Goal: Task Accomplishment & Management: Manage account settings

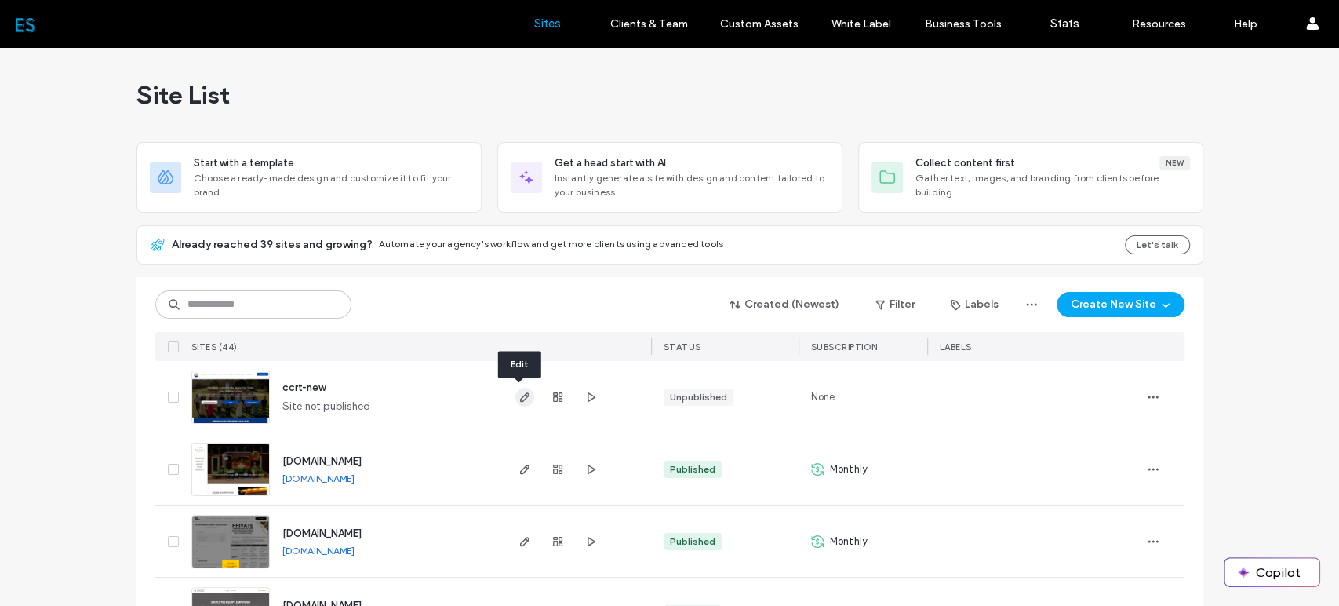
click at [519, 398] on use "button" at bounding box center [523, 396] width 9 height 9
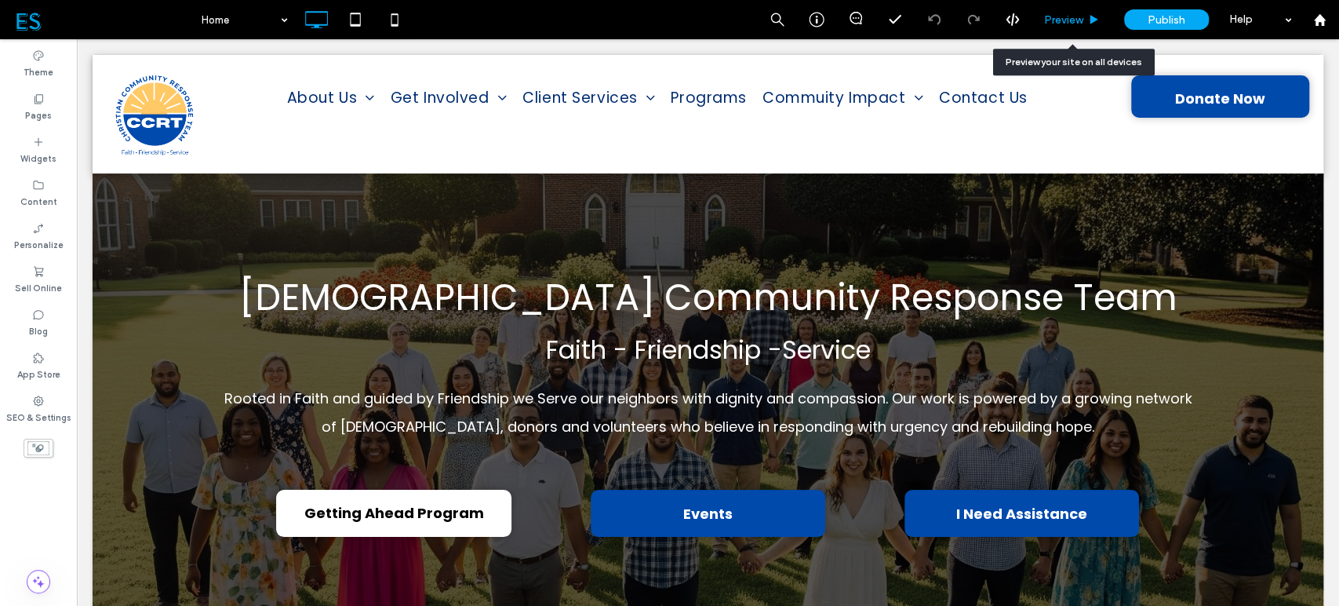
click at [1070, 23] on span "Preview" at bounding box center [1063, 19] width 39 height 13
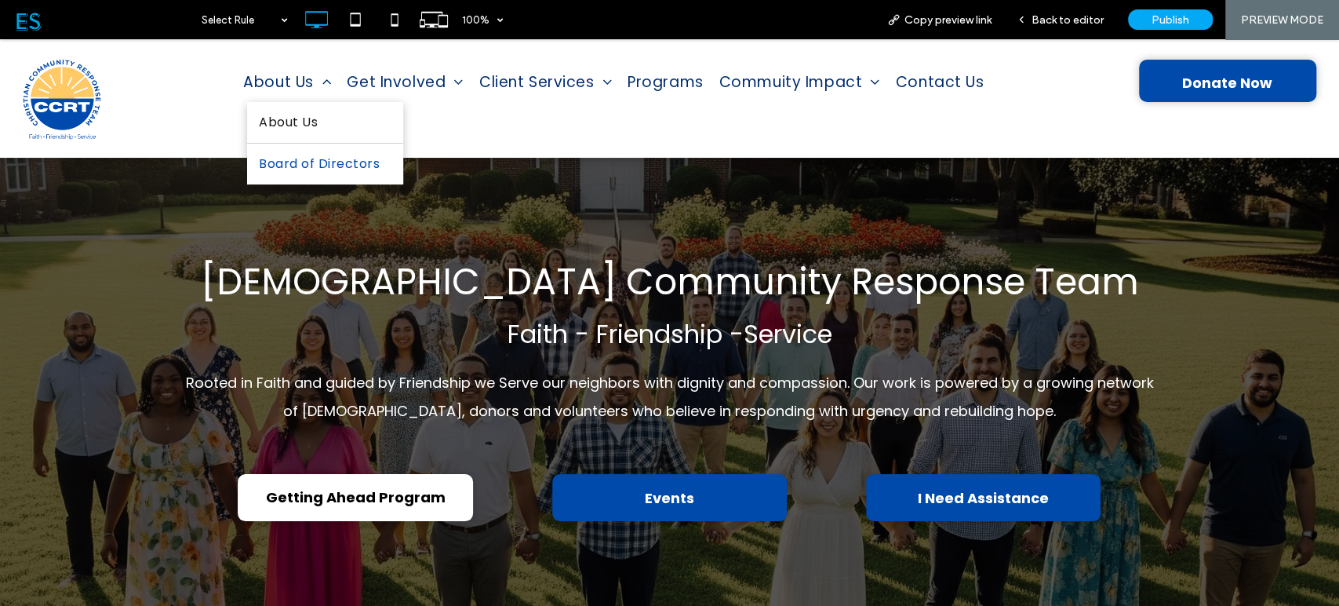
click at [317, 159] on span "Board of Directors" at bounding box center [319, 163] width 121 height 25
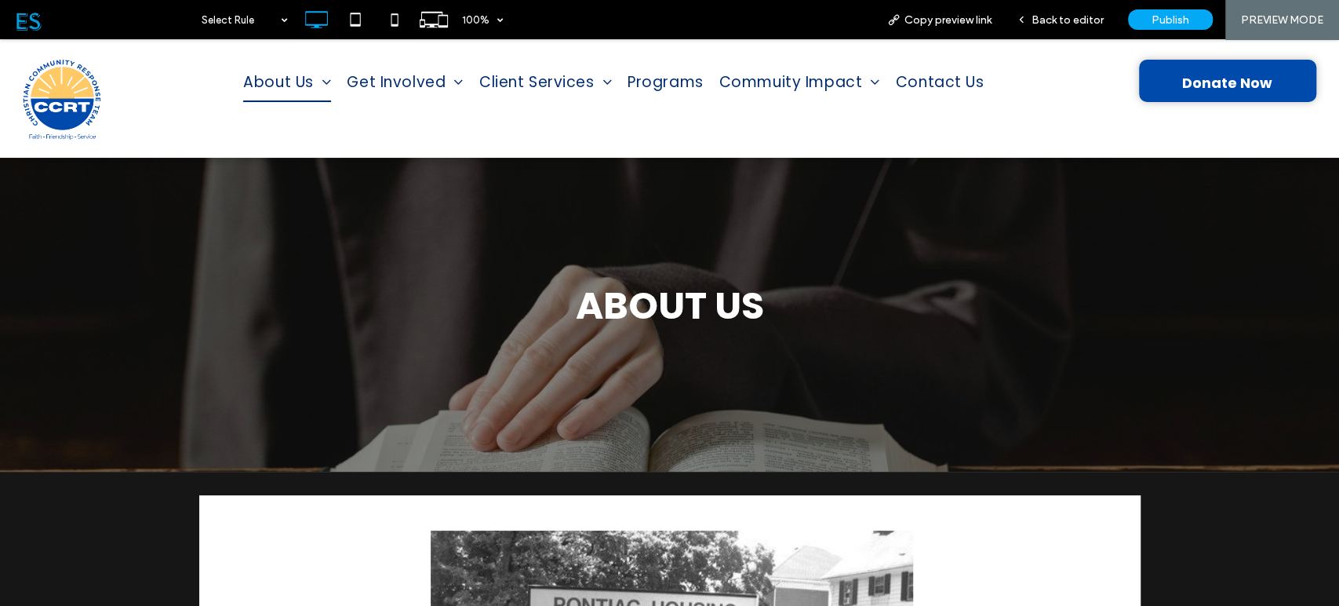
click at [52, 94] on img at bounding box center [62, 99] width 100 height 100
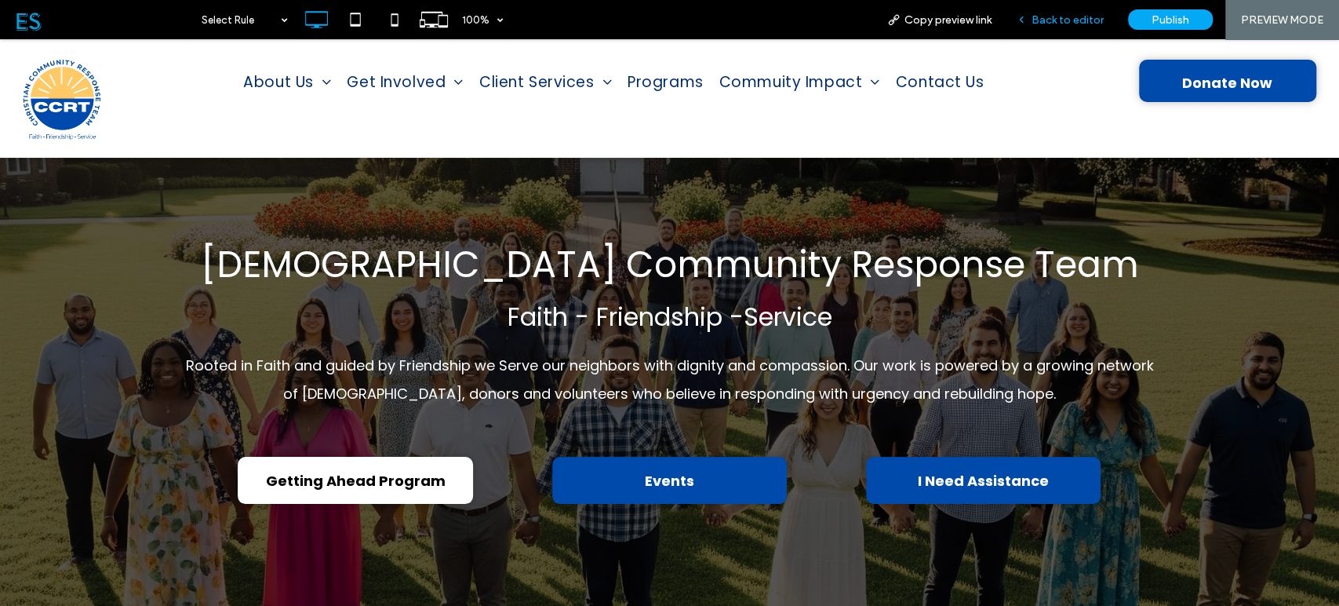
click at [1081, 18] on span "Back to editor" at bounding box center [1068, 19] width 72 height 13
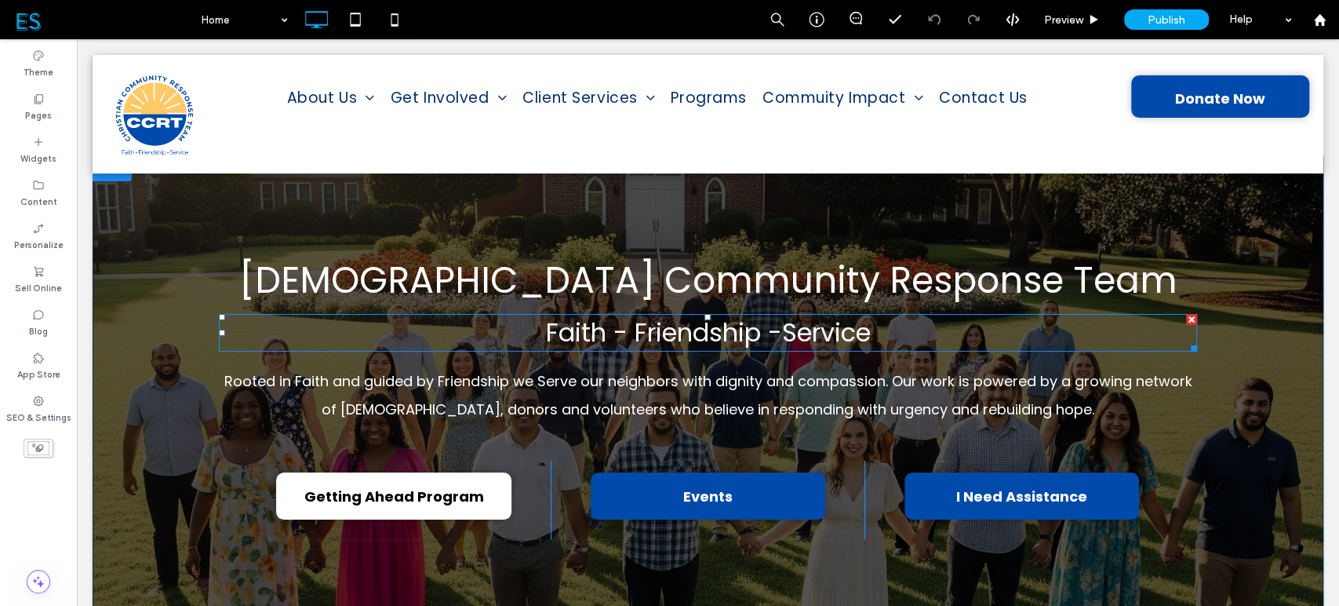
click at [676, 334] on span "Faith - Friendship -Service" at bounding box center [707, 332] width 325 height 35
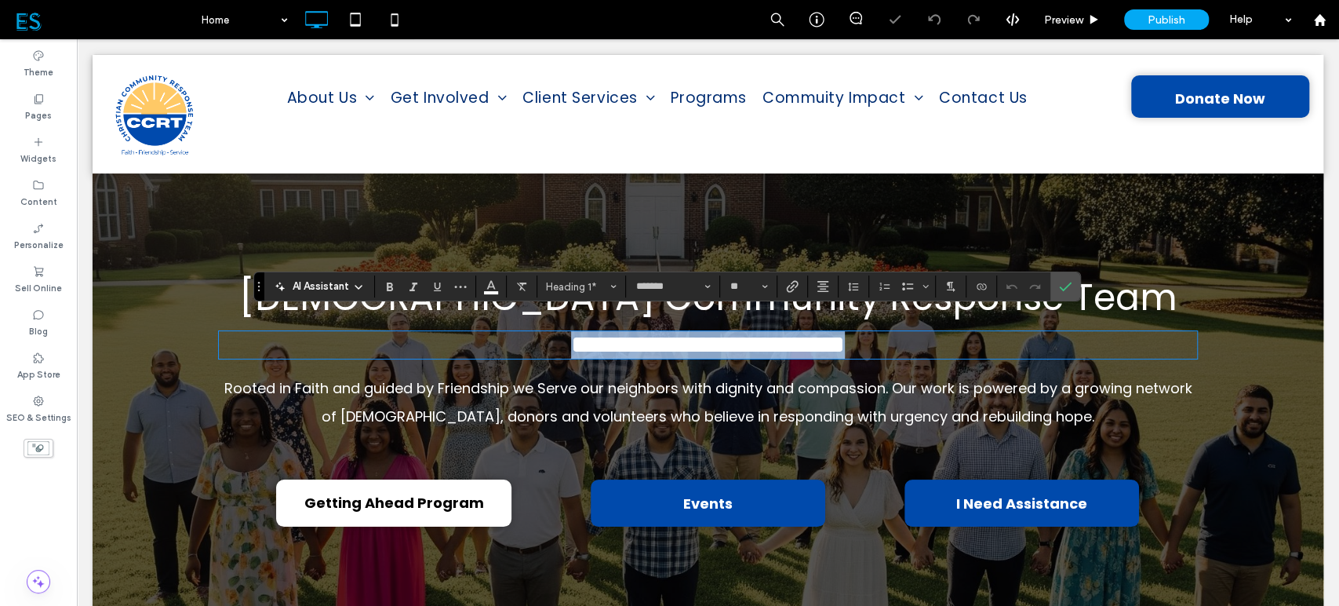
click at [776, 341] on span "**********" at bounding box center [708, 344] width 274 height 25
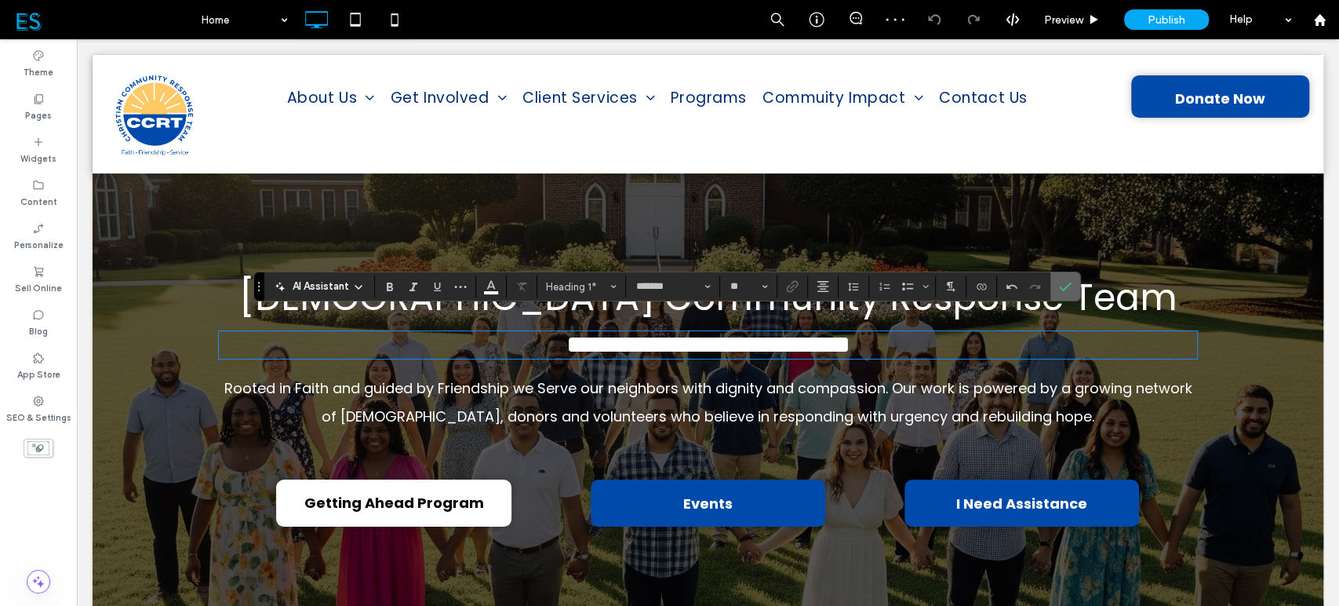
click at [1060, 287] on use "Confirm" at bounding box center [1066, 286] width 13 height 9
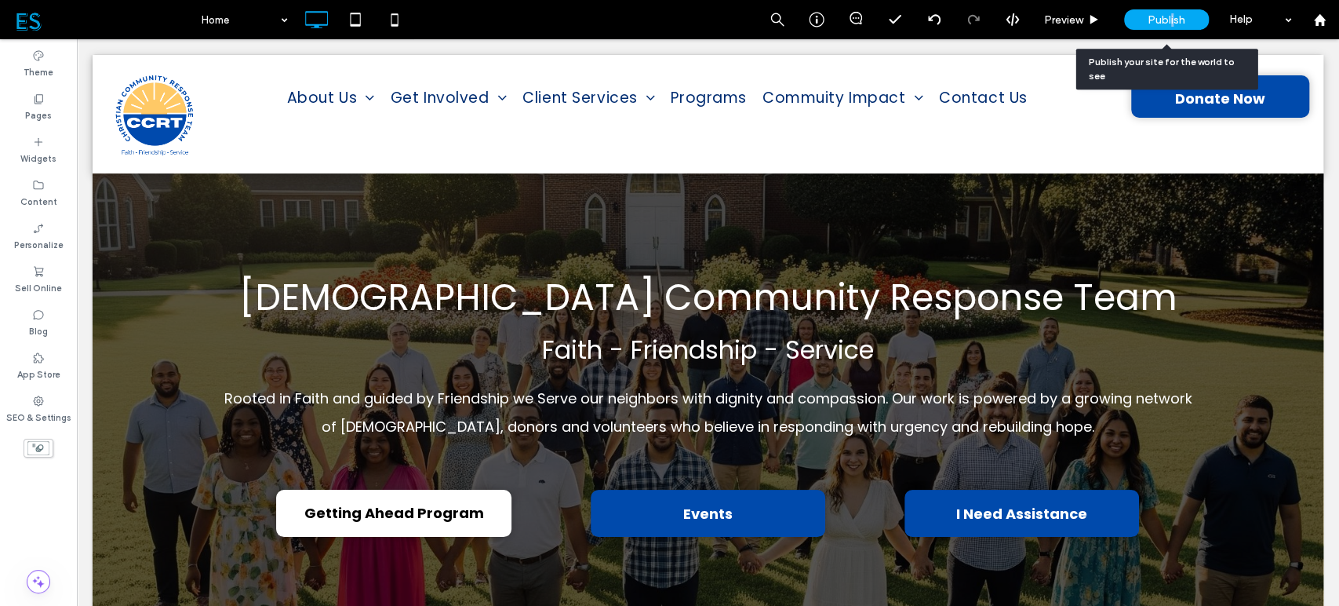
click at [1172, 18] on span "Publish" at bounding box center [1167, 19] width 38 height 13
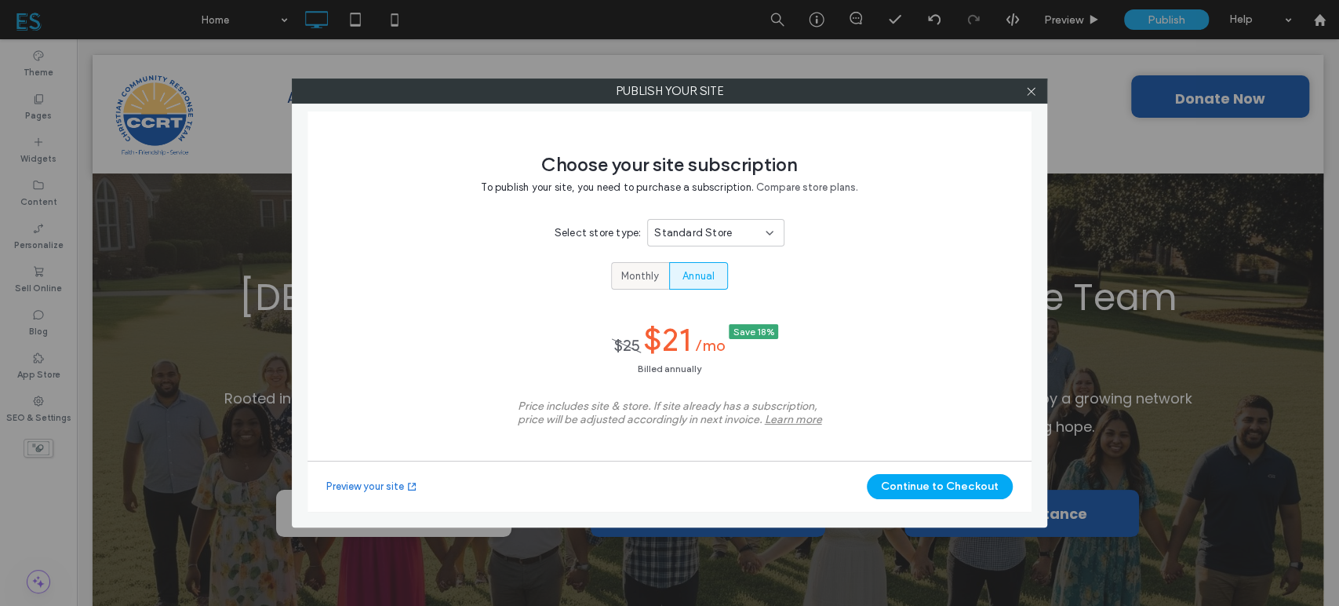
click at [651, 280] on span "Monthly" at bounding box center [640, 276] width 38 height 16
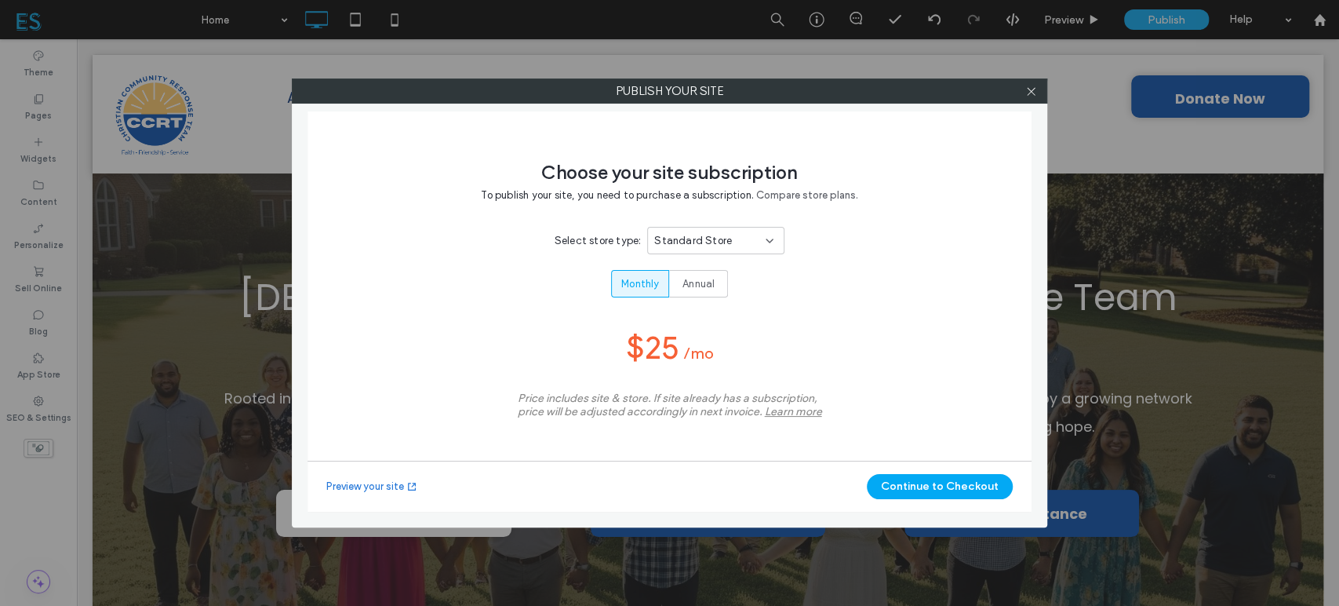
click at [765, 237] on icon at bounding box center [770, 241] width 13 height 13
click at [905, 282] on div "Choose your site subscription To publish your site, you need to purchase a subs…" at bounding box center [670, 311] width 724 height 400
click at [1030, 89] on icon at bounding box center [1032, 92] width 12 height 12
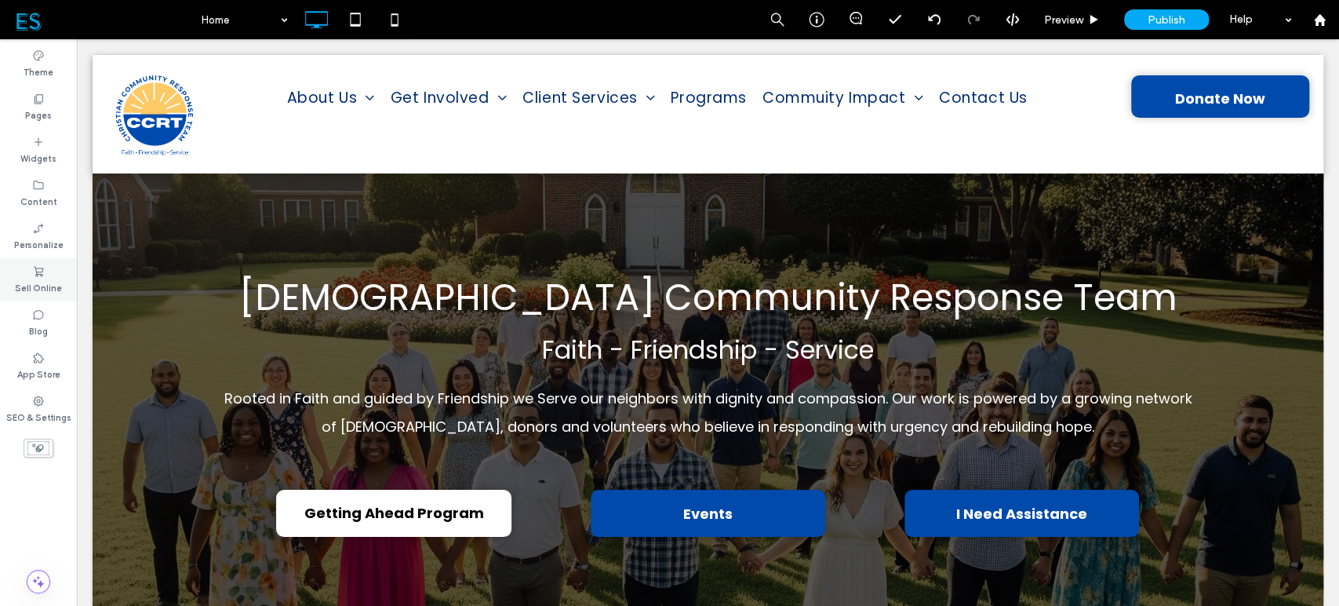
click at [29, 275] on div "Sell Online" at bounding box center [38, 279] width 77 height 43
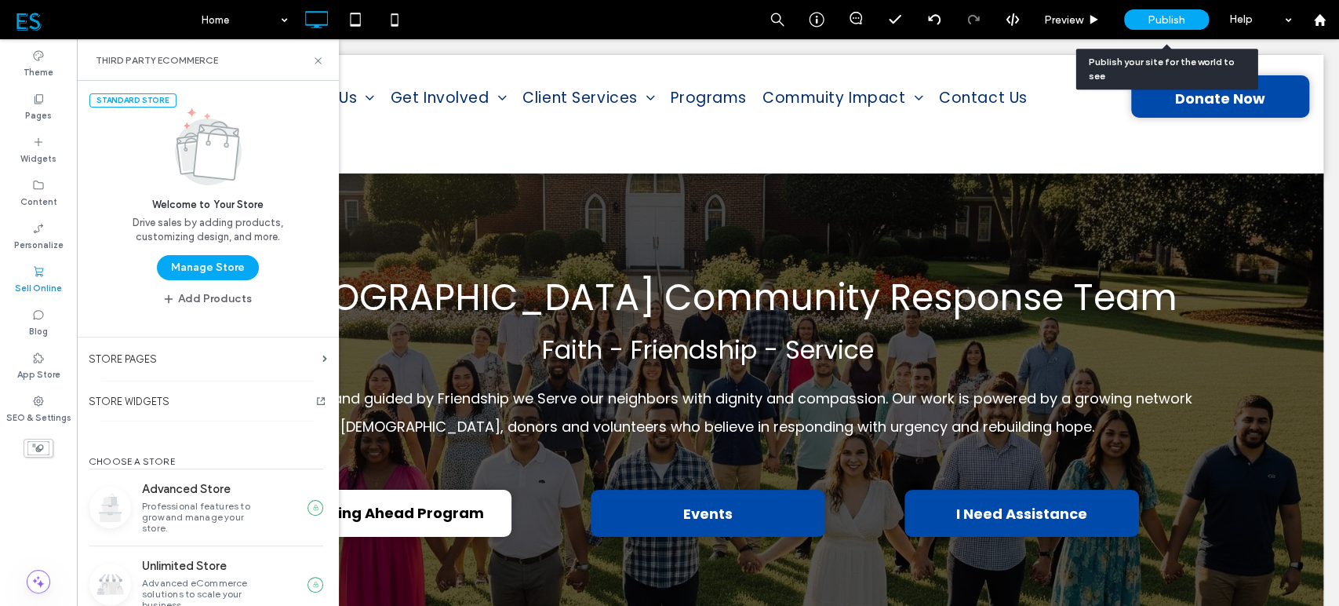
click at [1163, 23] on span "Publish" at bounding box center [1167, 19] width 38 height 13
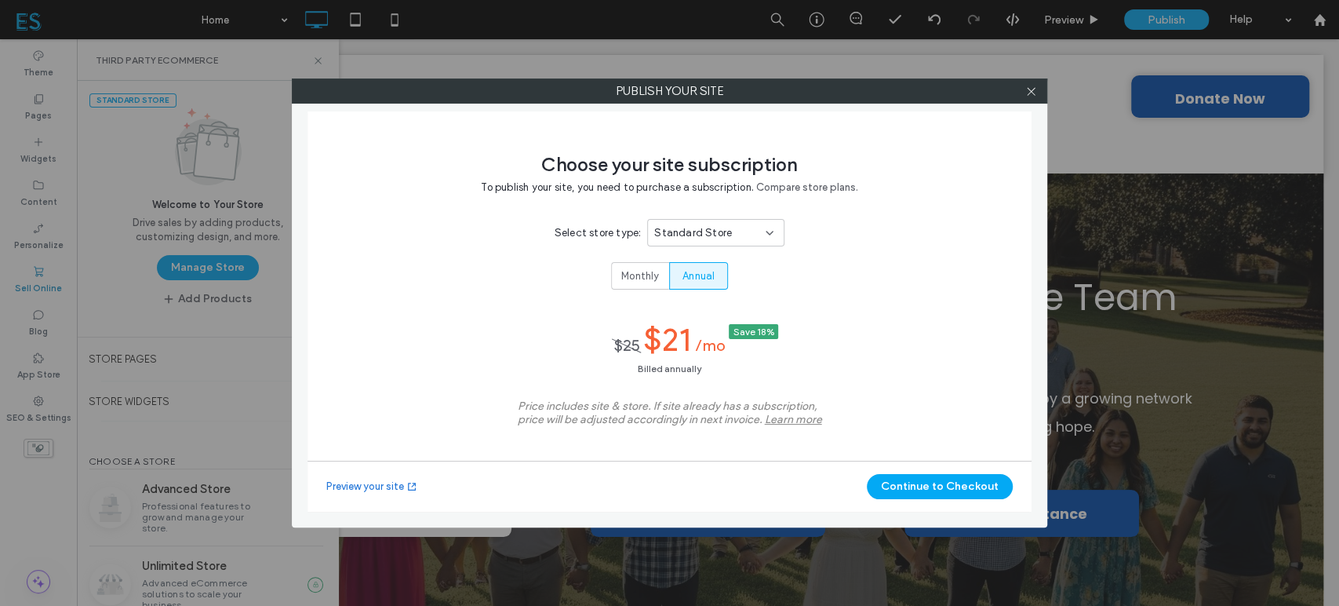
click at [727, 226] on div "Standard Store" at bounding box center [709, 233] width 111 height 16
click at [640, 279] on span "Monthly" at bounding box center [640, 276] width 38 height 16
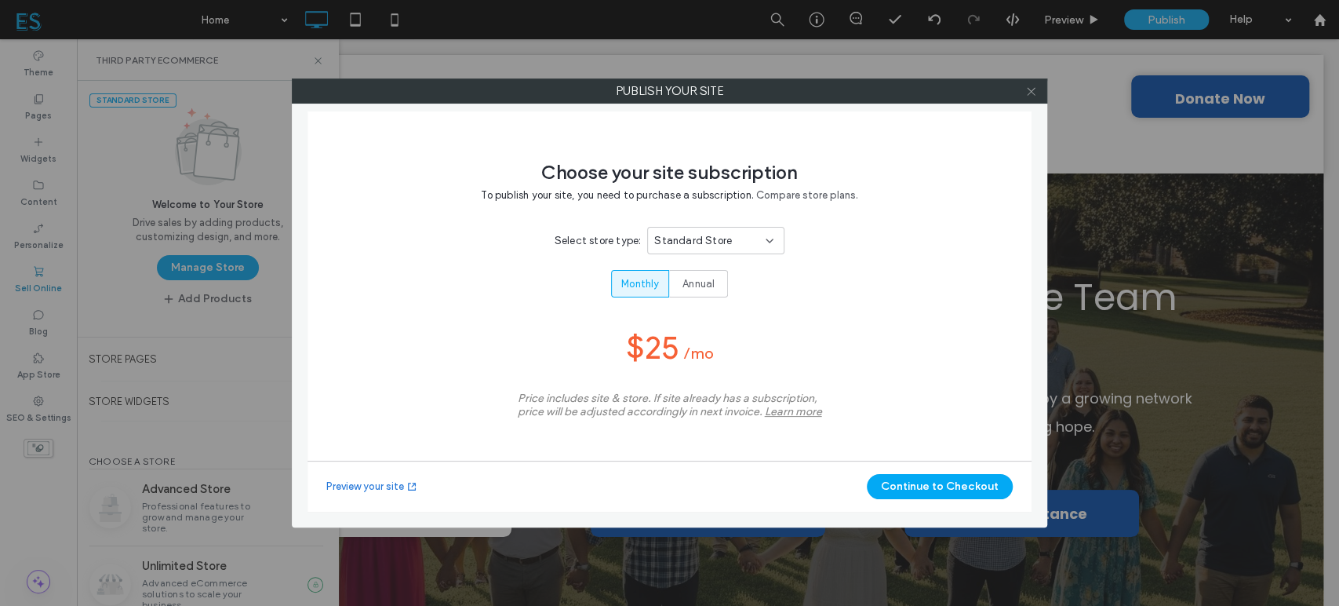
click at [1032, 94] on icon at bounding box center [1032, 92] width 12 height 12
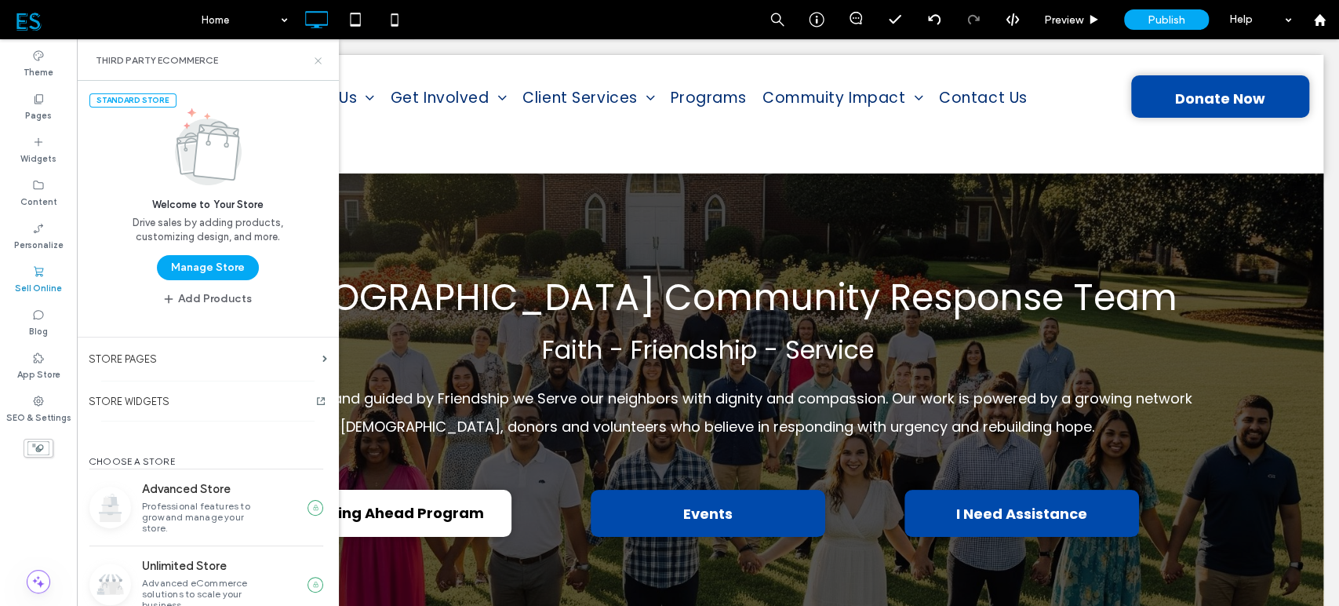
click at [315, 60] on icon at bounding box center [318, 61] width 12 height 12
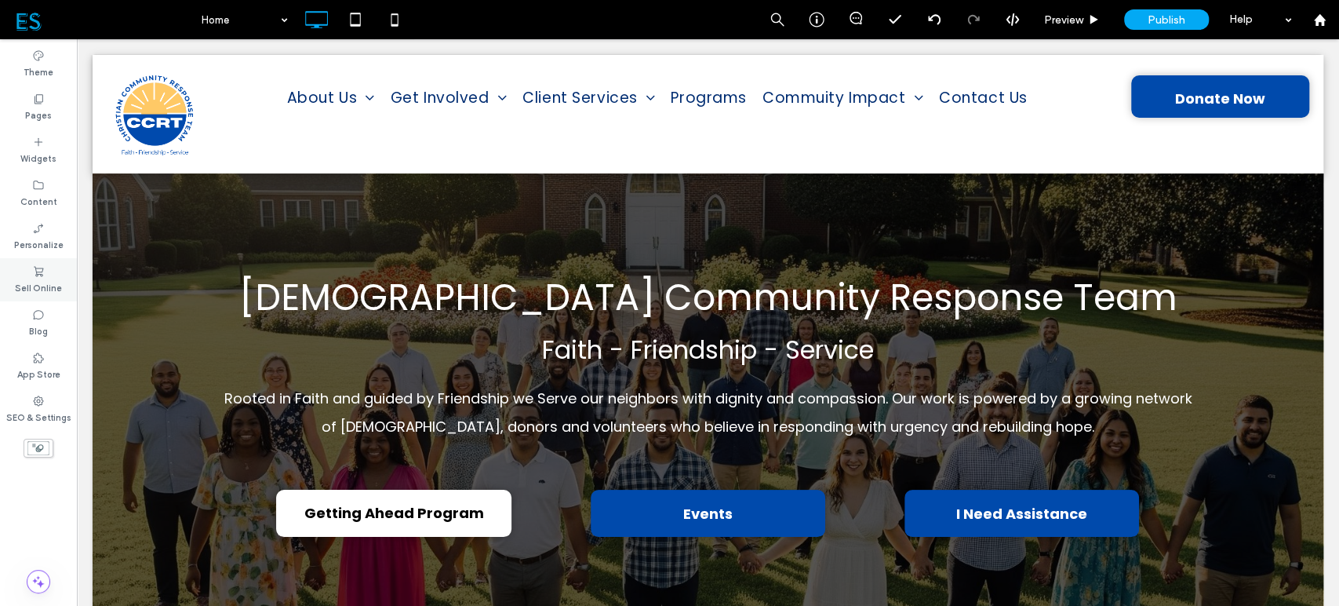
click at [33, 269] on icon at bounding box center [38, 271] width 13 height 13
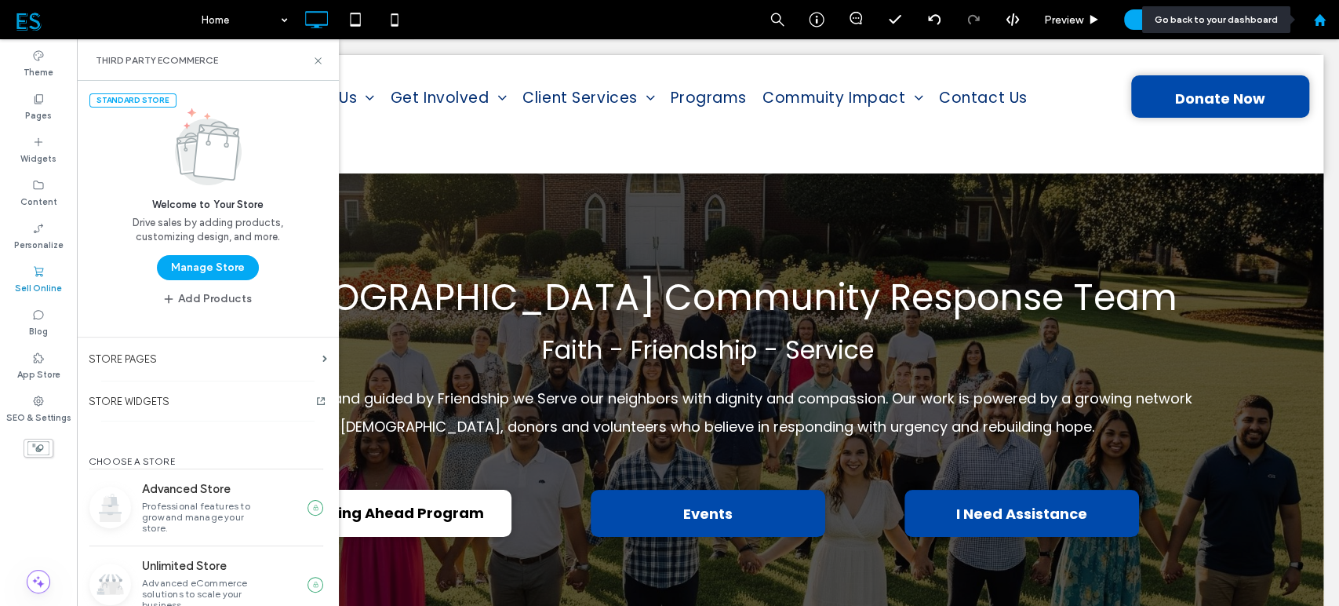
click at [1314, 20] on use at bounding box center [1320, 19] width 12 height 12
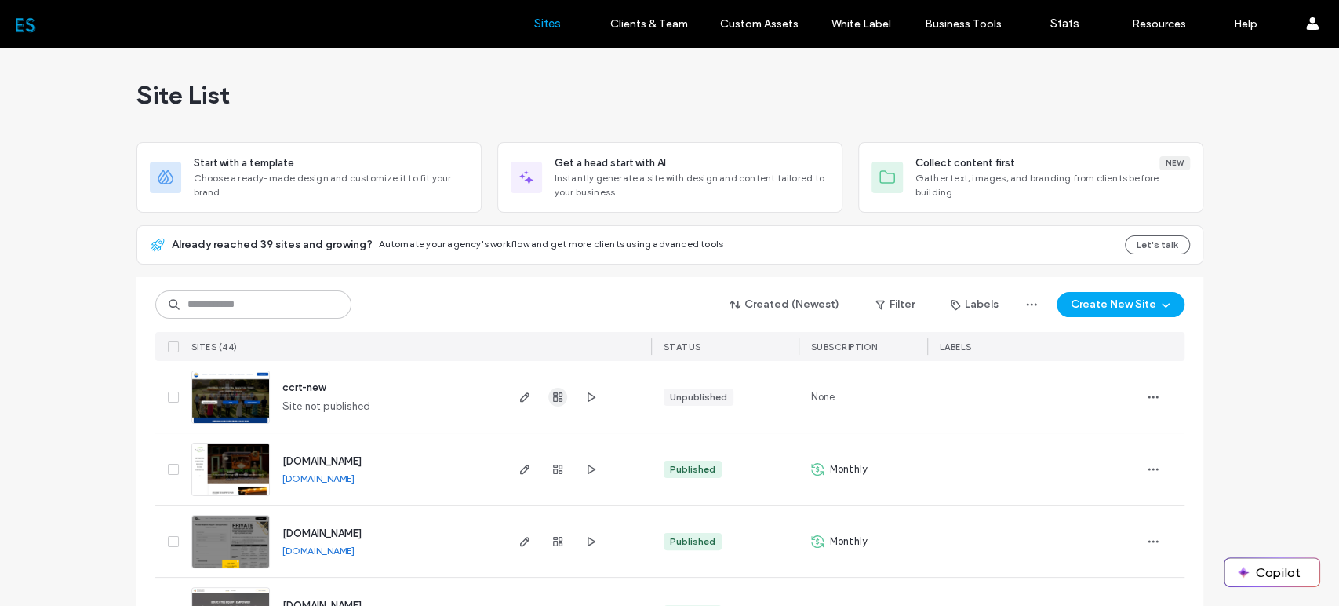
click at [552, 401] on icon "button" at bounding box center [558, 397] width 13 height 13
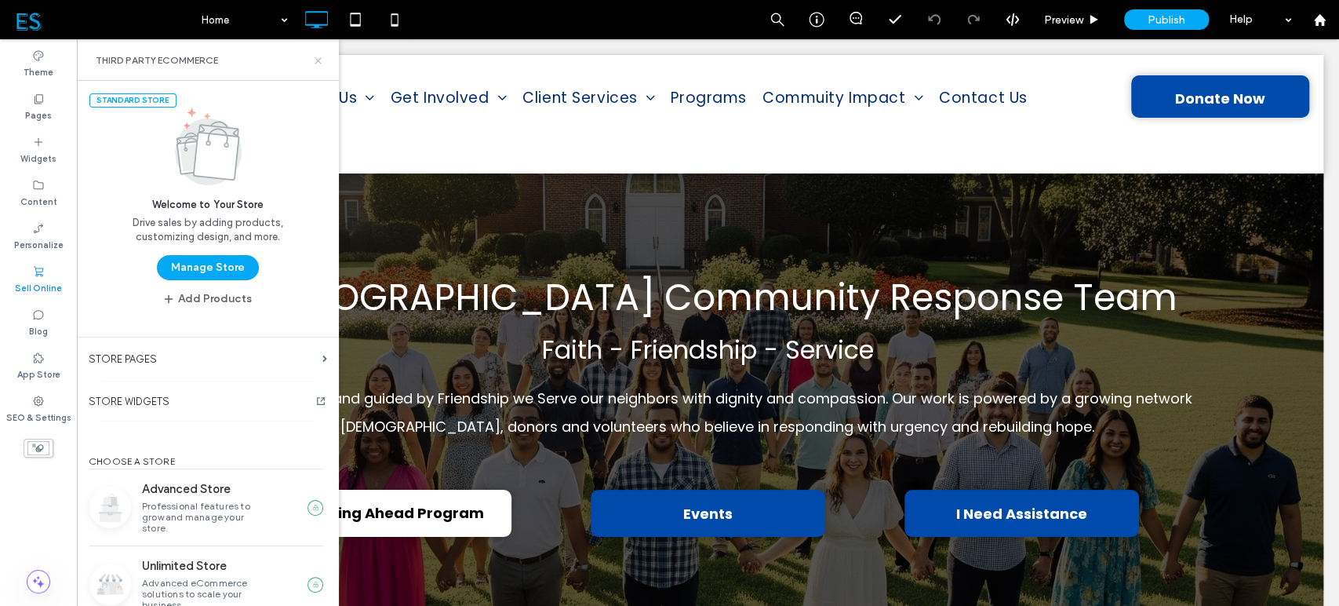
click at [319, 61] on use at bounding box center [318, 60] width 6 height 6
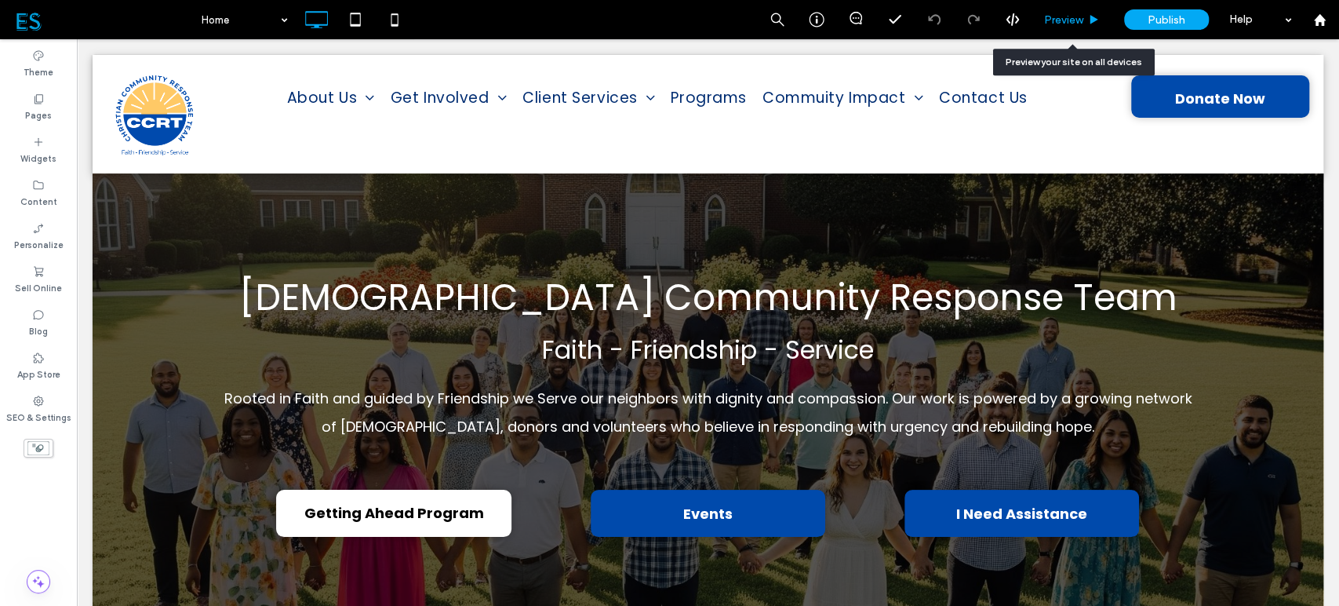
click at [1077, 27] on div "Preview" at bounding box center [1073, 19] width 80 height 39
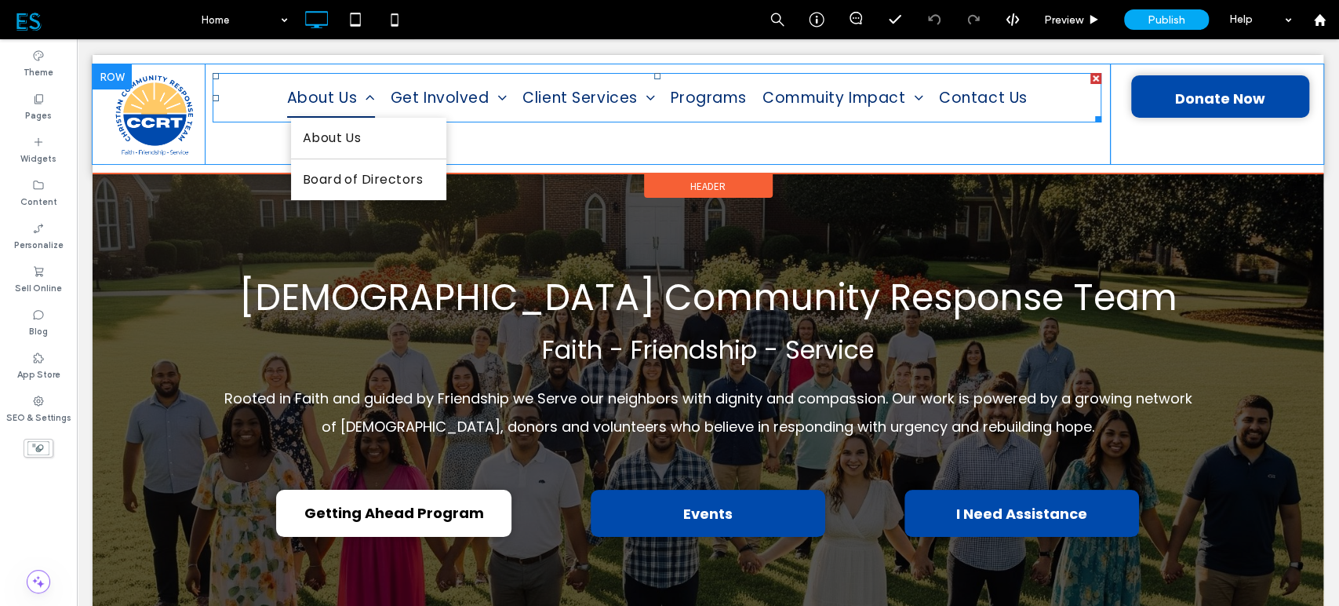
click at [328, 95] on span "About Us" at bounding box center [331, 97] width 88 height 39
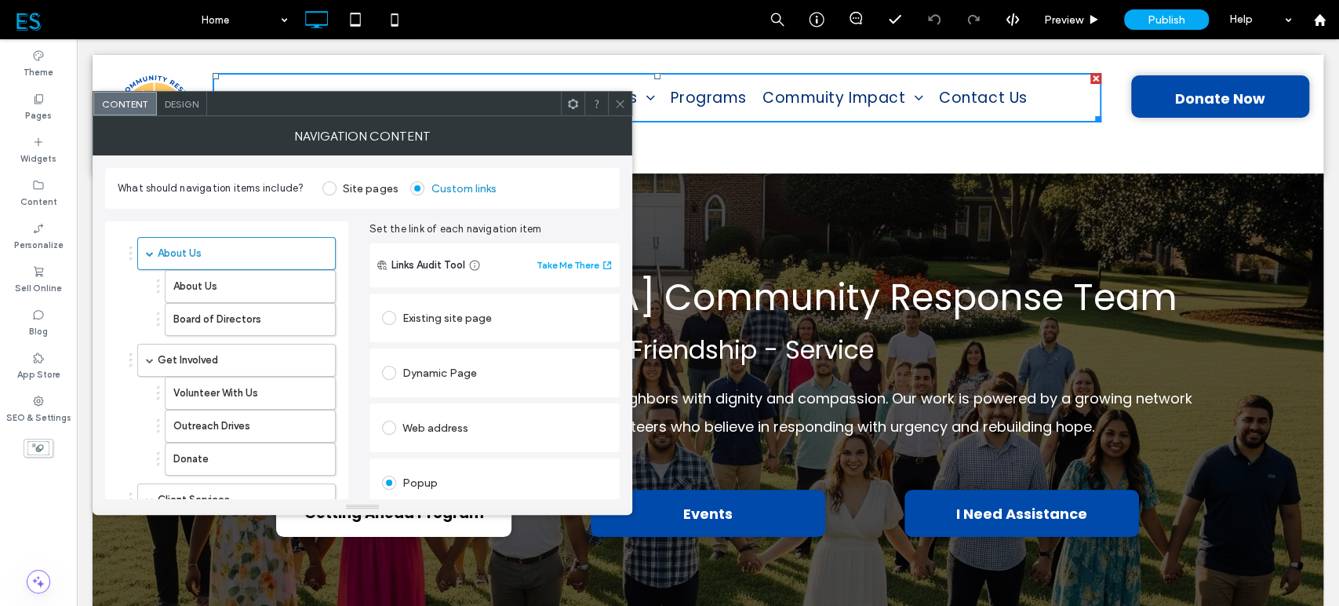
click at [623, 107] on use at bounding box center [620, 104] width 8 height 8
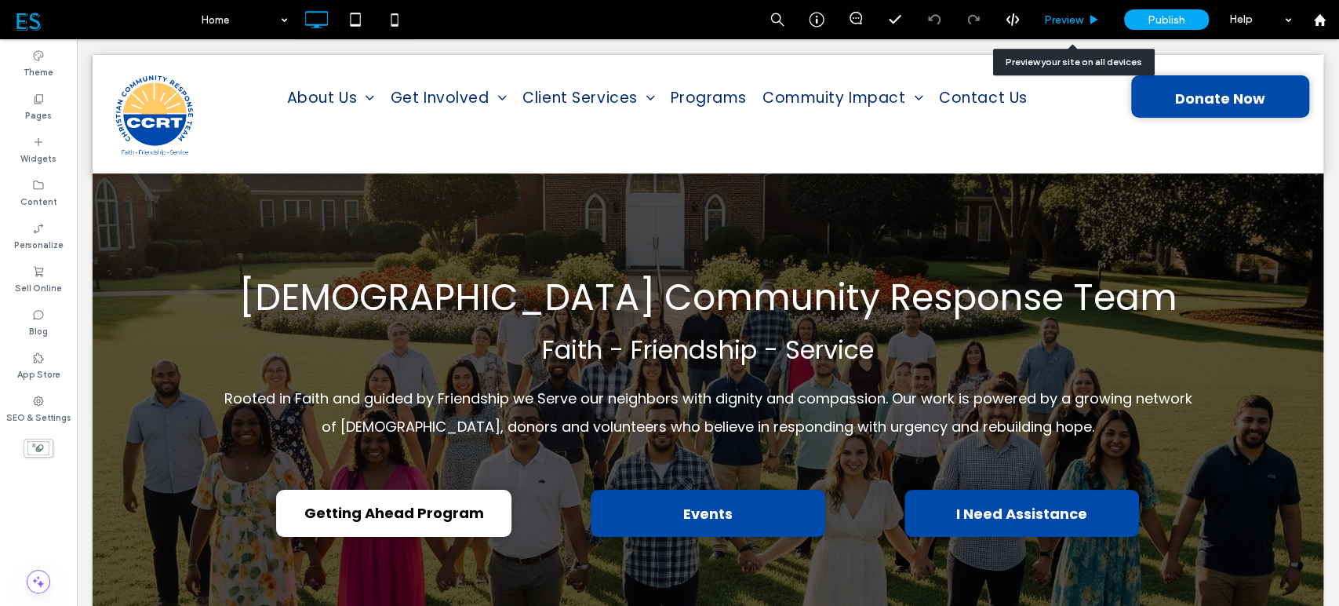
click at [1078, 17] on span "Preview" at bounding box center [1063, 19] width 39 height 13
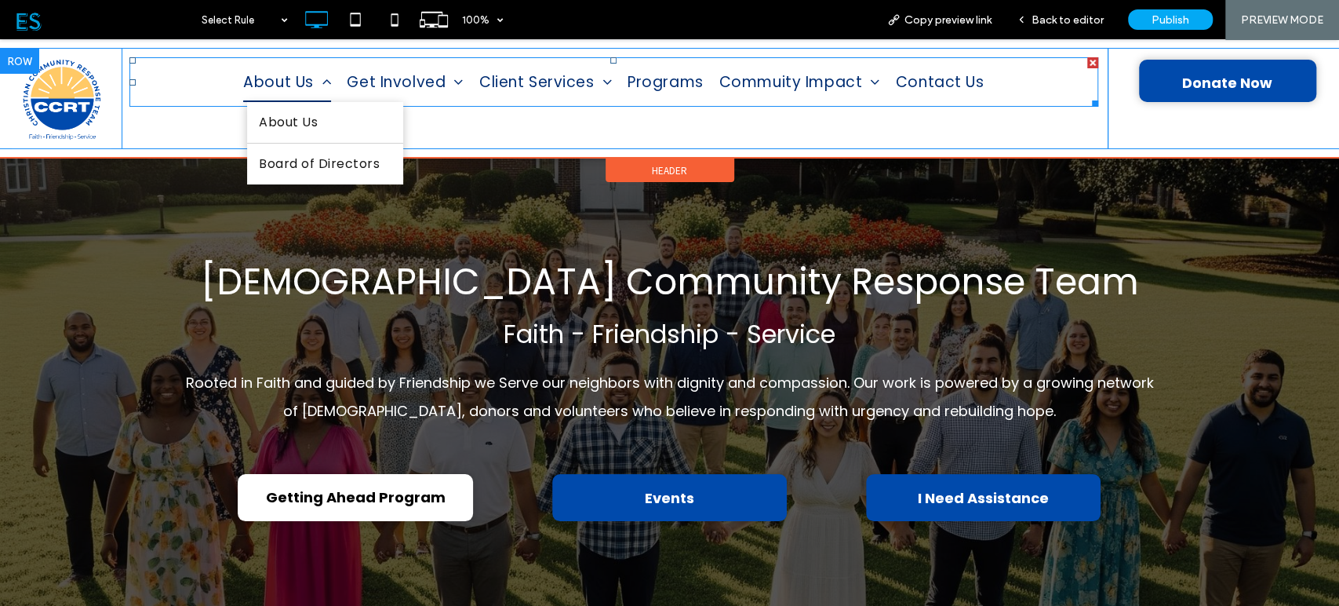
click at [280, 86] on span "About Us" at bounding box center [287, 82] width 88 height 39
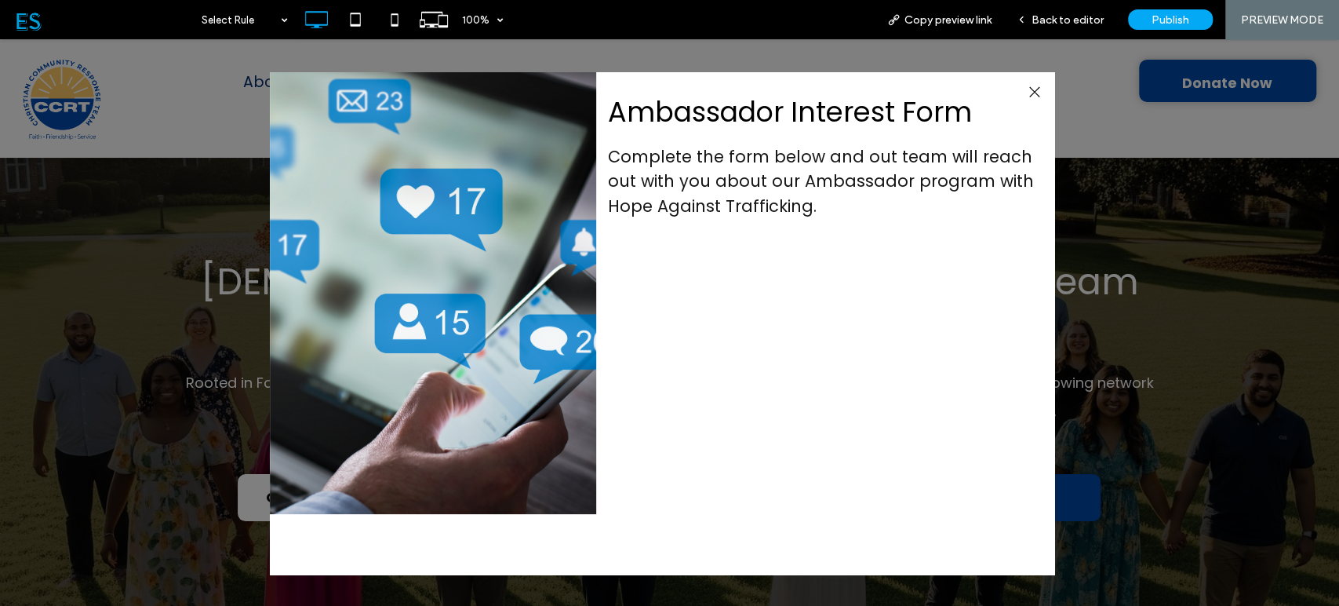
click at [1033, 93] on div at bounding box center [1034, 92] width 21 height 21
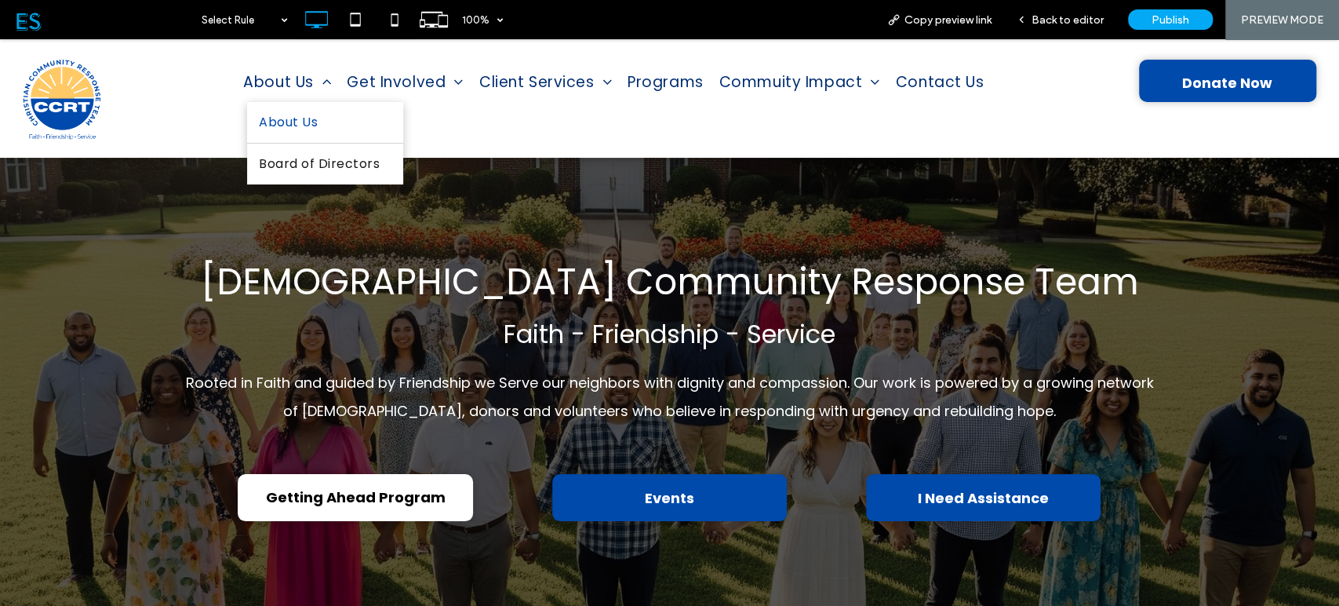
click at [301, 129] on span "About Us" at bounding box center [288, 122] width 59 height 25
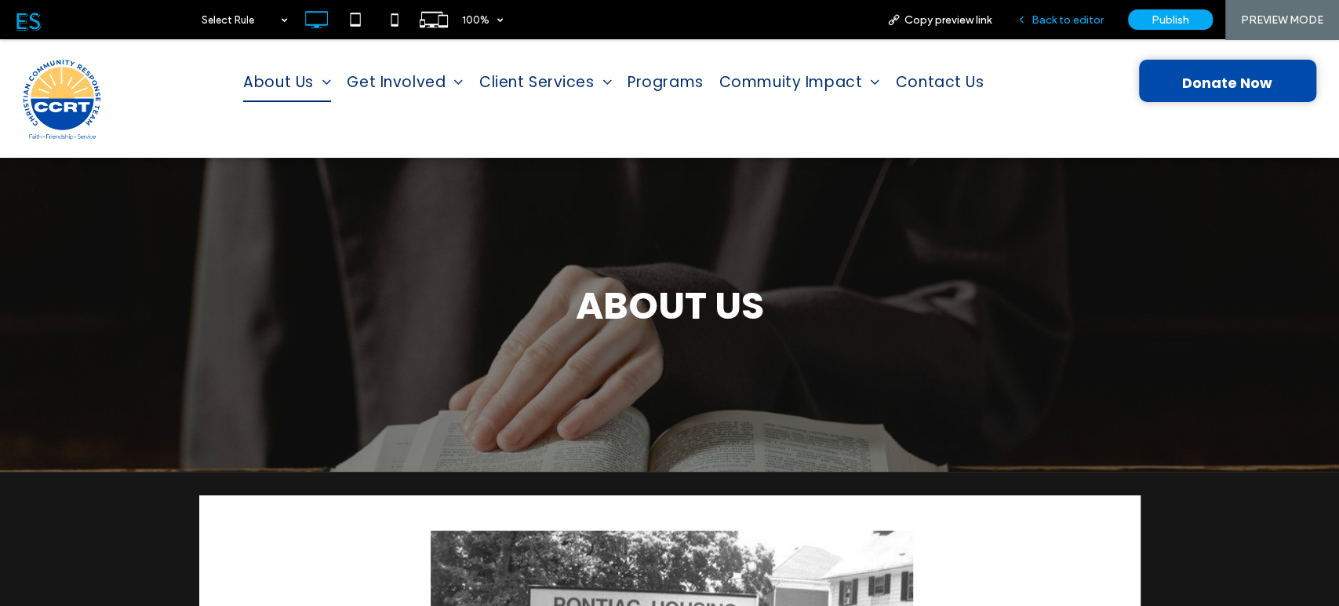
drag, startPoint x: 1074, startPoint y: 16, endPoint x: 521, endPoint y: 49, distance: 554.2
click at [1074, 16] on span "Back to editor" at bounding box center [1068, 19] width 72 height 13
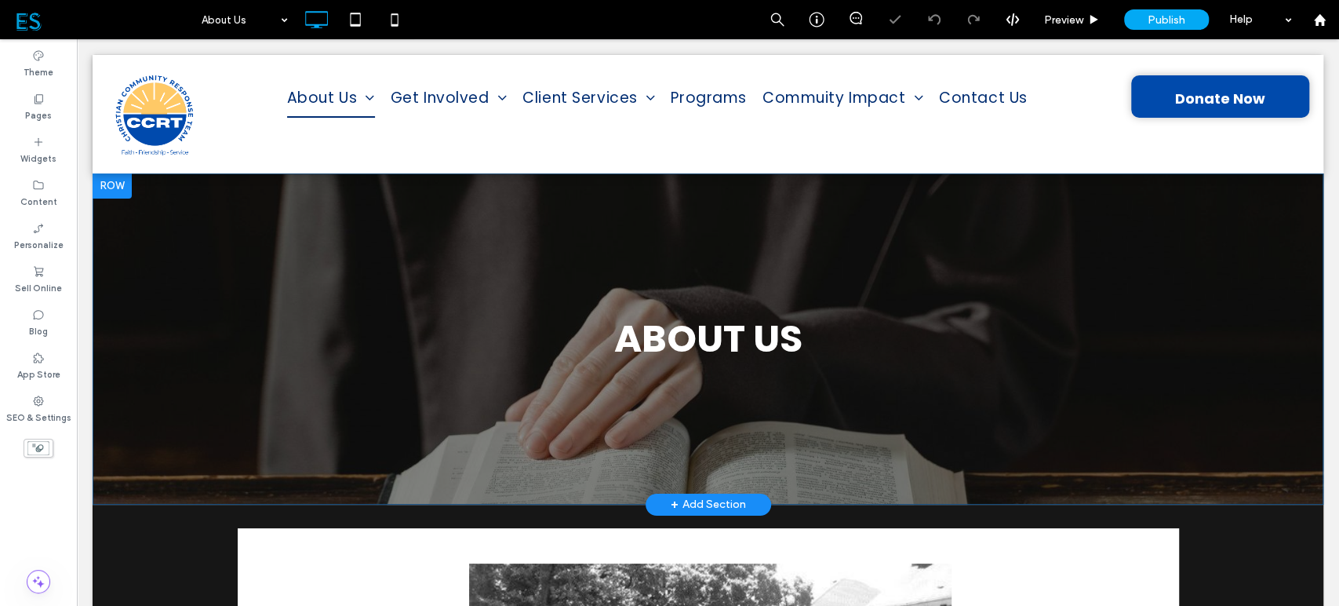
click at [113, 188] on div at bounding box center [112, 185] width 39 height 25
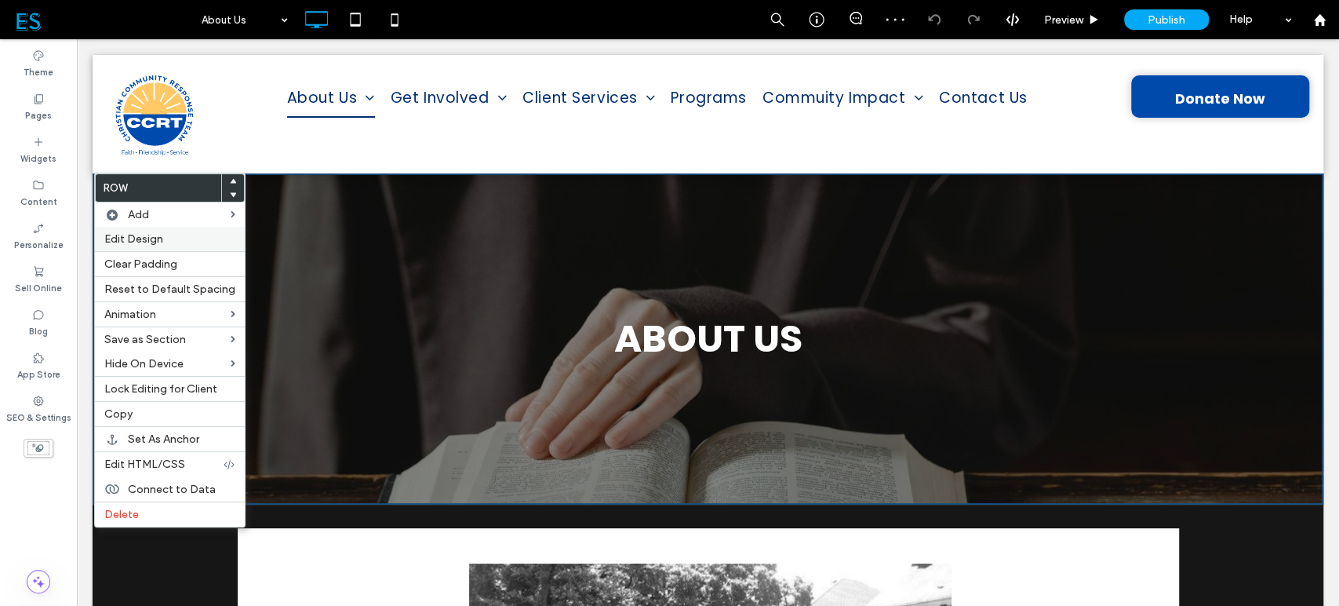
click at [195, 239] on label "Edit Design" at bounding box center [169, 238] width 131 height 13
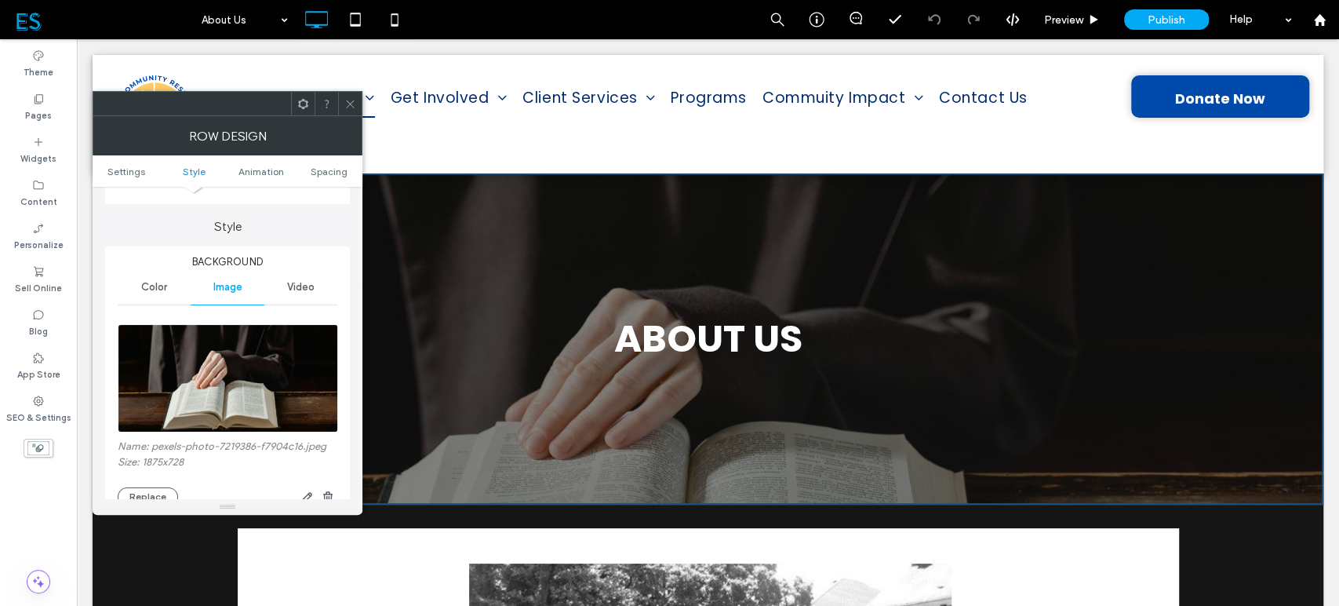
scroll to position [261, 0]
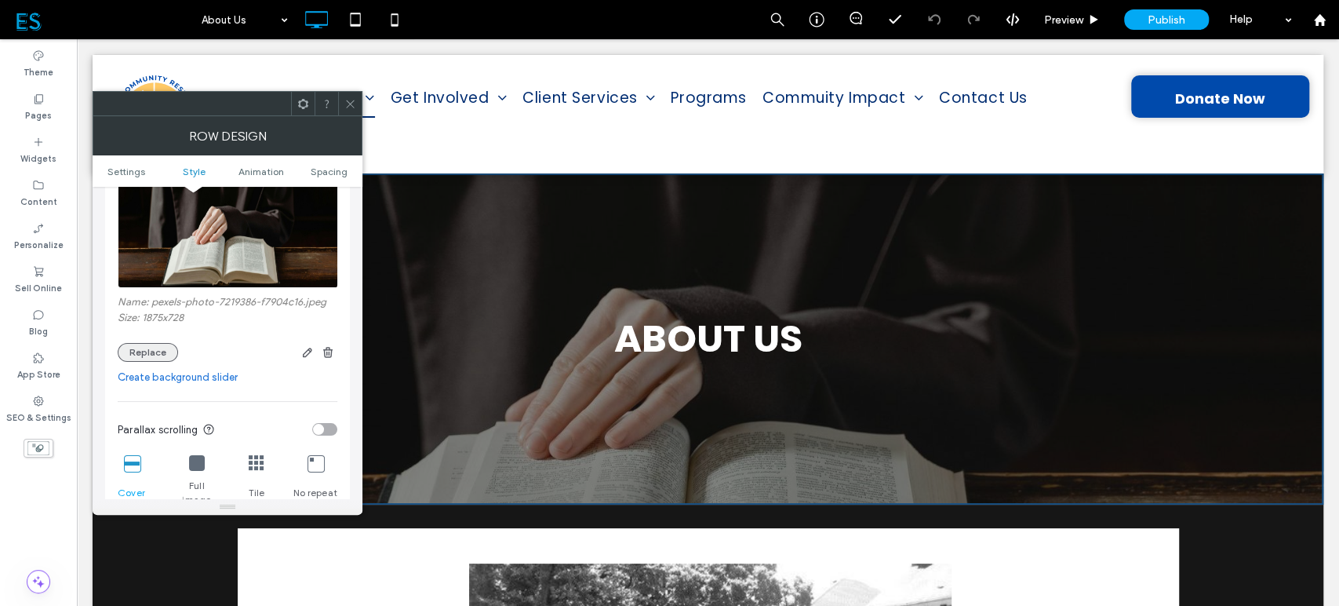
click at [166, 350] on button "Replace" at bounding box center [148, 352] width 60 height 19
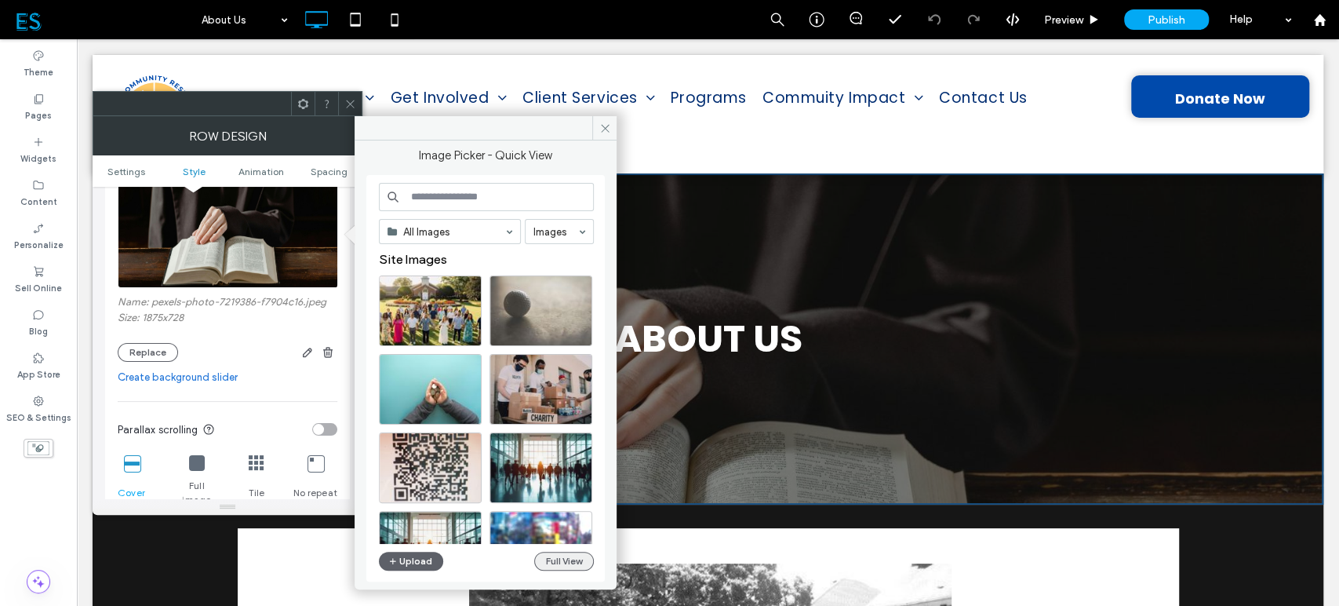
click at [583, 564] on button "Full View" at bounding box center [564, 561] width 60 height 19
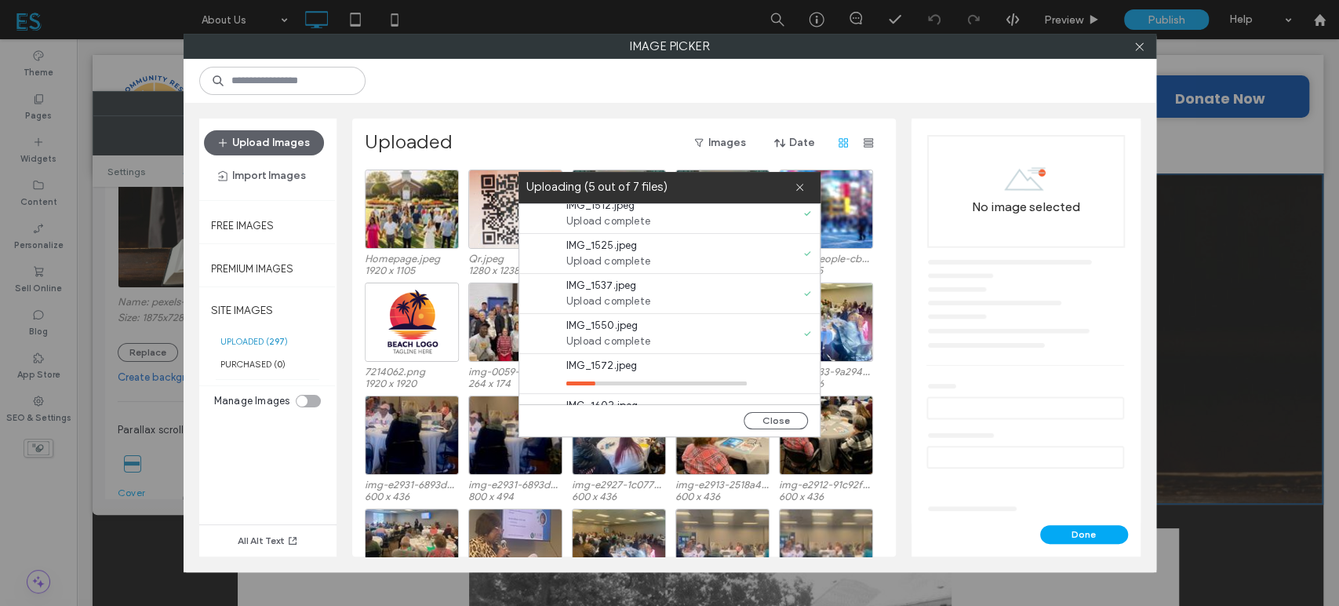
scroll to position [79, 0]
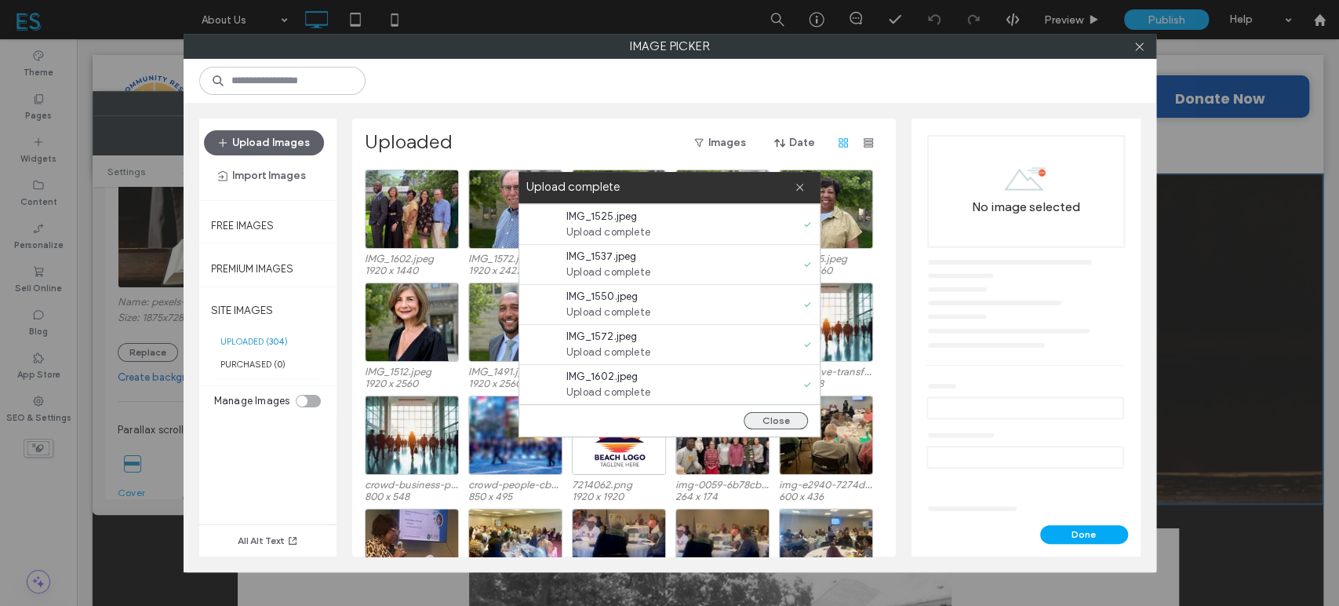
click at [774, 421] on button "Close" at bounding box center [776, 420] width 64 height 17
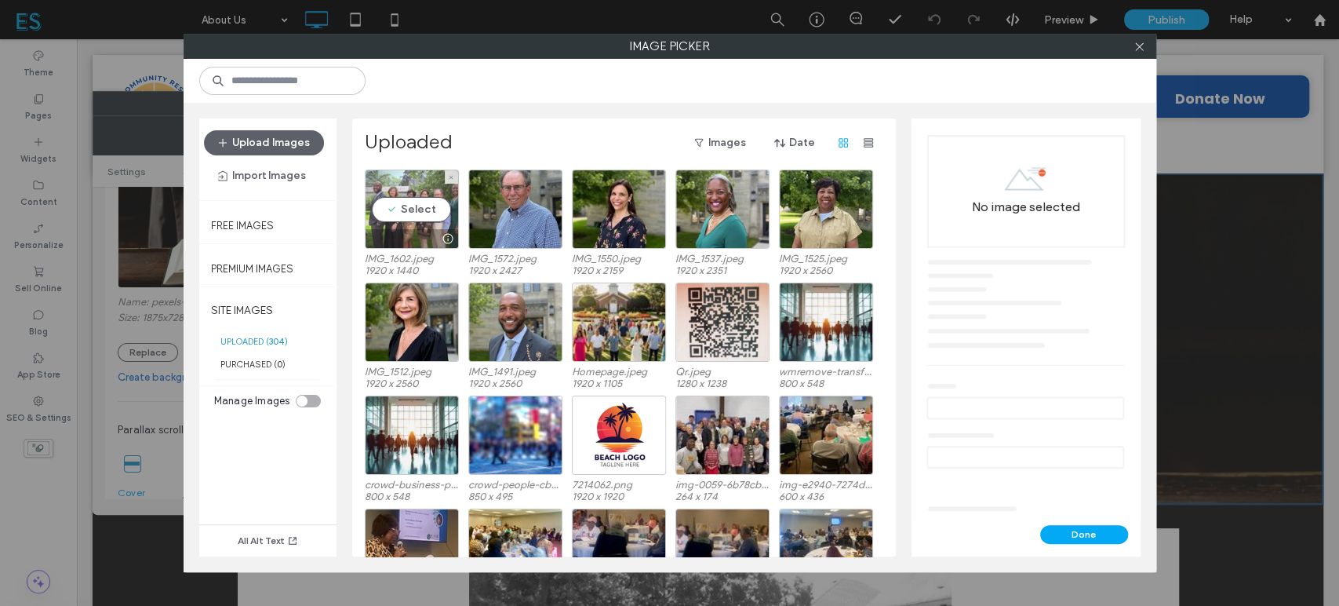
click at [417, 201] on div "Select" at bounding box center [412, 208] width 94 height 79
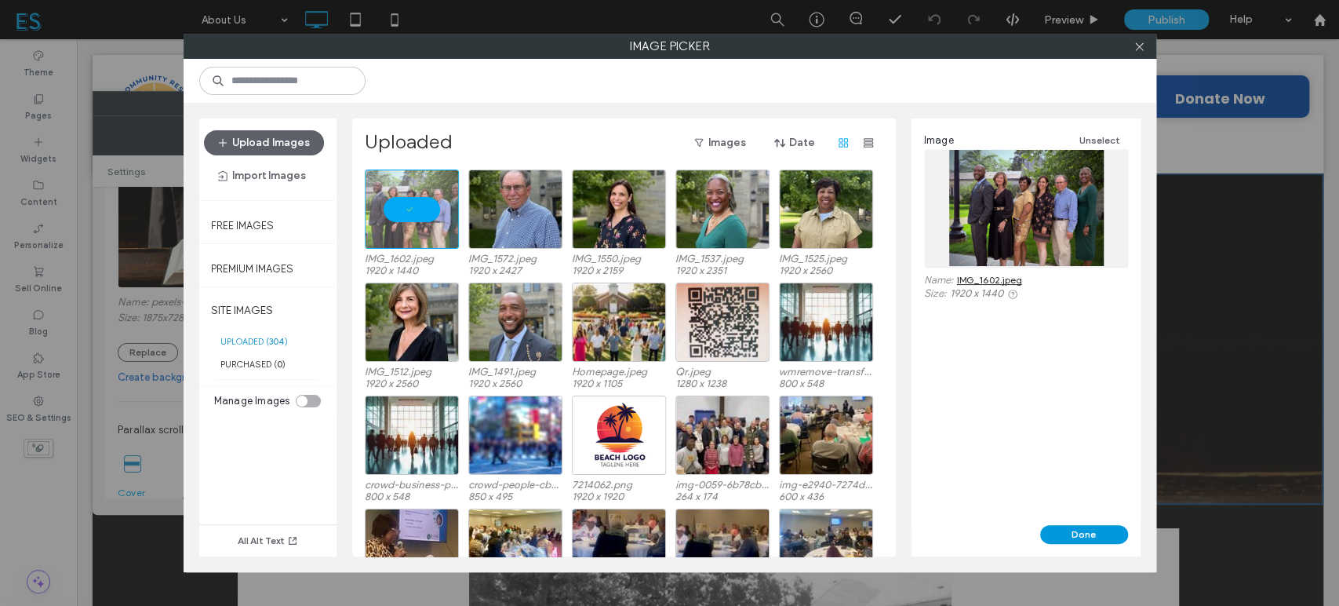
click at [1100, 531] on button "Done" at bounding box center [1085, 534] width 88 height 19
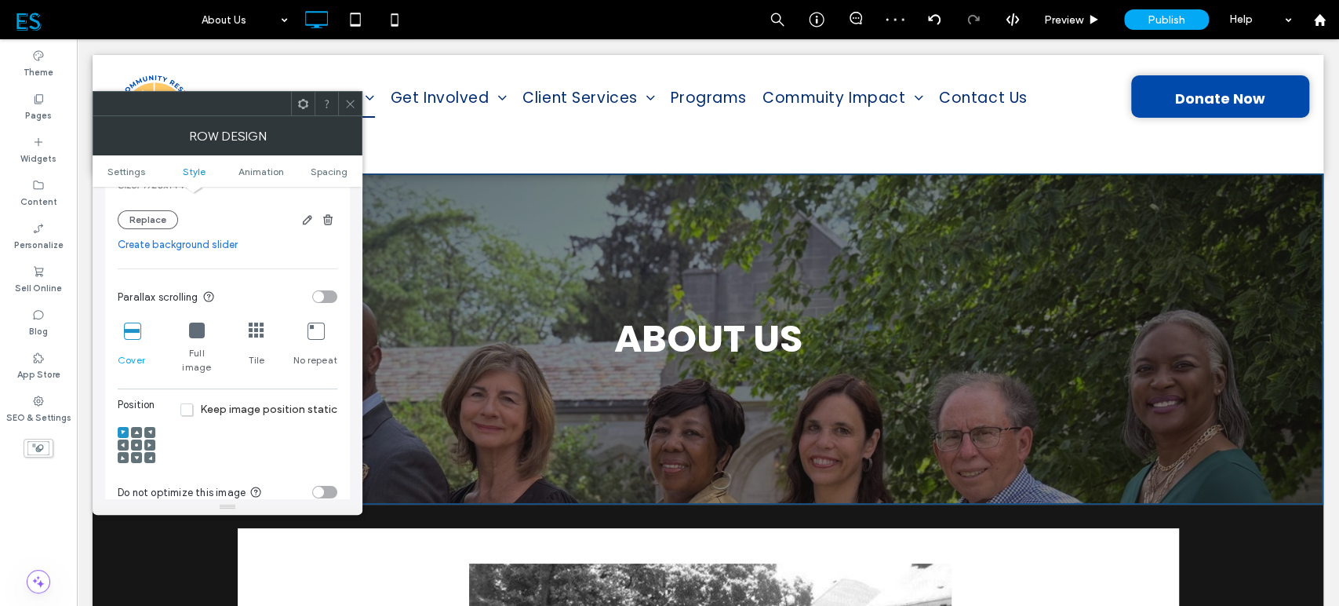
scroll to position [436, 0]
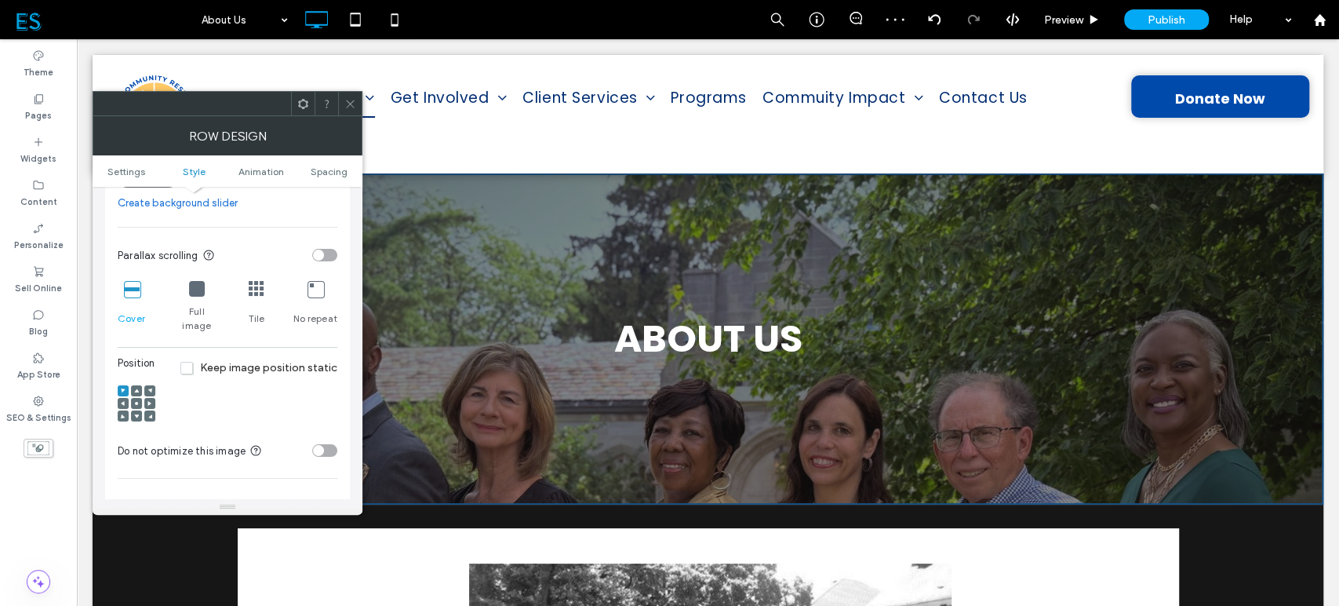
click at [134, 401] on icon at bounding box center [136, 403] width 5 height 5
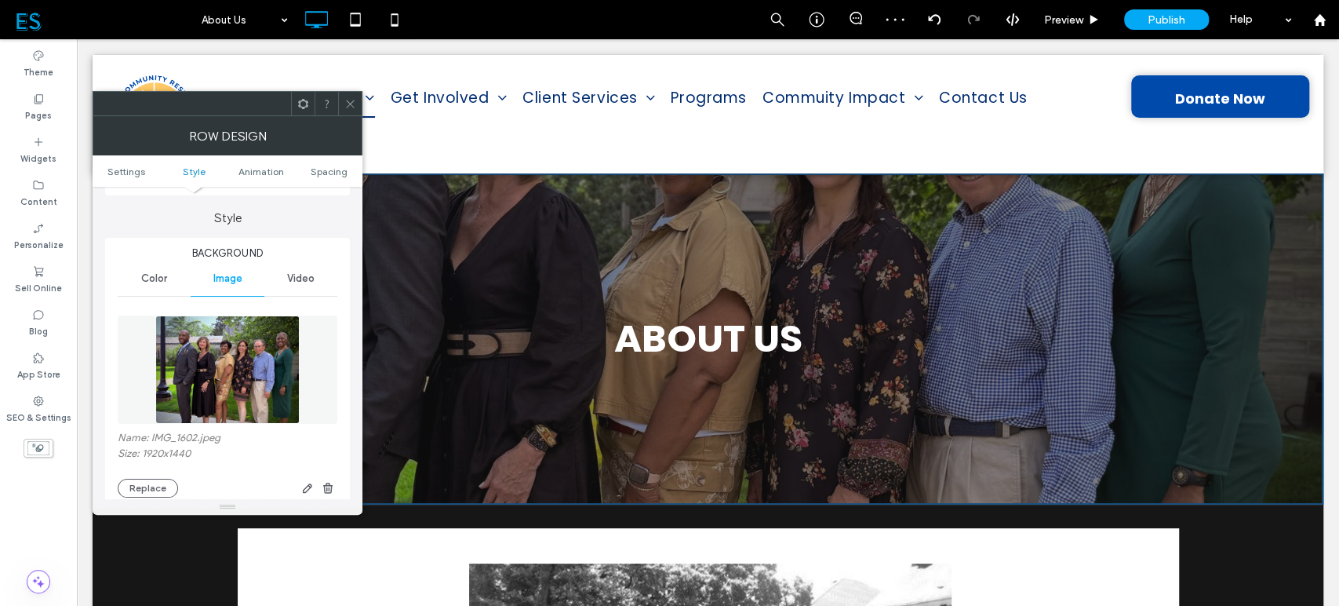
scroll to position [174, 0]
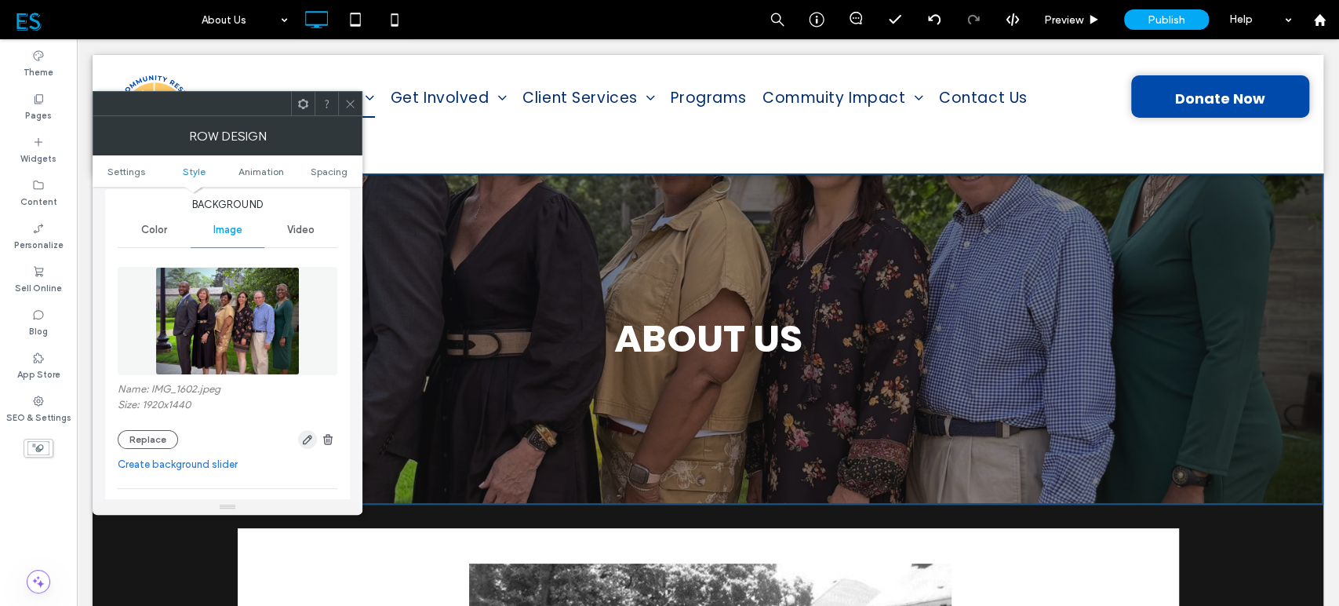
click at [308, 446] on span "button" at bounding box center [307, 439] width 19 height 19
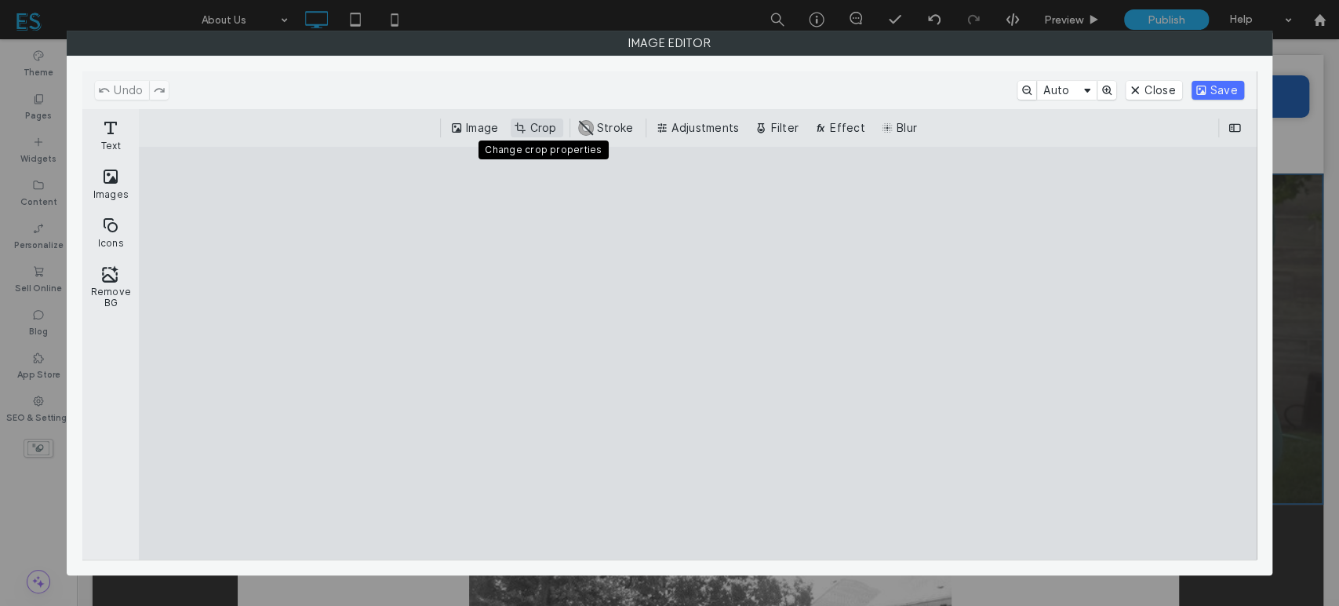
click at [533, 129] on button "Crop" at bounding box center [537, 127] width 52 height 19
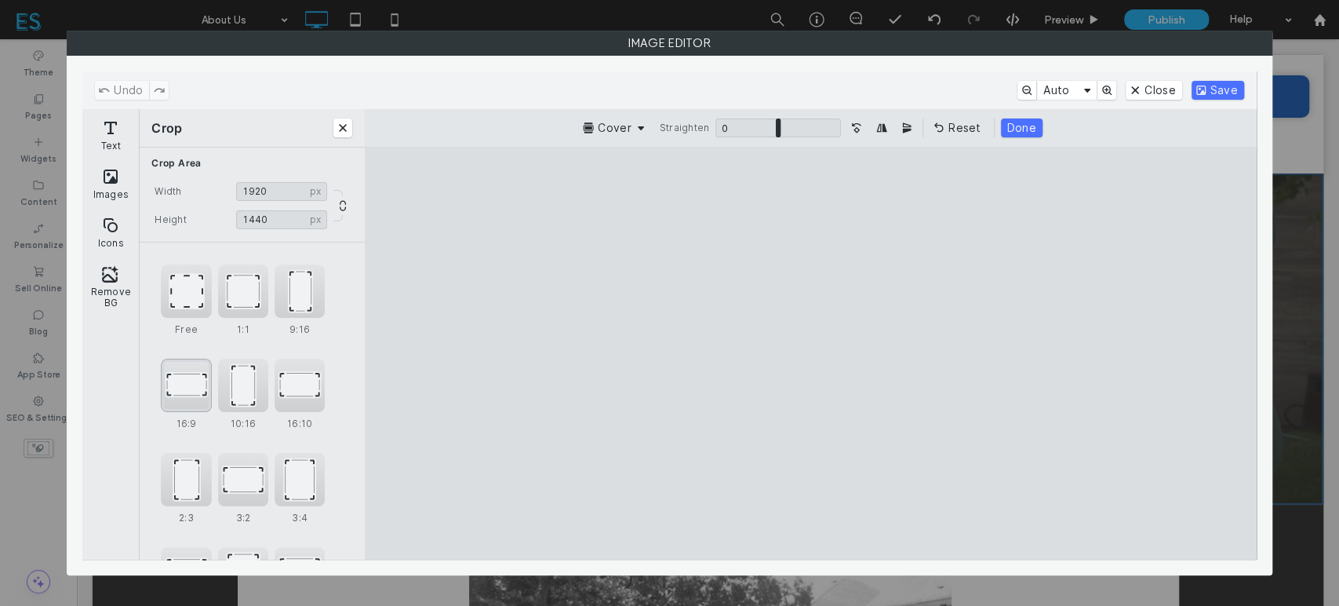
click at [191, 374] on div "16:9" at bounding box center [186, 385] width 50 height 53
type input "****"
drag, startPoint x: 791, startPoint y: 375, endPoint x: 760, endPoint y: 424, distance: 57.5
click at [811, 353] on cesdk-canvas "Editor canvas" at bounding box center [811, 353] width 0 height 0
click at [1227, 86] on button "Save" at bounding box center [1218, 90] width 53 height 19
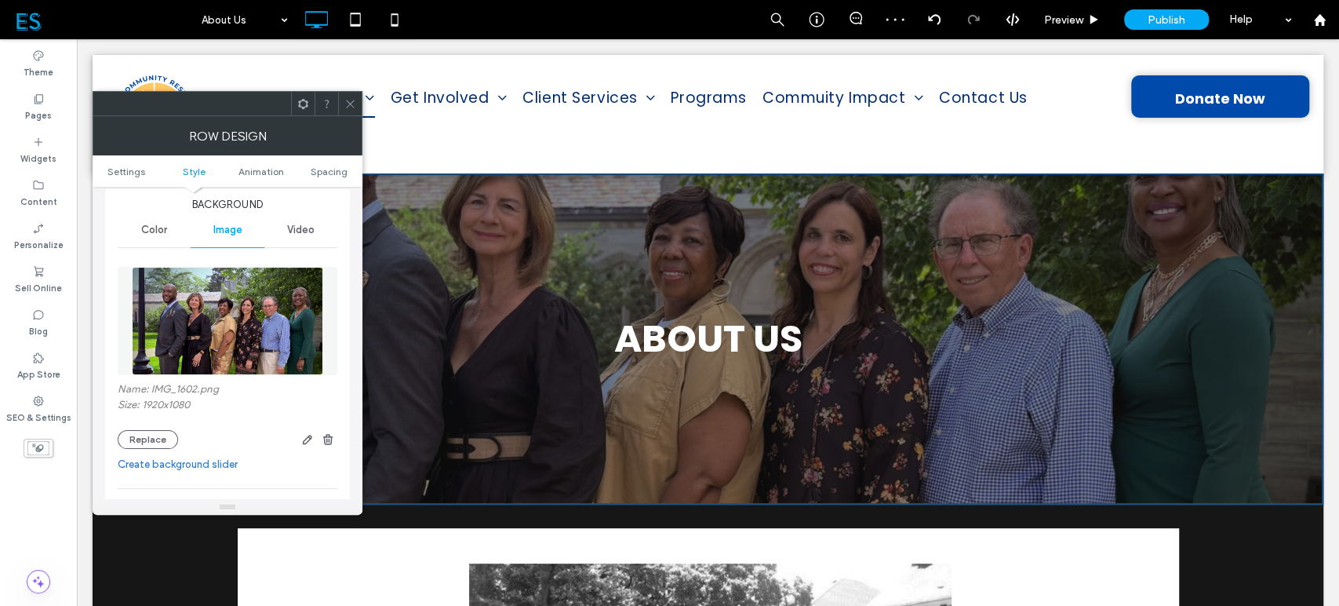
scroll to position [436, 0]
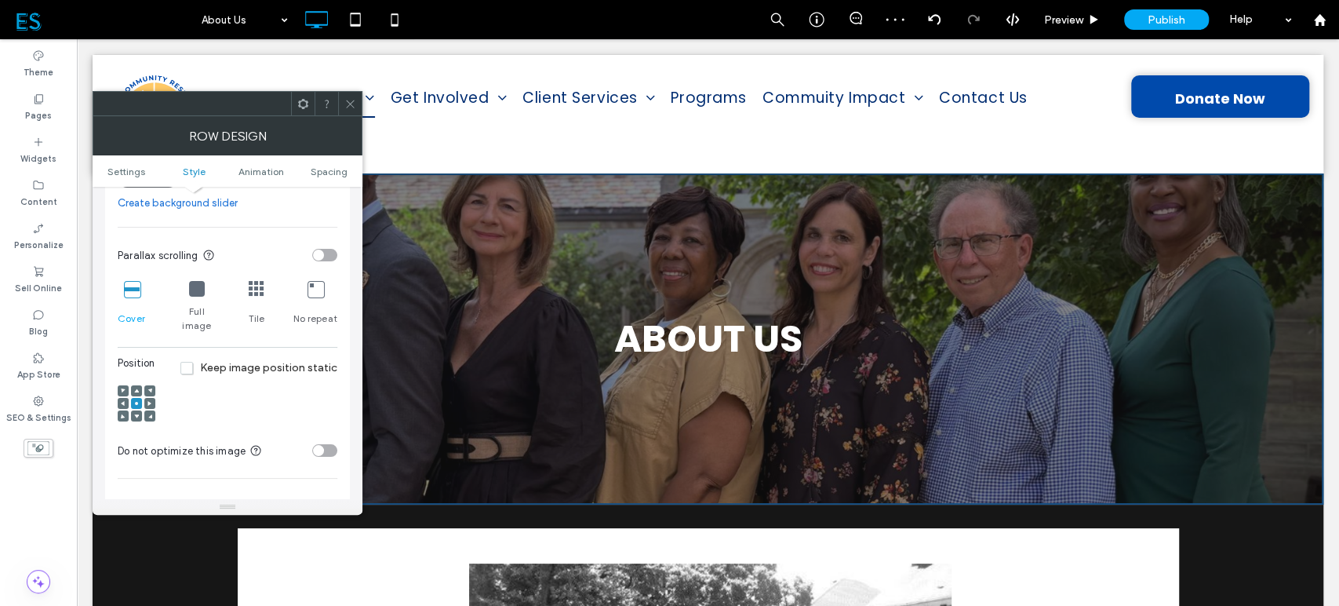
click at [137, 385] on span at bounding box center [136, 390] width 5 height 11
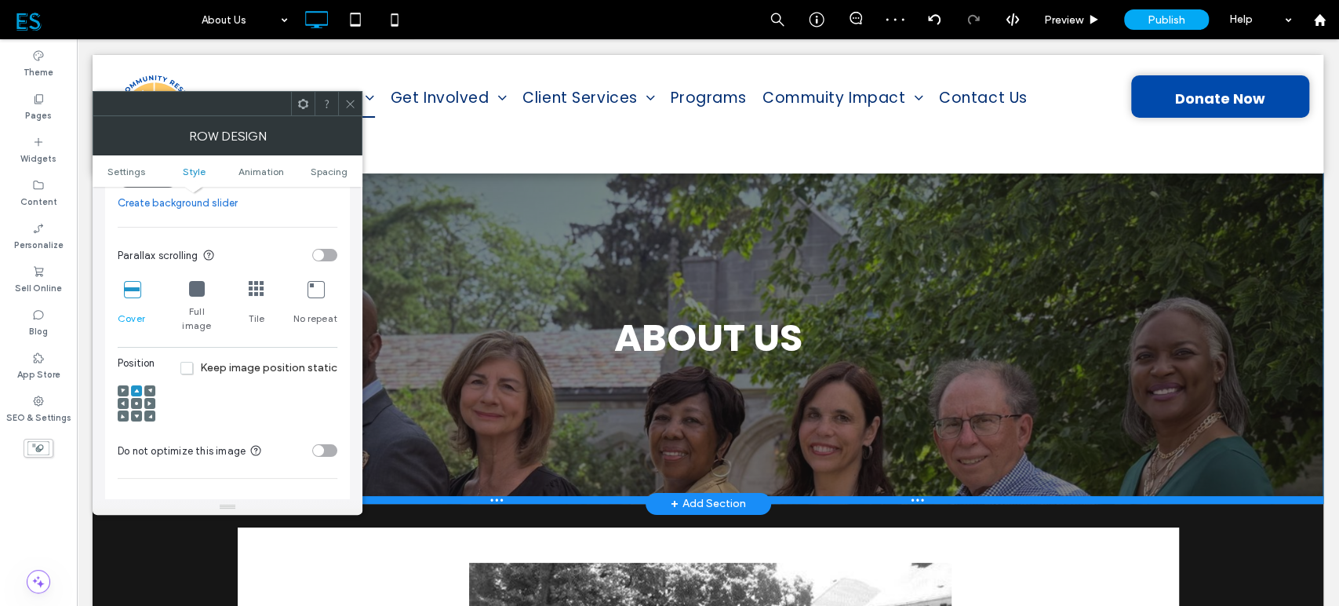
scroll to position [0, 0]
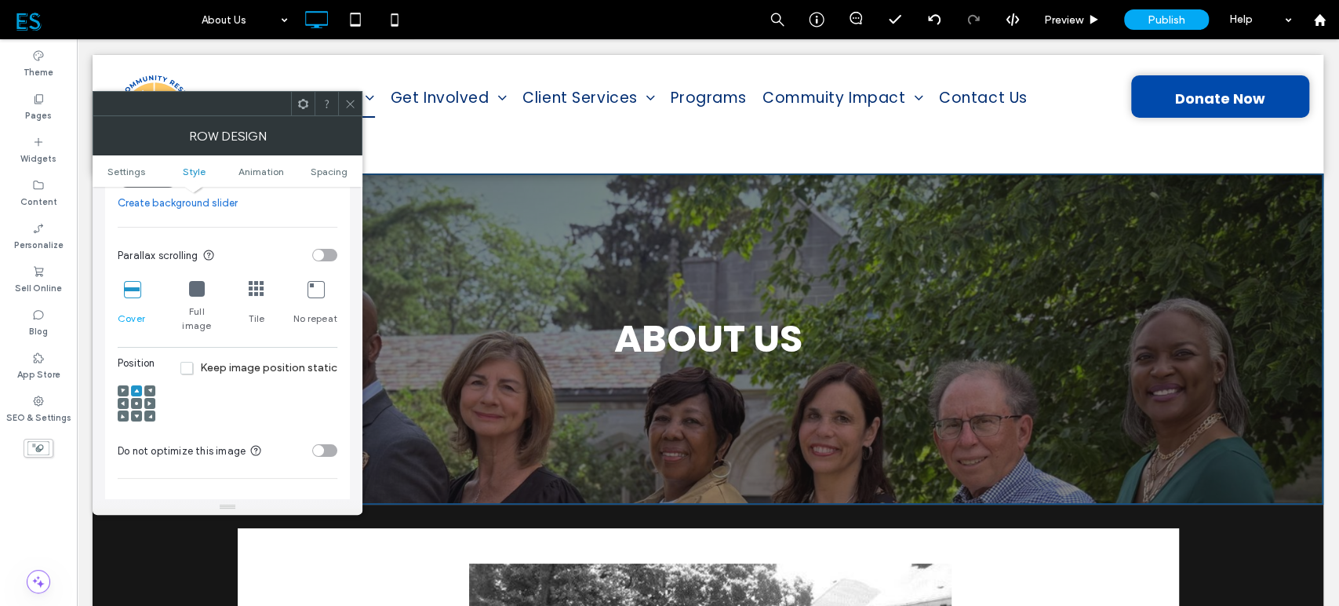
click at [345, 100] on icon at bounding box center [350, 104] width 12 height 12
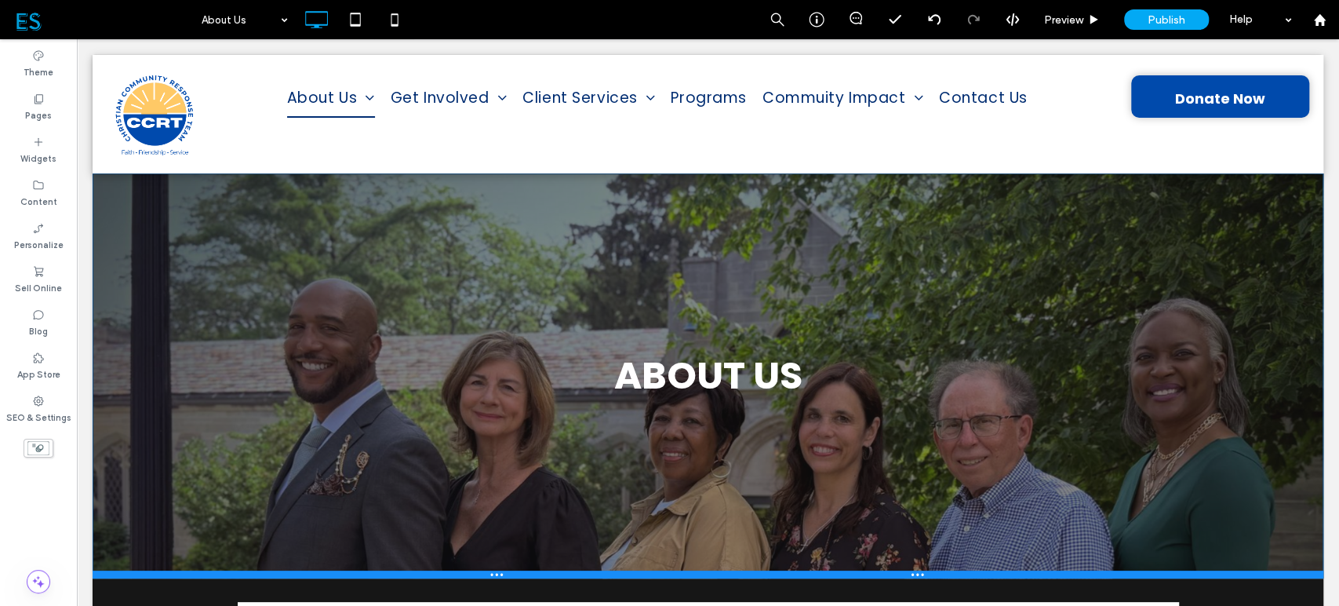
drag, startPoint x: 168, startPoint y: 499, endPoint x: 238, endPoint y: 612, distance: 132.8
click at [162, 573] on div at bounding box center [708, 574] width 1231 height 8
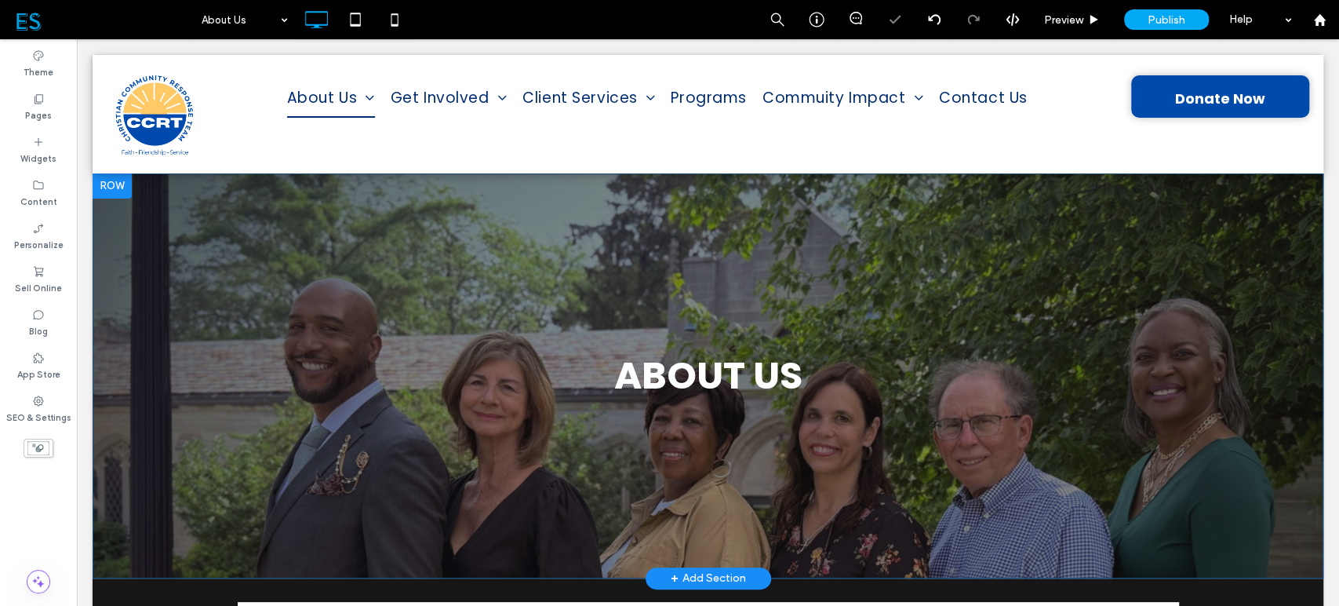
click at [108, 184] on div at bounding box center [112, 185] width 39 height 25
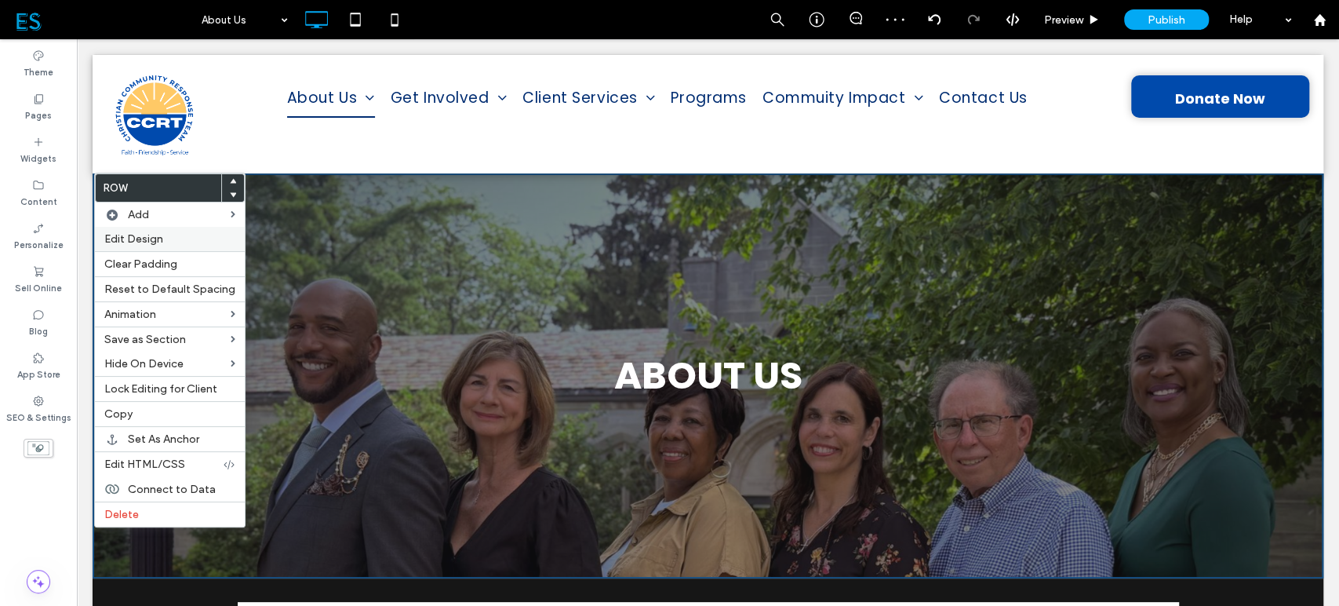
click at [141, 244] on span "Edit Design" at bounding box center [133, 238] width 59 height 13
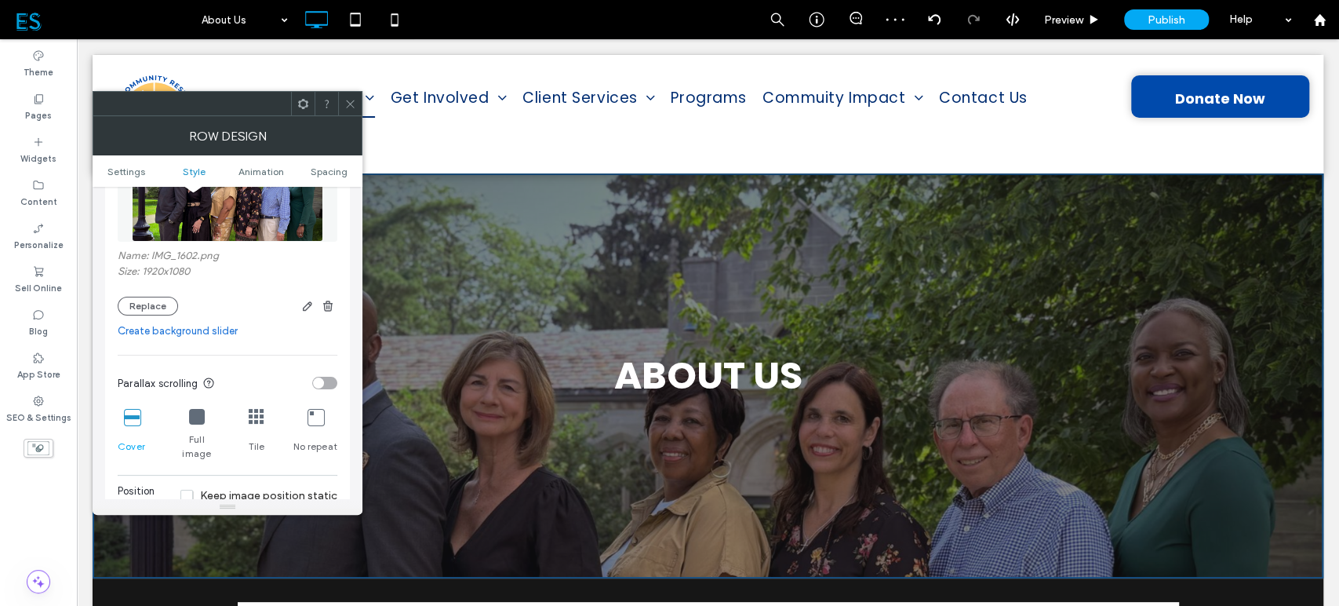
scroll to position [348, 0]
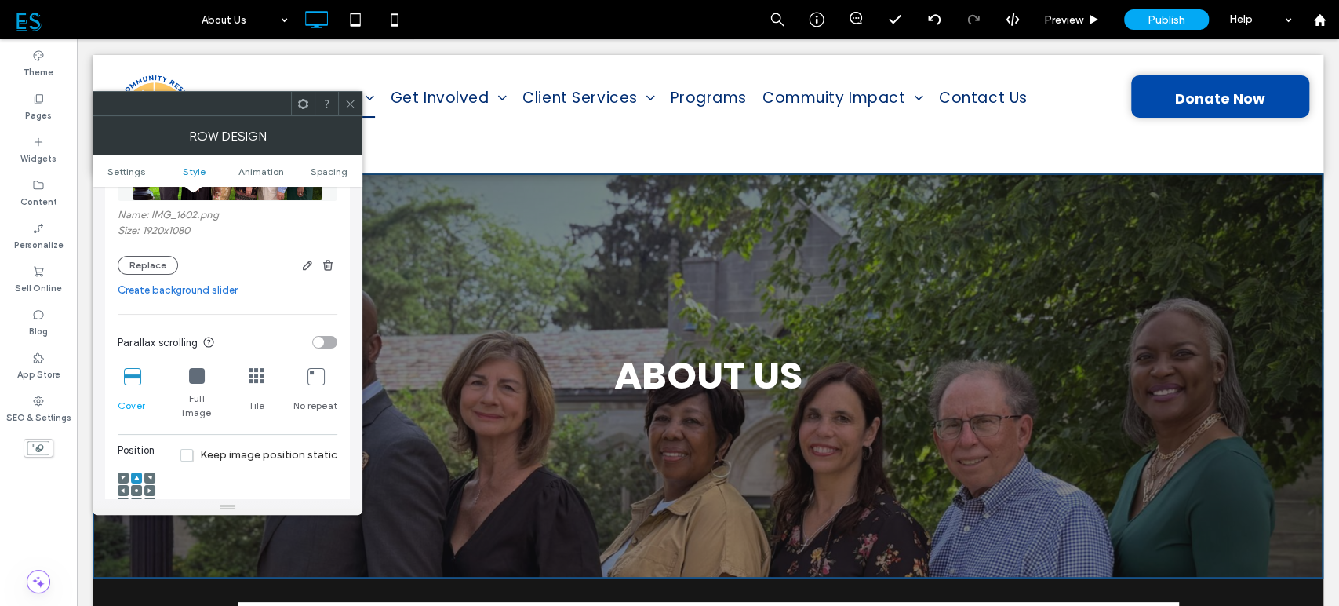
click at [133, 485] on div at bounding box center [136, 490] width 11 height 11
click at [134, 488] on icon at bounding box center [136, 490] width 5 height 5
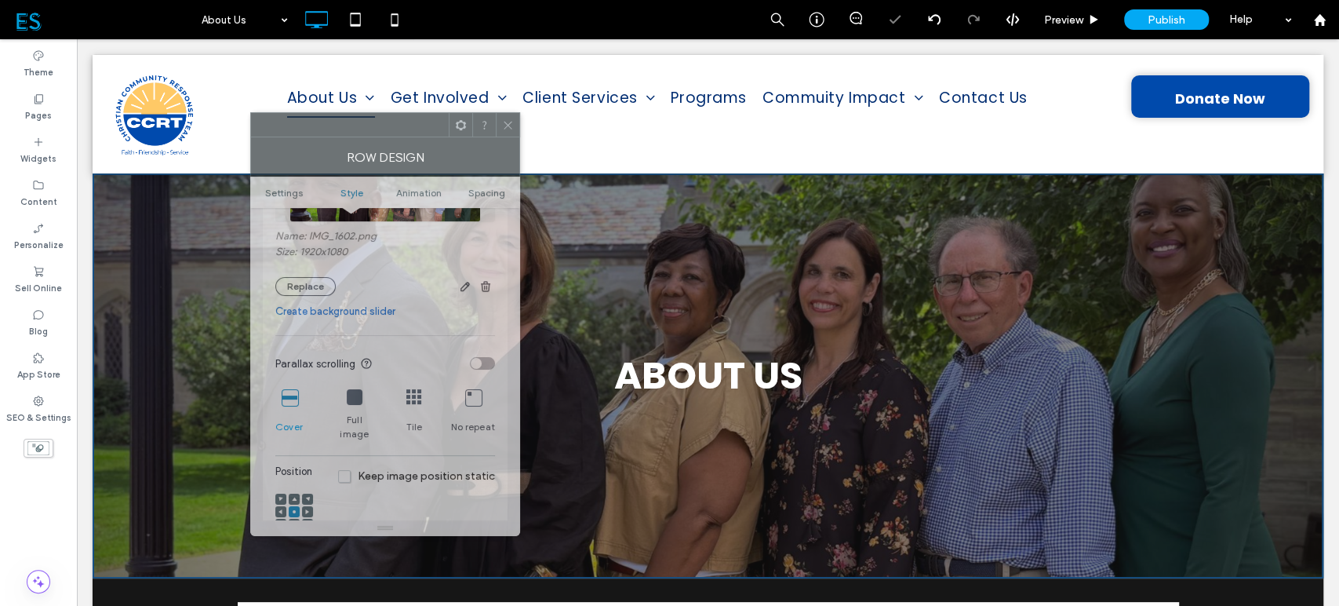
drag, startPoint x: 217, startPoint y: 104, endPoint x: 360, endPoint y: 101, distance: 142.8
click at [360, 113] on div at bounding box center [350, 125] width 198 height 24
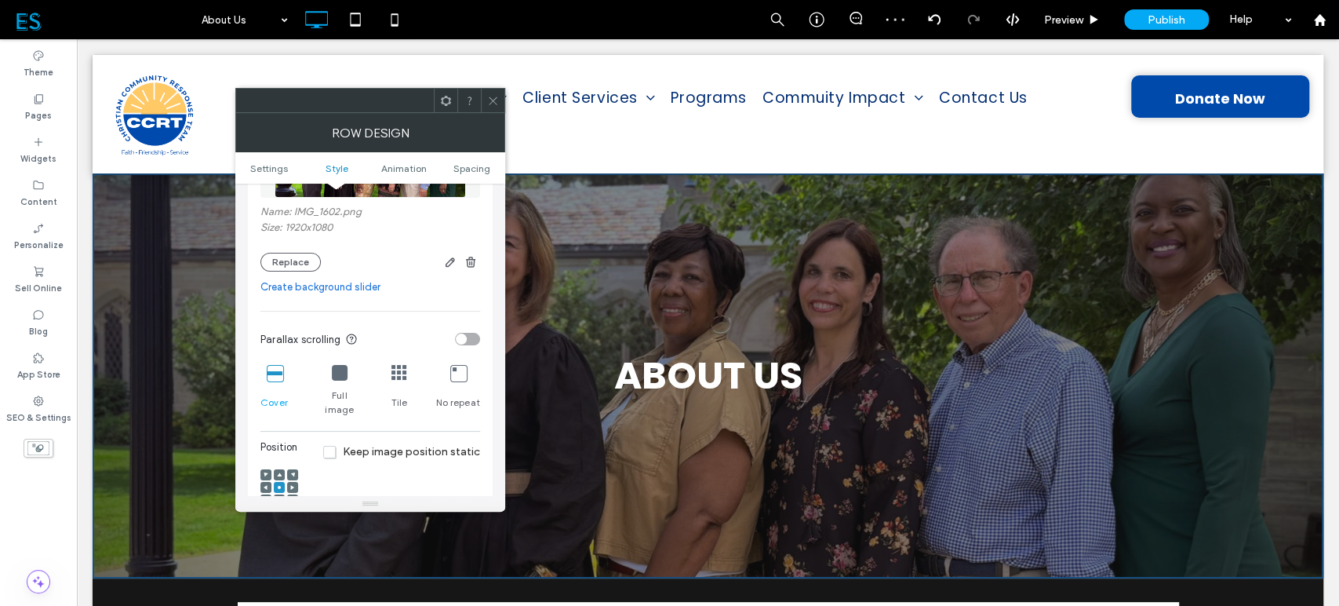
click at [280, 472] on icon at bounding box center [279, 474] width 5 height 5
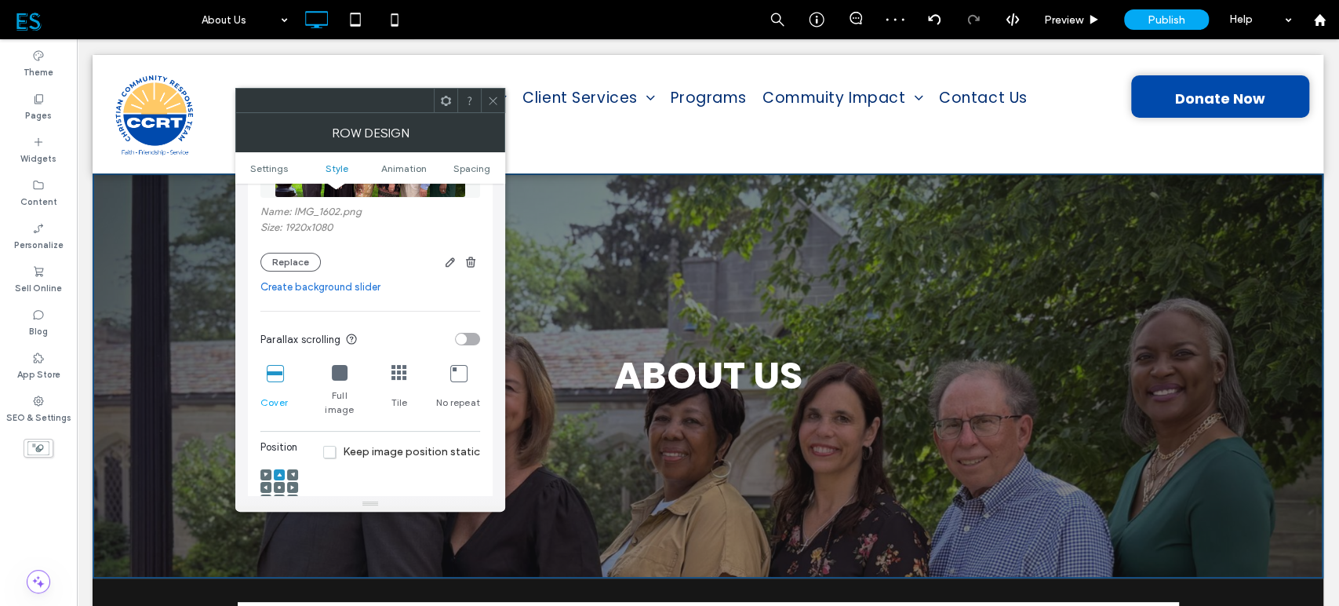
click at [490, 99] on icon at bounding box center [493, 101] width 12 height 12
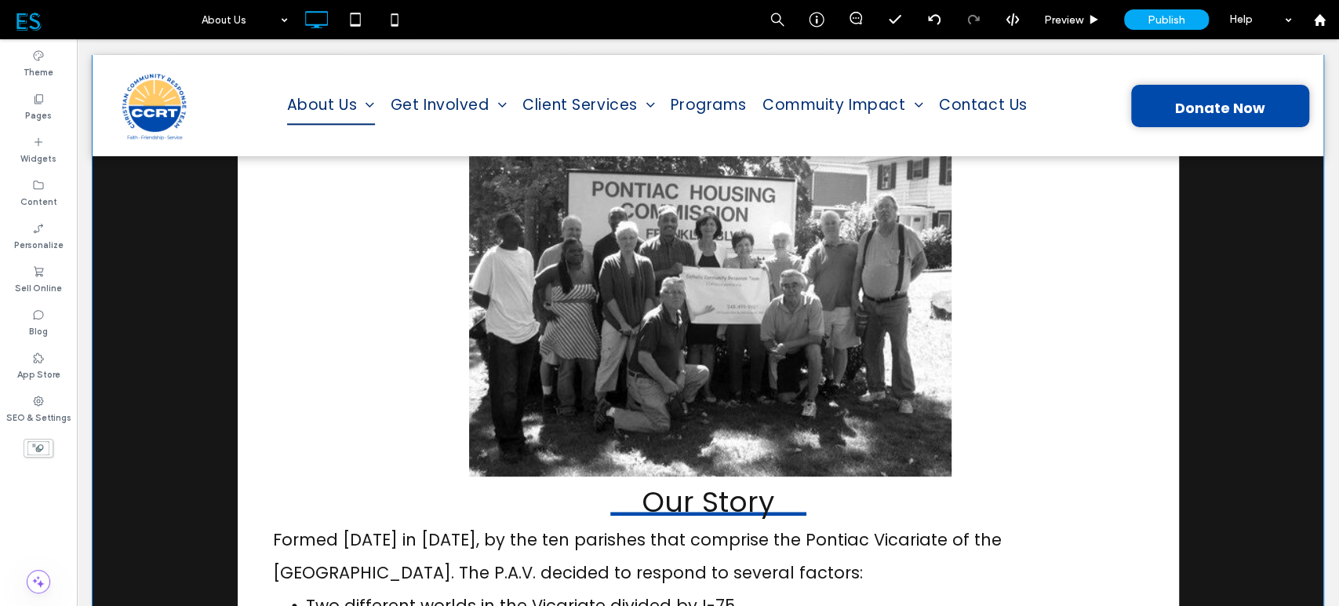
scroll to position [0, 0]
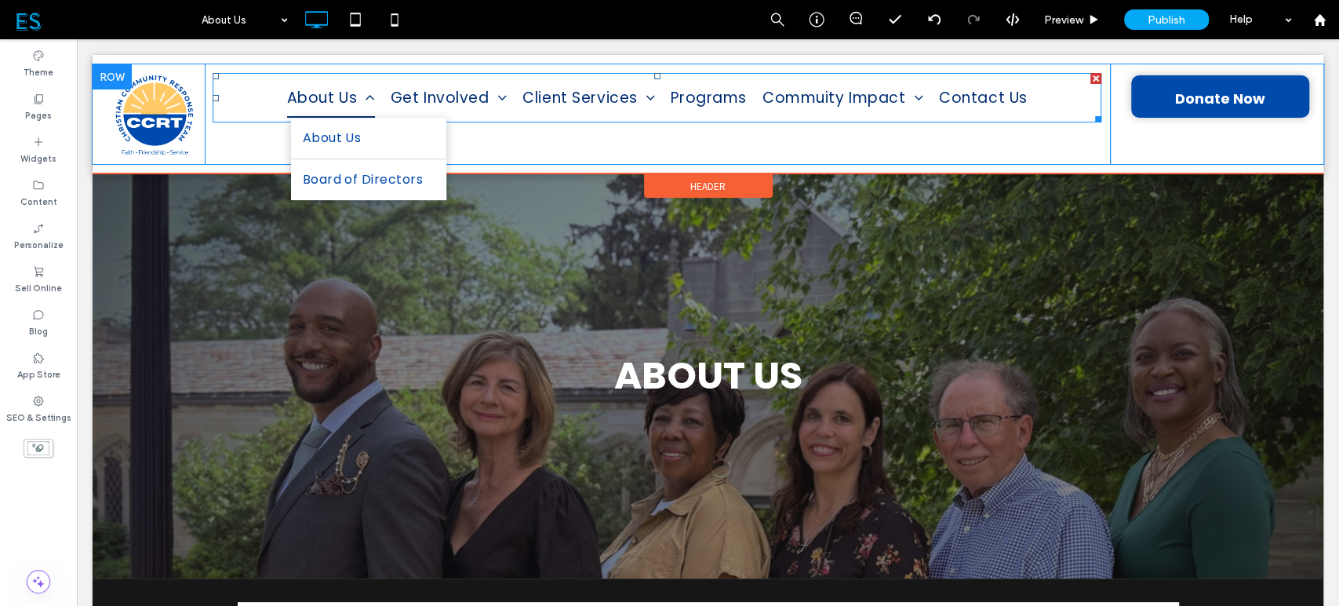
click at [311, 177] on span "Board of Directors" at bounding box center [363, 179] width 121 height 25
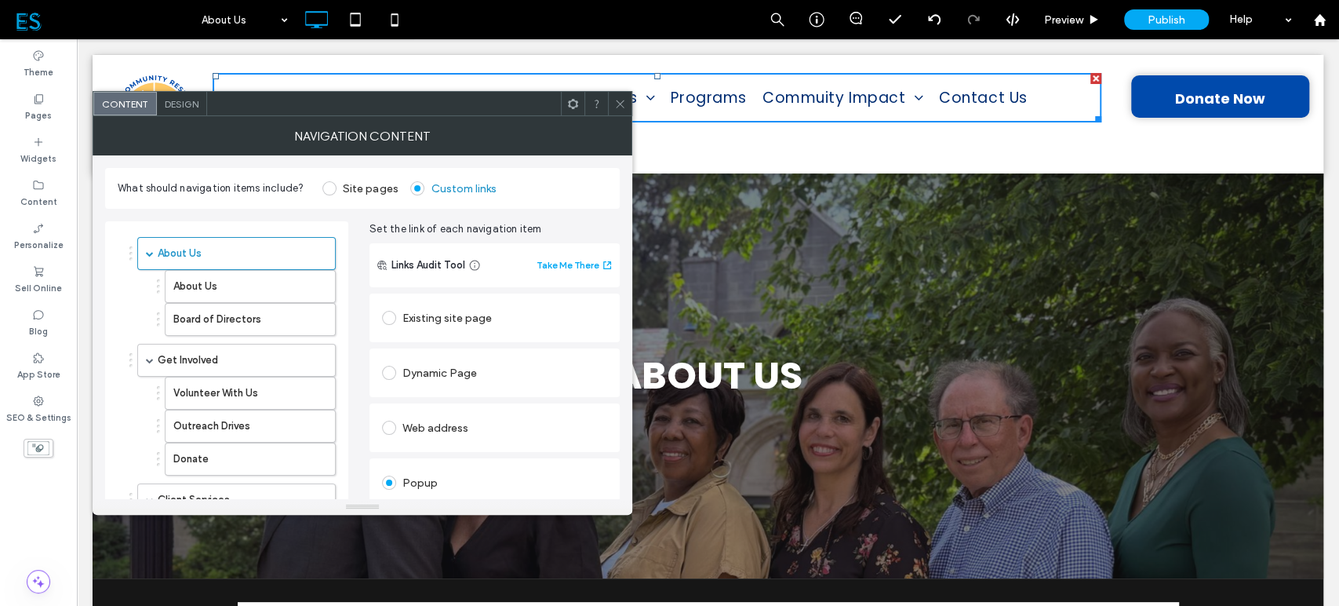
drag, startPoint x: 625, startPoint y: 108, endPoint x: 564, endPoint y: 200, distance: 110.6
click at [624, 106] on icon at bounding box center [620, 104] width 12 height 12
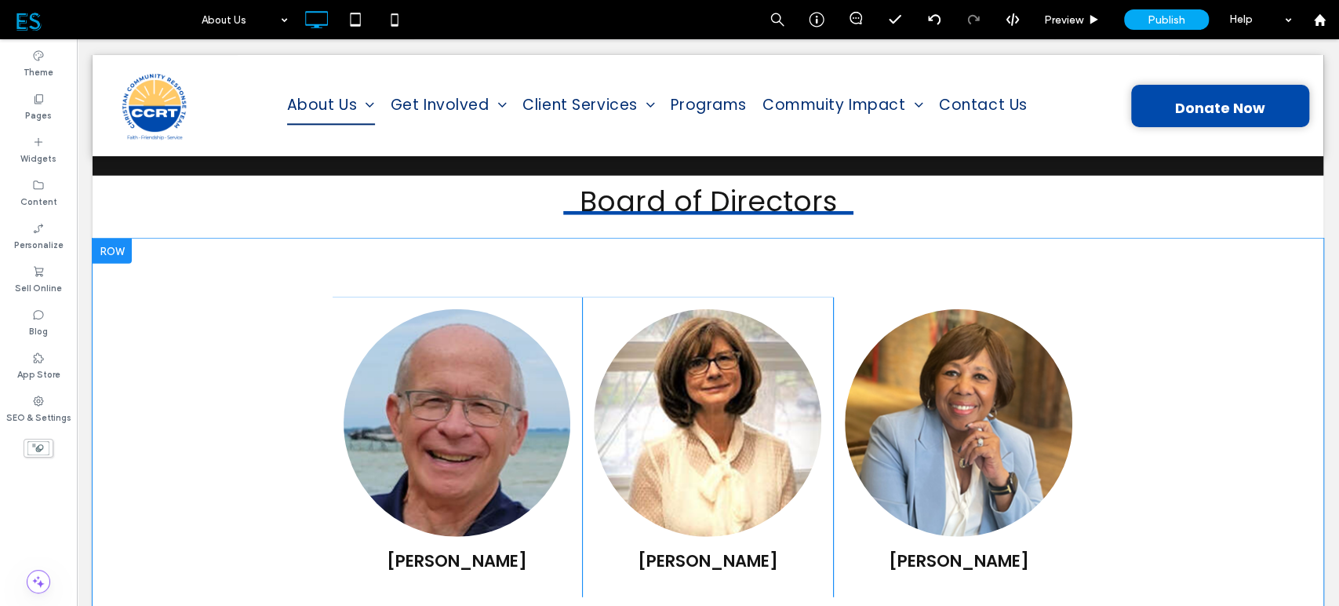
scroll to position [2615, 0]
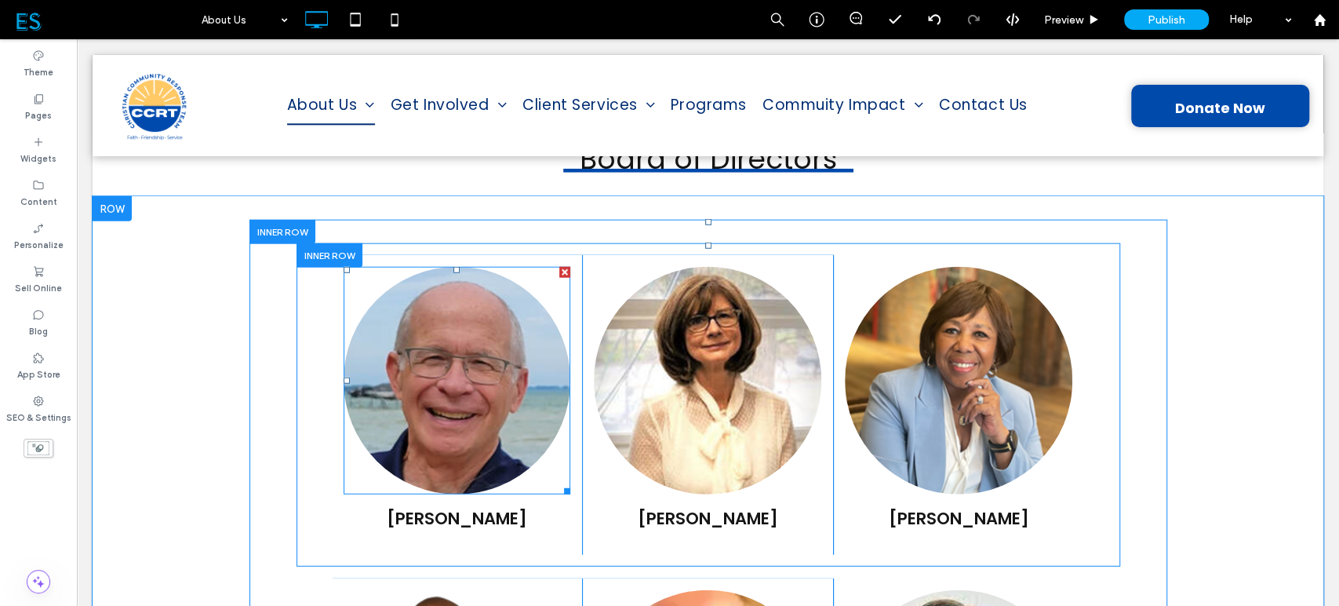
click at [458, 305] on img at bounding box center [458, 381] width 228 height 228
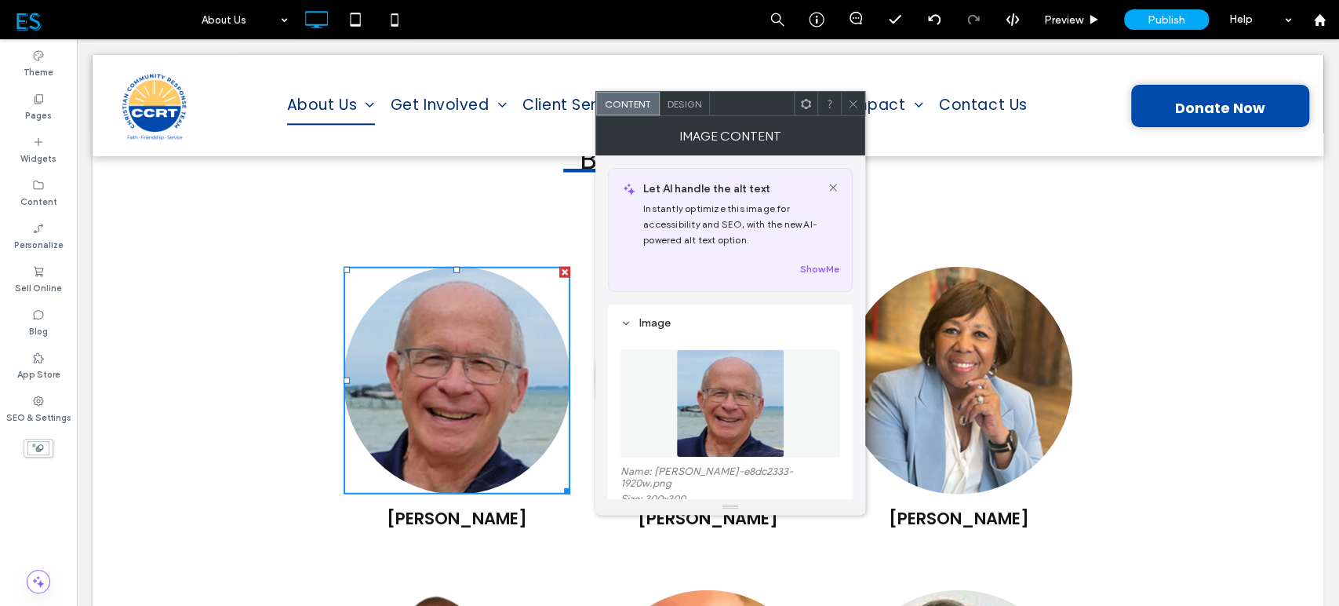
click at [738, 435] on img at bounding box center [730, 403] width 108 height 108
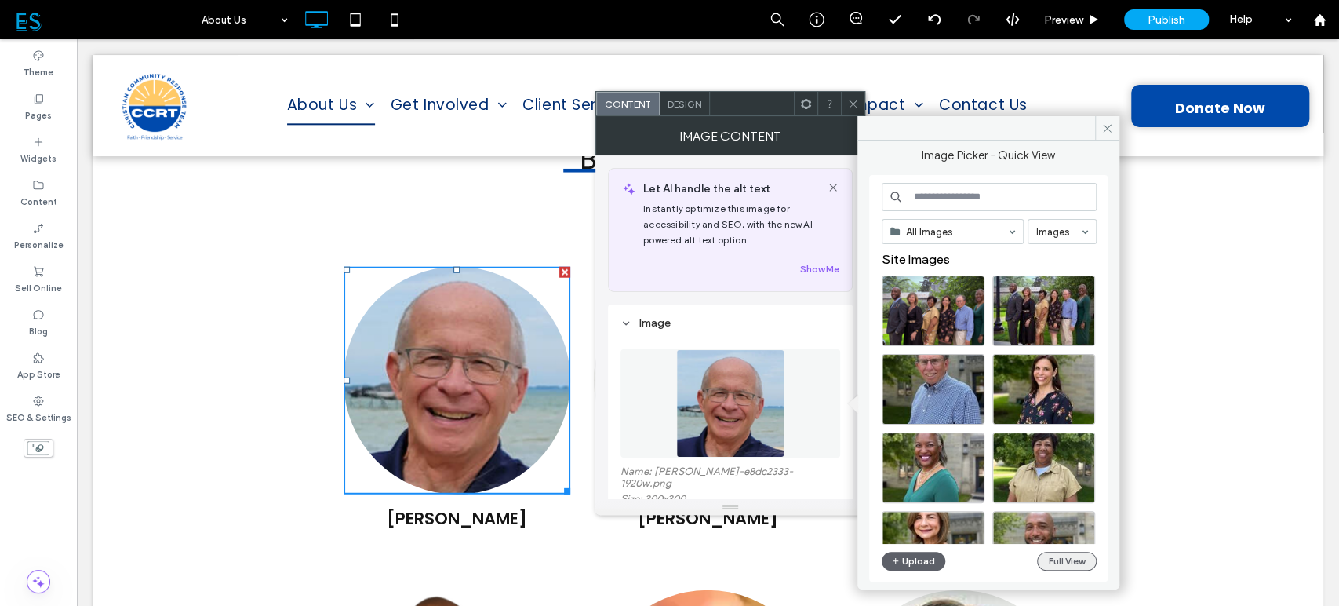
click at [1067, 554] on button "Full View" at bounding box center [1067, 561] width 60 height 19
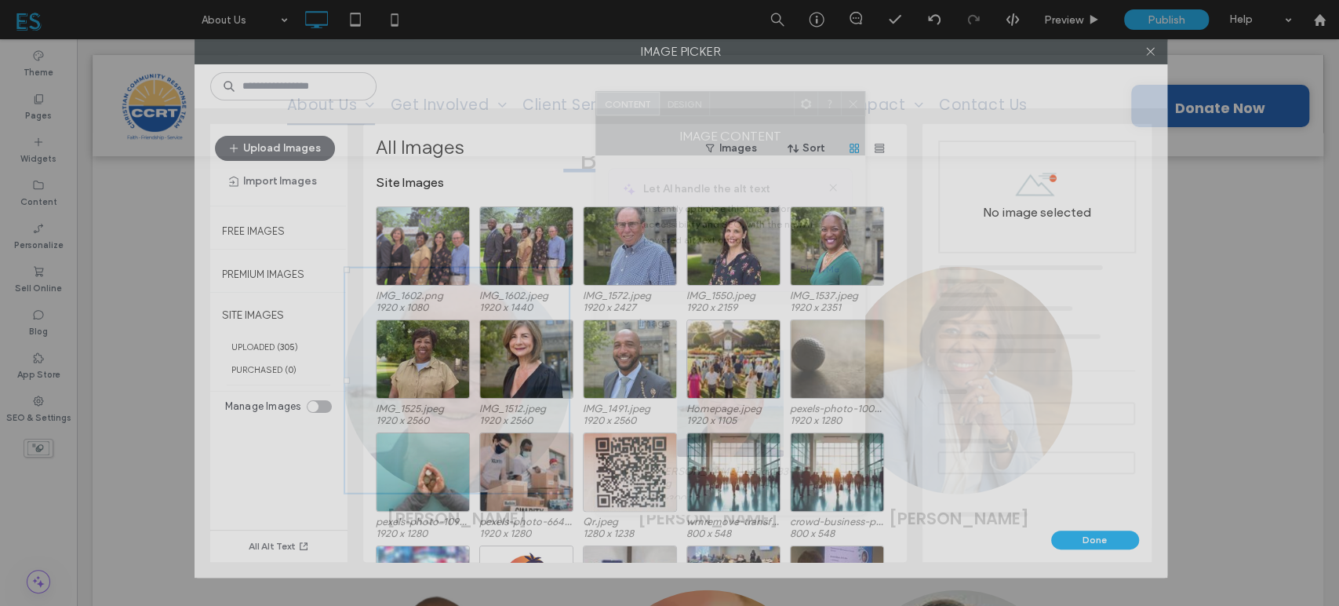
drag, startPoint x: 552, startPoint y: 40, endPoint x: 563, endPoint y: -22, distance: 63.0
click at [563, 0] on html ".wqwq-1{fill:#231f20;} .cls-1q, .cls-2q { fill-rule: evenodd; } .cls-2q { fill:…" at bounding box center [669, 303] width 1339 height 606
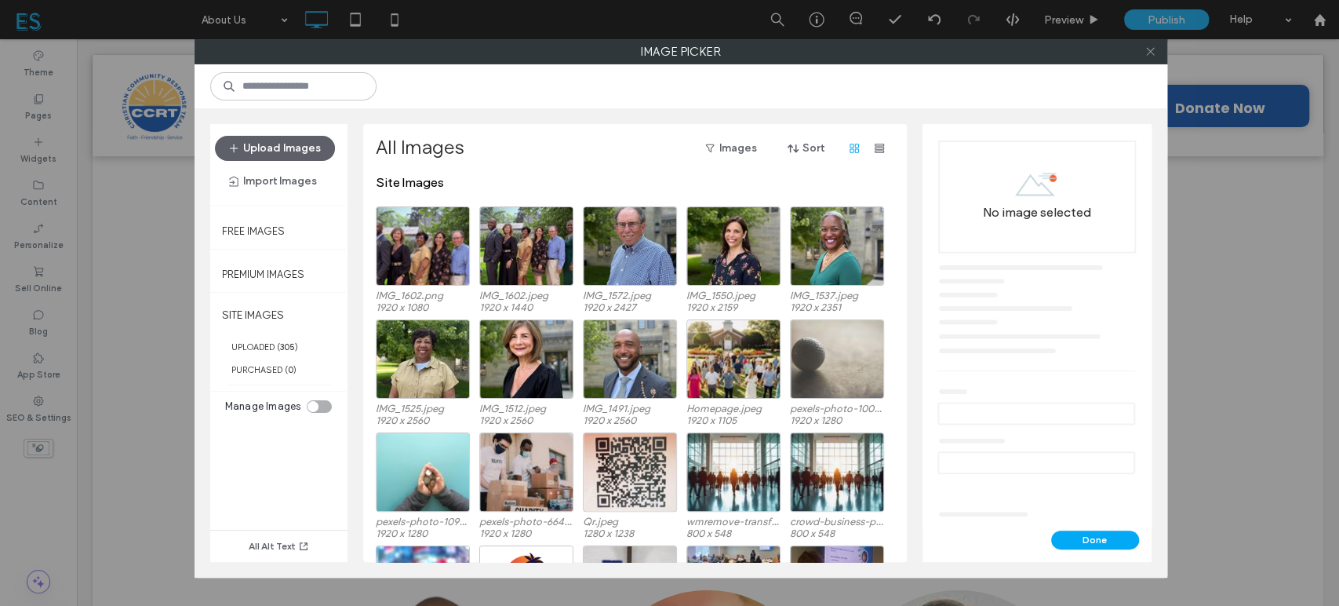
click at [1150, 51] on use at bounding box center [1150, 52] width 8 height 8
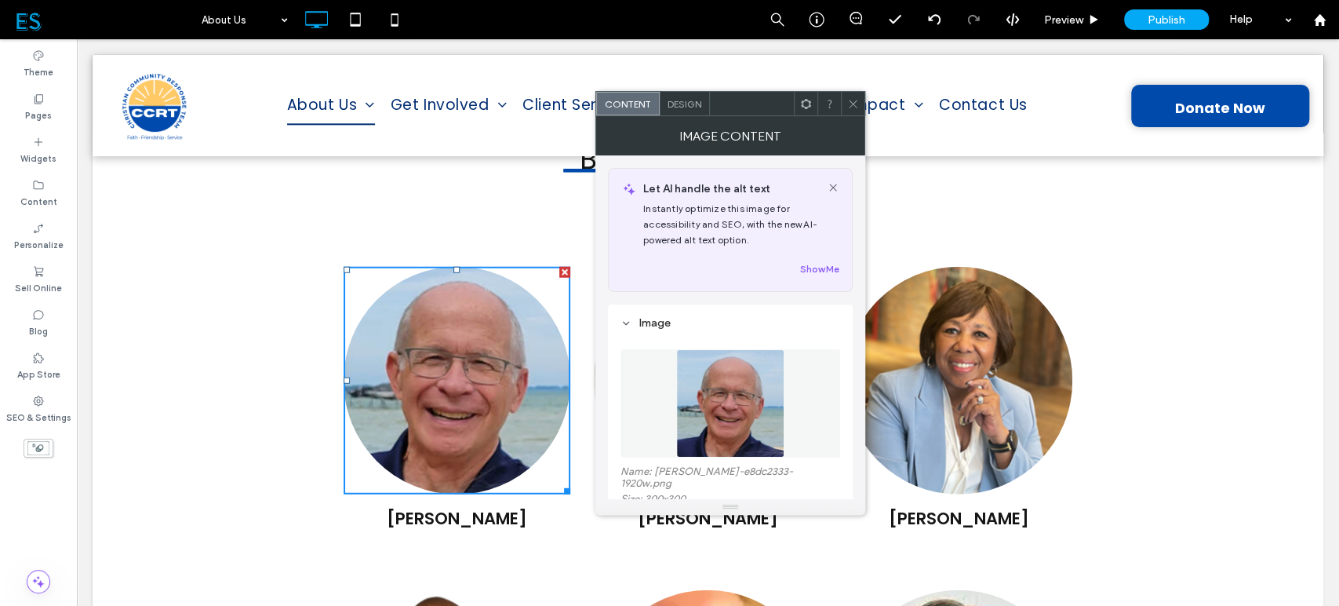
click at [854, 99] on icon at bounding box center [853, 104] width 12 height 12
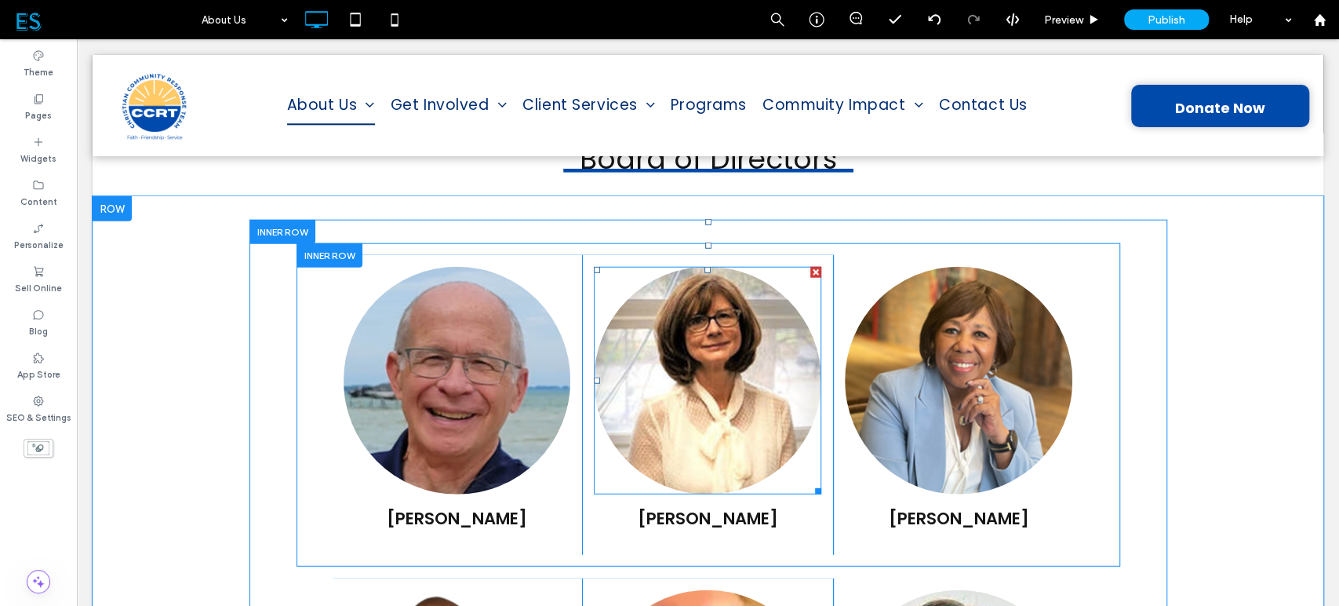
click at [632, 363] on img at bounding box center [708, 381] width 228 height 228
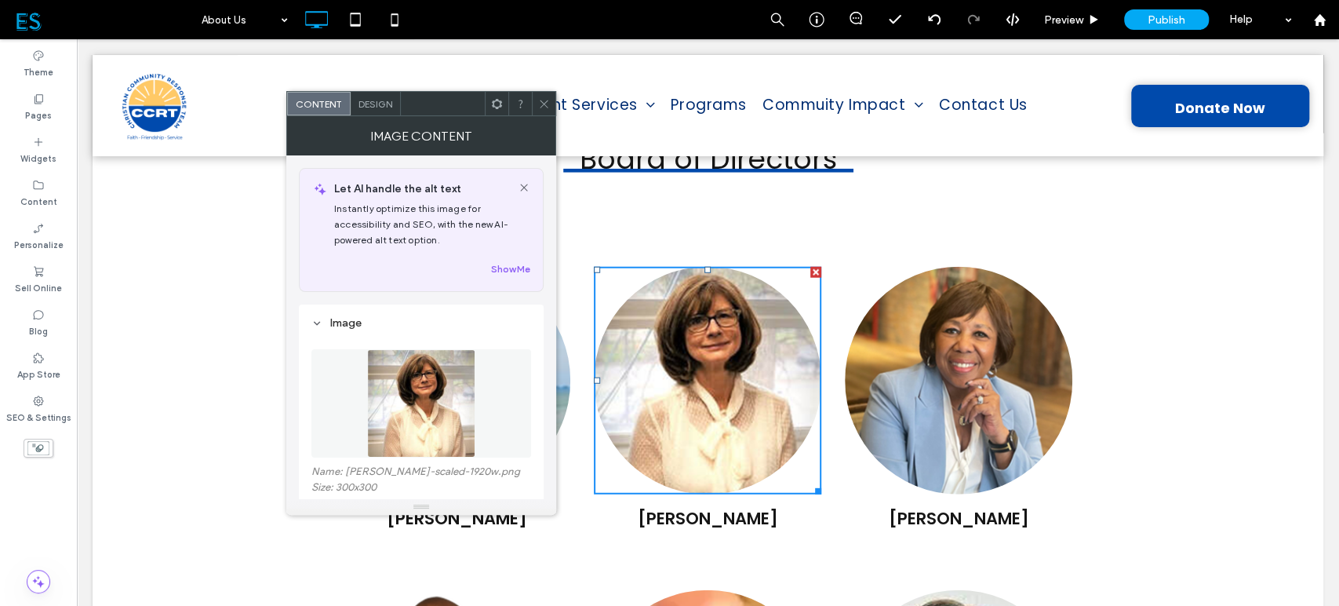
click at [439, 397] on img at bounding box center [421, 403] width 108 height 108
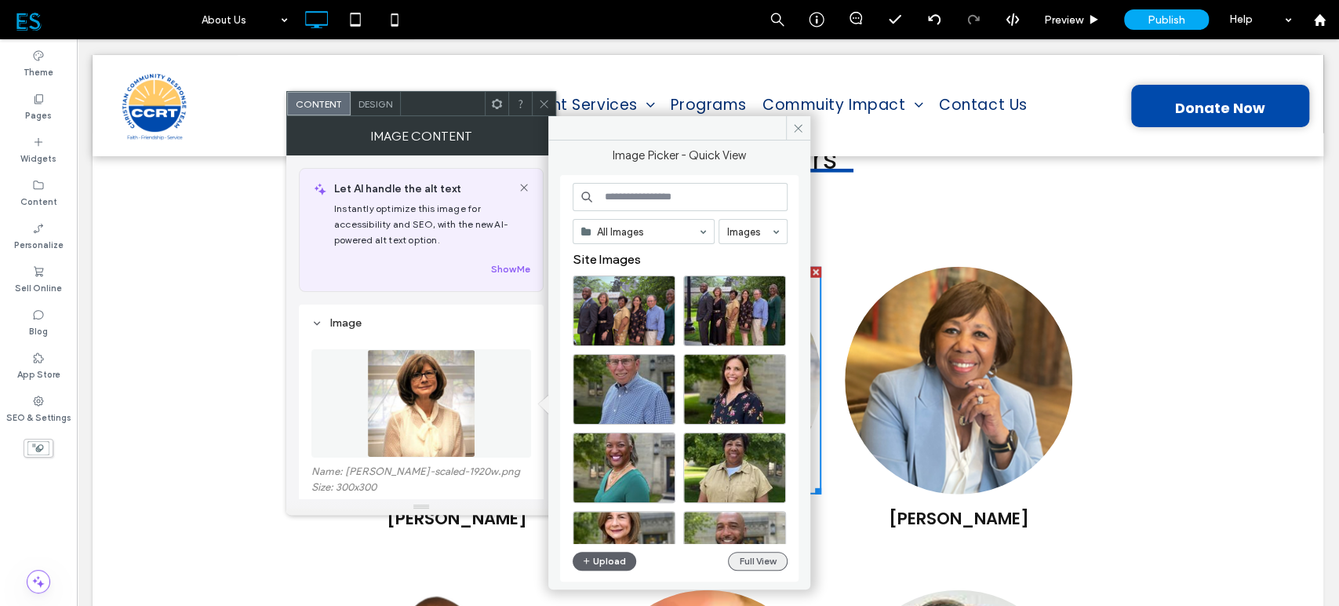
click at [746, 559] on button "Full View" at bounding box center [758, 561] width 60 height 19
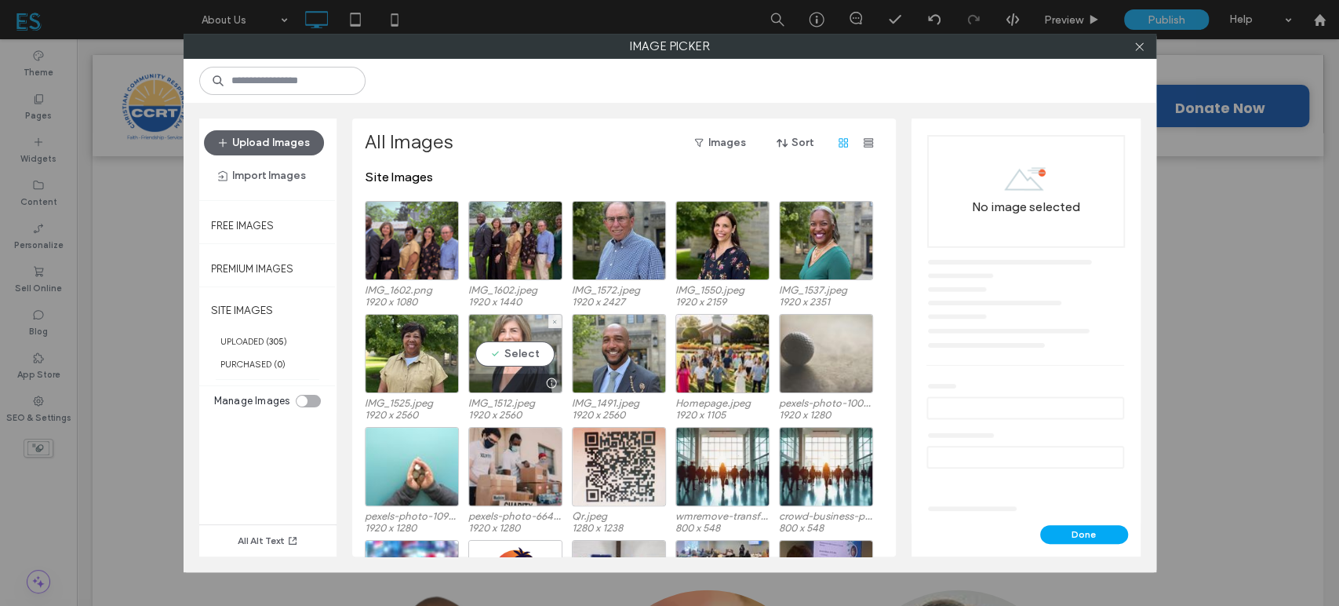
click at [513, 361] on div "Select" at bounding box center [515, 353] width 94 height 79
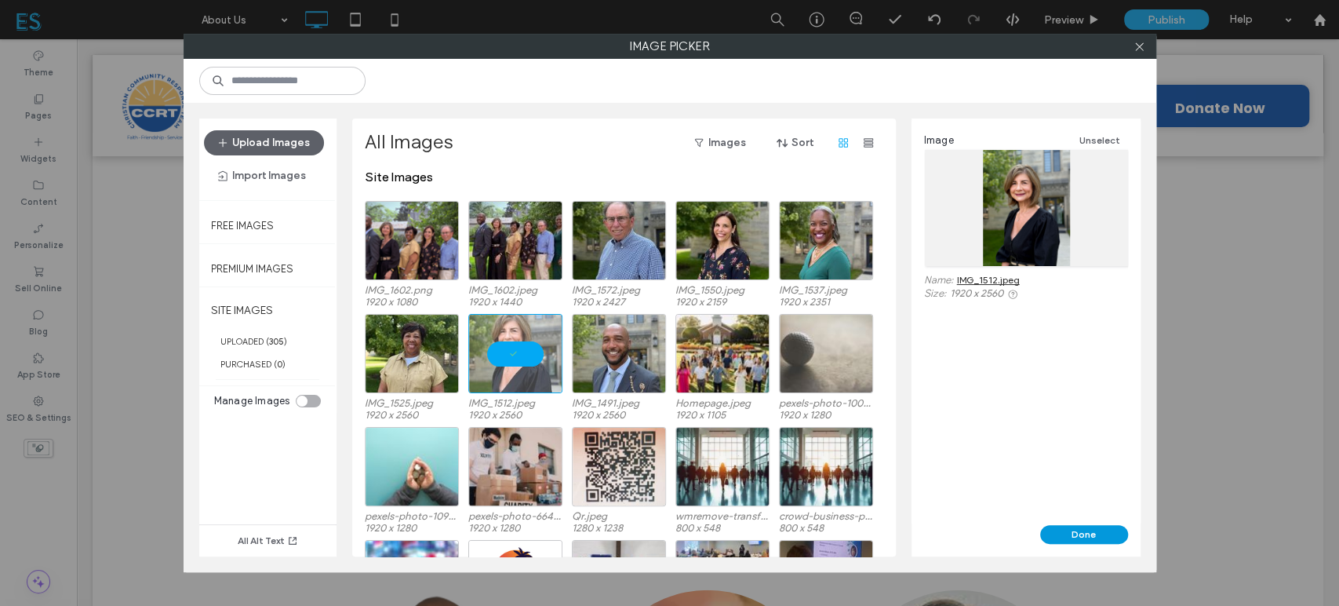
click at [1073, 536] on button "Done" at bounding box center [1085, 534] width 88 height 19
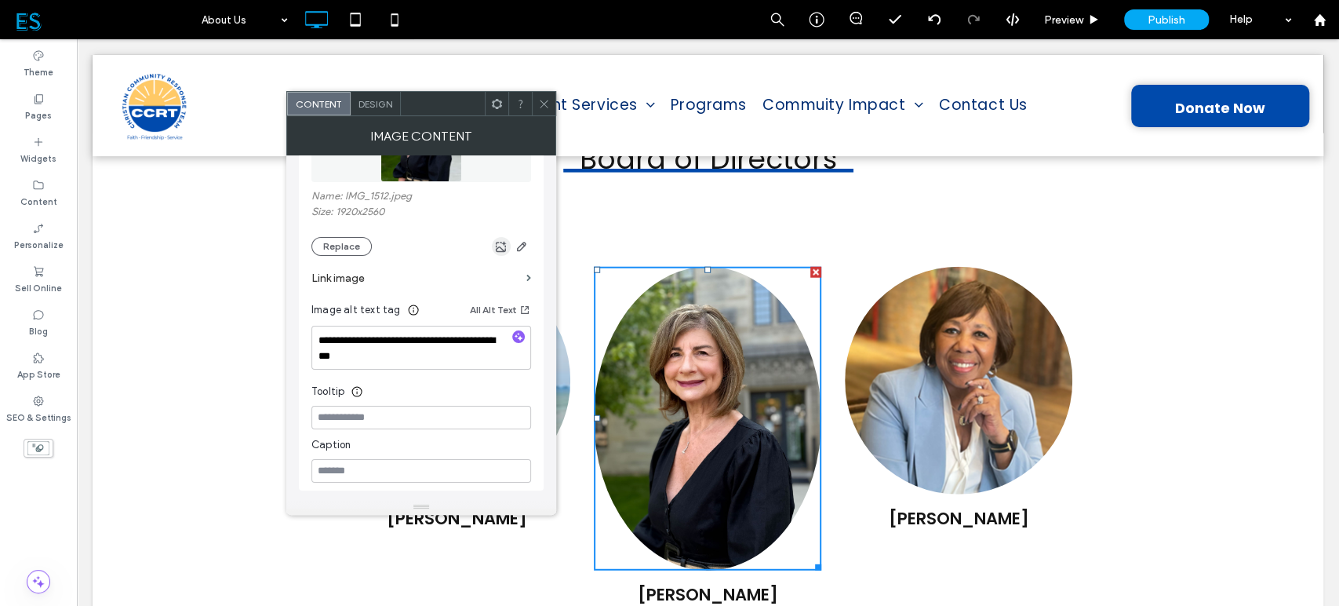
scroll to position [174, 0]
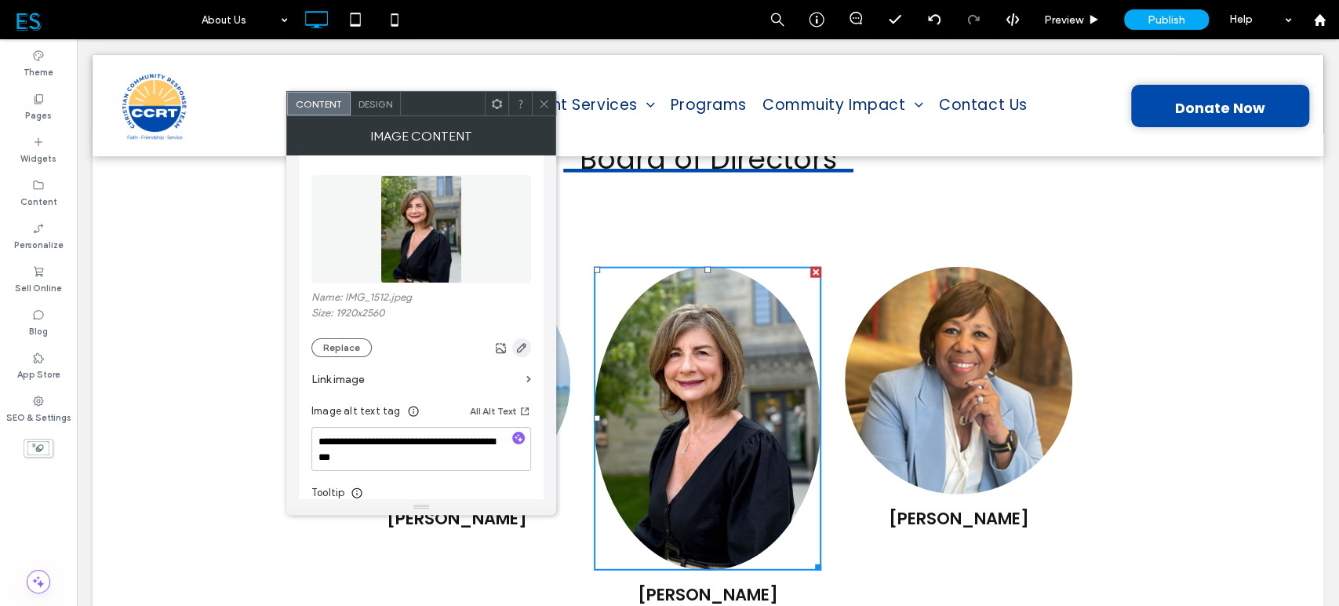
click at [523, 352] on icon "button" at bounding box center [522, 347] width 13 height 13
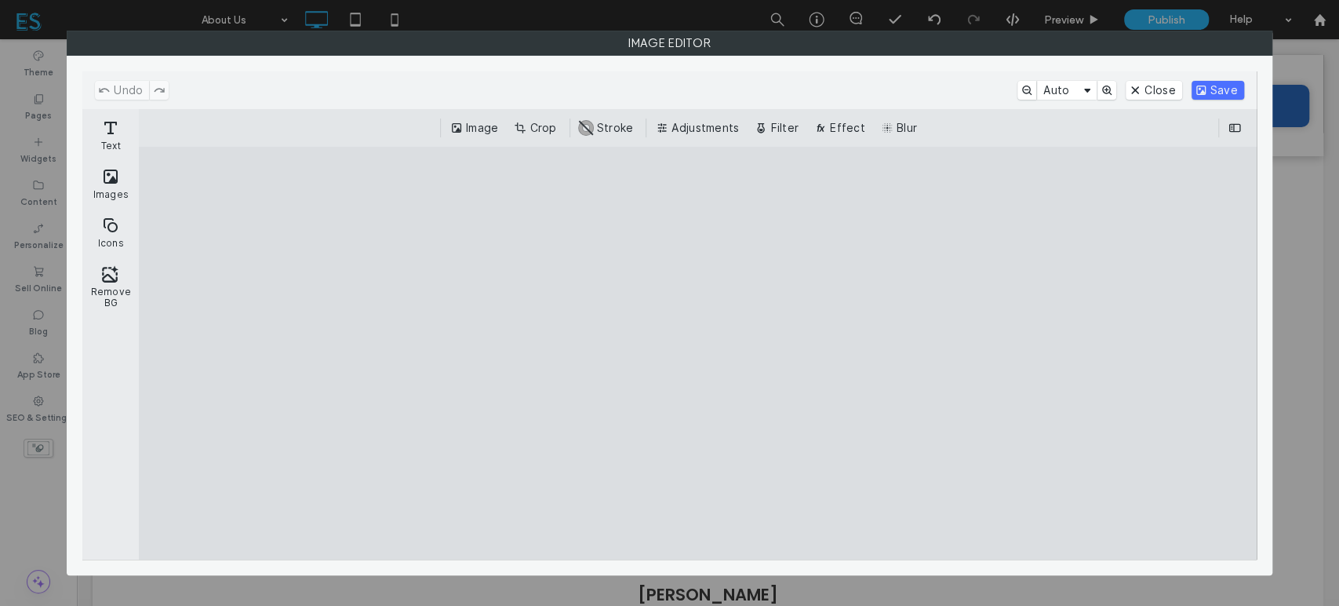
click at [545, 124] on button "Crop" at bounding box center [537, 127] width 52 height 19
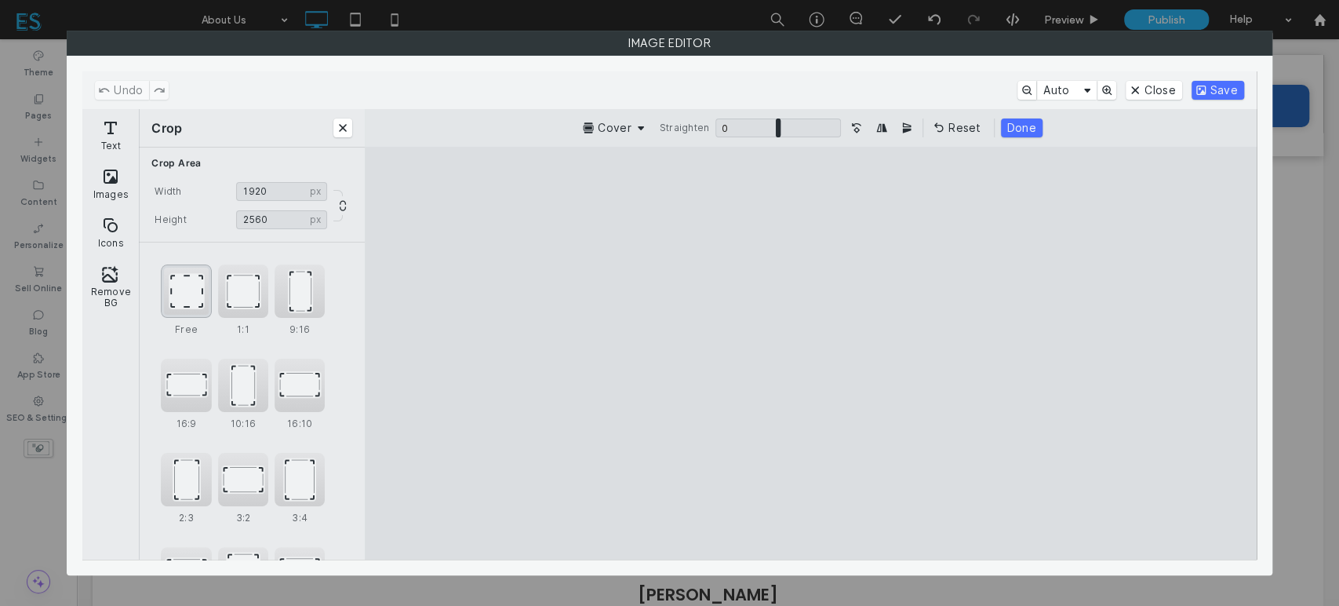
click at [182, 292] on div "Free" at bounding box center [186, 290] width 50 height 53
click at [259, 288] on div "1:1" at bounding box center [243, 290] width 50 height 53
type input "****"
drag, startPoint x: 781, startPoint y: 300, endPoint x: 759, endPoint y: 340, distance: 45.7
click at [811, 353] on cesdk-canvas "Editor canvas" at bounding box center [811, 353] width 0 height 0
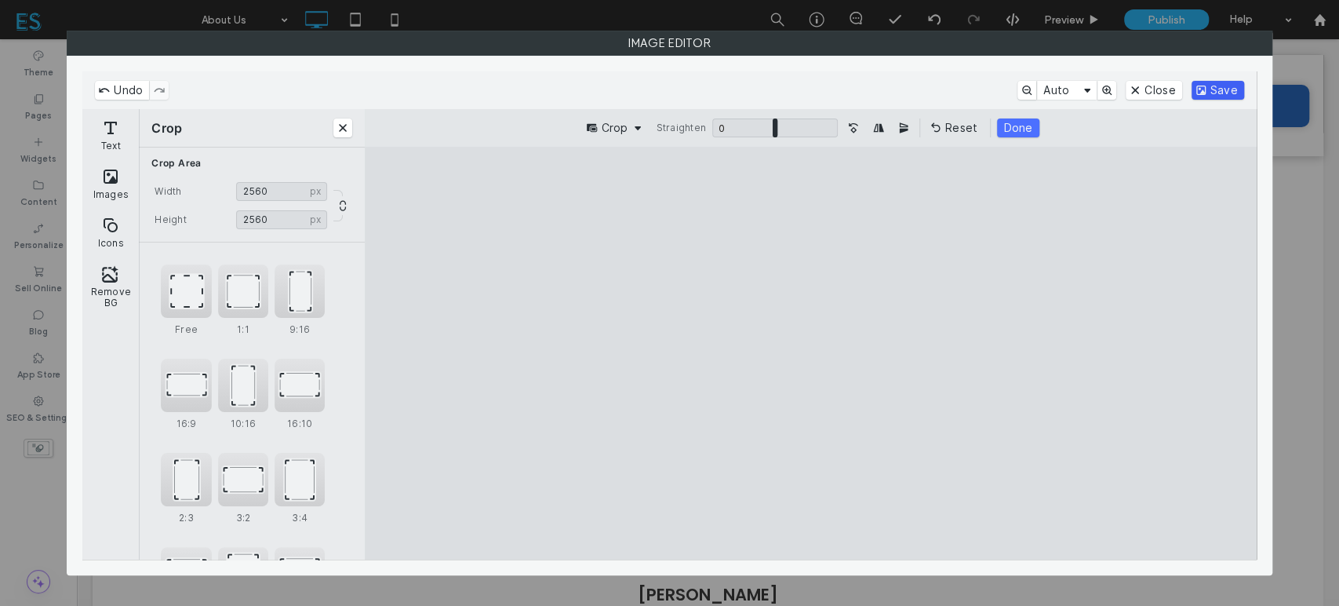
click at [1218, 89] on button "Save" at bounding box center [1218, 90] width 53 height 19
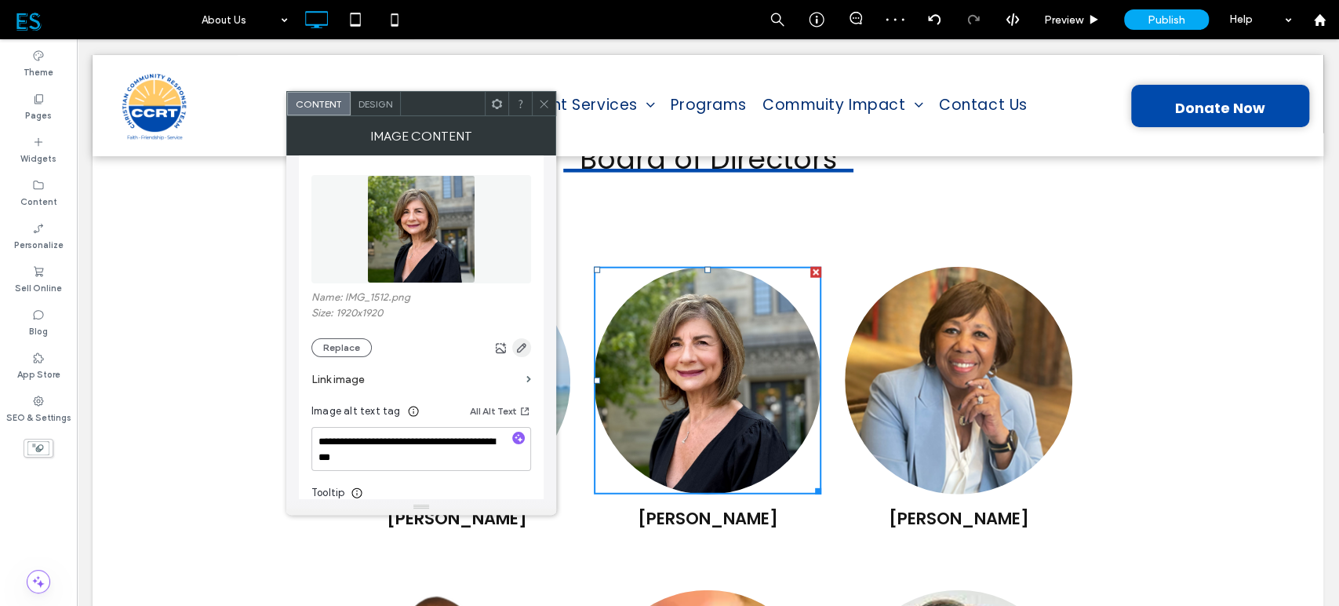
click at [525, 347] on use "button" at bounding box center [521, 347] width 9 height 9
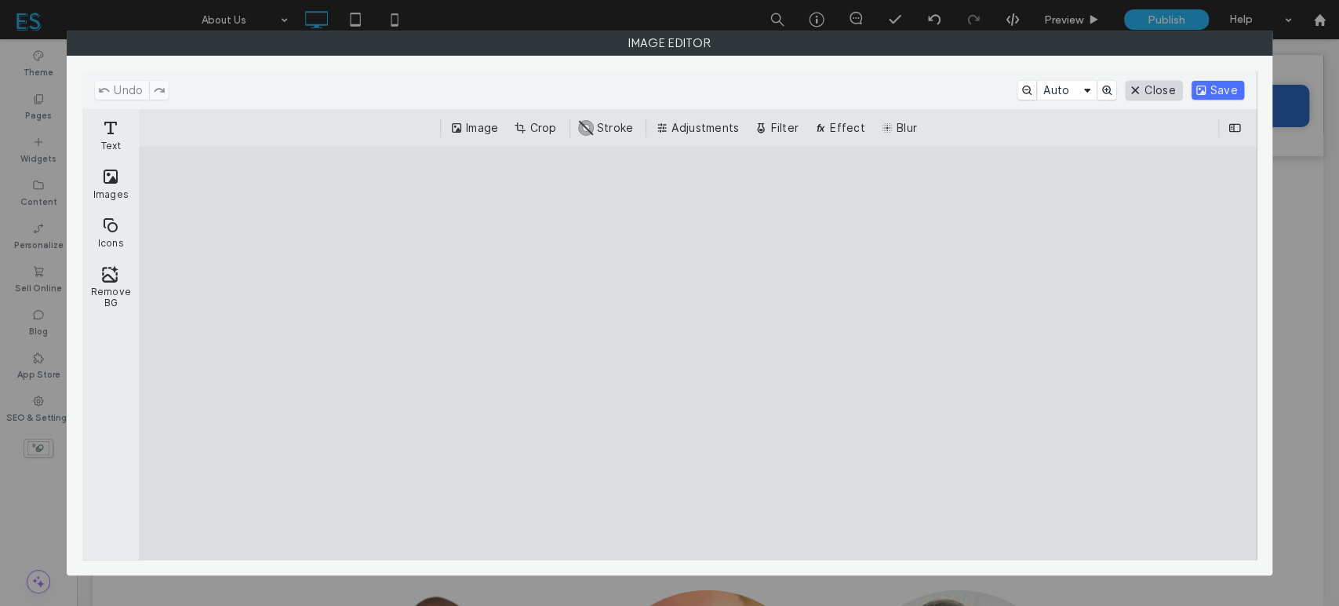
click at [1154, 94] on button "Close" at bounding box center [1154, 90] width 56 height 19
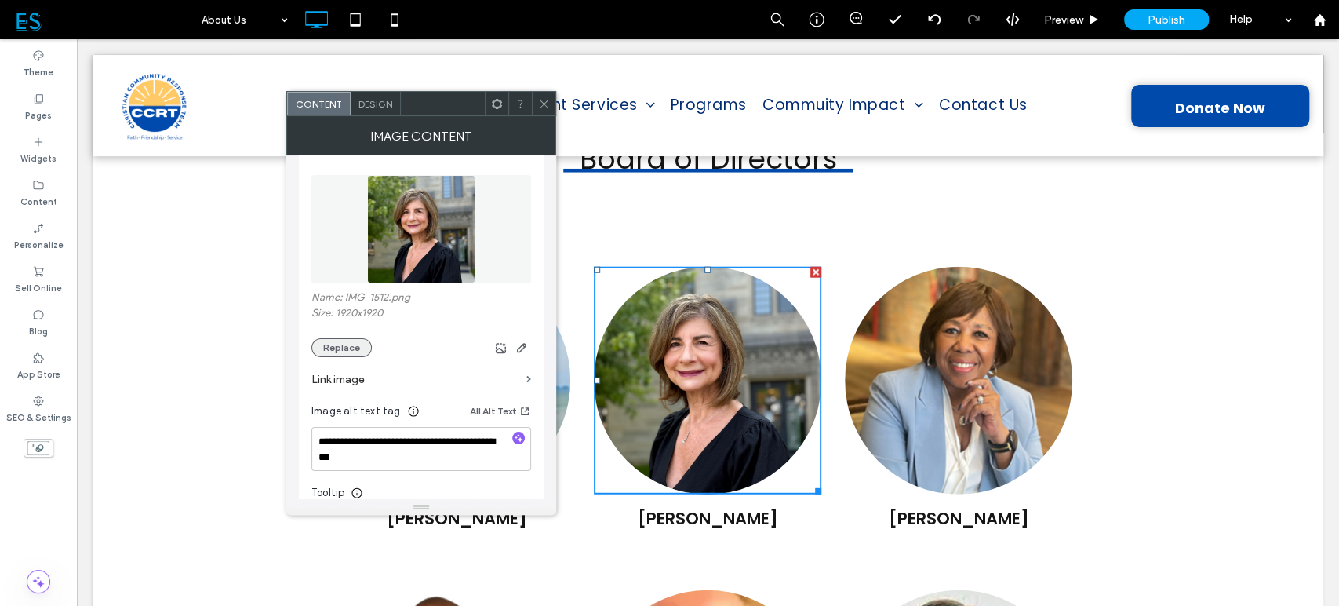
click at [348, 356] on button "Replace" at bounding box center [342, 347] width 60 height 19
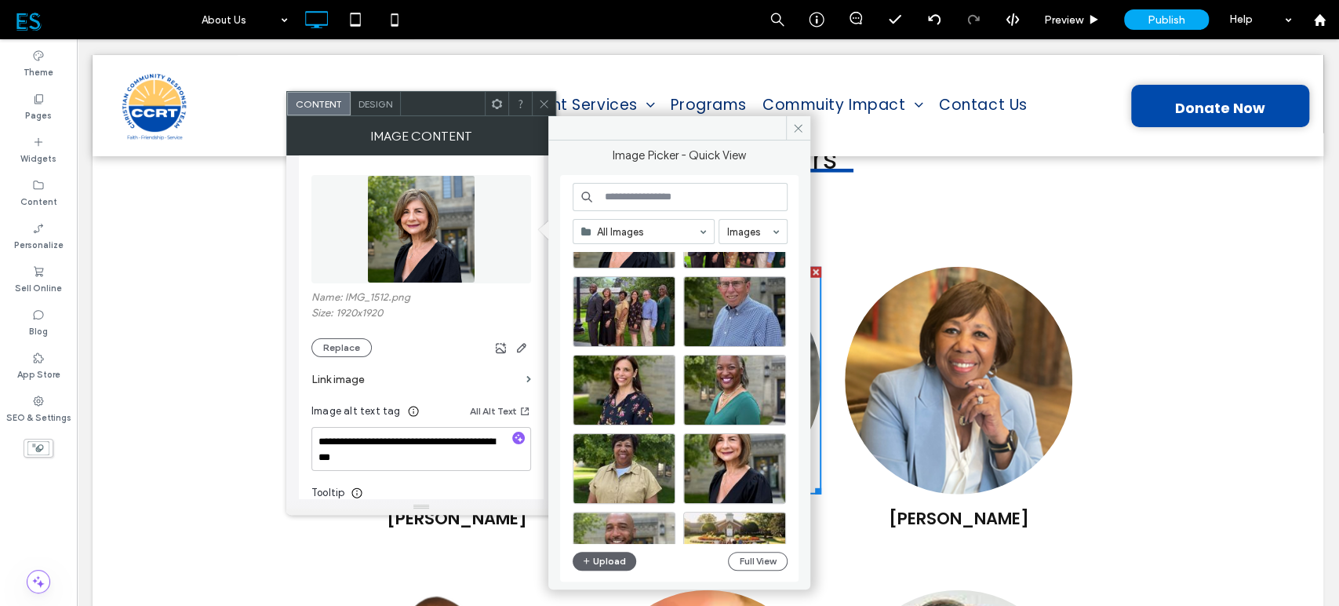
scroll to position [87, 0]
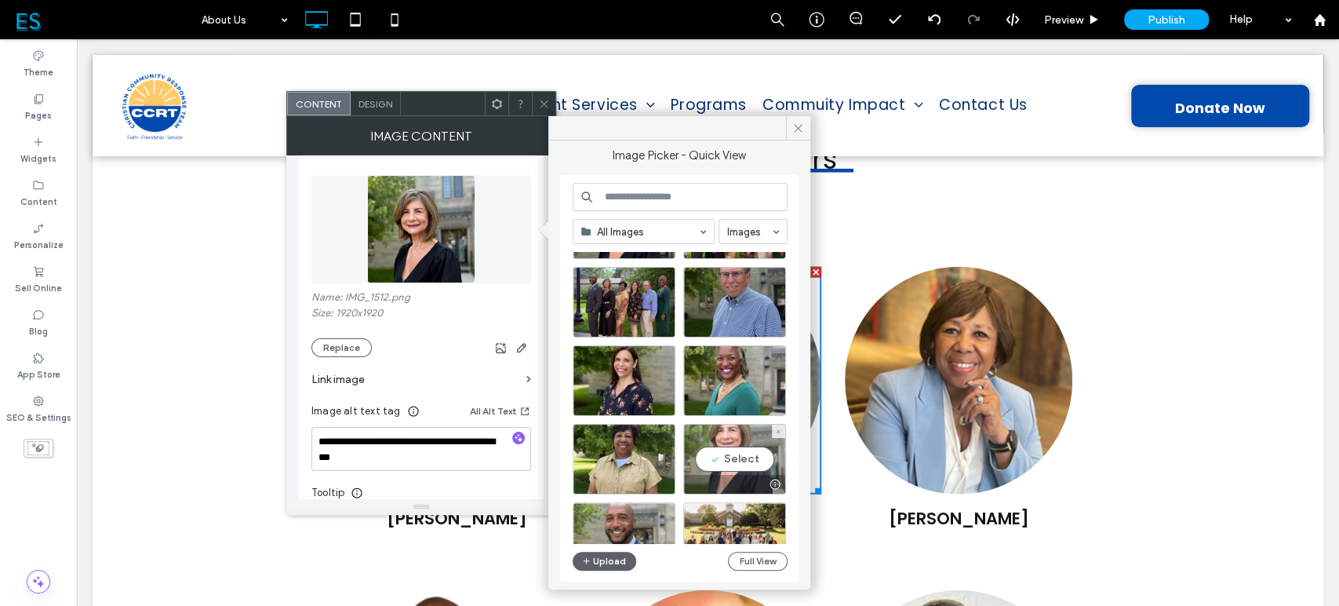
click at [726, 449] on div "Select" at bounding box center [734, 459] width 103 height 71
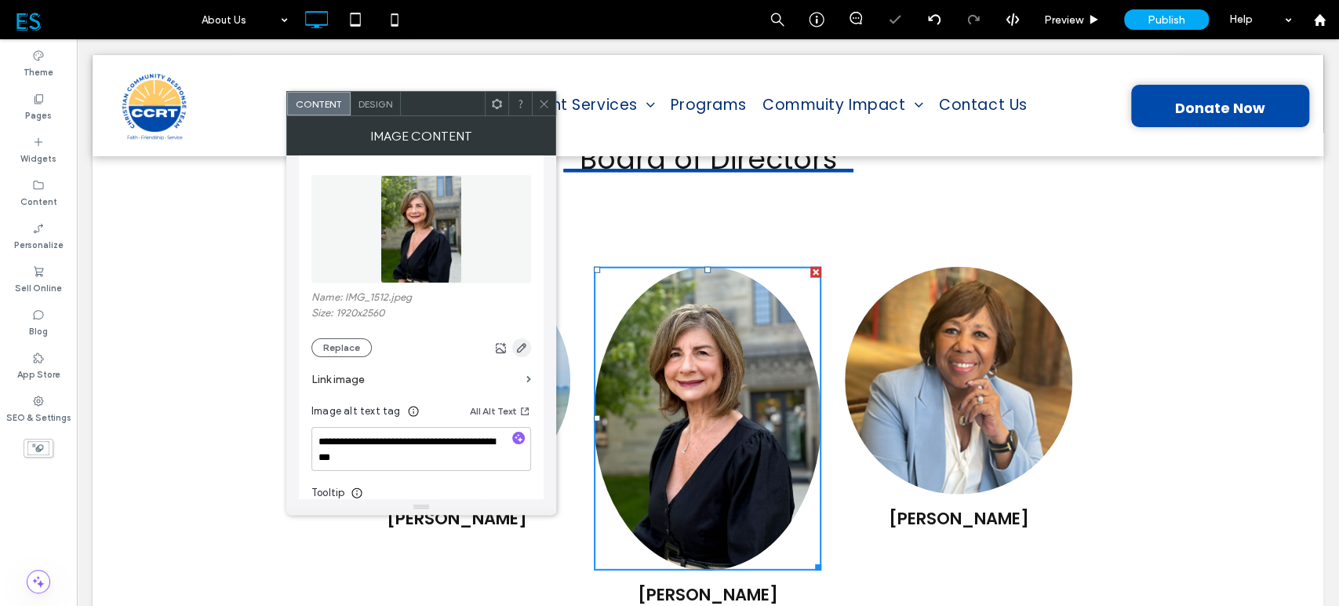
click at [519, 355] on span "button" at bounding box center [521, 347] width 19 height 19
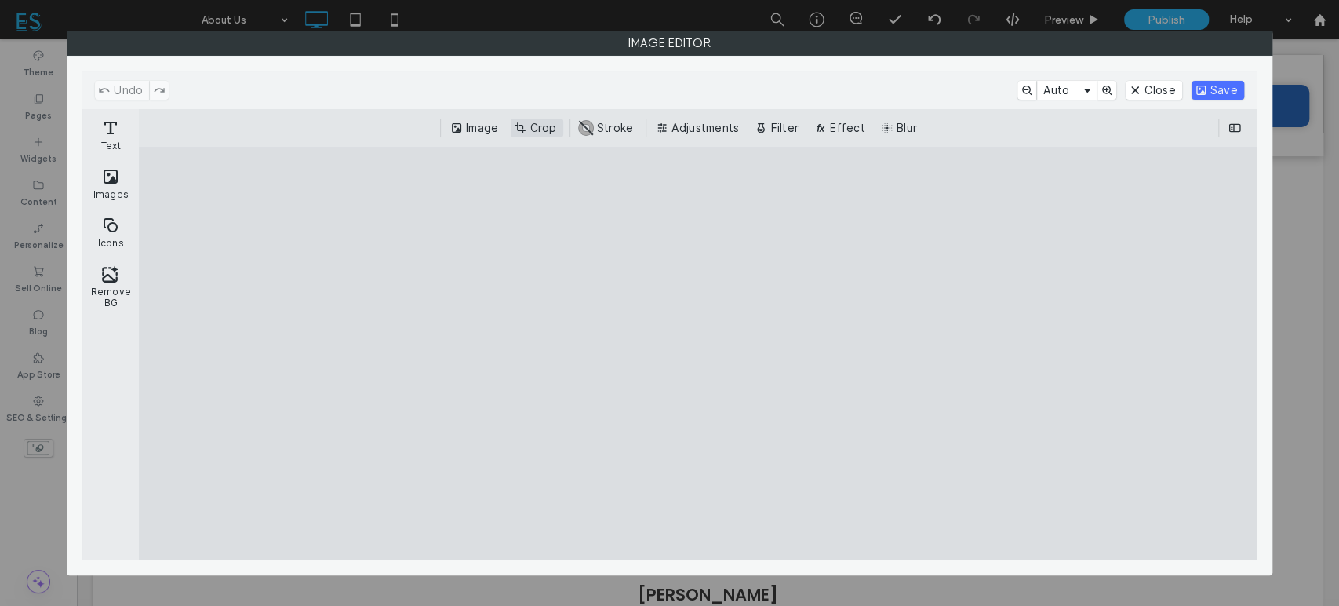
click at [549, 120] on button "Crop" at bounding box center [537, 127] width 52 height 19
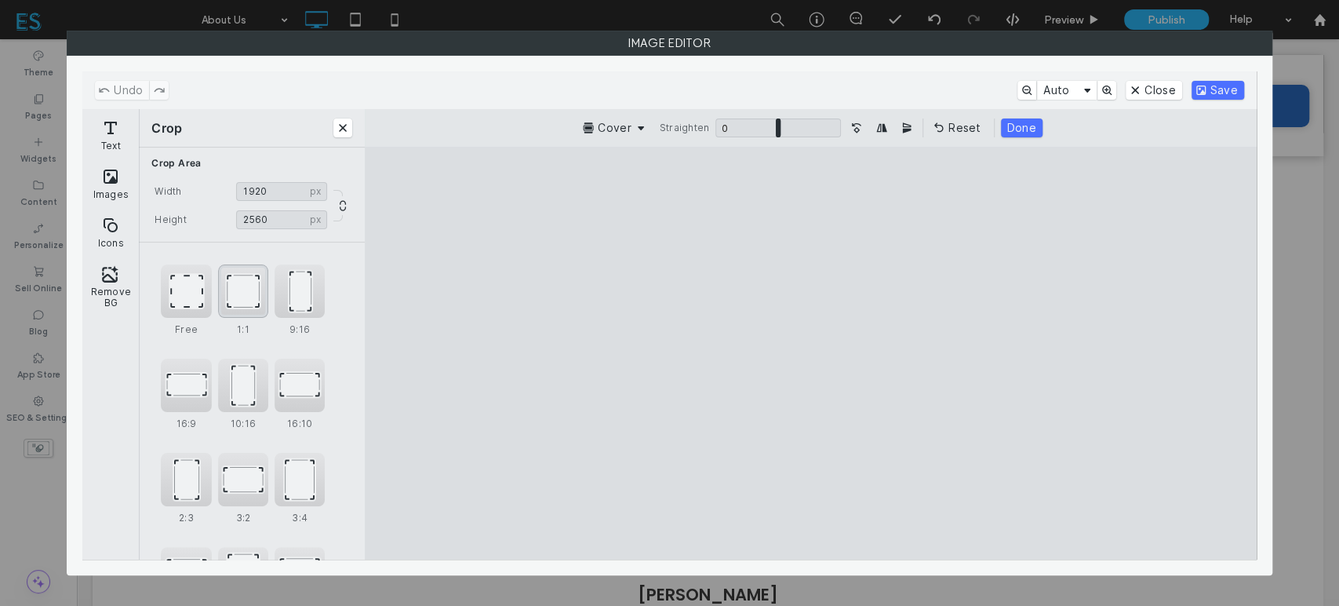
click at [239, 288] on div "1:1" at bounding box center [243, 290] width 50 height 53
drag, startPoint x: 847, startPoint y: 309, endPoint x: 866, endPoint y: 355, distance: 50.3
click at [811, 353] on cesdk-canvas "Editor canvas" at bounding box center [811, 353] width 0 height 0
type input "****"
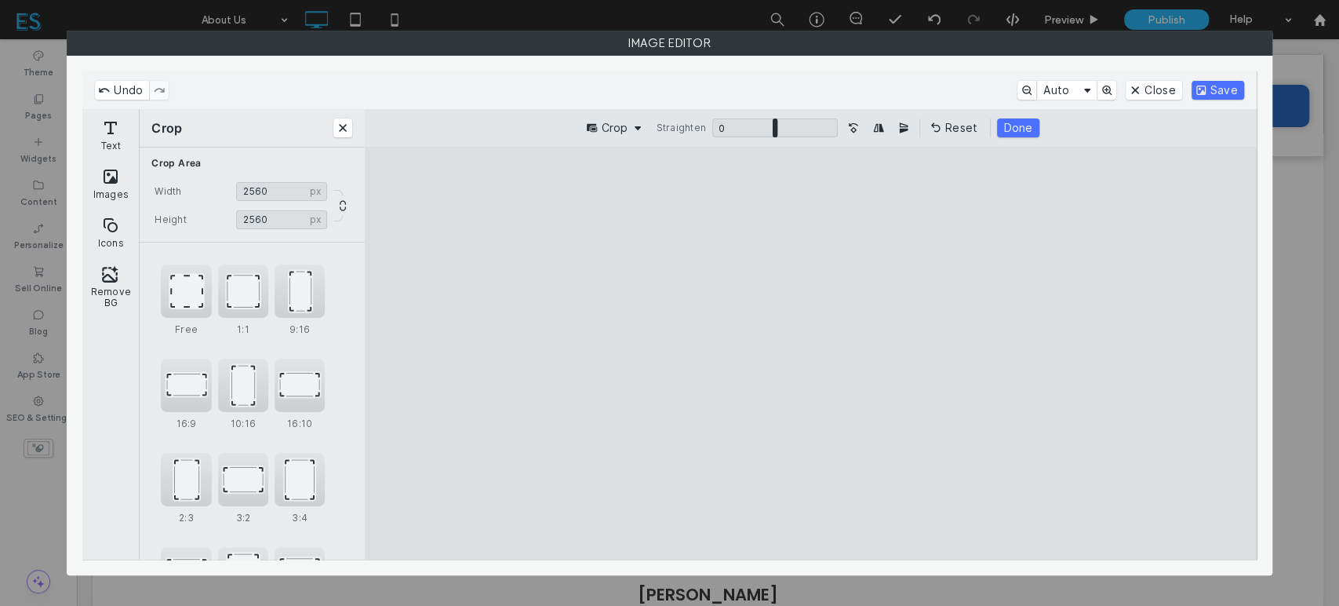
type input "****"
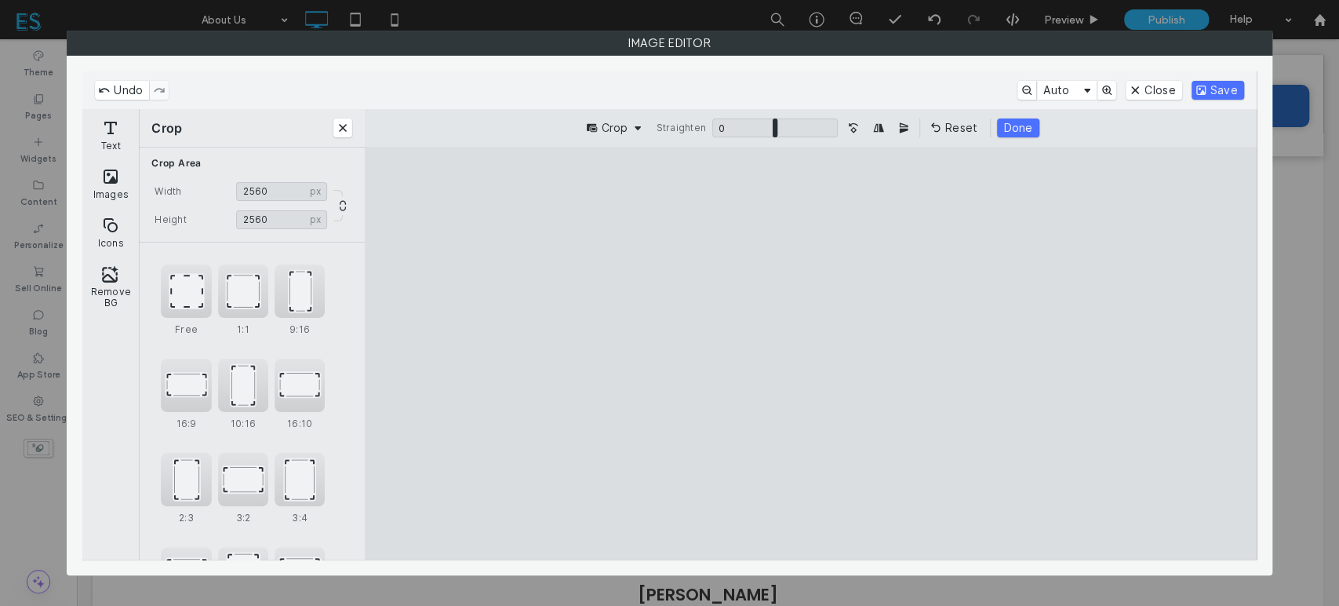
type input "****"
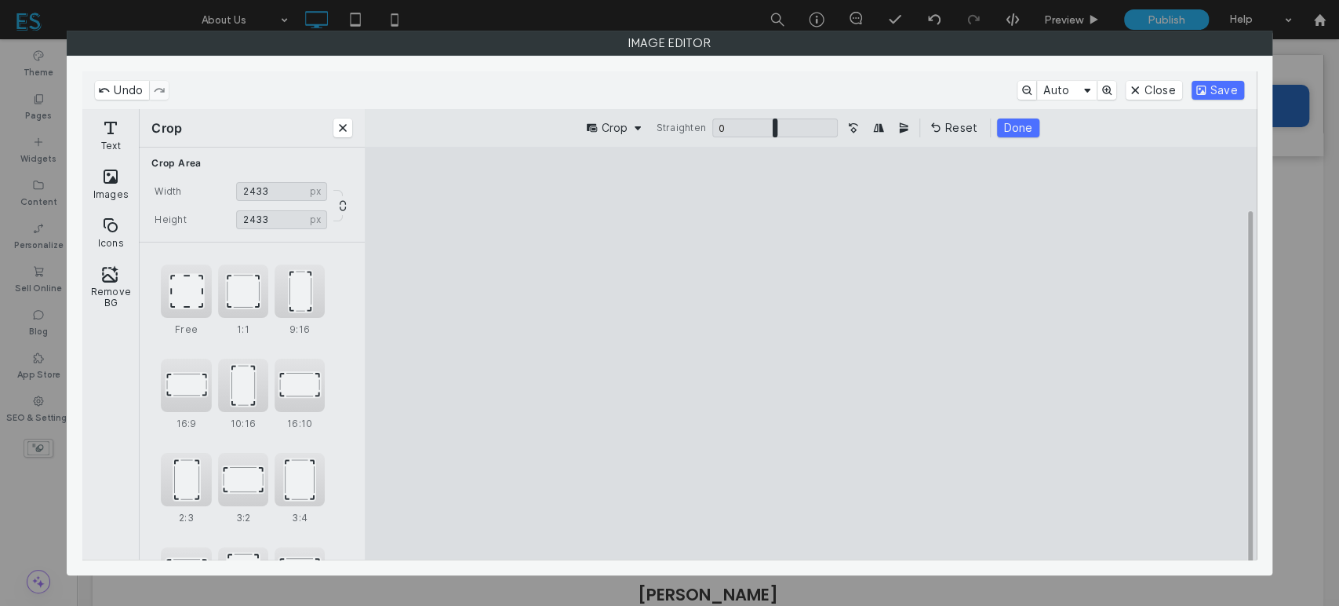
type input "****"
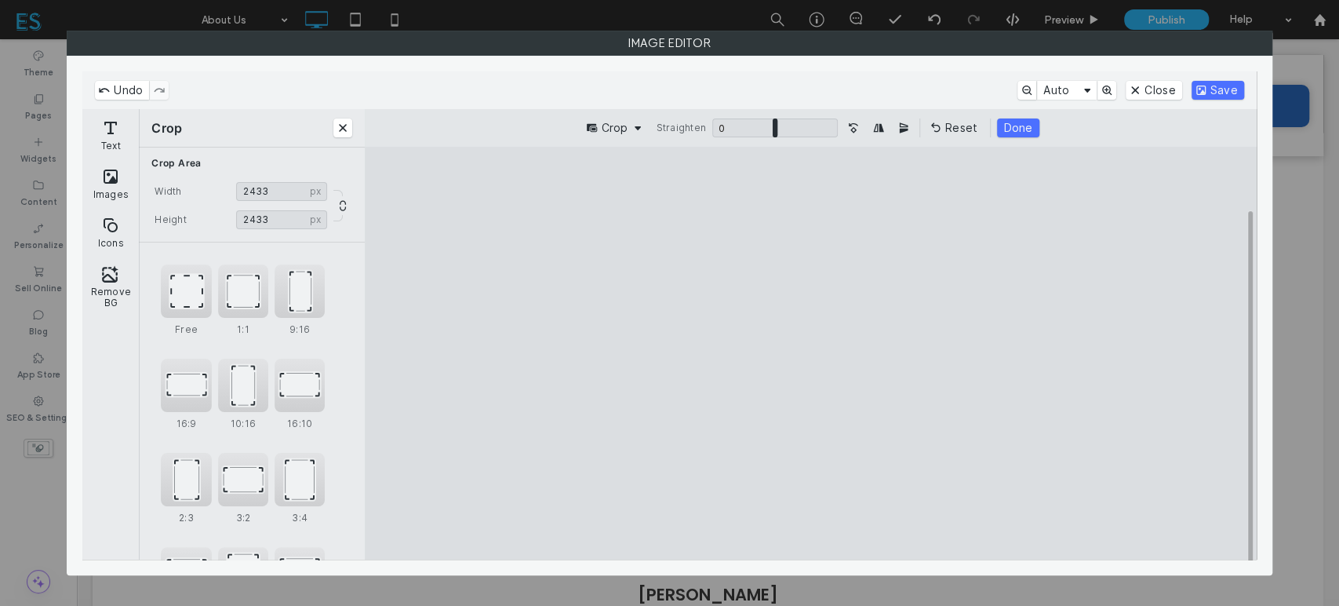
type input "****"
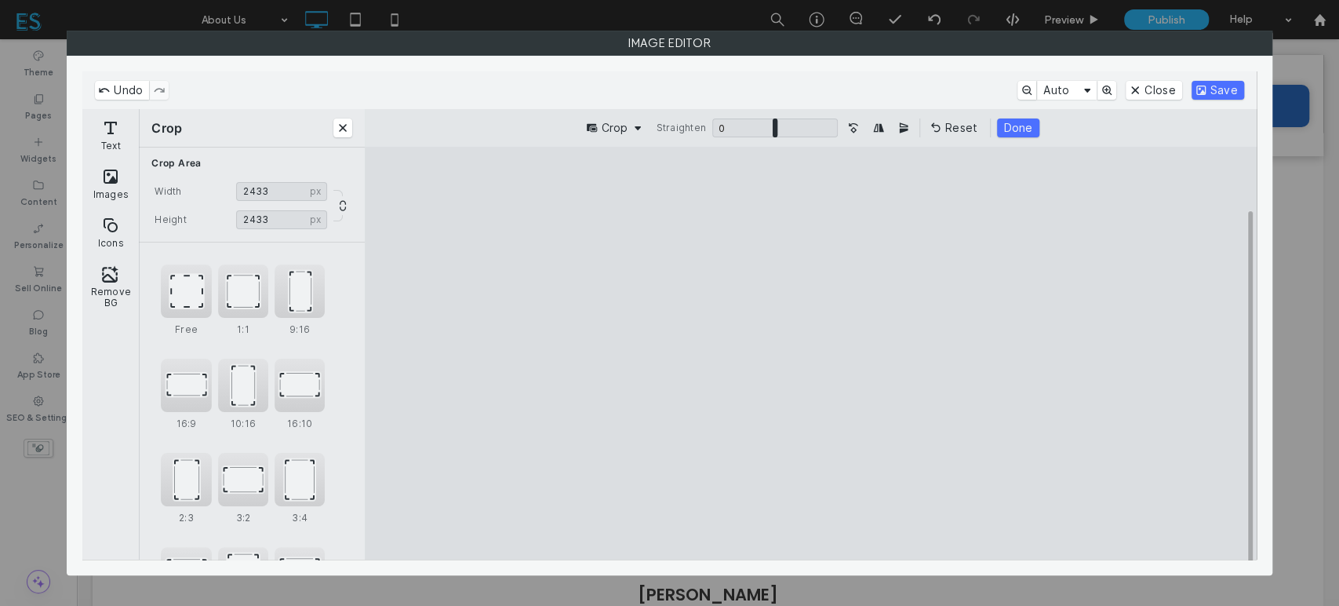
type input "****"
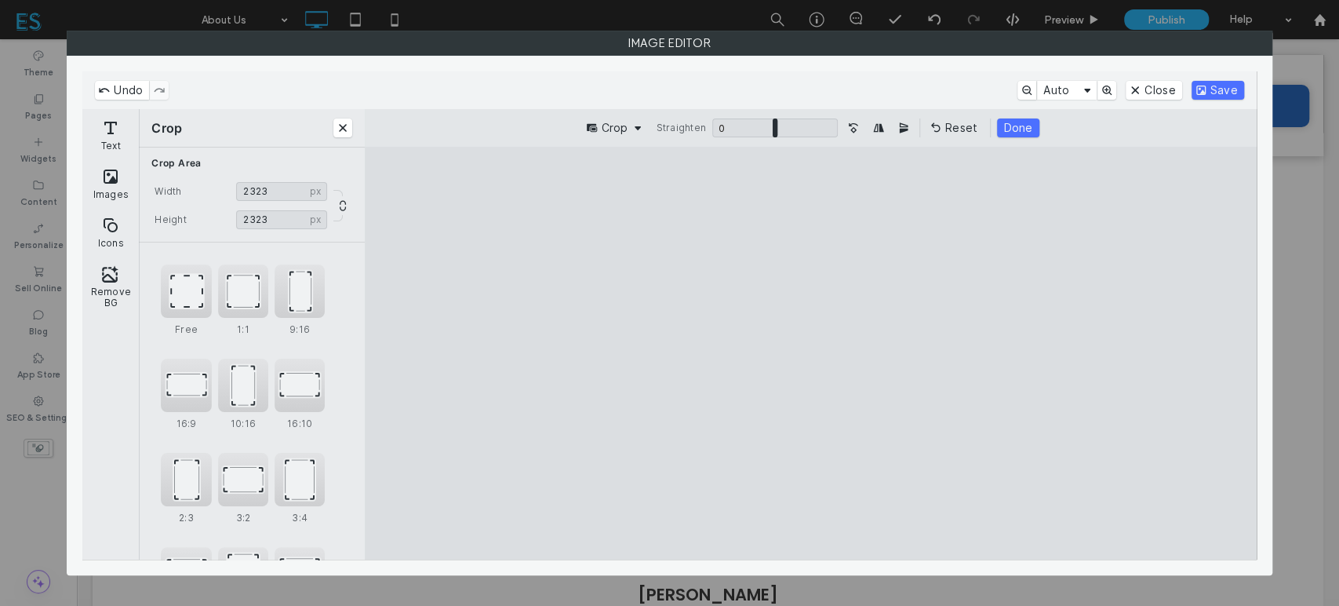
type input "****"
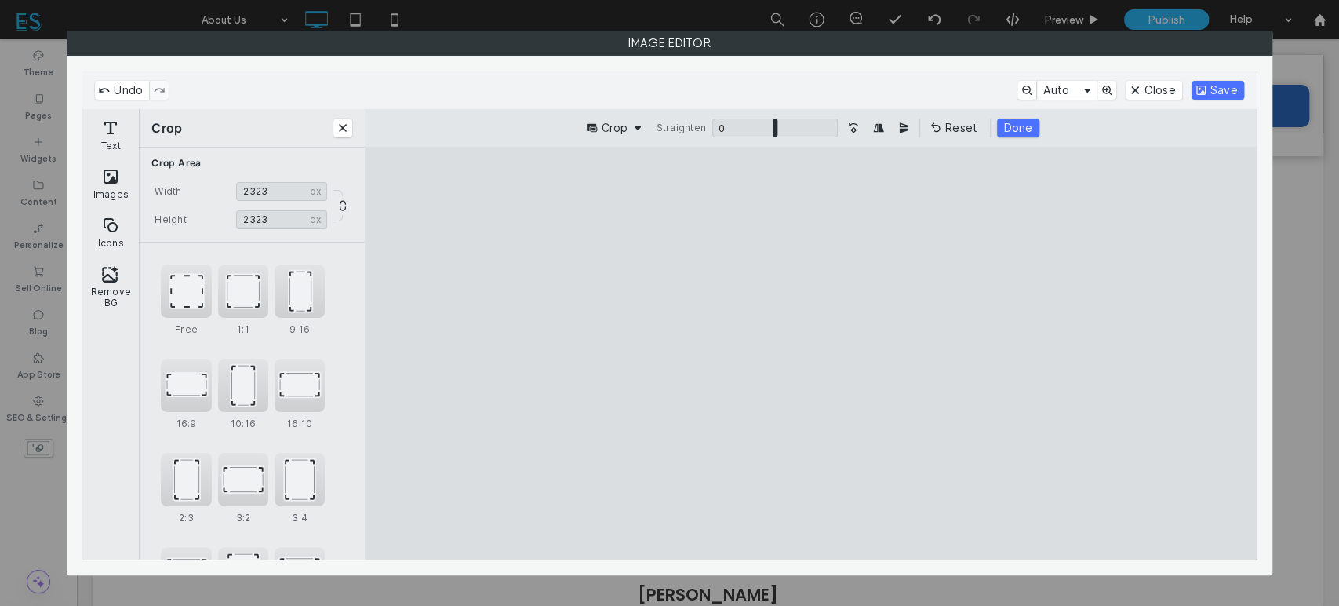
type input "****"
drag, startPoint x: 977, startPoint y: 519, endPoint x: 923, endPoint y: 478, distance: 67.8
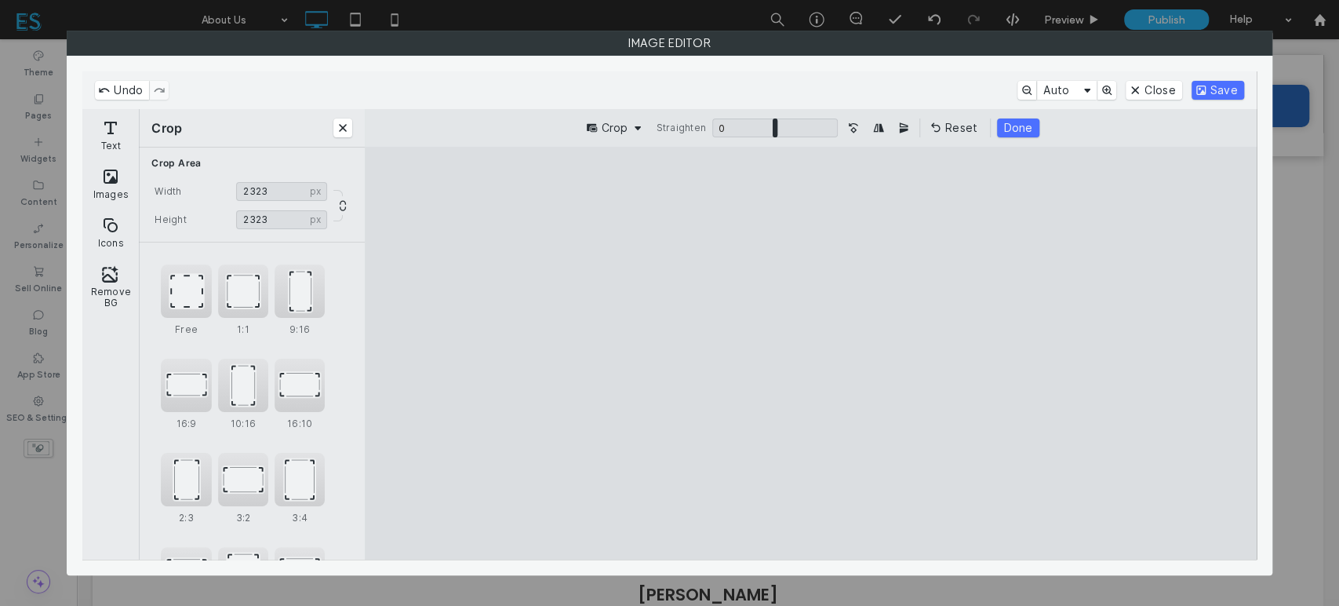
click at [811, 353] on cesdk-canvas "Editor canvas" at bounding box center [811, 353] width 0 height 0
type input "****"
drag, startPoint x: 893, startPoint y: 450, endPoint x: 920, endPoint y: 429, distance: 34.7
click at [811, 353] on cesdk-canvas "Editor canvas" at bounding box center [811, 353] width 0 height 0
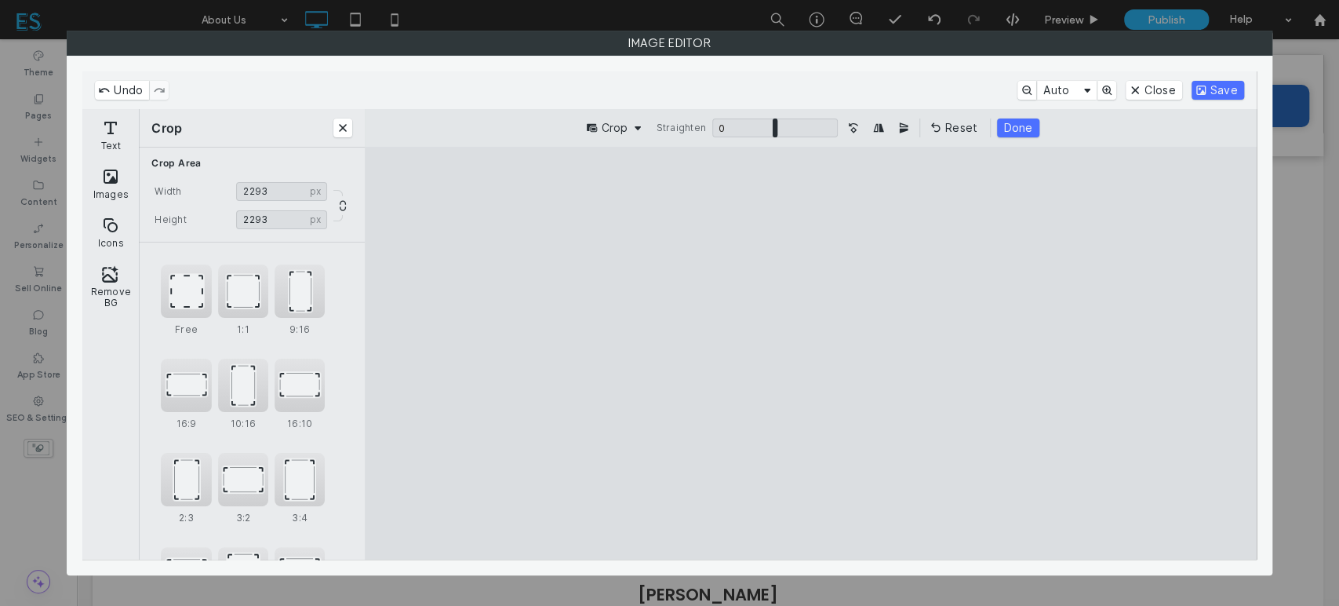
type input "****"
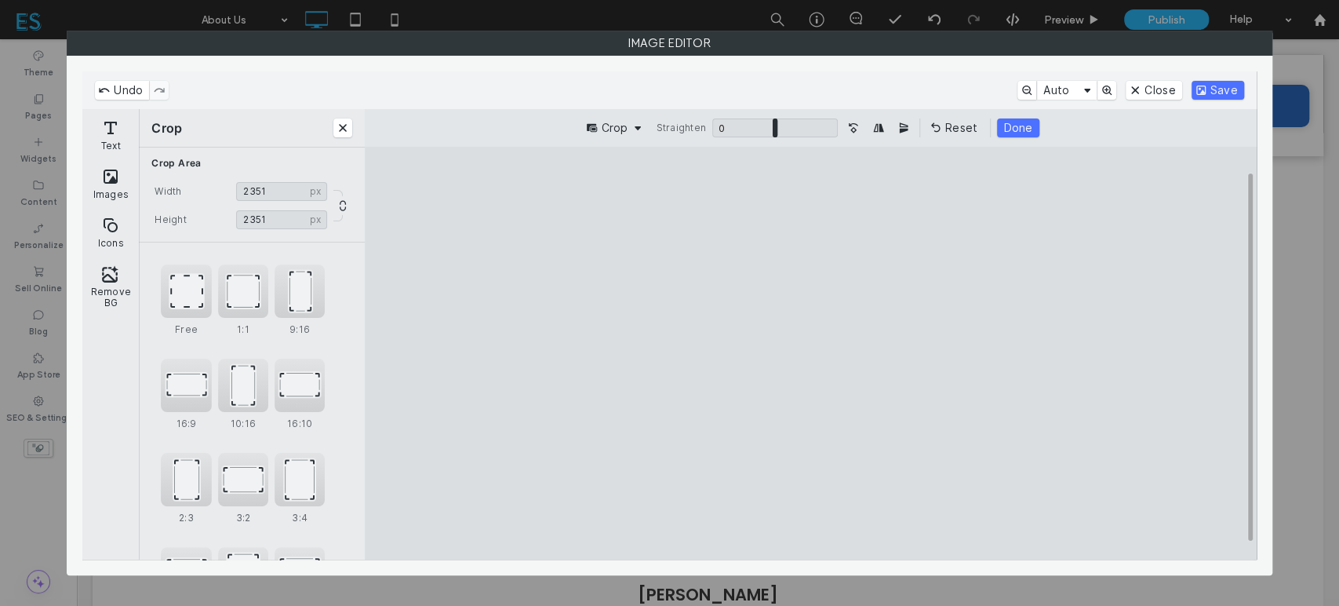
type input "****"
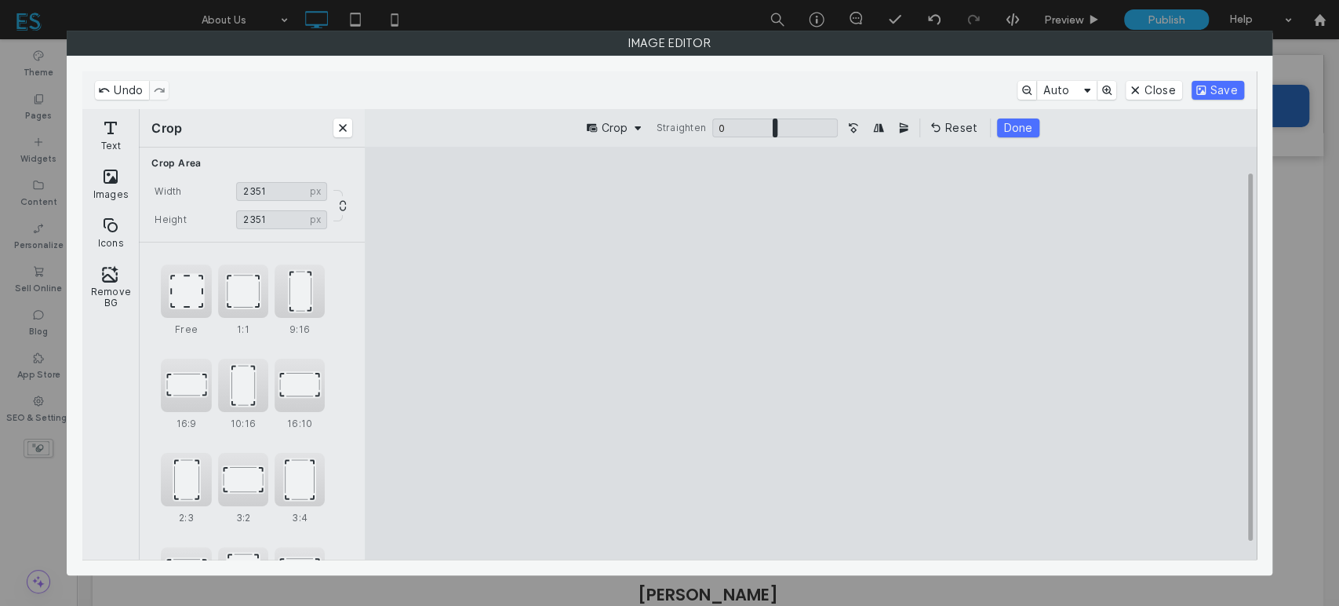
type input "****"
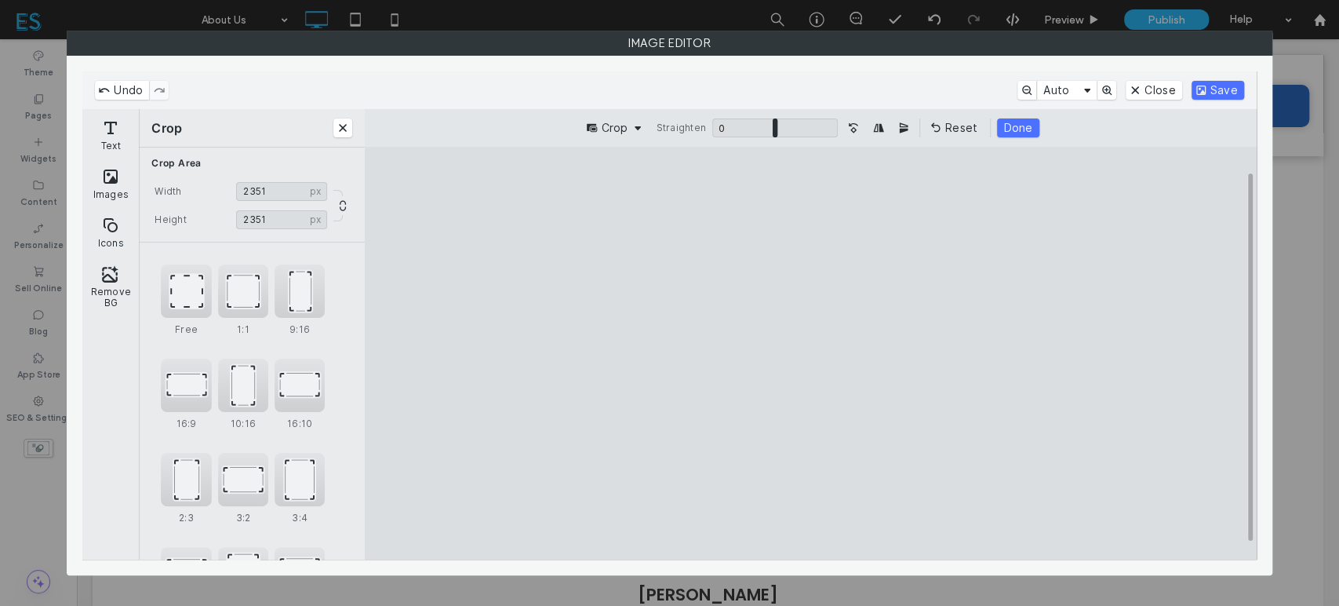
type input "****"
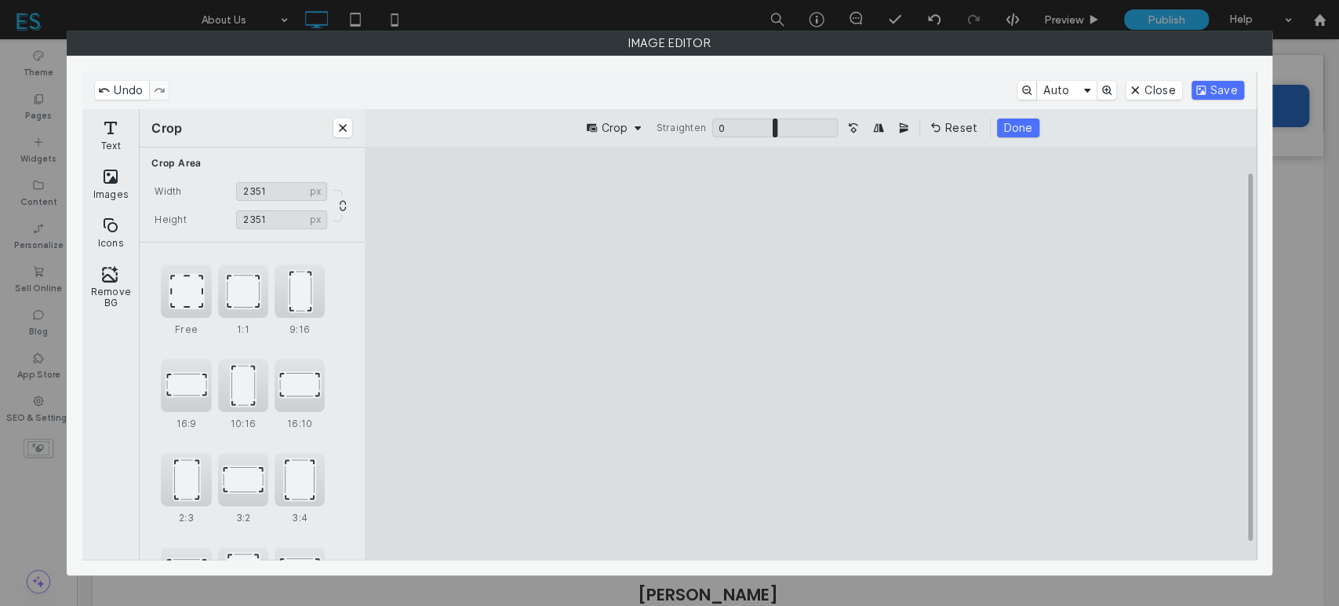
type input "****"
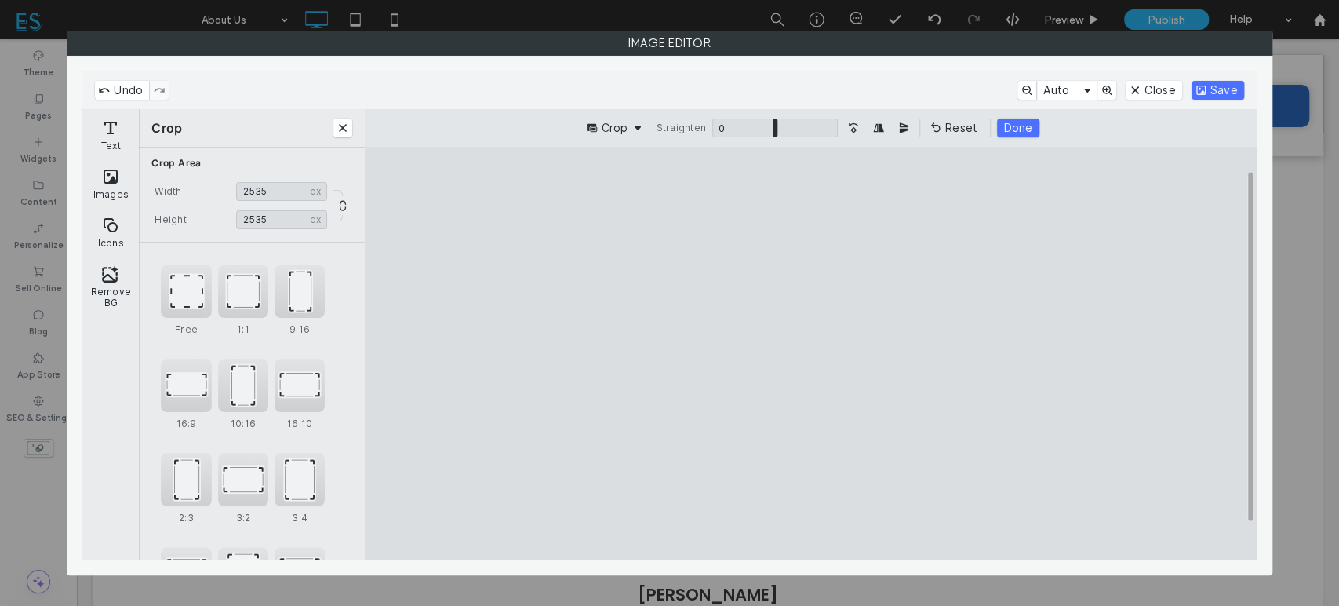
type input "****"
drag, startPoint x: 975, startPoint y: 519, endPoint x: 1023, endPoint y: 559, distance: 62.5
click at [811, 353] on cesdk-canvas "Editor canvas" at bounding box center [811, 353] width 0 height 0
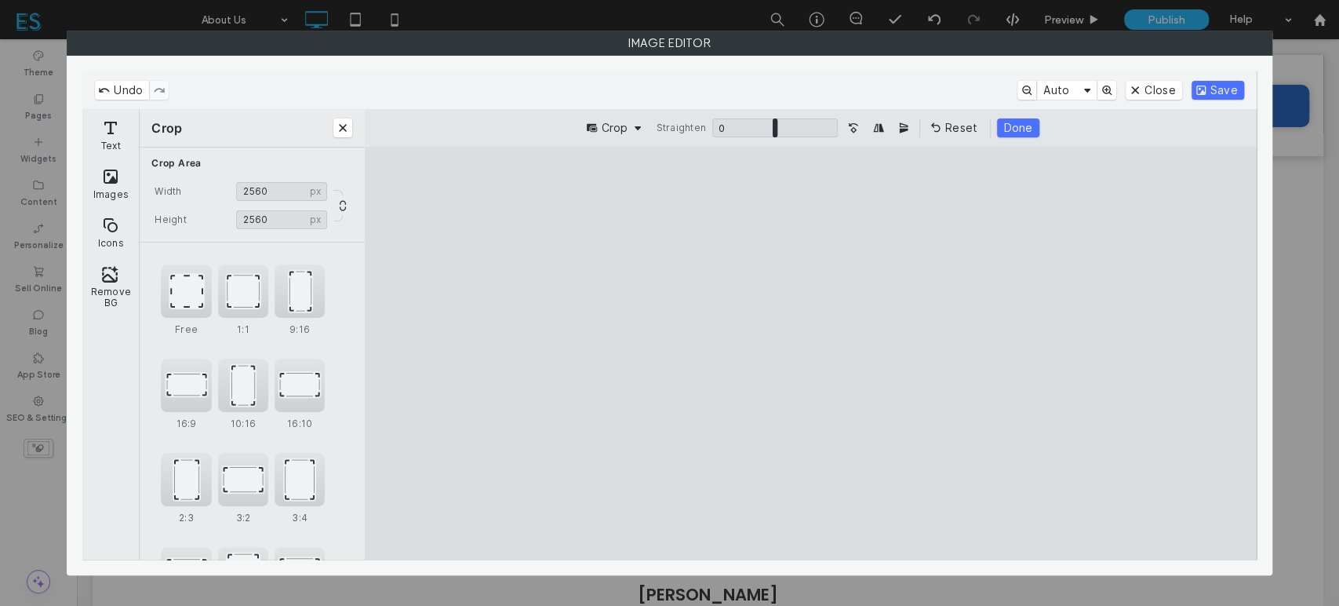
type input "****"
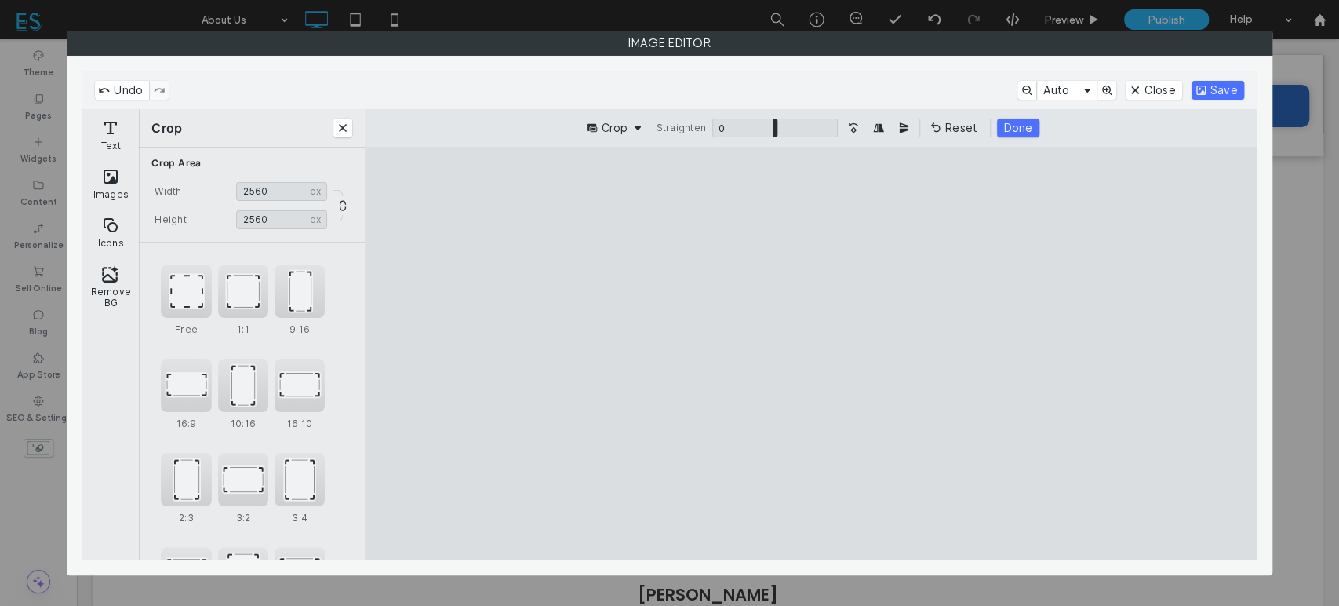
type input "****"
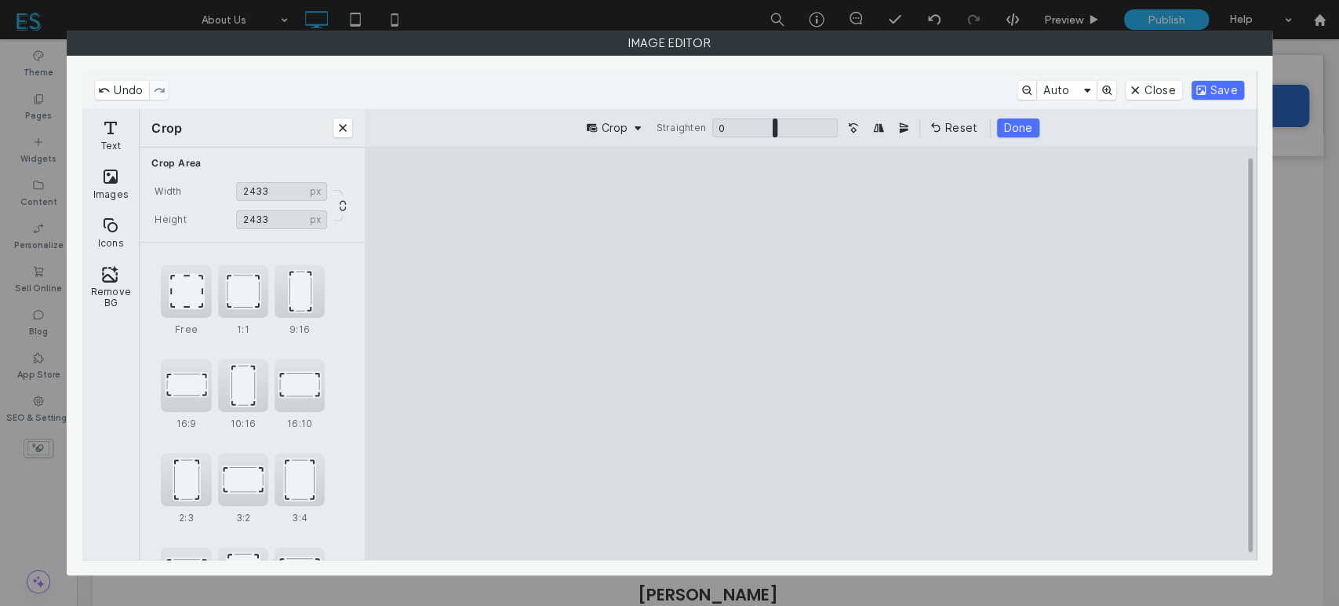
type input "****"
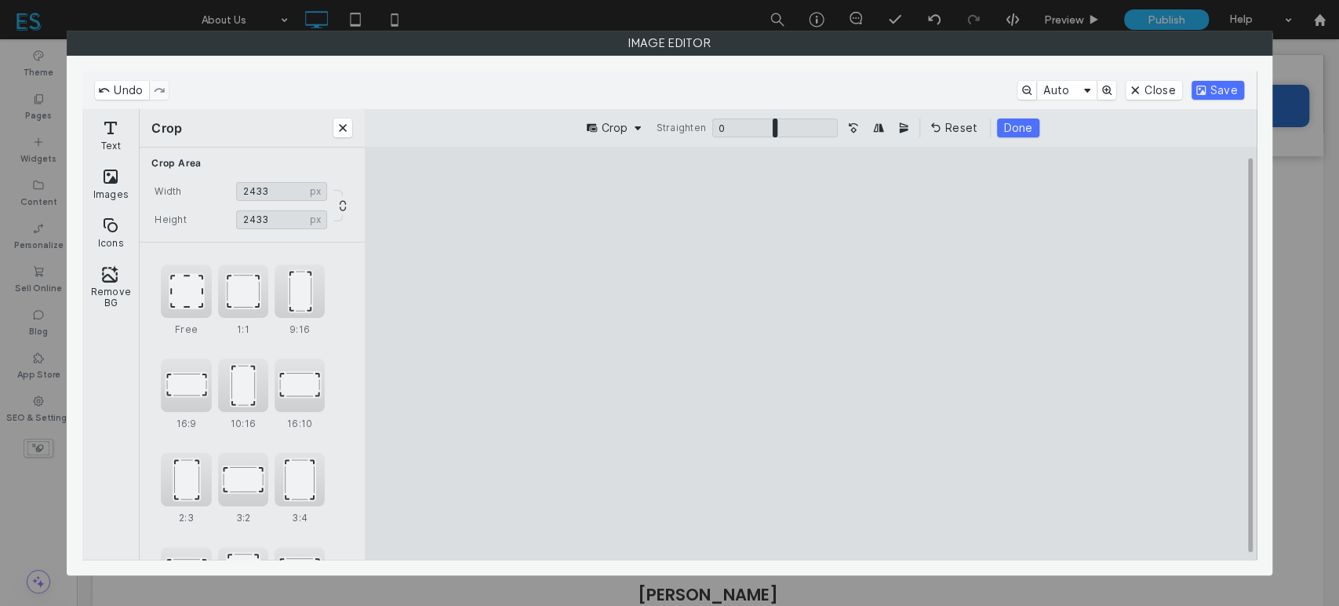
type input "****"
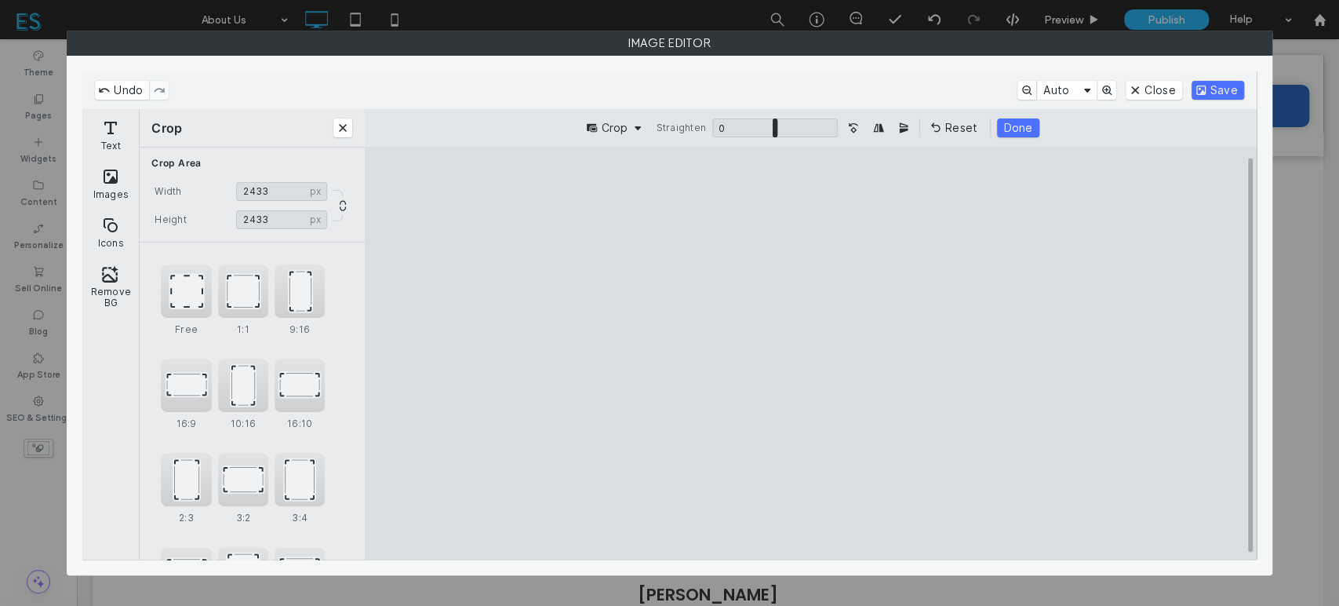
type input "****"
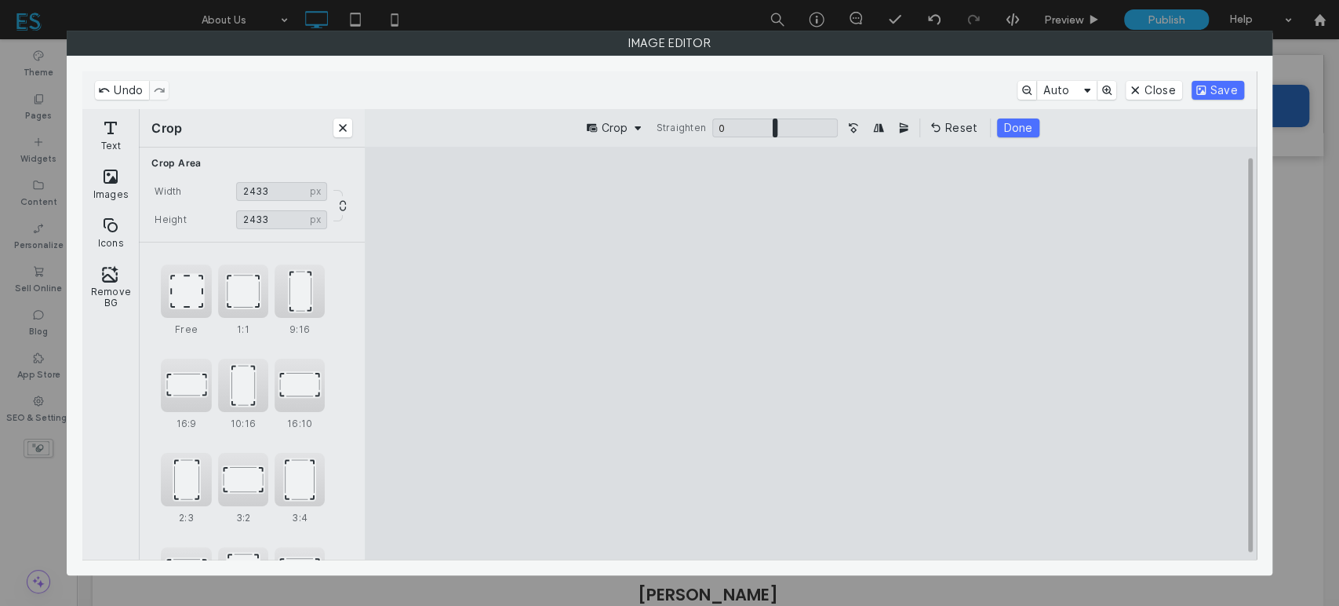
type input "****"
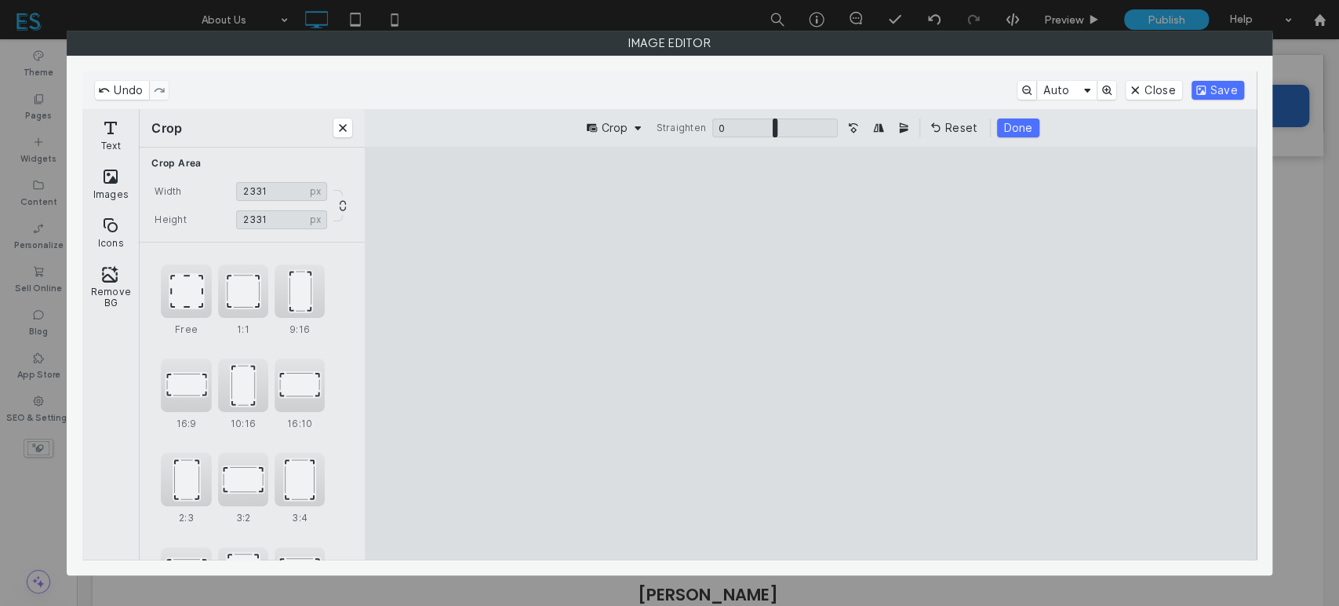
type input "****"
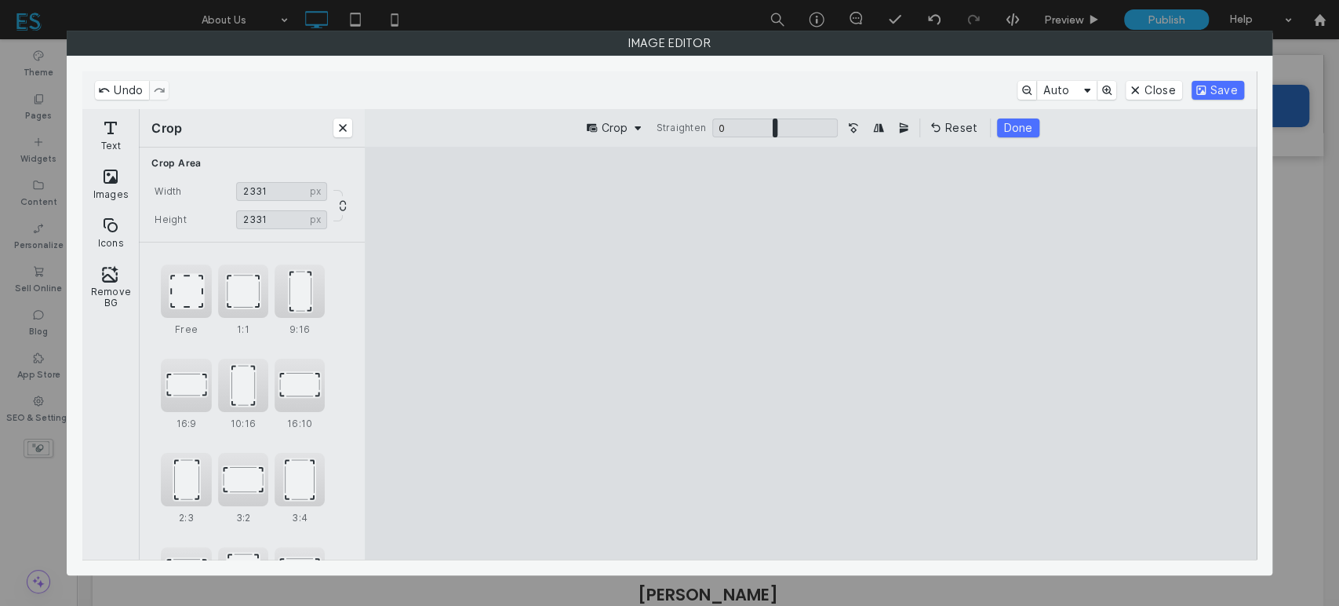
type input "****"
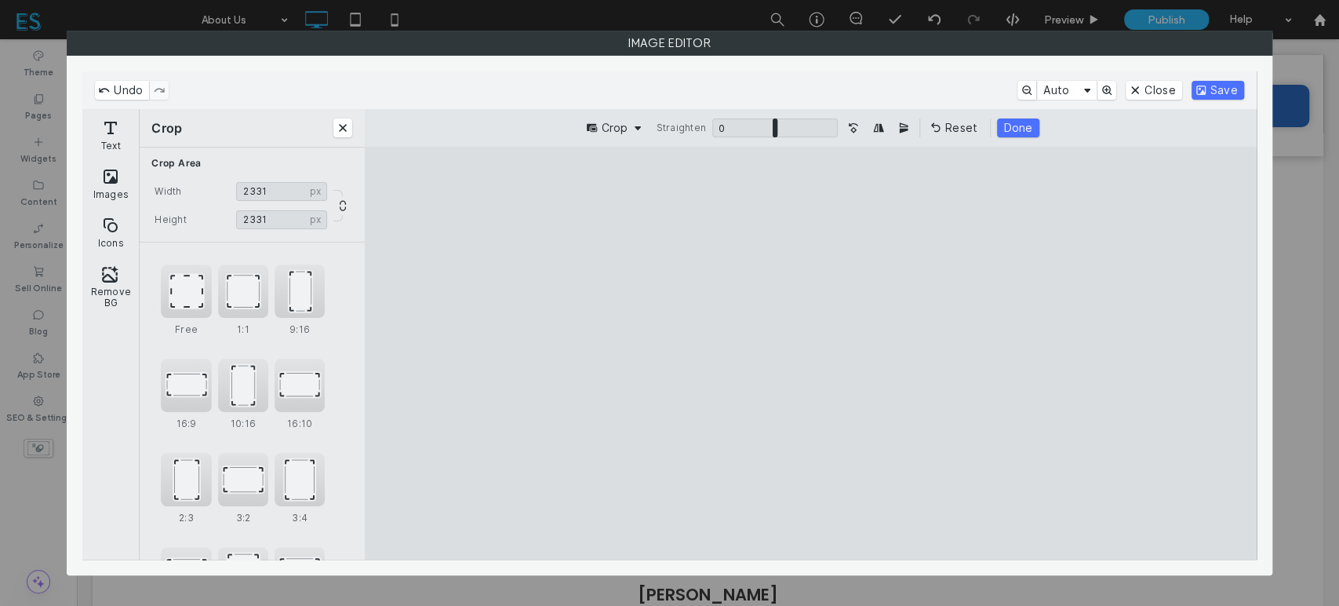
type input "****"
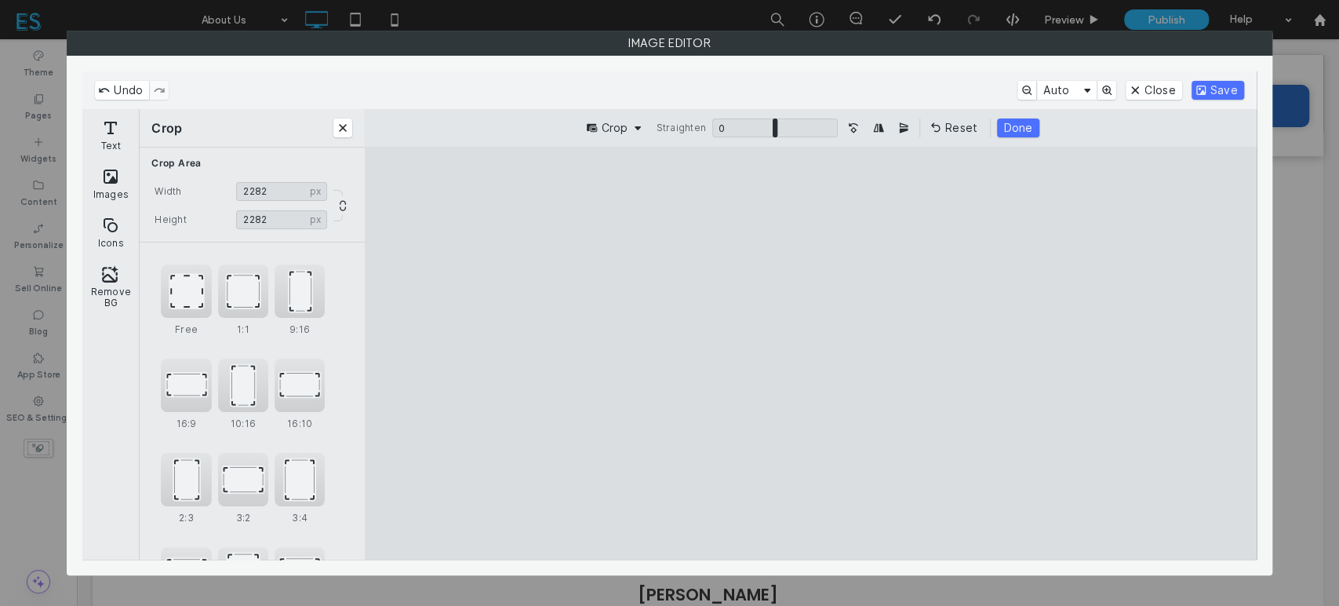
type input "****"
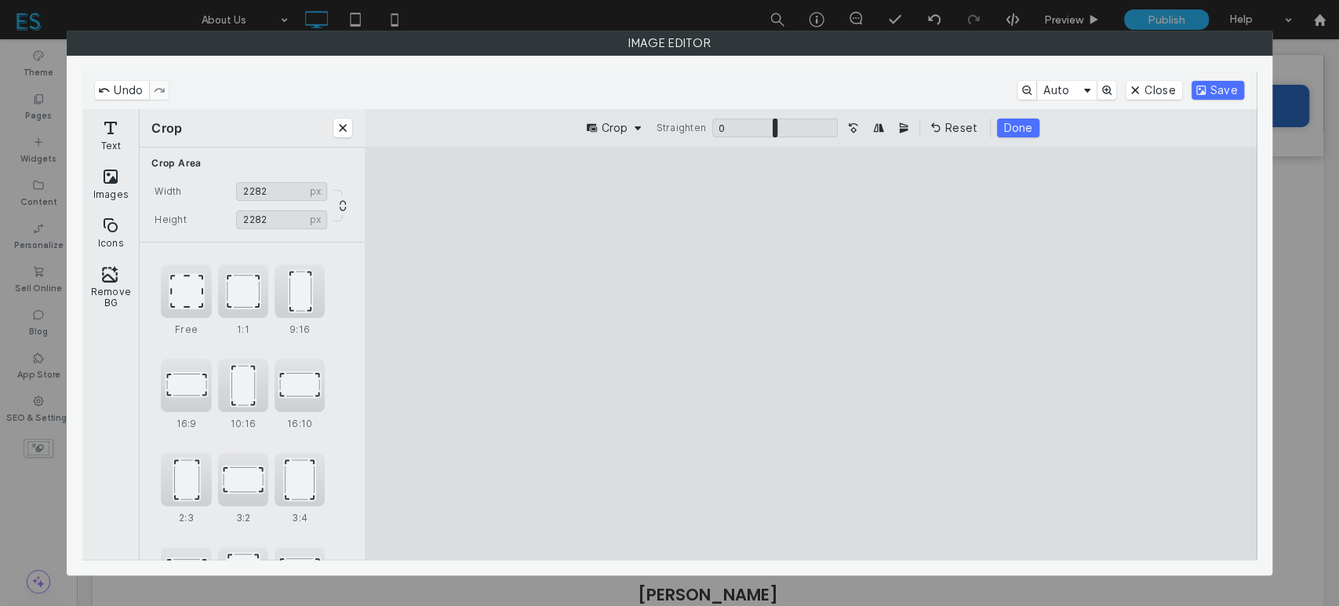
type input "****"
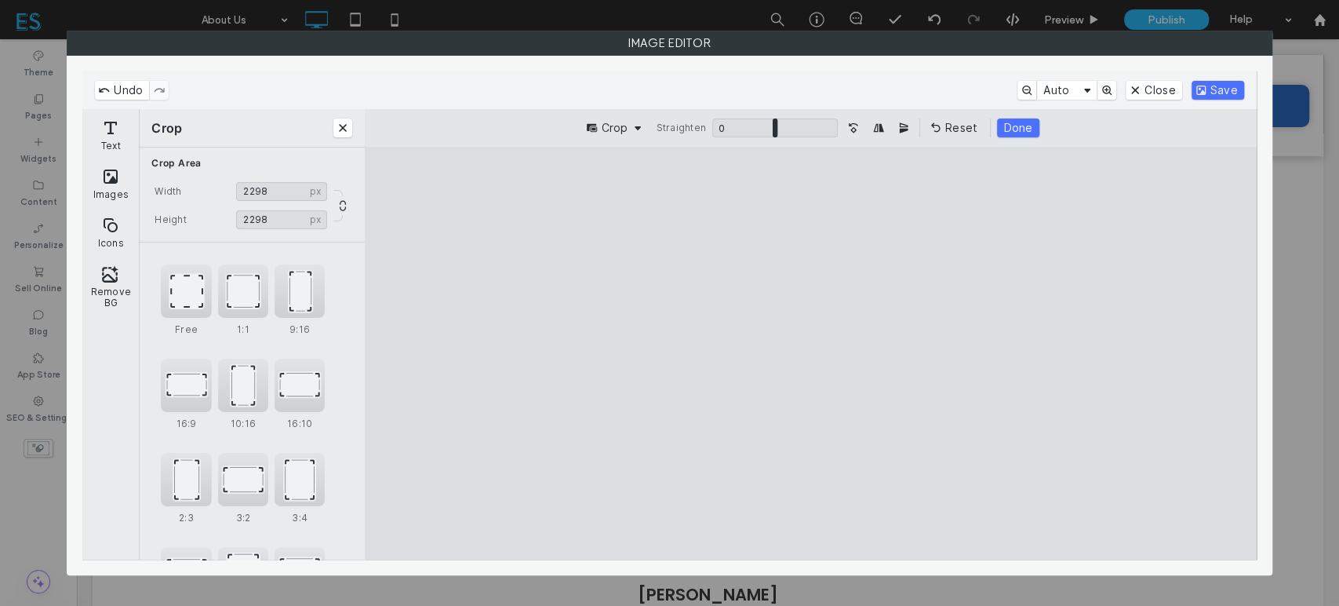
type input "****"
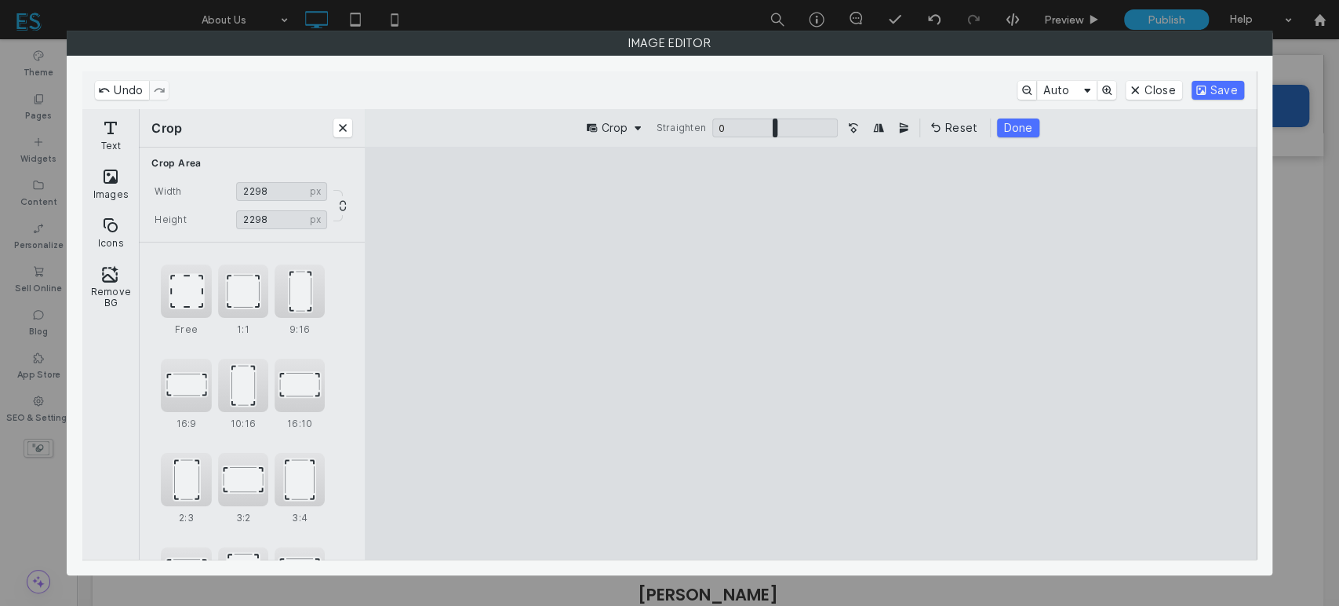
type input "****"
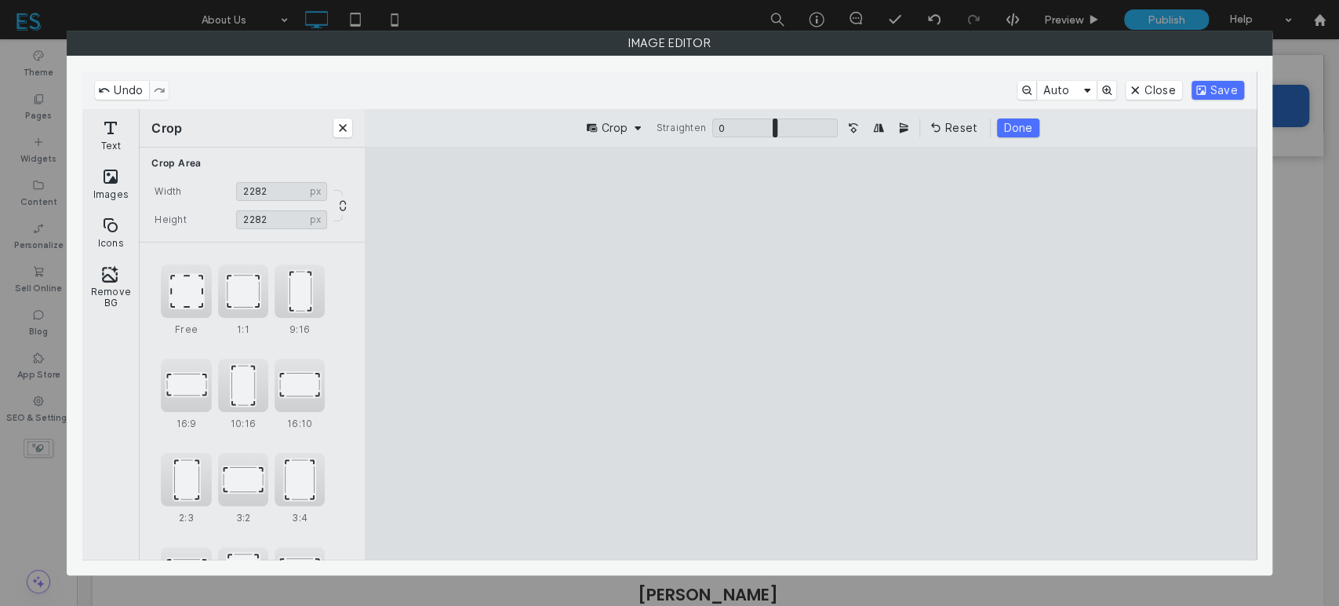
type input "****"
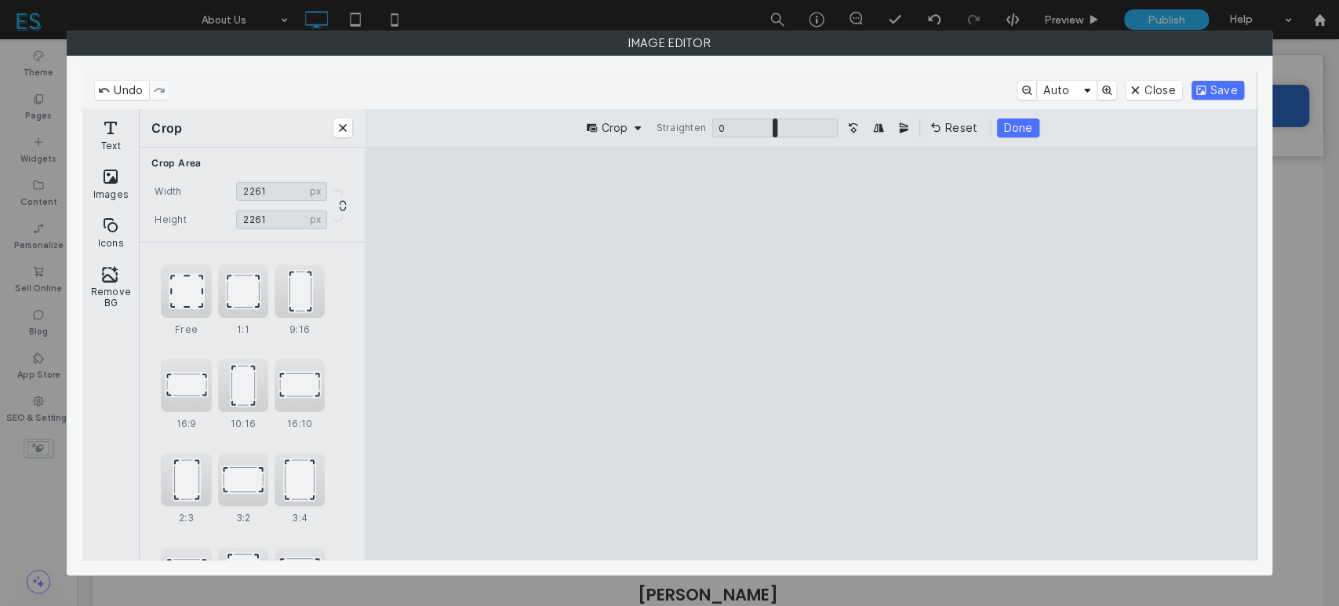
type input "****"
drag, startPoint x: 975, startPoint y: 535, endPoint x: 931, endPoint y: 501, distance: 55.3
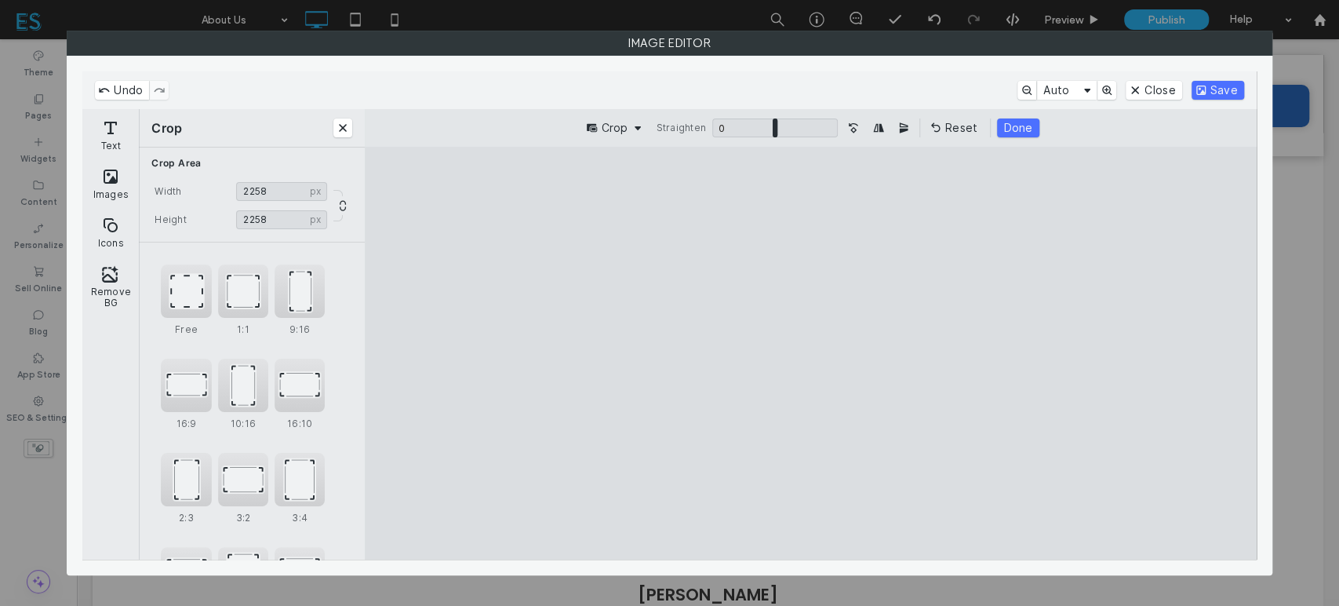
click at [811, 353] on cesdk-canvas "Editor canvas" at bounding box center [811, 353] width 0 height 0
type input "****"
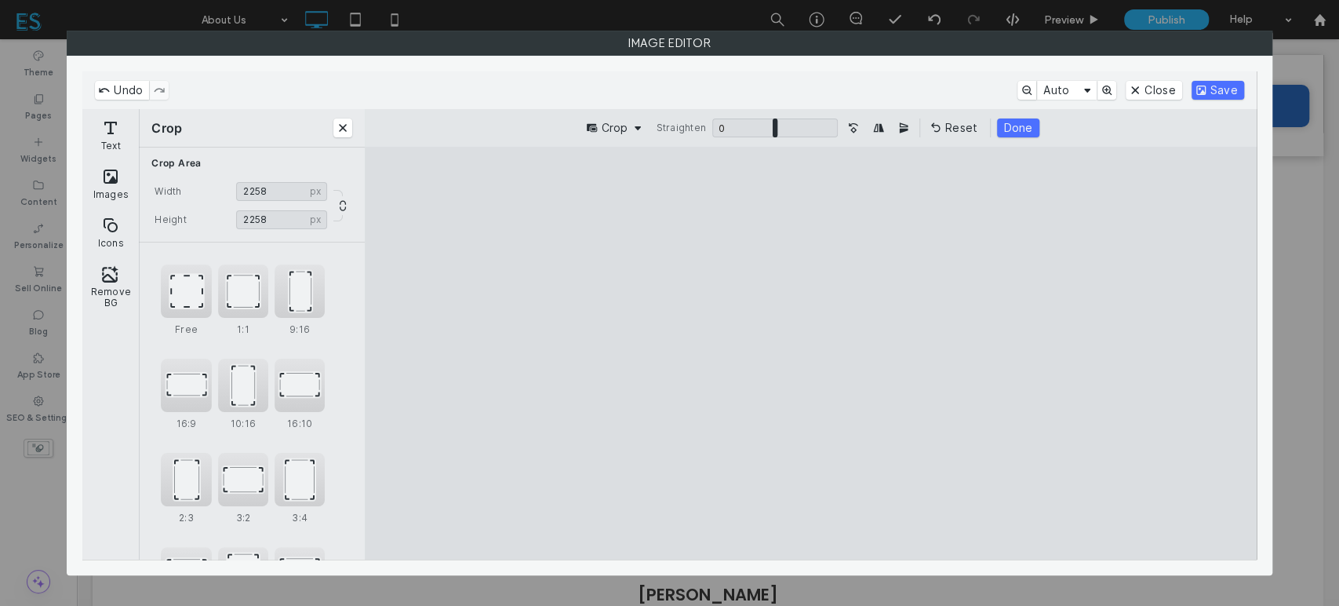
type input "****"
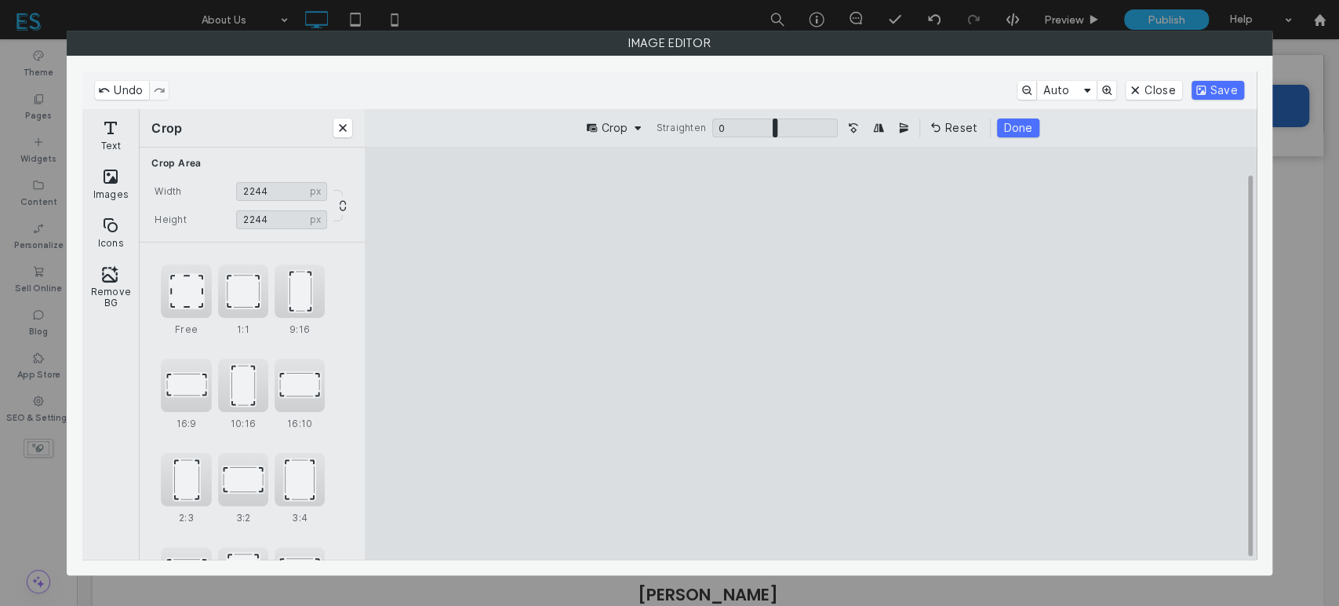
type input "****"
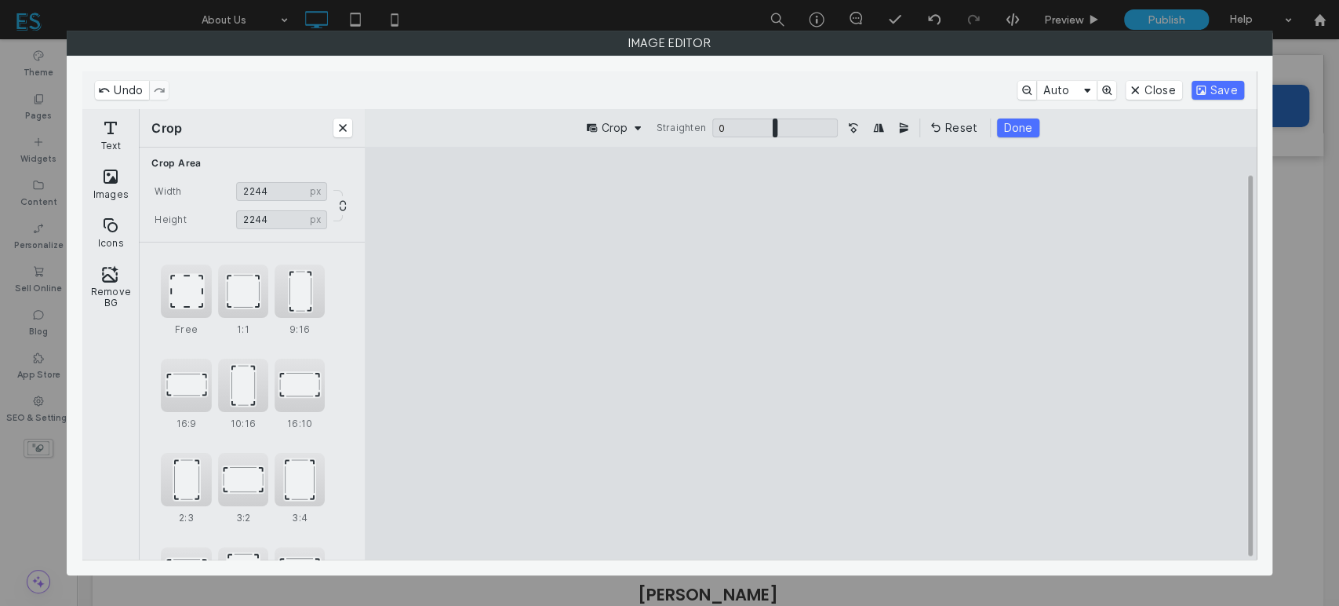
type input "****"
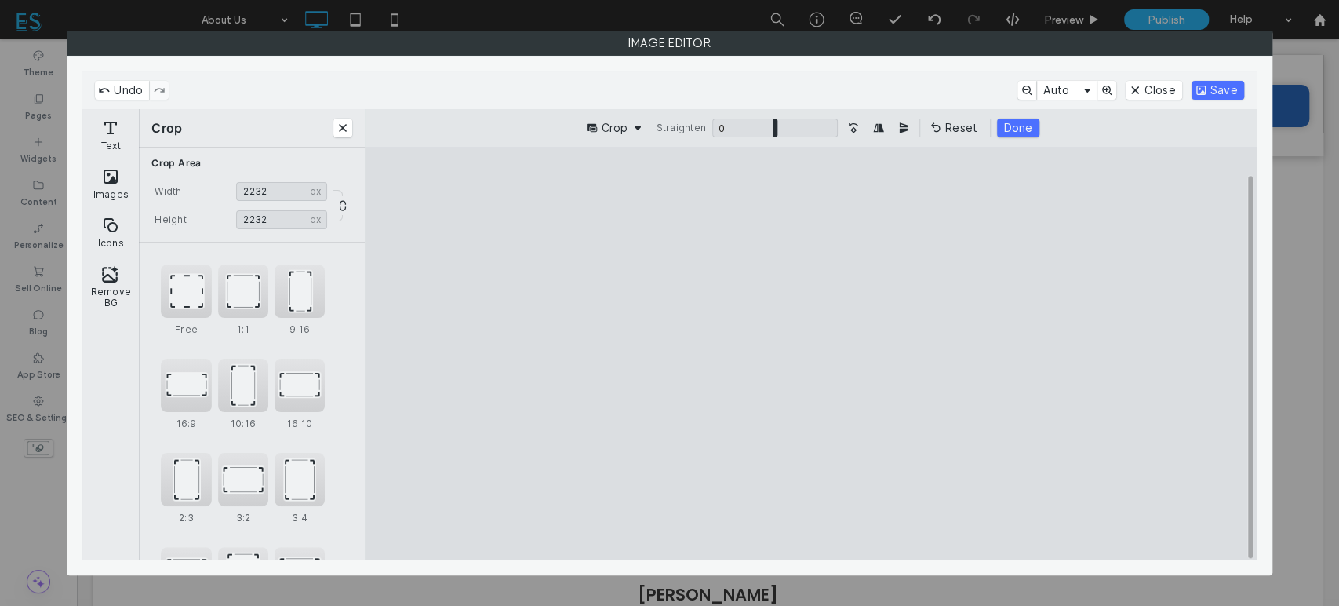
type input "****"
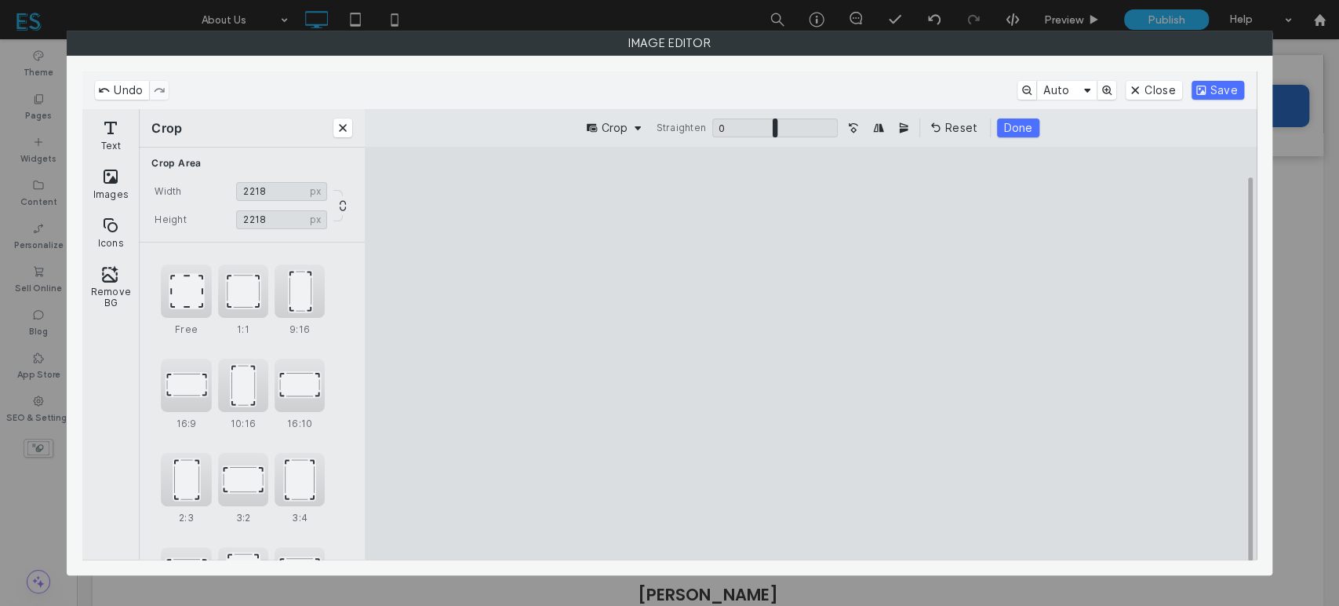
type input "****"
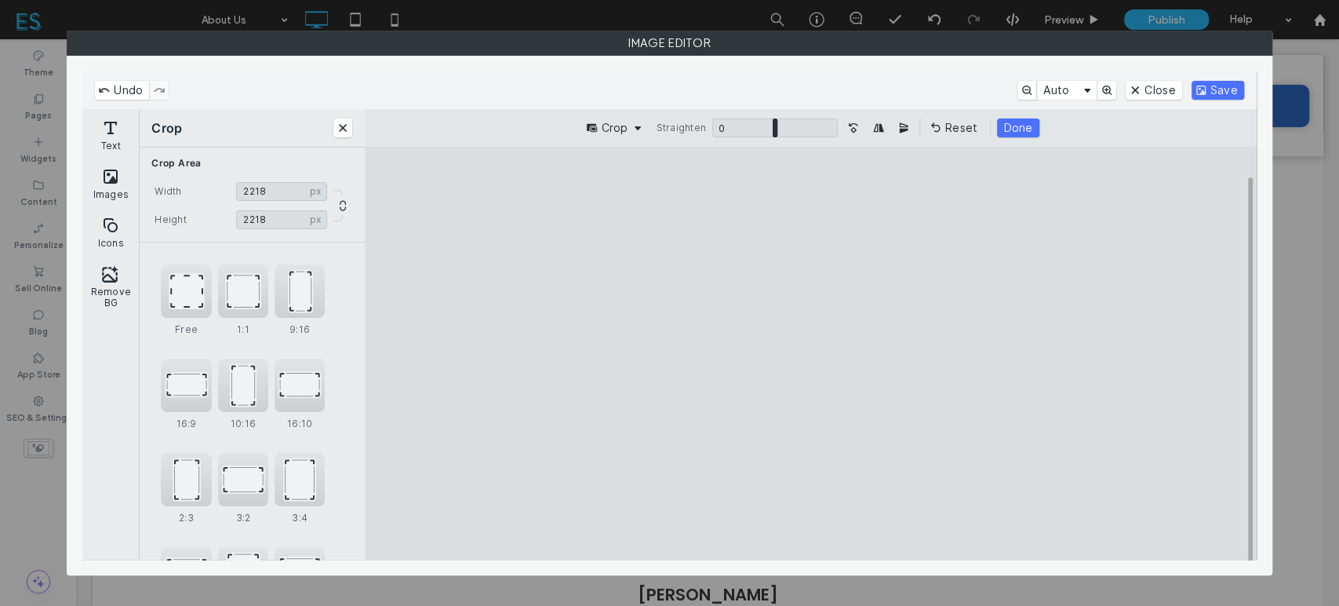
type input "****"
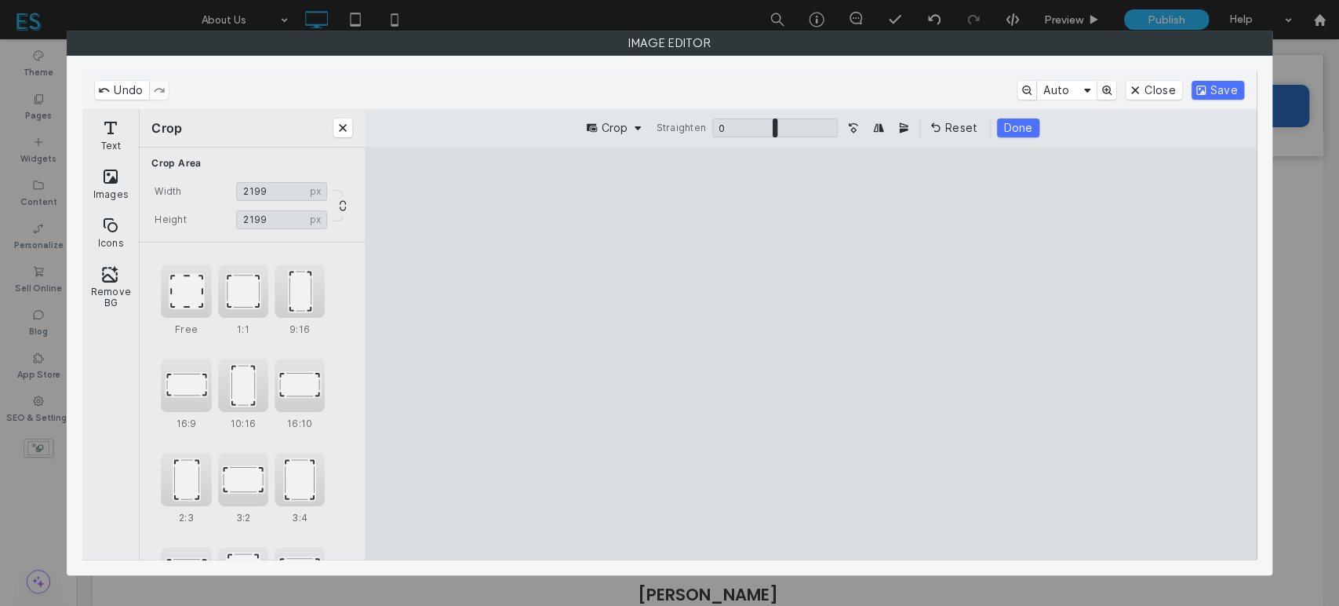
type input "****"
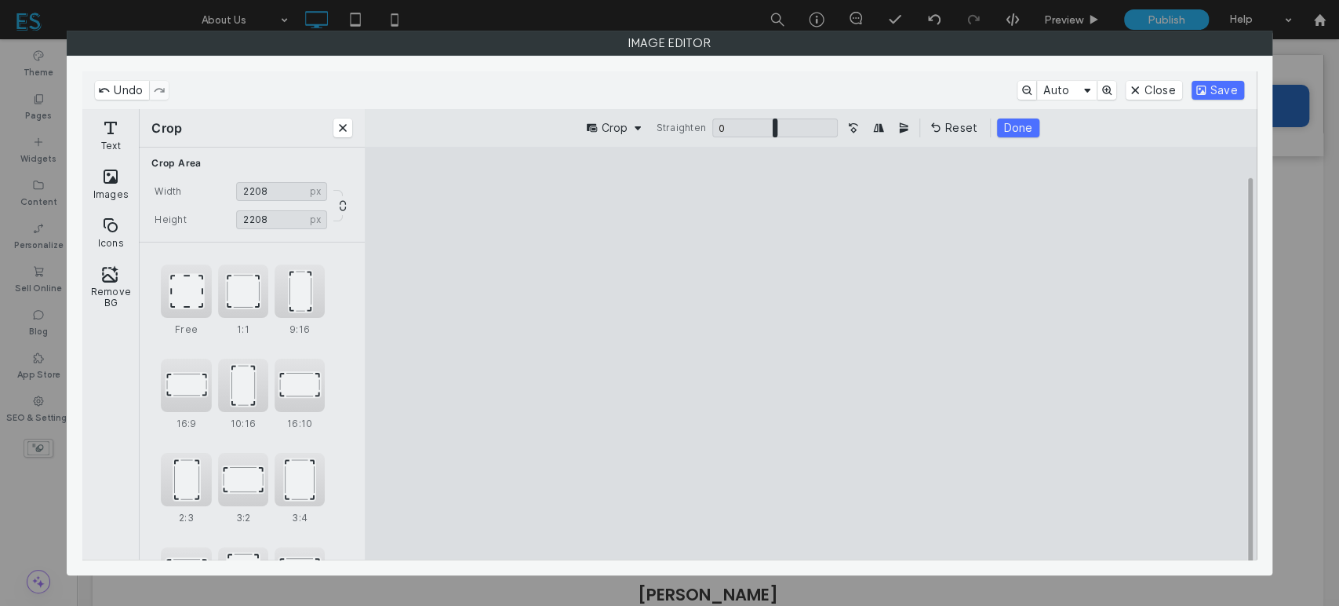
type input "****"
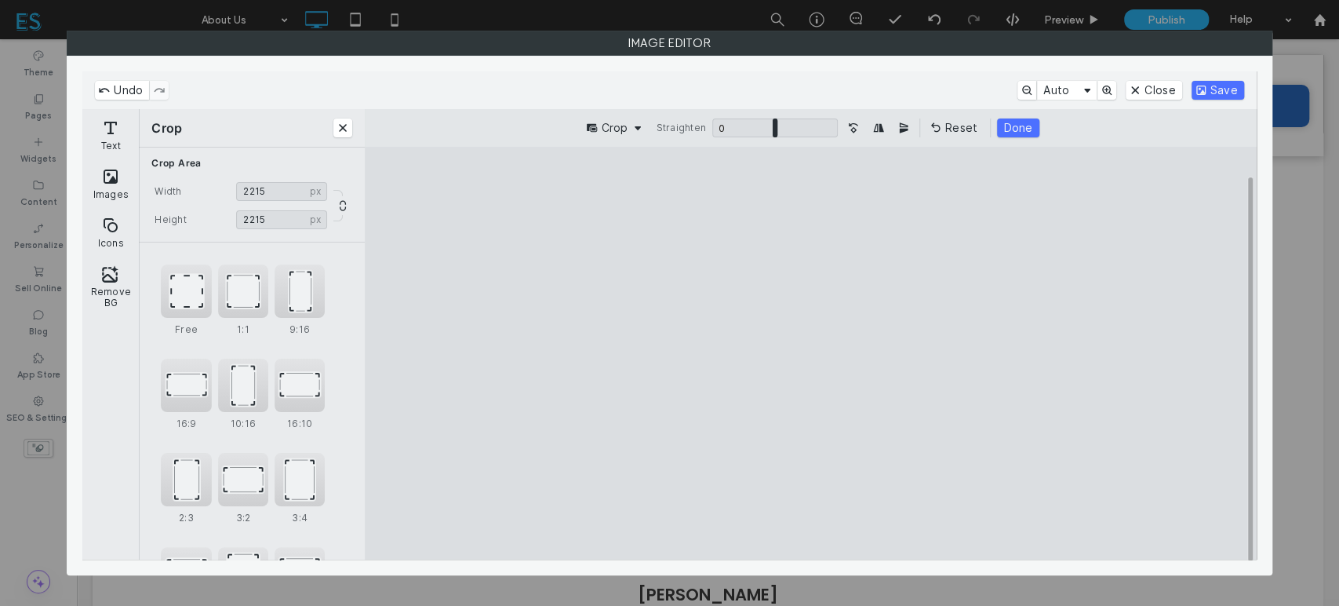
type input "****"
drag, startPoint x: 976, startPoint y: 517, endPoint x: 968, endPoint y: 512, distance: 9.8
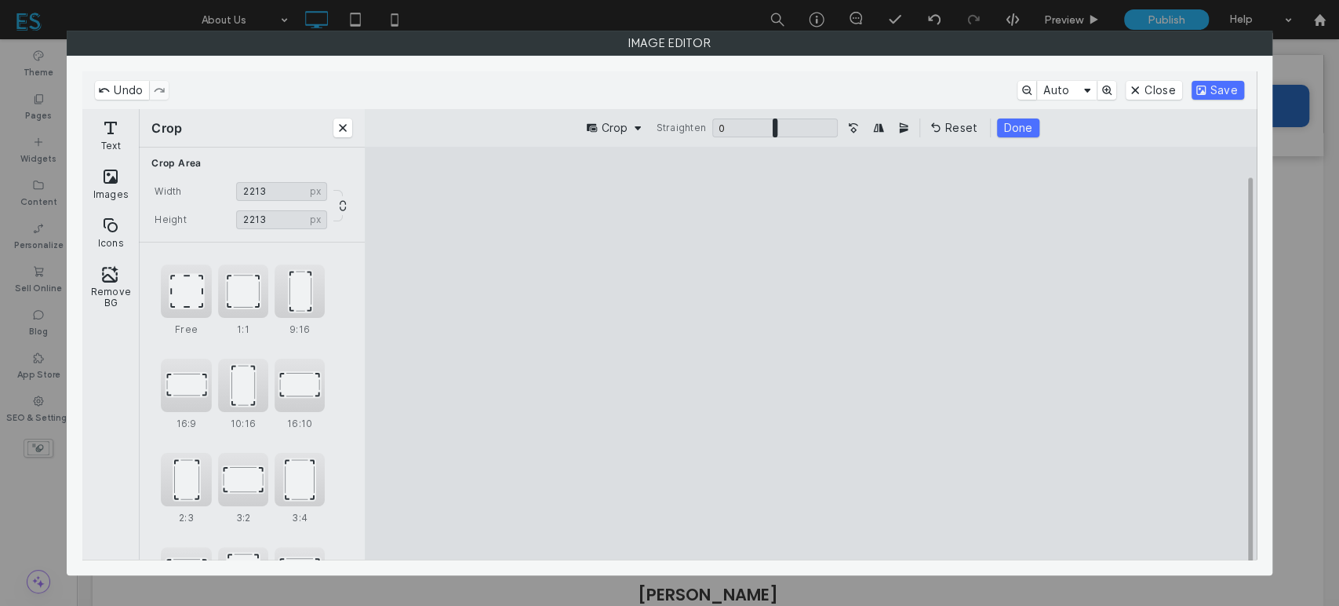
click at [811, 353] on cesdk-canvas "Editor canvas" at bounding box center [811, 353] width 0 height 0
click at [1229, 93] on button "Save" at bounding box center [1218, 90] width 53 height 19
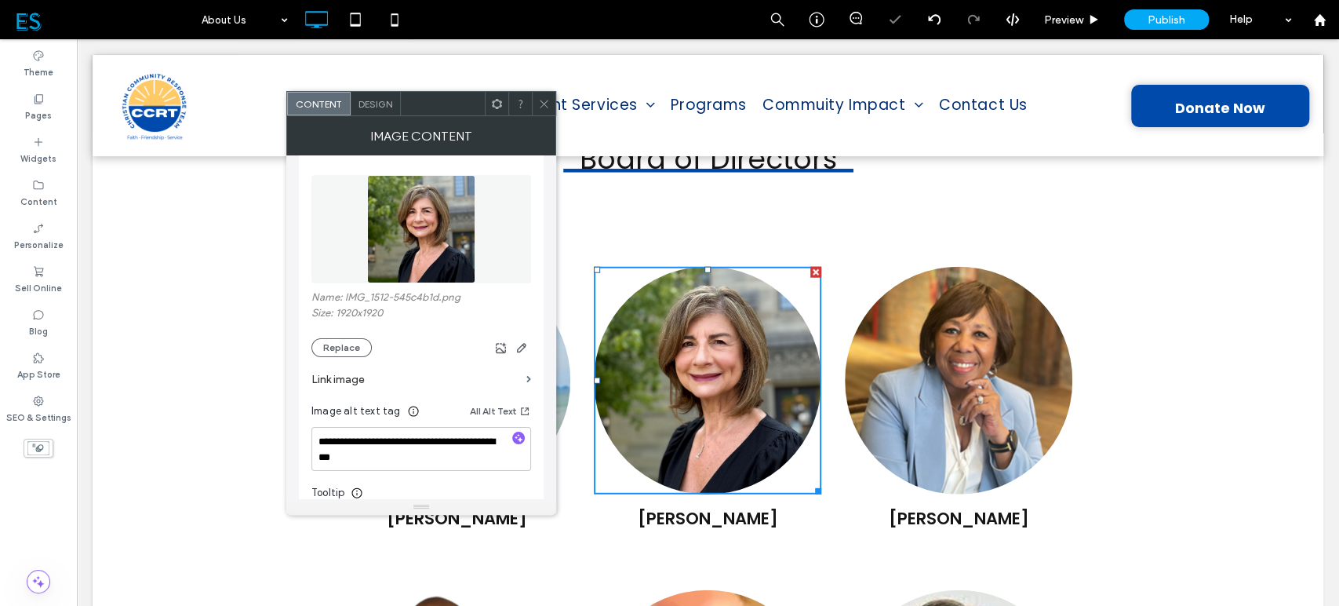
click at [540, 99] on icon at bounding box center [544, 104] width 12 height 12
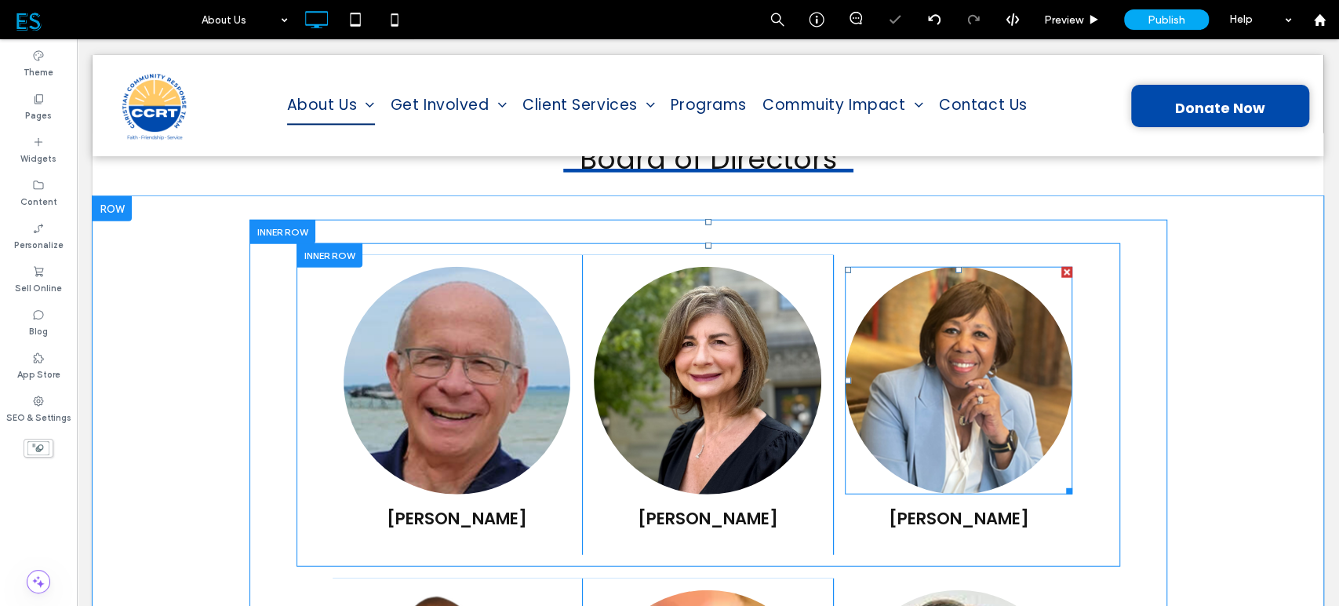
click at [965, 363] on img at bounding box center [959, 381] width 228 height 228
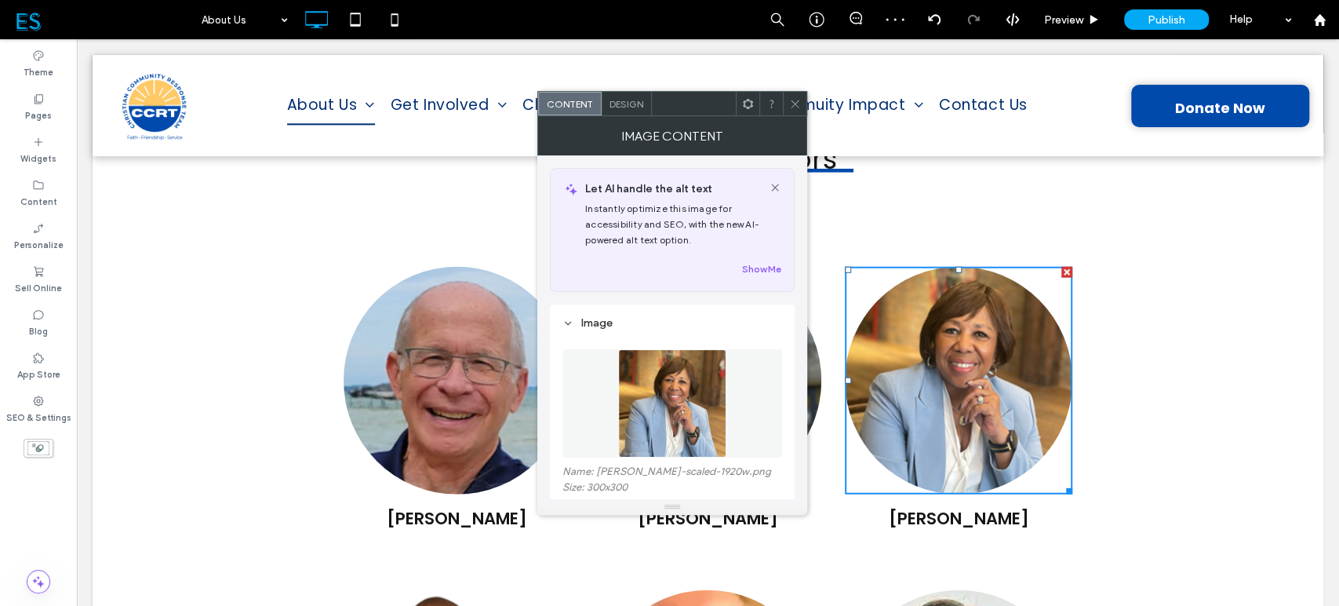
click at [654, 407] on img at bounding box center [672, 403] width 108 height 108
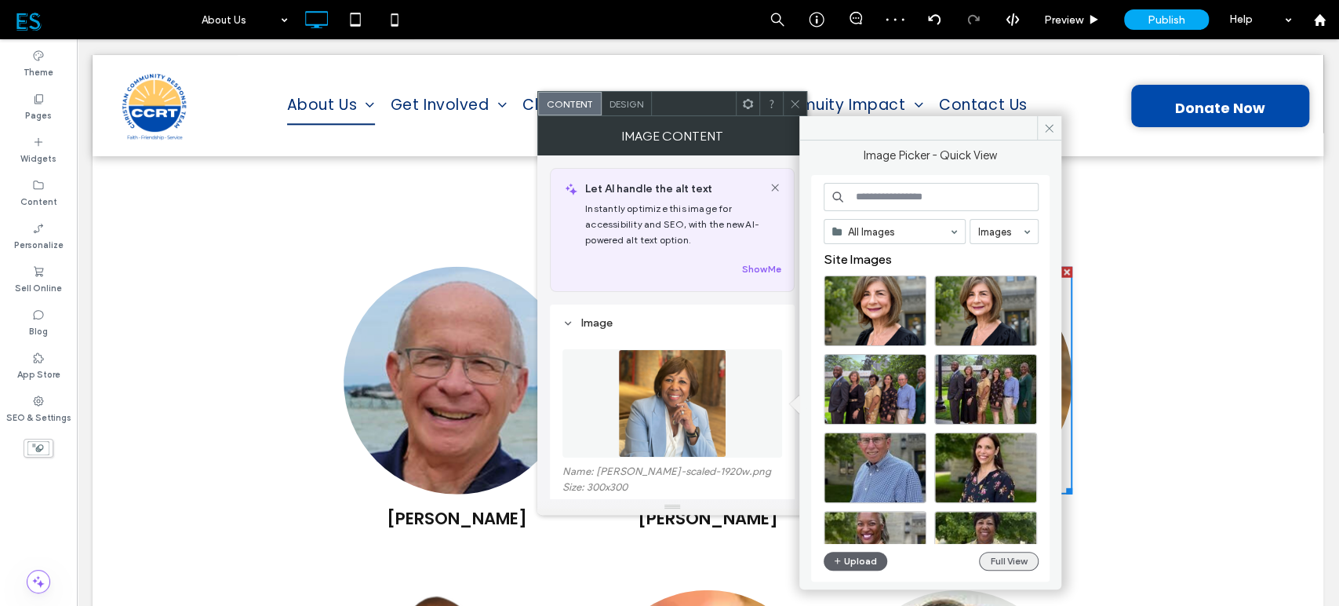
click at [997, 565] on button "Full View" at bounding box center [1009, 561] width 60 height 19
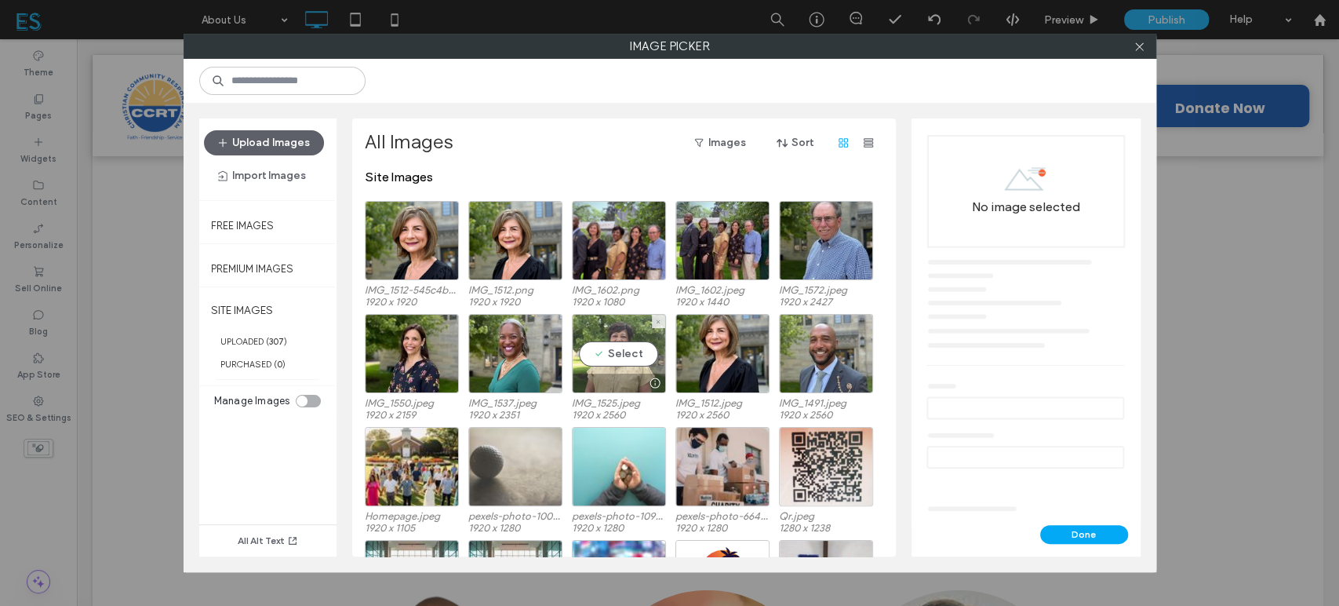
click at [638, 358] on div "Select" at bounding box center [619, 353] width 94 height 79
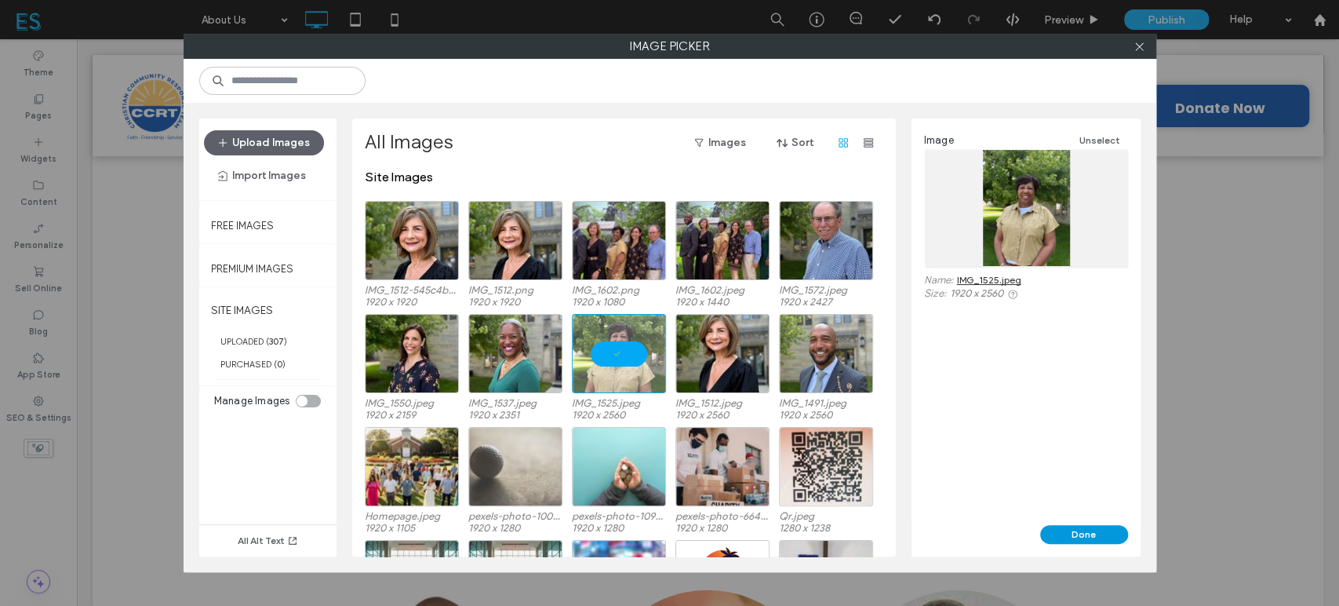
click at [1063, 538] on button "Done" at bounding box center [1085, 534] width 88 height 19
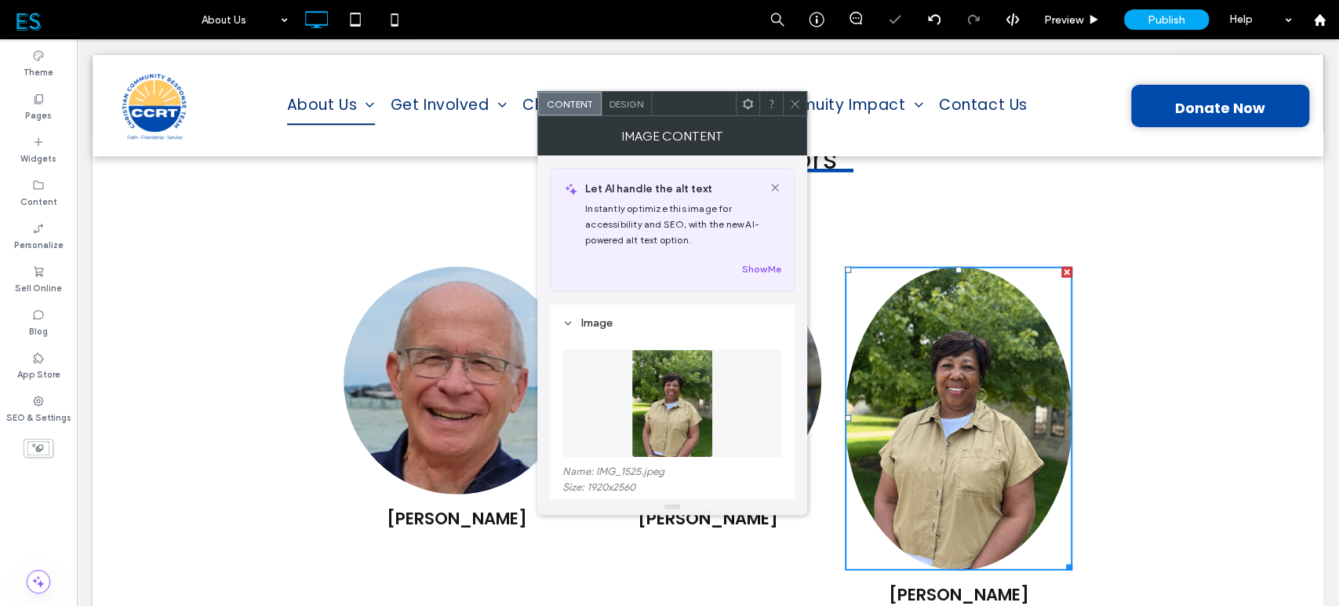
scroll to position [174, 0]
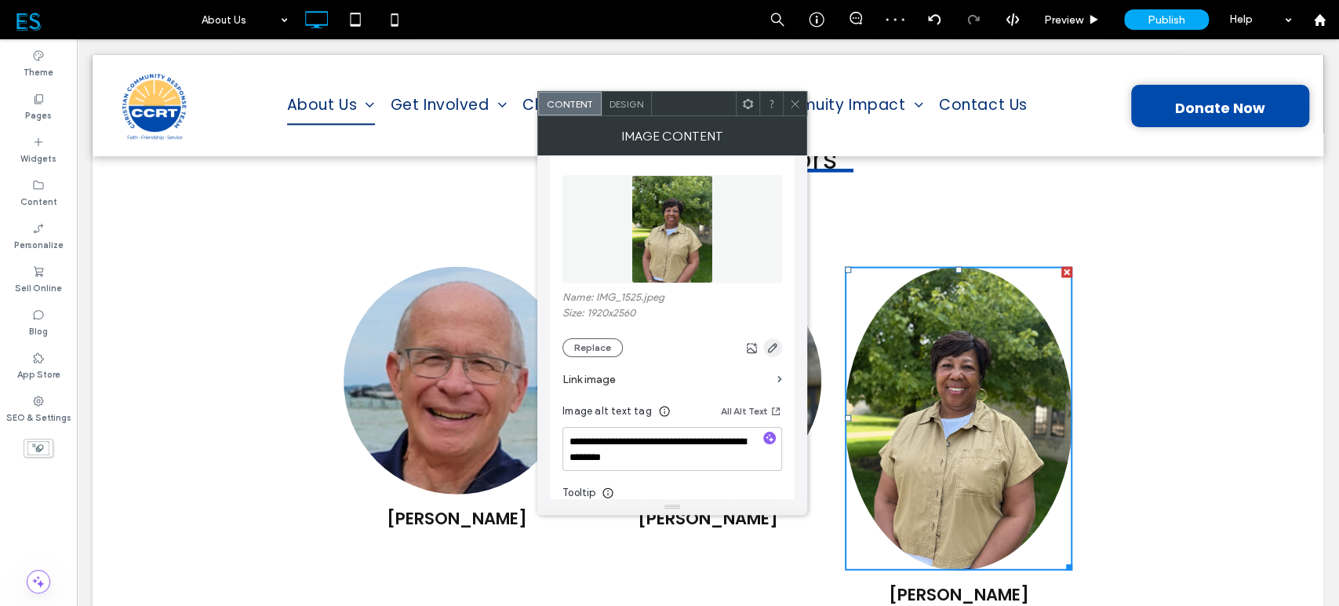
click at [769, 349] on use "button" at bounding box center [772, 347] width 9 height 9
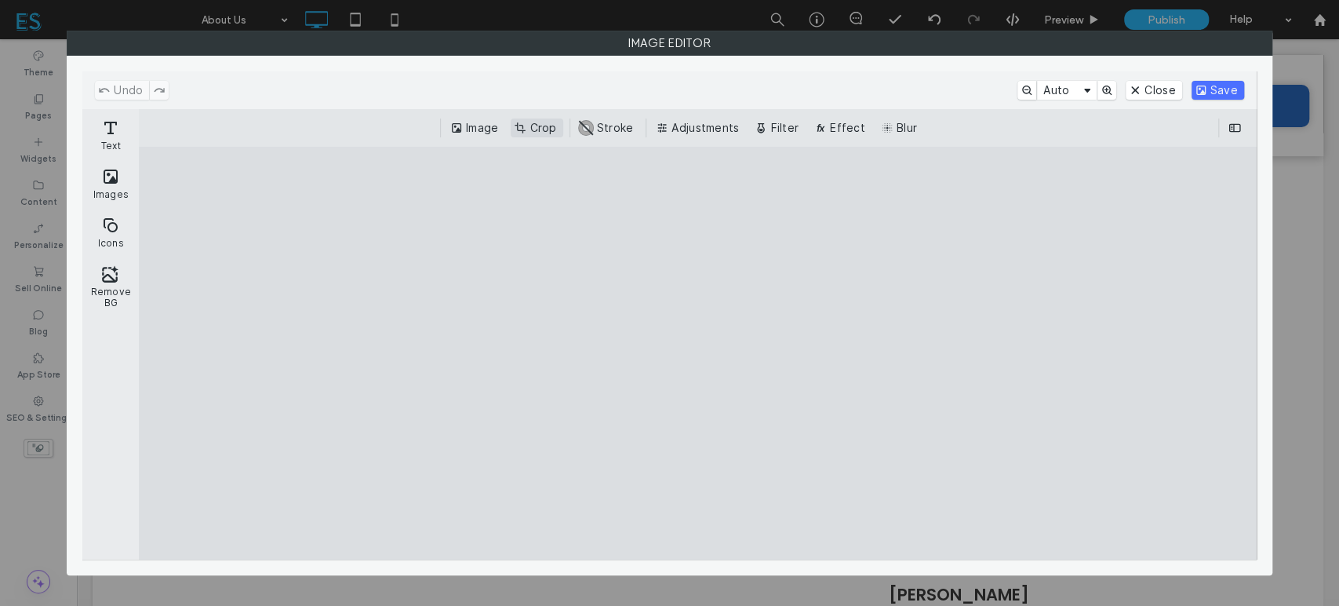
click at [532, 127] on button "Crop" at bounding box center [537, 127] width 52 height 19
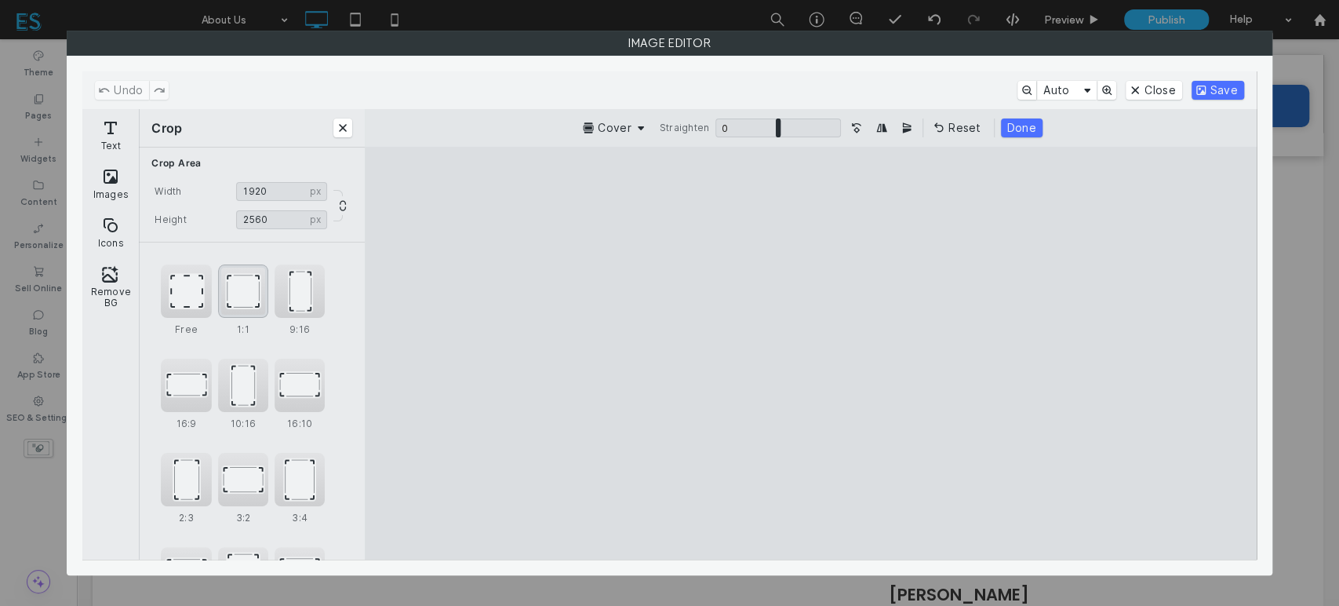
click at [250, 290] on div "1:1" at bounding box center [243, 290] width 50 height 53
drag, startPoint x: 857, startPoint y: 464, endPoint x: 857, endPoint y: 472, distance: 8.6
click at [811, 353] on cesdk-canvas "Editor canvas" at bounding box center [811, 353] width 0 height 0
type input "****"
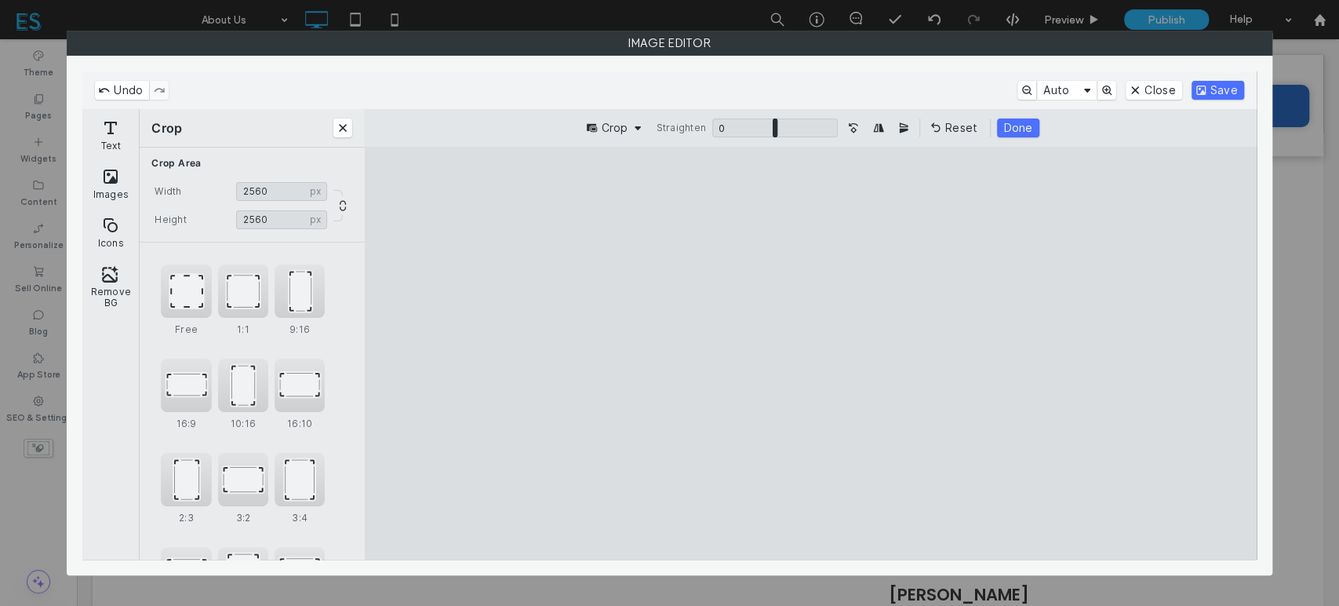
type input "****"
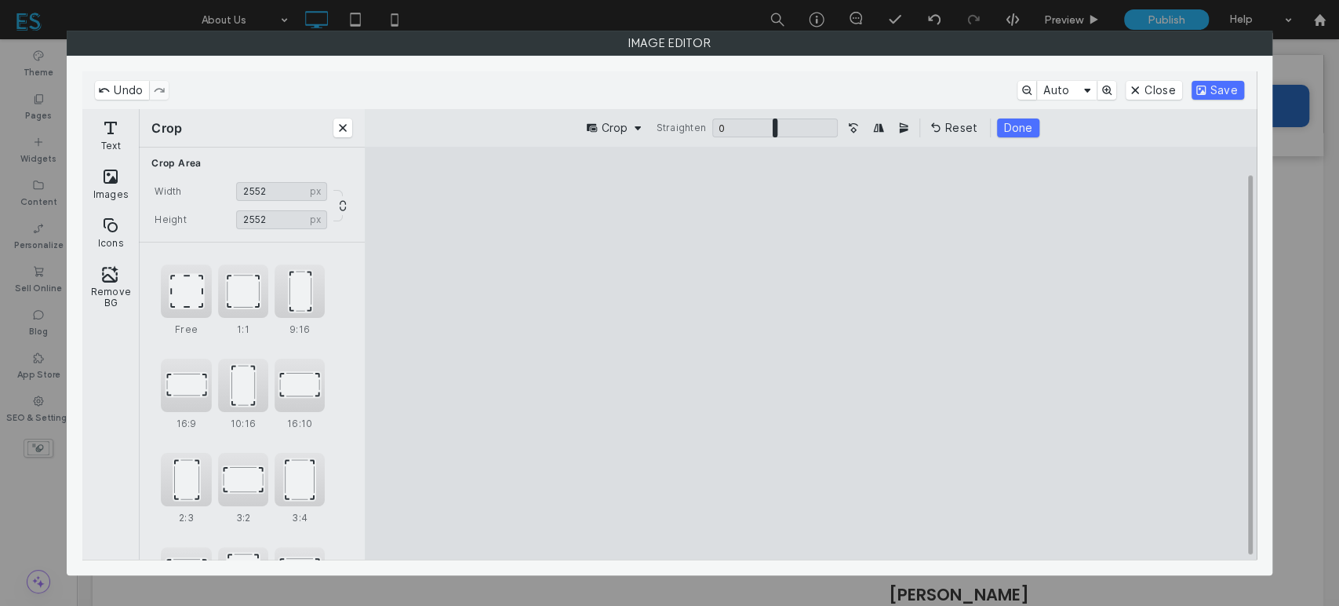
type input "****"
drag, startPoint x: 651, startPoint y: 519, endPoint x: 750, endPoint y: 494, distance: 102.8
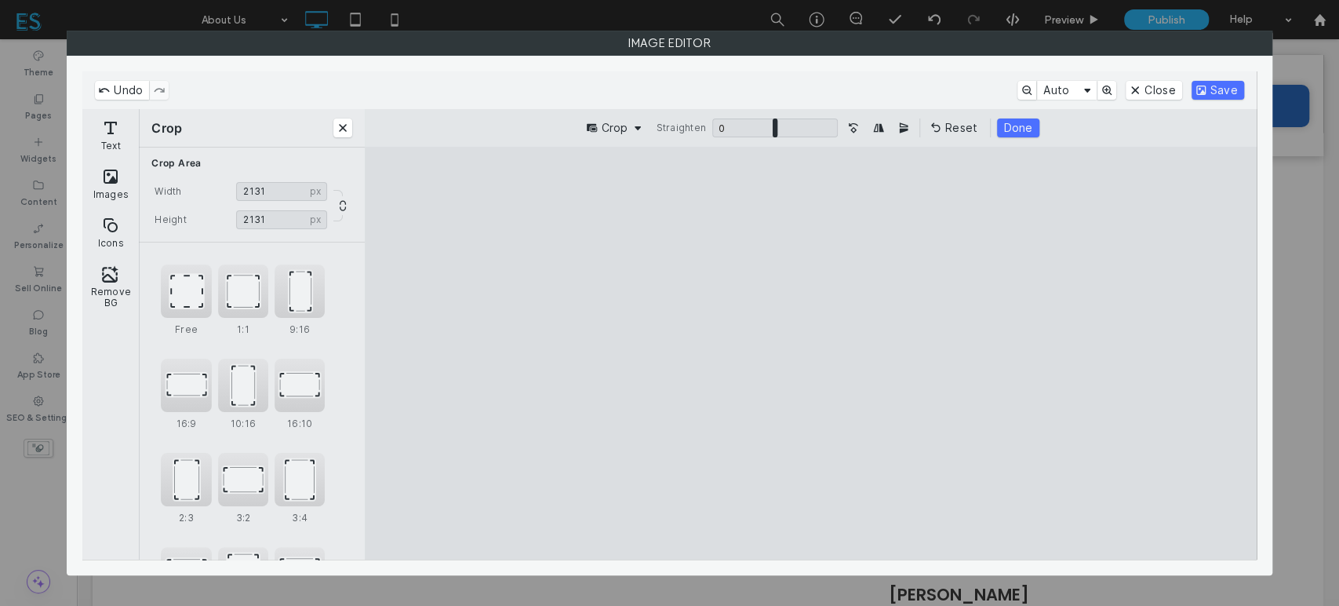
click at [811, 353] on cesdk-canvas "Editor canvas" at bounding box center [811, 353] width 0 height 0
drag, startPoint x: 847, startPoint y: 426, endPoint x: 853, endPoint y: 400, distance: 26.5
click at [811, 353] on cesdk-canvas "Editor canvas" at bounding box center [811, 353] width 0 height 0
drag, startPoint x: 975, startPoint y: 519, endPoint x: 946, endPoint y: 488, distance: 42.7
click at [811, 353] on cesdk-canvas "Editor canvas" at bounding box center [811, 353] width 0 height 0
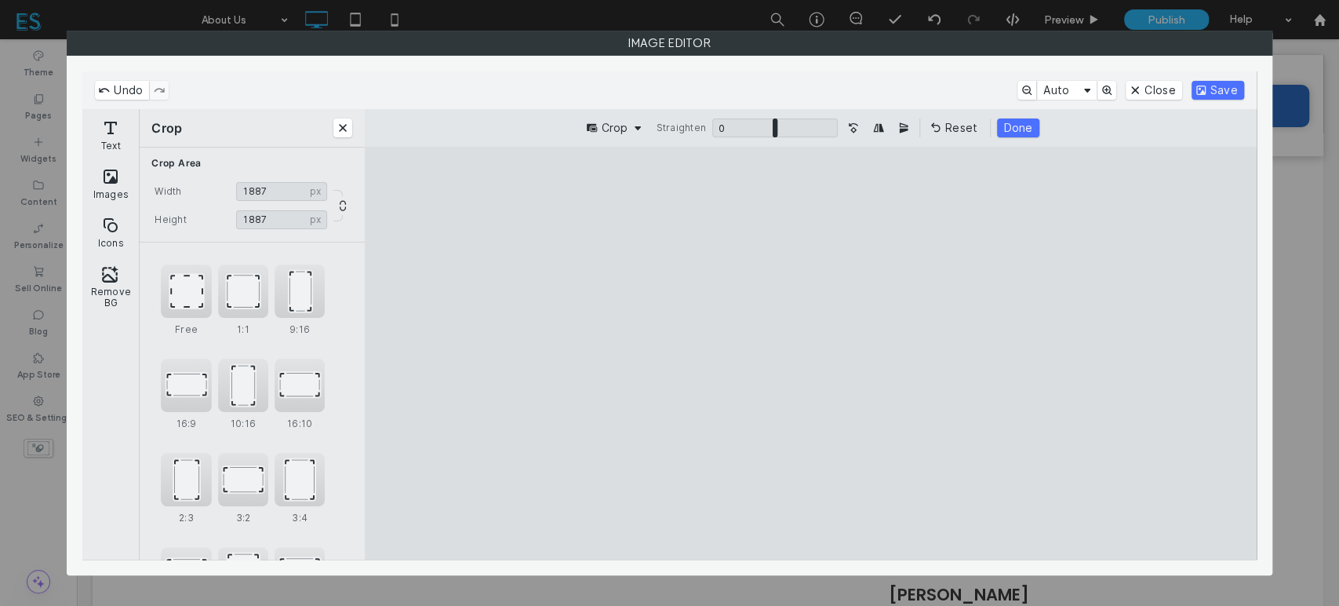
drag, startPoint x: 871, startPoint y: 454, endPoint x: 858, endPoint y: 444, distance: 16.3
click at [811, 353] on cesdk-canvas "Editor canvas" at bounding box center [811, 353] width 0 height 0
drag, startPoint x: 972, startPoint y: 519, endPoint x: 960, endPoint y: 508, distance: 17.2
click at [811, 353] on cesdk-canvas "Editor canvas" at bounding box center [811, 353] width 0 height 0
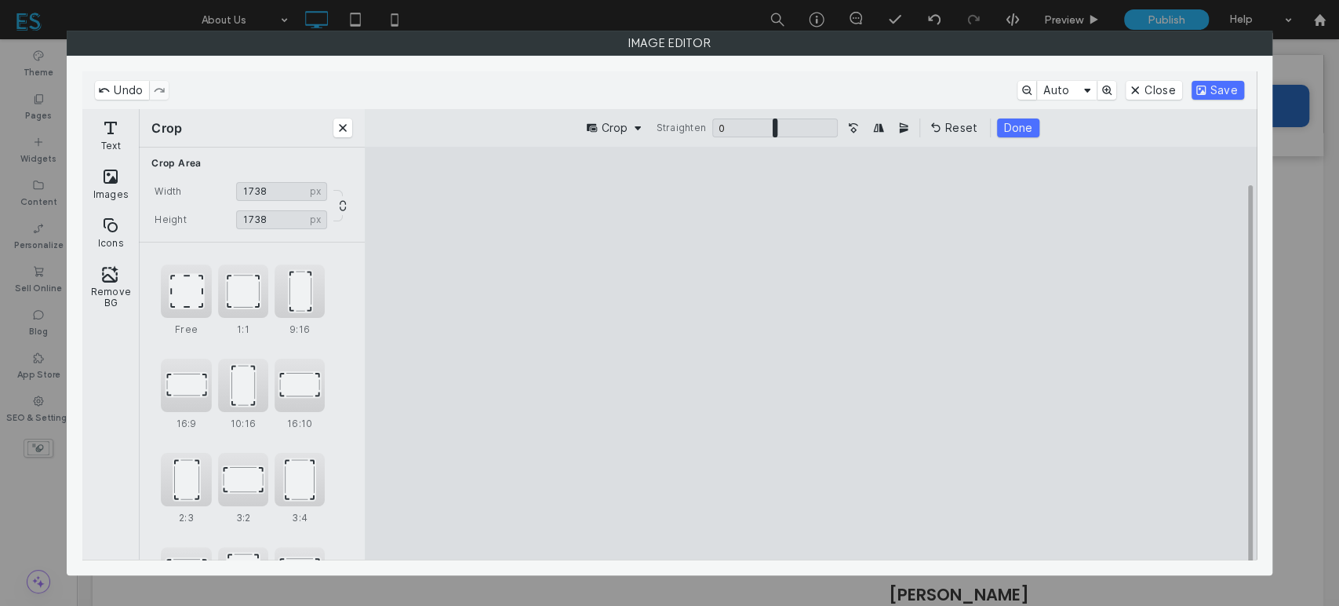
drag, startPoint x: 647, startPoint y: 519, endPoint x: 668, endPoint y: 512, distance: 22.3
click at [811, 353] on cesdk-canvas "Editor canvas" at bounding box center [811, 353] width 0 height 0
drag, startPoint x: 1153, startPoint y: 91, endPoint x: 1151, endPoint y: 99, distance: 8.0
click at [1151, 99] on div "Undo Auto Close Save" at bounding box center [669, 90] width 1174 height 38
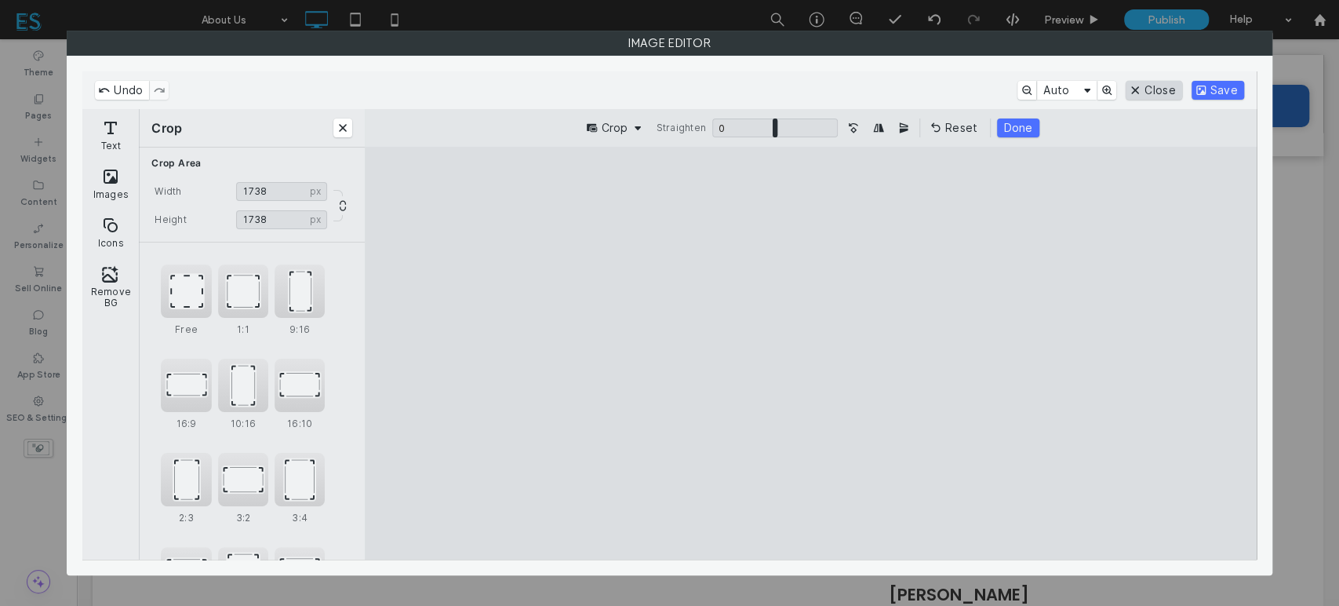
click at [1157, 97] on button "Close" at bounding box center [1154, 90] width 56 height 19
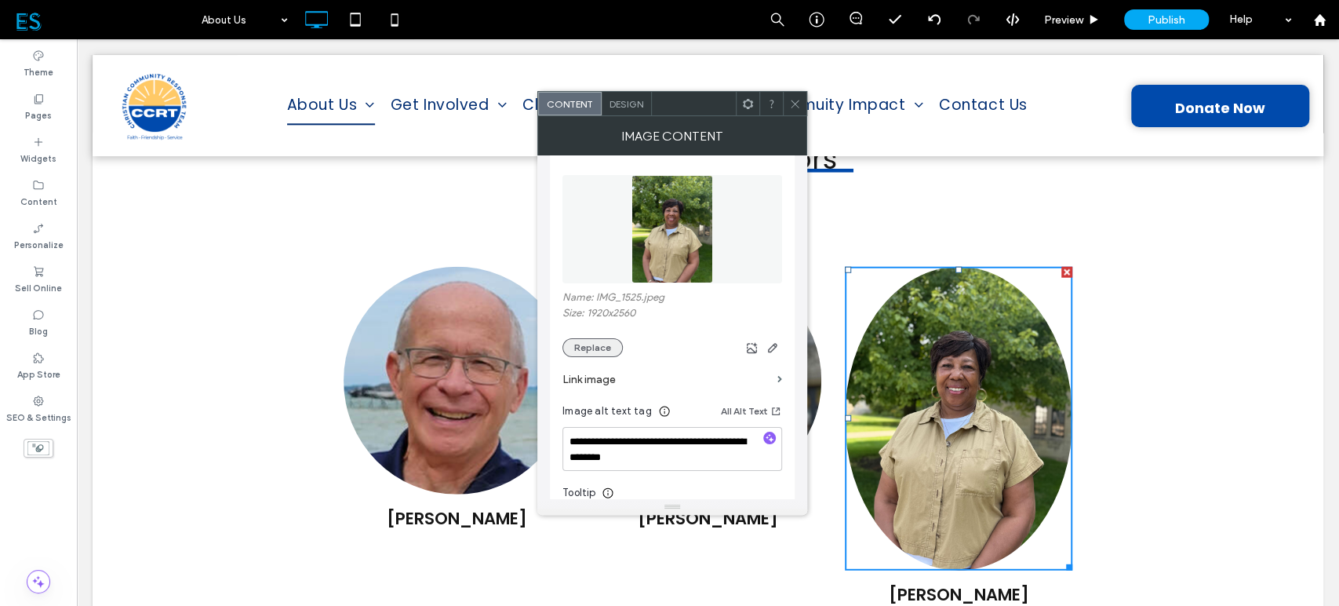
click at [603, 355] on button "Replace" at bounding box center [593, 347] width 60 height 19
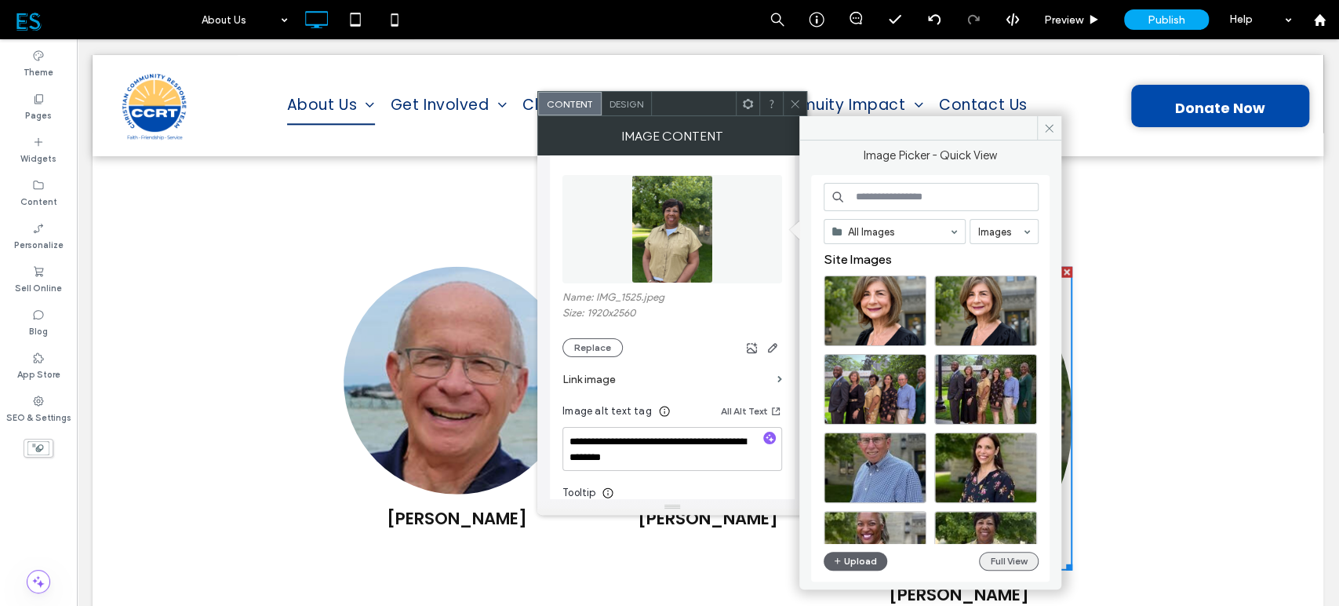
click at [1009, 569] on button "Full View" at bounding box center [1009, 561] width 60 height 19
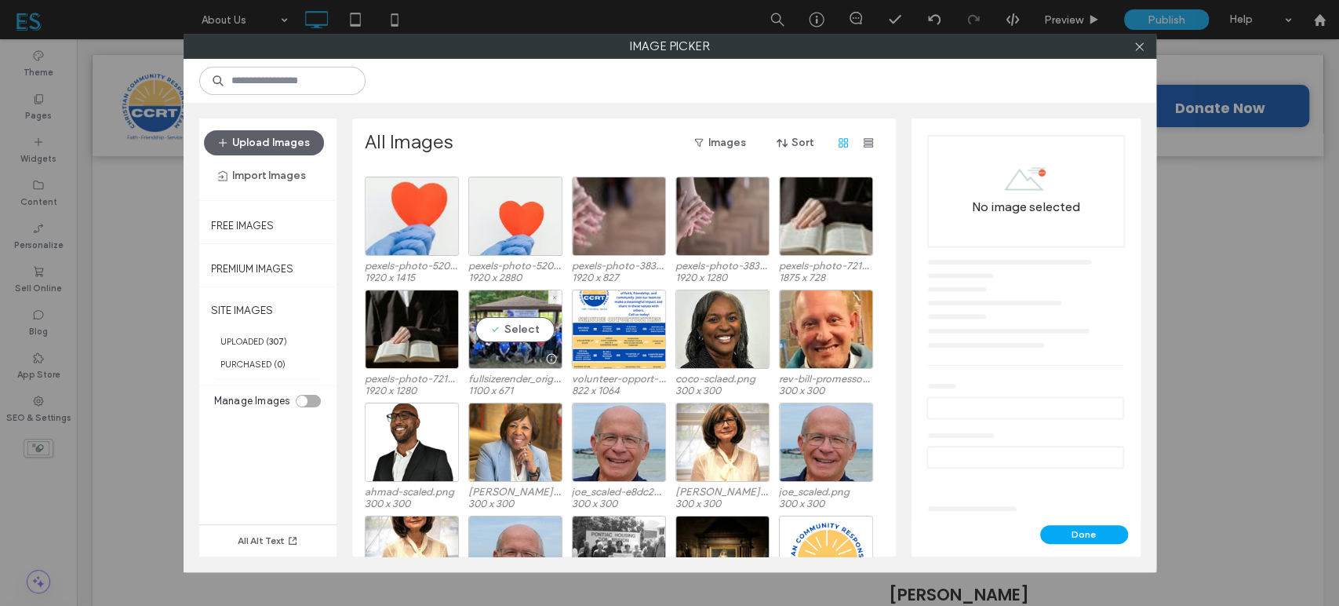
scroll to position [3331, 0]
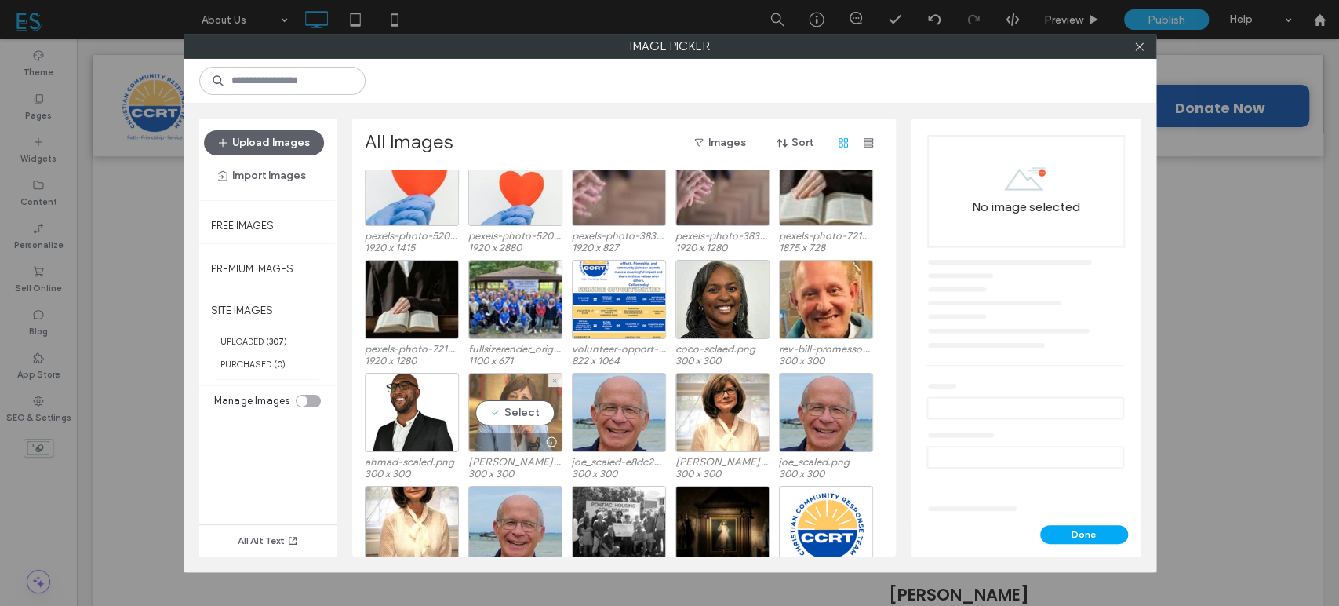
click at [532, 408] on div "Select" at bounding box center [515, 412] width 94 height 79
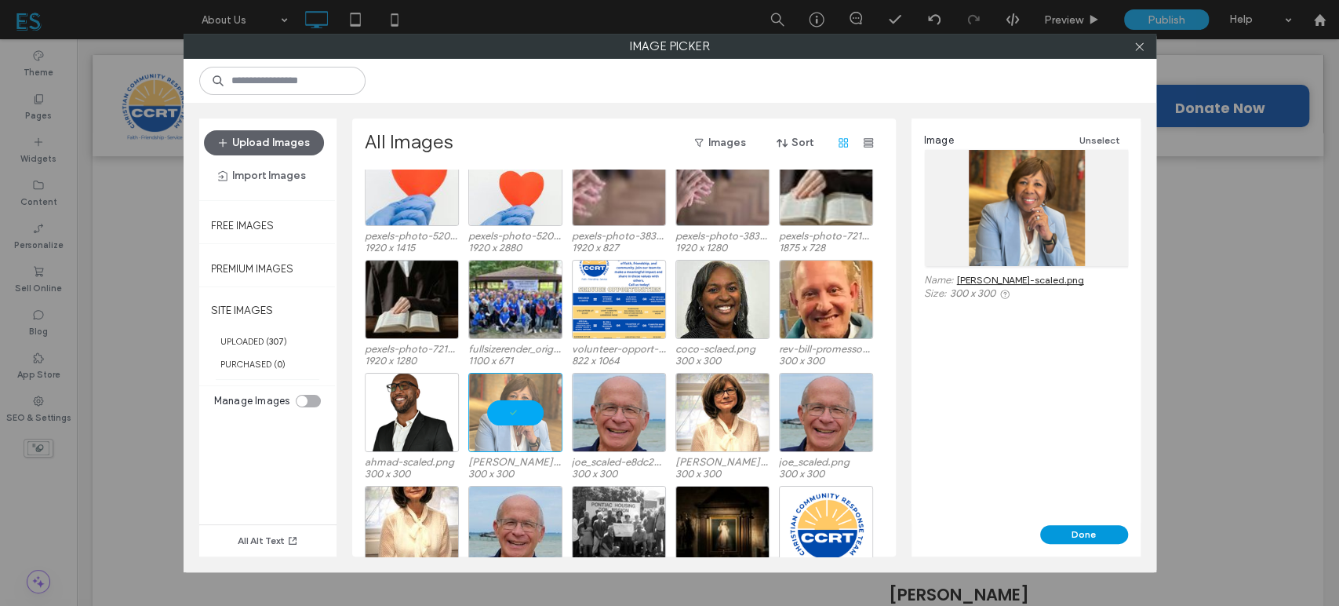
click at [1057, 531] on button "Done" at bounding box center [1085, 534] width 88 height 19
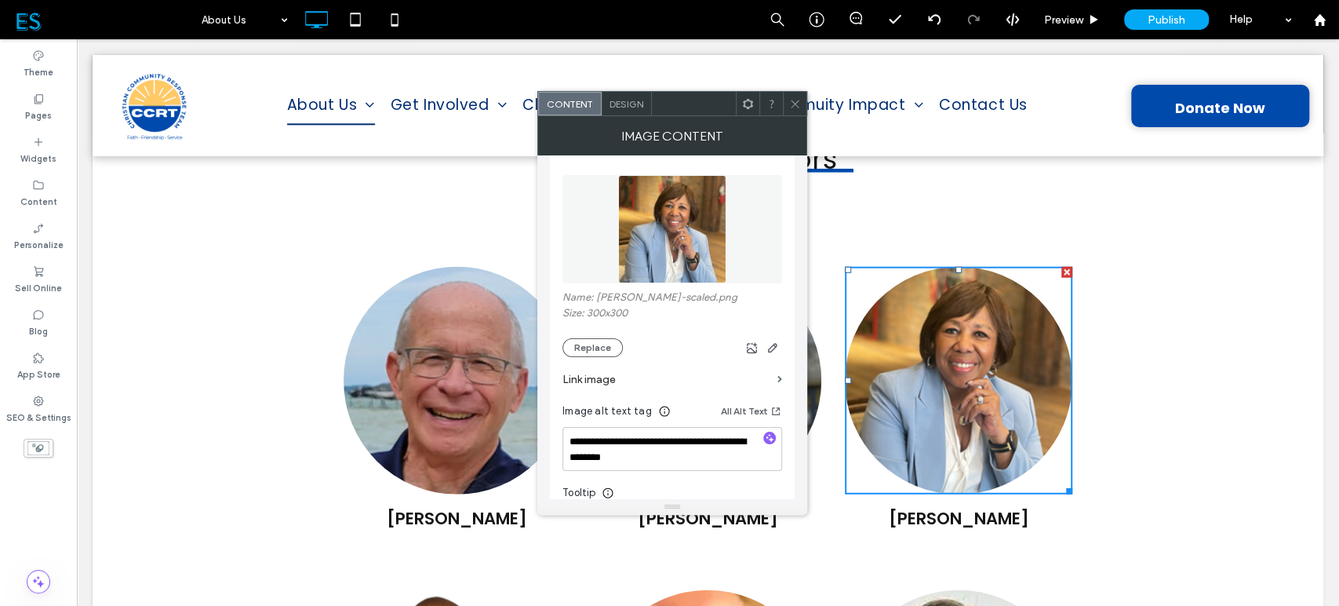
click at [798, 108] on icon at bounding box center [795, 104] width 12 height 12
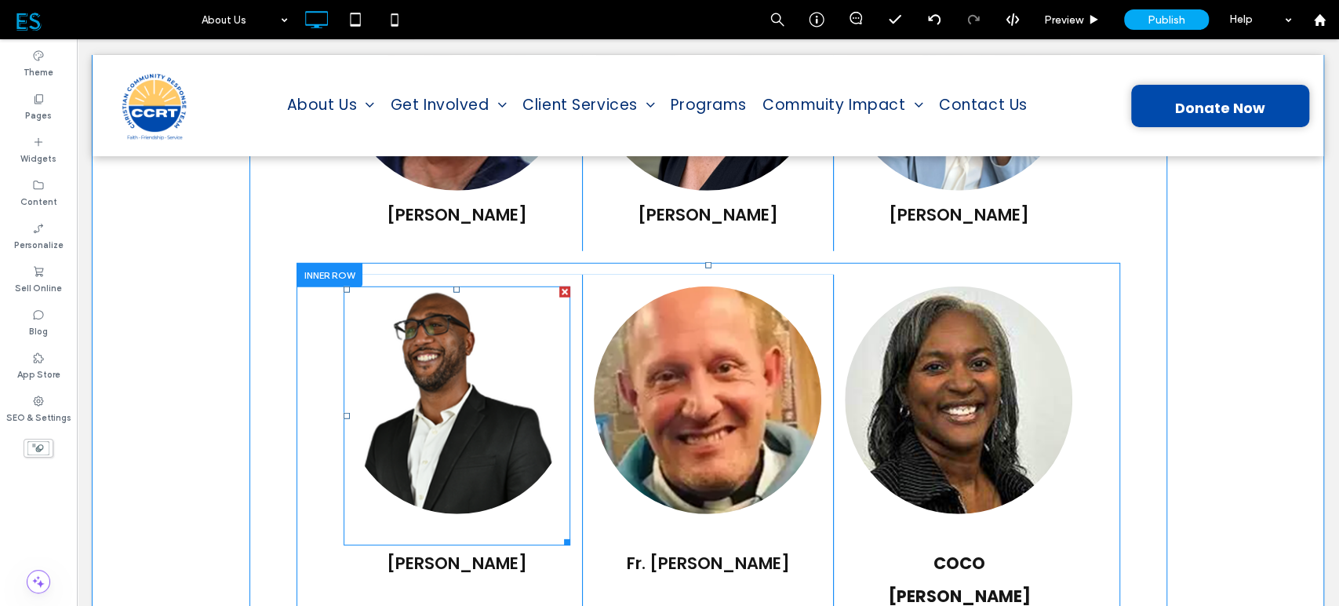
scroll to position [2964, 0]
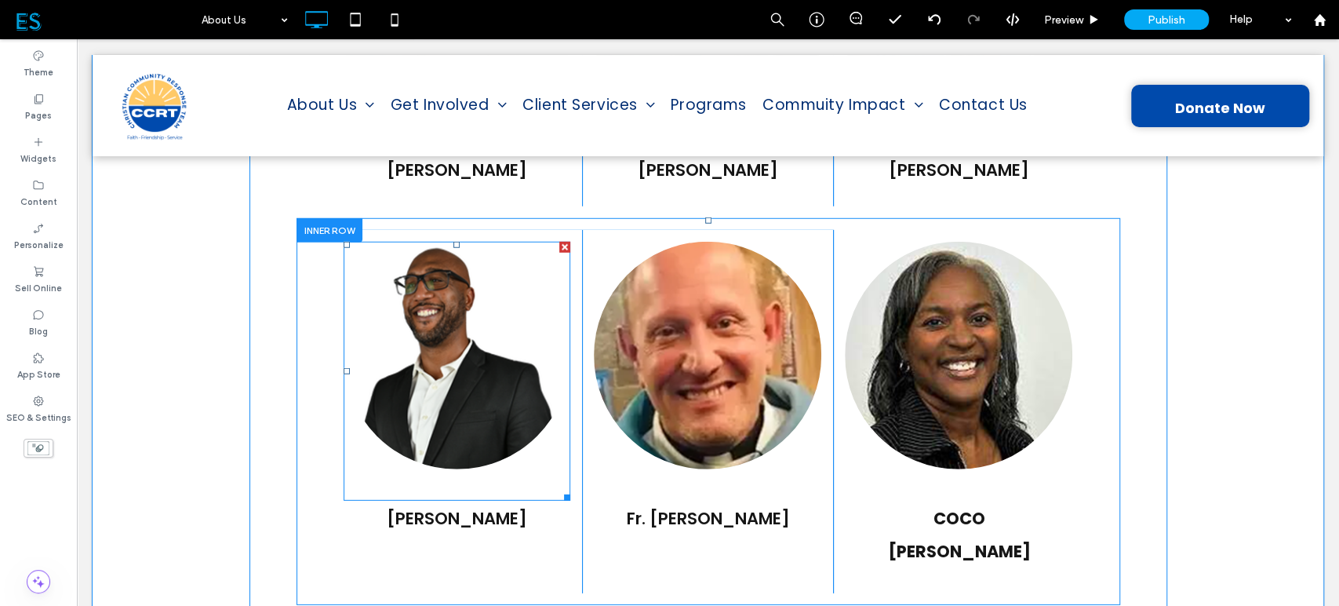
click at [429, 306] on img at bounding box center [458, 356] width 228 height 228
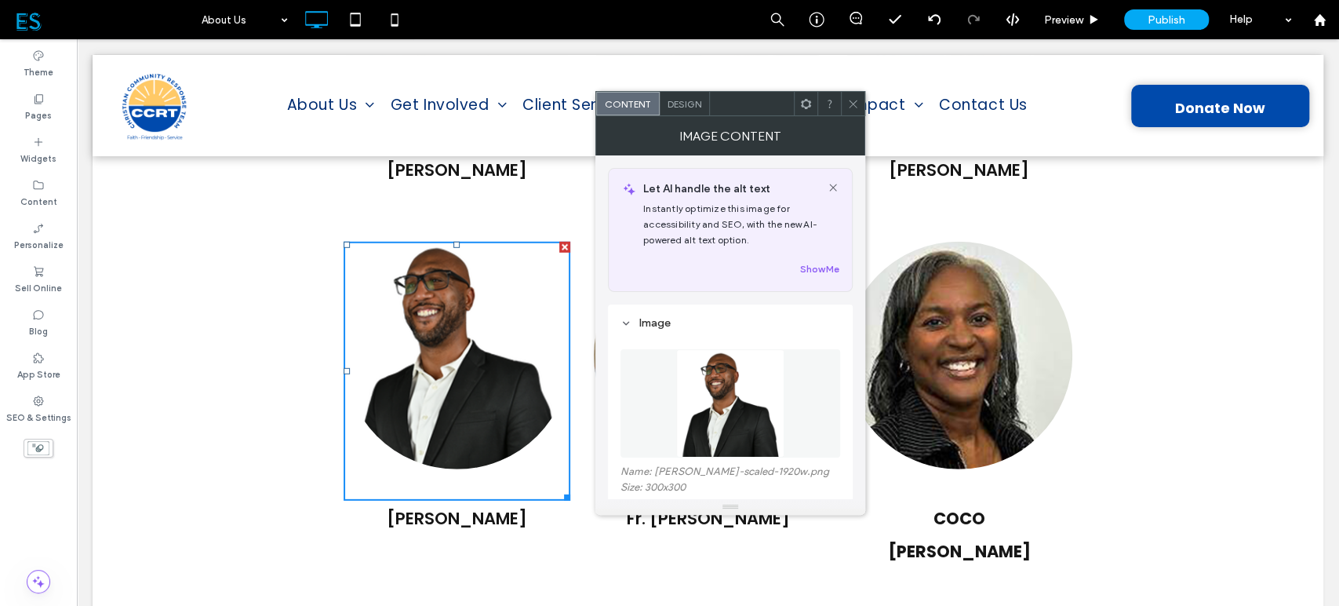
click at [738, 394] on img at bounding box center [730, 403] width 108 height 108
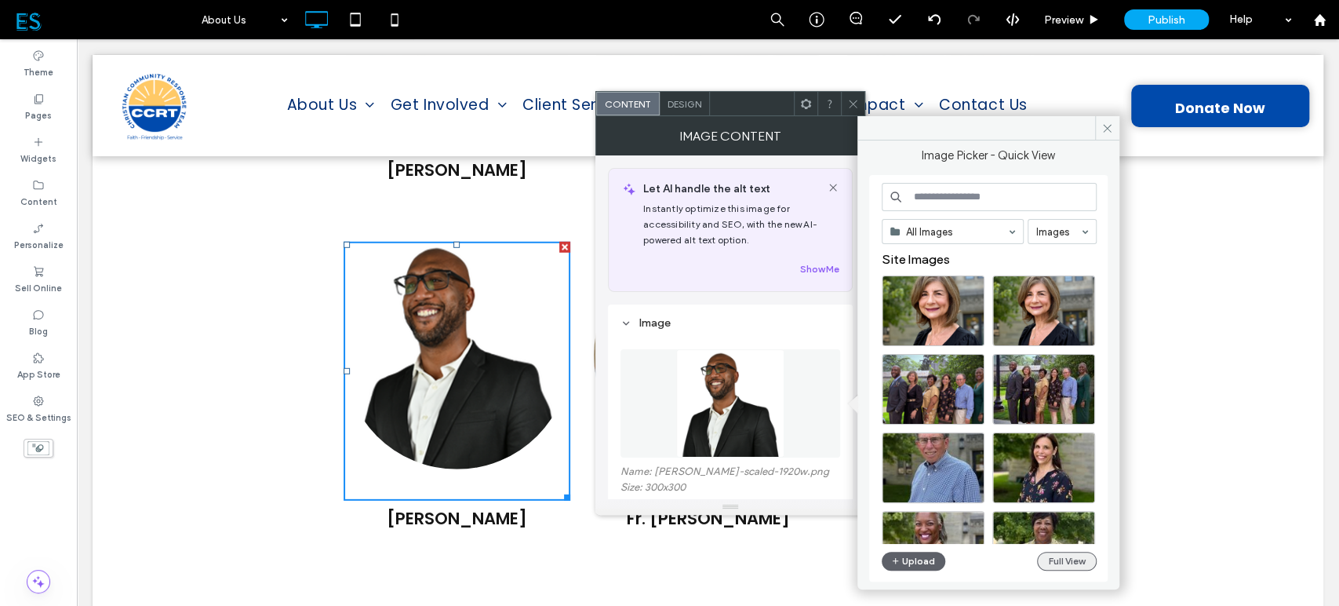
click at [1062, 560] on button "Full View" at bounding box center [1067, 561] width 60 height 19
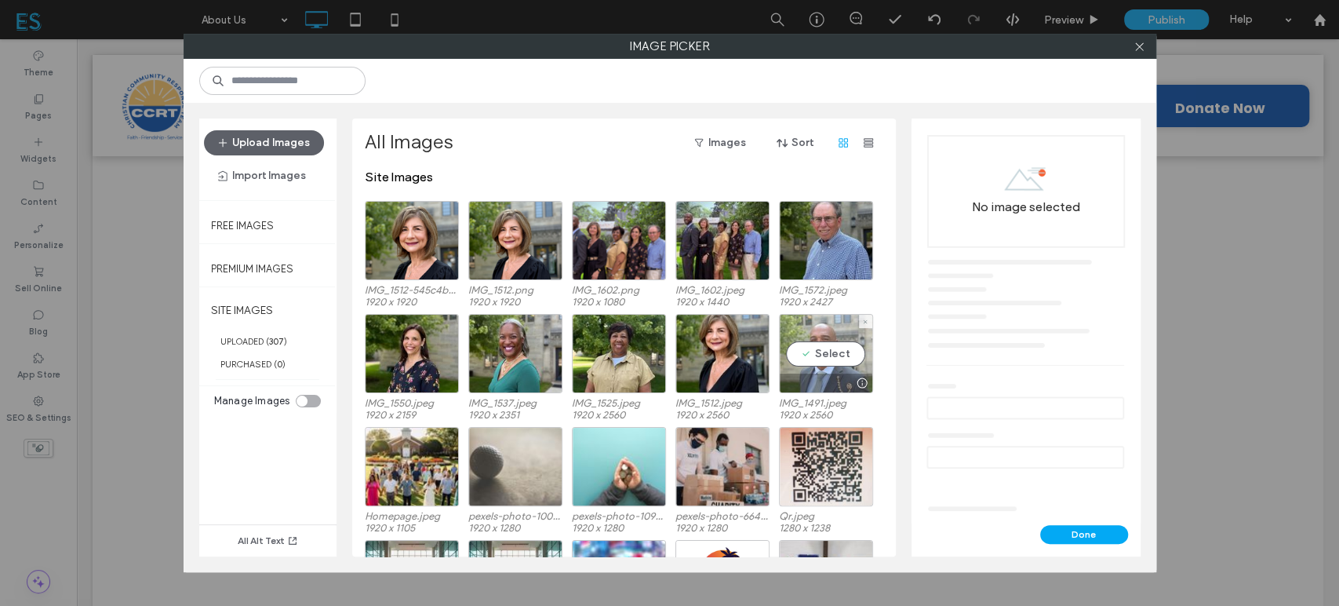
click at [816, 361] on div "Select" at bounding box center [826, 353] width 94 height 79
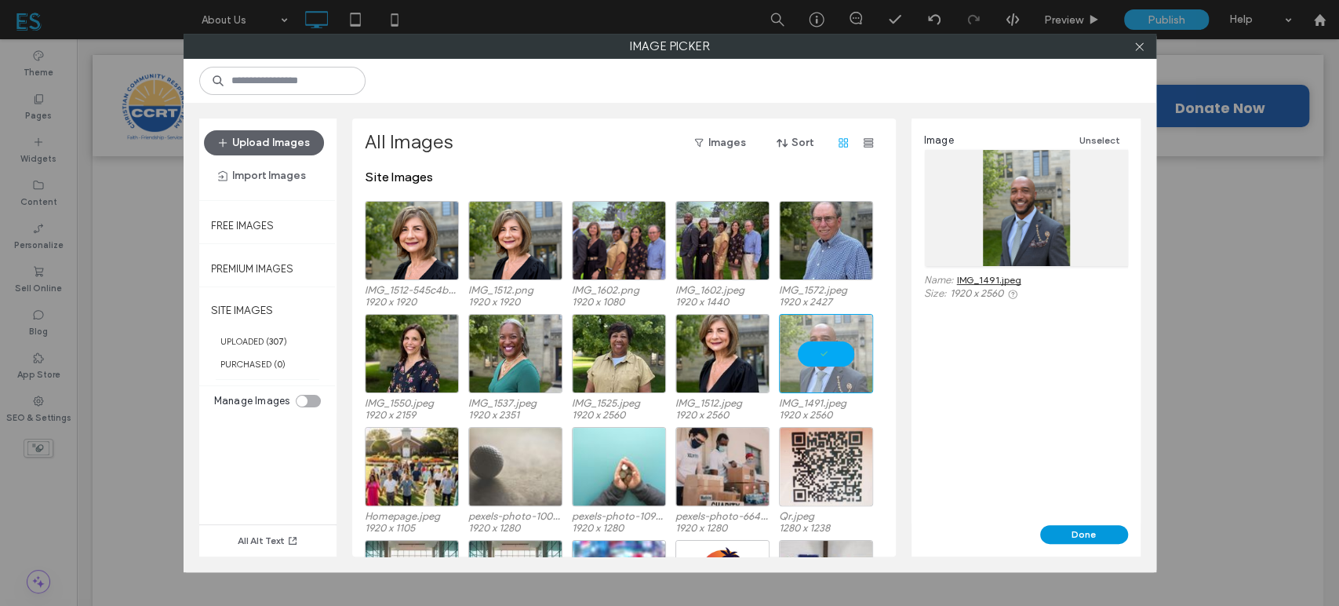
click at [1073, 529] on button "Done" at bounding box center [1085, 534] width 88 height 19
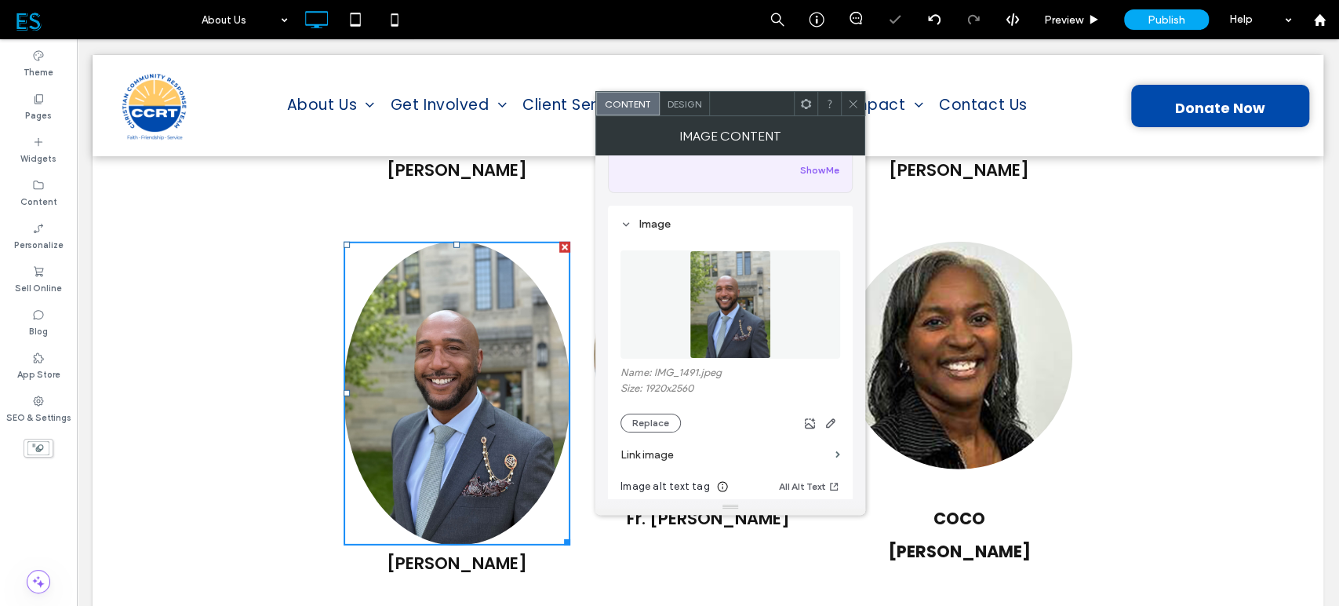
scroll to position [174, 0]
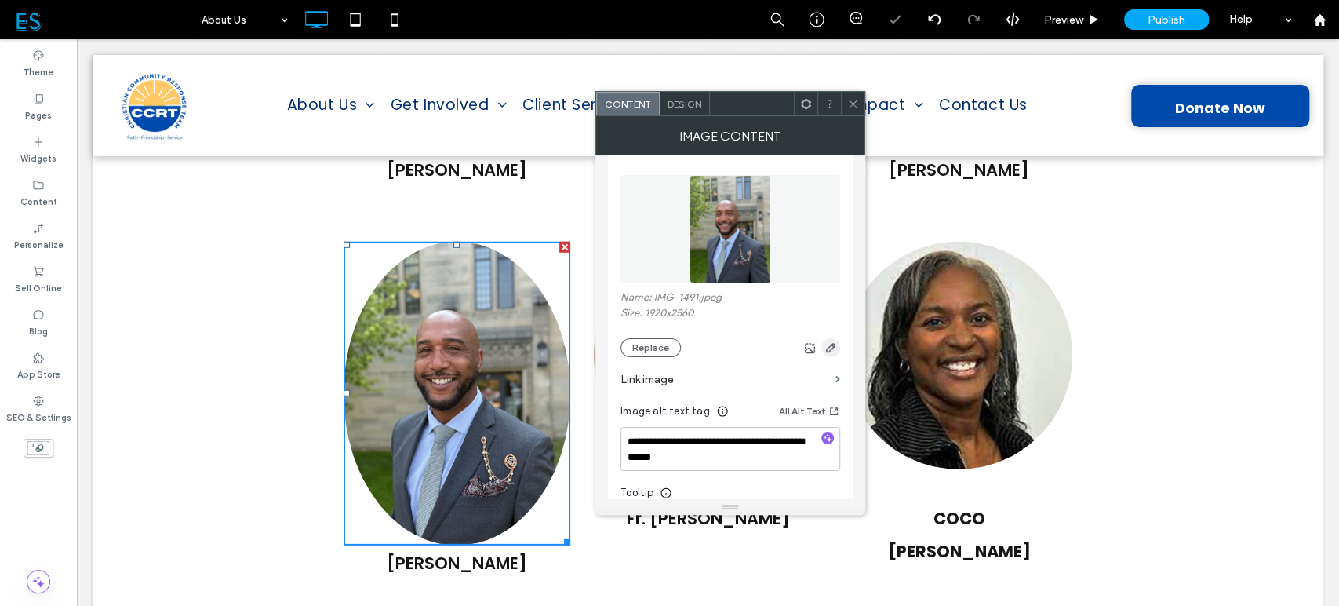
click at [825, 349] on icon "button" at bounding box center [831, 347] width 13 height 13
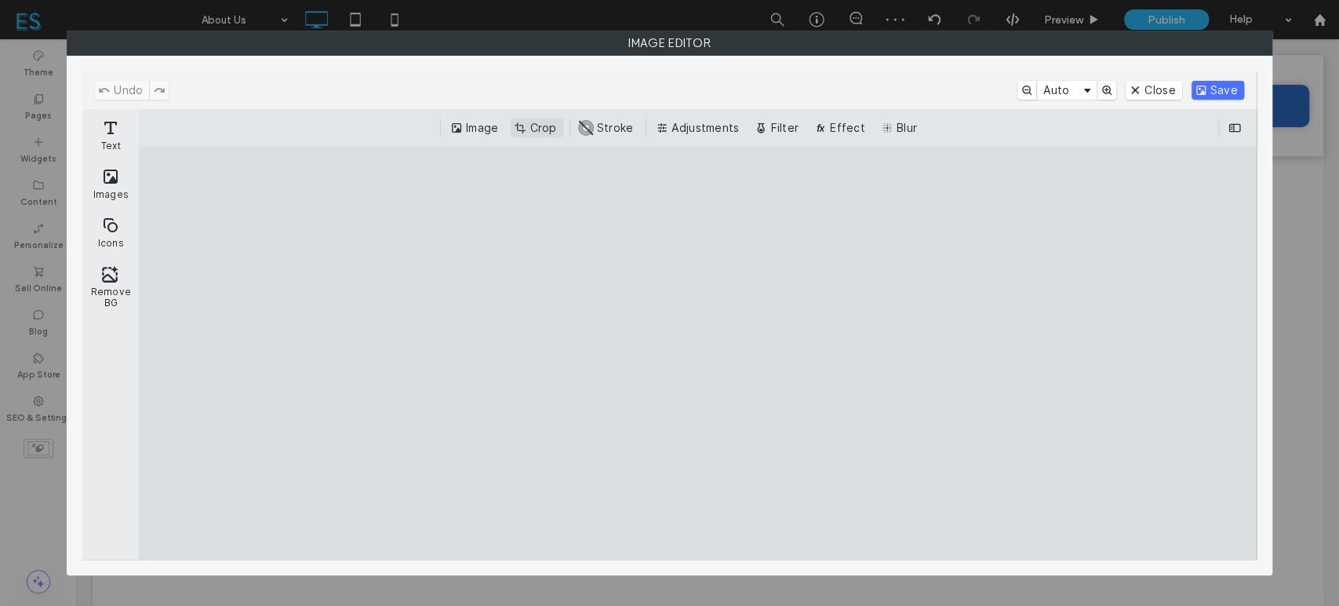
click at [545, 129] on button "Crop" at bounding box center [537, 127] width 52 height 19
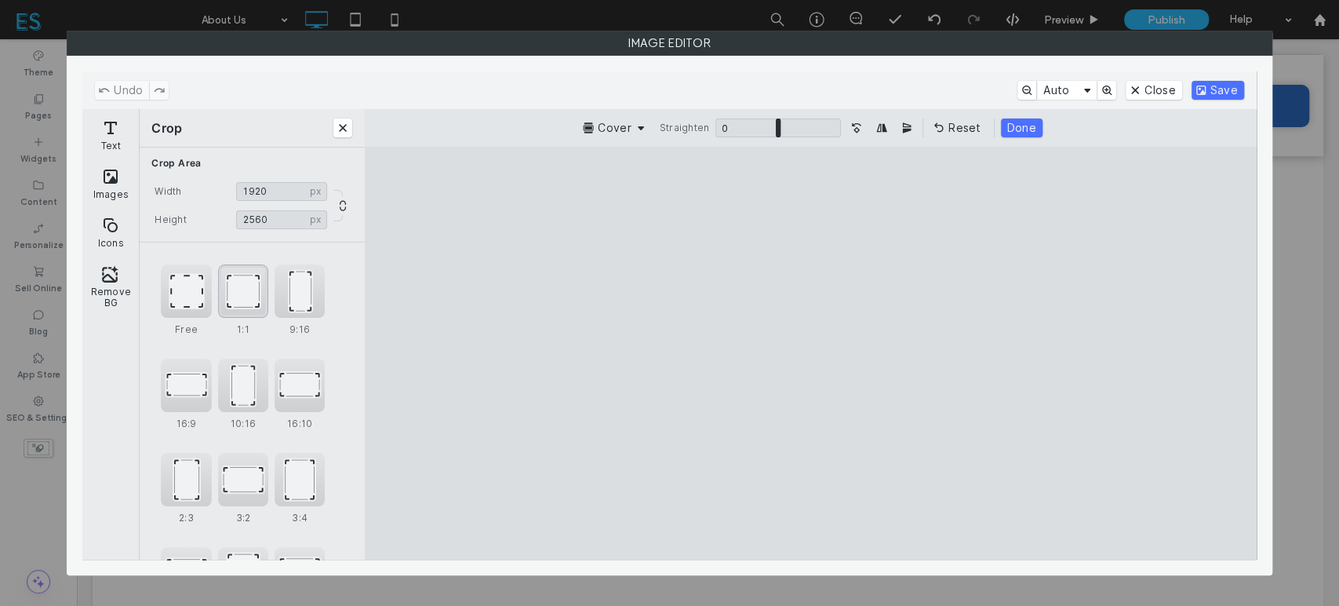
click at [251, 283] on div "1:1" at bounding box center [243, 290] width 50 height 53
drag, startPoint x: 869, startPoint y: 443, endPoint x: 877, endPoint y: 450, distance: 11.1
click at [811, 353] on cesdk-canvas "Editor canvas" at bounding box center [811, 353] width 0 height 0
drag, startPoint x: 654, startPoint y: 514, endPoint x: 695, endPoint y: 501, distance: 43.7
click at [811, 353] on cesdk-canvas "Editor canvas" at bounding box center [811, 353] width 0 height 0
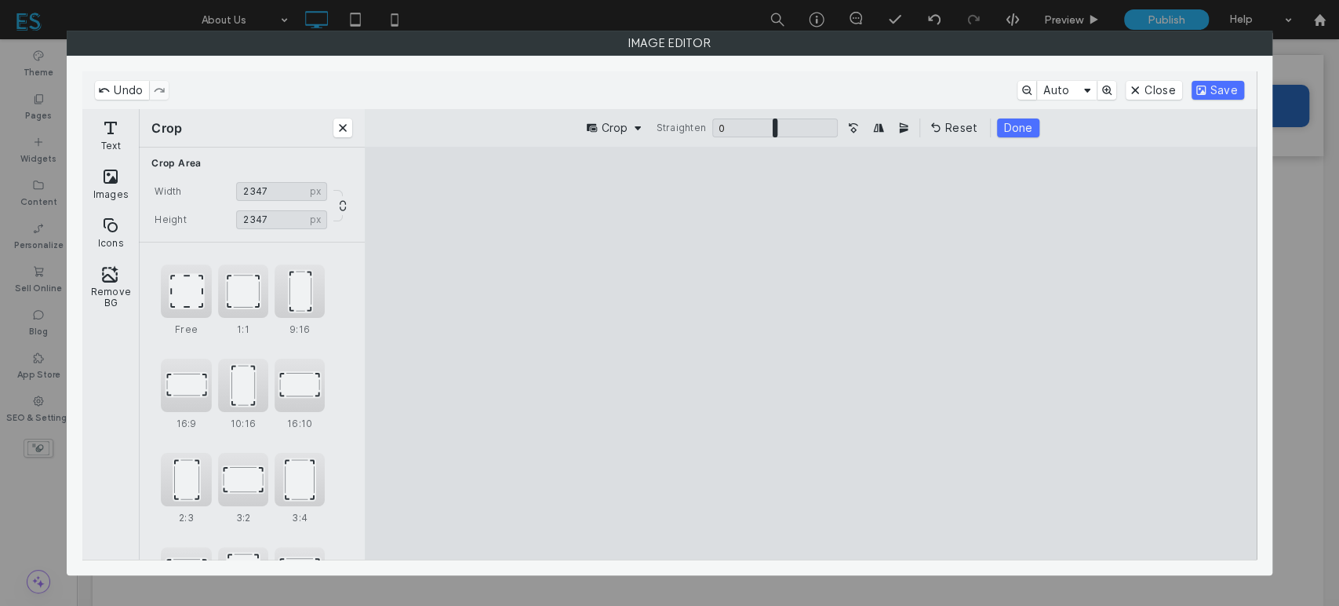
drag, startPoint x: 810, startPoint y: 446, endPoint x: 840, endPoint y: 440, distance: 30.3
click at [811, 353] on cesdk-canvas "Editor canvas" at bounding box center [811, 353] width 0 height 0
drag, startPoint x: 651, startPoint y: 519, endPoint x: 672, endPoint y: 516, distance: 20.8
click at [811, 353] on cesdk-canvas "Editor canvas" at bounding box center [811, 353] width 0 height 0
drag, startPoint x: 723, startPoint y: 476, endPoint x: 736, endPoint y: 472, distance: 14.1
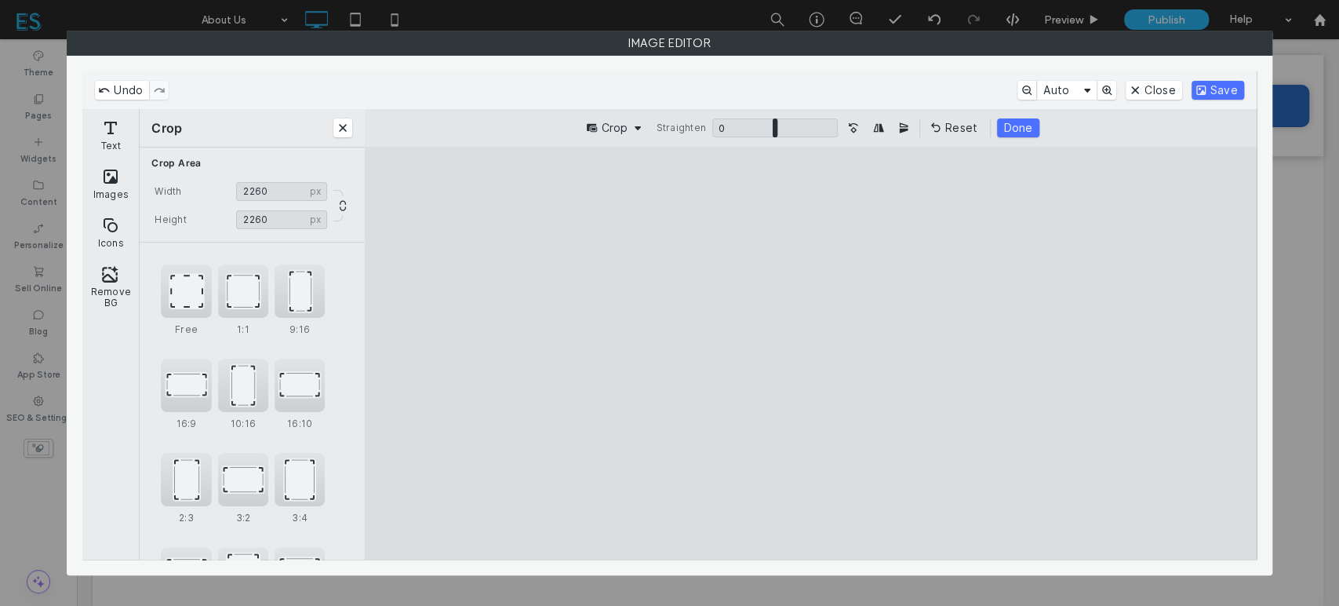
click at [811, 353] on cesdk-canvas "Editor canvas" at bounding box center [811, 353] width 0 height 0
click at [1216, 85] on button "Save" at bounding box center [1218, 90] width 53 height 19
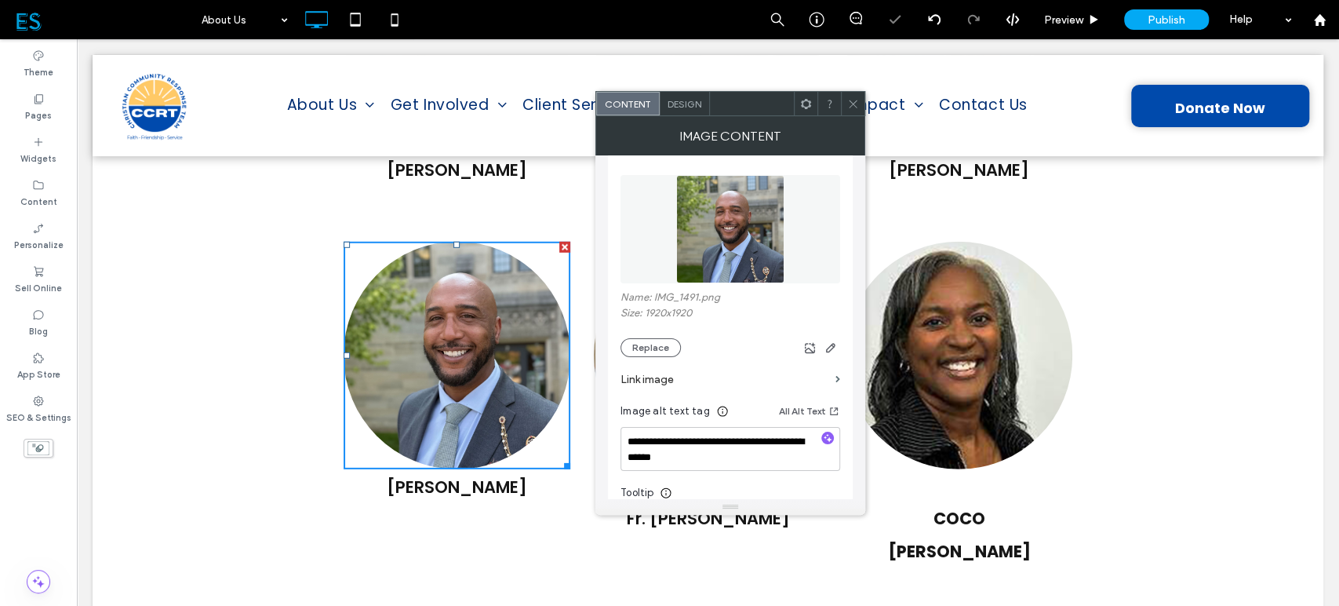
click at [844, 98] on div at bounding box center [853, 104] width 24 height 24
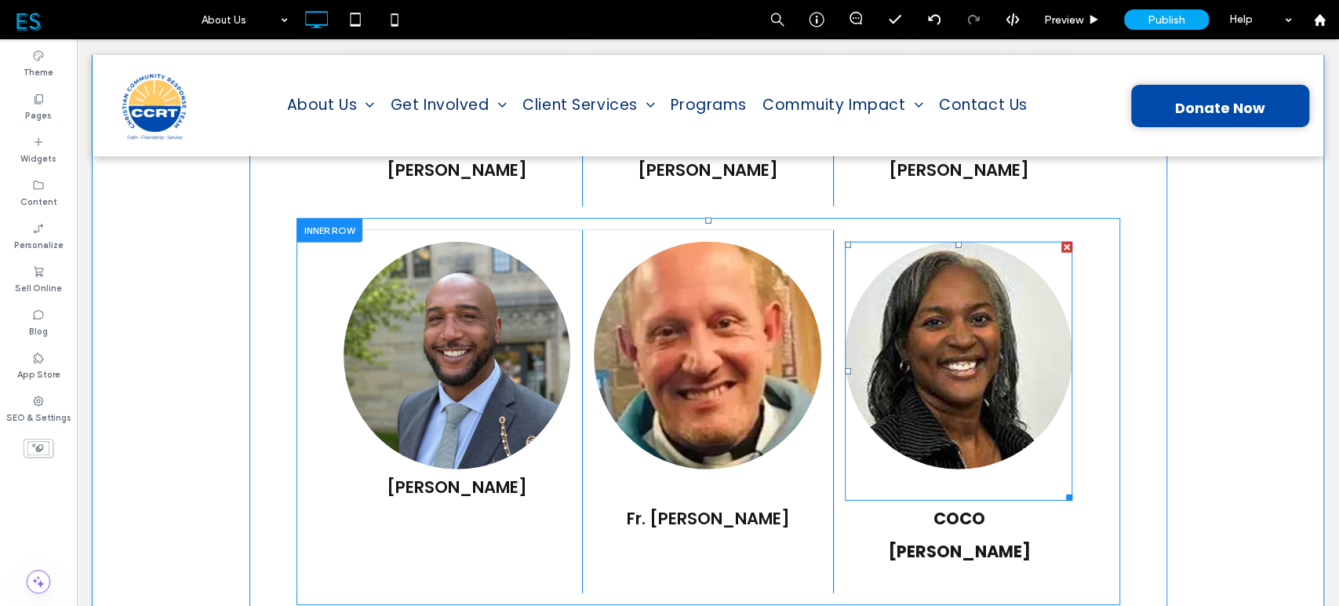
click at [953, 306] on img at bounding box center [959, 356] width 228 height 228
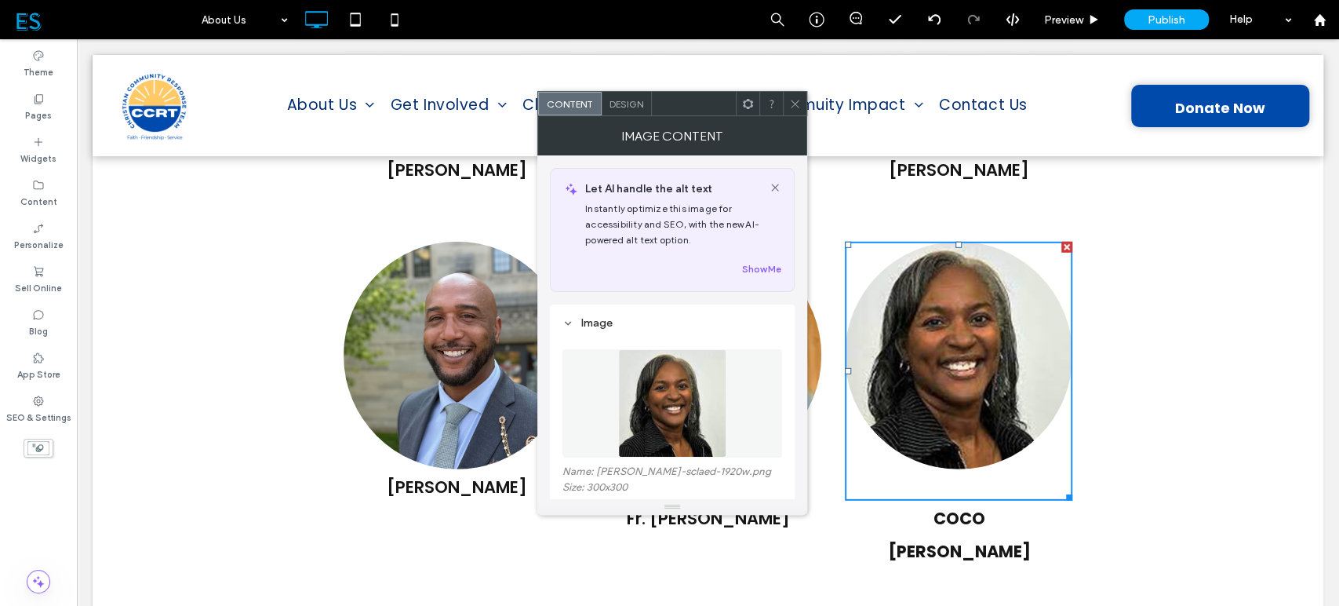
click at [688, 386] on img at bounding box center [672, 403] width 108 height 108
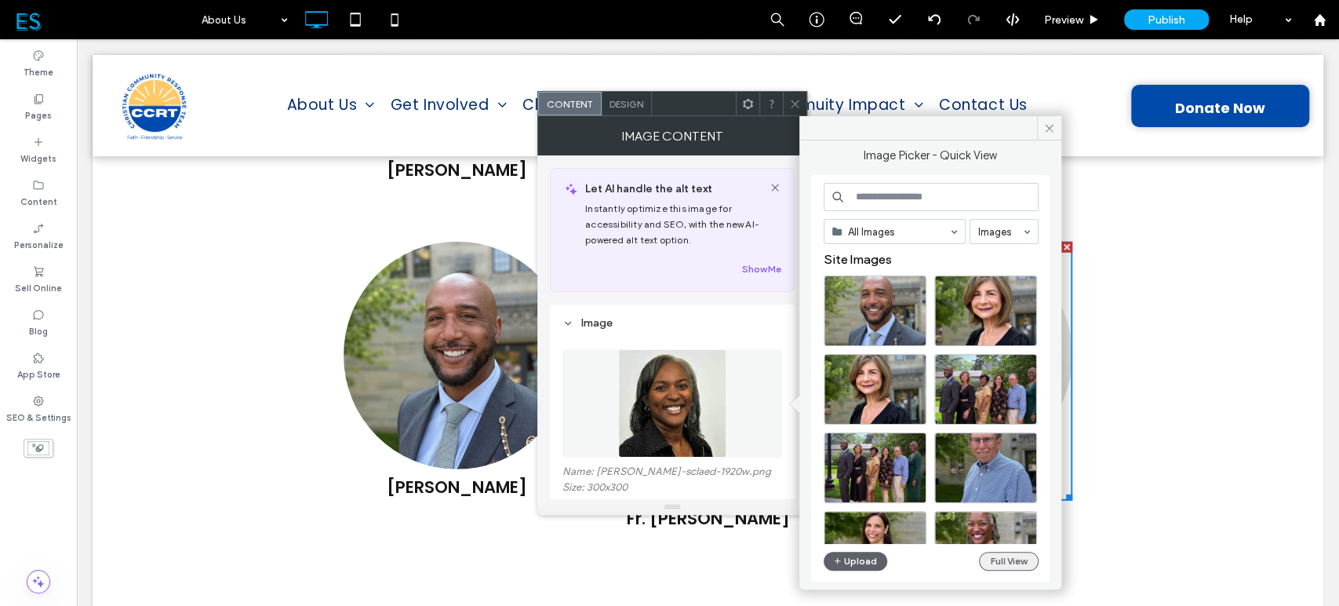
click at [1010, 560] on button "Full View" at bounding box center [1009, 561] width 60 height 19
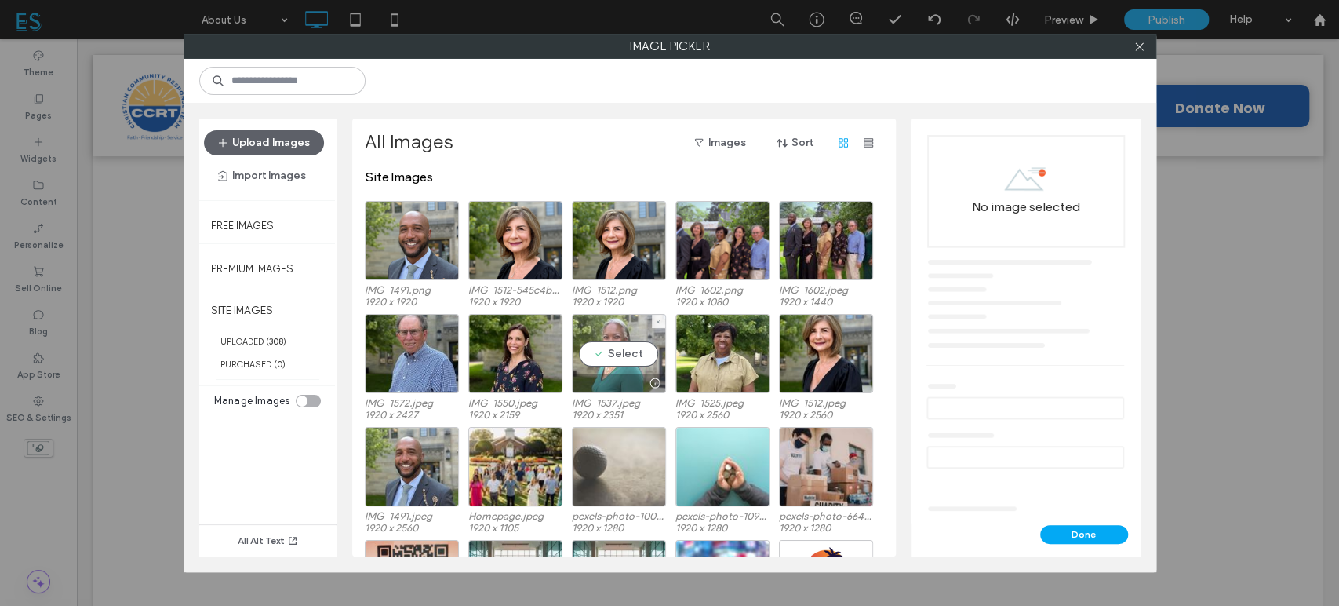
click at [614, 355] on div "Select" at bounding box center [619, 353] width 94 height 79
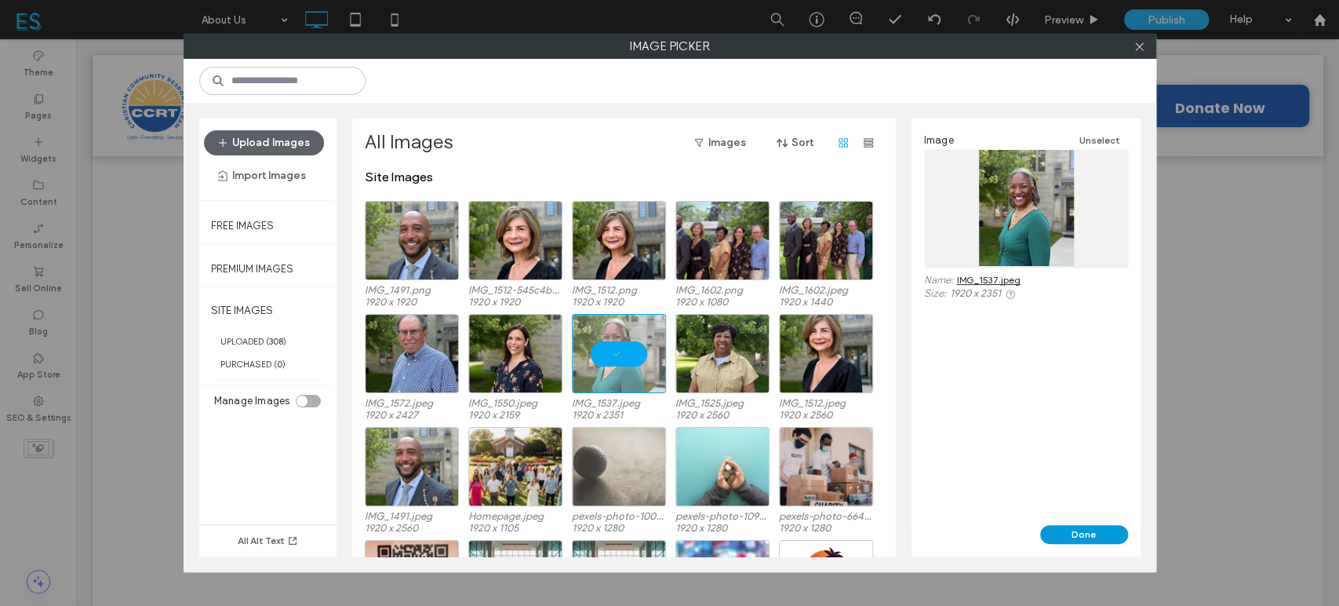
click at [1085, 538] on button "Done" at bounding box center [1085, 534] width 88 height 19
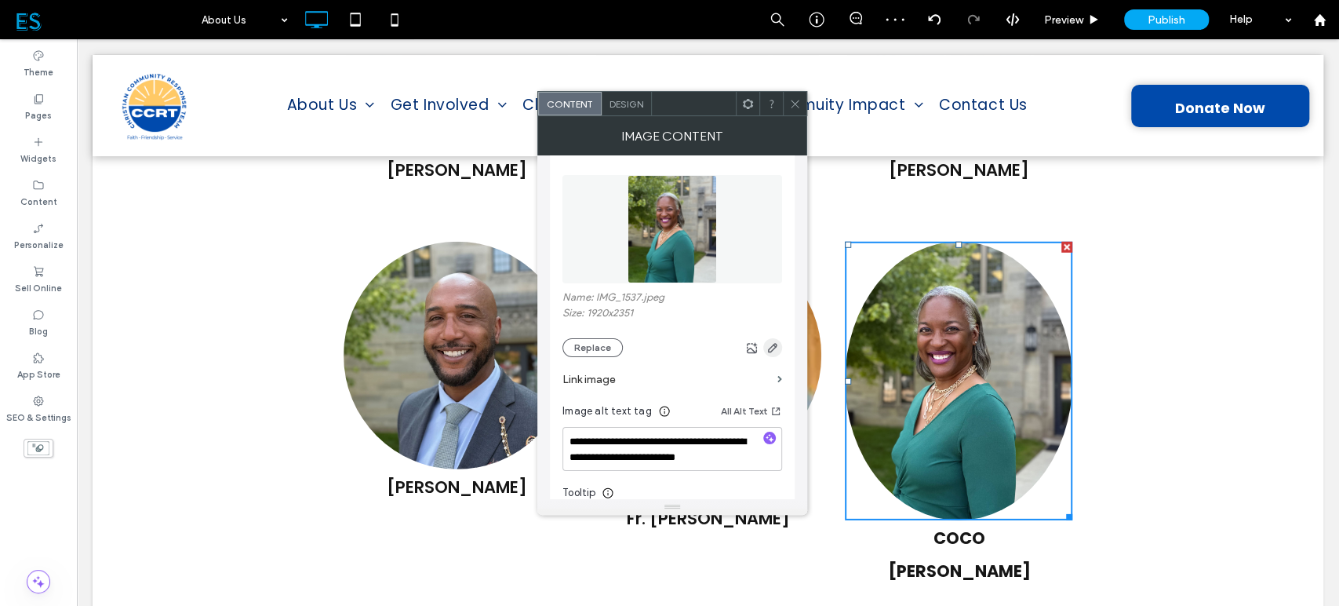
click at [776, 349] on icon "button" at bounding box center [773, 347] width 13 height 13
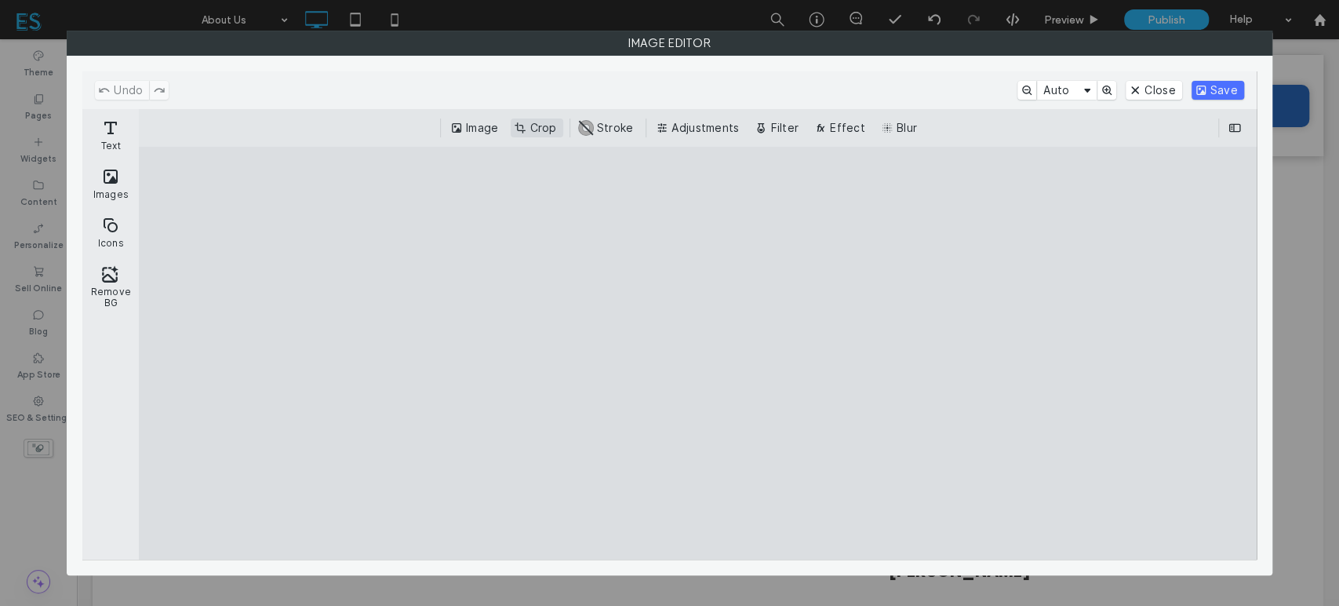
click at [535, 129] on button "Crop" at bounding box center [537, 127] width 52 height 19
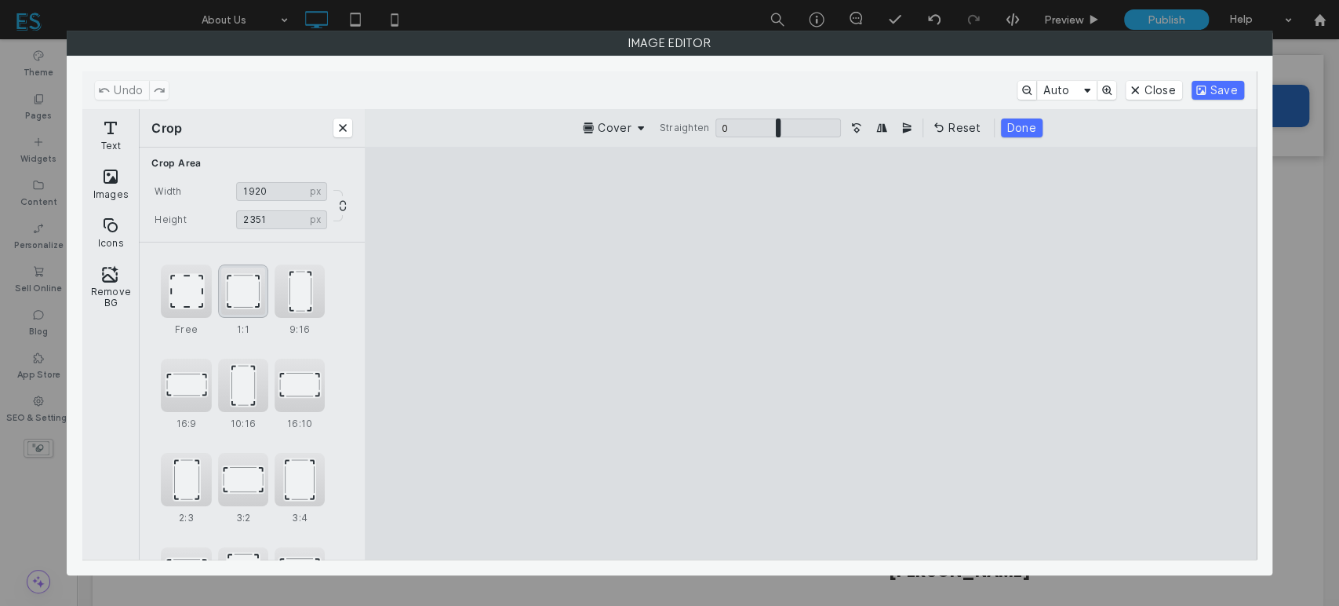
click at [243, 300] on div "1:1" at bounding box center [243, 290] width 50 height 53
drag, startPoint x: 646, startPoint y: 518, endPoint x: 694, endPoint y: 488, distance: 56.4
click at [811, 353] on cesdk-canvas "Editor canvas" at bounding box center [811, 353] width 0 height 0
drag, startPoint x: 853, startPoint y: 432, endPoint x: 898, endPoint y: 436, distance: 45.0
click at [811, 353] on cesdk-canvas "Editor canvas" at bounding box center [811, 353] width 0 height 0
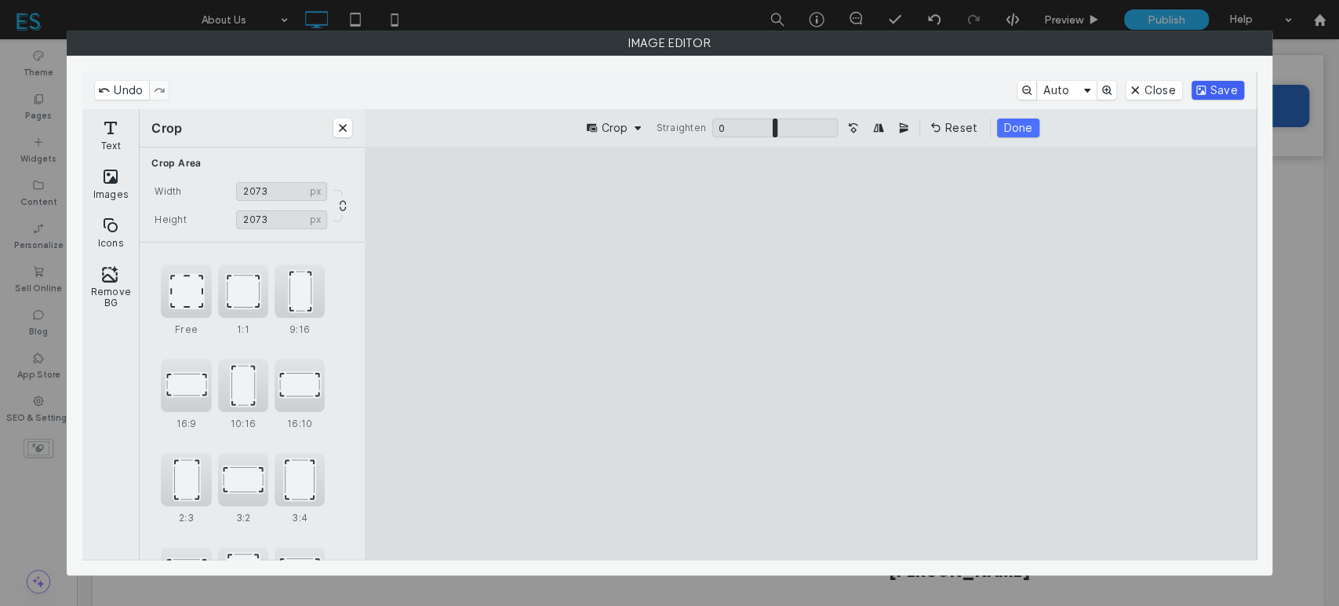
click at [1213, 93] on button "Save" at bounding box center [1218, 90] width 53 height 19
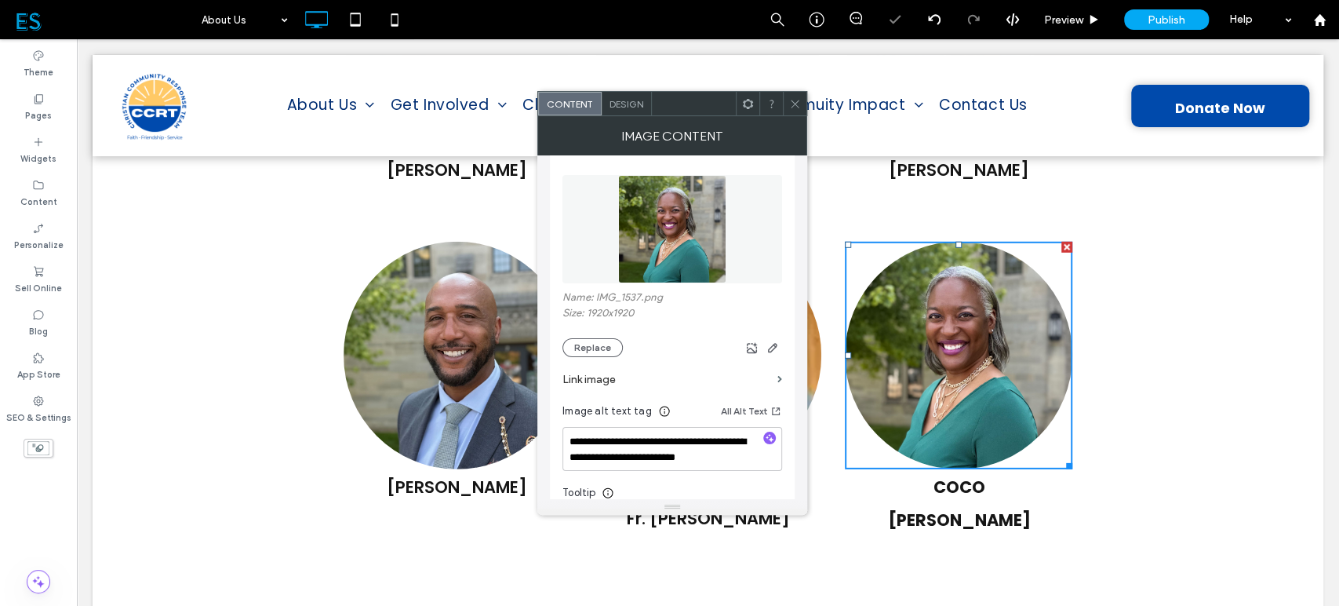
click at [792, 105] on icon at bounding box center [795, 104] width 12 height 12
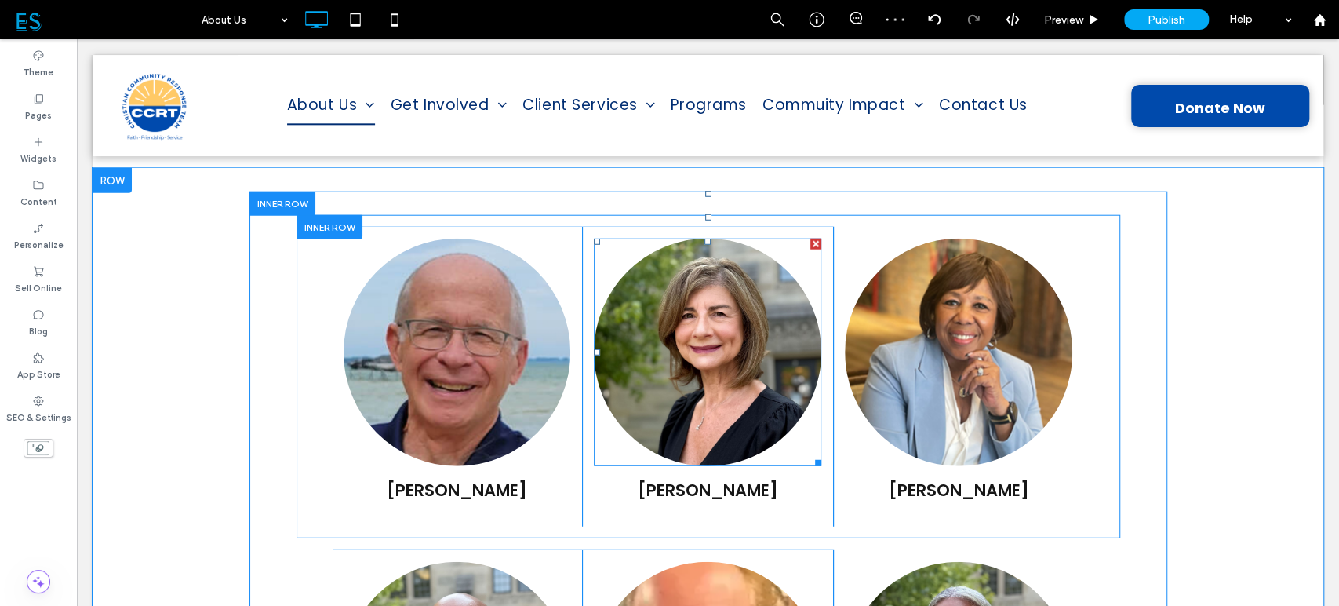
scroll to position [2615, 0]
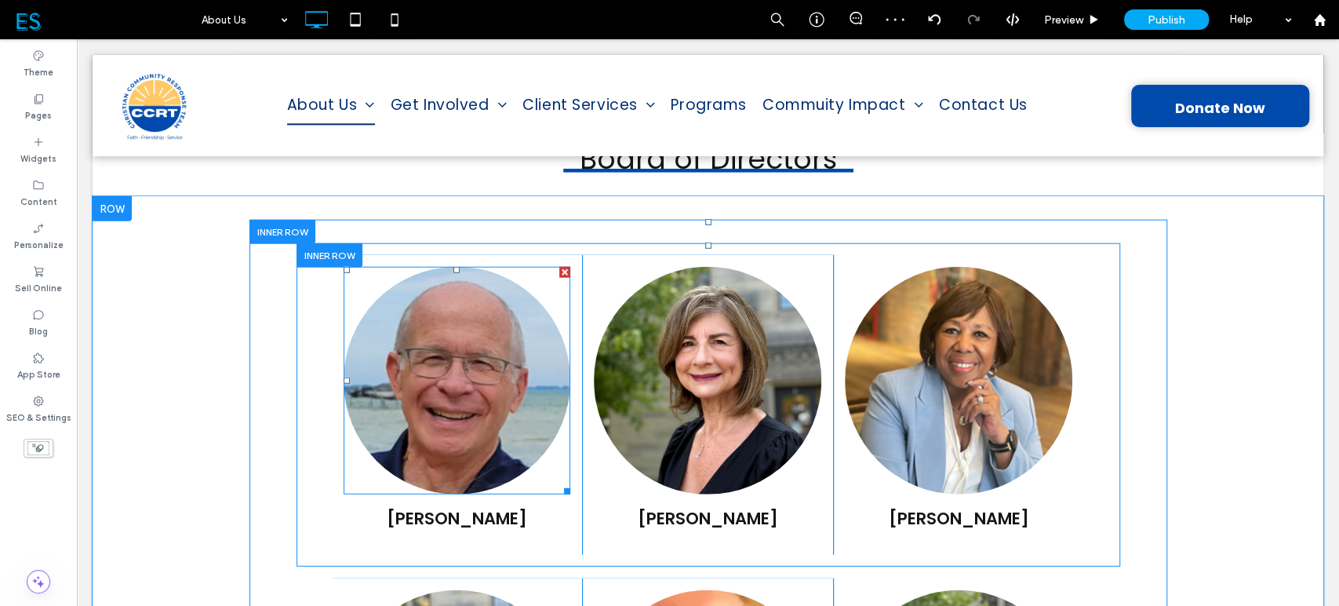
click at [436, 282] on img at bounding box center [458, 381] width 228 height 228
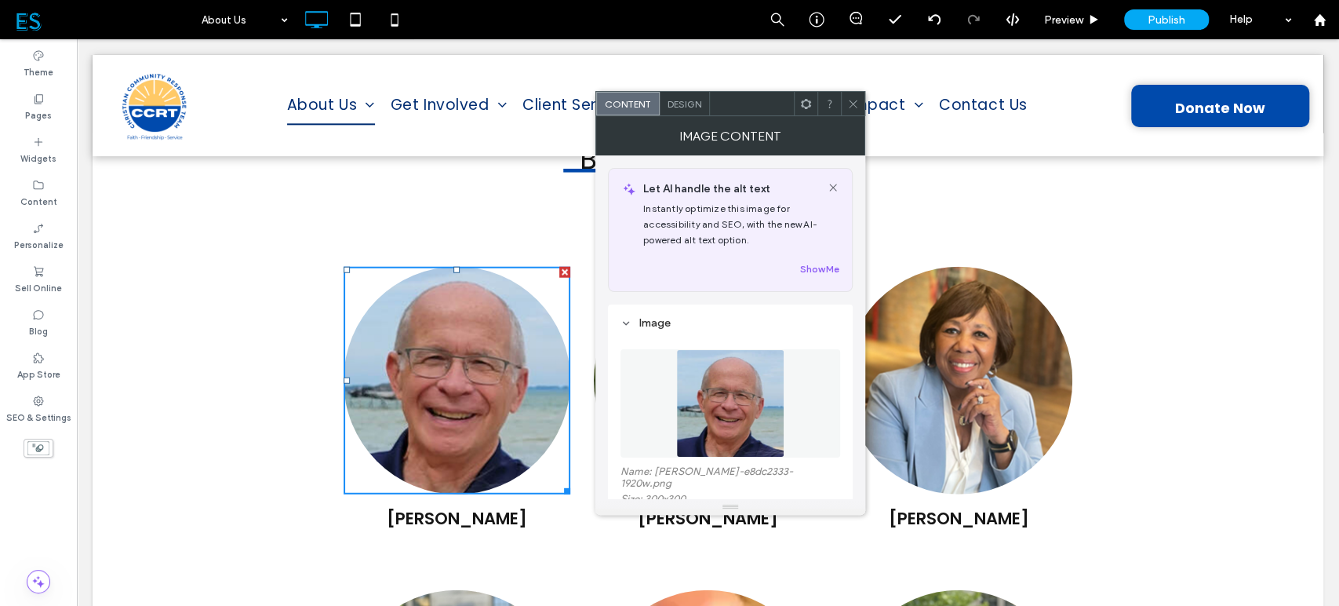
scroll to position [87, 0]
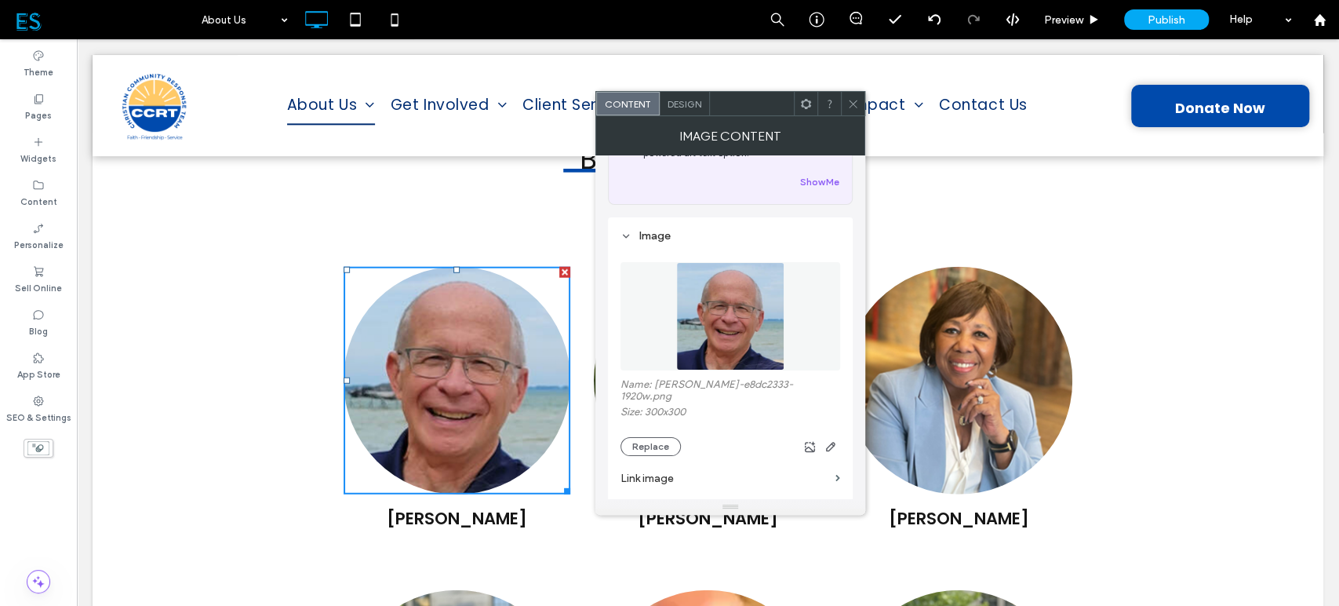
click at [711, 314] on img at bounding box center [730, 316] width 108 height 108
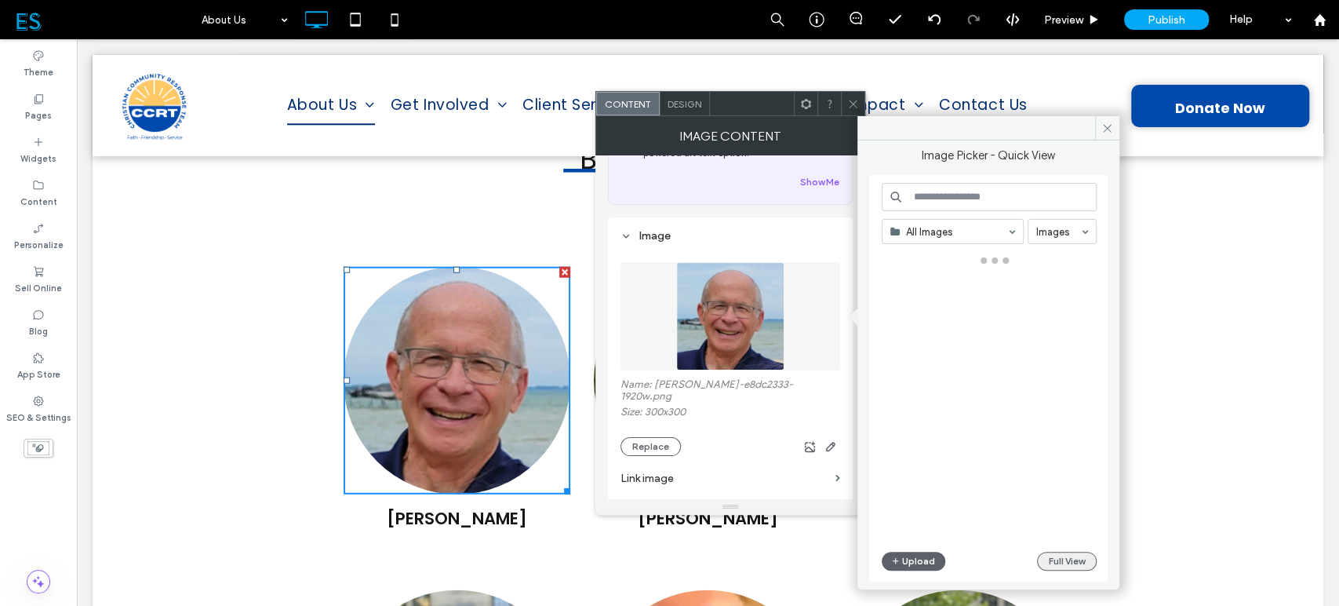
click at [1072, 562] on button "Full View" at bounding box center [1067, 561] width 60 height 19
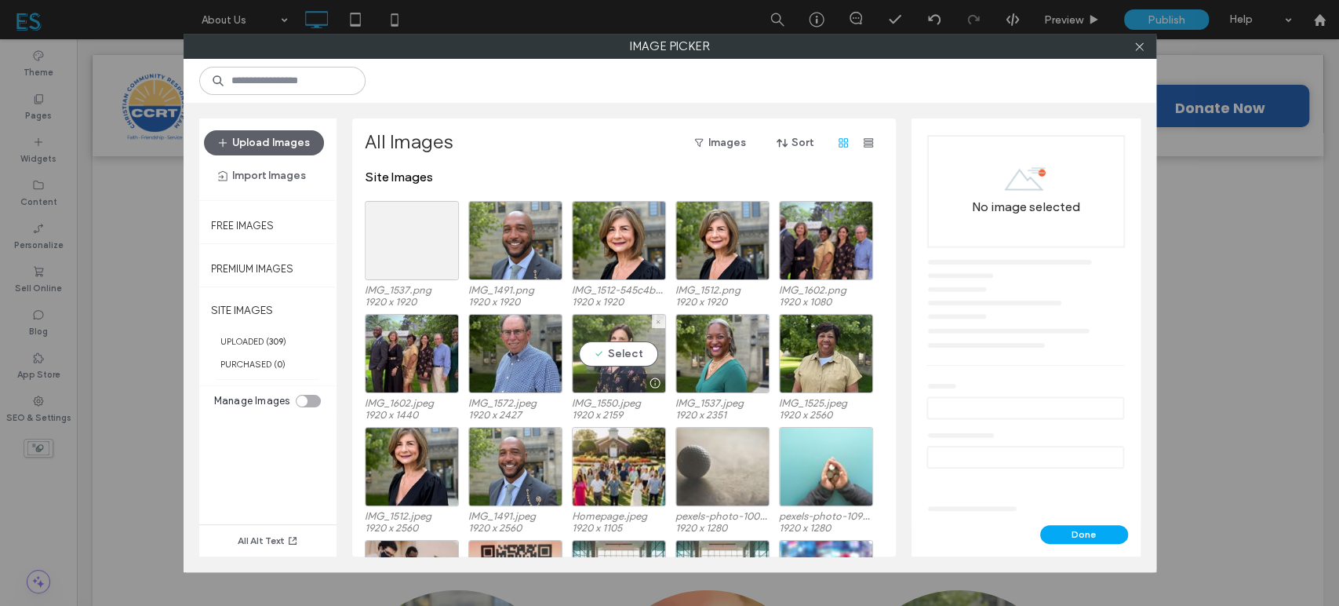
click at [618, 355] on div "Select" at bounding box center [619, 353] width 94 height 79
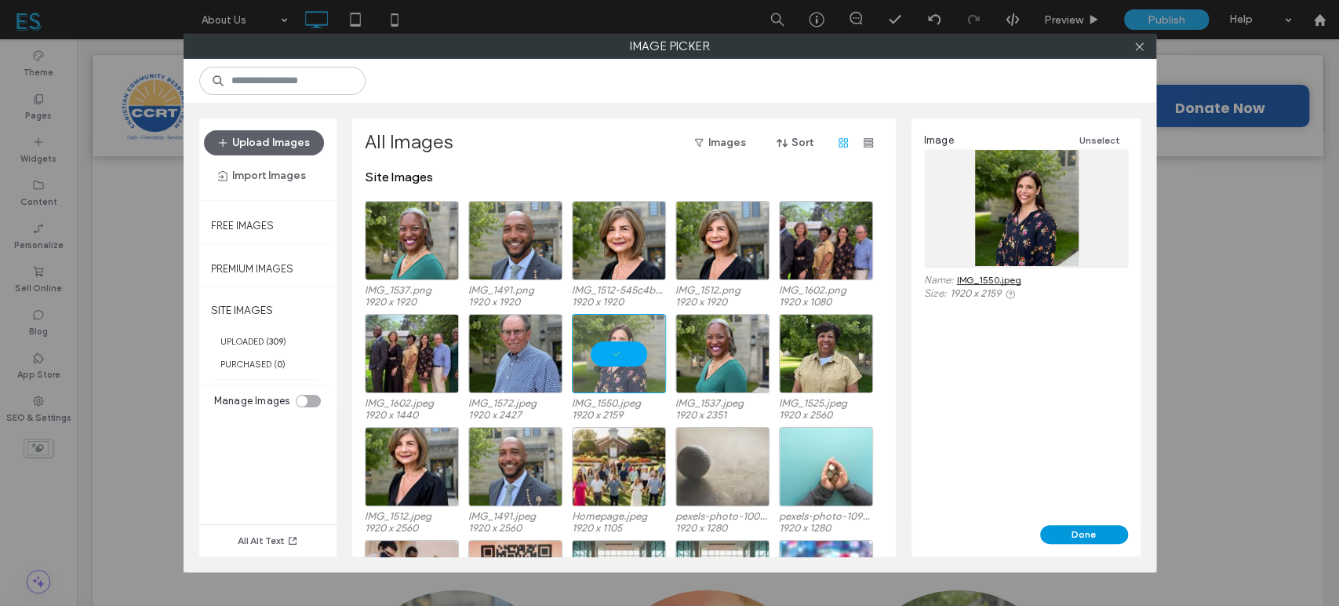
drag, startPoint x: 1082, startPoint y: 536, endPoint x: 975, endPoint y: 482, distance: 120.4
click at [1082, 536] on button "Done" at bounding box center [1085, 534] width 88 height 19
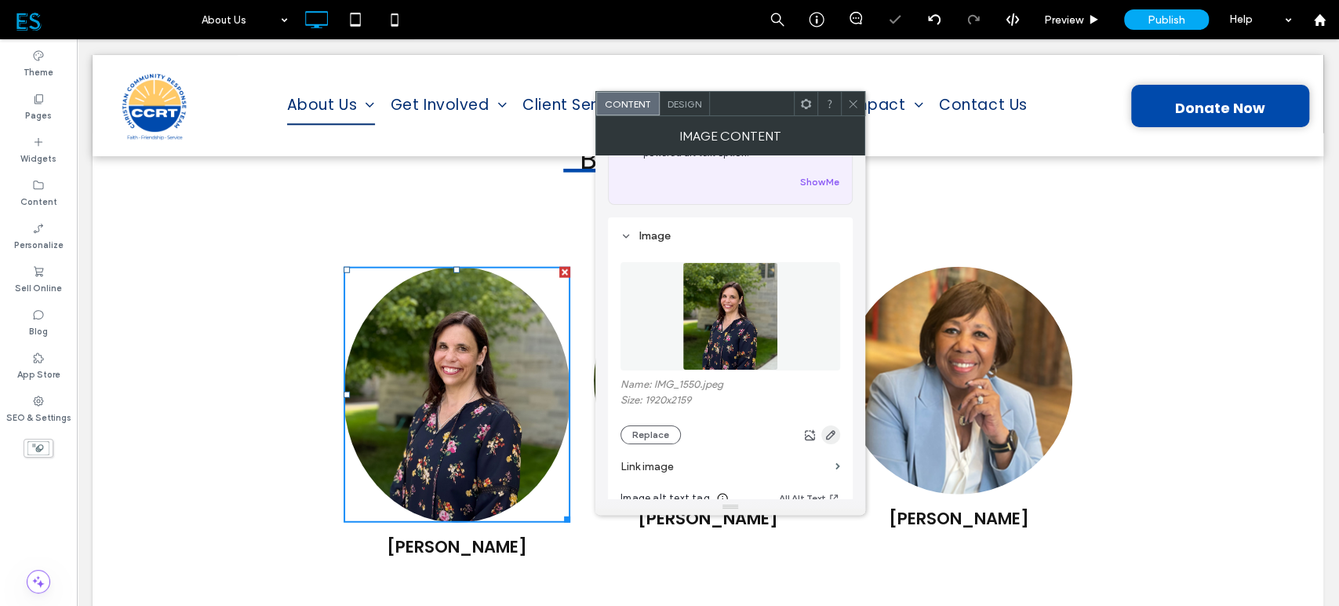
click at [829, 438] on icon "button" at bounding box center [831, 434] width 13 height 13
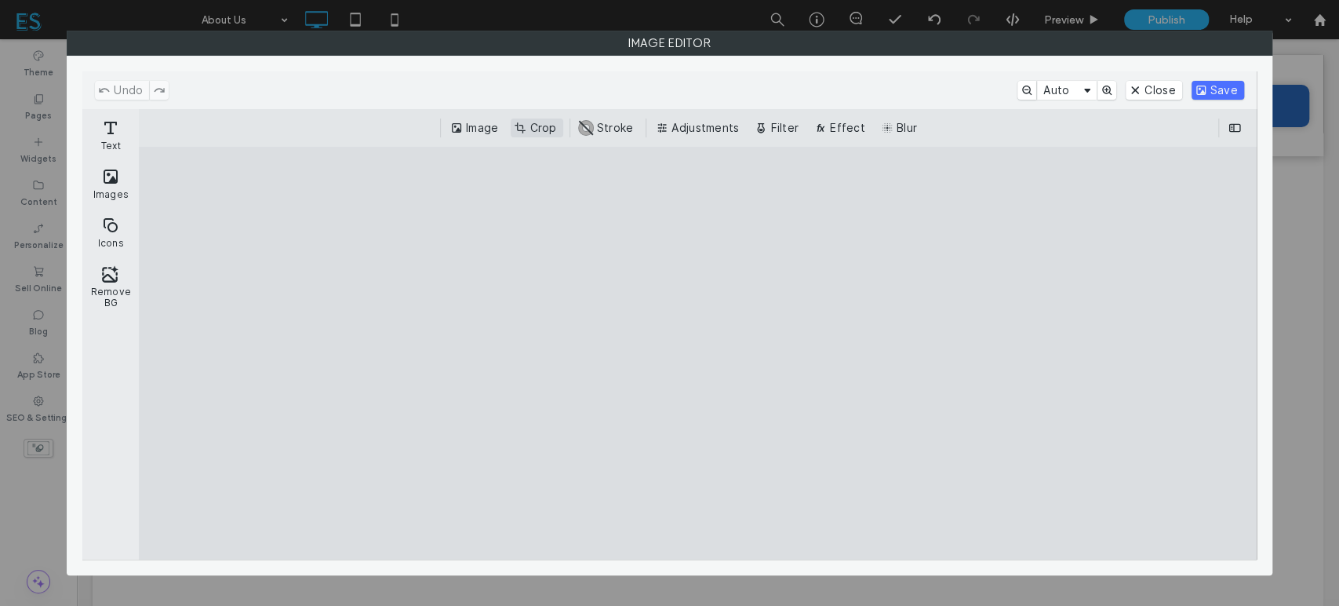
click at [541, 124] on button "Crop" at bounding box center [537, 127] width 52 height 19
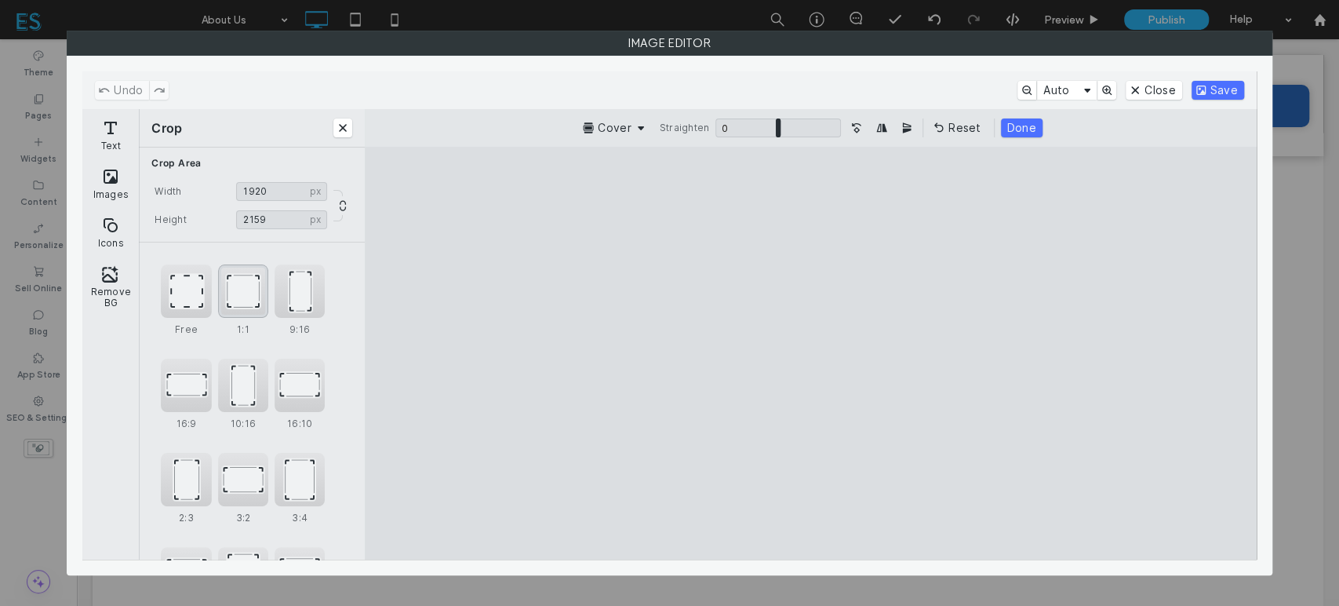
click at [250, 290] on div "1:1" at bounding box center [243, 290] width 50 height 53
drag, startPoint x: 651, startPoint y: 520, endPoint x: 709, endPoint y: 450, distance: 90.8
click at [811, 353] on cesdk-canvas "Editor canvas" at bounding box center [811, 353] width 0 height 0
drag, startPoint x: 832, startPoint y: 407, endPoint x: 873, endPoint y: 393, distance: 43.2
click at [811, 353] on cesdk-canvas "Editor canvas" at bounding box center [811, 353] width 0 height 0
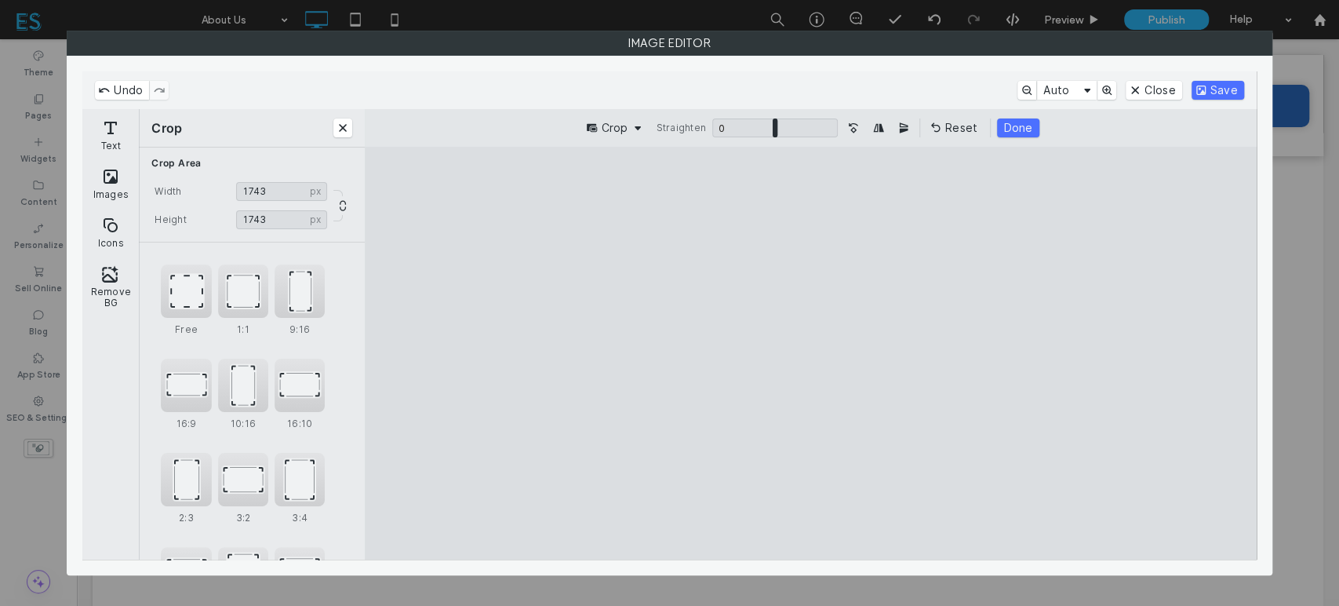
click at [811, 353] on cesdk-canvas "Editor canvas" at bounding box center [811, 353] width 0 height 0
click at [1226, 84] on button "Save" at bounding box center [1218, 90] width 53 height 19
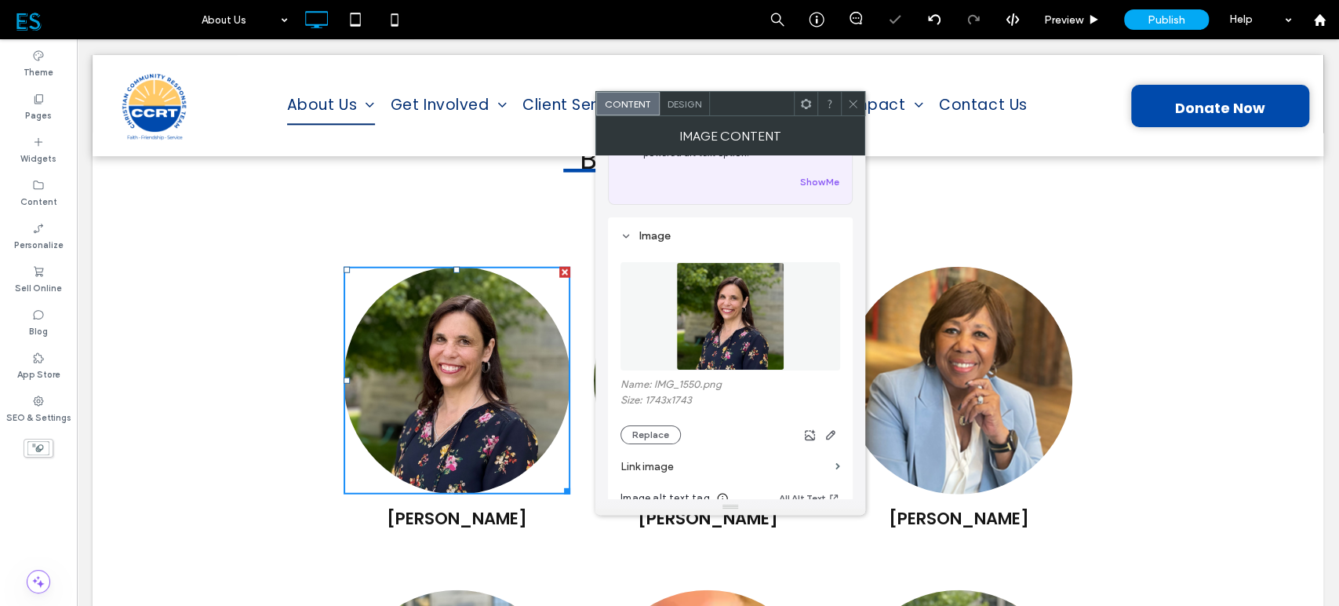
click at [852, 98] on icon at bounding box center [853, 104] width 12 height 12
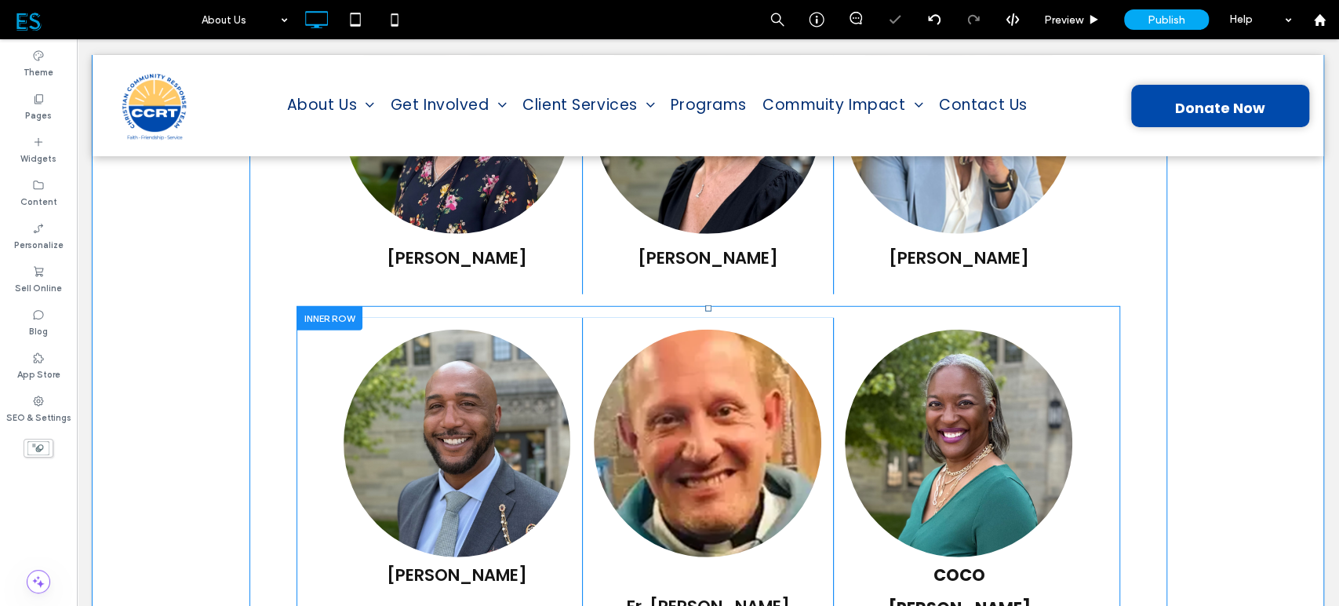
scroll to position [2877, 0]
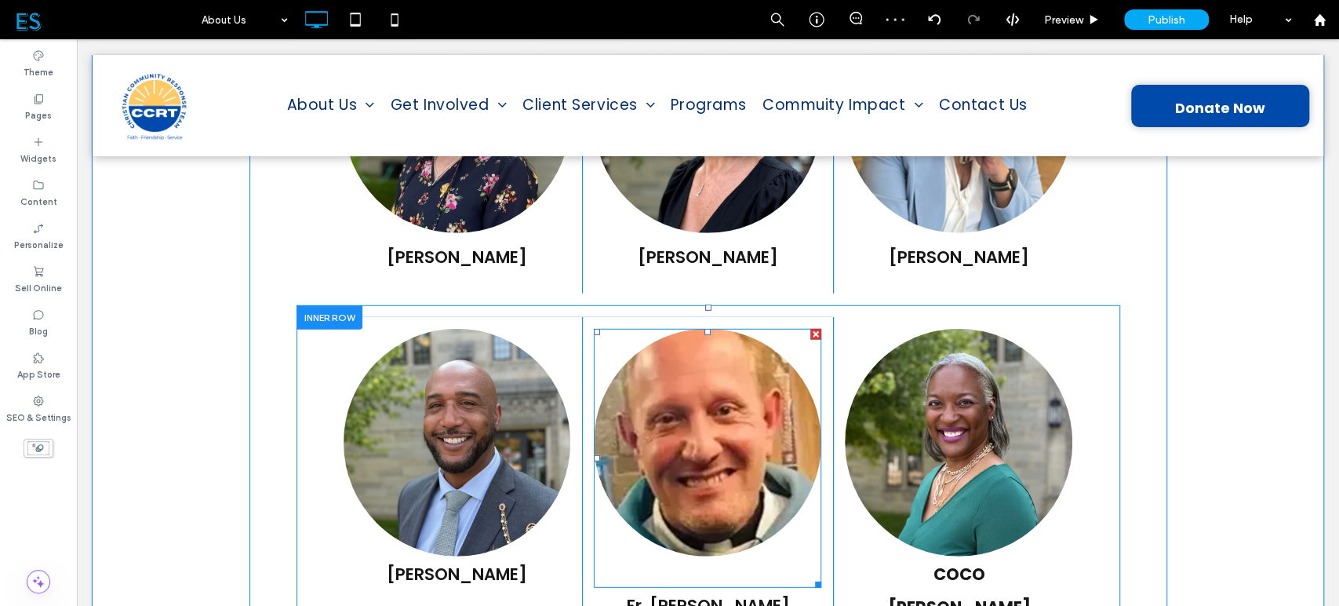
click at [709, 363] on img at bounding box center [708, 443] width 228 height 228
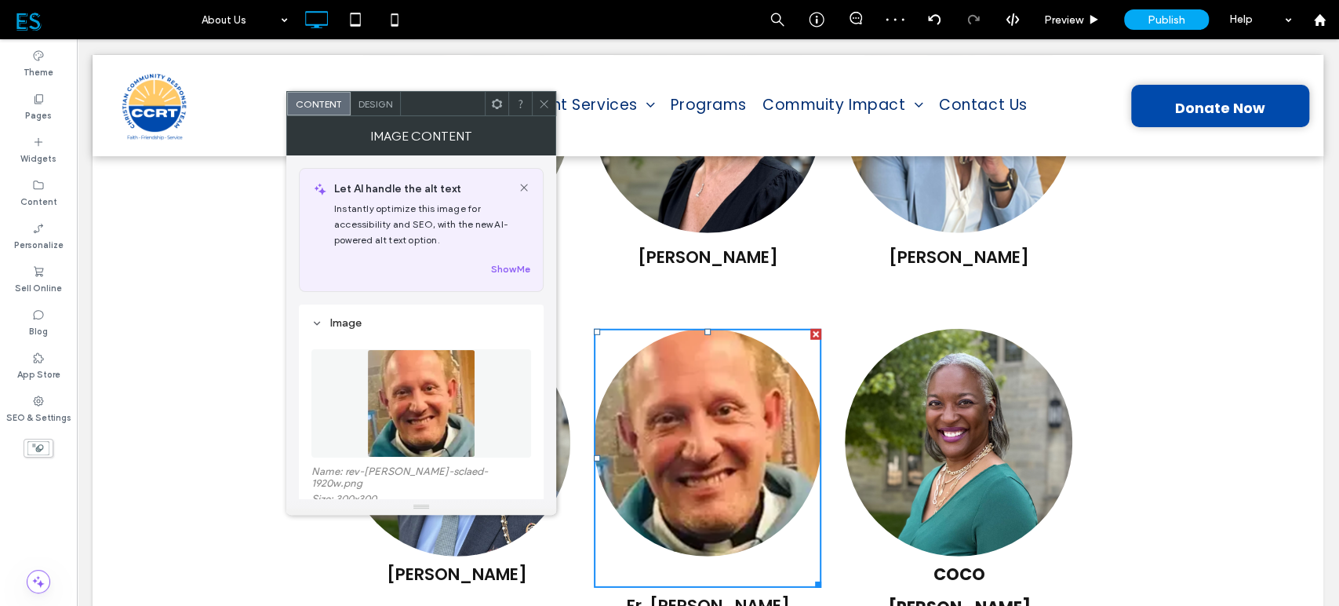
click at [425, 413] on img at bounding box center [421, 403] width 108 height 108
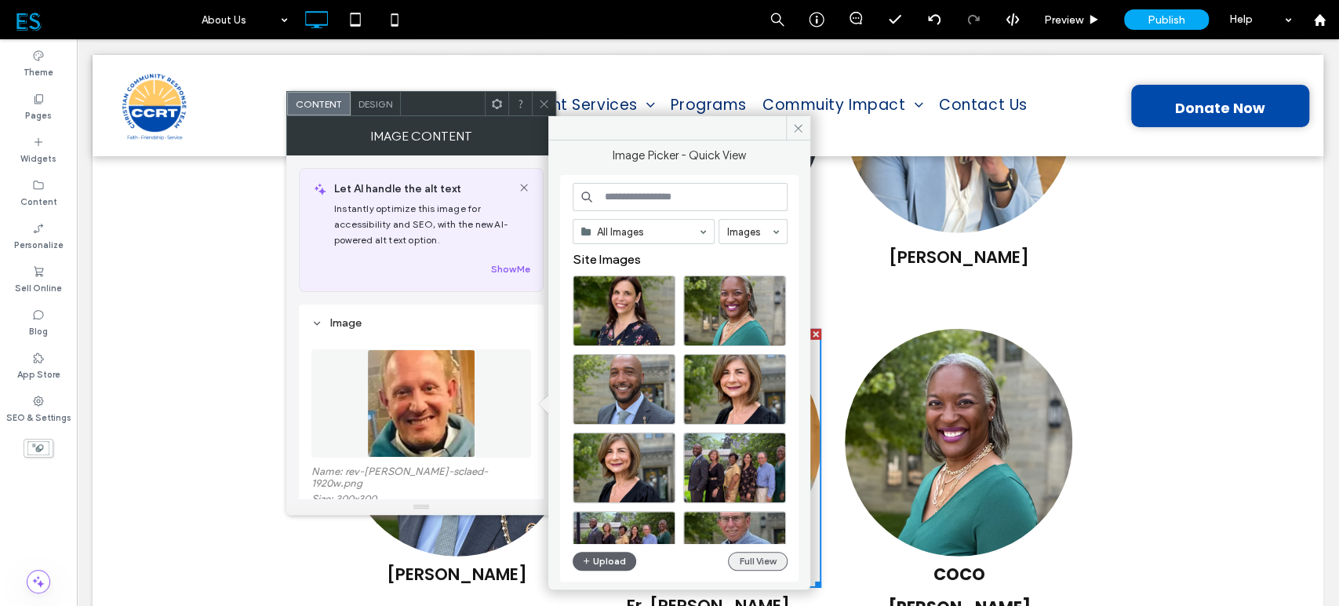
click at [772, 559] on button "Full View" at bounding box center [758, 561] width 60 height 19
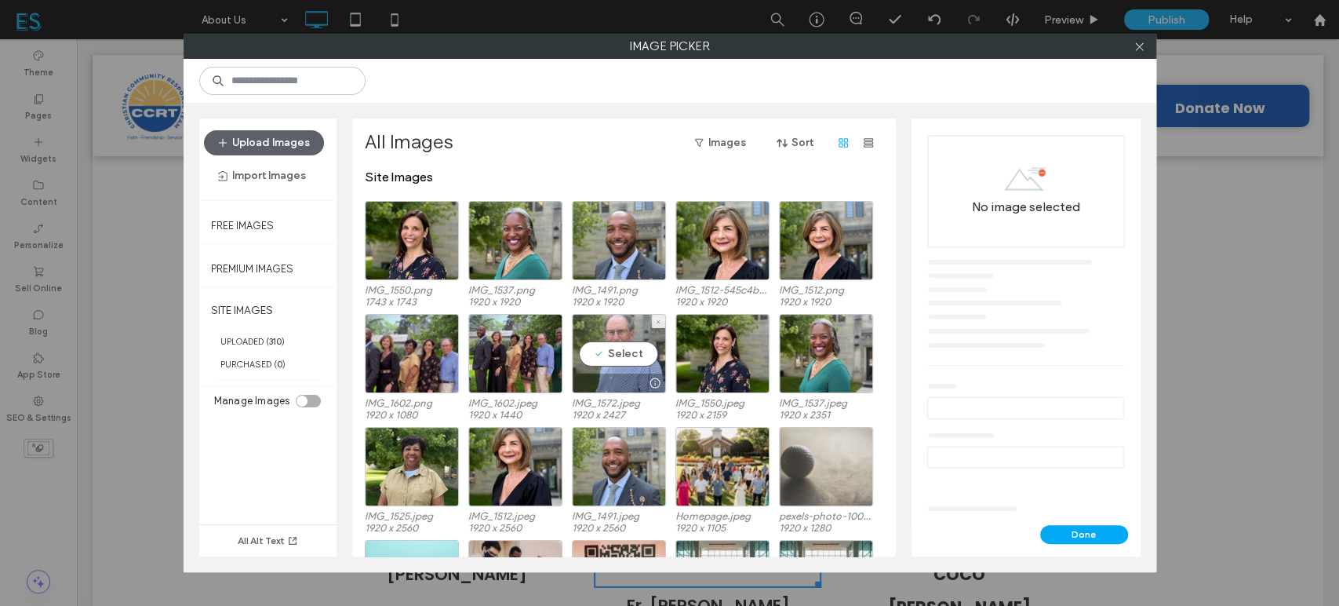
click at [613, 358] on div "Select" at bounding box center [619, 353] width 94 height 79
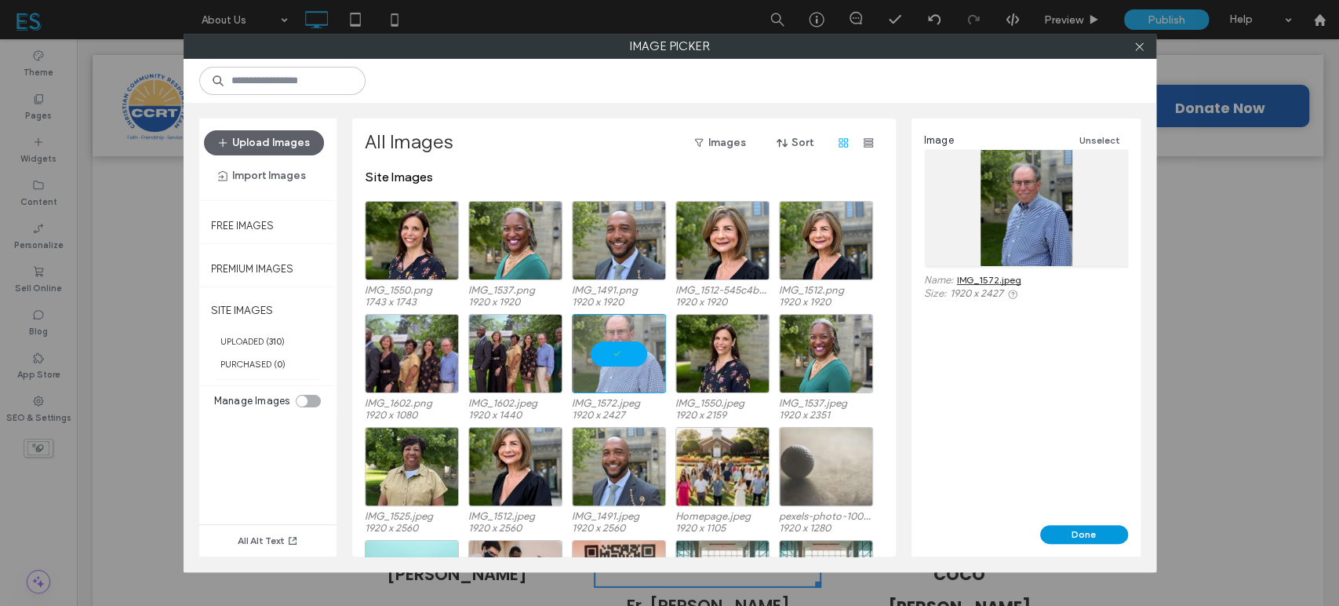
drag, startPoint x: 1081, startPoint y: 532, endPoint x: 929, endPoint y: 460, distance: 168.5
click at [1081, 532] on button "Done" at bounding box center [1085, 534] width 88 height 19
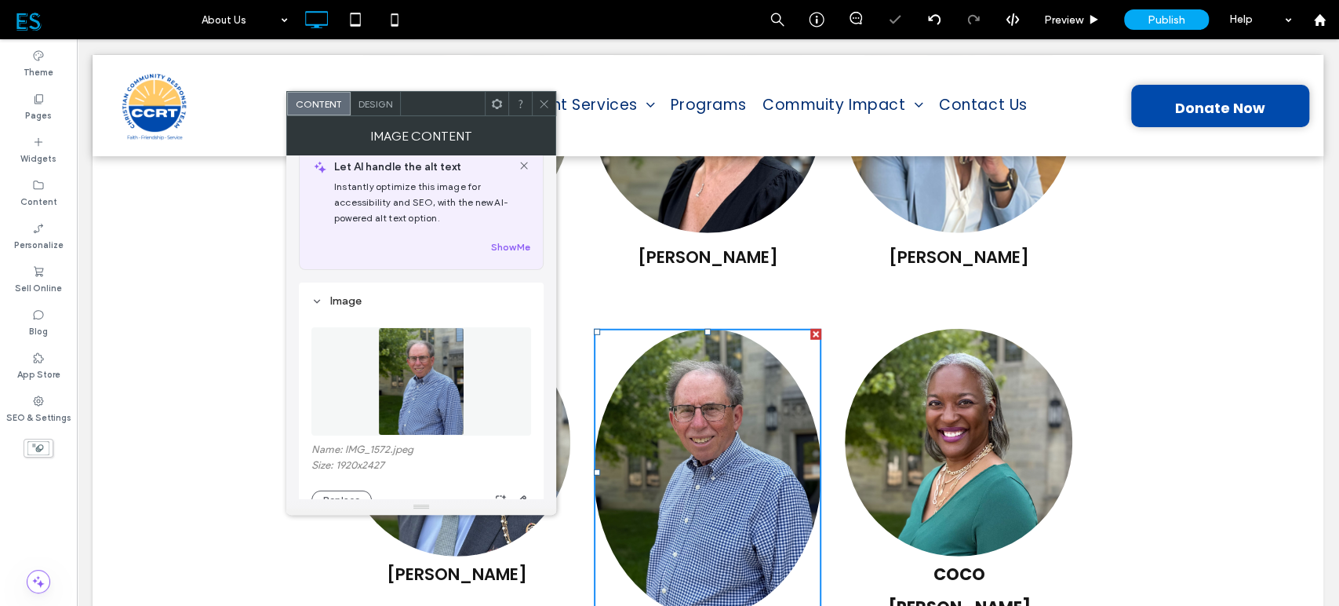
scroll to position [87, 0]
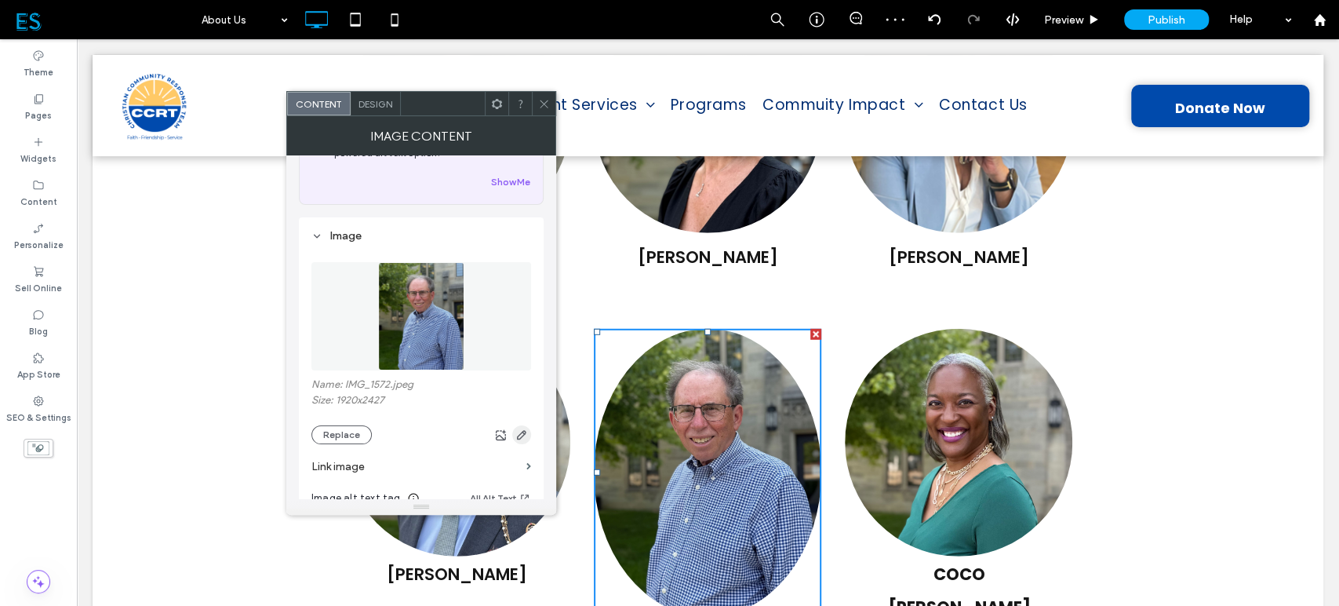
click at [525, 433] on use "button" at bounding box center [521, 434] width 9 height 9
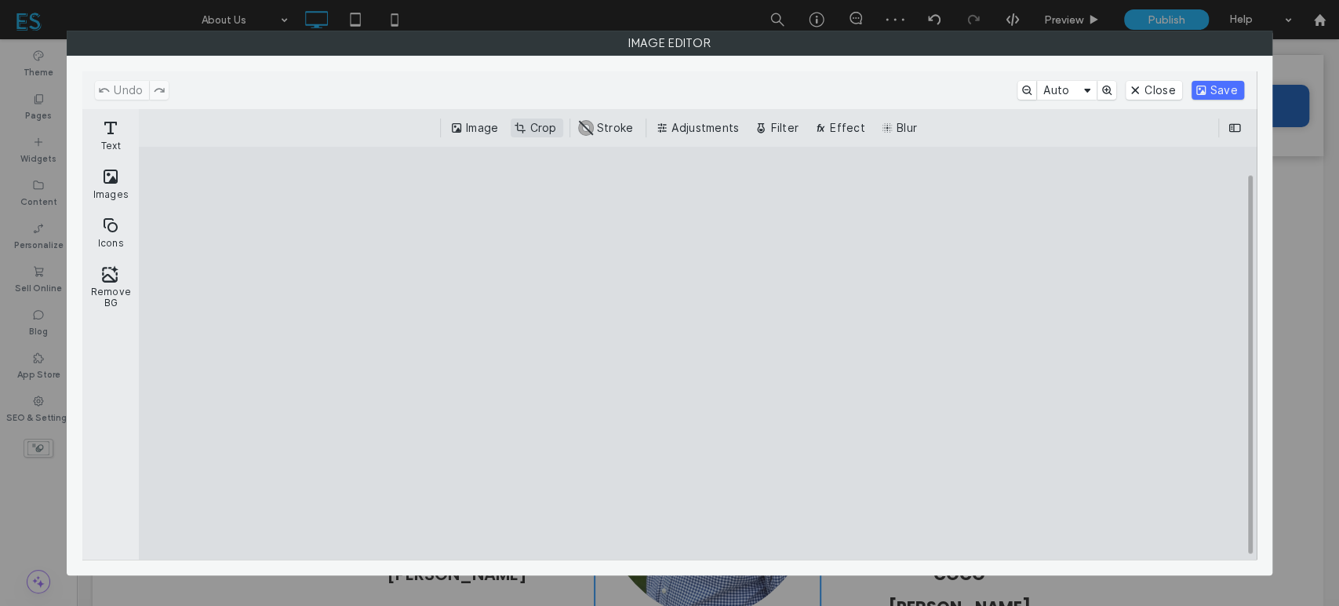
click at [539, 132] on button "Crop" at bounding box center [537, 127] width 52 height 19
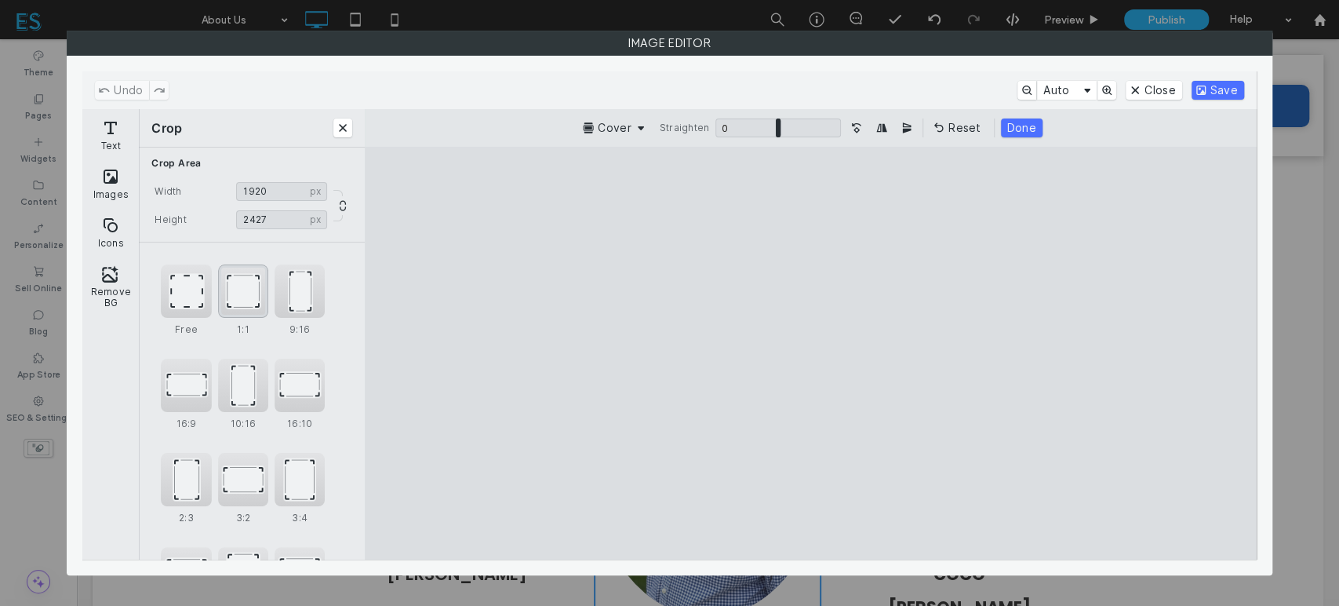
click at [245, 290] on div "1:1" at bounding box center [243, 290] width 50 height 53
drag, startPoint x: 799, startPoint y: 378, endPoint x: 796, endPoint y: 414, distance: 36.2
click at [811, 353] on cesdk-canvas "Editor canvas" at bounding box center [811, 353] width 0 height 0
drag, startPoint x: 976, startPoint y: 520, endPoint x: 949, endPoint y: 515, distance: 27.2
click at [811, 353] on cesdk-canvas "Editor canvas" at bounding box center [811, 353] width 0 height 0
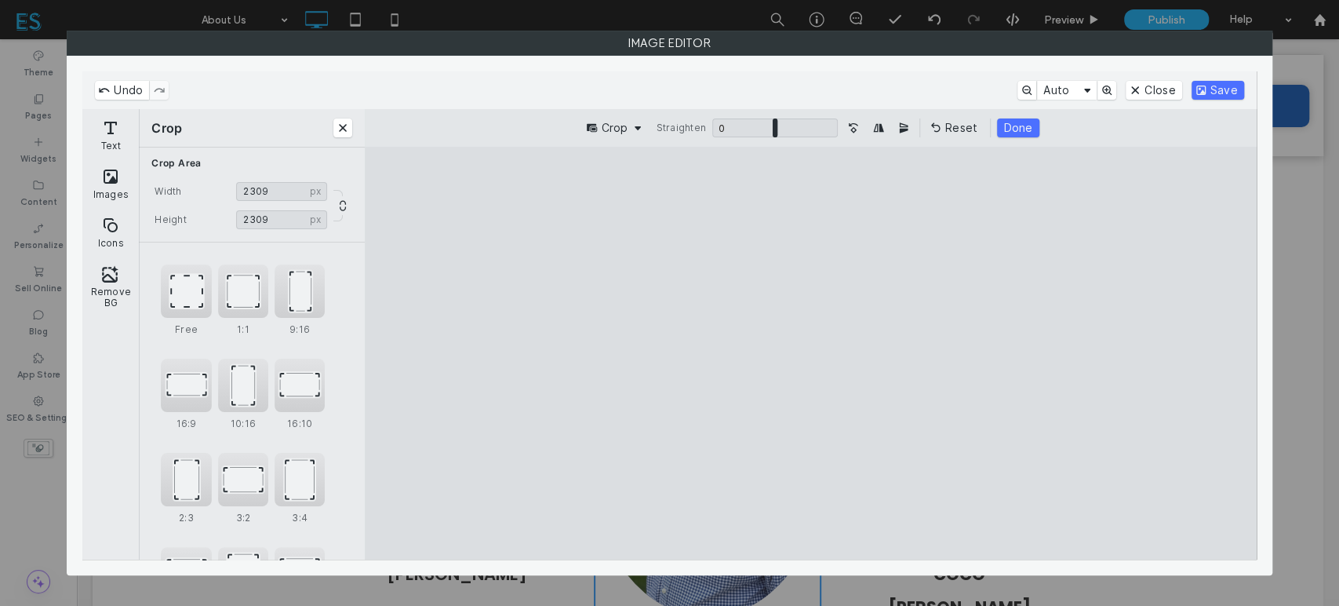
click at [811, 353] on cesdk-canvas "Editor canvas" at bounding box center [811, 353] width 0 height 0
click at [1212, 91] on button "Save" at bounding box center [1218, 90] width 53 height 19
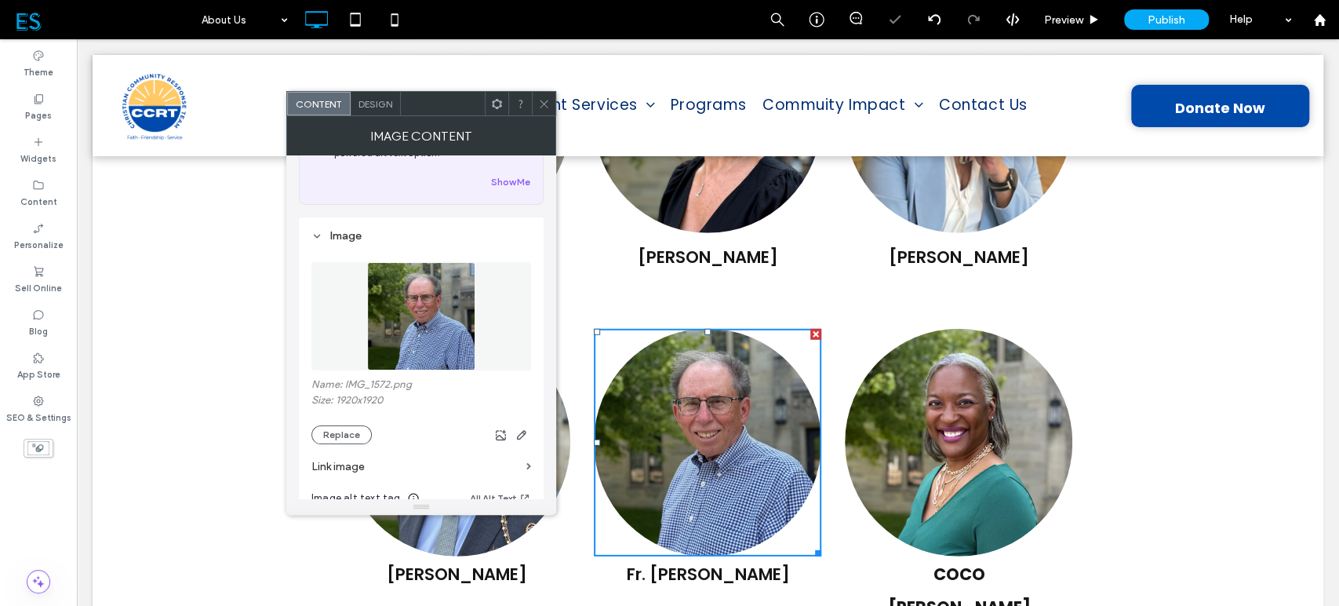
click at [546, 104] on icon at bounding box center [544, 104] width 12 height 12
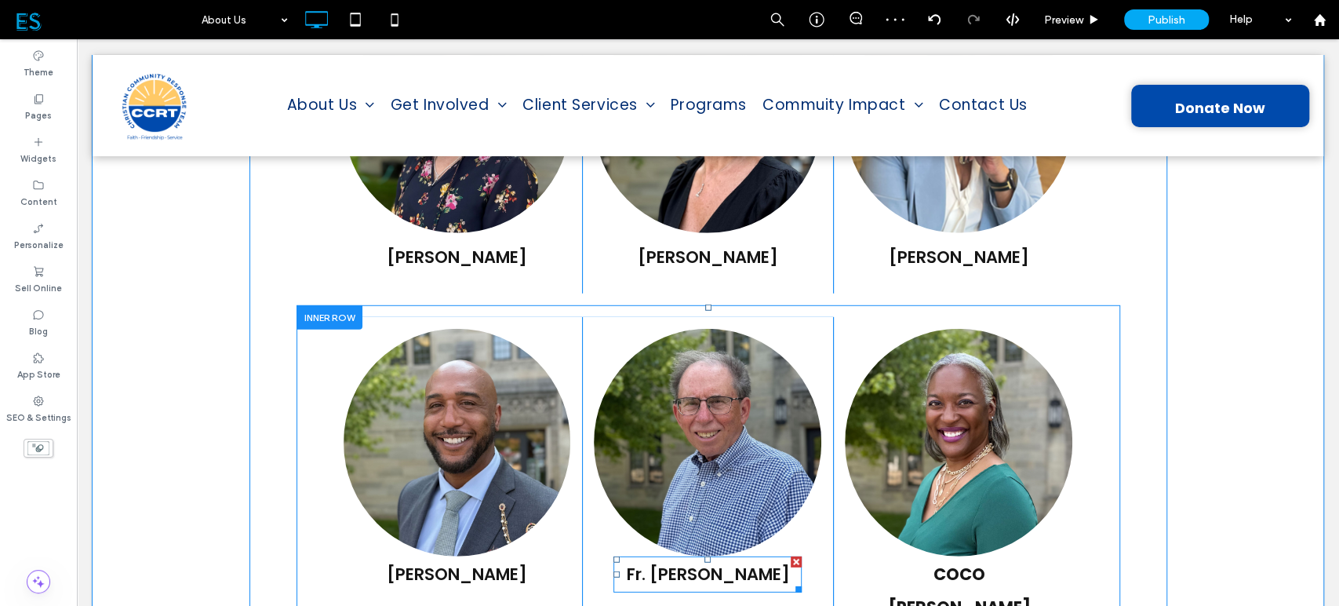
click at [757, 563] on span "Fr. WILLIAM PROMESSO" at bounding box center [707, 574] width 163 height 23
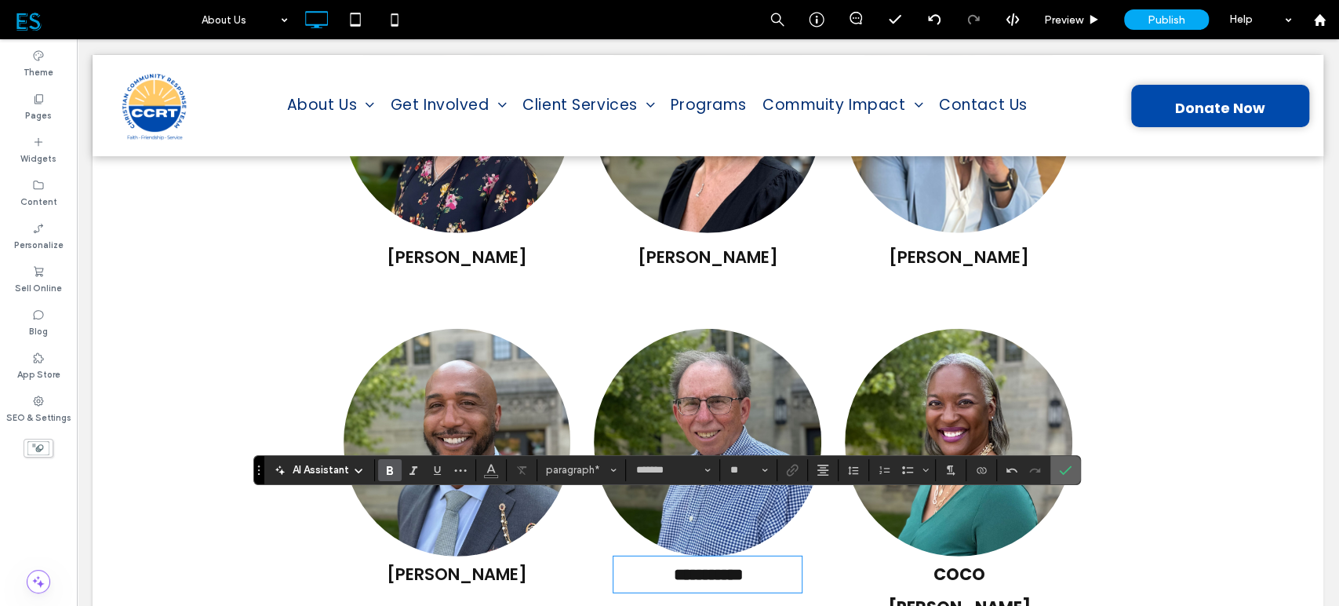
click at [1067, 467] on icon "Confirm" at bounding box center [1065, 470] width 13 height 13
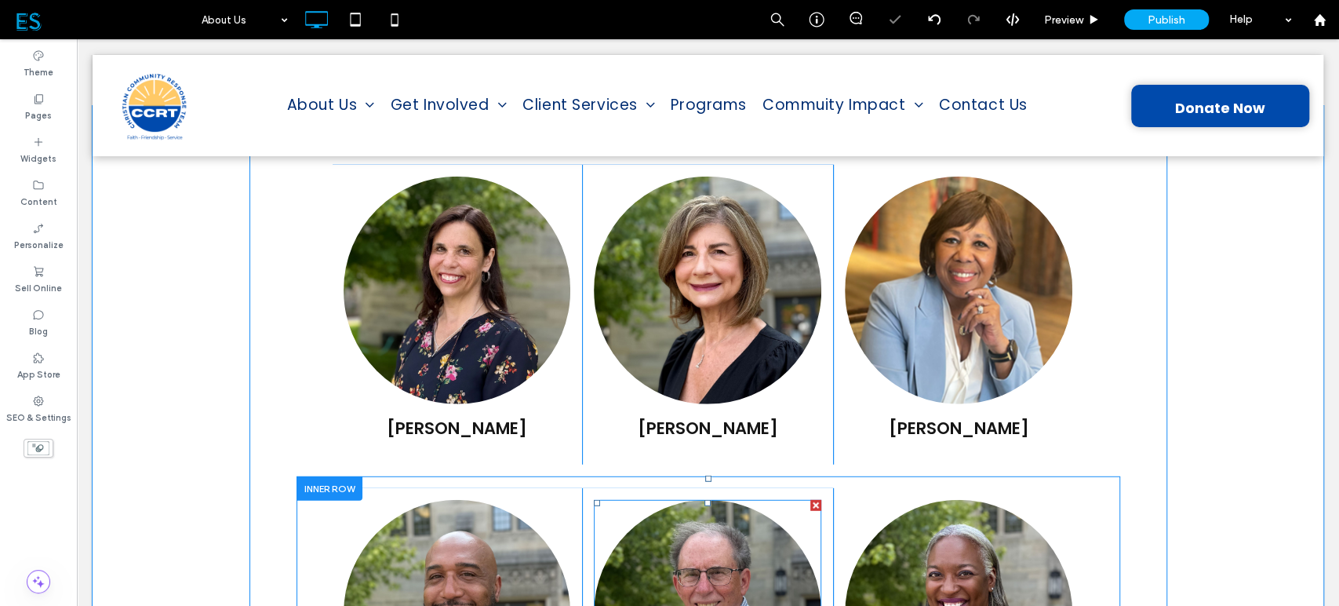
scroll to position [2703, 0]
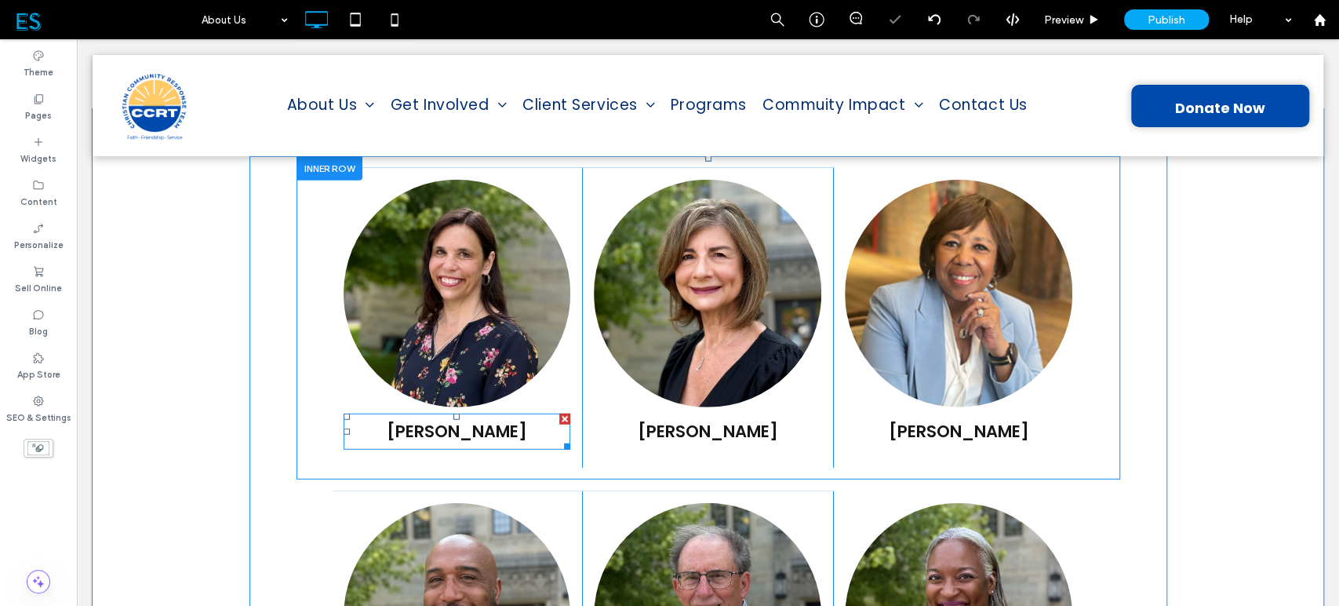
click at [469, 420] on span "JOE PAUWELS" at bounding box center [457, 431] width 140 height 23
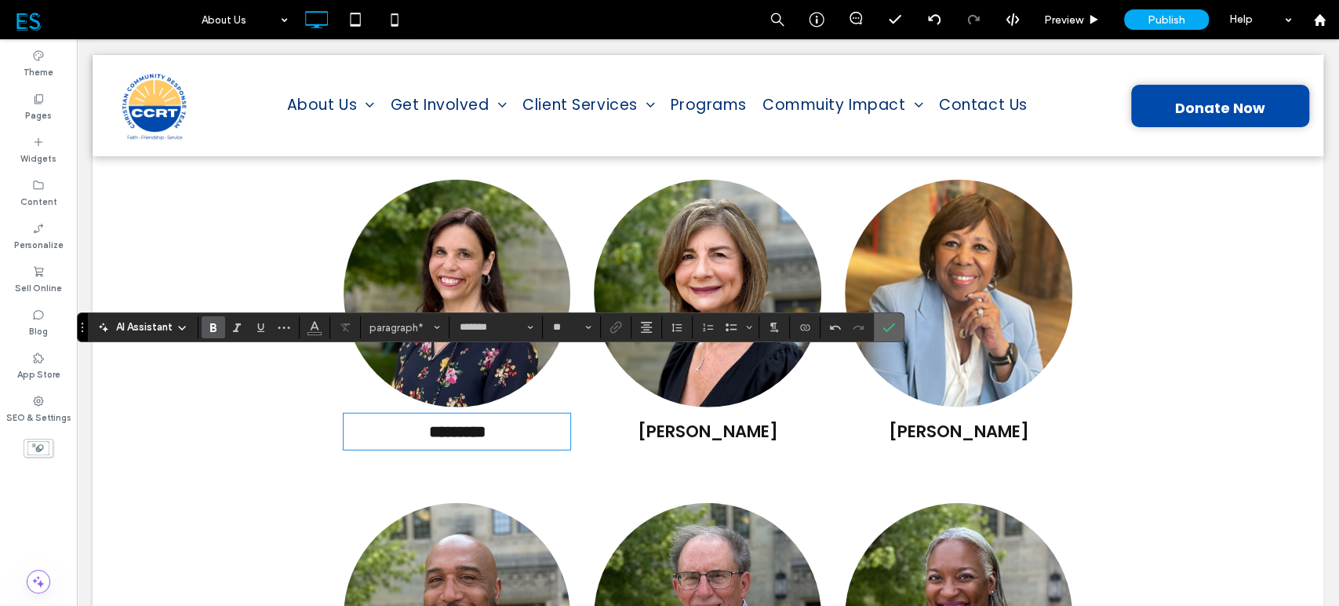
click at [891, 330] on icon "Confirm" at bounding box center [889, 327] width 13 height 13
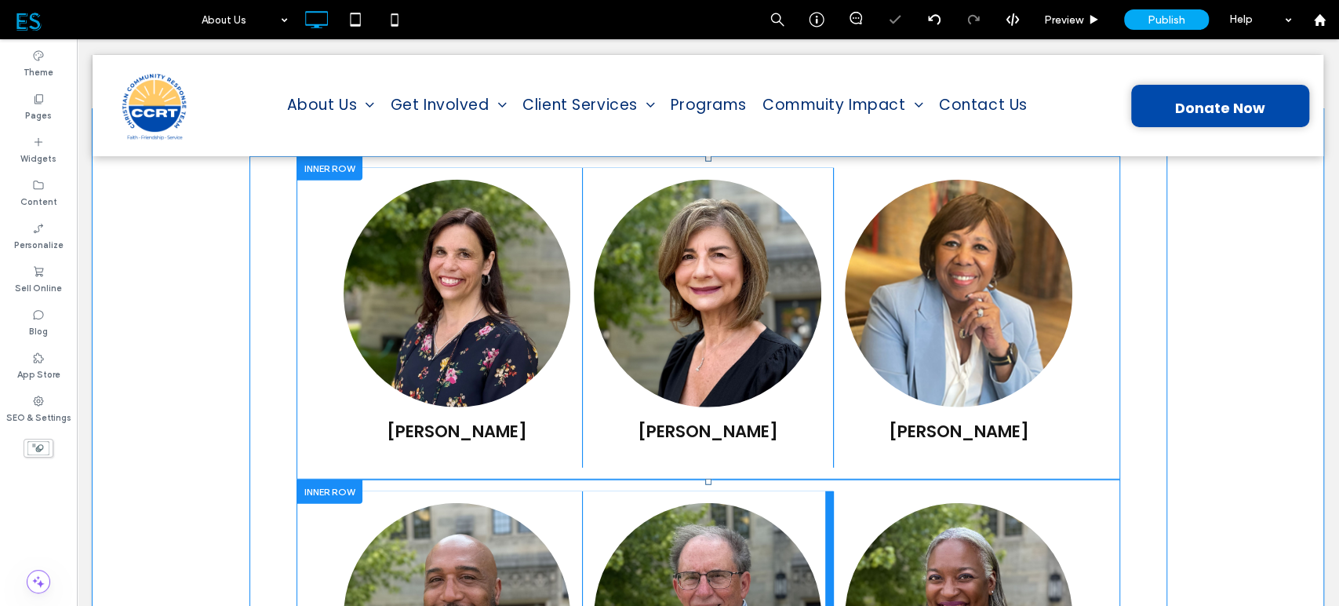
scroll to position [2877, 0]
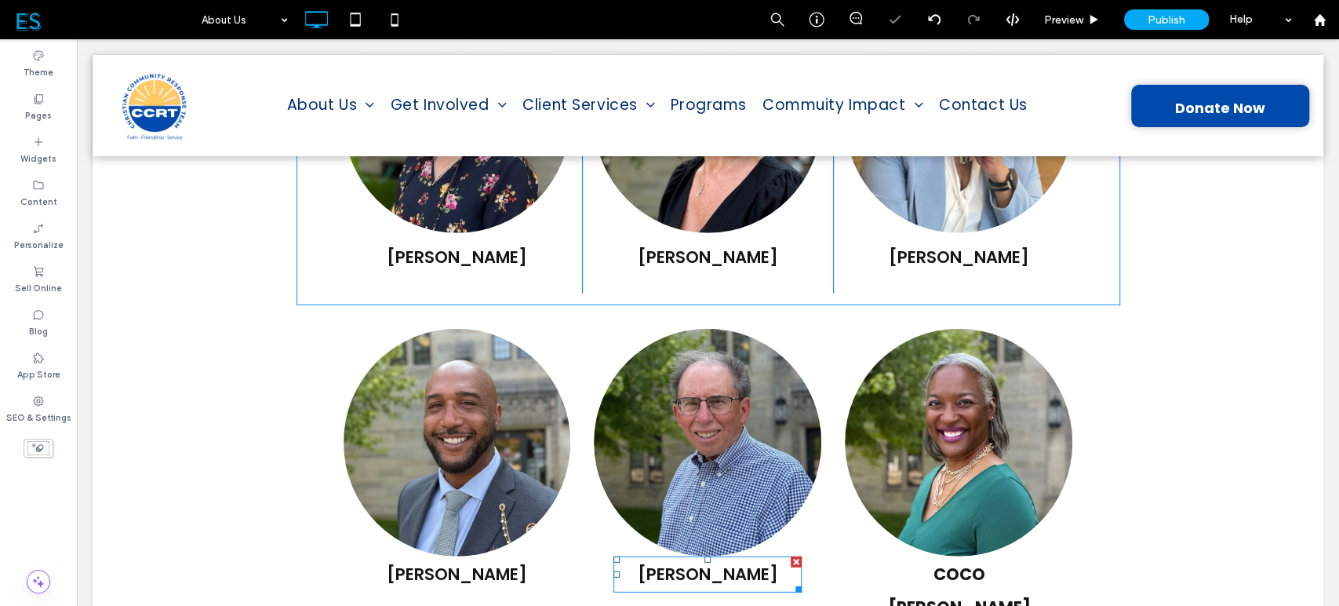
click at [723, 563] on span "[PERSON_NAME]" at bounding box center [708, 574] width 140 height 23
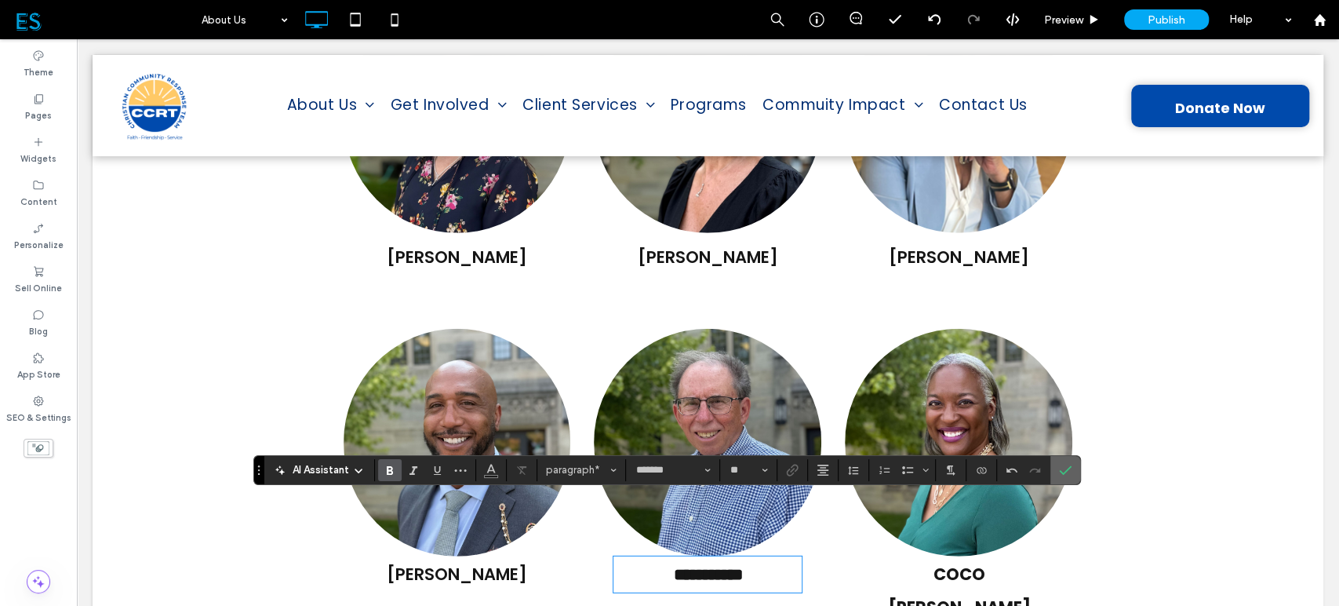
click at [1073, 466] on label "Confirm" at bounding box center [1066, 470] width 24 height 28
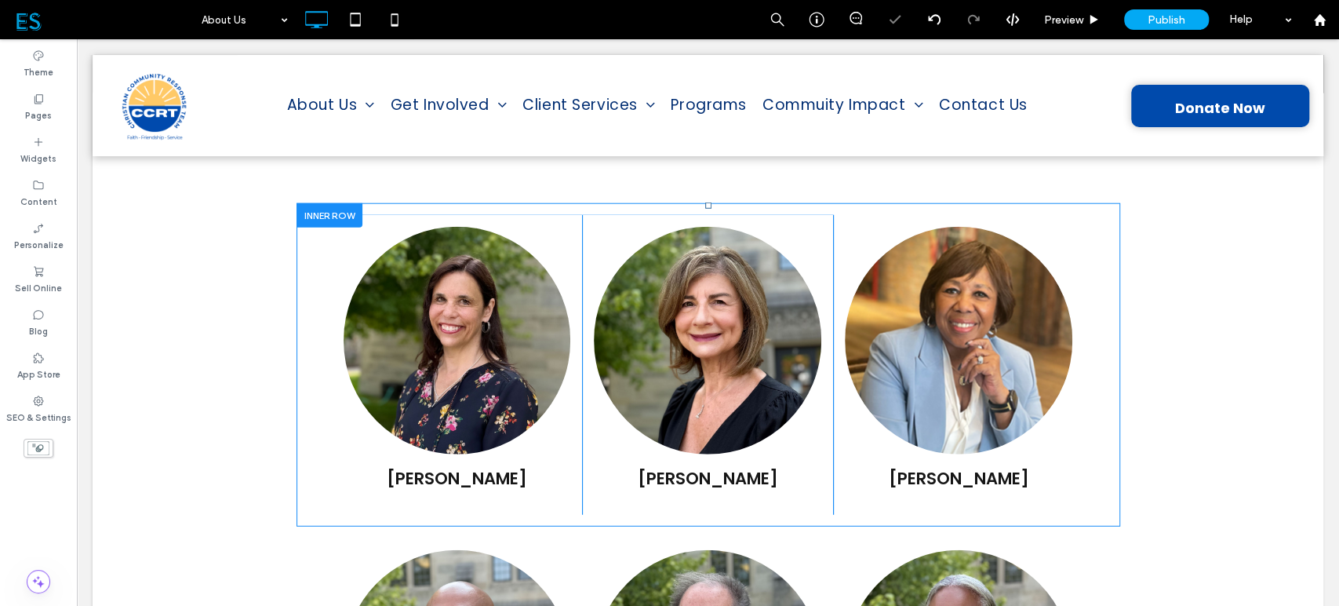
scroll to position [2615, 0]
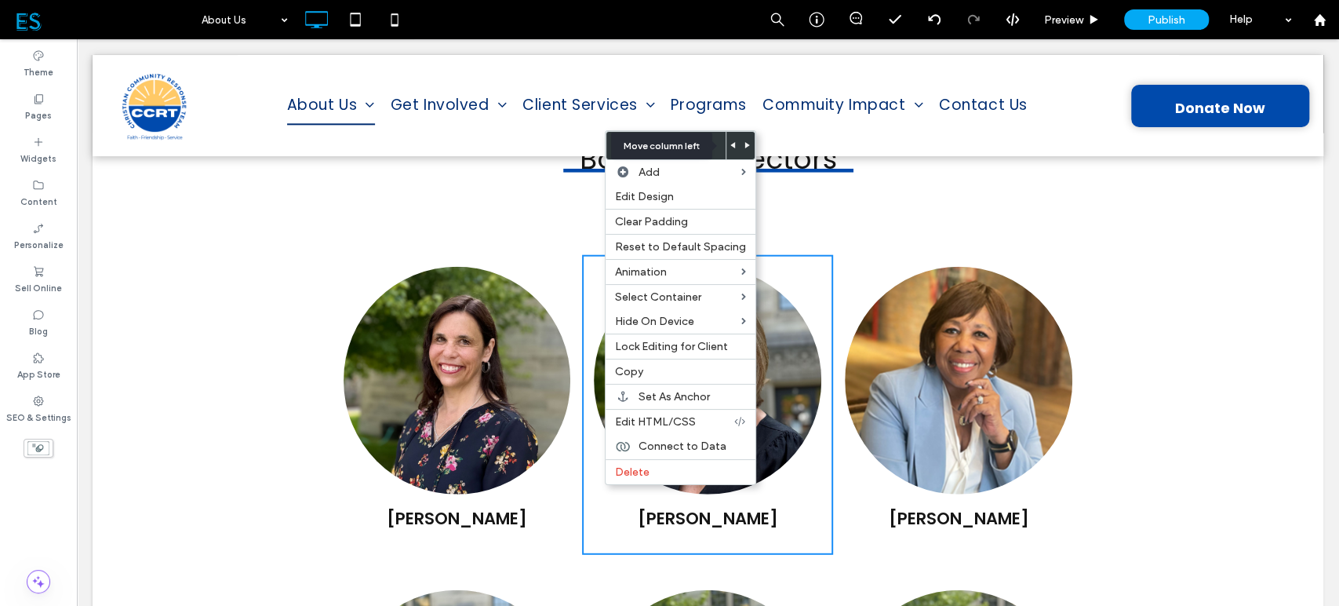
click at [731, 151] on span at bounding box center [734, 145] width 6 height 27
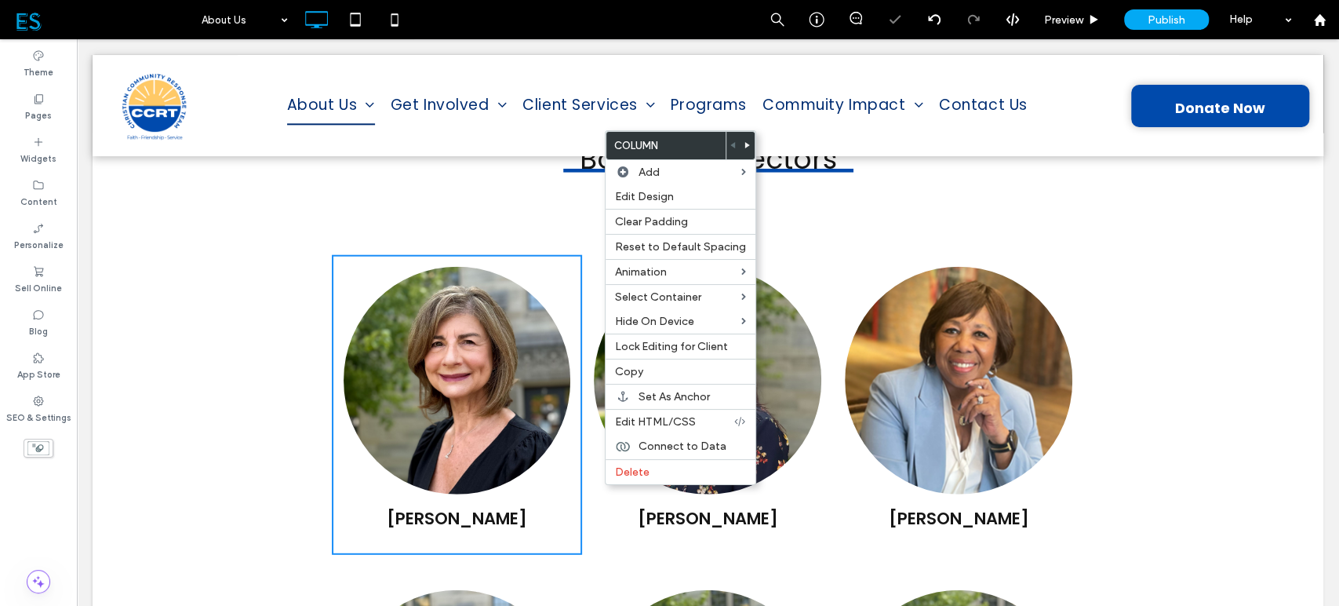
click at [303, 395] on div "BARBARA WILLIAMS Click To Paste AMY DAVIS Click To Paste TISH LEWIS-TURNER Clic…" at bounding box center [709, 404] width 824 height 323
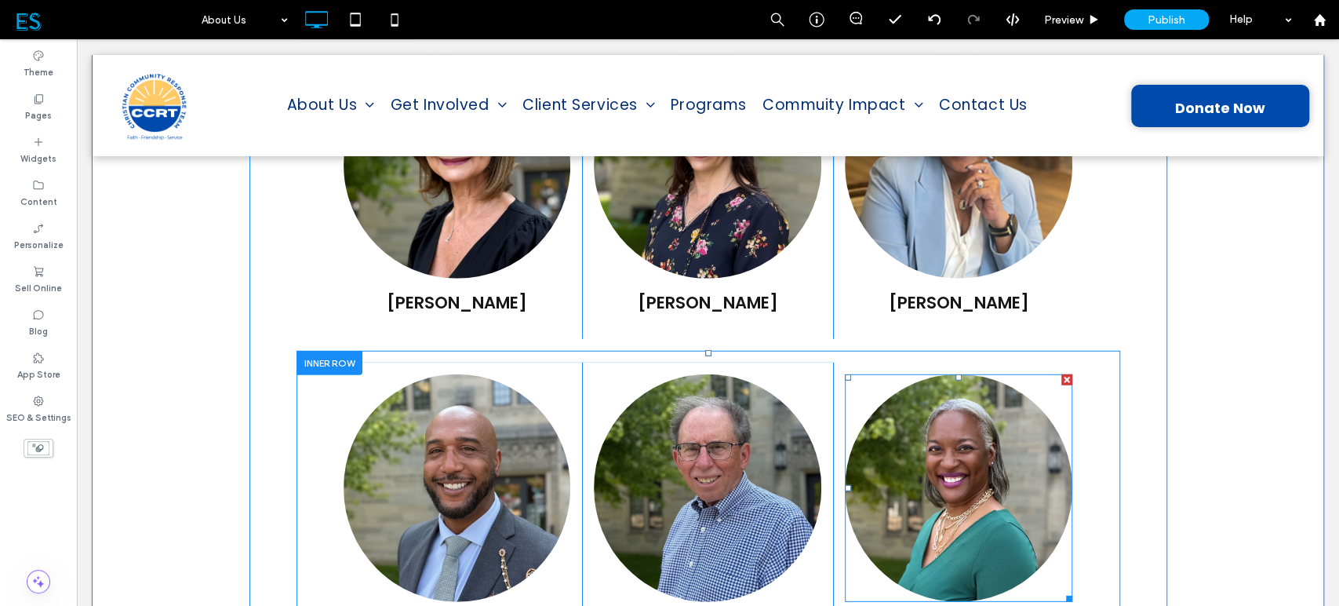
scroll to position [2877, 0]
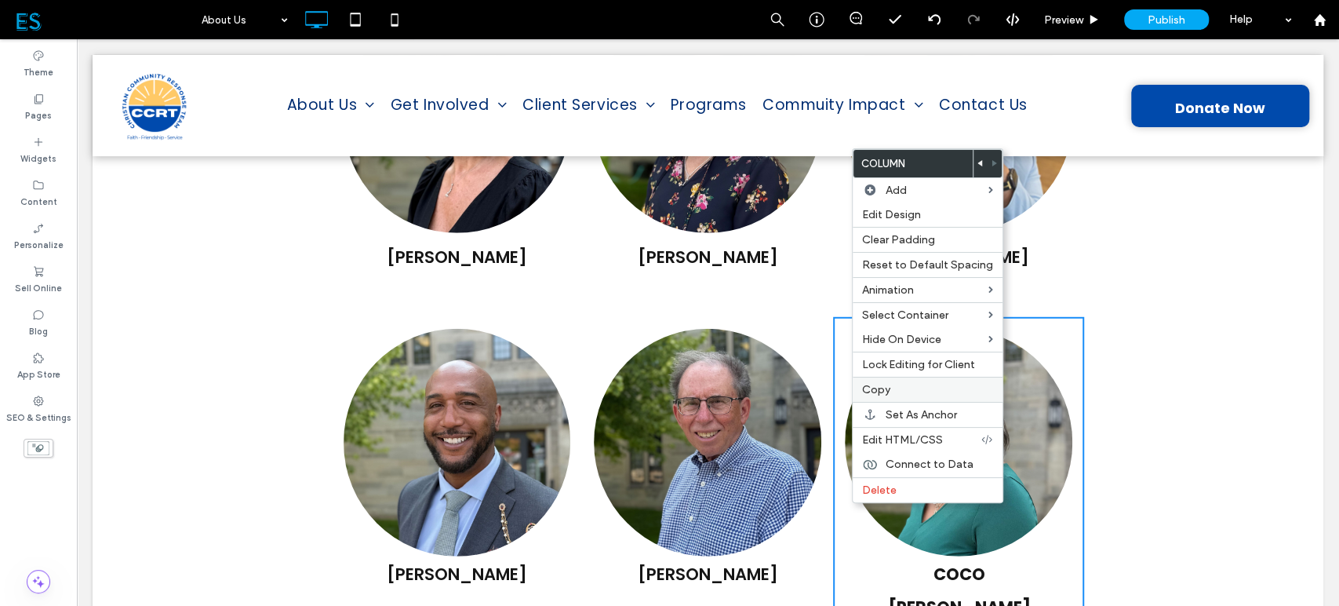
click at [902, 387] on label "Copy" at bounding box center [927, 389] width 131 height 13
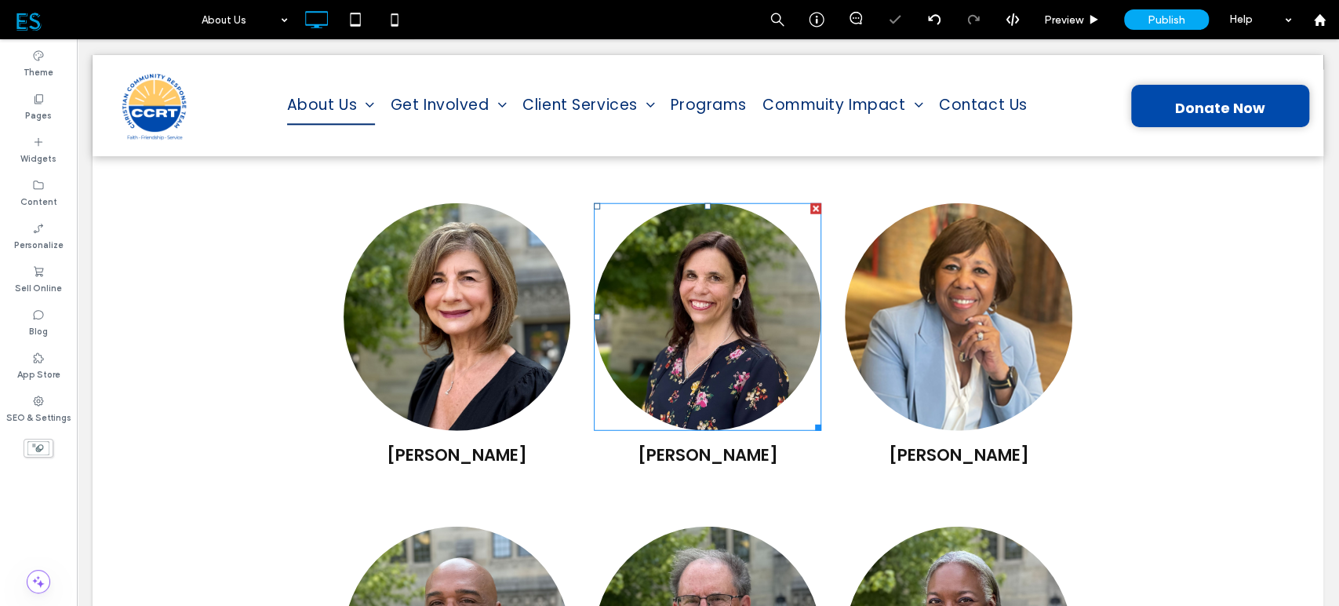
scroll to position [2528, 0]
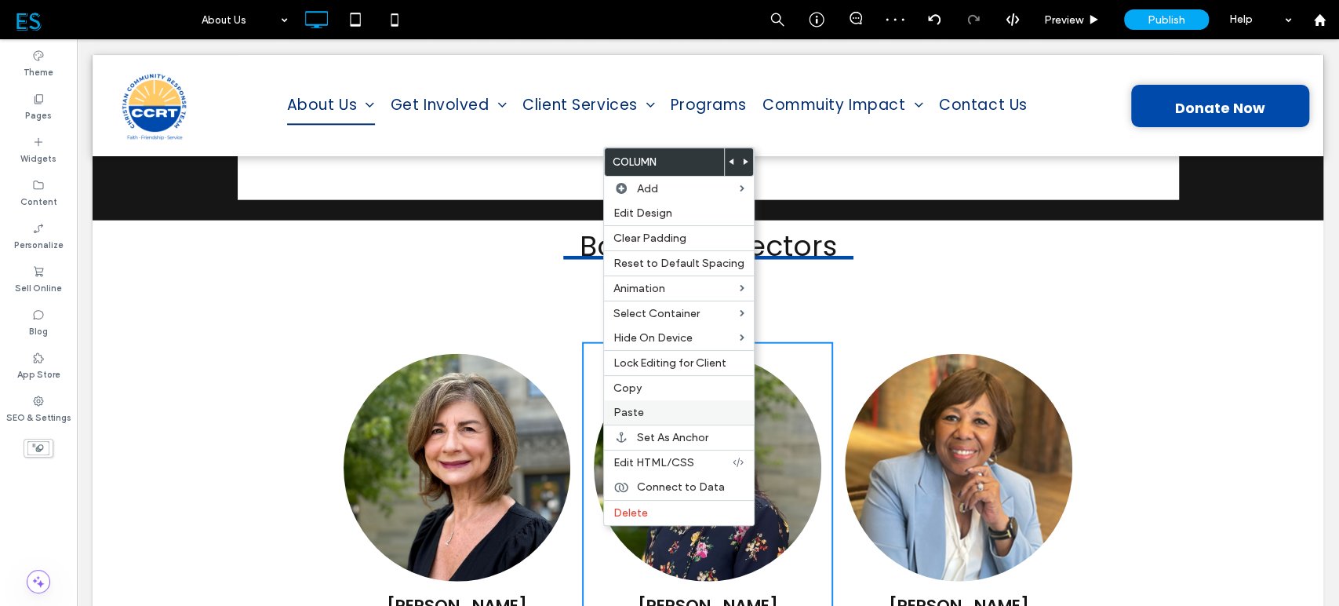
click at [647, 413] on label "Paste" at bounding box center [679, 412] width 131 height 13
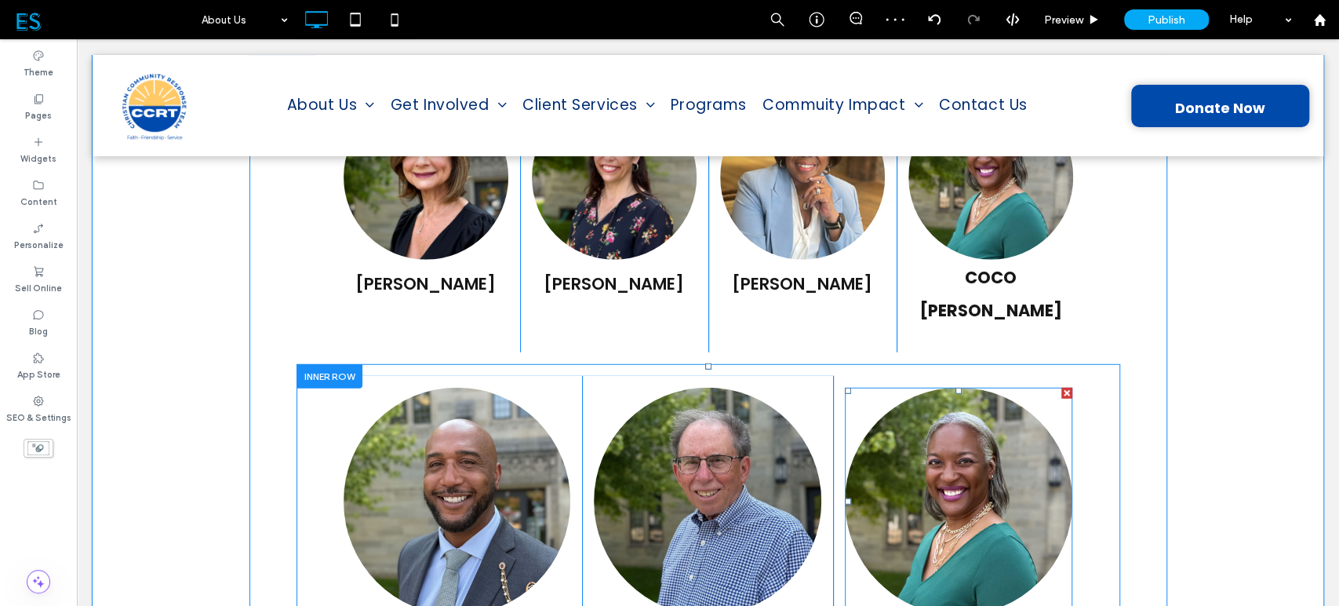
scroll to position [2790, 0]
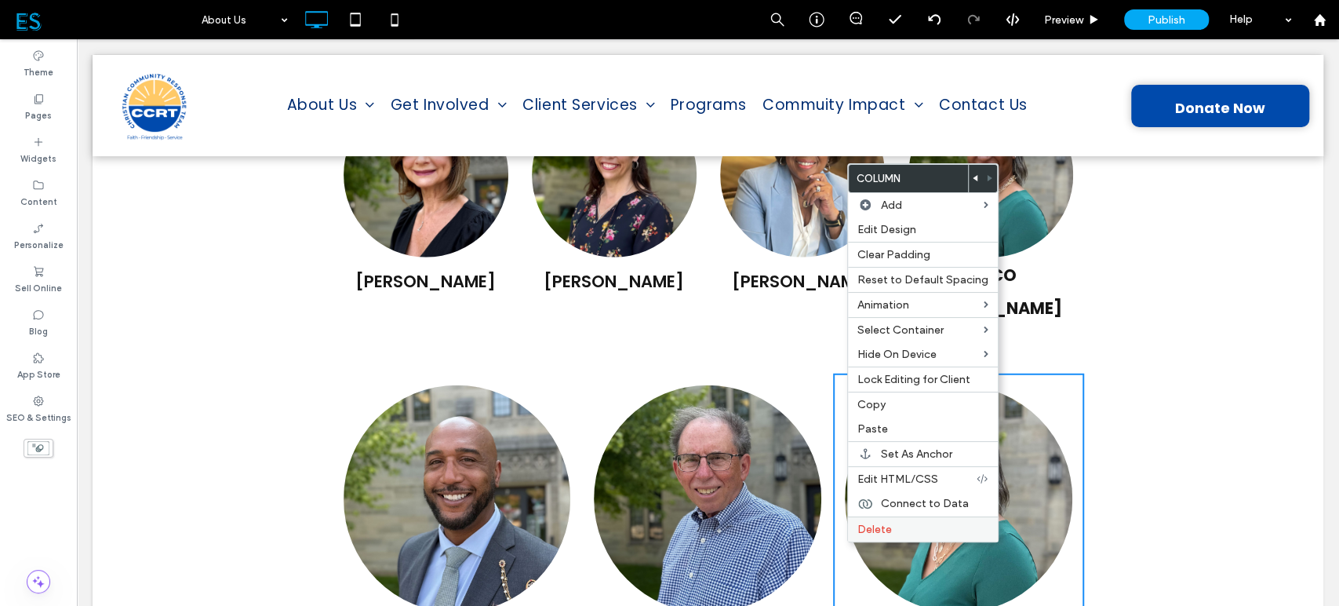
click at [870, 530] on span "Delete" at bounding box center [875, 529] width 35 height 13
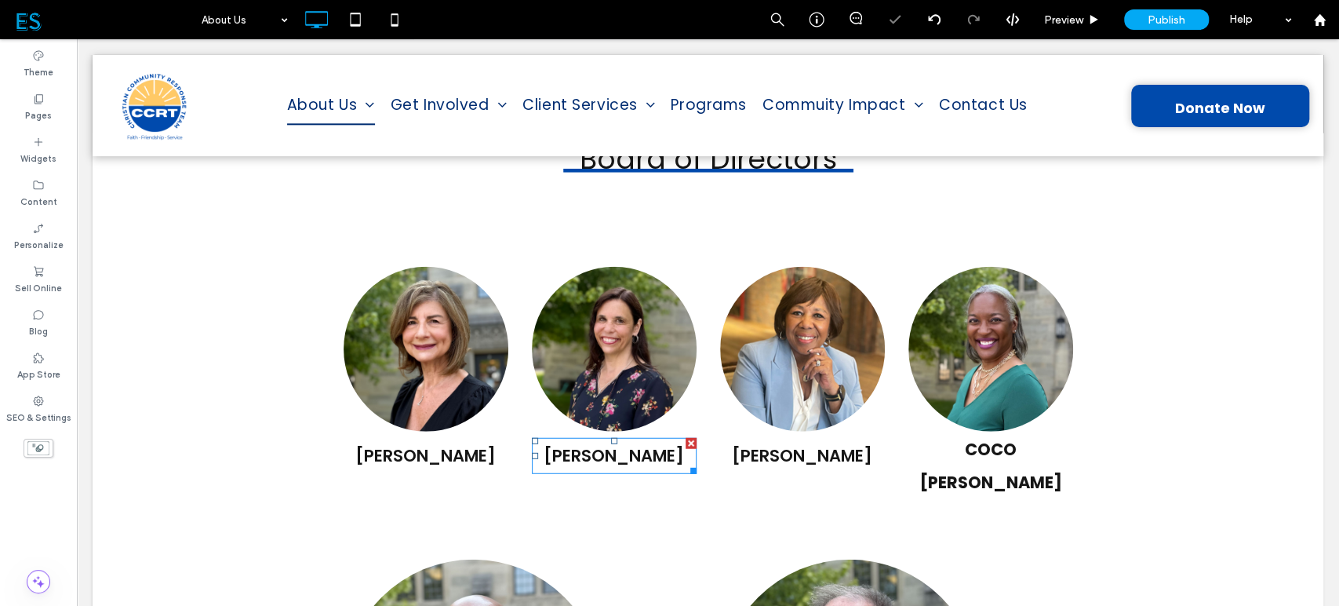
scroll to position [2599, 0]
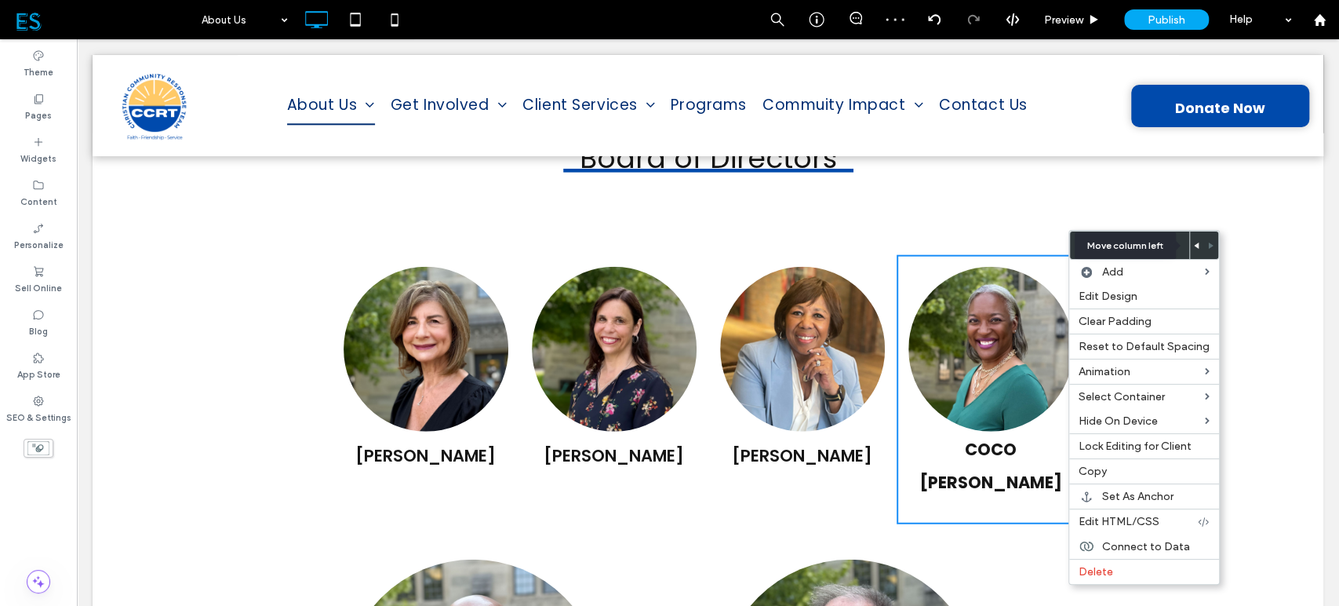
click at [1194, 244] on use at bounding box center [1196, 245] width 5 height 6
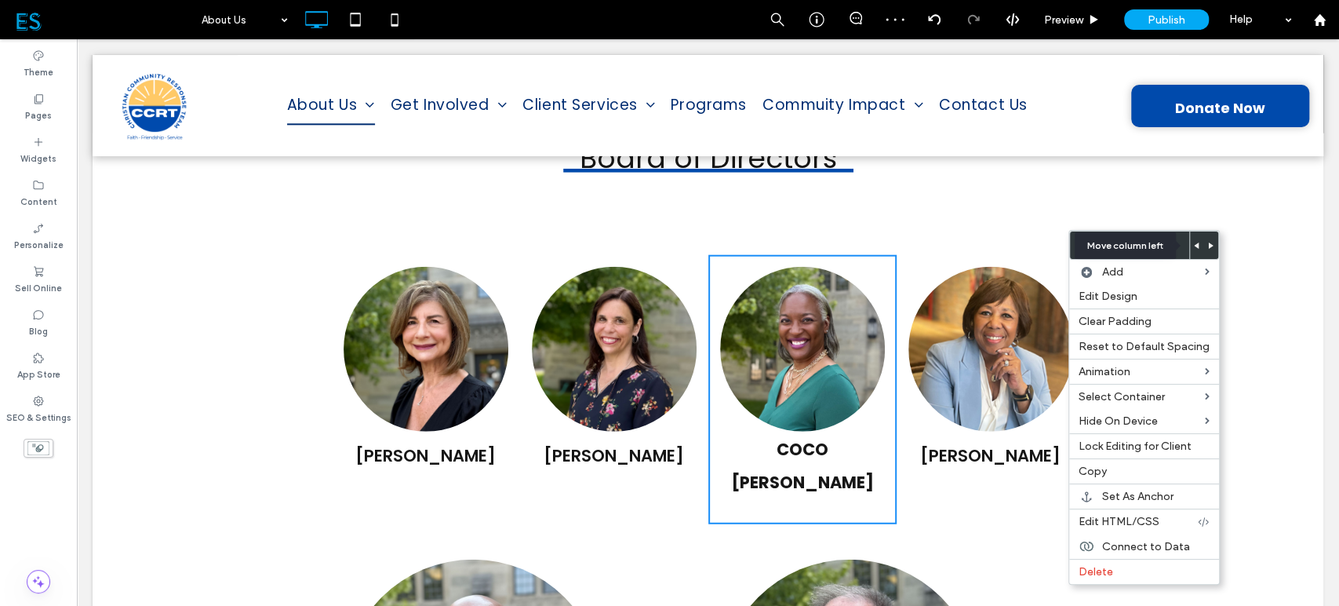
click at [1194, 244] on use at bounding box center [1196, 245] width 5 height 6
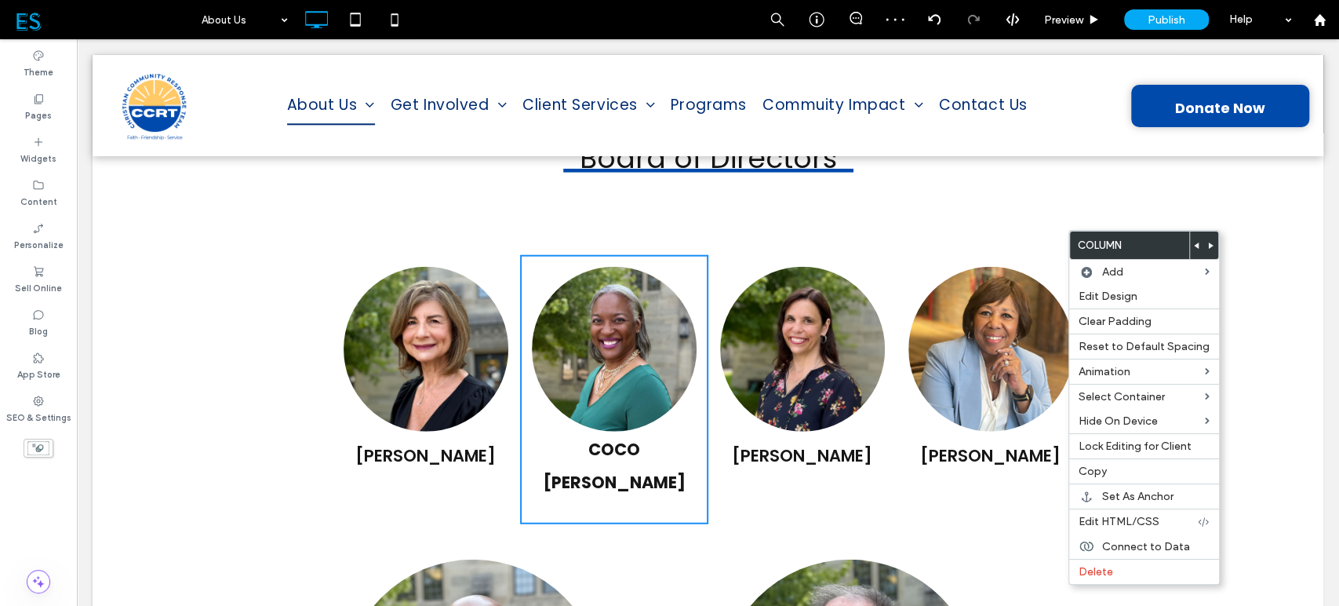
drag, startPoint x: 950, startPoint y: 423, endPoint x: 942, endPoint y: 429, distance: 10.7
click at [950, 425] on div "TISH LEWIS-TURNER Click To Paste" at bounding box center [991, 389] width 188 height 269
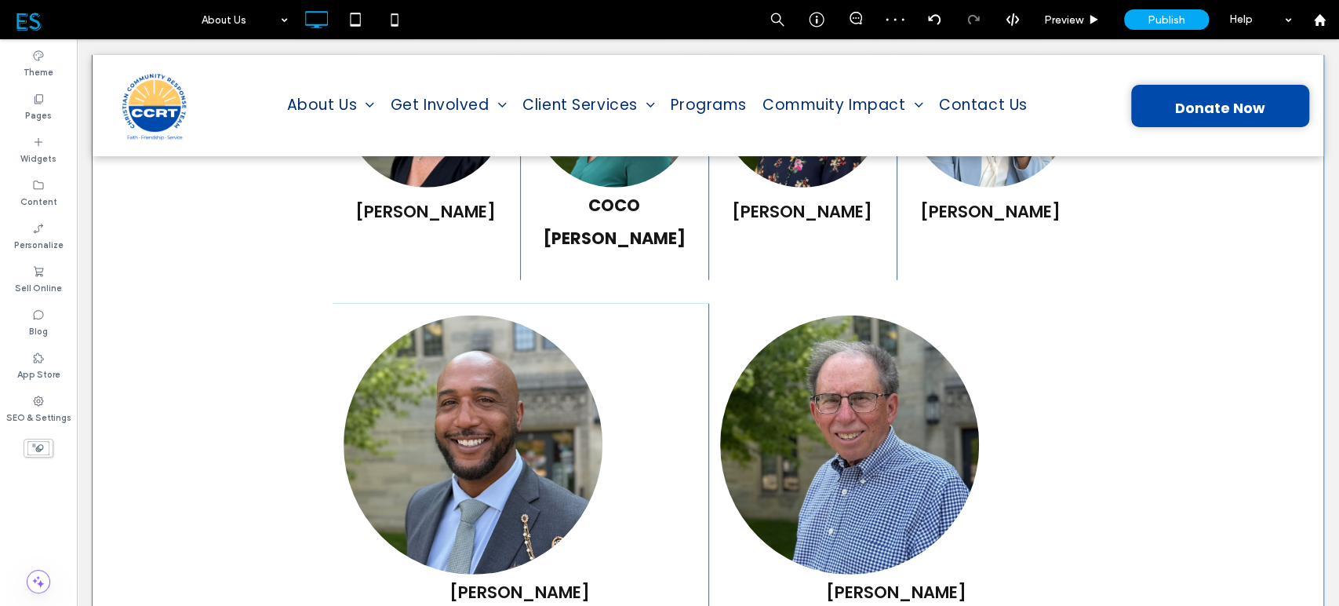
scroll to position [2947, 0]
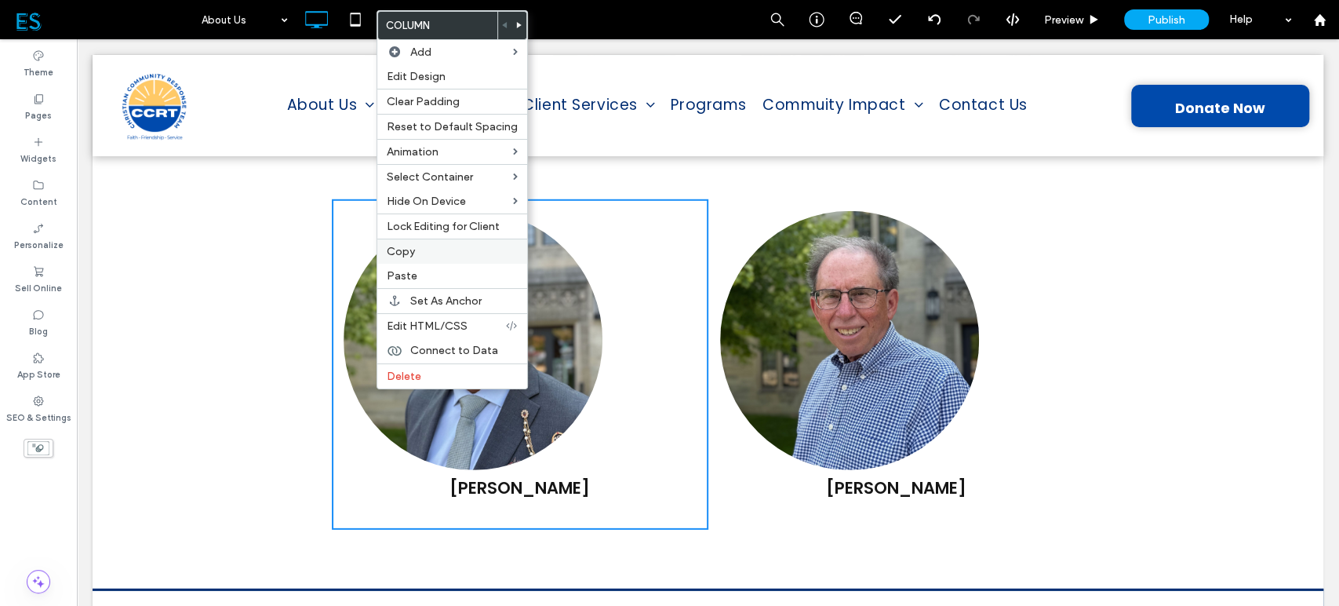
click at [417, 251] on label "Copy" at bounding box center [452, 251] width 131 height 13
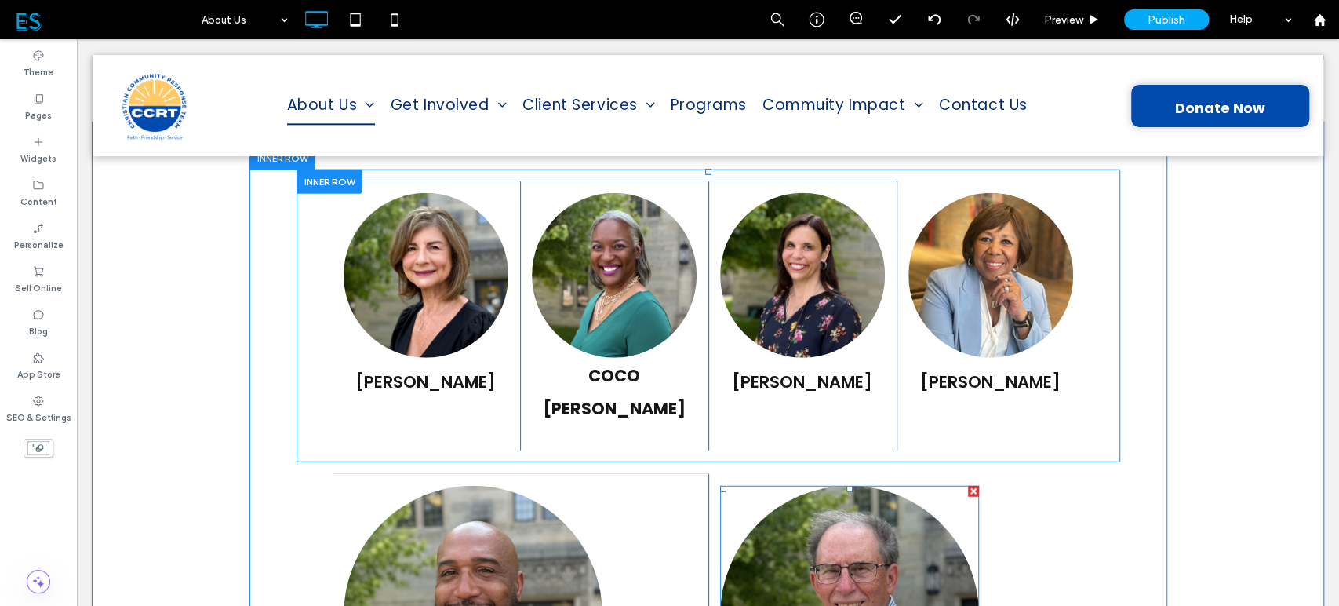
scroll to position [2686, 0]
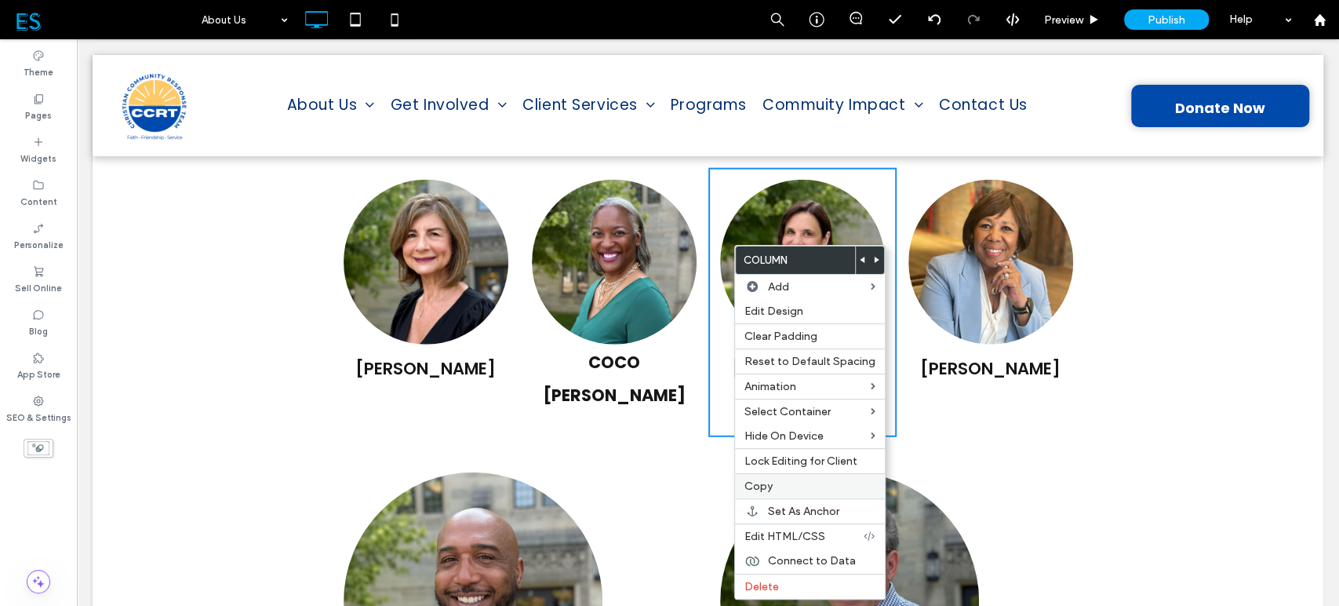
click at [774, 486] on label "Copy" at bounding box center [810, 485] width 131 height 13
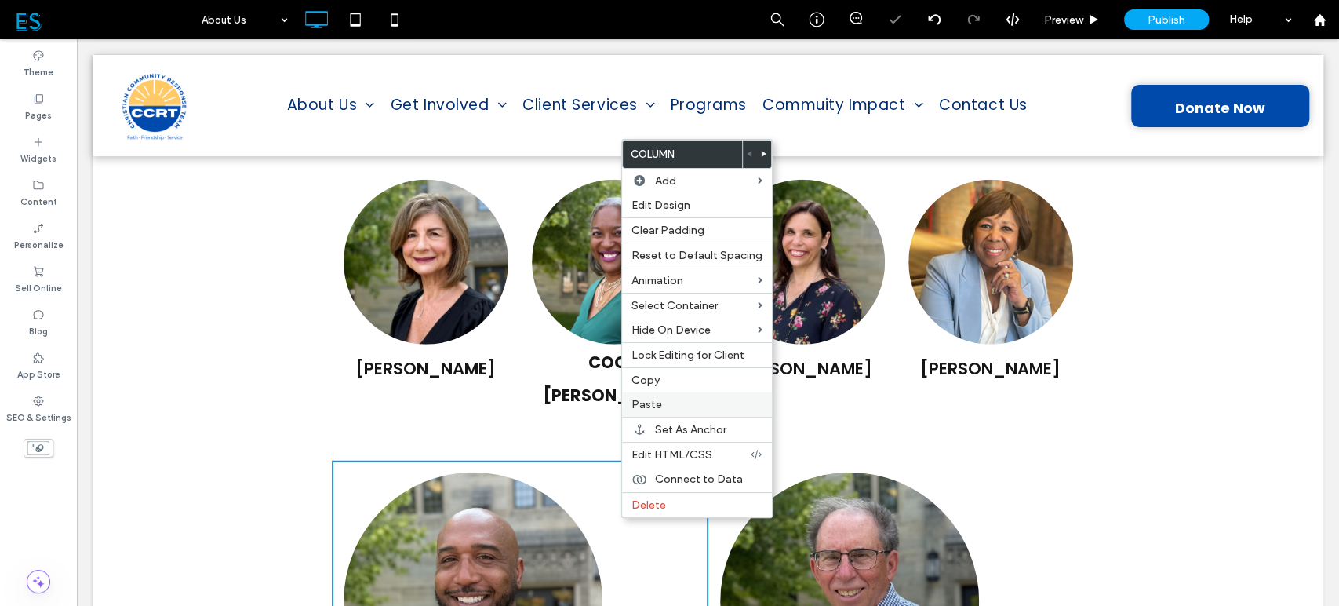
click at [654, 394] on div "Paste" at bounding box center [697, 404] width 150 height 24
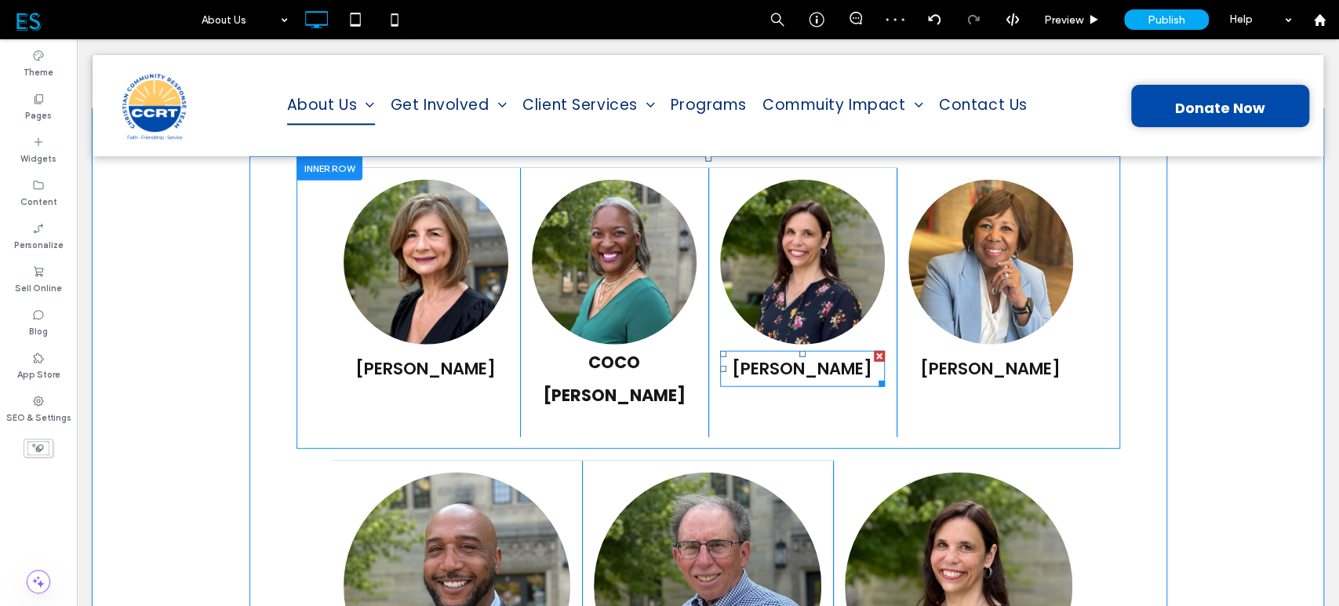
scroll to position [2599, 0]
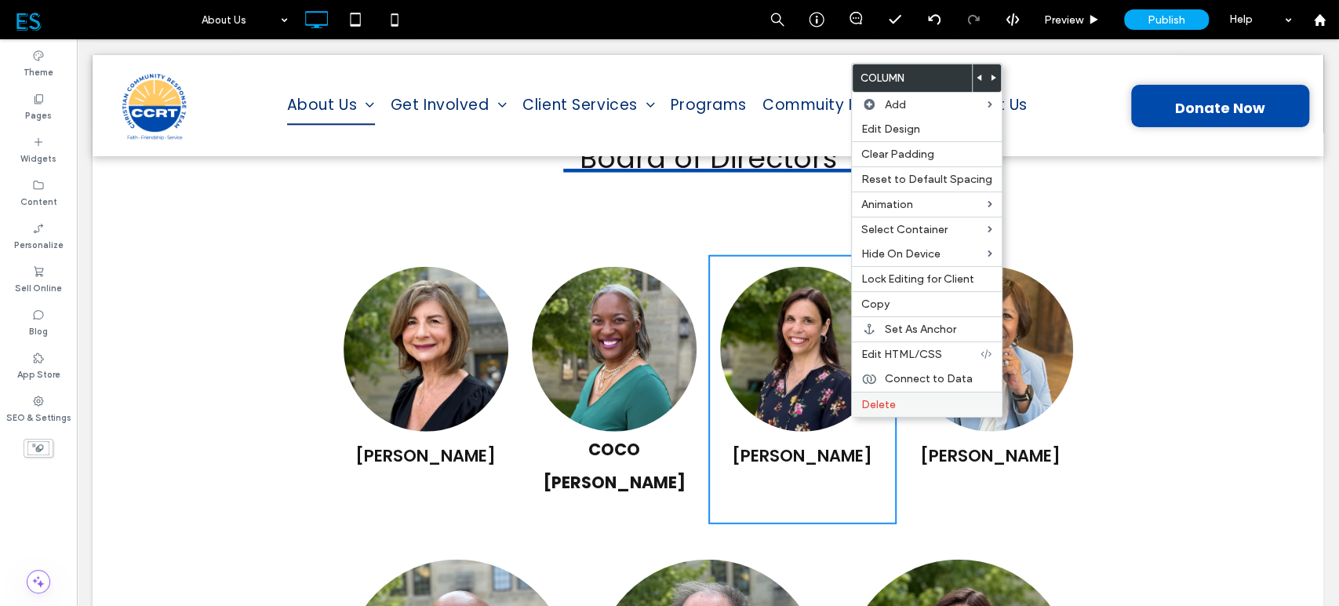
click at [896, 400] on label "Delete" at bounding box center [927, 404] width 131 height 13
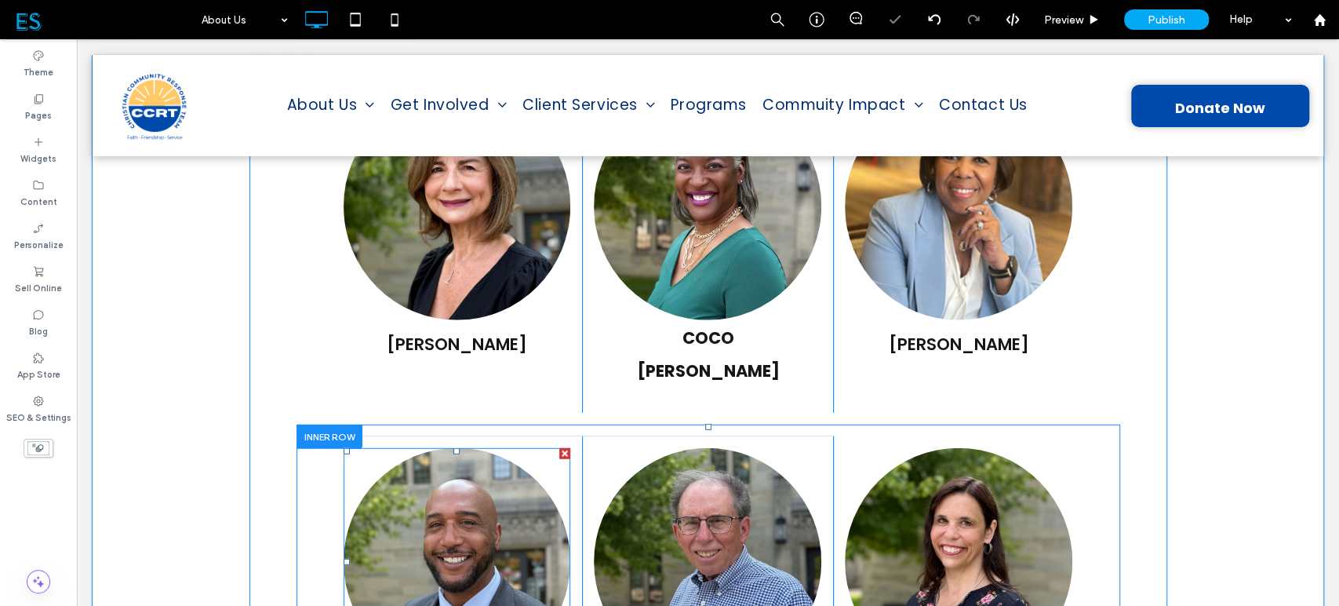
scroll to position [2860, 0]
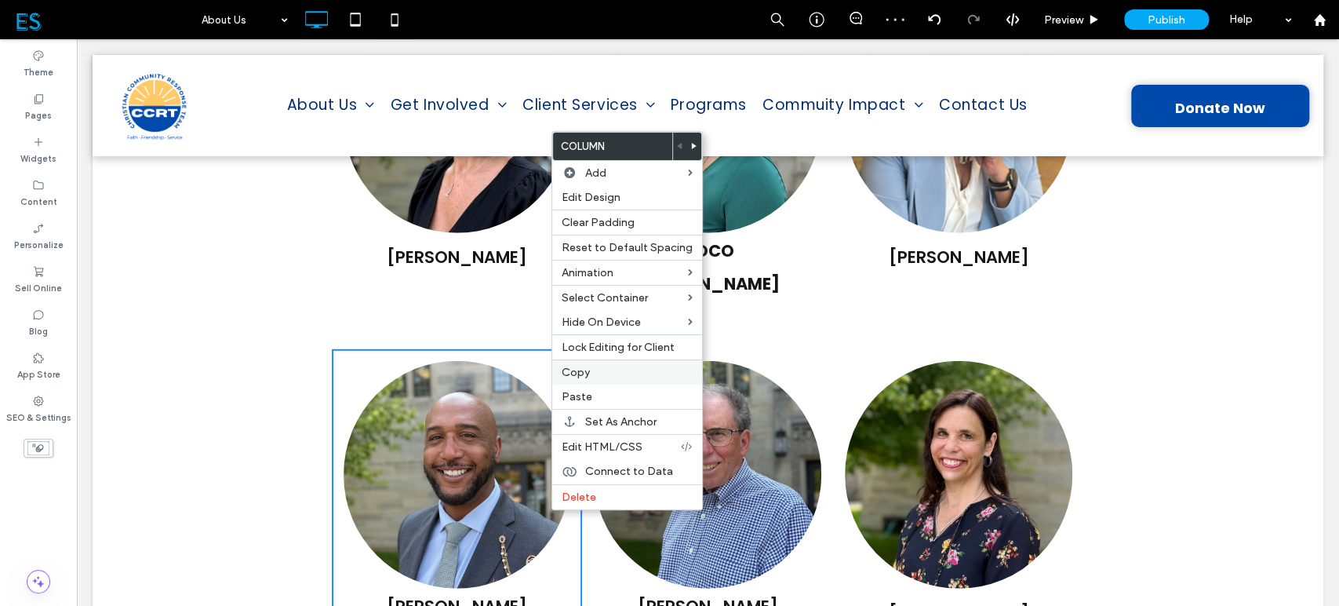
click at [585, 369] on span "Copy" at bounding box center [576, 372] width 28 height 13
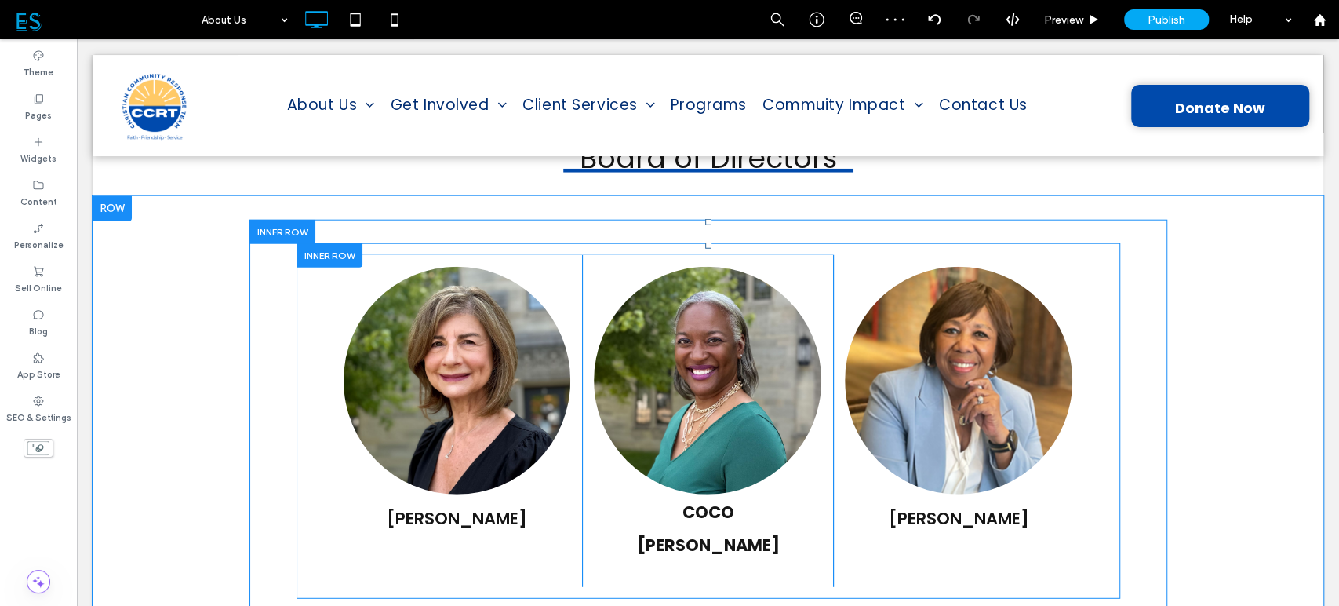
scroll to position [2599, 0]
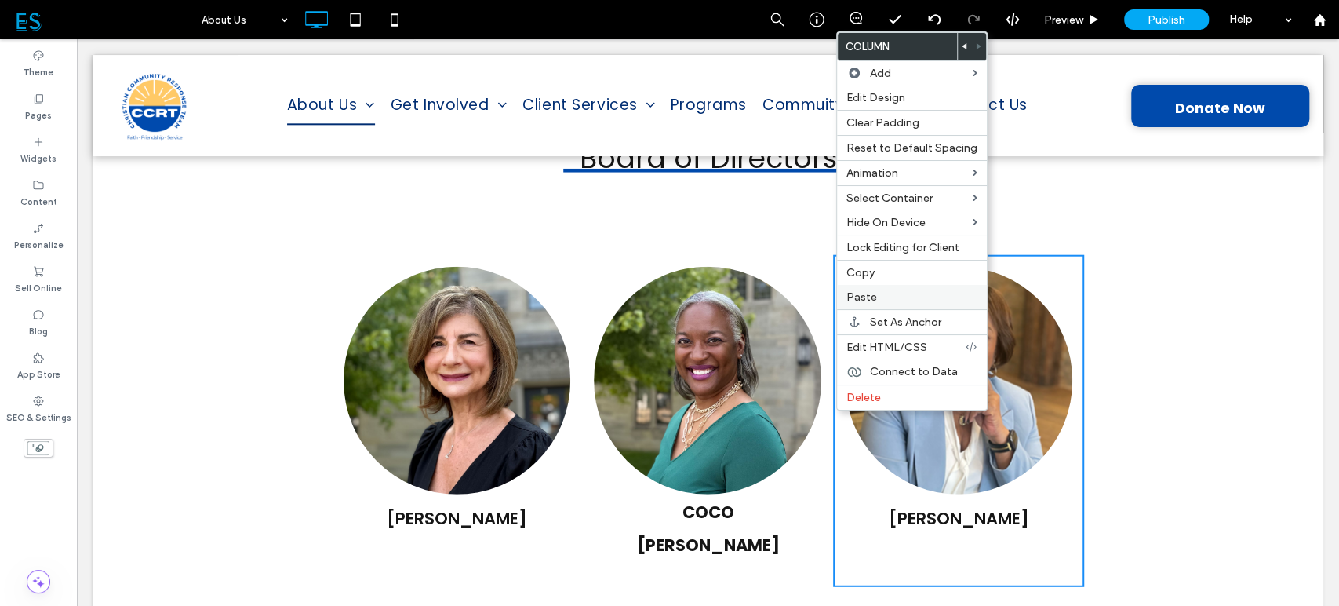
click at [863, 295] on span "Paste" at bounding box center [862, 296] width 31 height 13
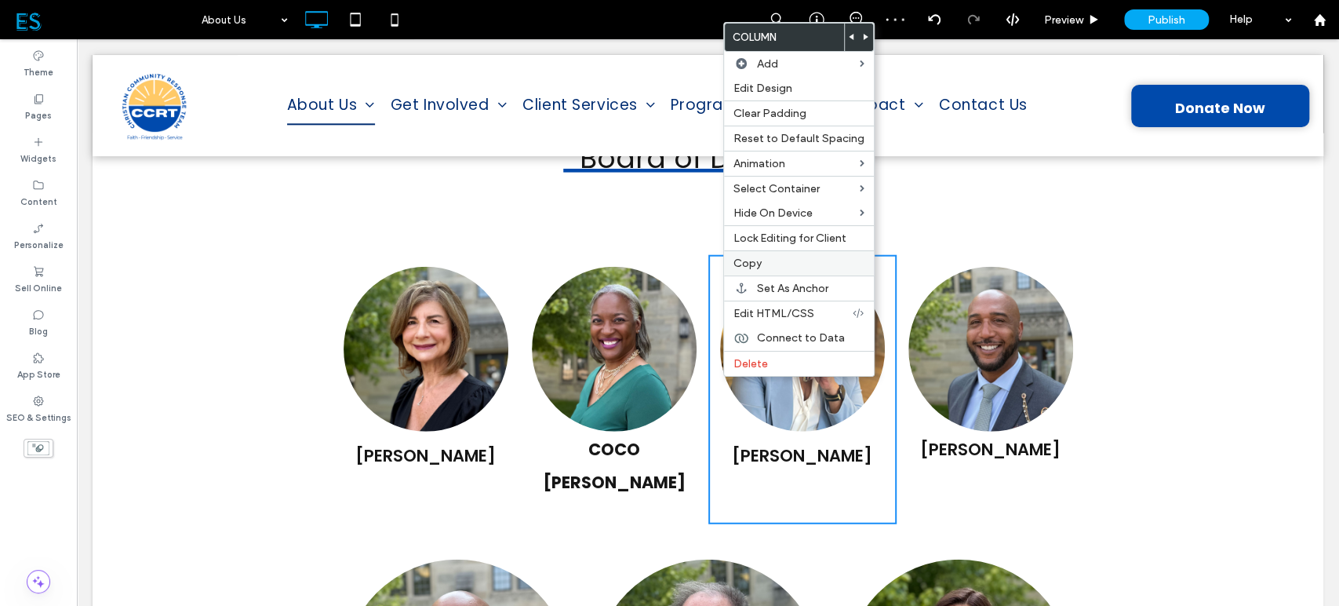
click at [764, 258] on label "Copy" at bounding box center [799, 263] width 131 height 13
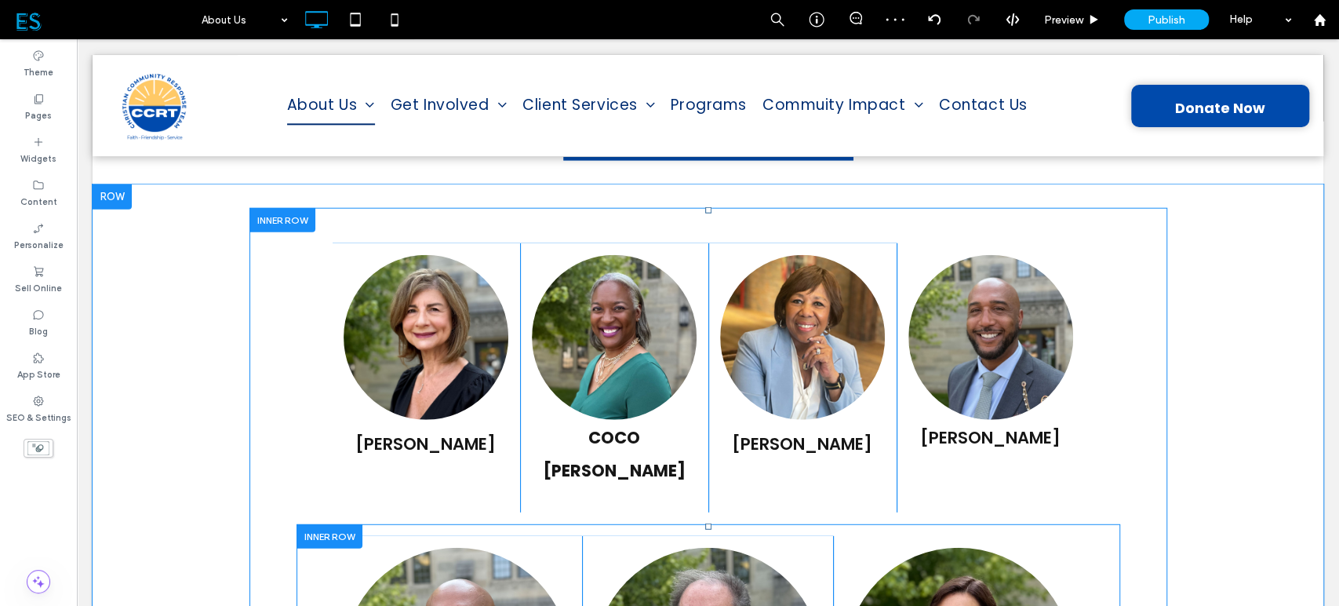
scroll to position [2773, 0]
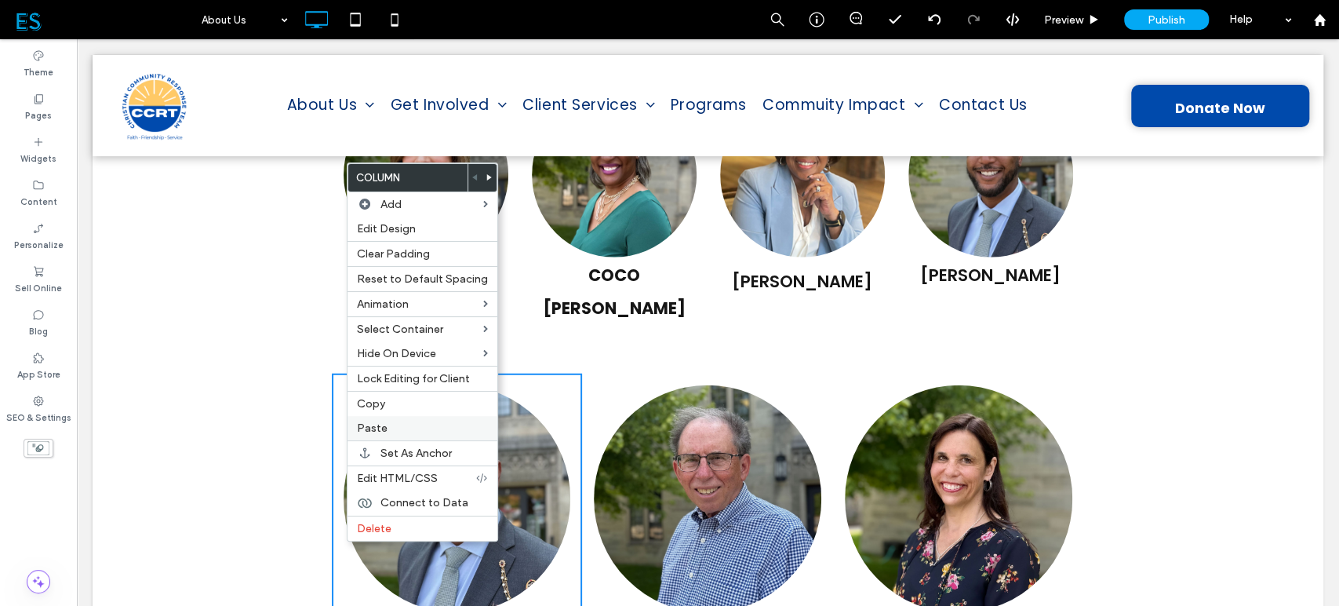
click at [383, 426] on span "Paste" at bounding box center [372, 427] width 31 height 13
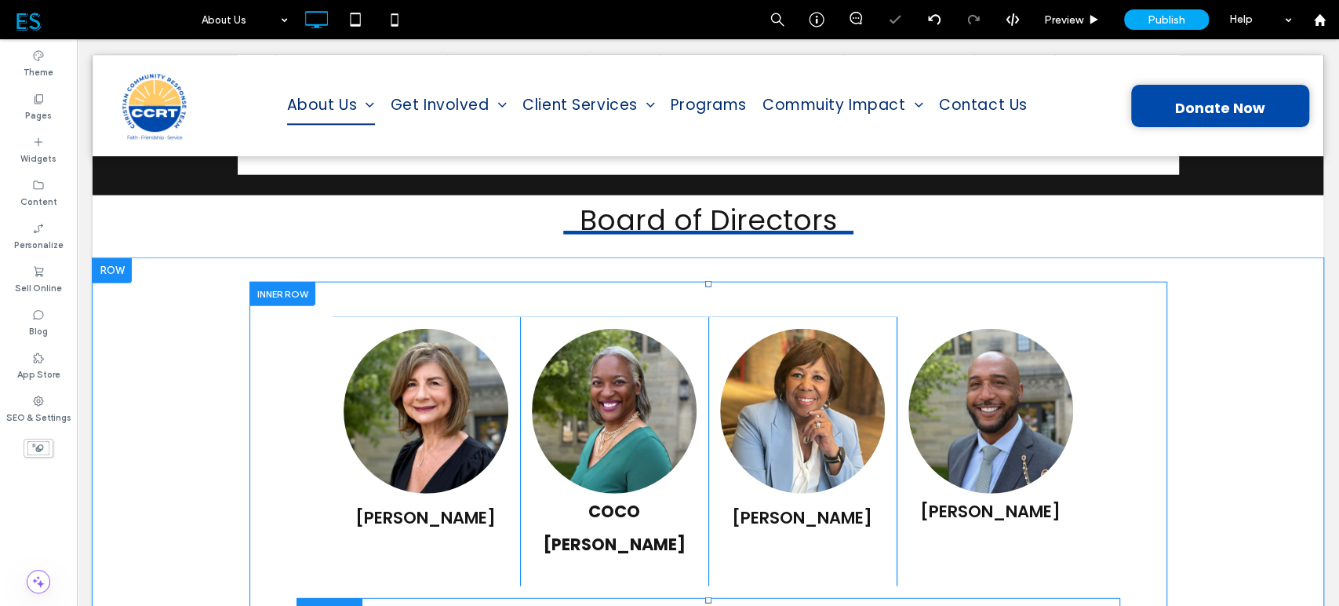
scroll to position [2511, 0]
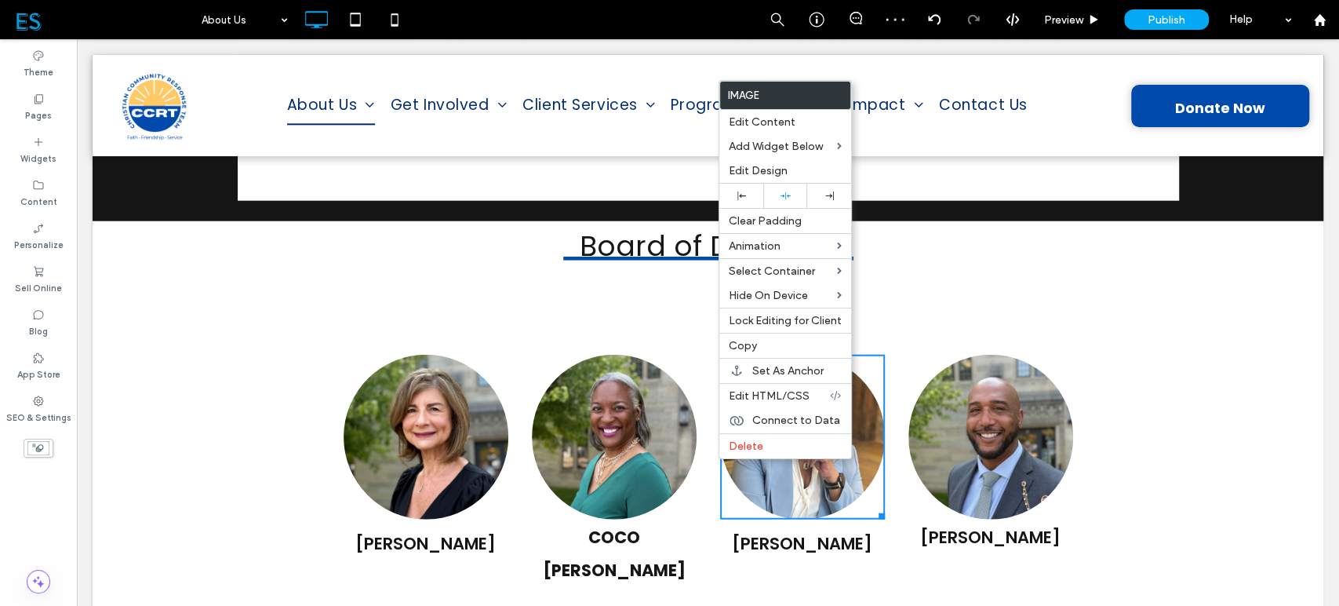
click at [709, 477] on div "TISH LEWIS-TURNER Click To Paste" at bounding box center [803, 477] width 188 height 269
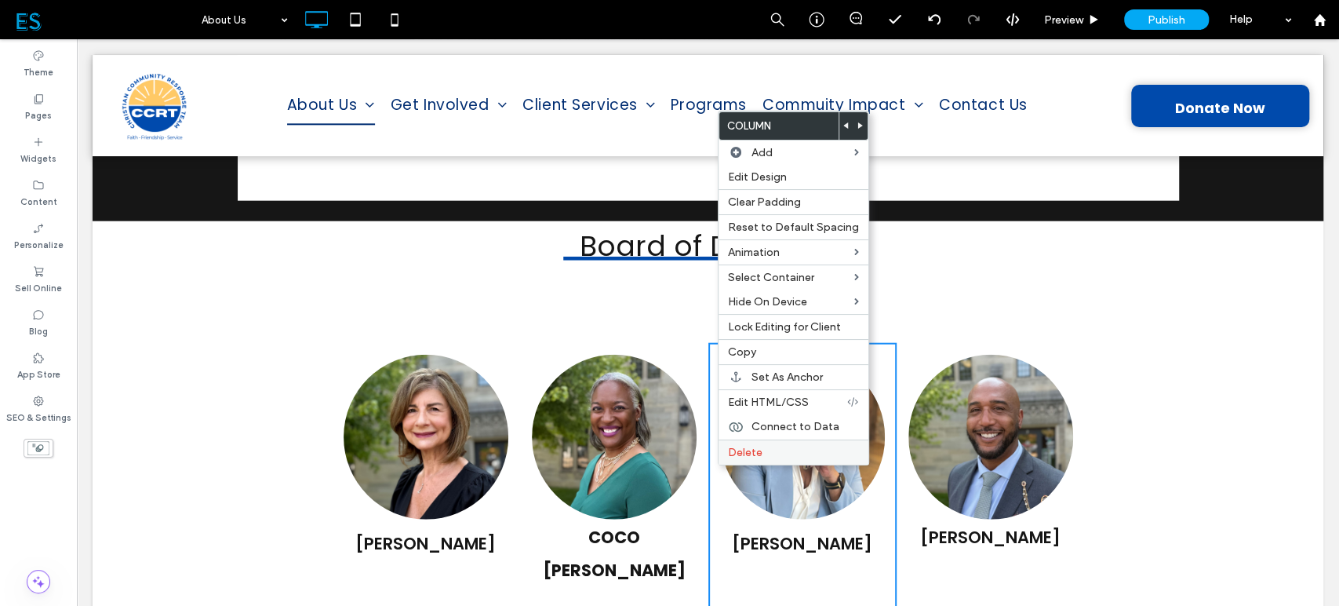
click at [741, 454] on span "Delete" at bounding box center [745, 452] width 35 height 13
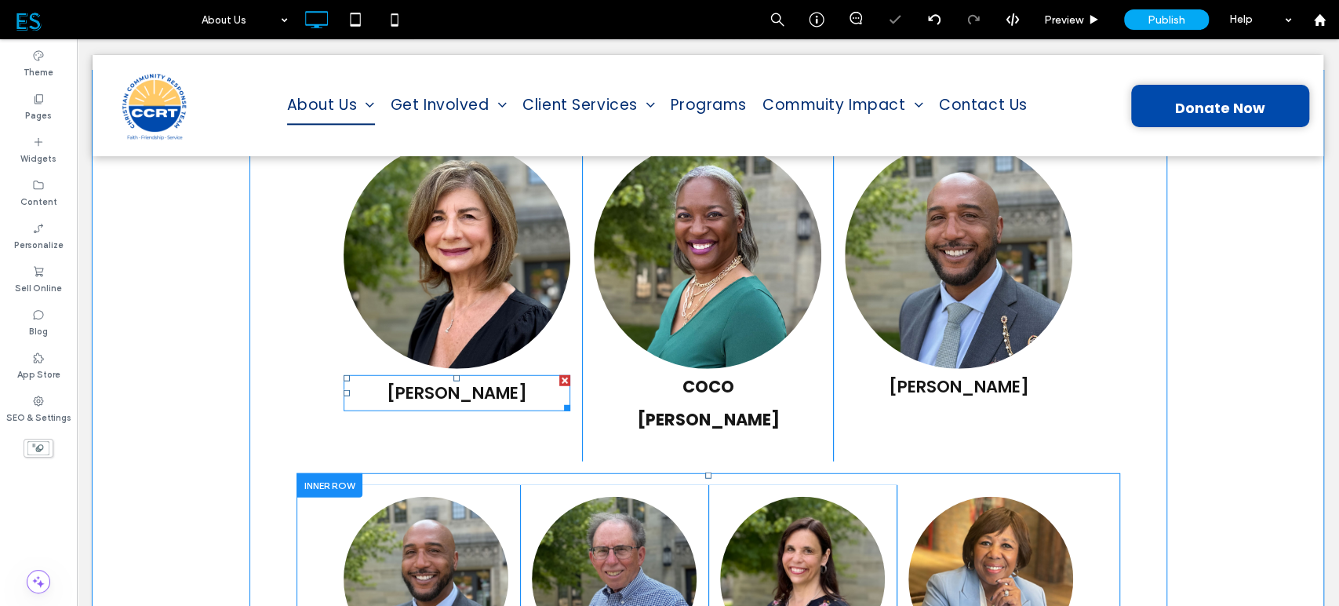
scroll to position [2773, 0]
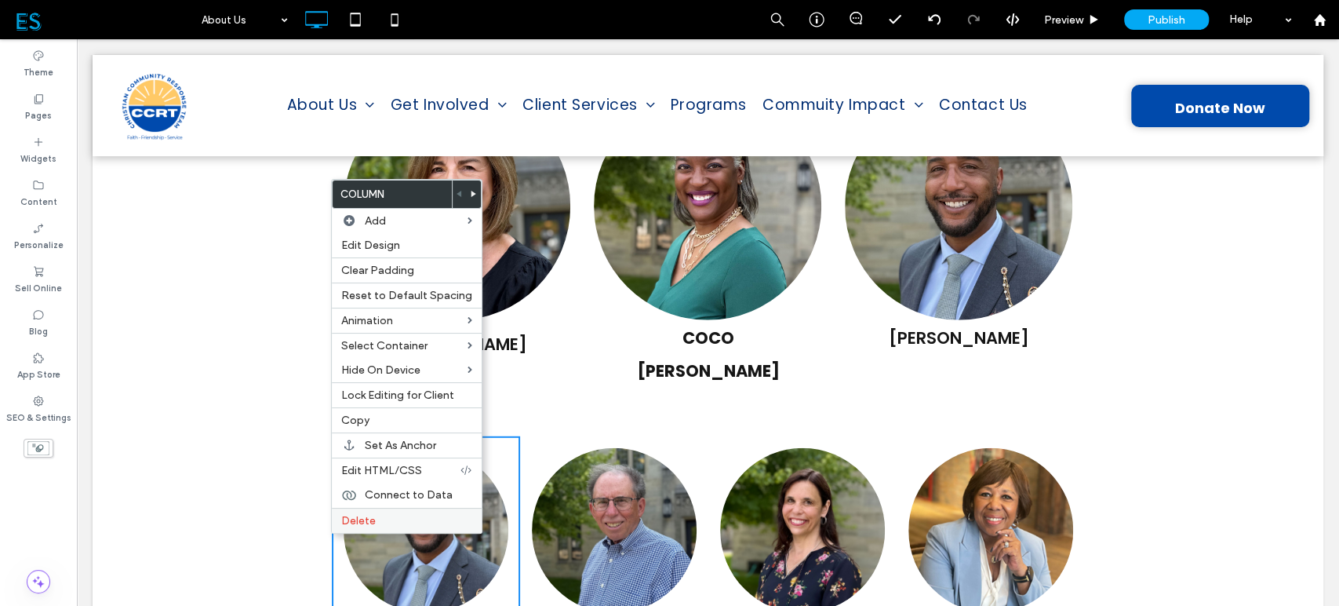
click at [384, 514] on label "Delete" at bounding box center [406, 520] width 131 height 13
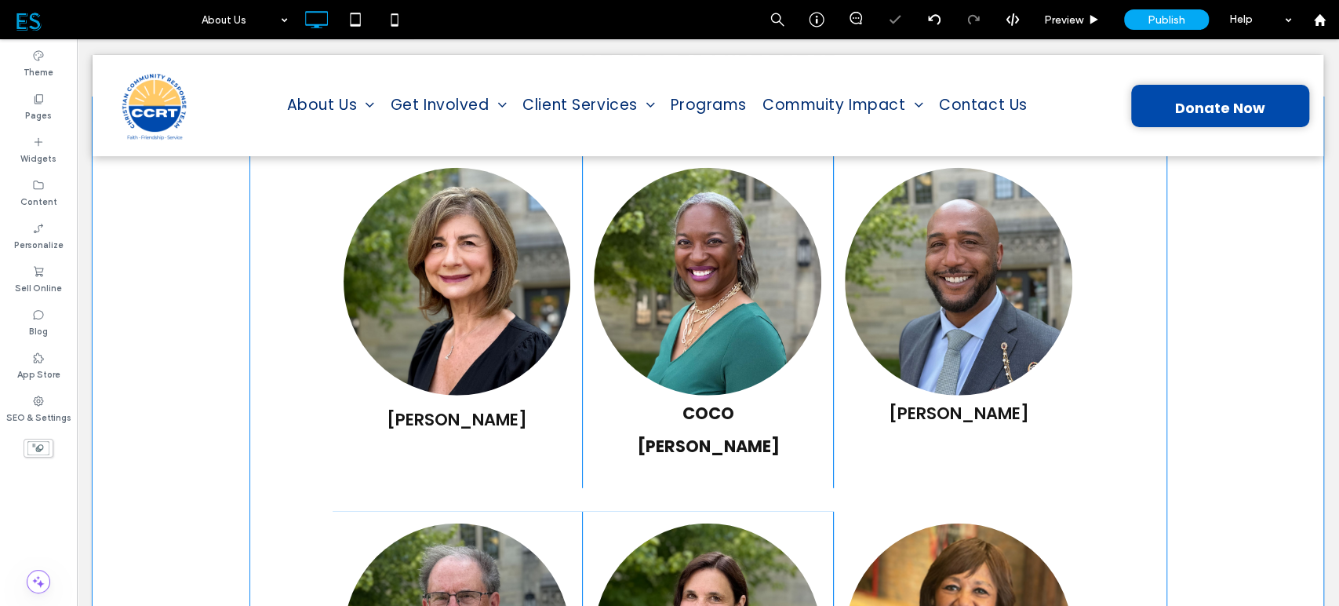
scroll to position [2860, 0]
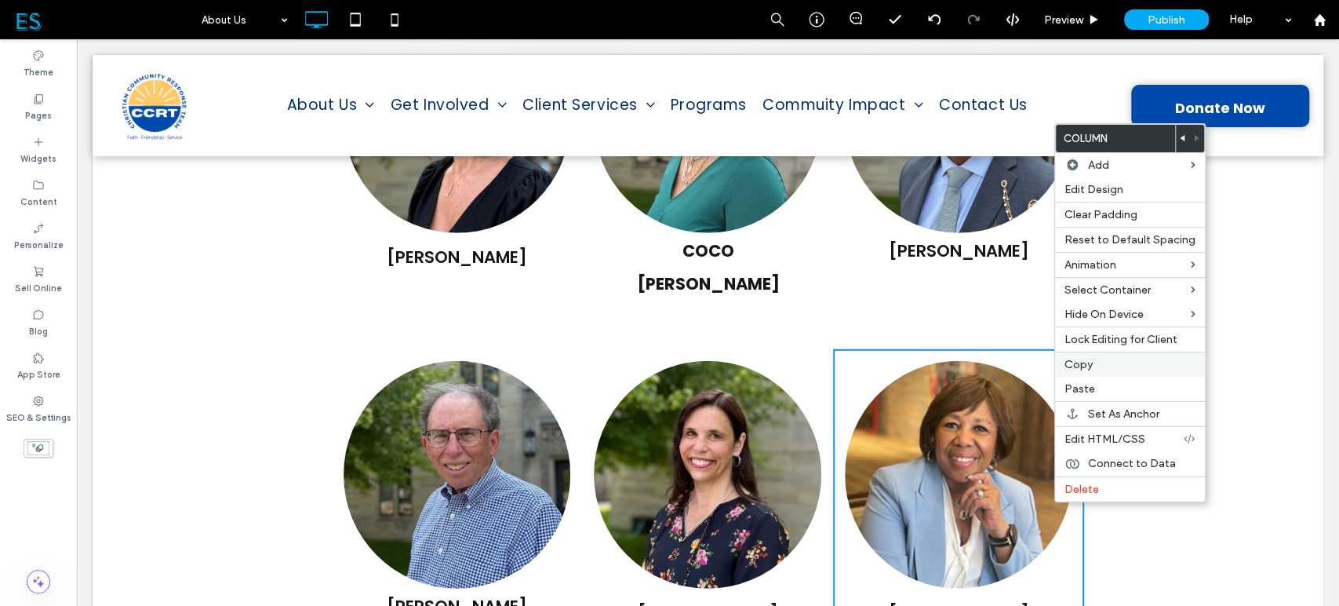
click at [1077, 358] on span "Copy" at bounding box center [1079, 364] width 28 height 13
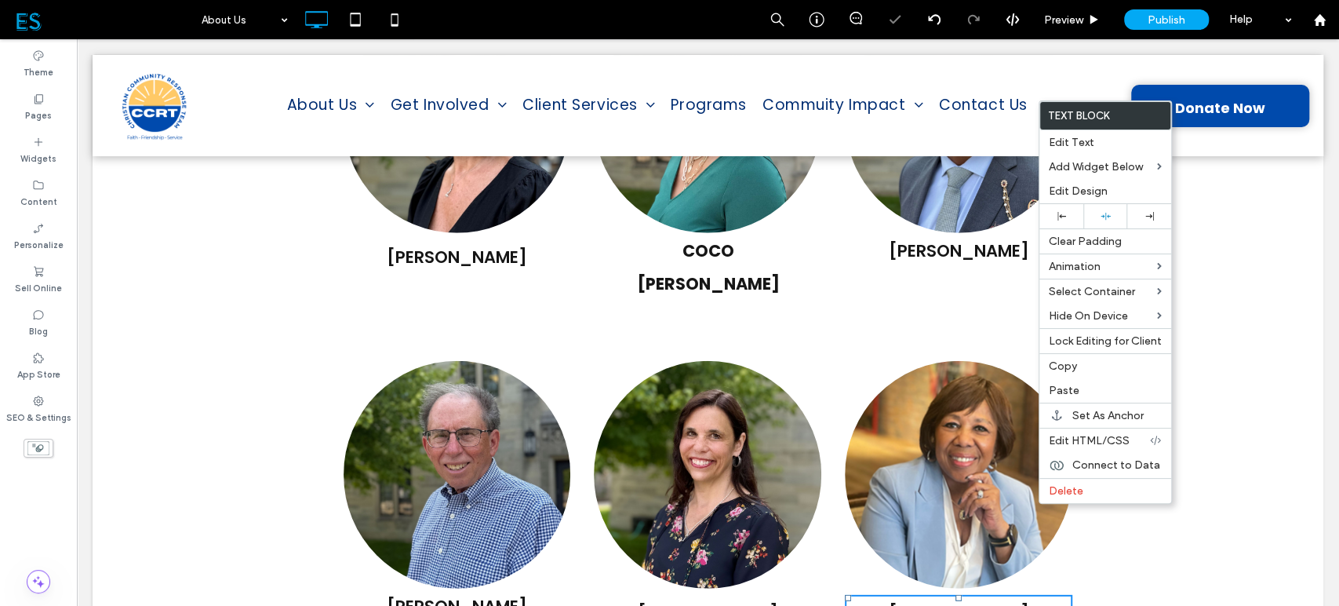
click at [1026, 497] on div "TISH LEWIS-TURNER Click To Paste Click To Paste" at bounding box center [958, 499] width 251 height 300
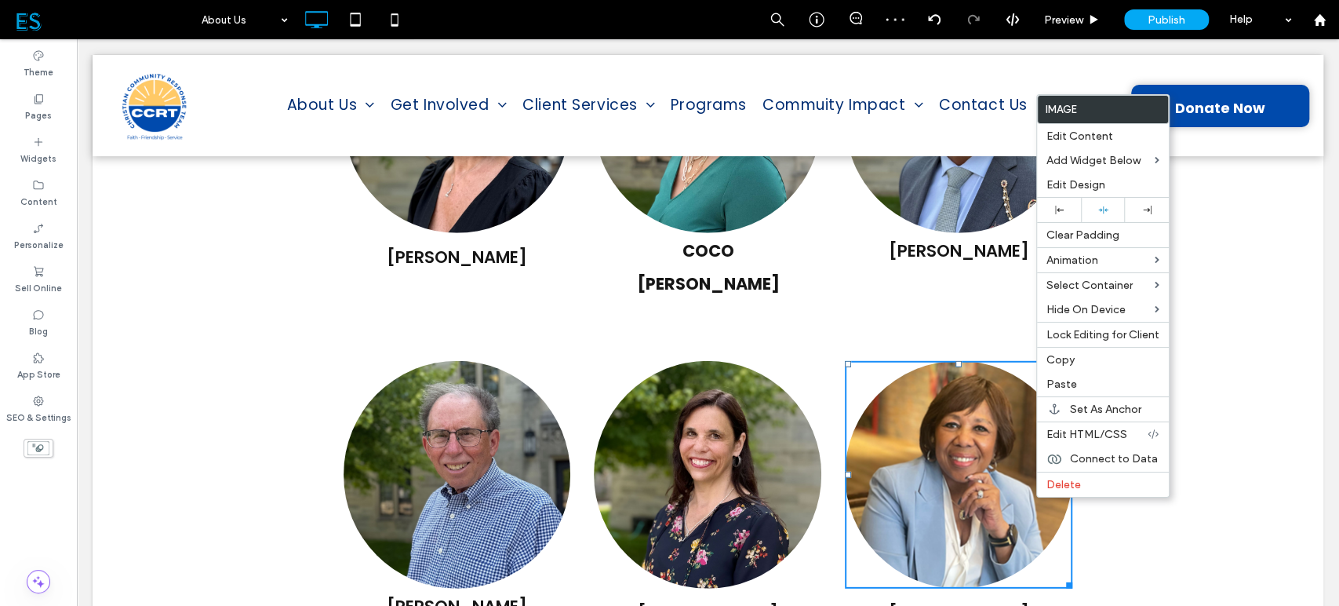
click at [1011, 497] on div "TISH LEWIS-TURNER Click To Paste Click To Paste" at bounding box center [958, 499] width 251 height 300
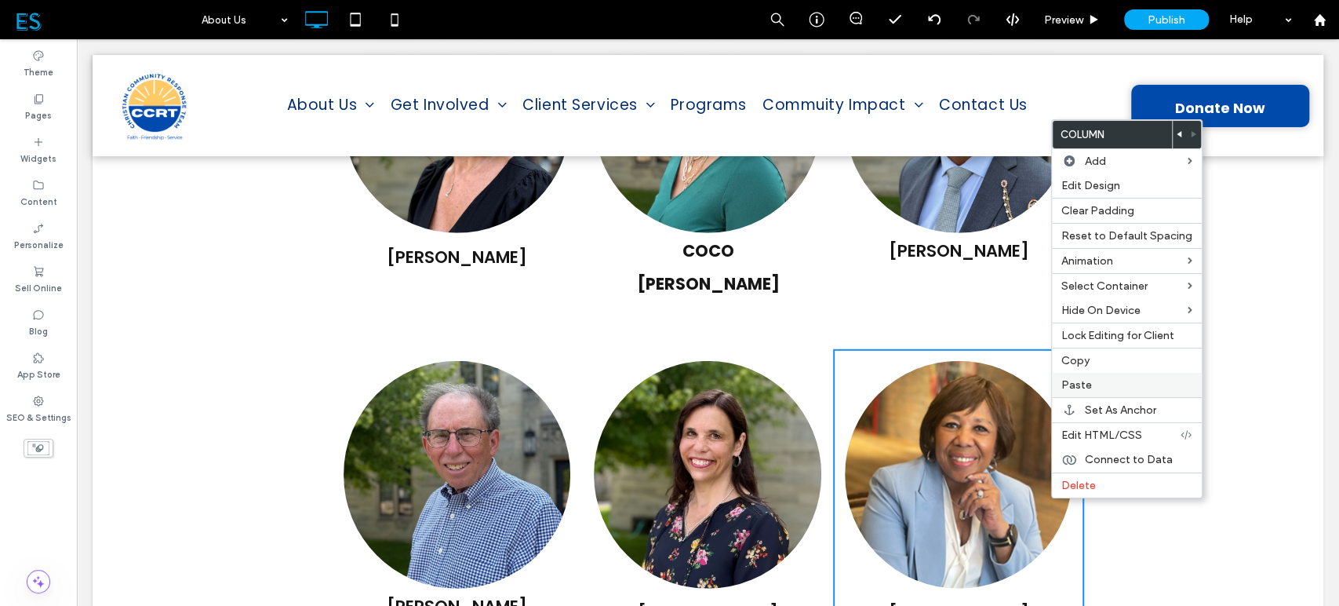
click at [1116, 385] on label "Paste" at bounding box center [1127, 384] width 131 height 13
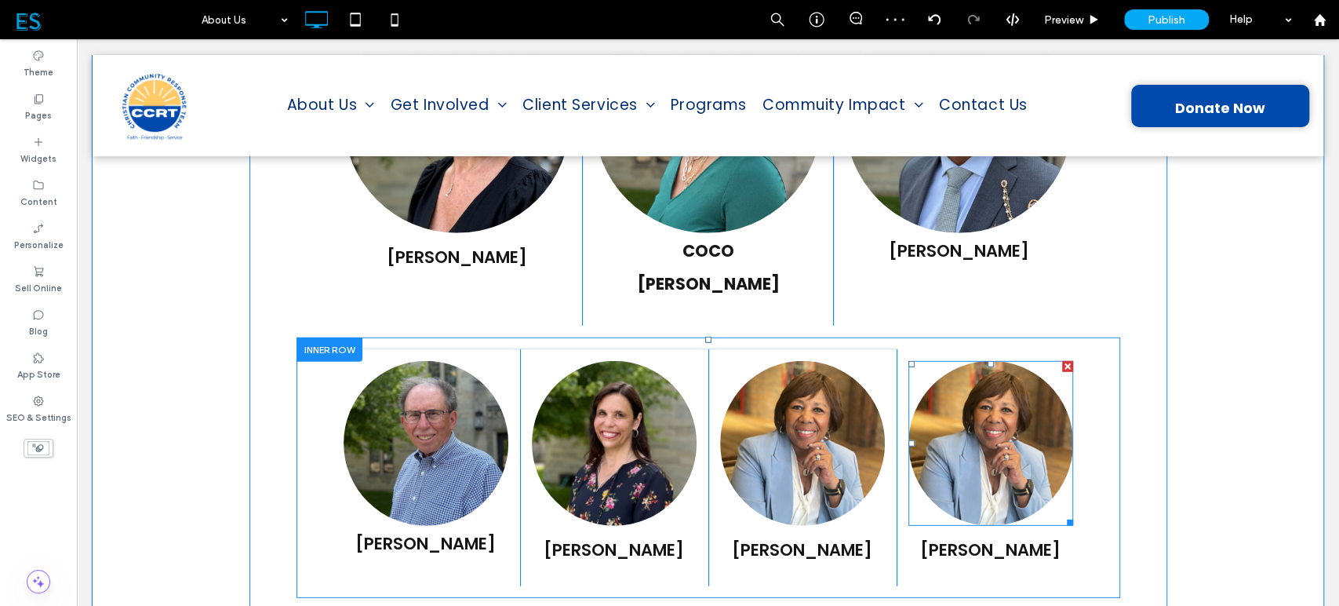
click at [994, 361] on img at bounding box center [991, 443] width 165 height 165
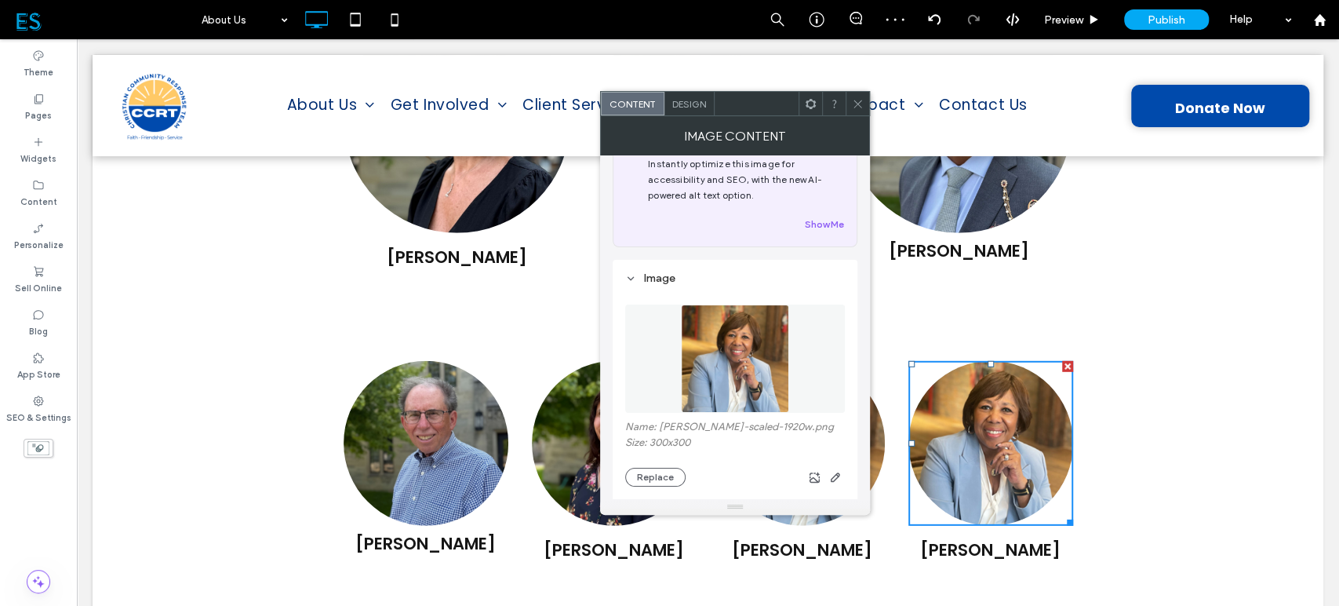
scroll to position [87, 0]
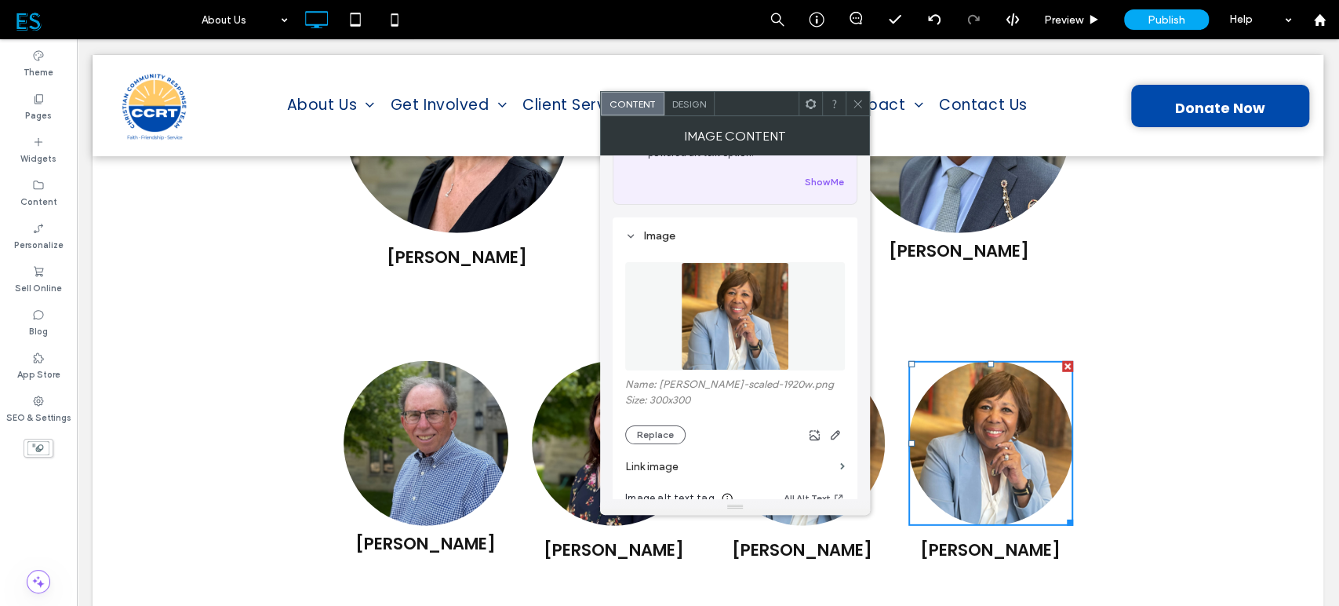
click at [722, 299] on img at bounding box center [735, 316] width 108 height 108
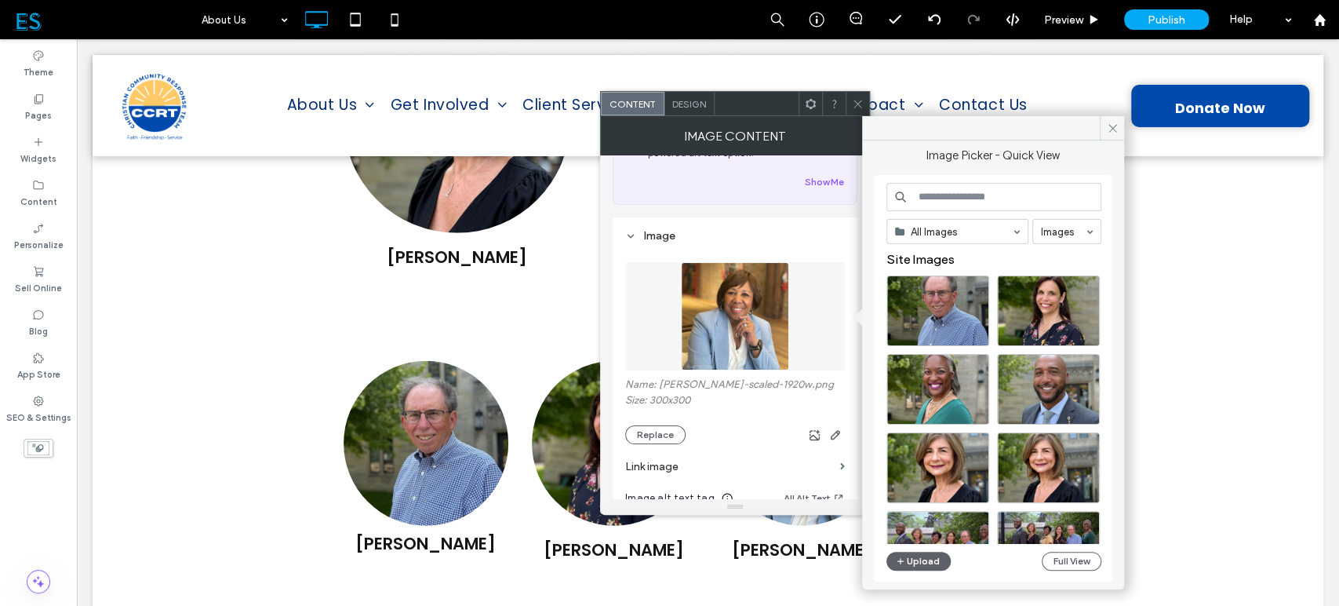
click at [1024, 175] on div "All Images Images Site Images Upload Full View" at bounding box center [993, 378] width 239 height 406
click at [910, 563] on button "Upload" at bounding box center [919, 561] width 64 height 19
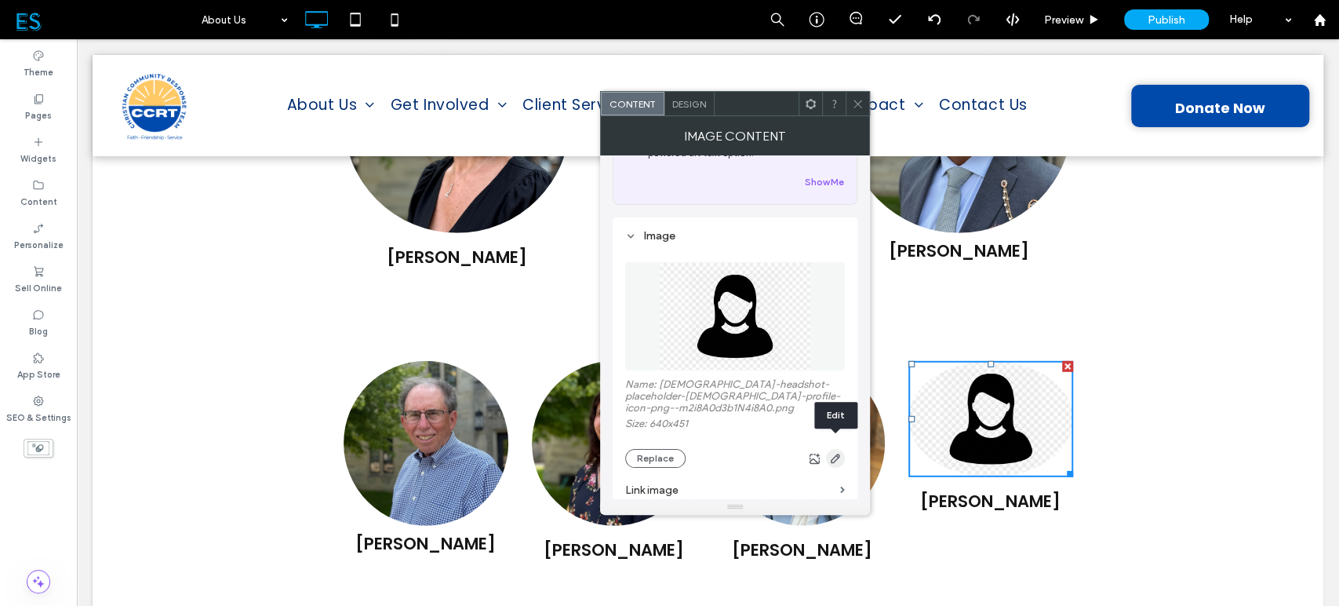
click at [833, 453] on icon "button" at bounding box center [835, 458] width 13 height 13
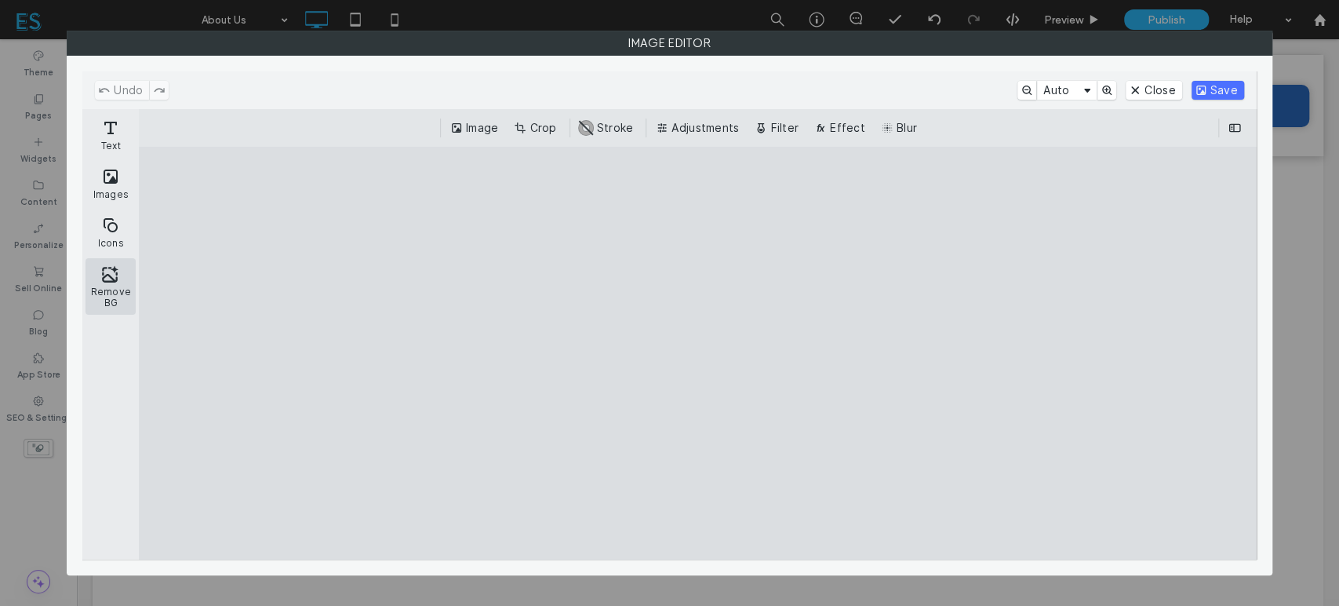
click at [103, 283] on button "Remove BG" at bounding box center [111, 286] width 50 height 56
click at [548, 124] on button "Crop" at bounding box center [537, 127] width 52 height 19
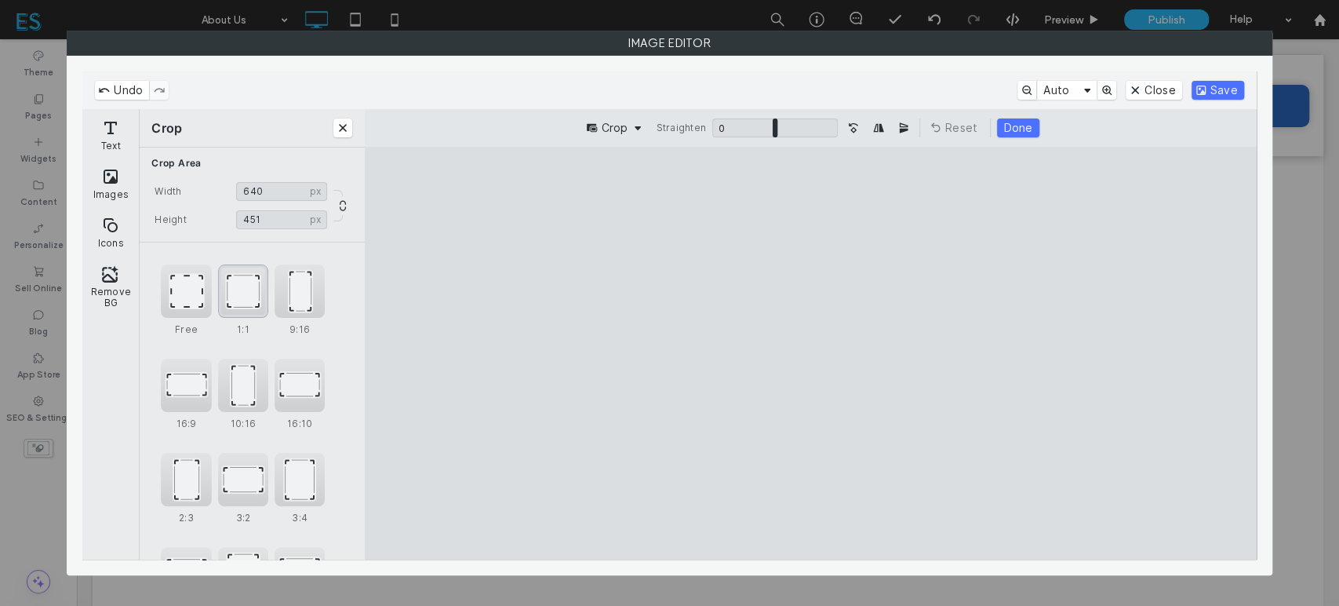
click at [241, 287] on div "1:1" at bounding box center [243, 290] width 50 height 53
click at [1205, 89] on button "Save" at bounding box center [1218, 90] width 53 height 19
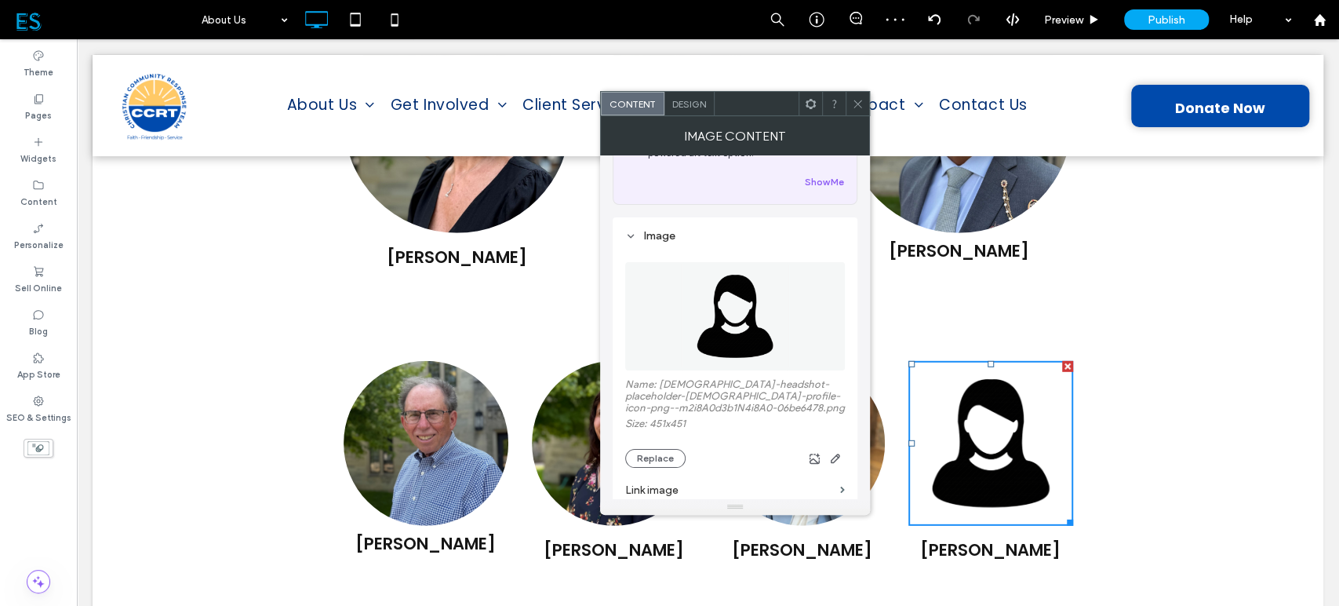
click at [856, 107] on icon at bounding box center [858, 104] width 12 height 12
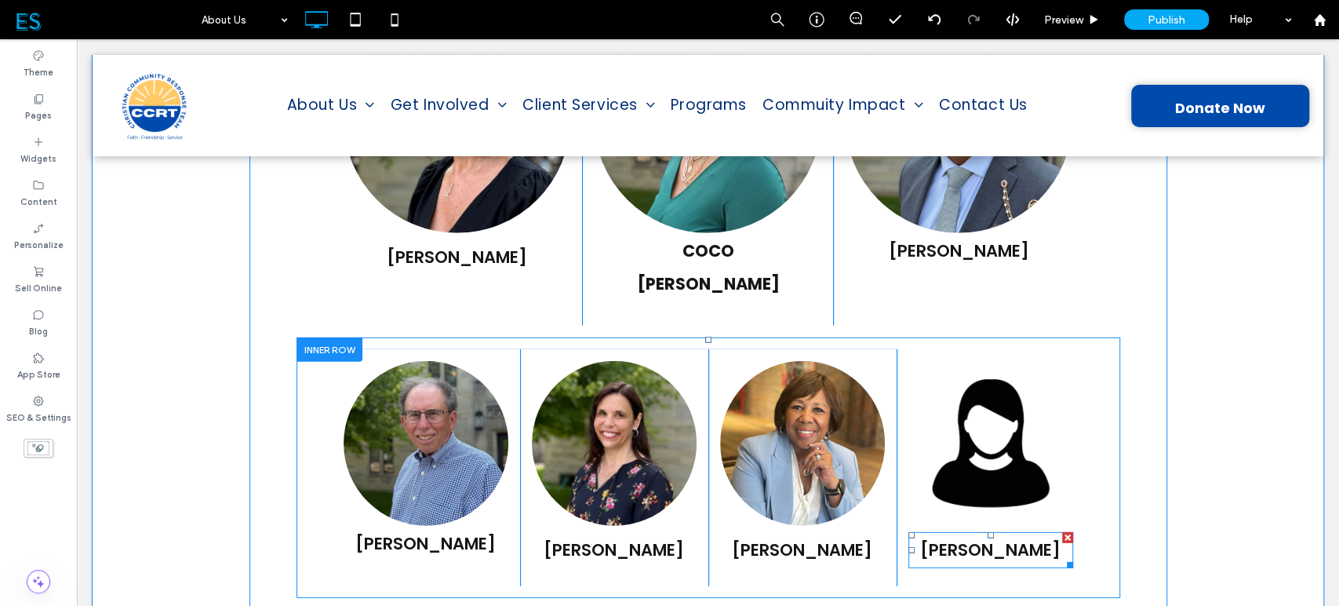
click at [964, 534] on p "[PERSON_NAME]" at bounding box center [991, 550] width 165 height 33
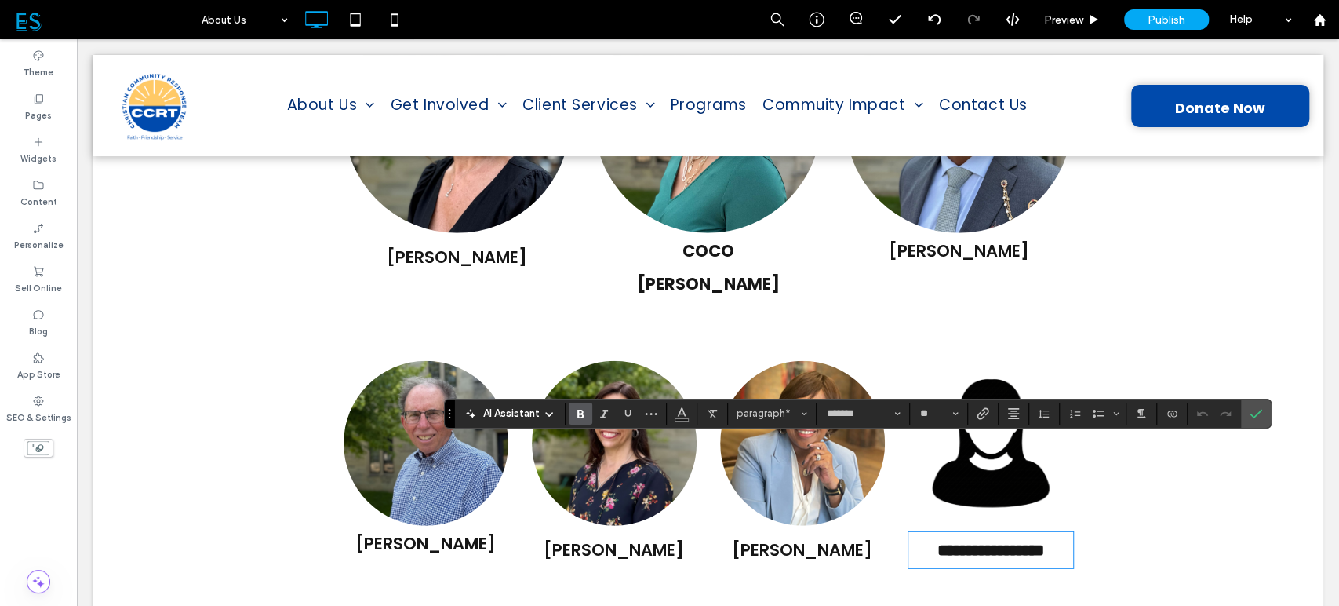
click at [981, 542] on span "**********" at bounding box center [991, 550] width 107 height 16
click at [1256, 417] on icon "Confirm" at bounding box center [1256, 413] width 13 height 13
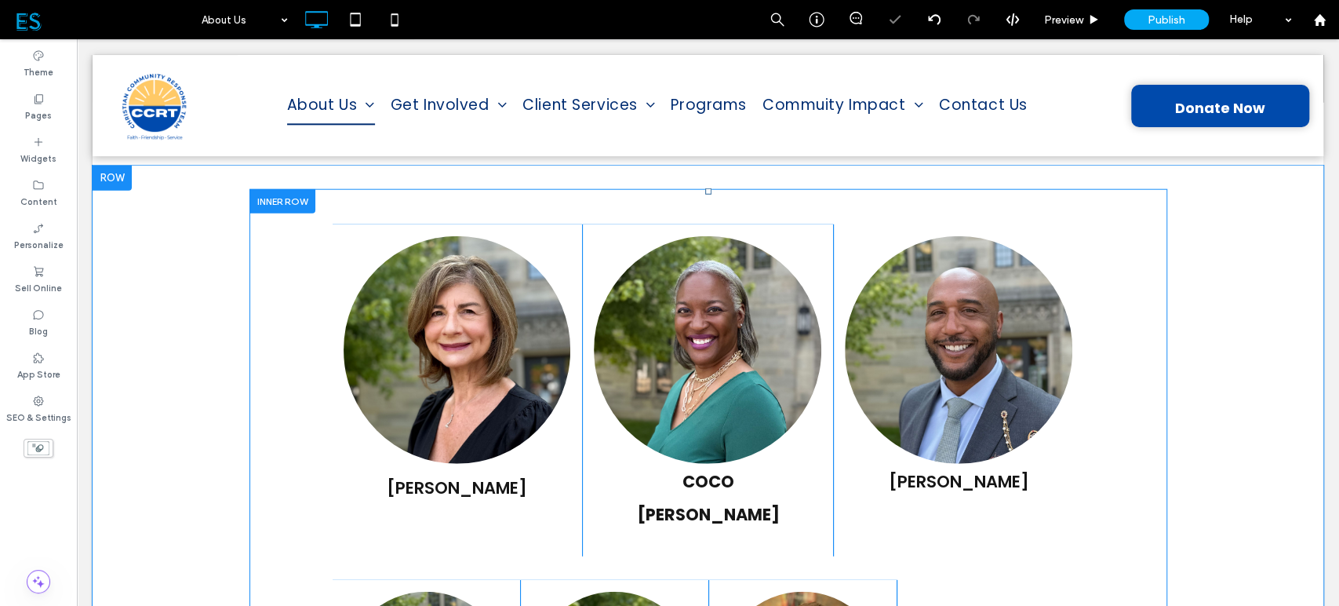
scroll to position [2599, 0]
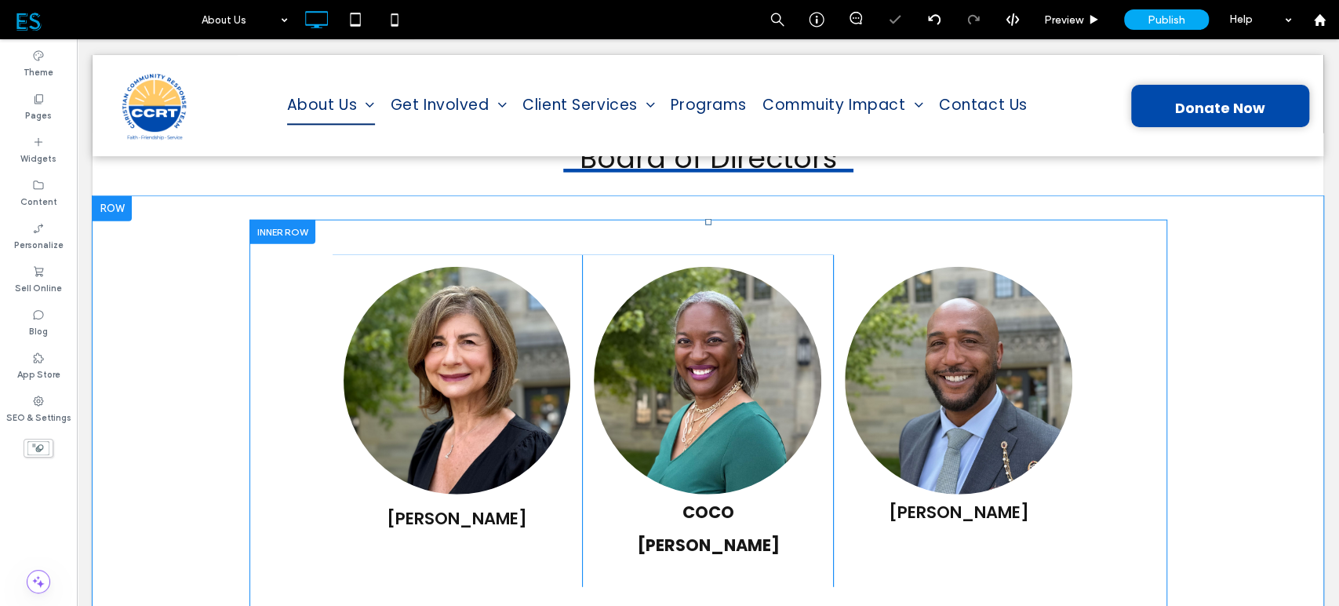
click at [265, 220] on div at bounding box center [283, 232] width 66 height 24
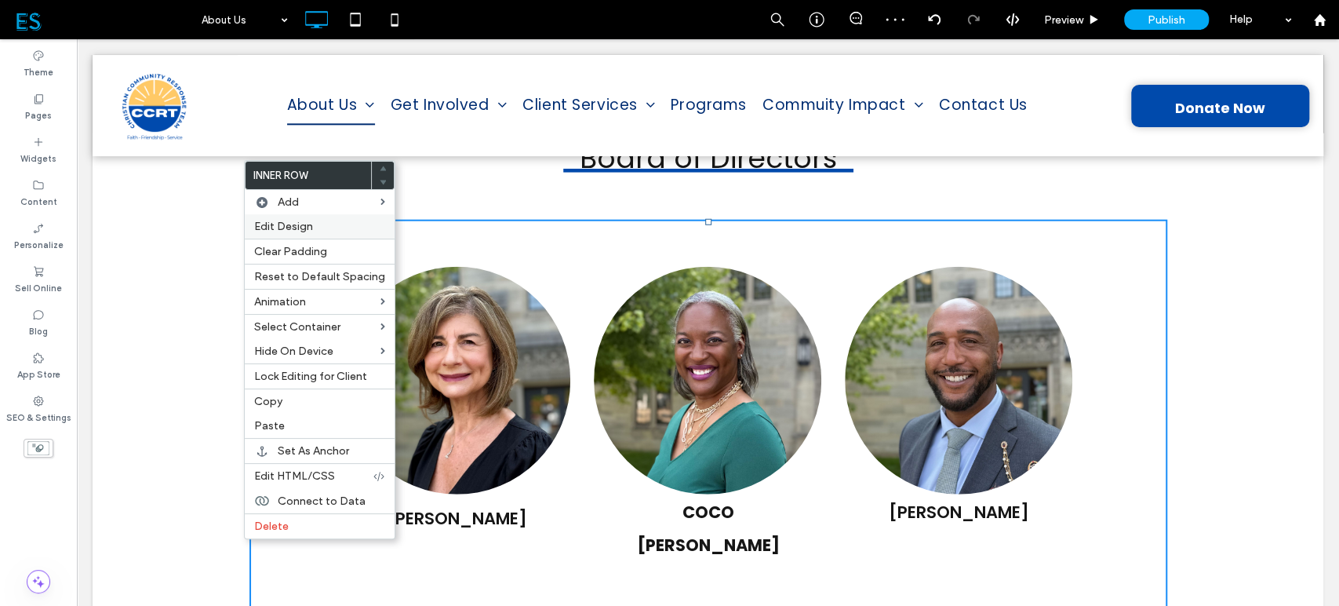
click at [304, 224] on span "Edit Design" at bounding box center [283, 226] width 59 height 13
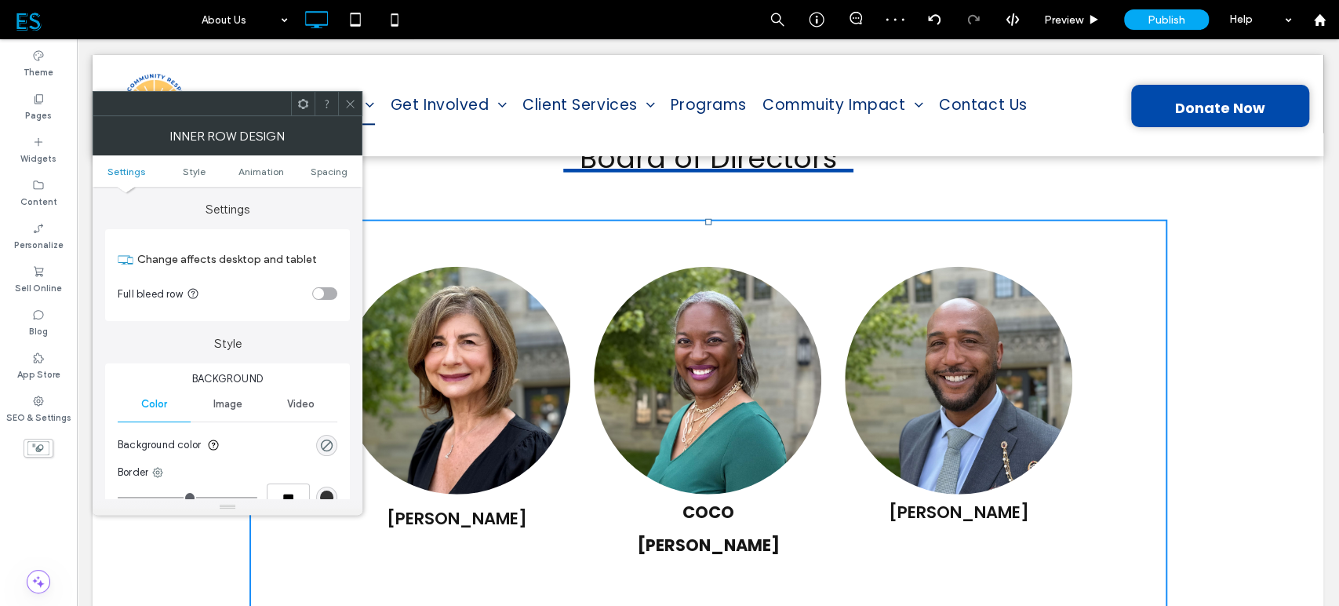
click at [324, 281] on section "Full bleed row" at bounding box center [228, 293] width 220 height 39
click at [323, 293] on div "toggle" at bounding box center [318, 293] width 11 height 11
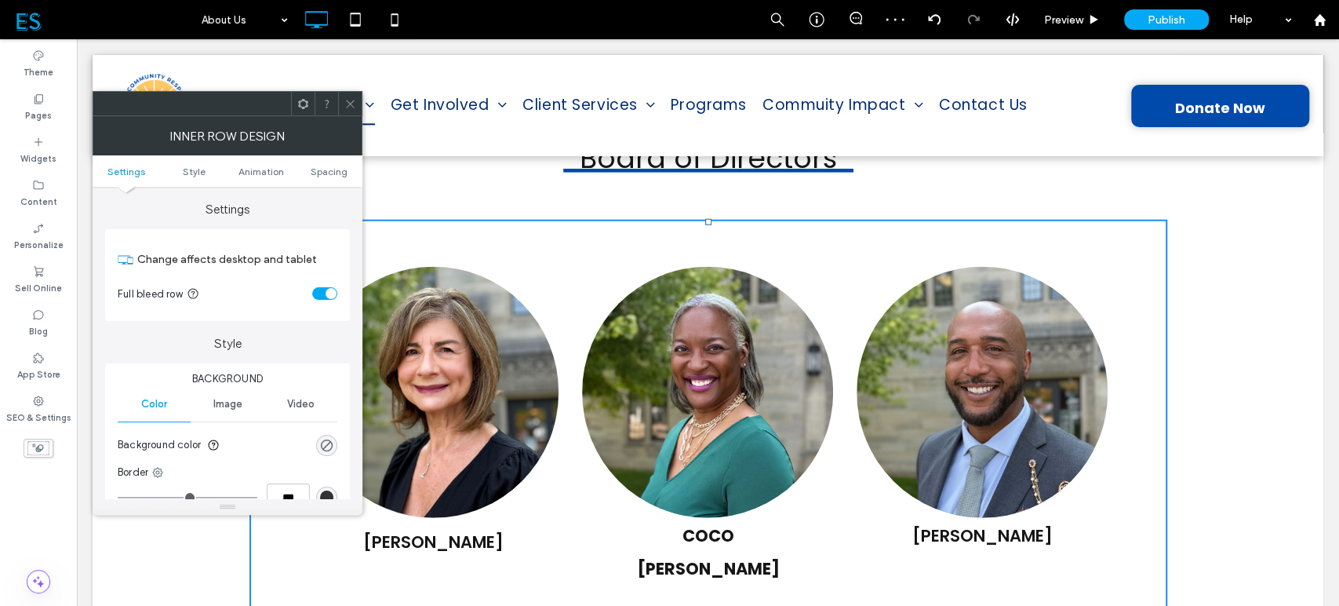
click at [352, 110] on span at bounding box center [350, 104] width 12 height 24
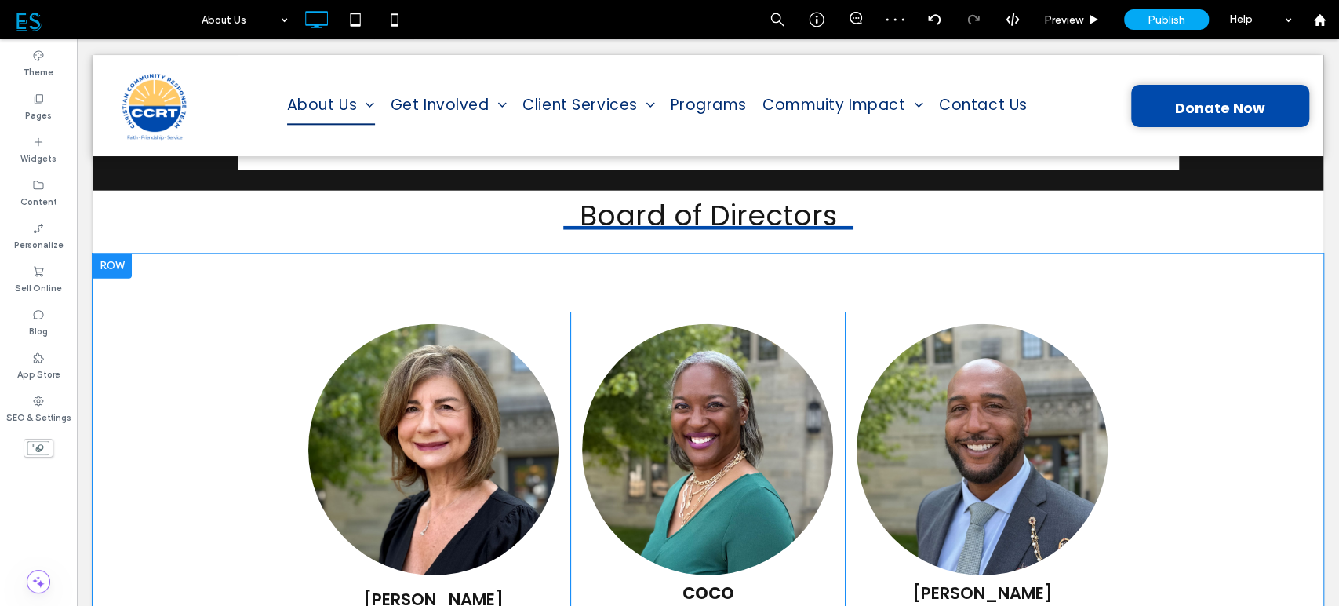
scroll to position [2511, 0]
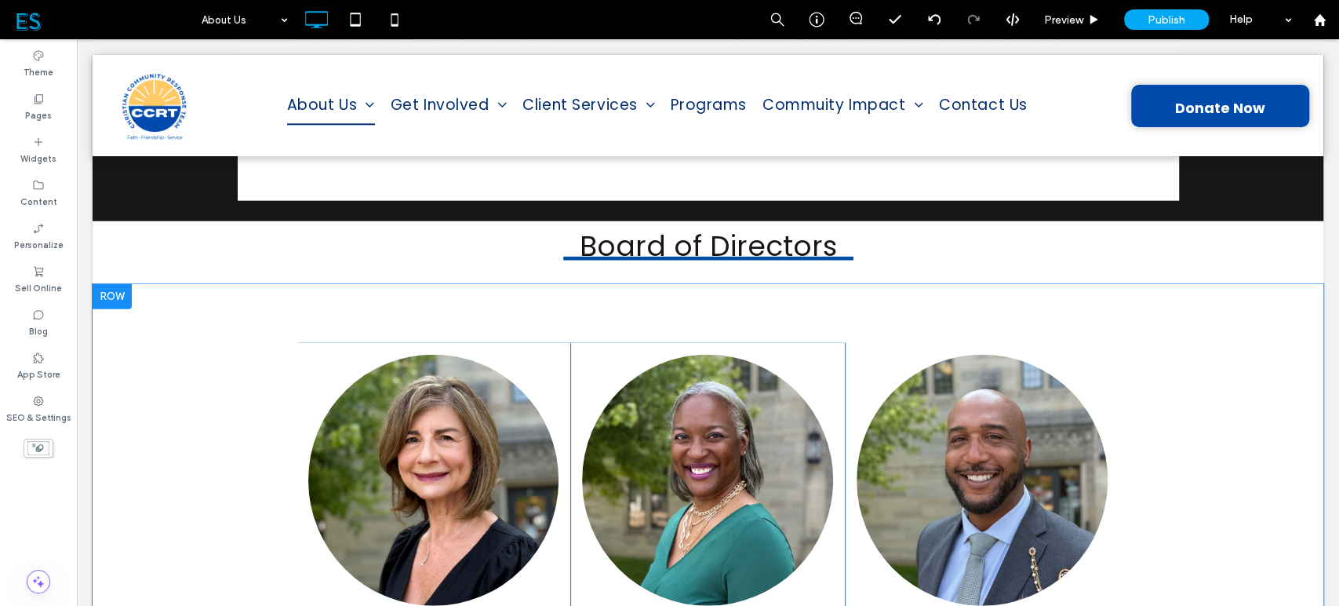
click at [119, 284] on div at bounding box center [112, 296] width 39 height 25
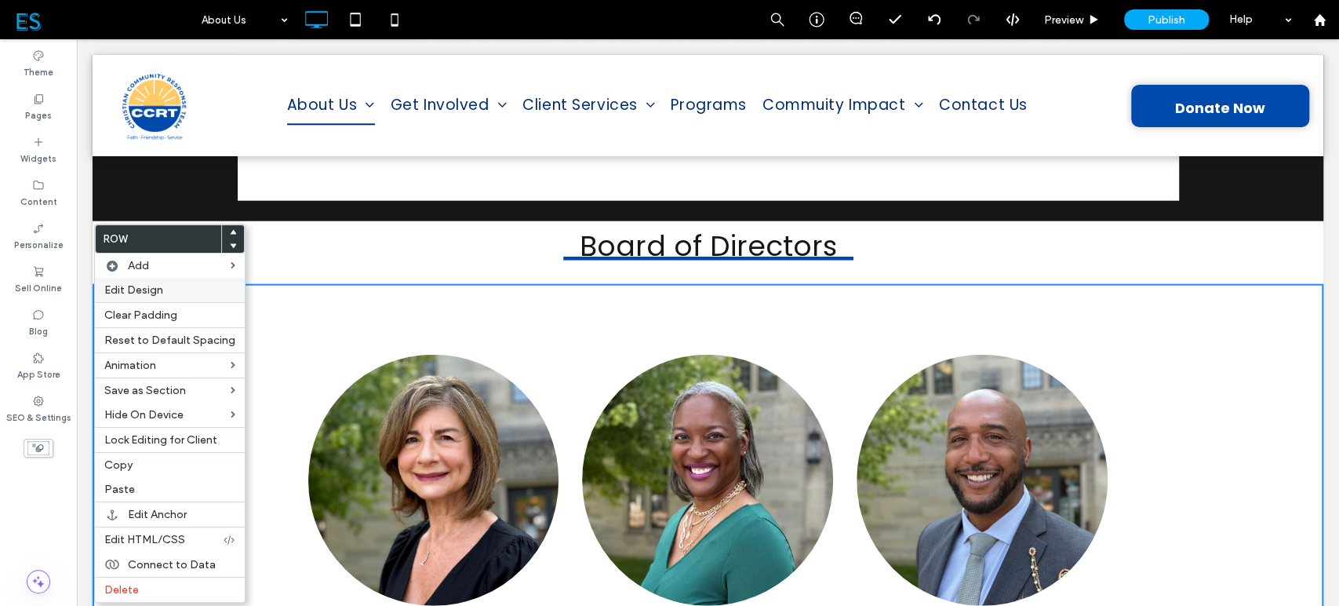
click at [134, 285] on span "Edit Design" at bounding box center [133, 289] width 59 height 13
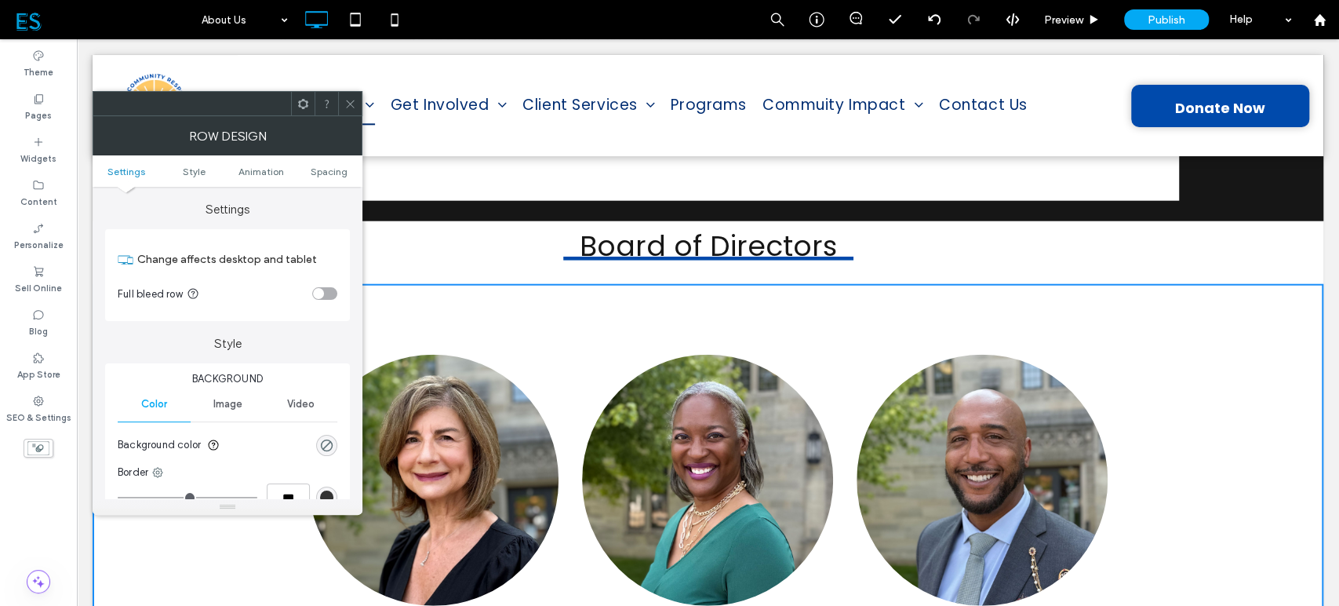
click at [315, 293] on div "toggle" at bounding box center [318, 293] width 11 height 11
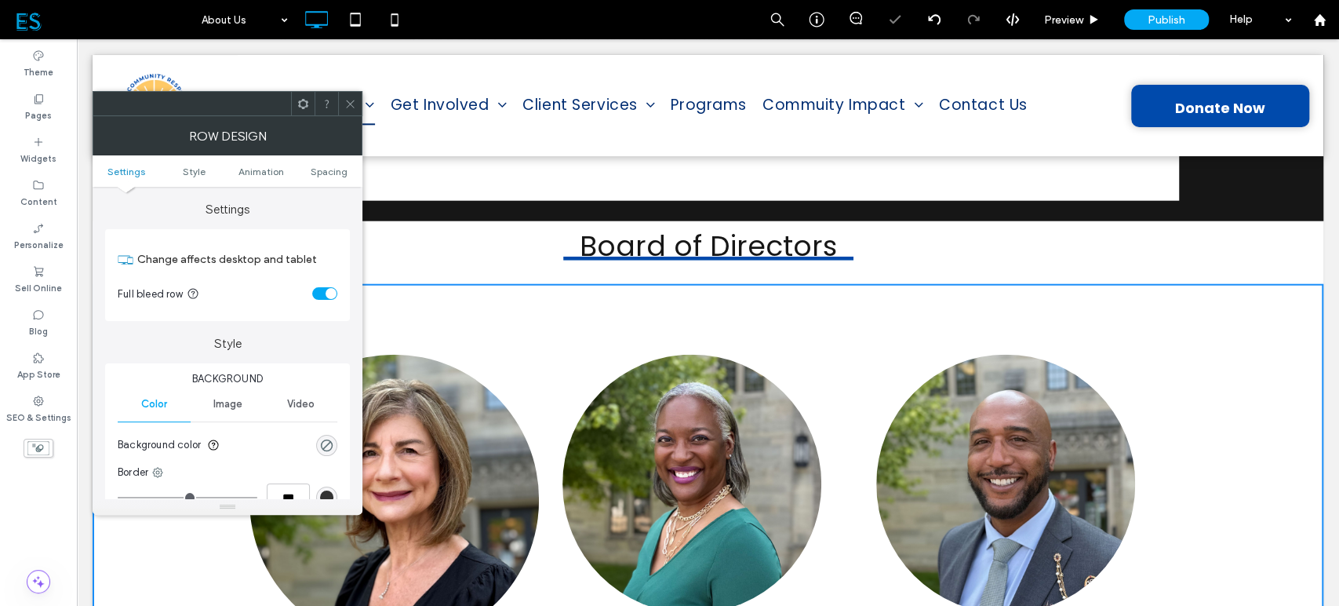
click at [350, 104] on use at bounding box center [350, 104] width 8 height 8
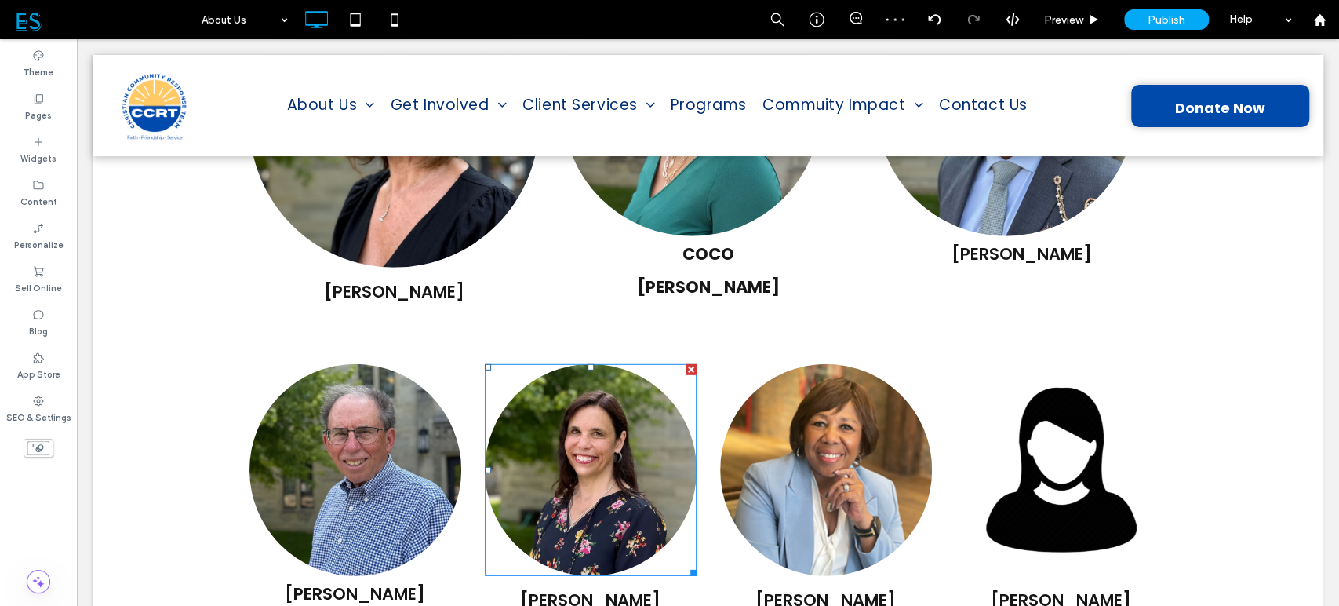
scroll to position [3034, 0]
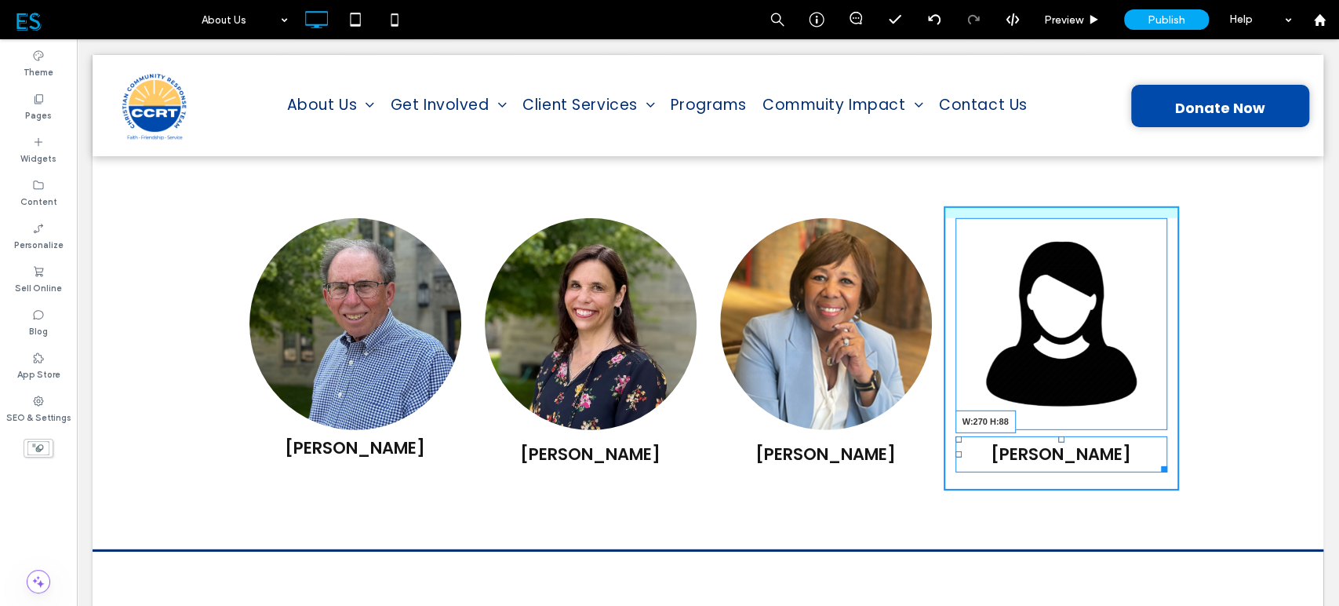
drag, startPoint x: 1156, startPoint y: 440, endPoint x: 1243, endPoint y: 437, distance: 87.2
click at [1243, 437] on div "DAN SWANSON Click To Paste AMY DAVIS Click To Paste Click To Paste TISH LEWIS-T…" at bounding box center [708, 349] width 1184 height 308
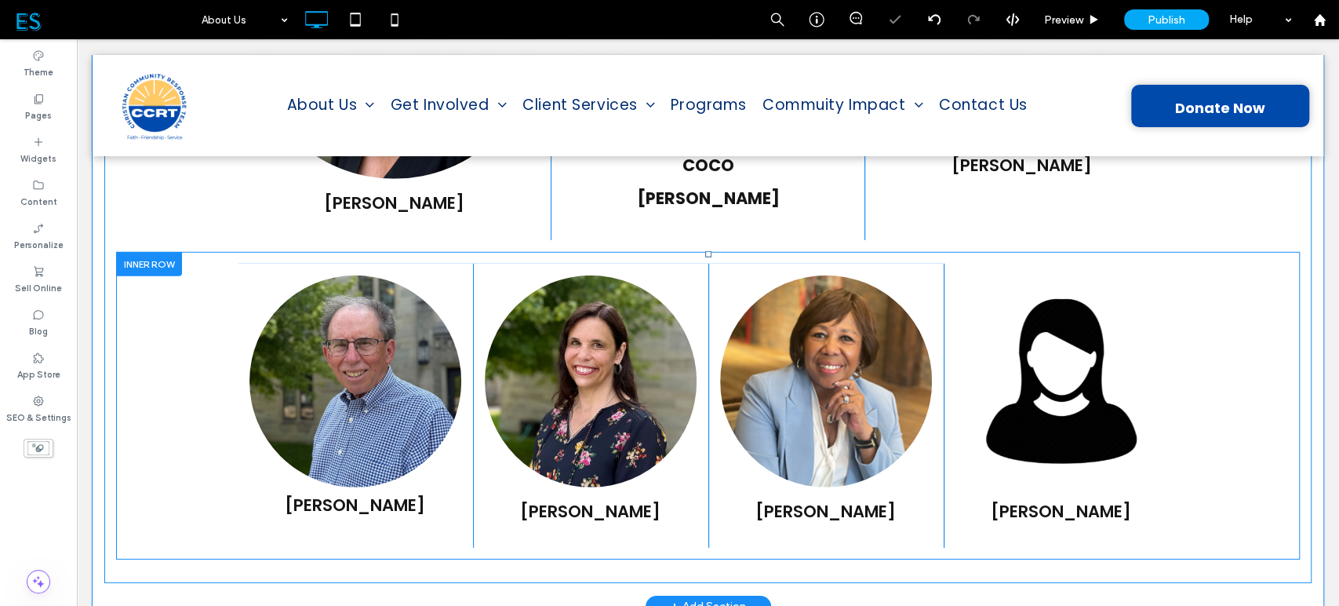
scroll to position [2860, 0]
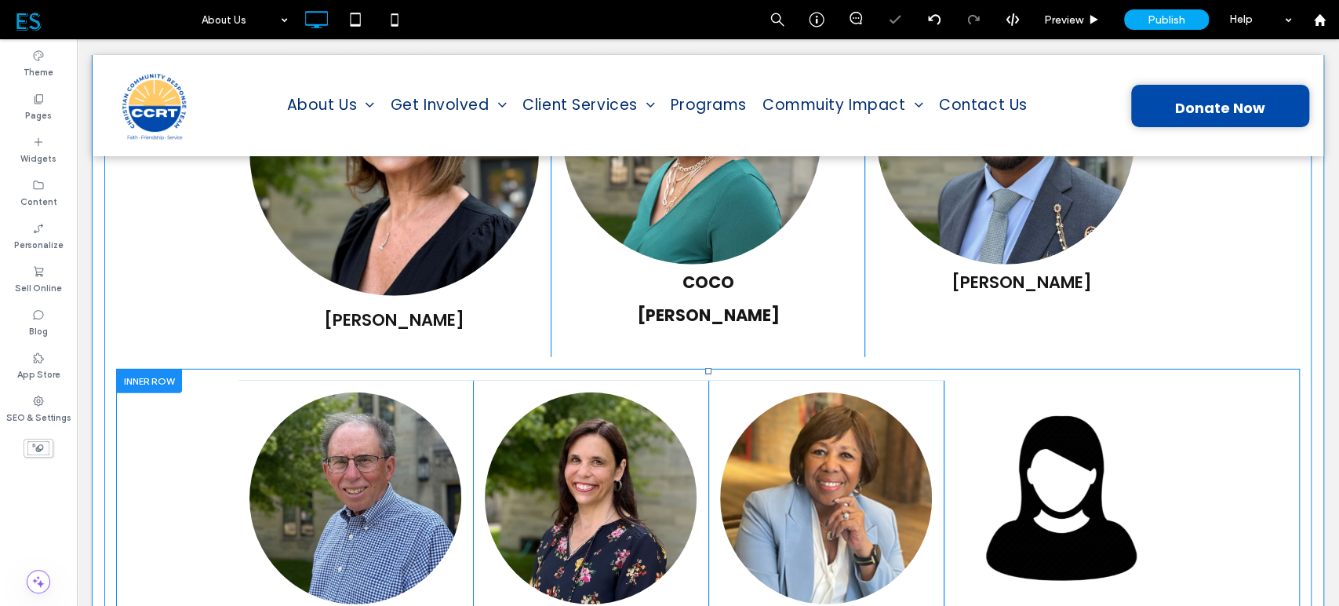
click at [144, 369] on div at bounding box center [149, 381] width 66 height 24
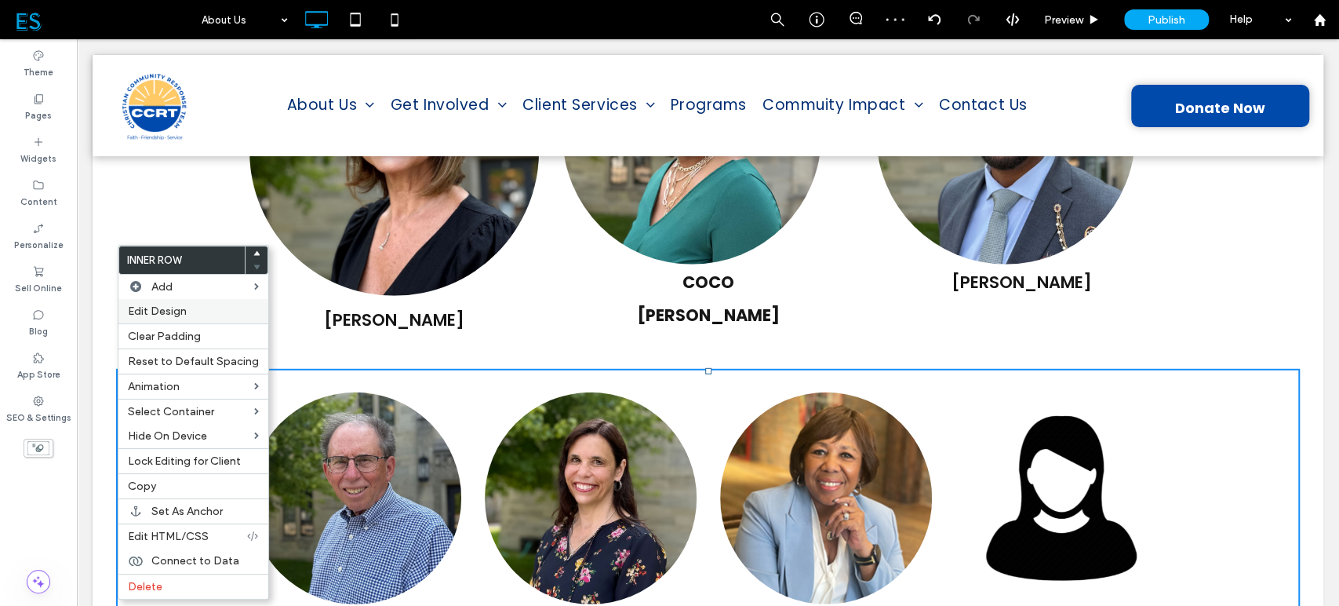
click at [199, 315] on label "Edit Design" at bounding box center [193, 310] width 131 height 13
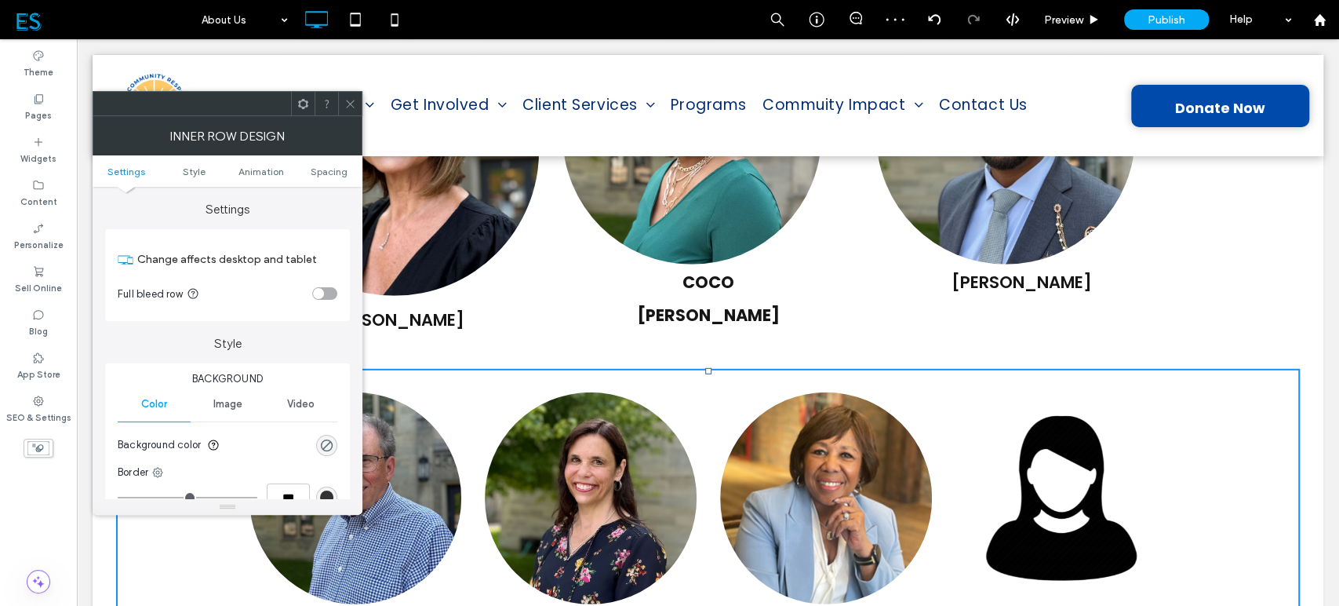
click at [323, 290] on div "toggle" at bounding box center [318, 293] width 11 height 11
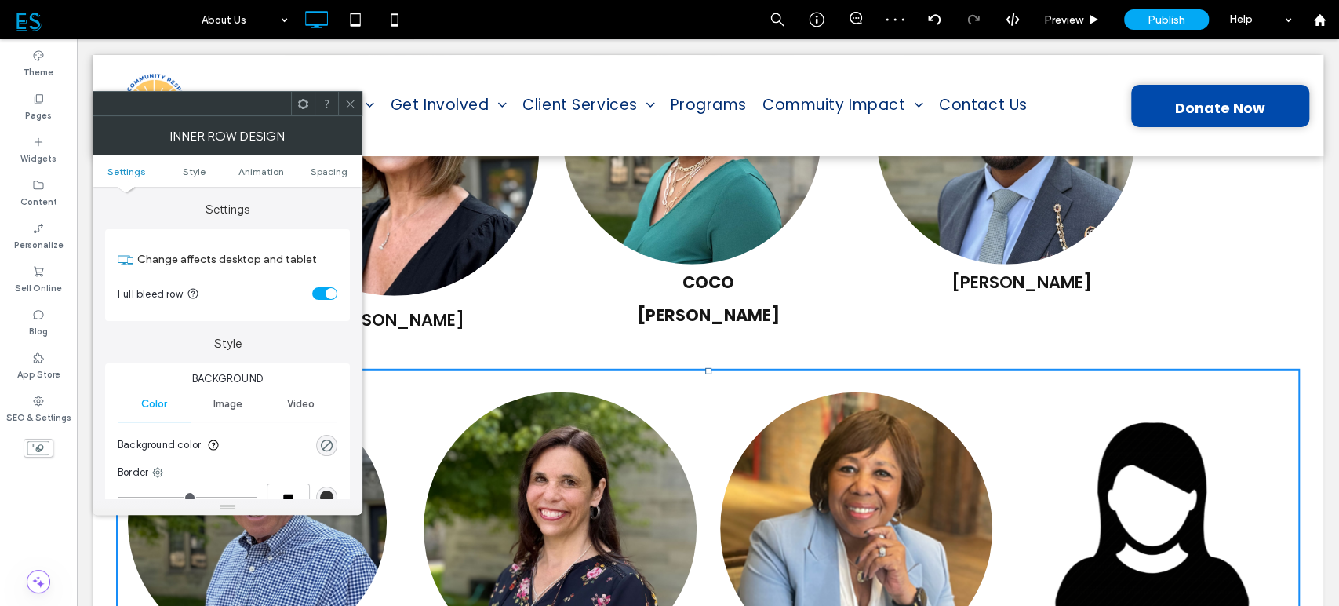
click at [347, 105] on icon at bounding box center [350, 104] width 12 height 12
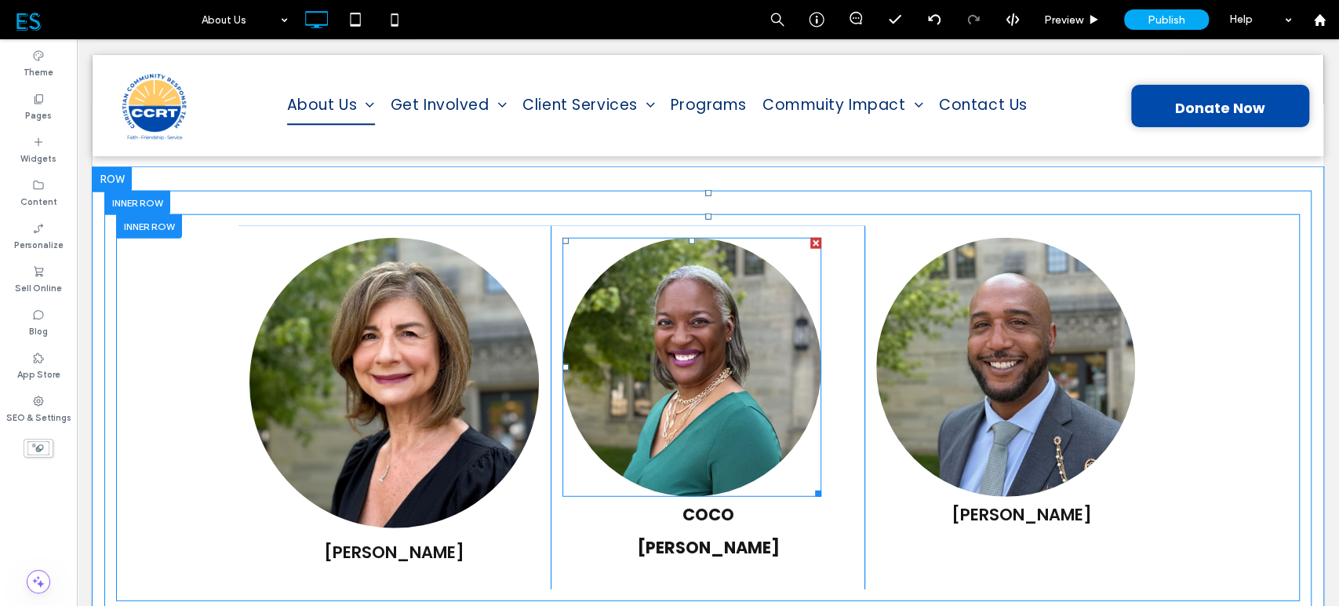
scroll to position [2599, 0]
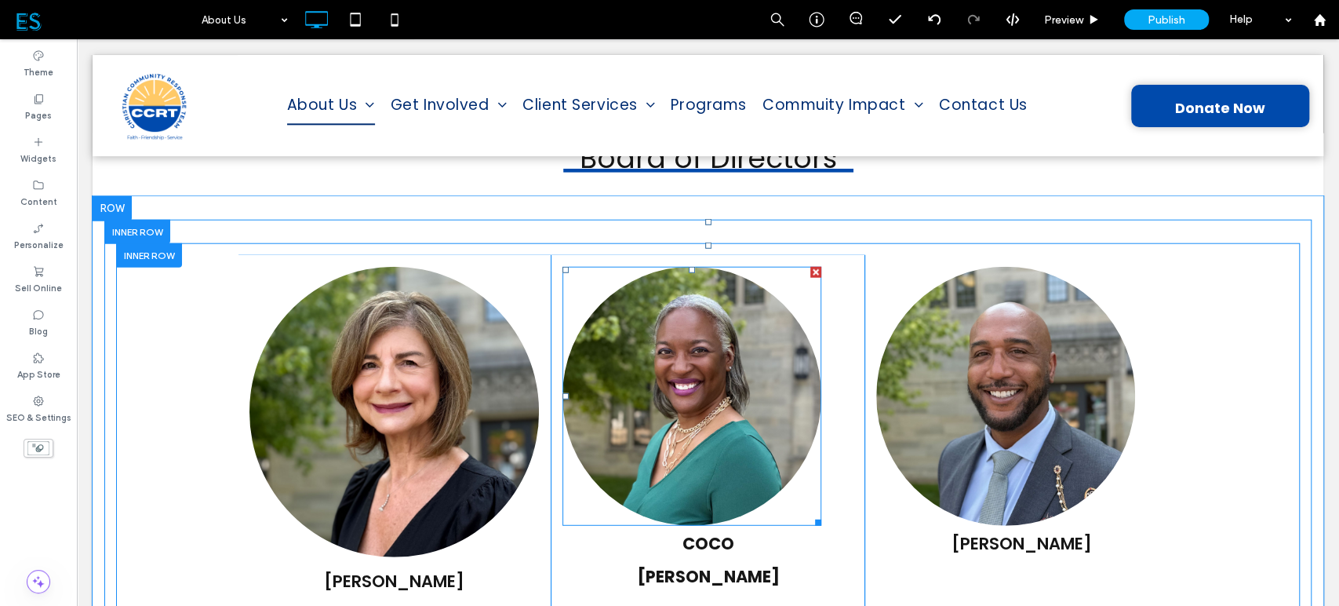
click at [615, 358] on img at bounding box center [692, 396] width 259 height 259
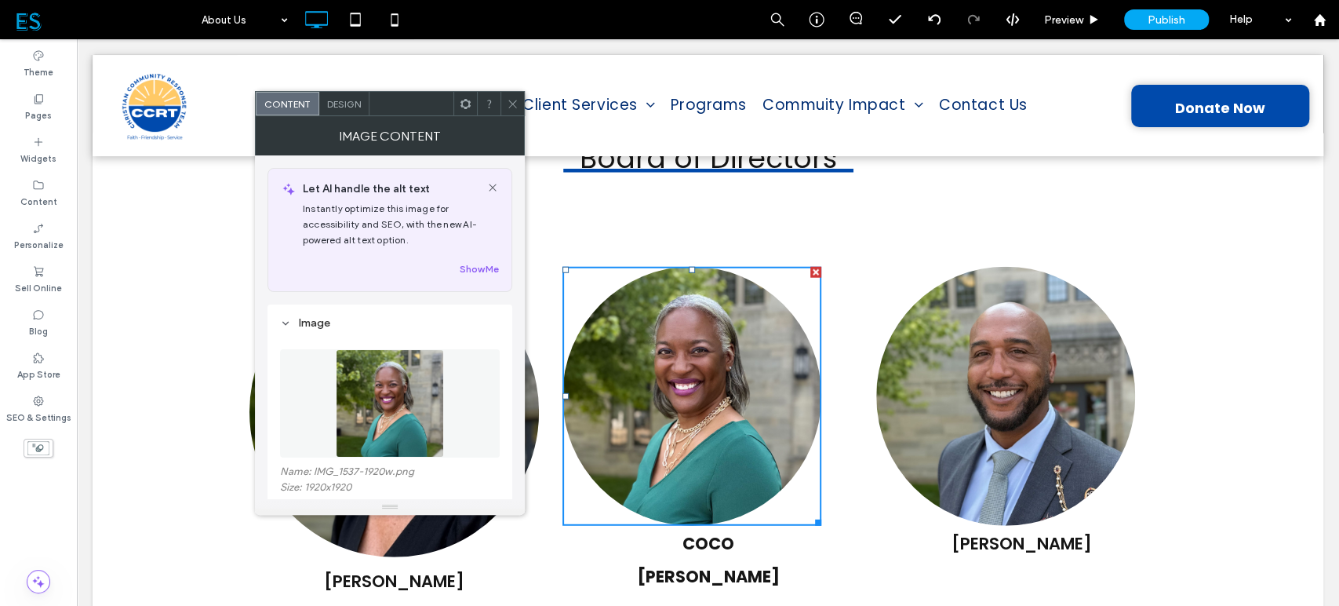
click at [352, 107] on span "Design" at bounding box center [344, 104] width 34 height 12
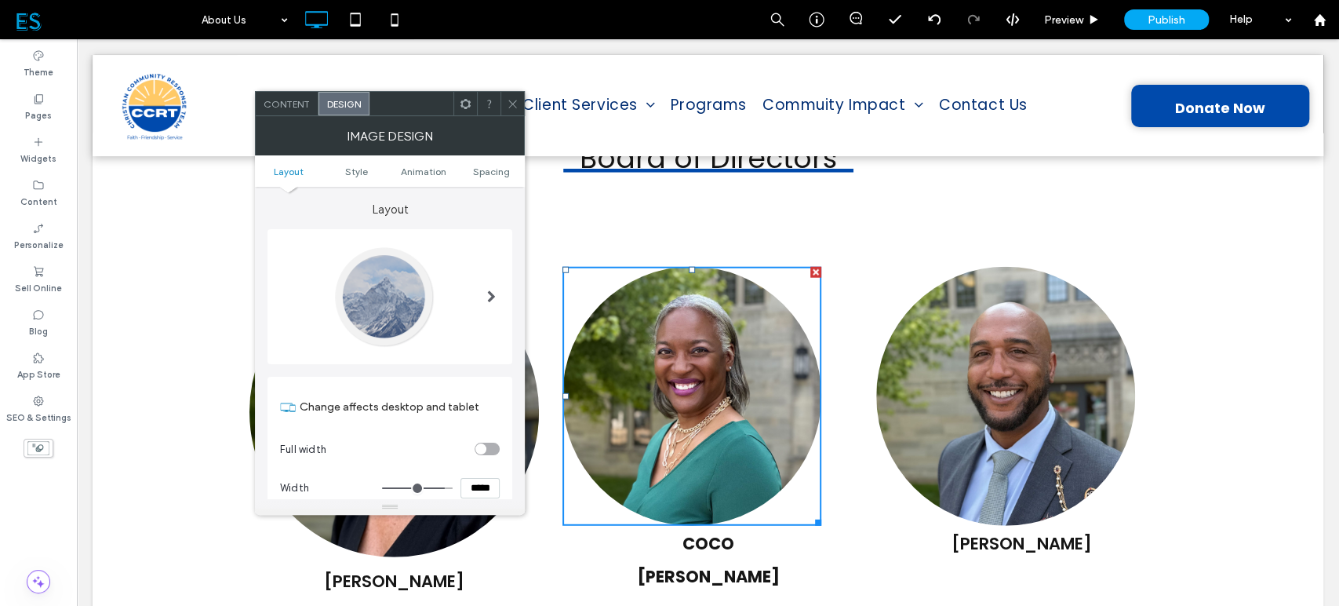
click at [515, 106] on icon at bounding box center [513, 104] width 12 height 12
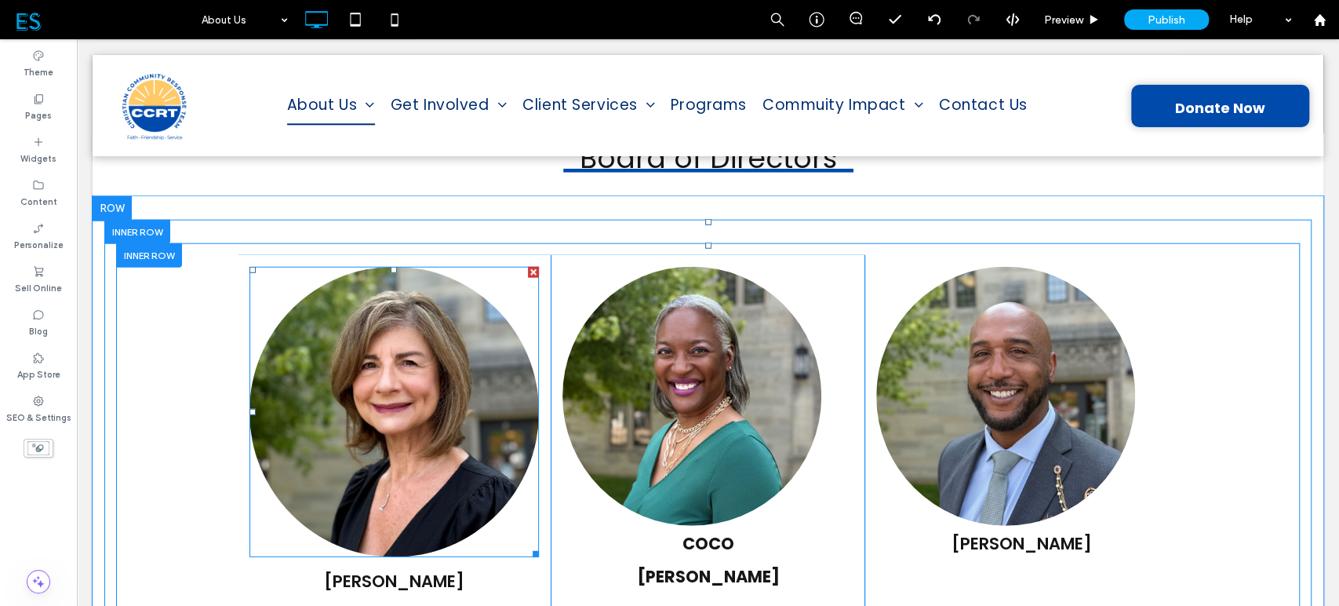
click at [458, 363] on img at bounding box center [395, 412] width 290 height 290
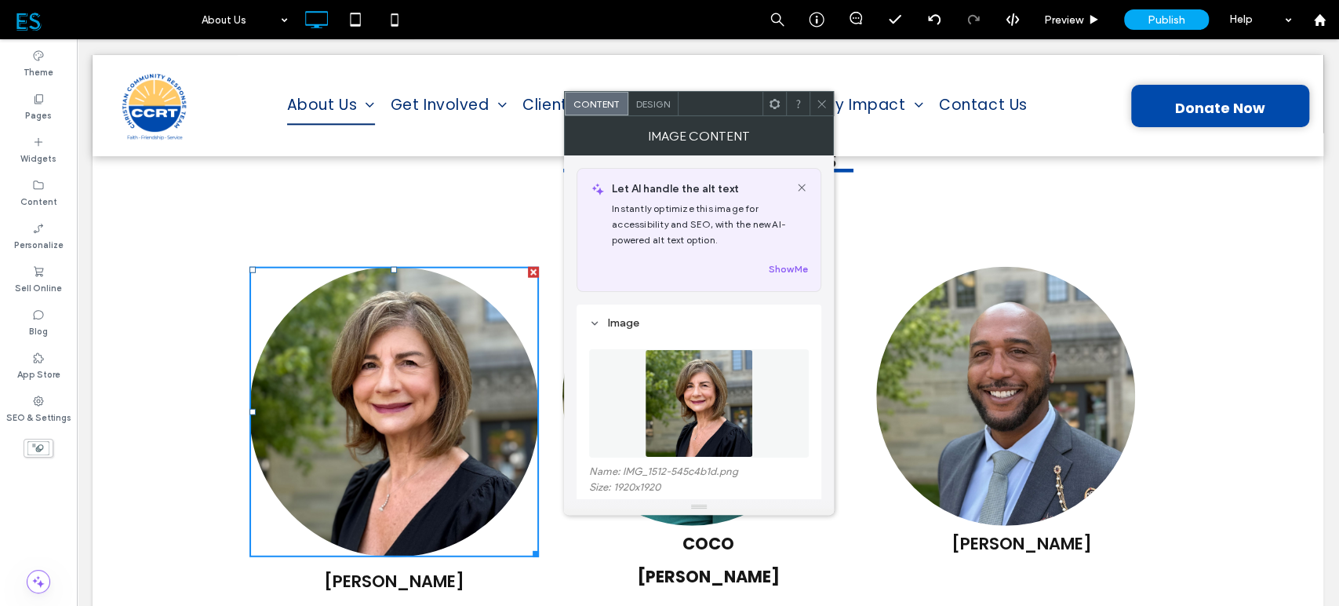
click at [654, 106] on span "Design" at bounding box center [653, 104] width 34 height 12
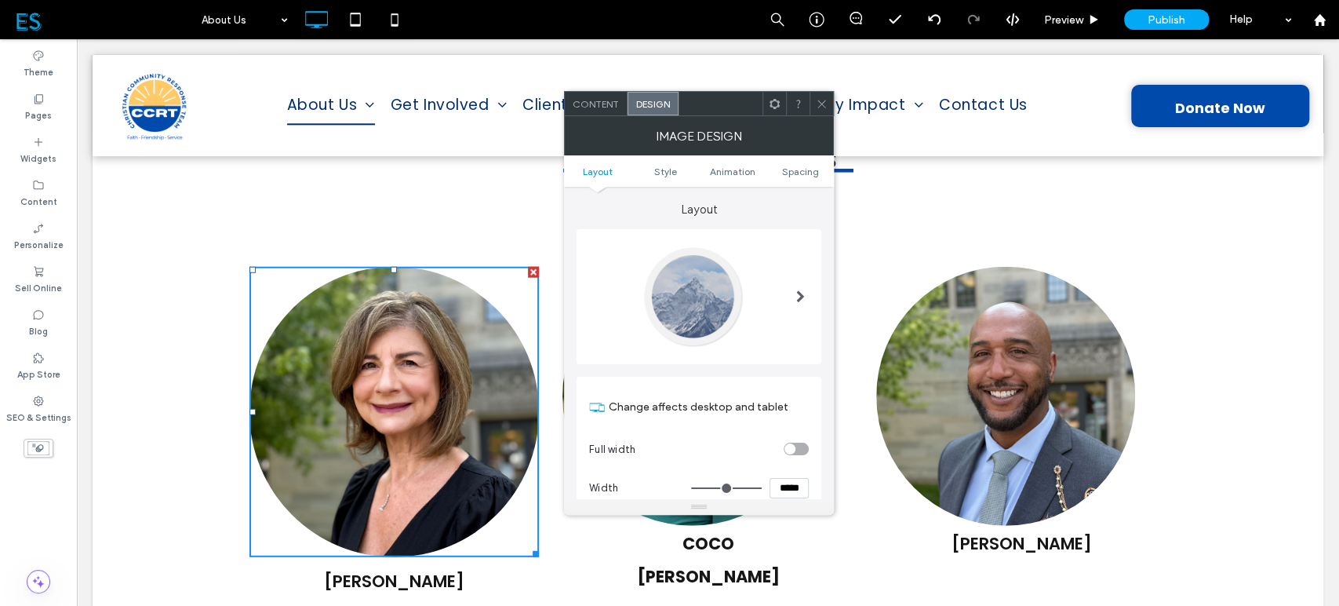
click at [781, 483] on input "*****" at bounding box center [789, 488] width 39 height 20
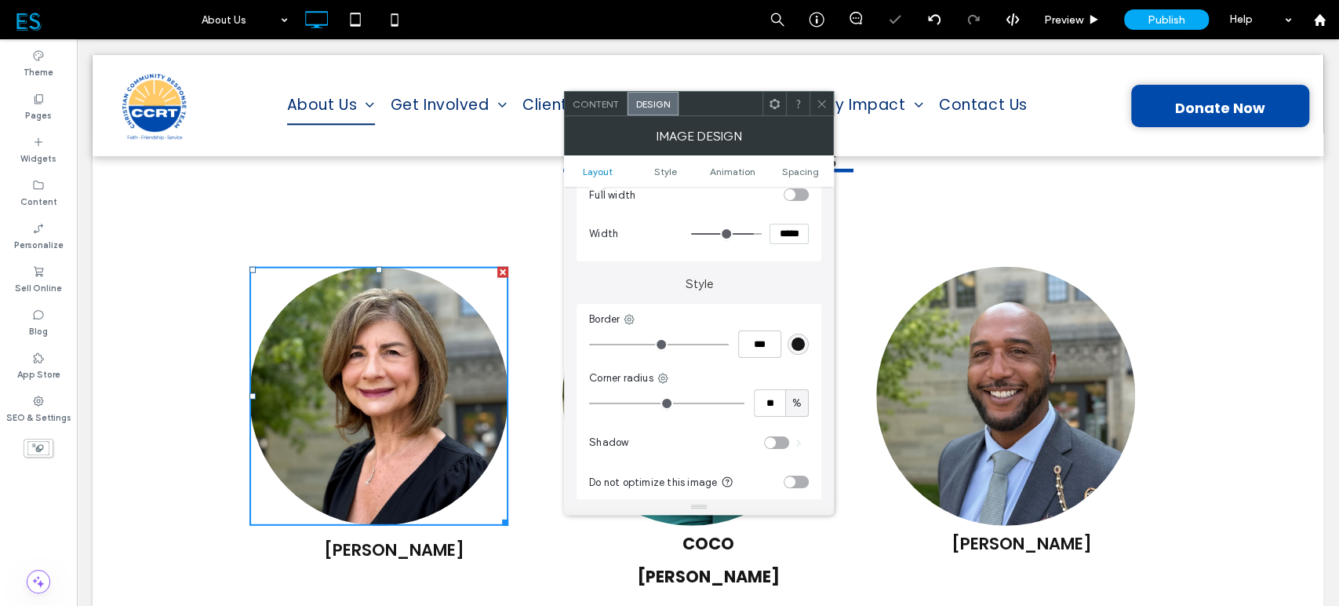
click at [822, 99] on icon at bounding box center [822, 104] width 12 height 12
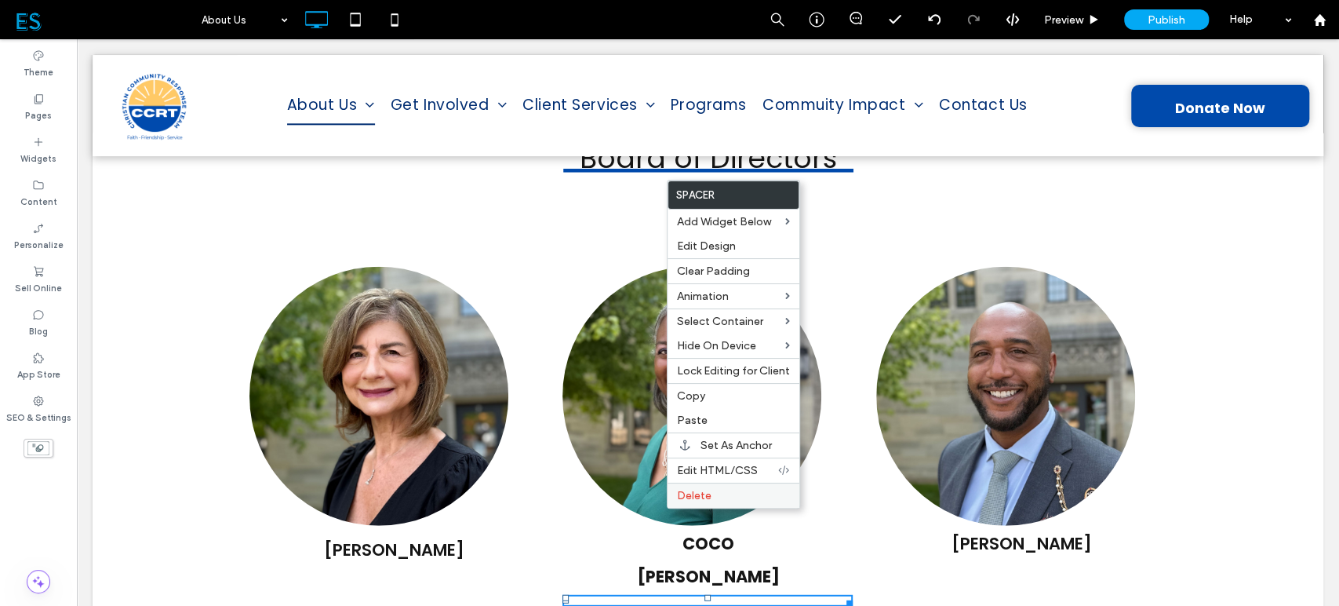
click at [682, 494] on span "Delete" at bounding box center [694, 495] width 35 height 13
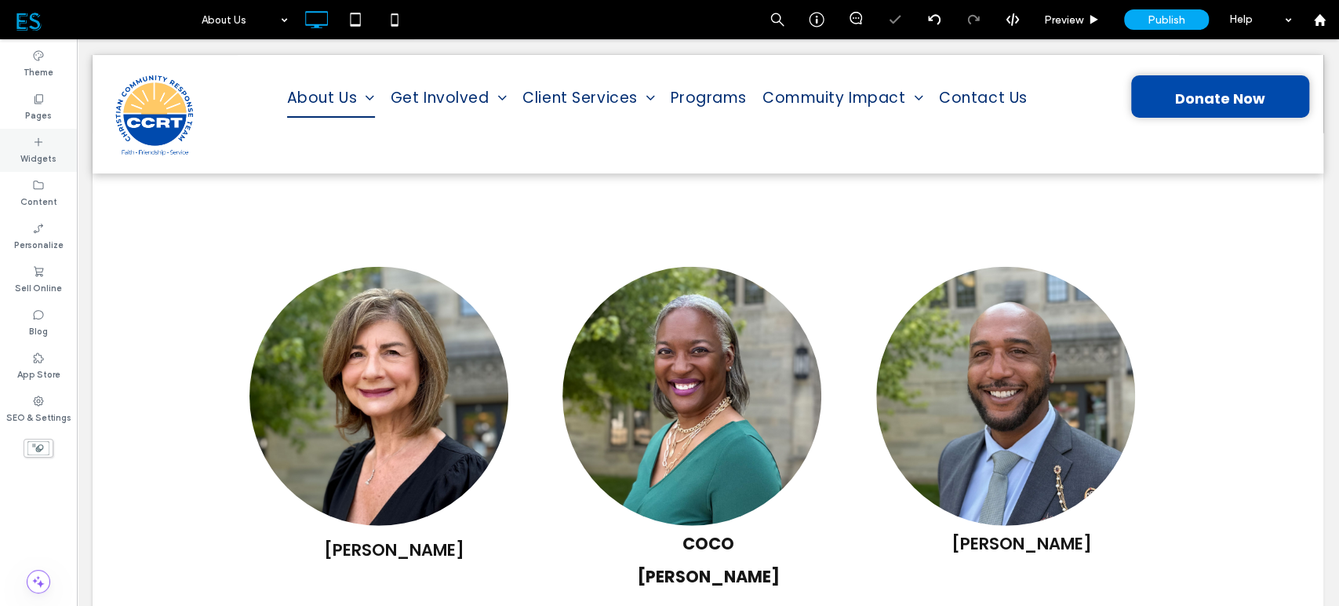
click at [33, 148] on label "Widgets" at bounding box center [38, 156] width 36 height 17
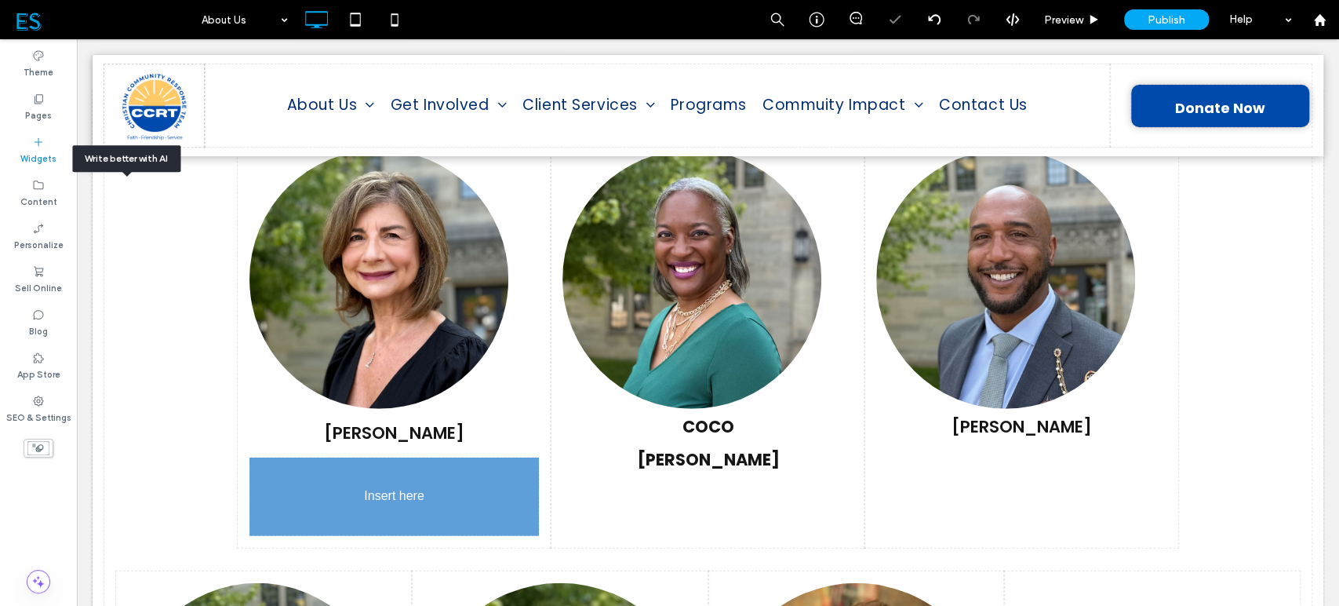
scroll to position [2741, 0]
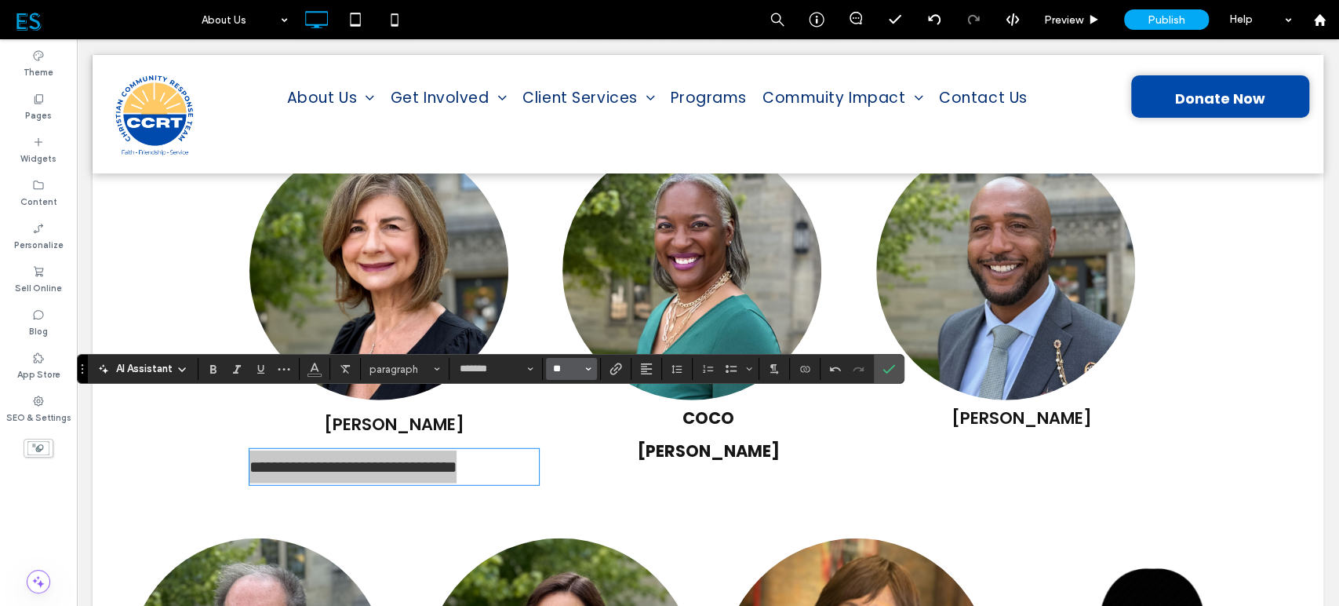
click at [565, 369] on input "**" at bounding box center [567, 369] width 31 height 13
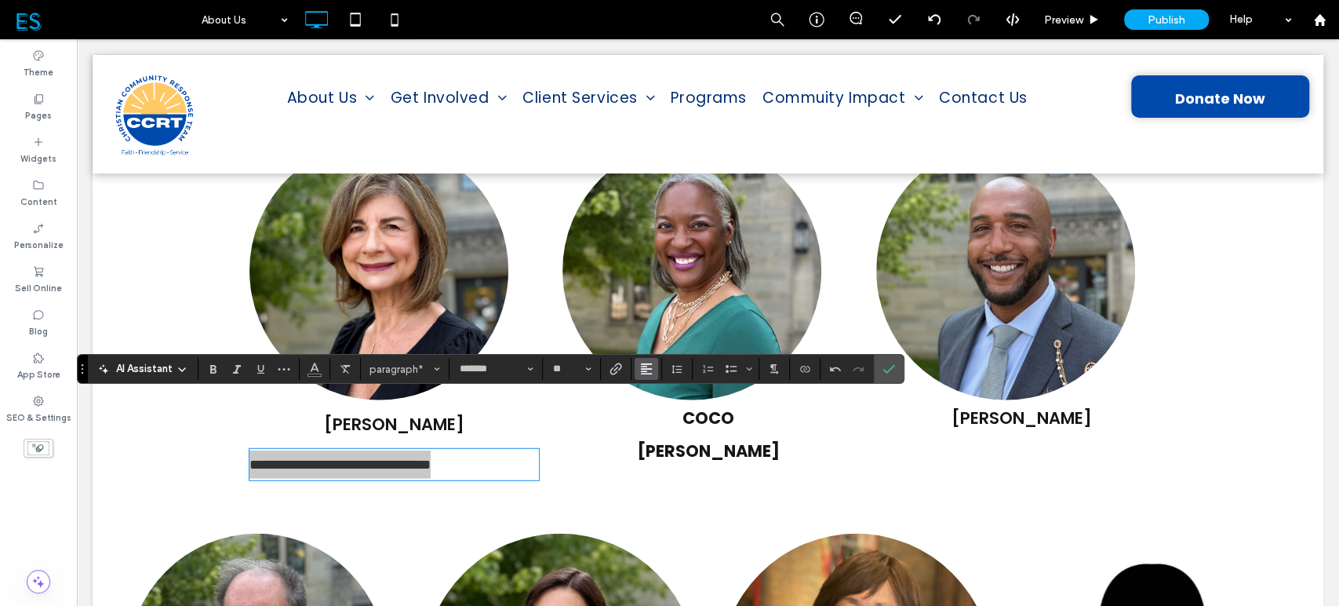
click at [648, 367] on icon "Alignment" at bounding box center [646, 369] width 13 height 13
click at [663, 413] on icon "ui.textEditor.alignment.center" at bounding box center [658, 417] width 13 height 13
click at [900, 369] on section at bounding box center [889, 369] width 30 height 28
click at [893, 369] on icon "Confirm" at bounding box center [889, 369] width 13 height 13
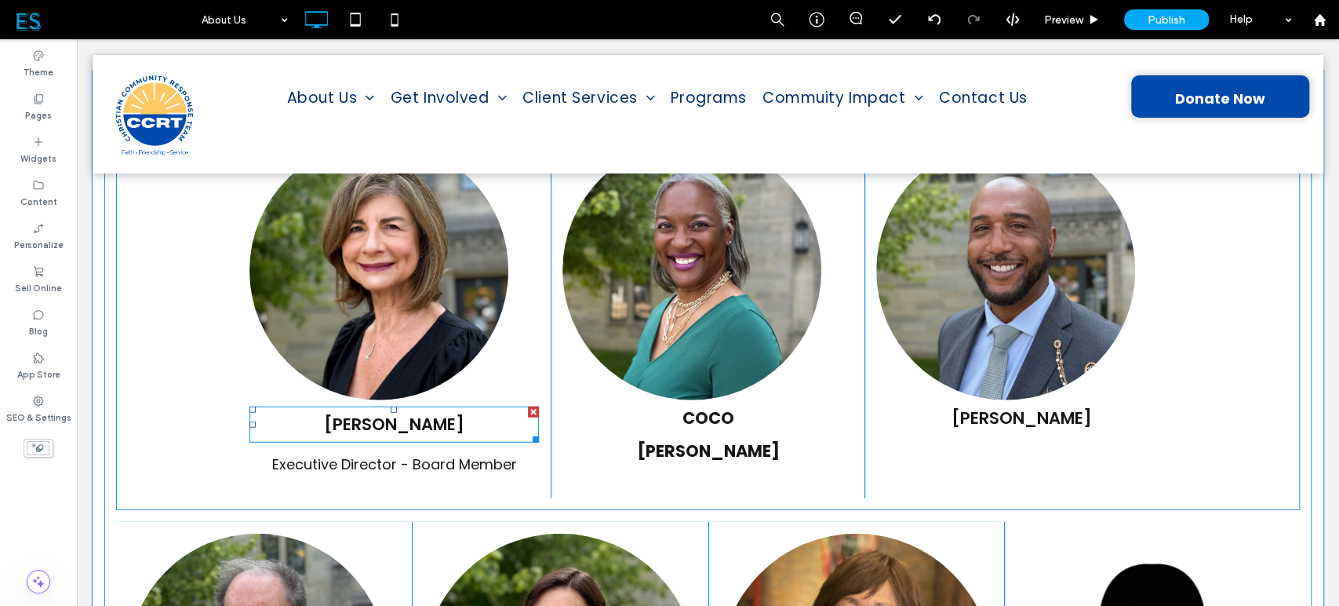
click at [385, 413] on span "BARBARA WILLIAMS" at bounding box center [394, 424] width 140 height 23
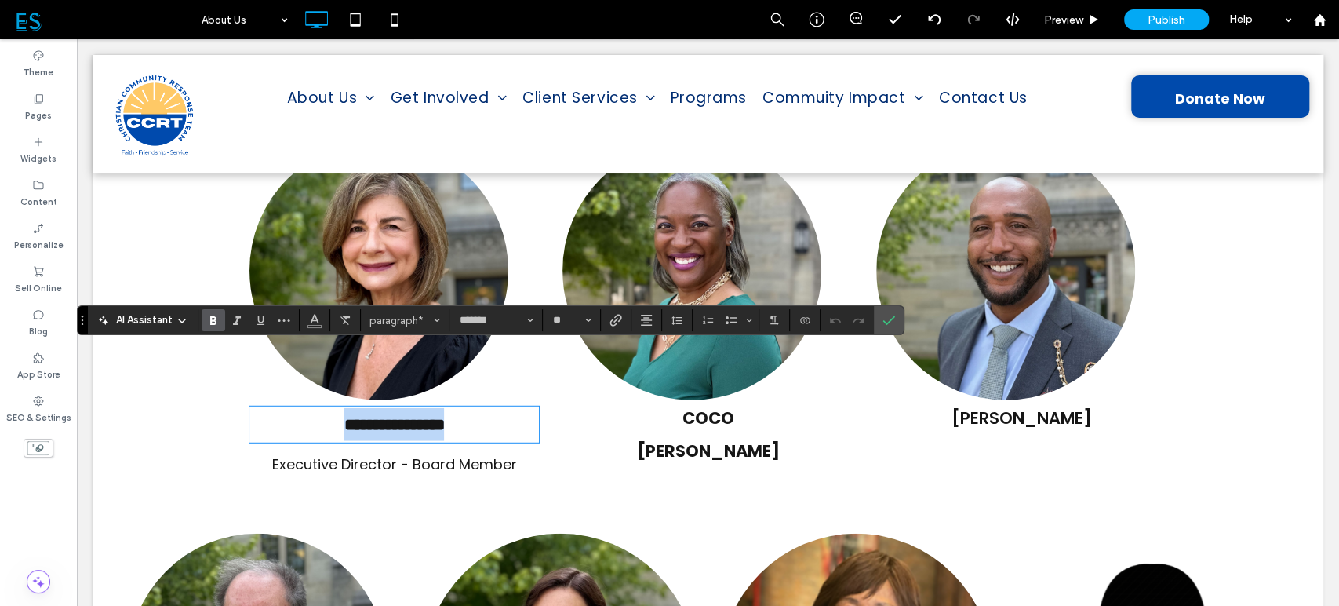
click at [344, 417] on span "**********" at bounding box center [394, 425] width 100 height 16
click at [427, 319] on span "paragraph*" at bounding box center [400, 321] width 61 height 12
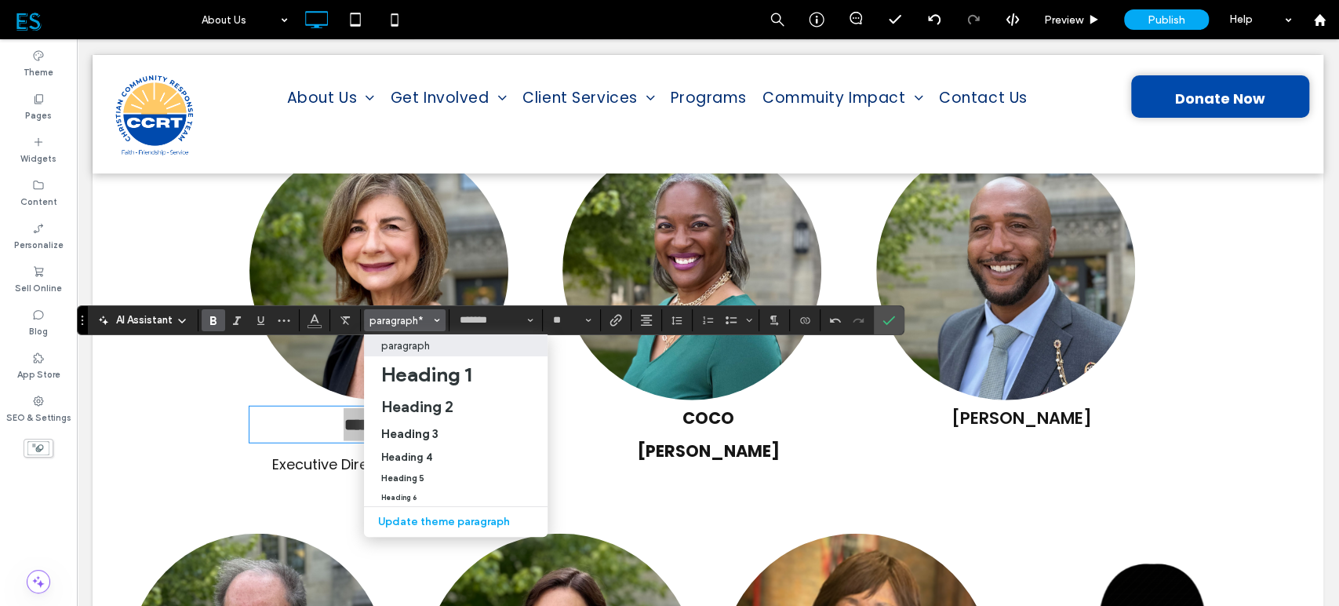
click at [413, 348] on p "paragraph" at bounding box center [405, 346] width 49 height 12
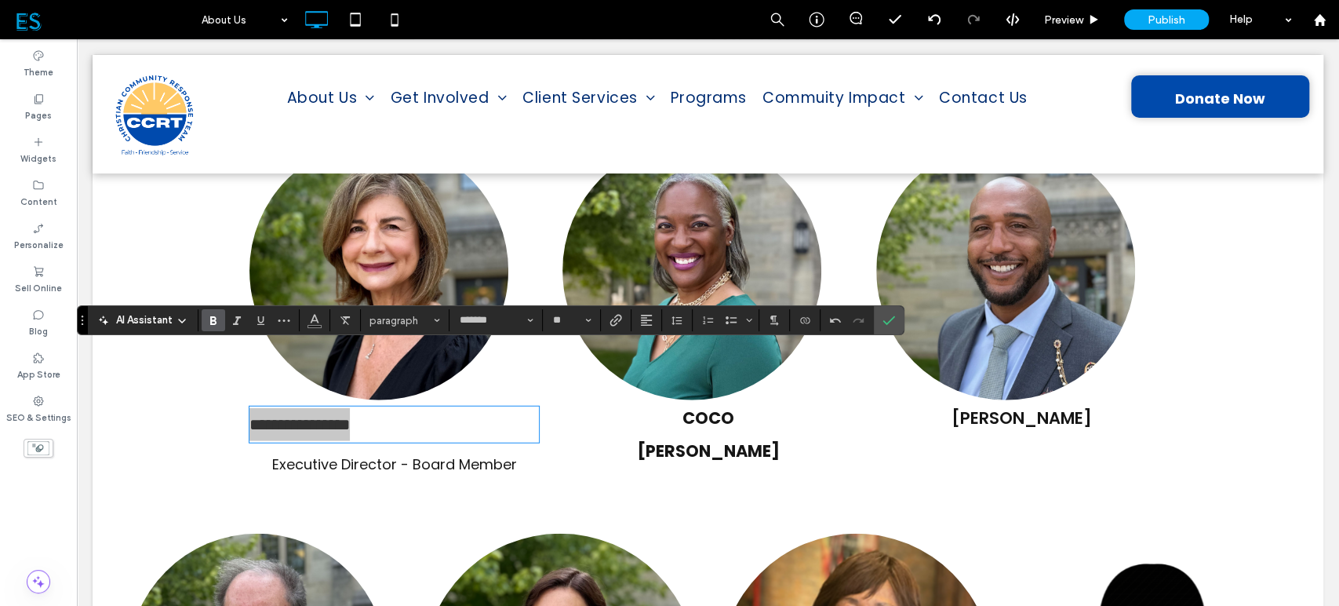
click at [211, 324] on use "Bold" at bounding box center [213, 320] width 6 height 9
click at [635, 319] on button "Alignment" at bounding box center [647, 320] width 24 height 22
click at [652, 364] on icon "ui.textEditor.alignment.center" at bounding box center [658, 369] width 13 height 13
click at [887, 321] on icon "Confirm" at bounding box center [889, 320] width 13 height 13
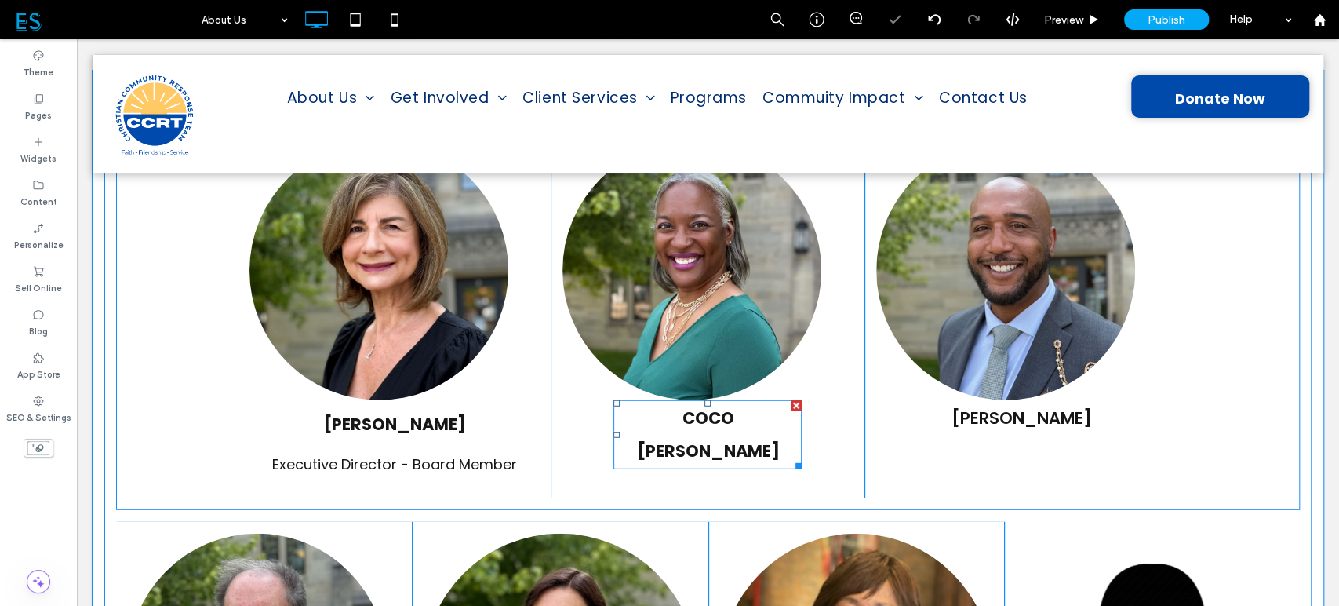
click at [723, 406] on strong "COCO MOULDER" at bounding box center [707, 434] width 143 height 56
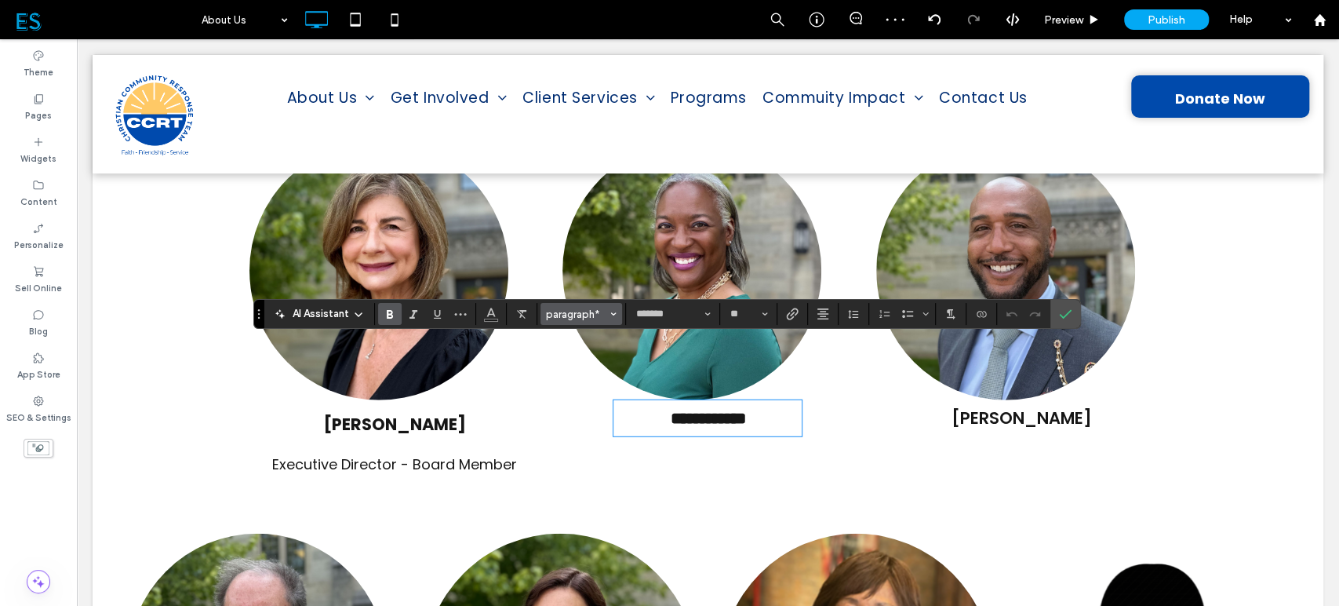
click at [598, 309] on span "paragraph*" at bounding box center [576, 314] width 61 height 12
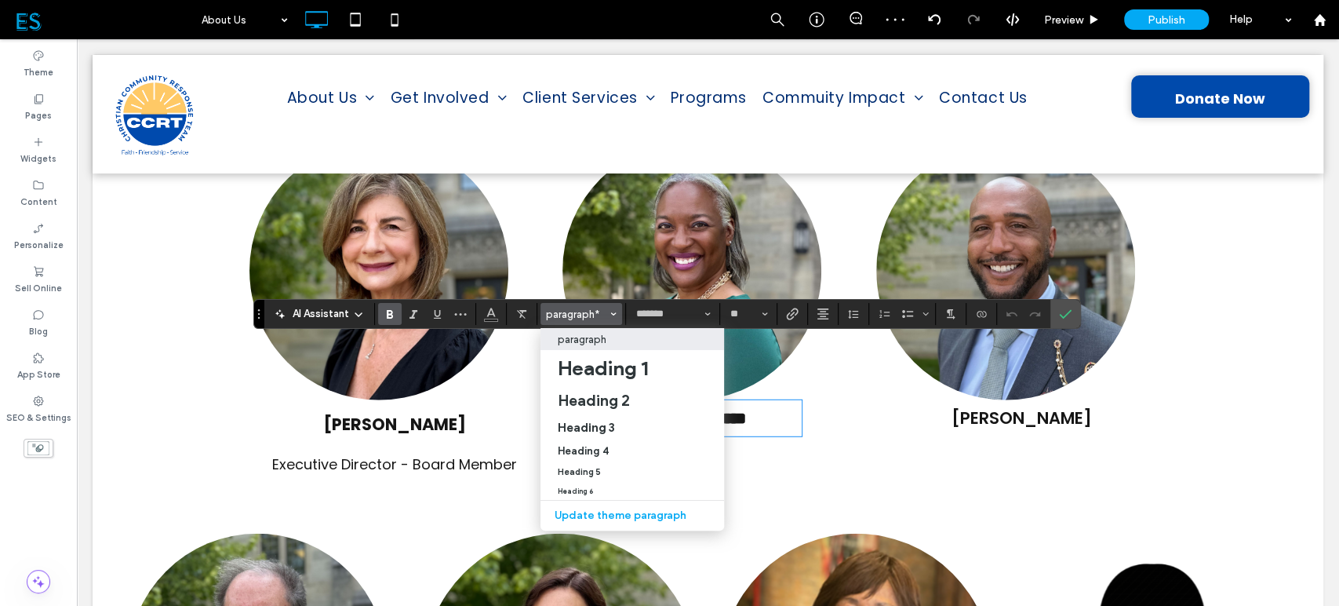
click at [599, 339] on p "paragraph" at bounding box center [582, 339] width 49 height 12
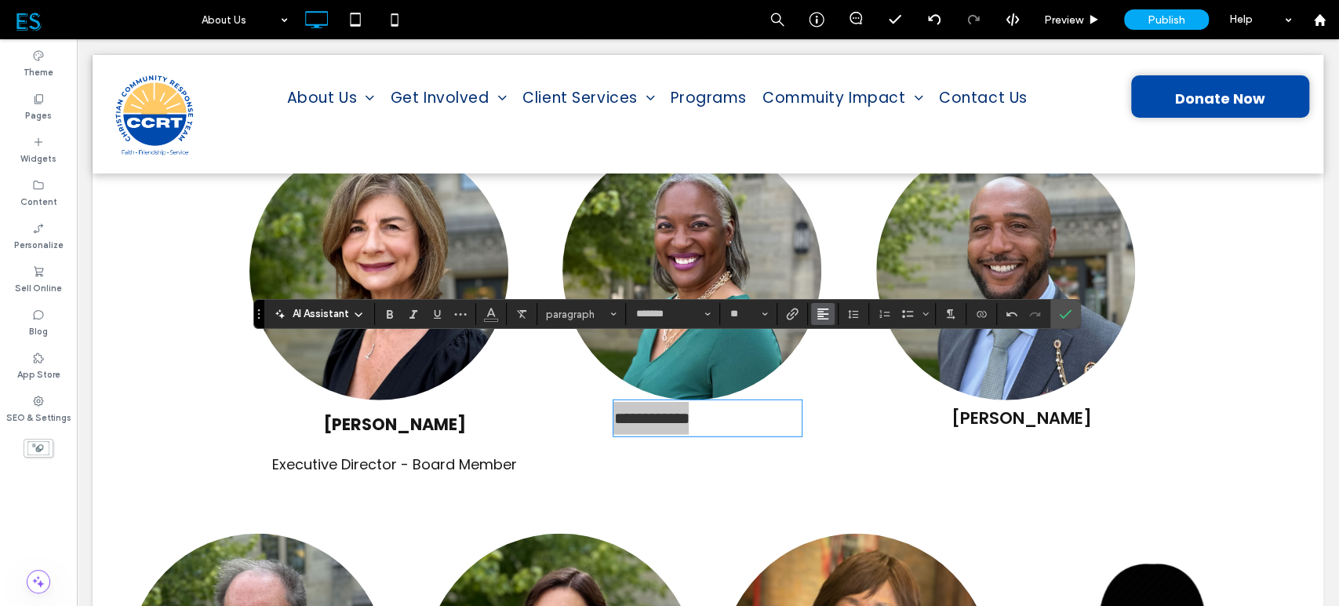
click at [822, 312] on icon "Alignment" at bounding box center [823, 314] width 13 height 13
click at [826, 363] on label "ui.textEditor.alignment.center" at bounding box center [838, 362] width 55 height 23
click at [394, 309] on icon "Bold" at bounding box center [390, 314] width 13 height 13
click at [707, 410] on strong "**********" at bounding box center [707, 418] width 75 height 16
click at [1064, 309] on icon "Confirm" at bounding box center [1065, 314] width 13 height 13
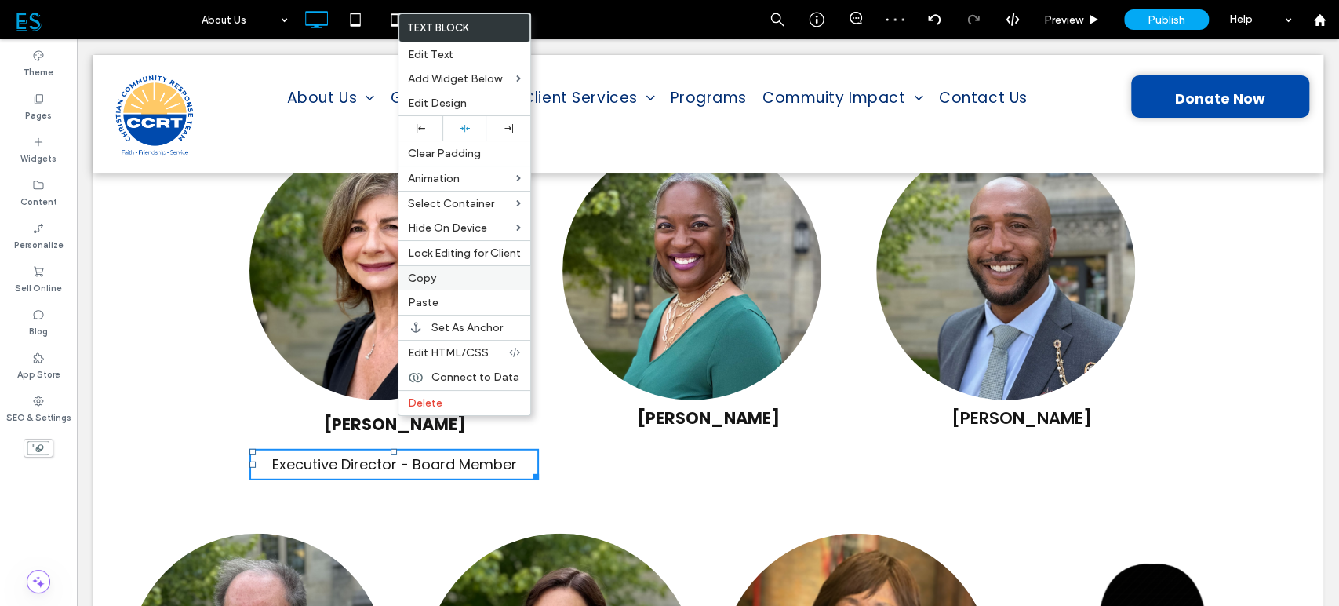
click at [453, 277] on label "Copy" at bounding box center [464, 278] width 113 height 13
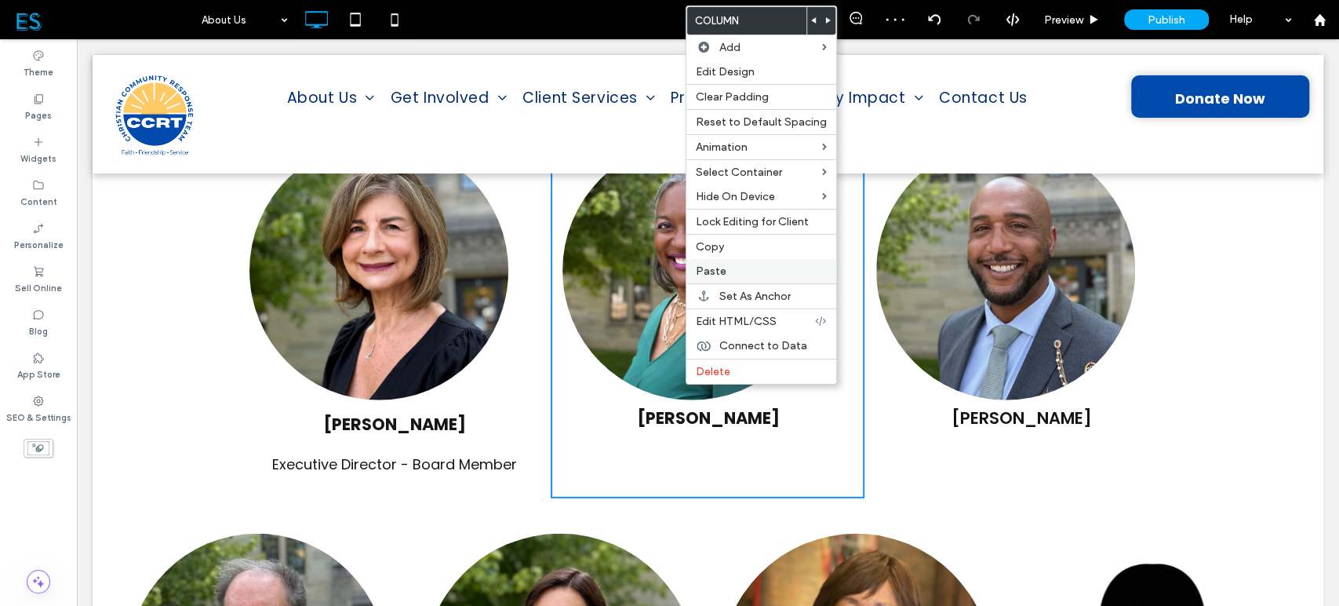
click at [741, 275] on label "Paste" at bounding box center [761, 270] width 131 height 13
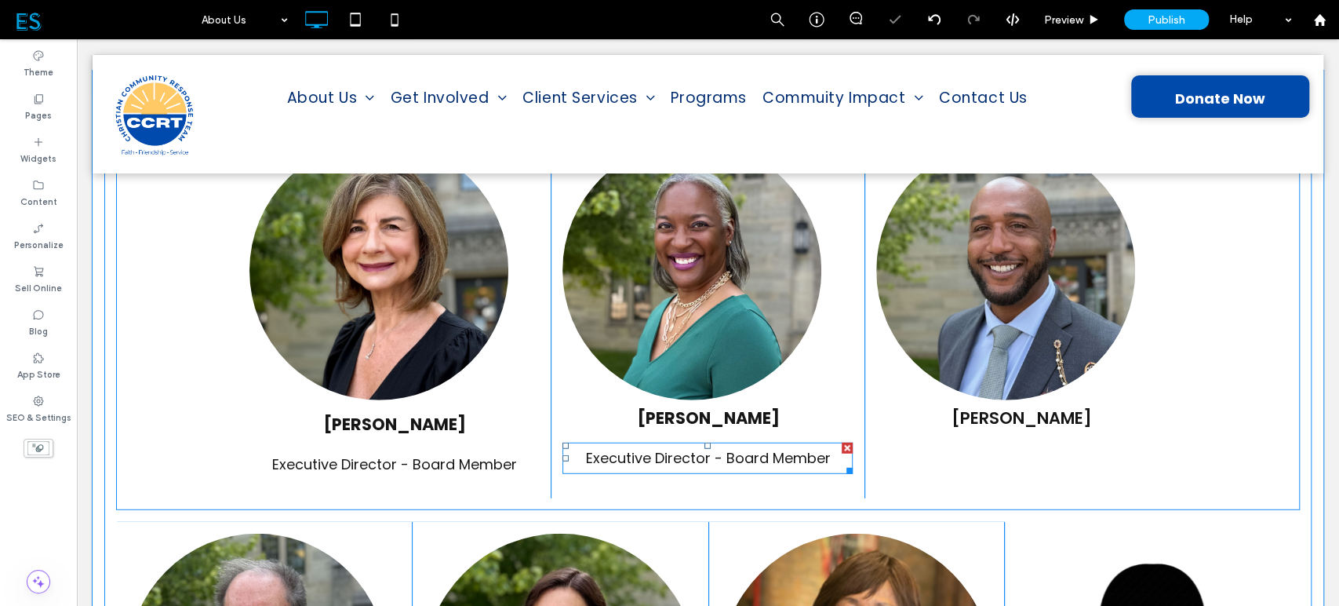
click at [696, 448] on span "Executive Director - Board Member" at bounding box center [707, 458] width 245 height 20
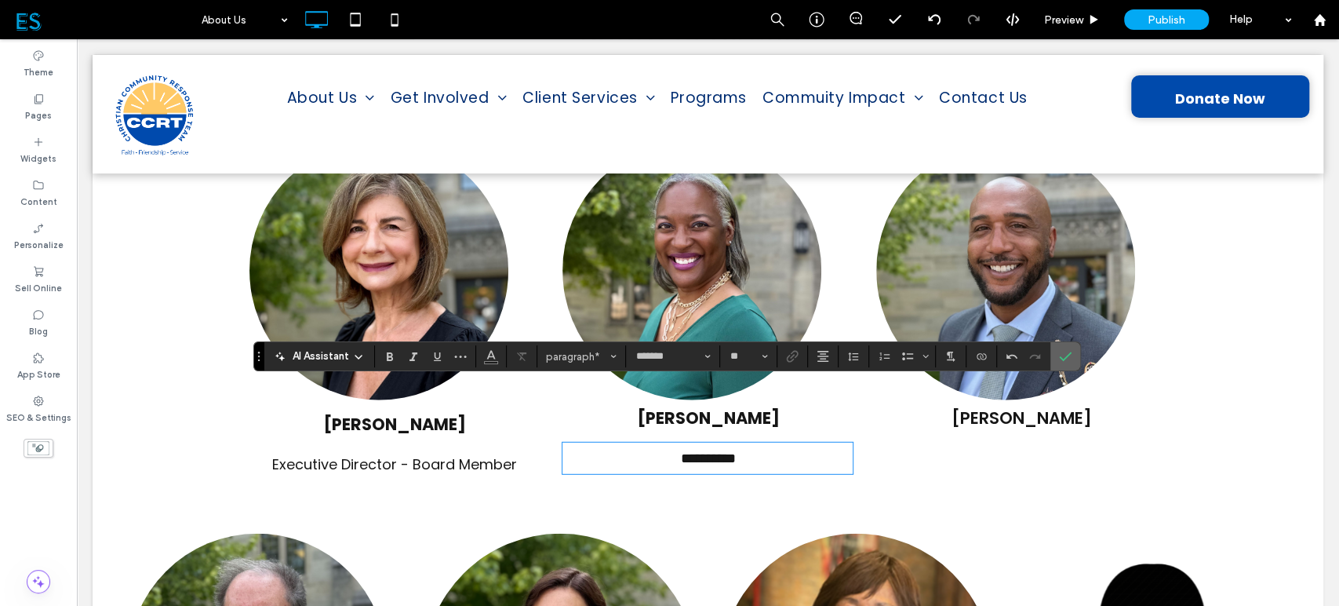
drag, startPoint x: 1061, startPoint y: 356, endPoint x: 956, endPoint y: 317, distance: 112.2
click at [1061, 356] on icon "Confirm" at bounding box center [1065, 356] width 13 height 13
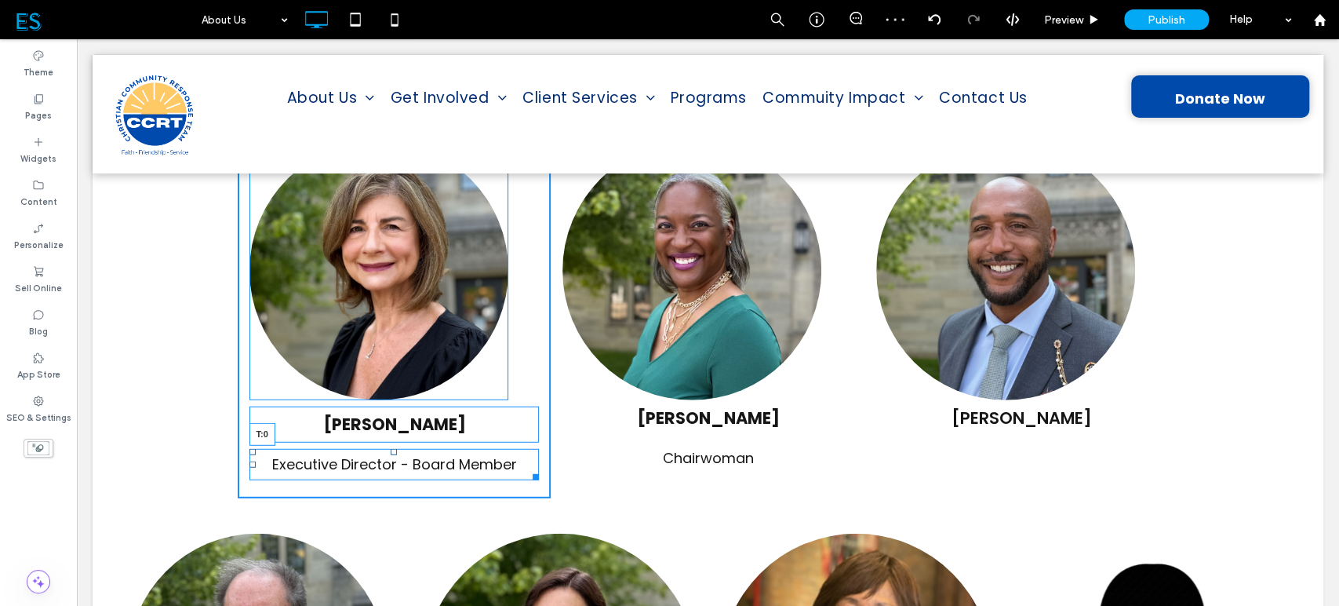
drag, startPoint x: 387, startPoint y: 390, endPoint x: 456, endPoint y: 425, distance: 77.2
click at [379, 385] on div "Barbara Williams Executive Director - Board Member T:0 Click To Paste" at bounding box center [395, 313] width 314 height 369
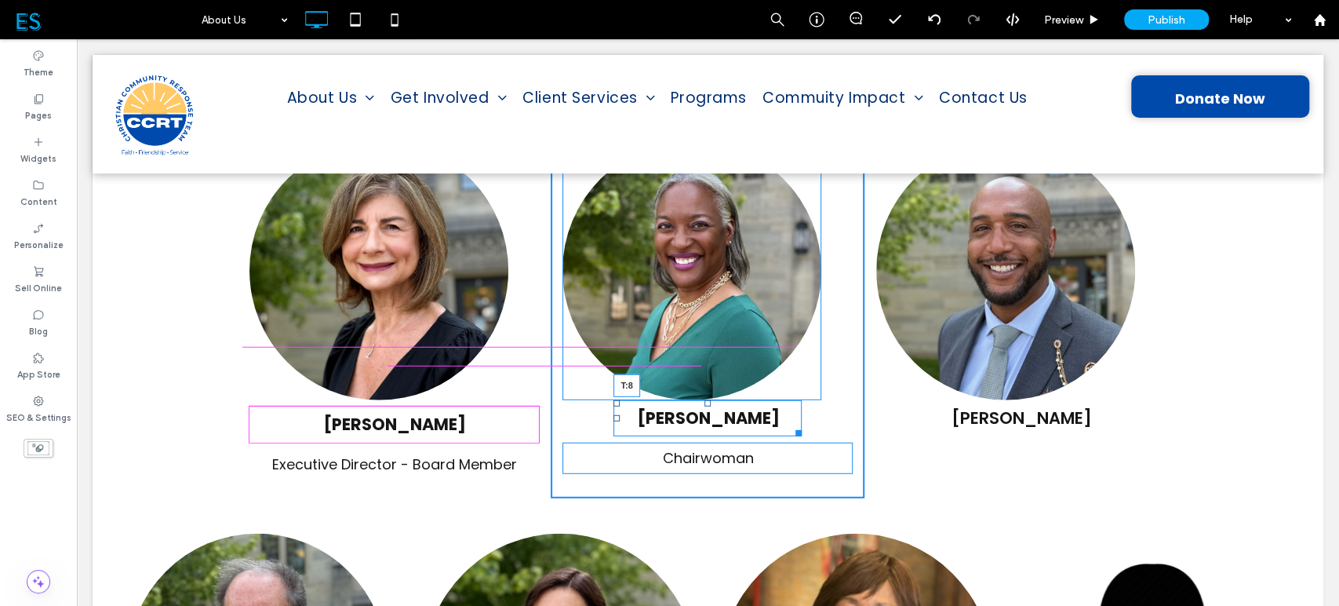
drag, startPoint x: 702, startPoint y: 341, endPoint x: 773, endPoint y: 387, distance: 84.7
click at [696, 400] on div "Coco Moulder T:8" at bounding box center [708, 418] width 188 height 36
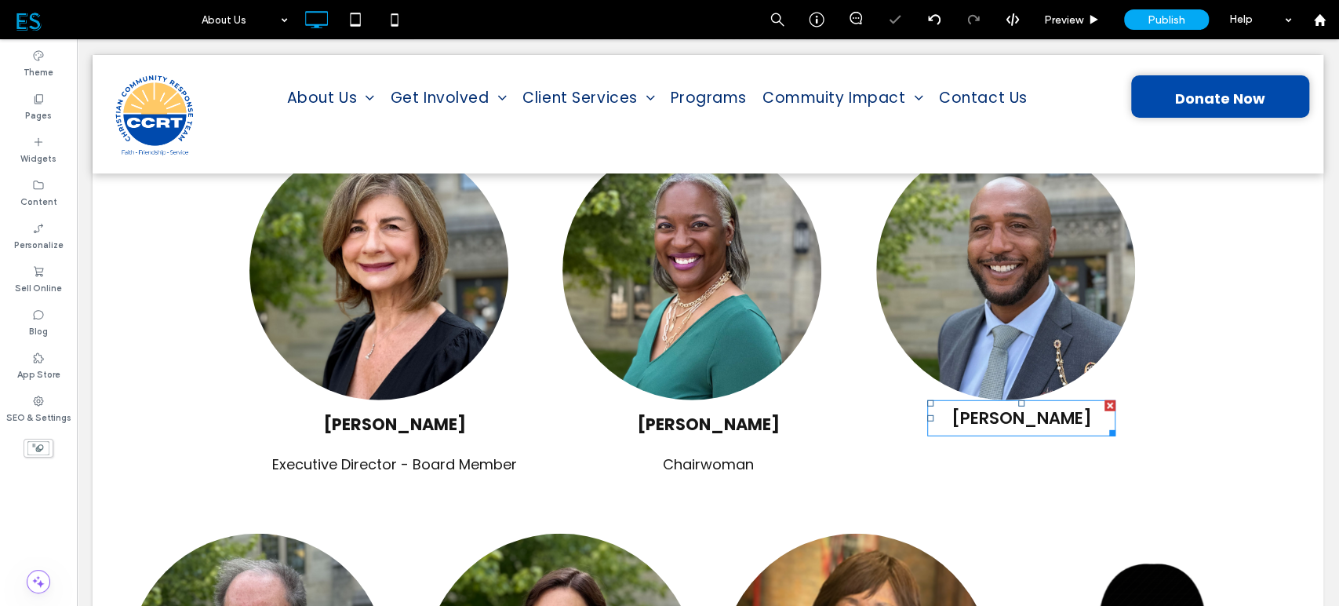
click at [1006, 406] on span "AHMAD TAYLOR" at bounding box center [1022, 417] width 140 height 23
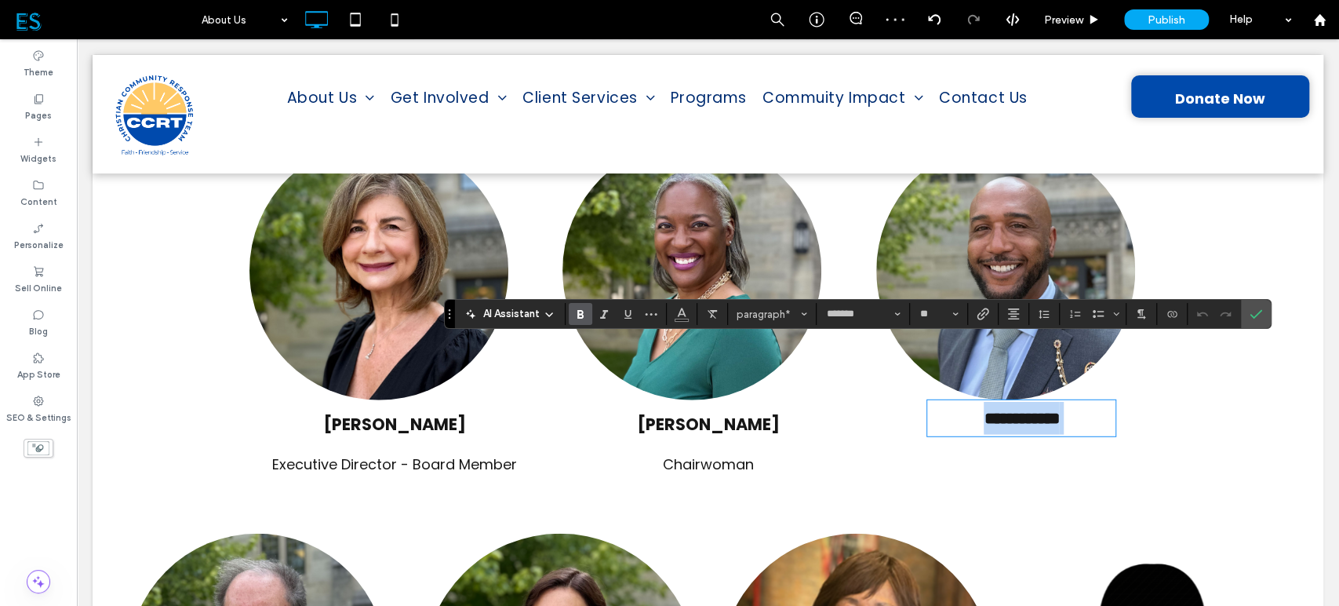
click at [984, 410] on span "**********" at bounding box center [1021, 418] width 75 height 16
click at [1250, 315] on use "Confirm" at bounding box center [1256, 314] width 13 height 9
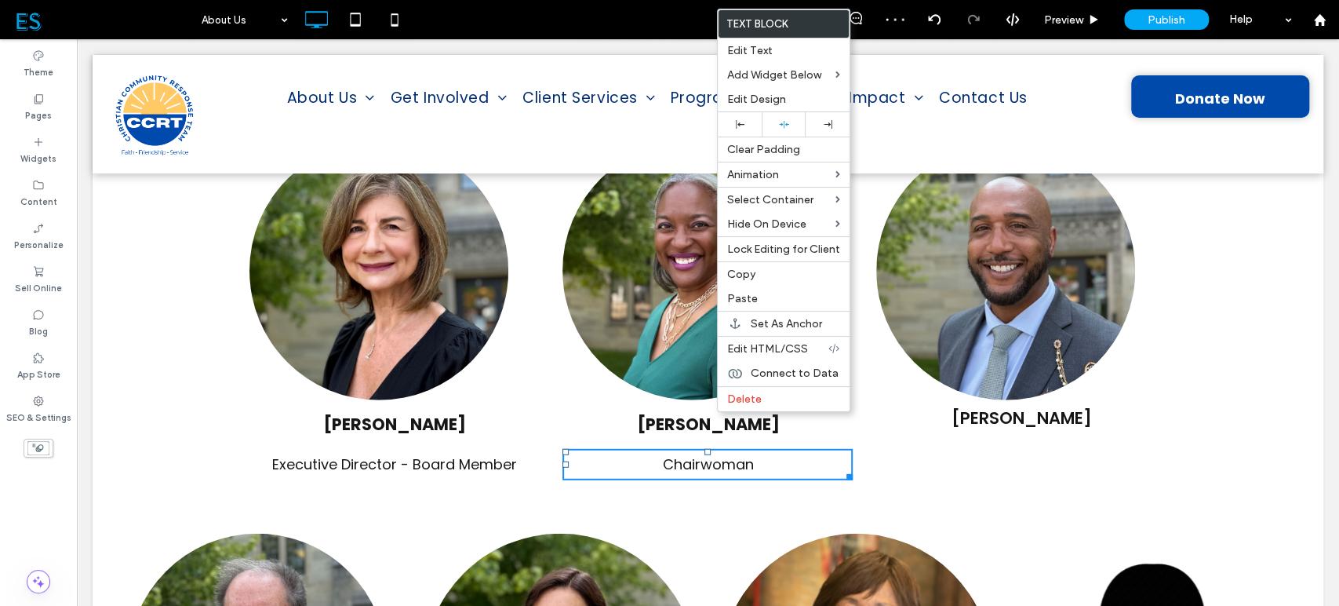
click at [977, 396] on div "Ahmad Taylor Click To Paste Click To Paste" at bounding box center [1022, 313] width 314 height 369
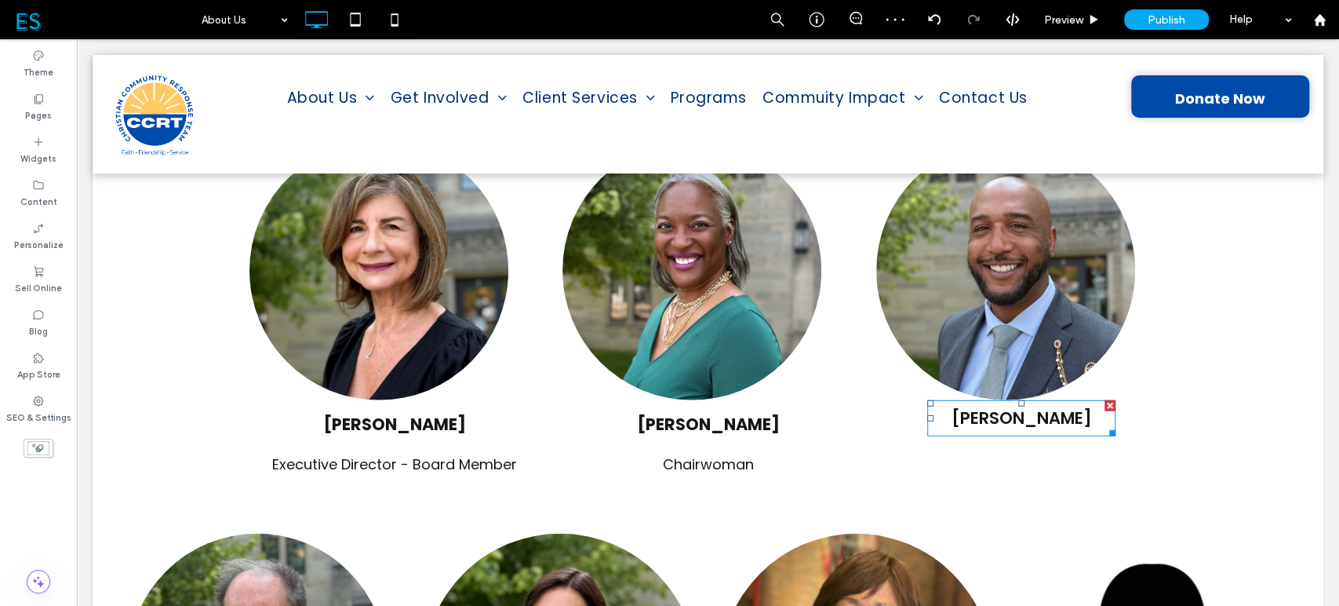
click at [980, 406] on span "[PERSON_NAME]" at bounding box center [1022, 417] width 140 height 23
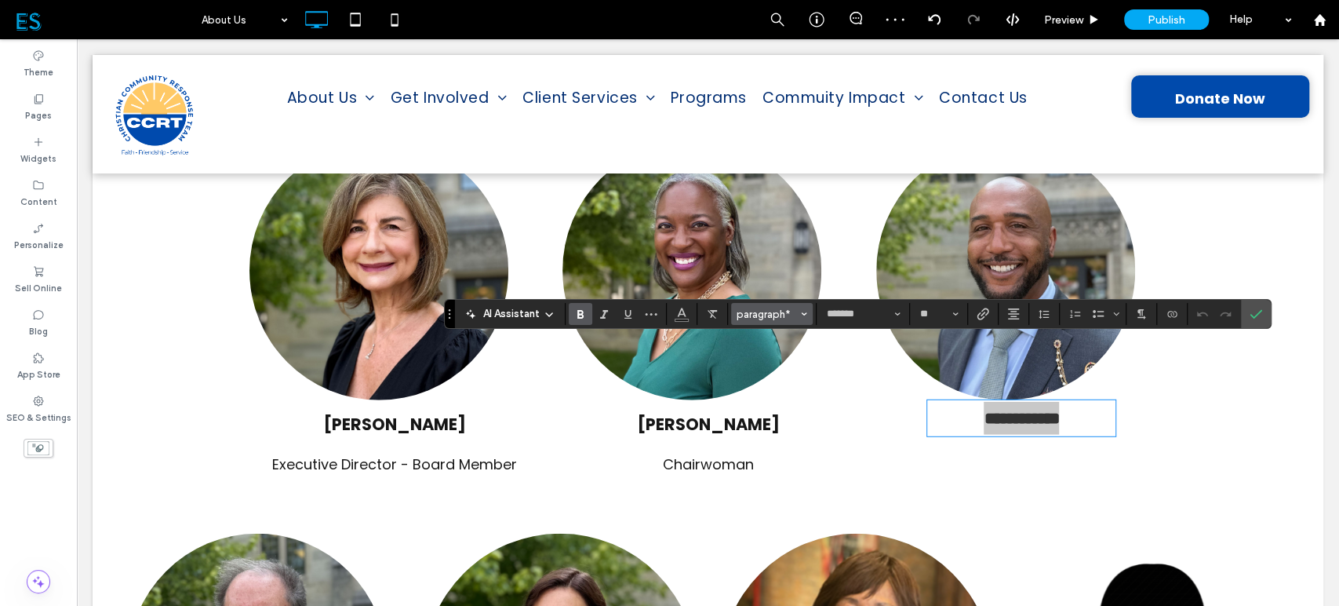
click at [797, 308] on button "paragraph*" at bounding box center [772, 314] width 82 height 22
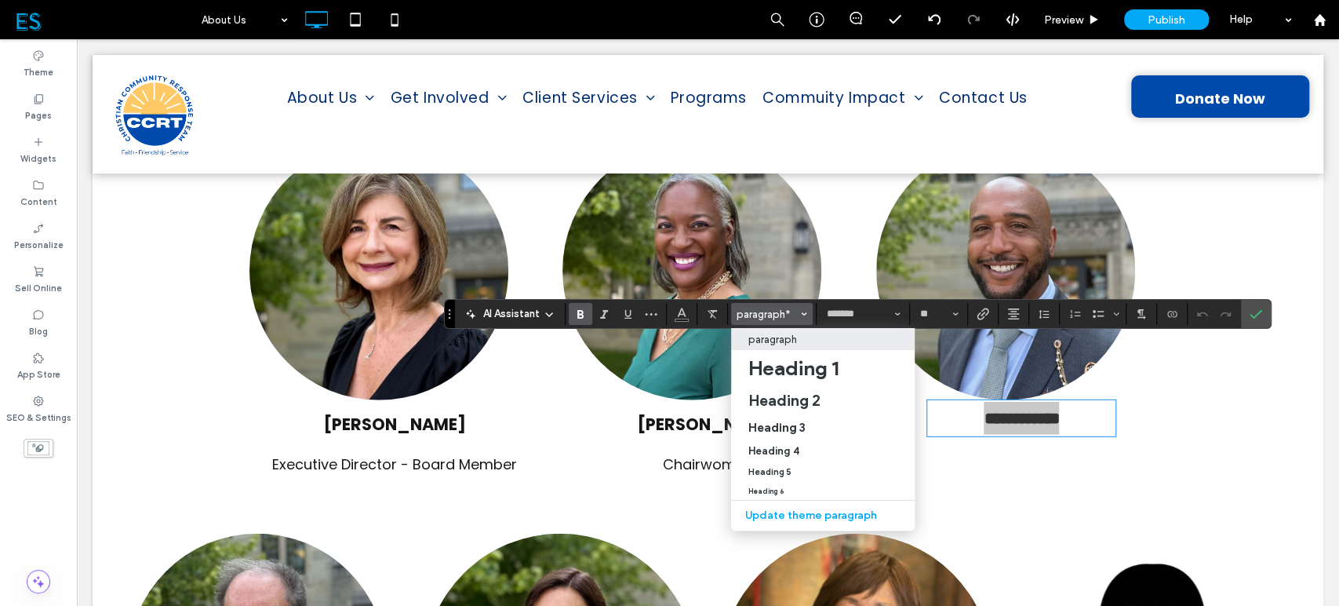
drag, startPoint x: 776, startPoint y: 336, endPoint x: 700, endPoint y: 297, distance: 85.6
click at [776, 336] on p "paragraph" at bounding box center [773, 339] width 49 height 12
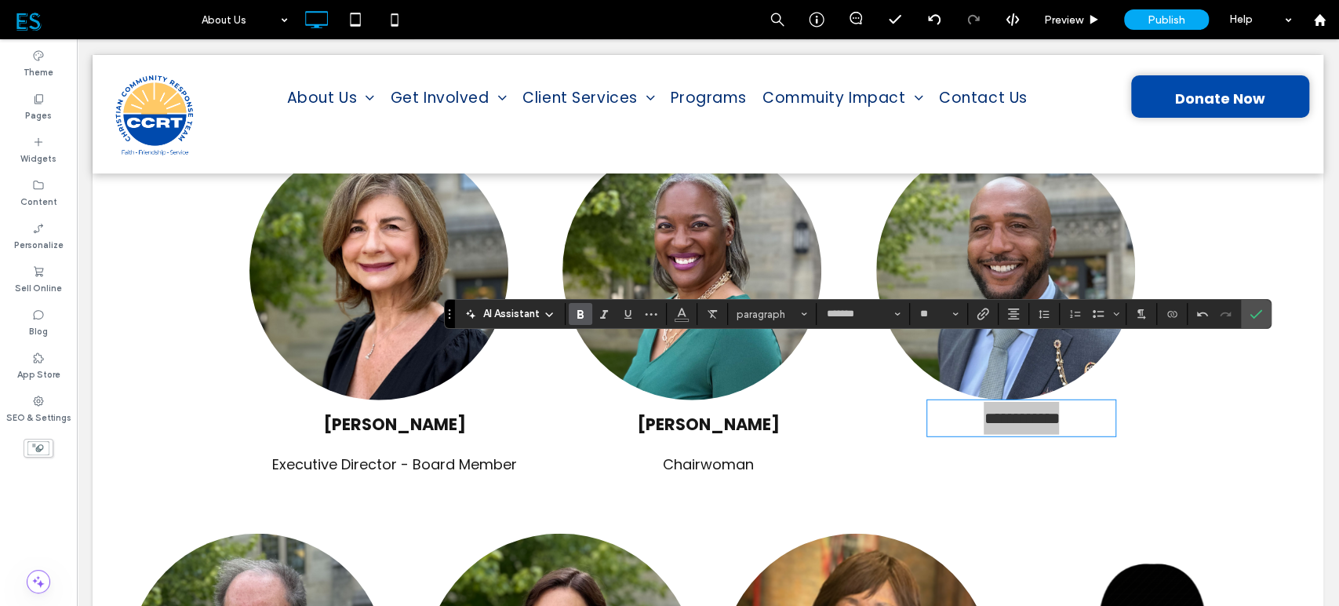
click at [575, 315] on icon "Bold" at bounding box center [580, 314] width 13 height 13
click at [1257, 308] on icon "Confirm" at bounding box center [1256, 314] width 13 height 13
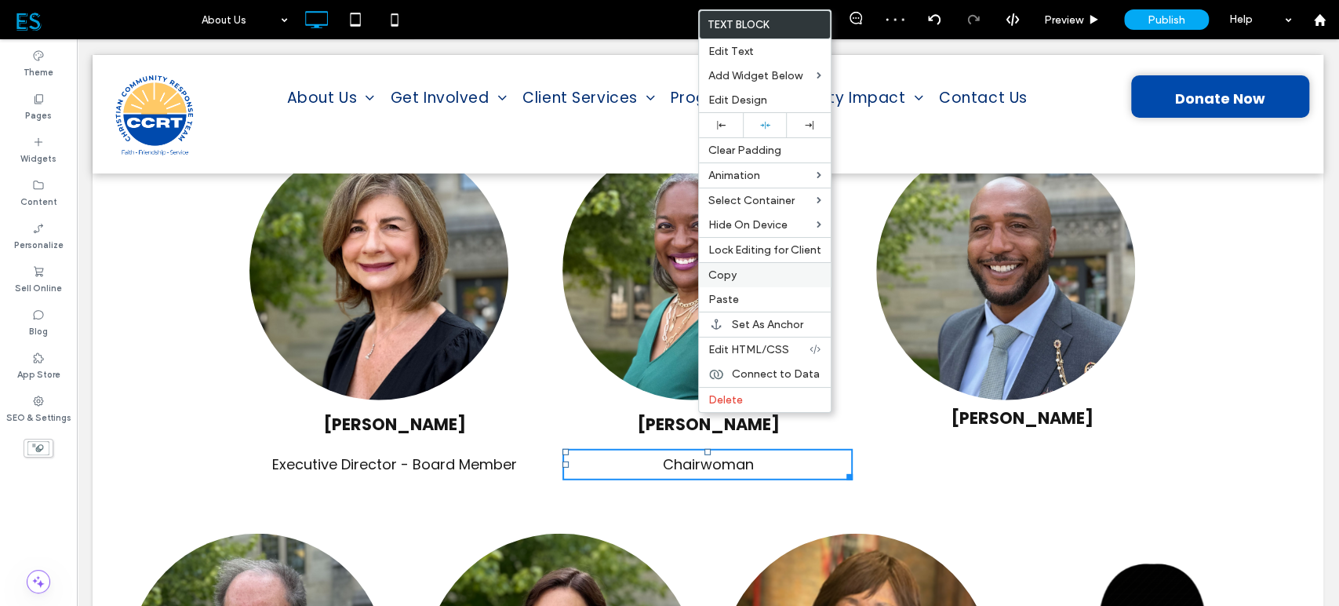
click at [756, 282] on div "Copy" at bounding box center [765, 274] width 132 height 25
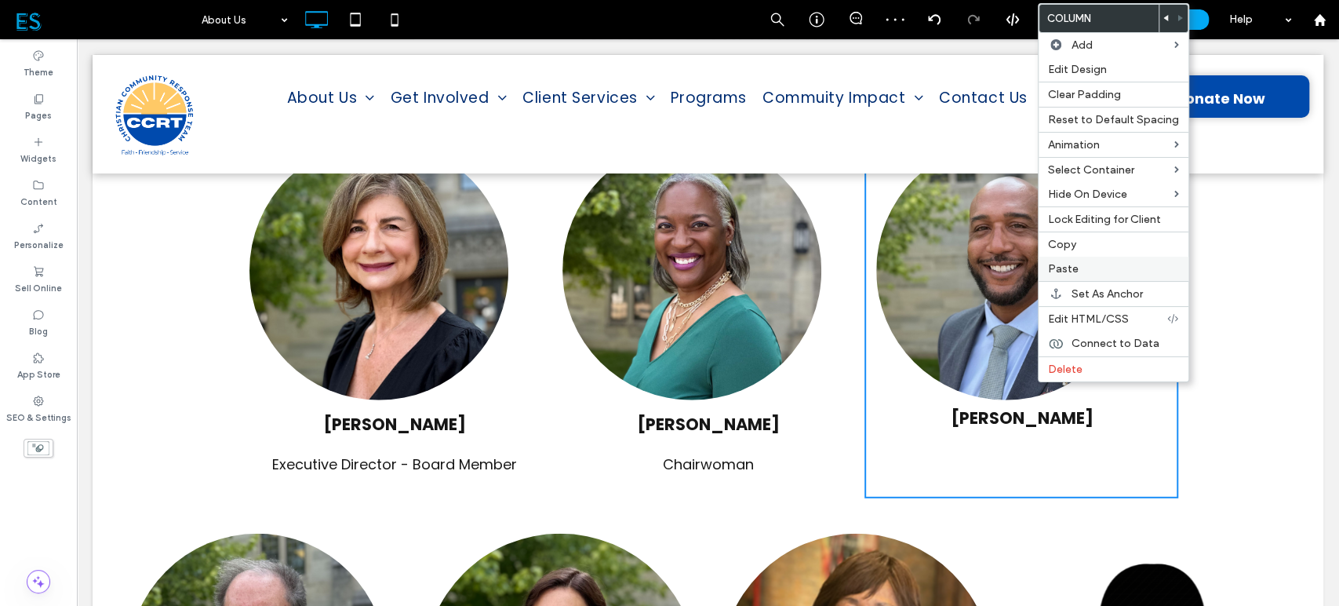
click at [1070, 272] on span "Paste" at bounding box center [1063, 268] width 31 height 13
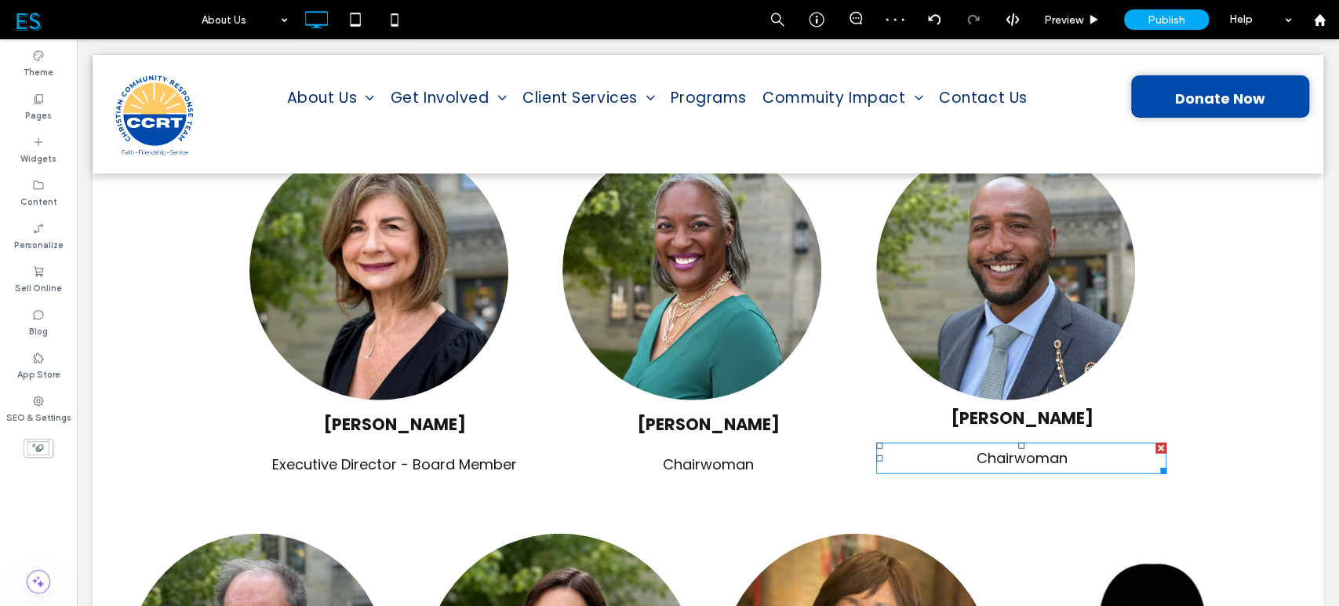
click at [1041, 448] on span "Chairwoman" at bounding box center [1021, 458] width 91 height 20
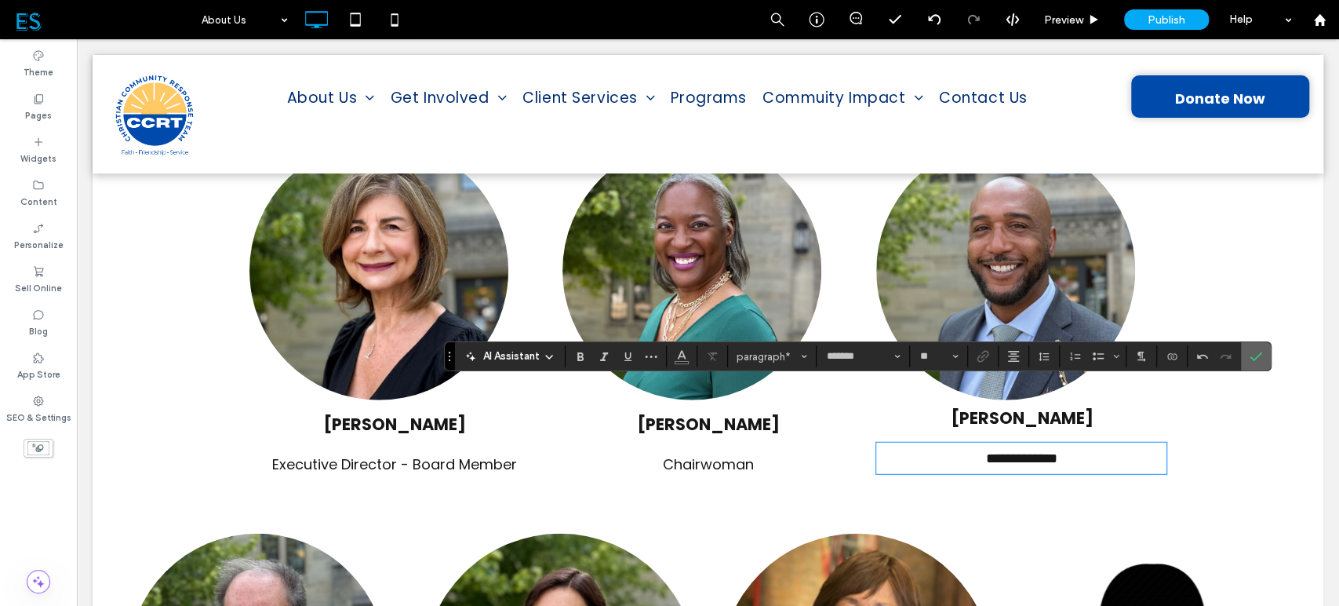
click at [1250, 357] on icon "Confirm" at bounding box center [1256, 356] width 13 height 13
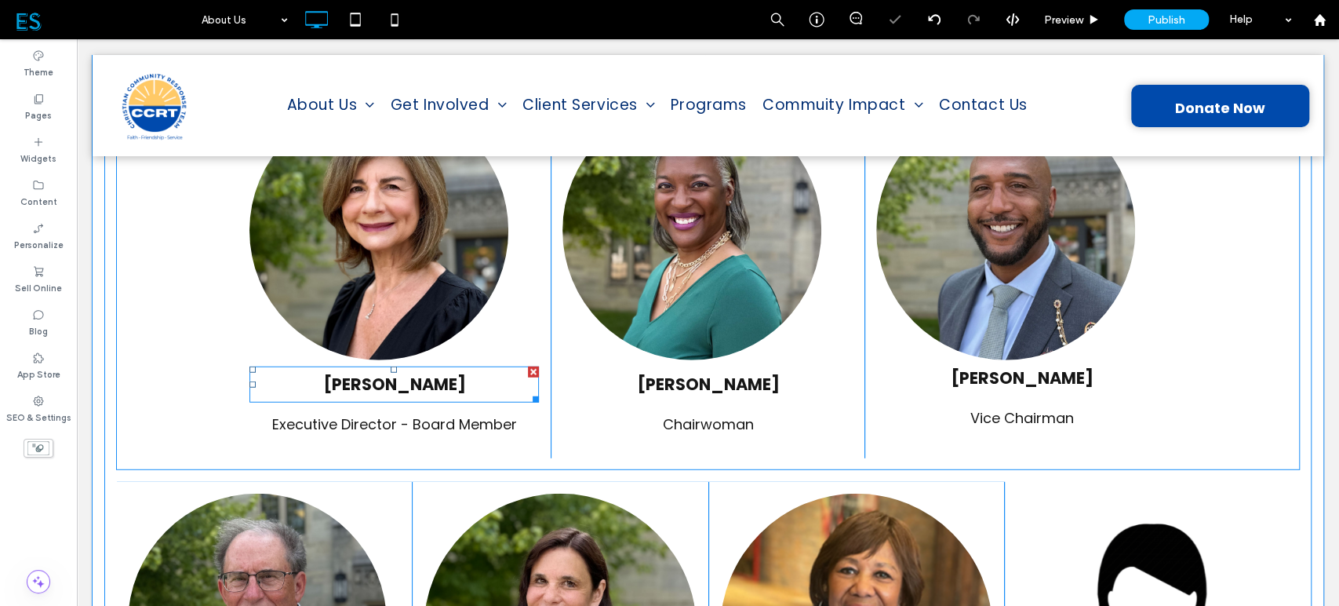
scroll to position [2724, 0]
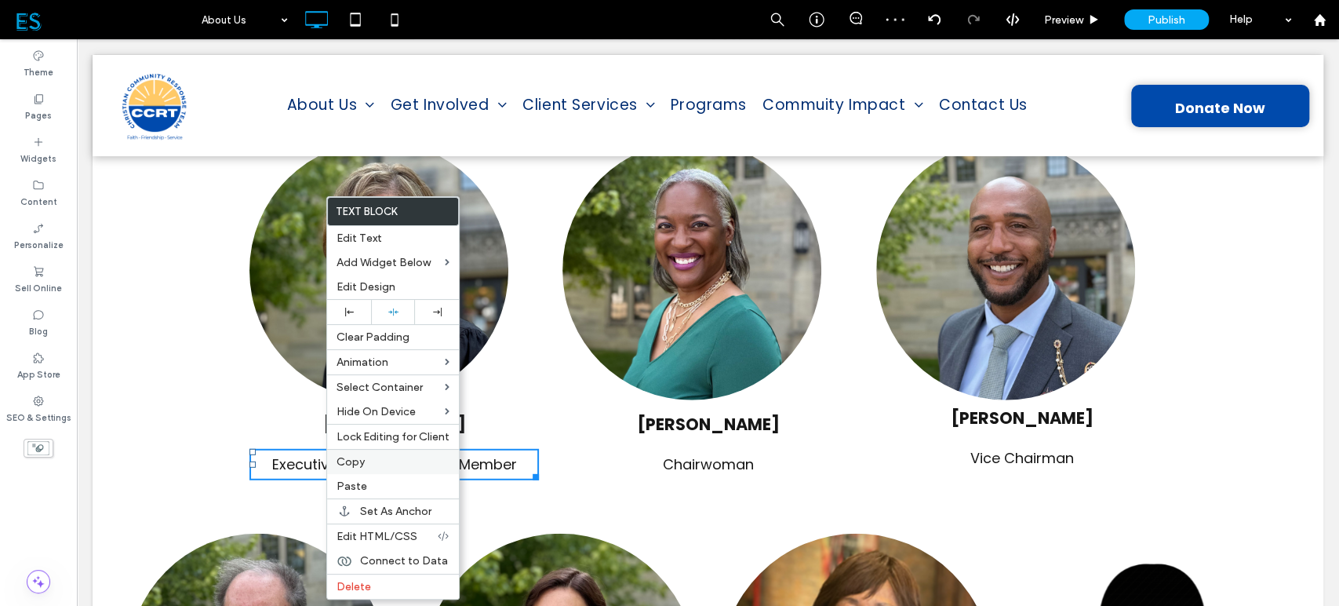
click at [354, 465] on span "Copy" at bounding box center [351, 461] width 28 height 13
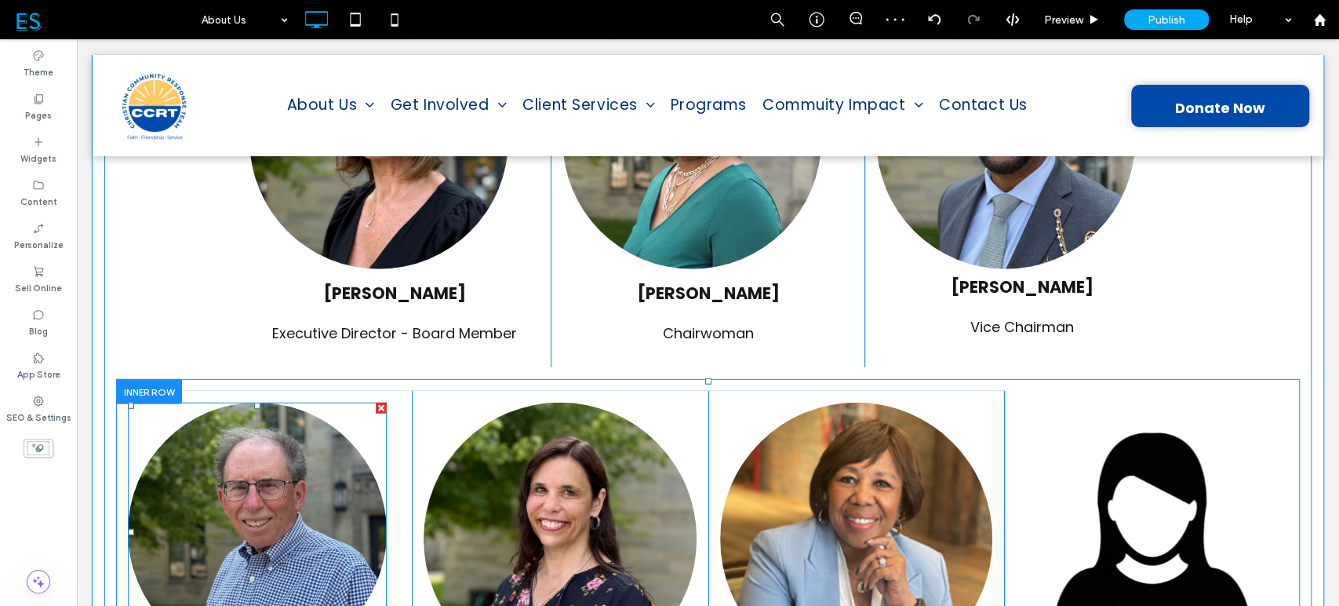
scroll to position [2987, 0]
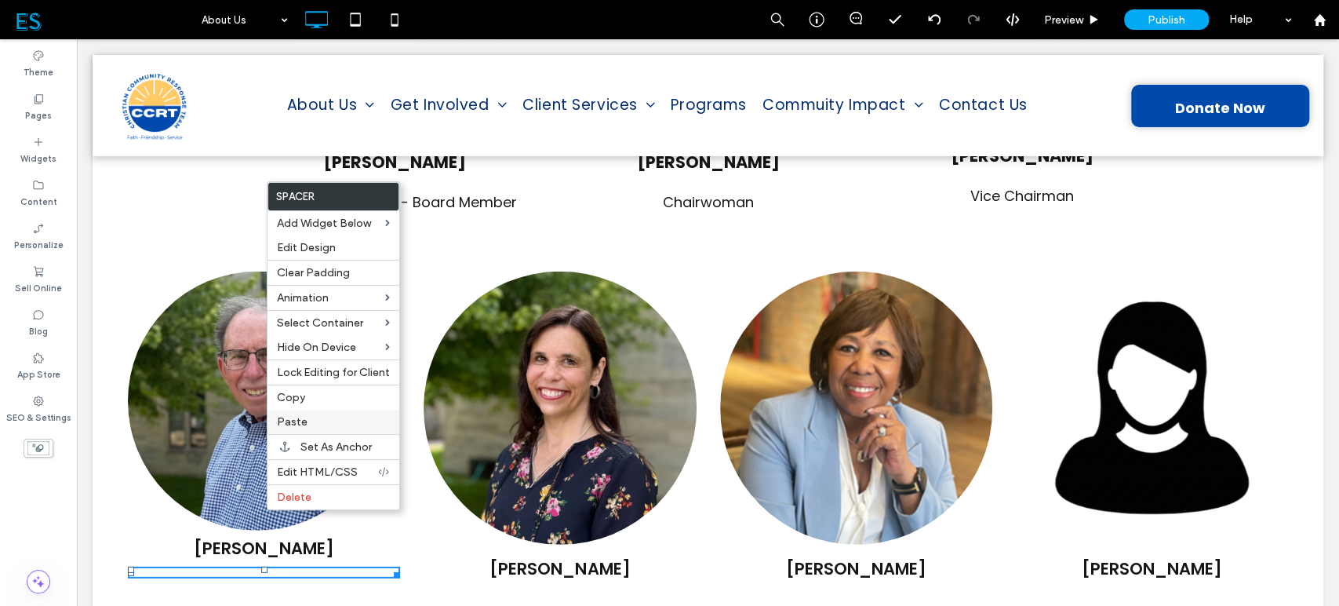
click at [308, 417] on label "Paste" at bounding box center [333, 421] width 113 height 13
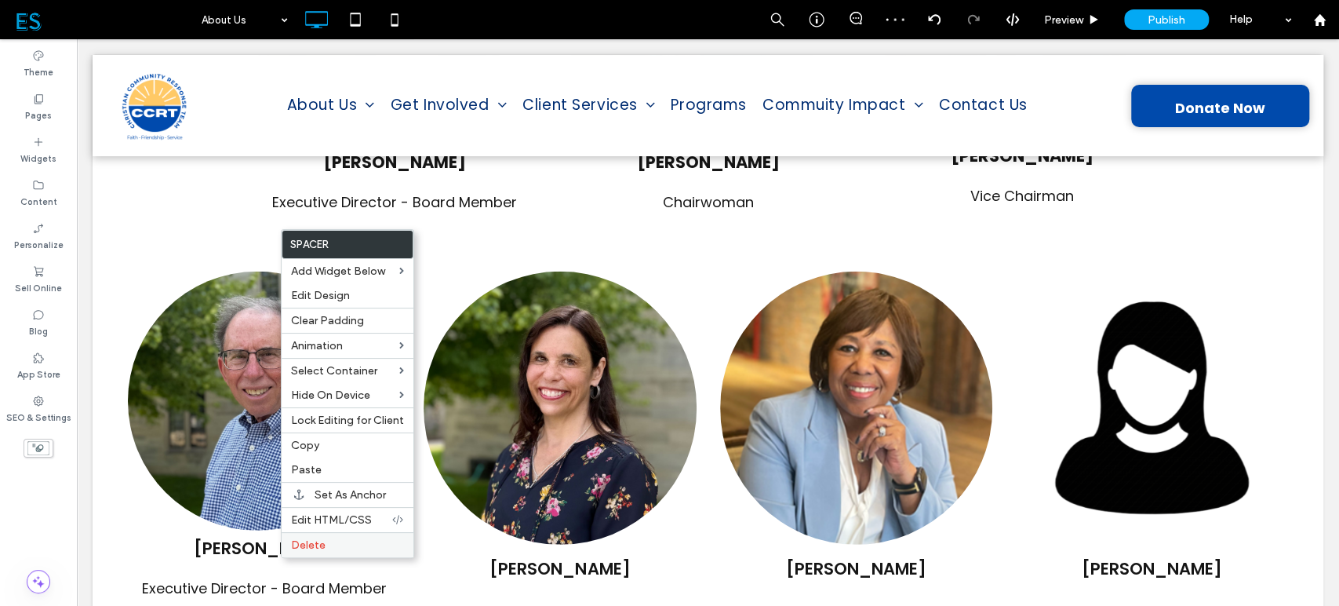
click at [301, 541] on span "Delete" at bounding box center [308, 544] width 35 height 13
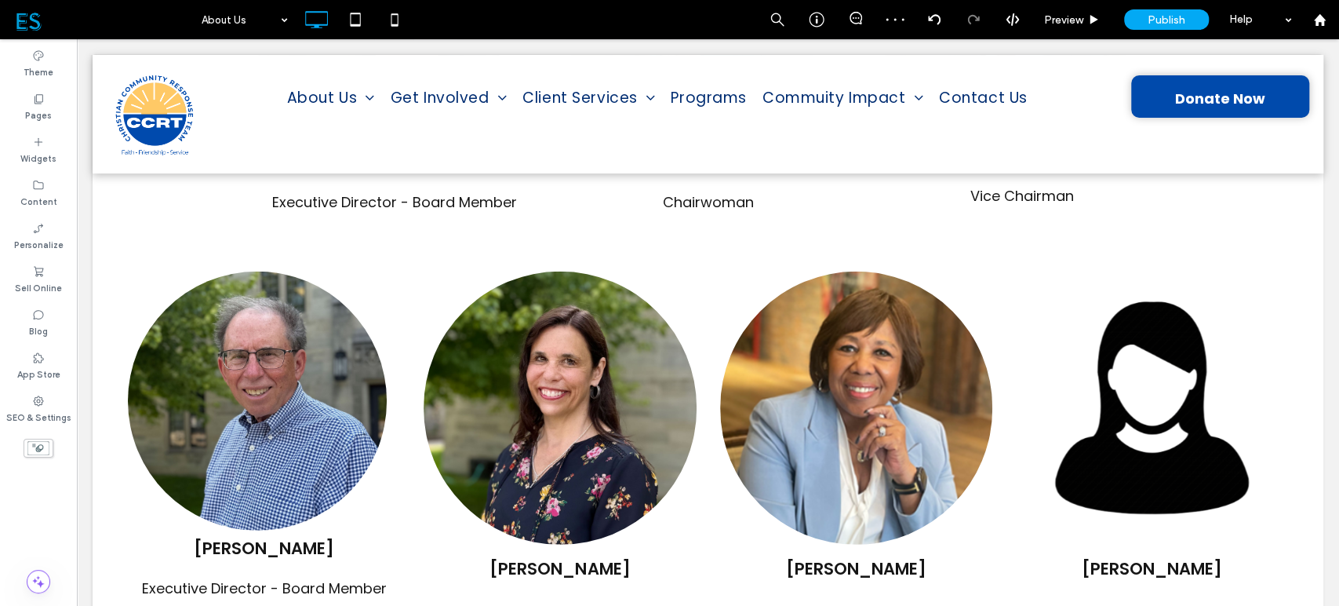
click at [264, 537] on span "[PERSON_NAME]" at bounding box center [264, 548] width 140 height 23
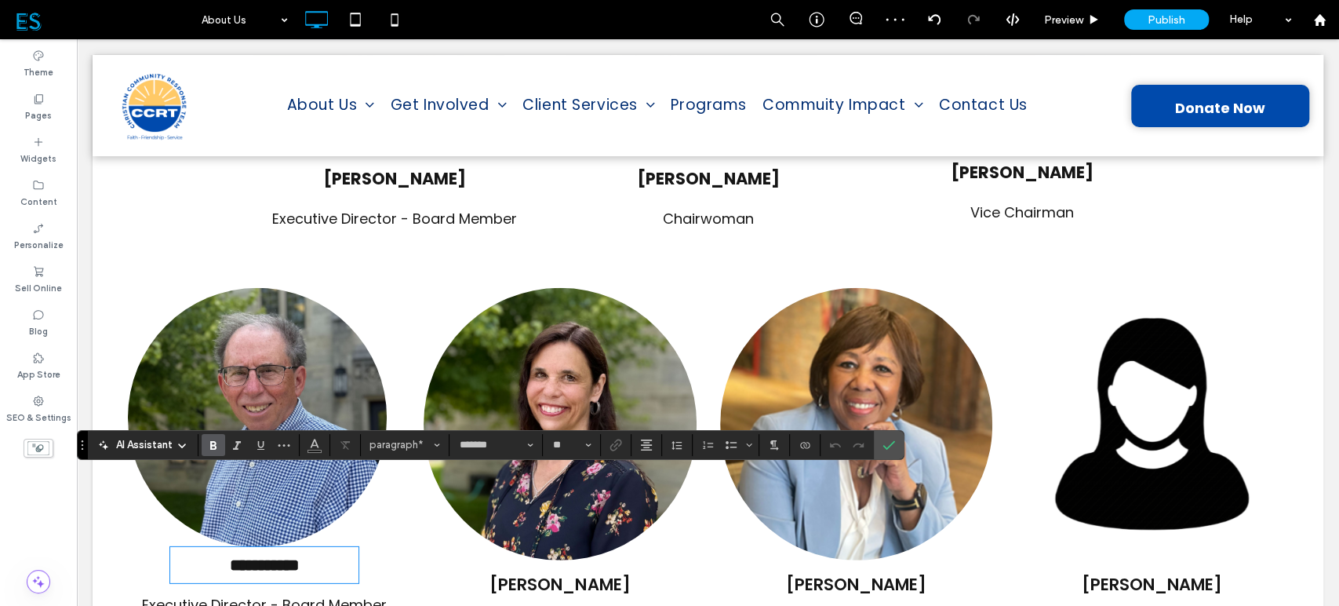
scroll to position [3002, 0]
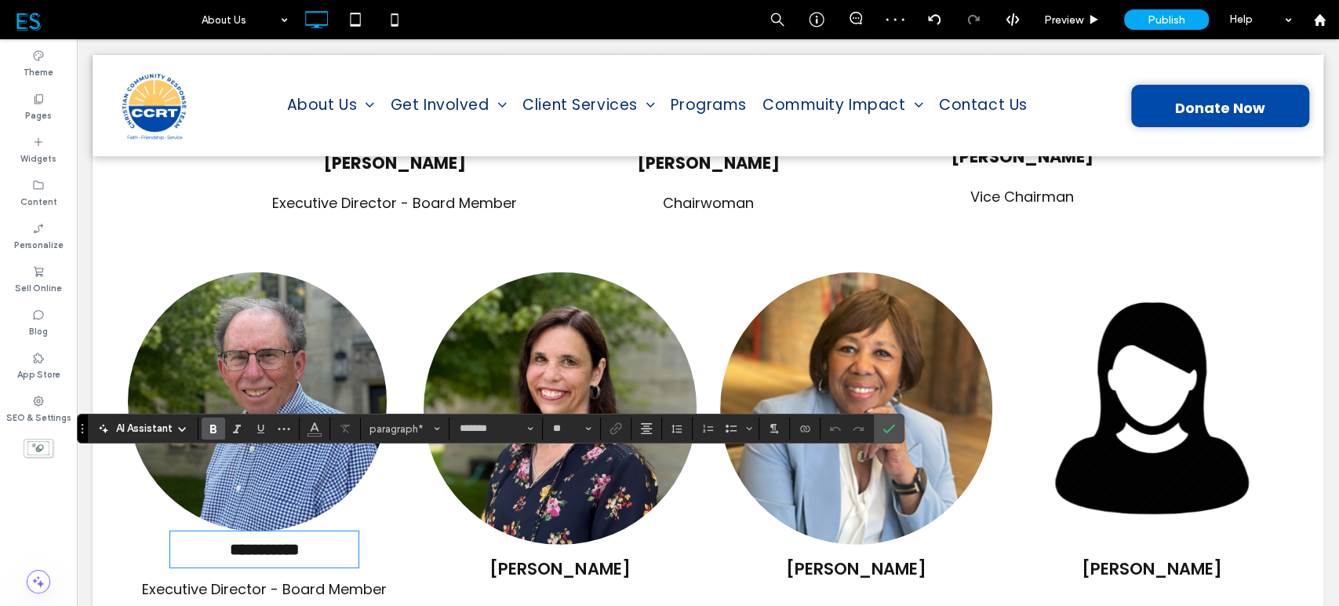
click at [228, 579] on span "Executive Director - Board Member" at bounding box center [264, 589] width 245 height 20
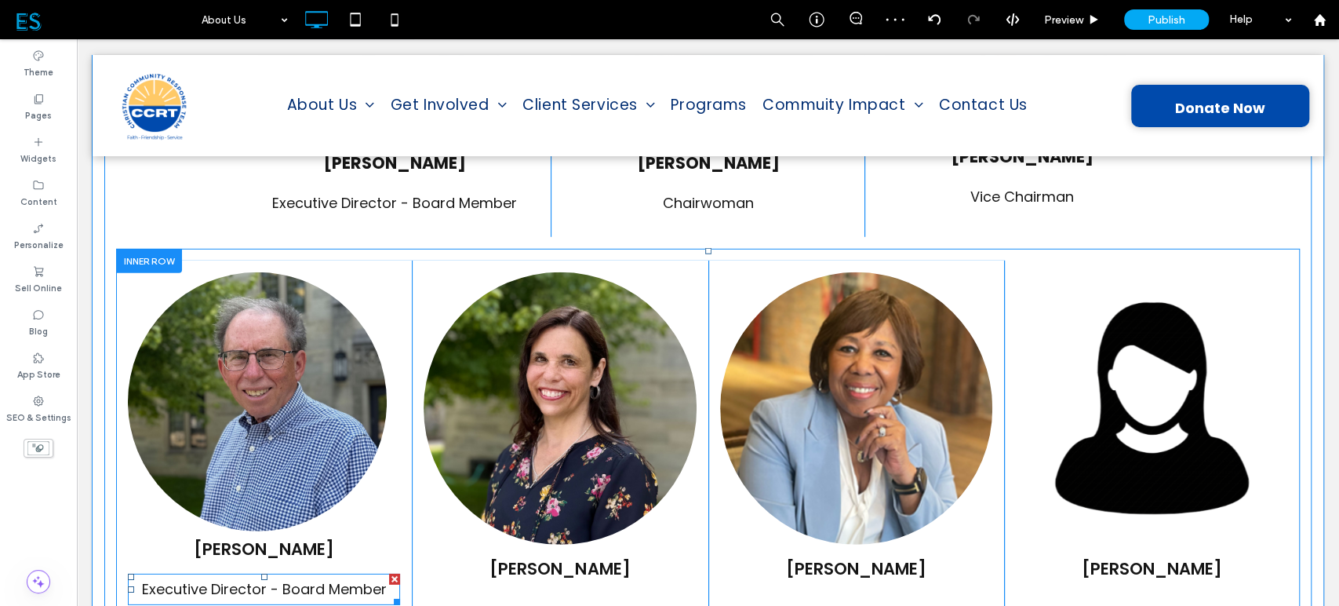
click at [232, 579] on span "Executive Director - Board Member" at bounding box center [264, 589] width 245 height 20
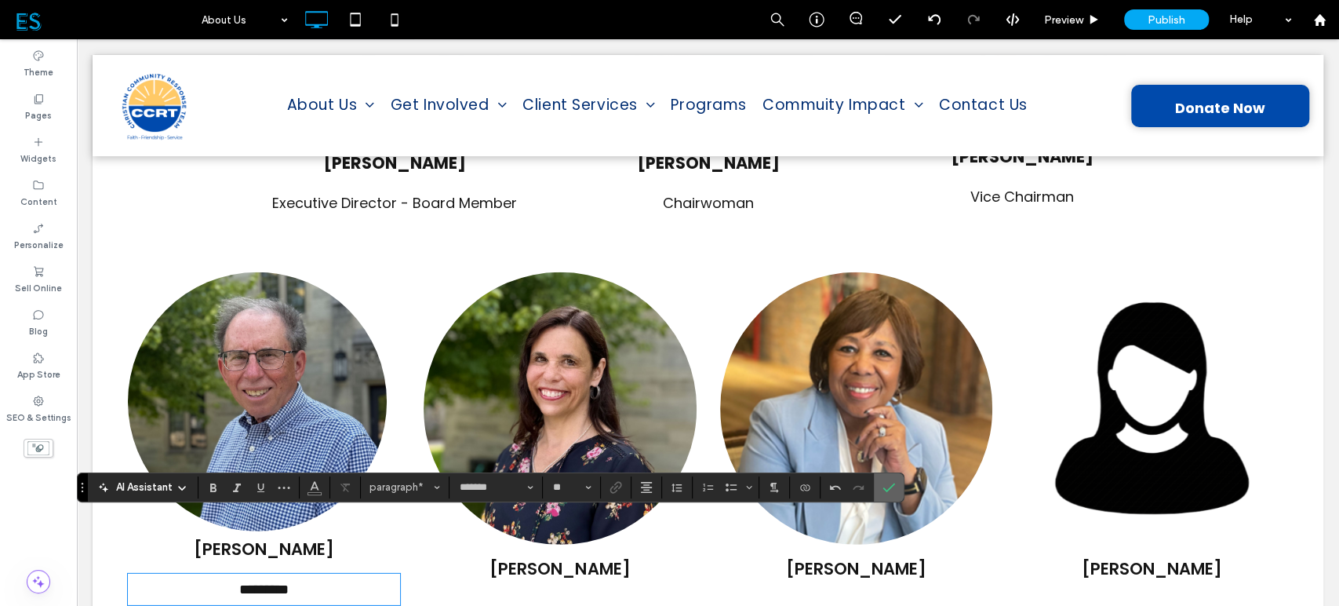
click at [884, 485] on icon "Confirm" at bounding box center [889, 487] width 13 height 13
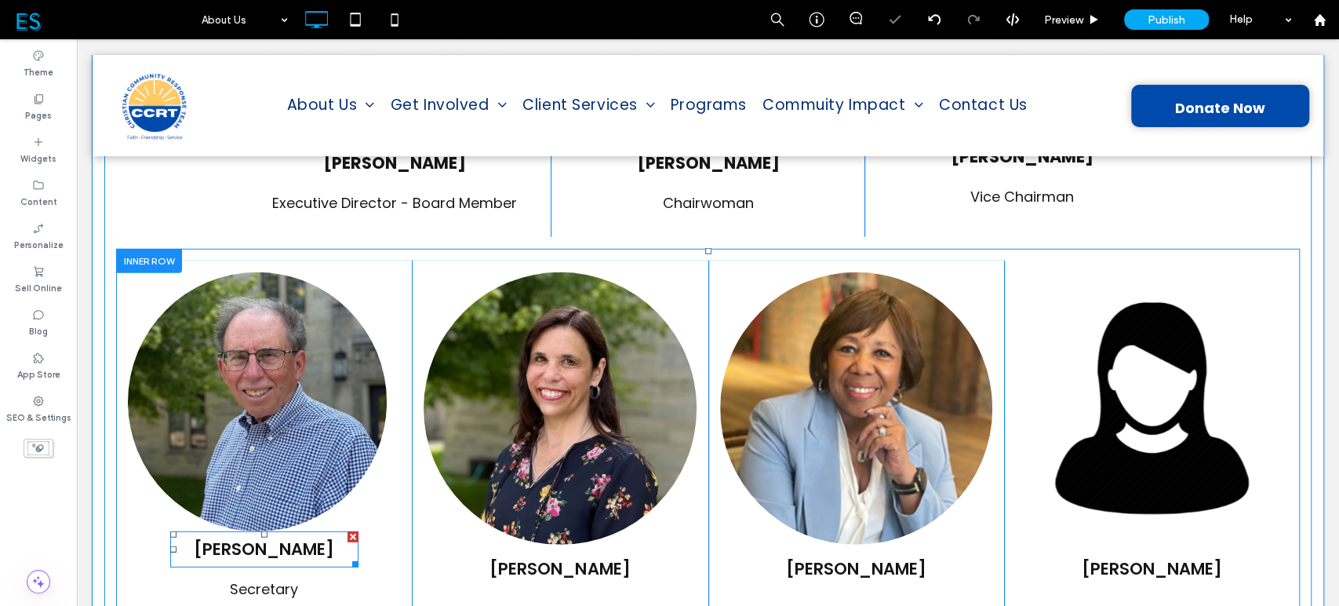
click at [217, 538] on span "[PERSON_NAME]" at bounding box center [264, 549] width 140 height 23
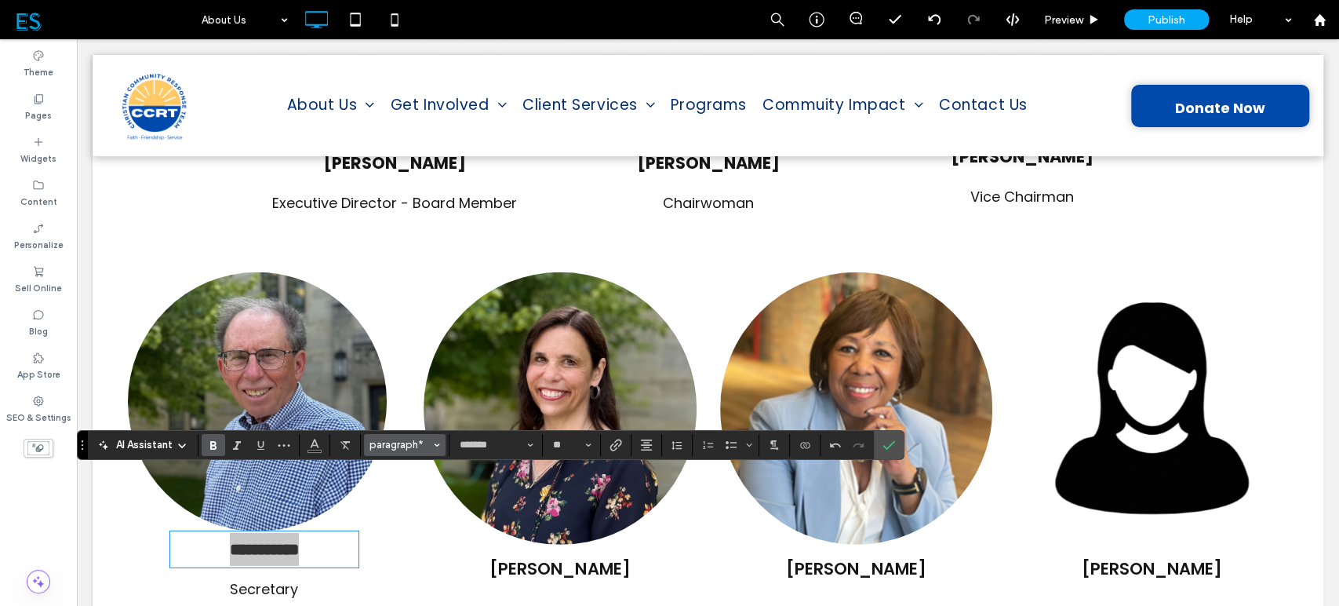
click at [426, 450] on span "paragraph*" at bounding box center [400, 445] width 61 height 12
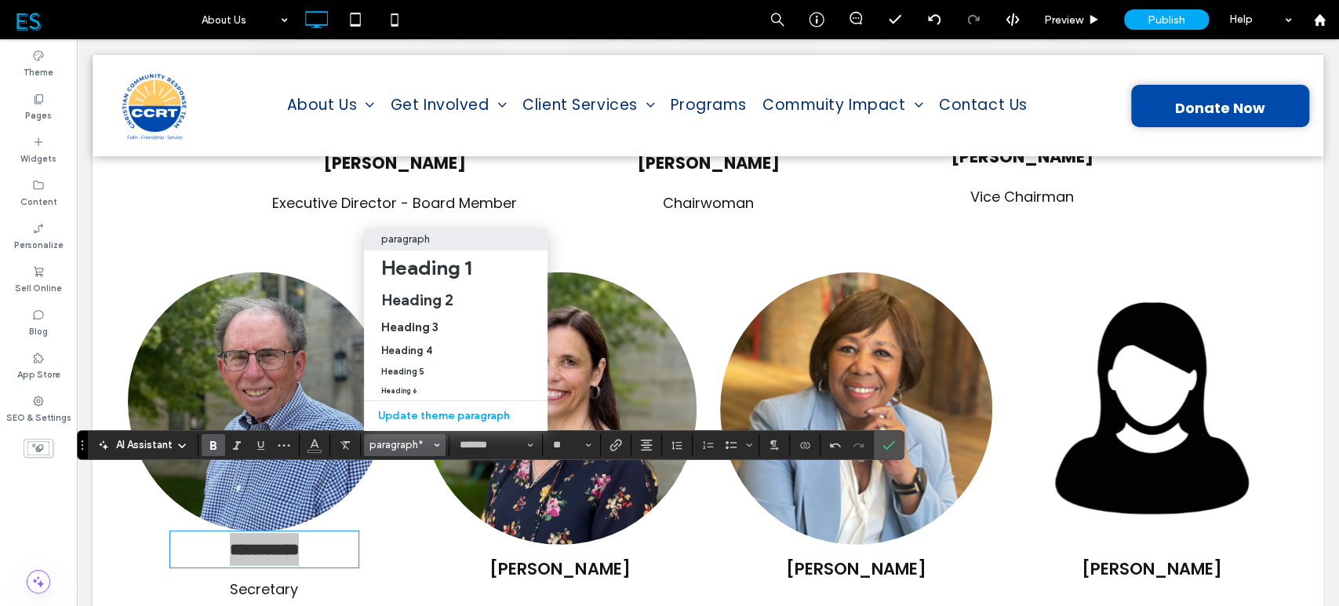
drag, startPoint x: 421, startPoint y: 224, endPoint x: 340, endPoint y: 221, distance: 80.9
click at [421, 233] on p "paragraph" at bounding box center [405, 239] width 49 height 12
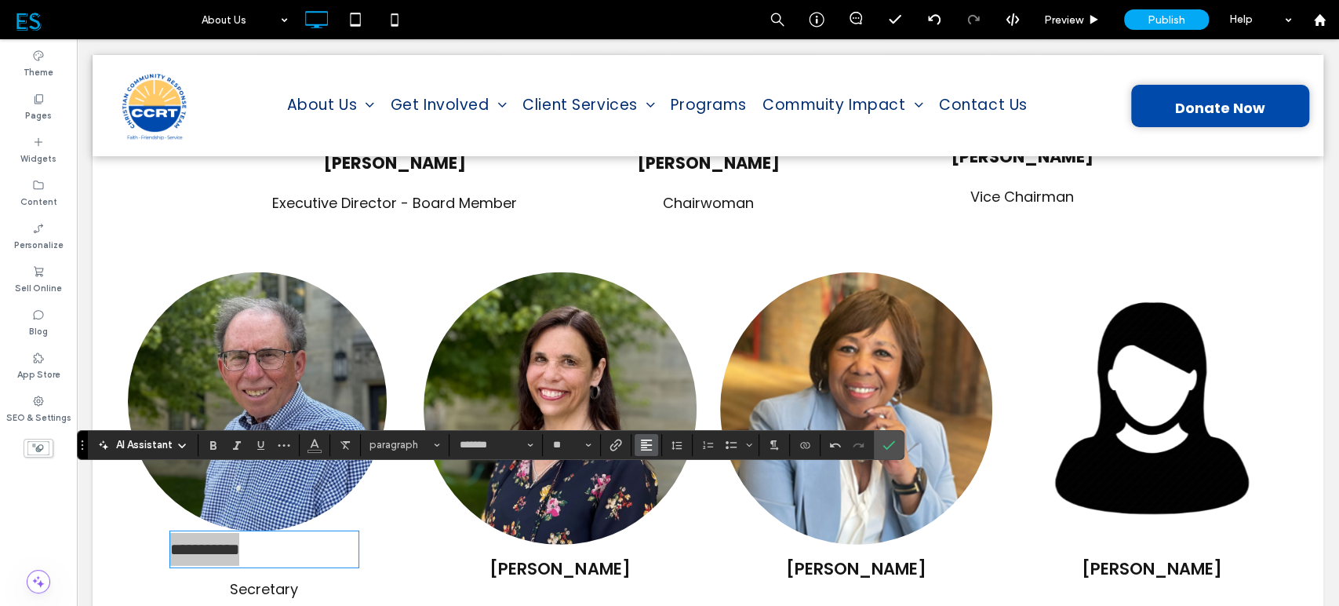
click at [645, 447] on use "Alignment" at bounding box center [646, 444] width 11 height 11
click at [643, 371] on use "ui.textEditor.alignment.center" at bounding box center [643, 373] width 6 height 5
click at [217, 446] on icon "Bold" at bounding box center [213, 445] width 13 height 13
click at [888, 444] on use "Confirm" at bounding box center [890, 444] width 13 height 9
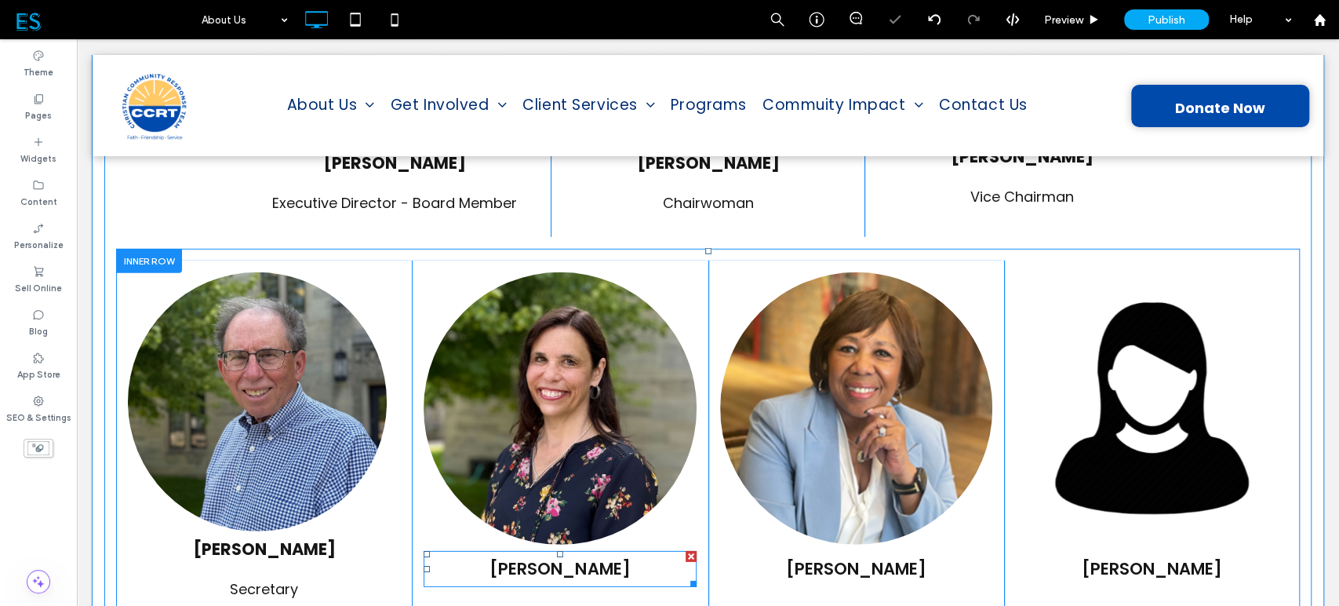
click at [515, 557] on span "[PERSON_NAME]" at bounding box center [560, 568] width 140 height 23
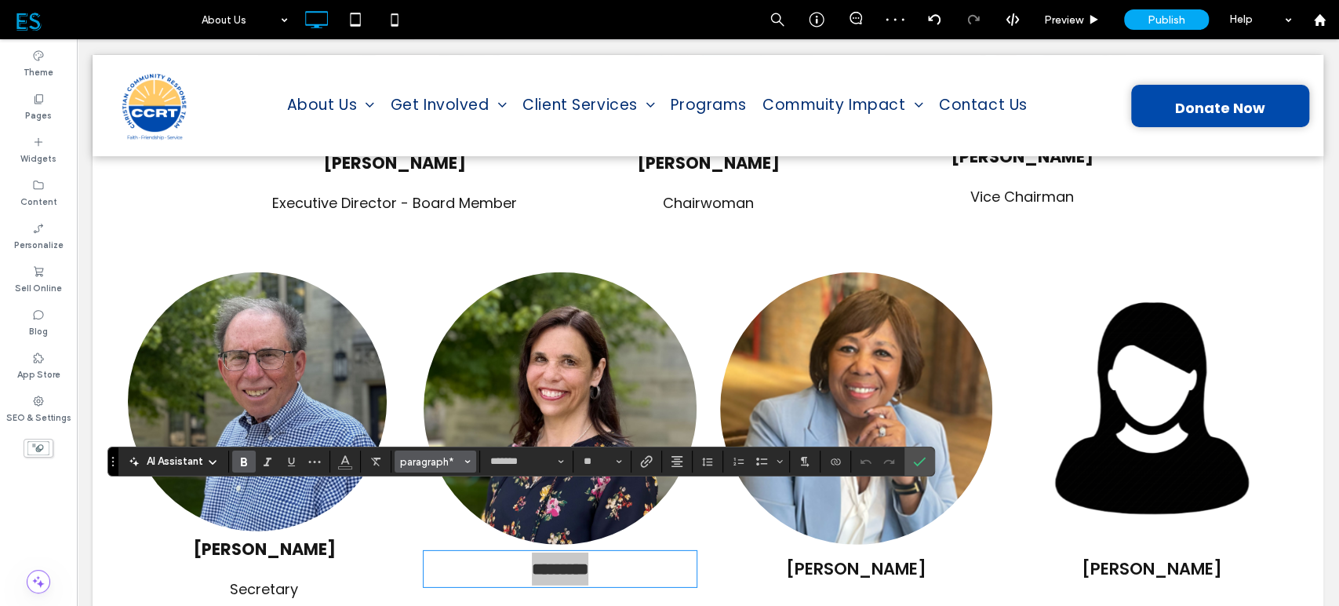
click at [465, 463] on icon "Styles" at bounding box center [468, 461] width 6 height 6
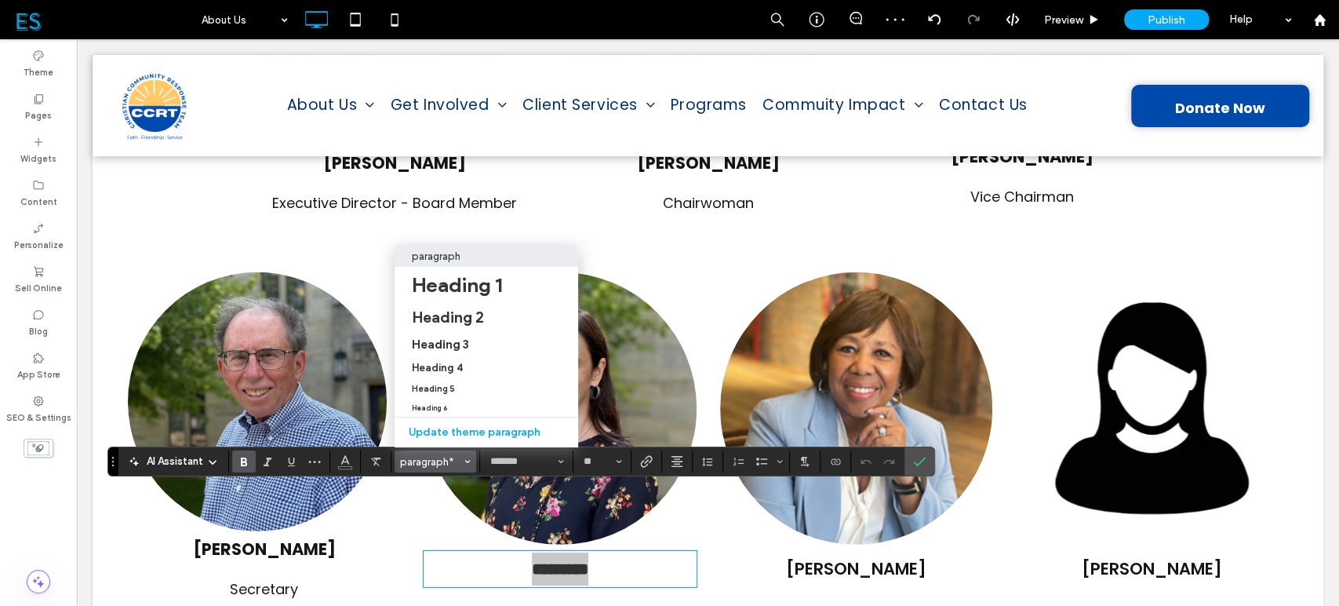
click at [465, 250] on div "paragraph" at bounding box center [486, 256] width 149 height 12
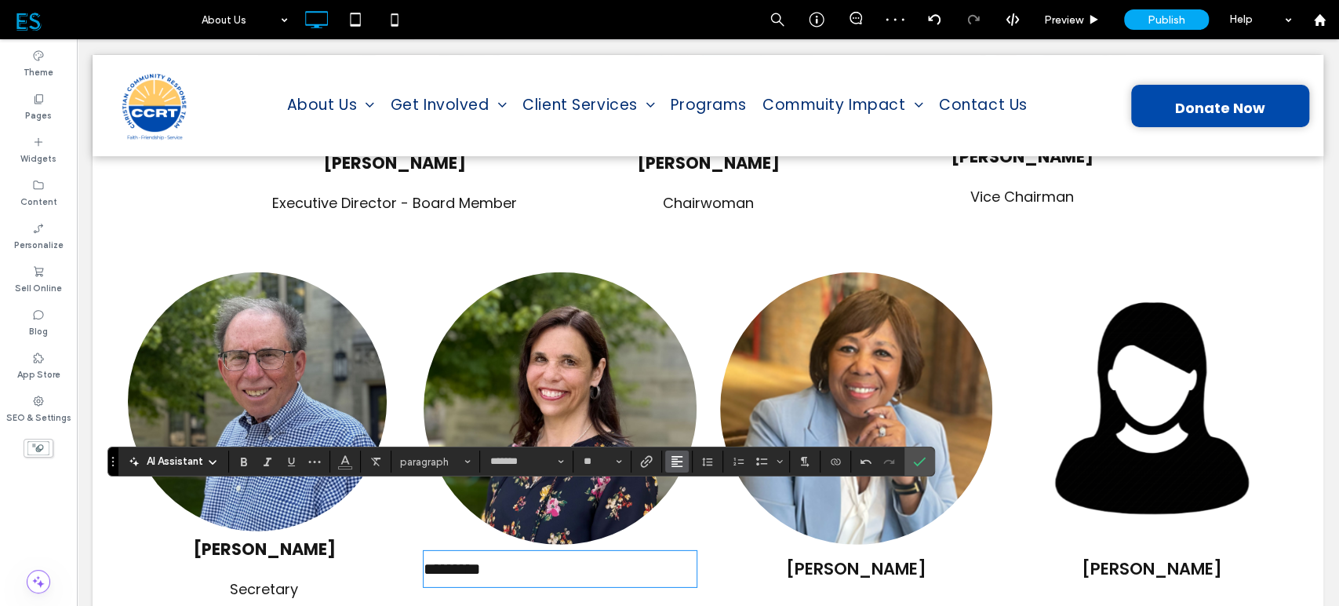
click at [675, 464] on use "Alignment" at bounding box center [677, 461] width 11 height 11
click at [676, 379] on span "ui.textEditor.alignment.center" at bounding box center [674, 390] width 7 height 23
click at [243, 463] on icon "Bold" at bounding box center [244, 461] width 13 height 13
click at [635, 552] on p "*********" at bounding box center [560, 568] width 272 height 33
click at [923, 457] on icon "Confirm" at bounding box center [919, 461] width 13 height 13
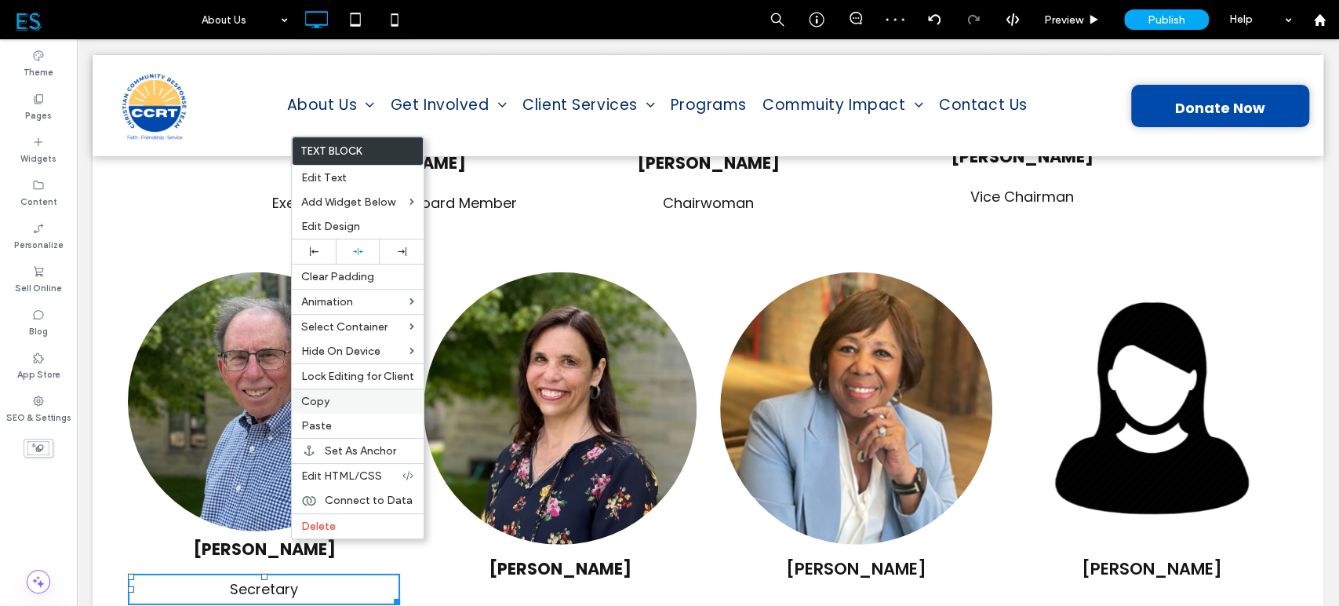
click at [322, 403] on span "Copy" at bounding box center [315, 401] width 28 height 13
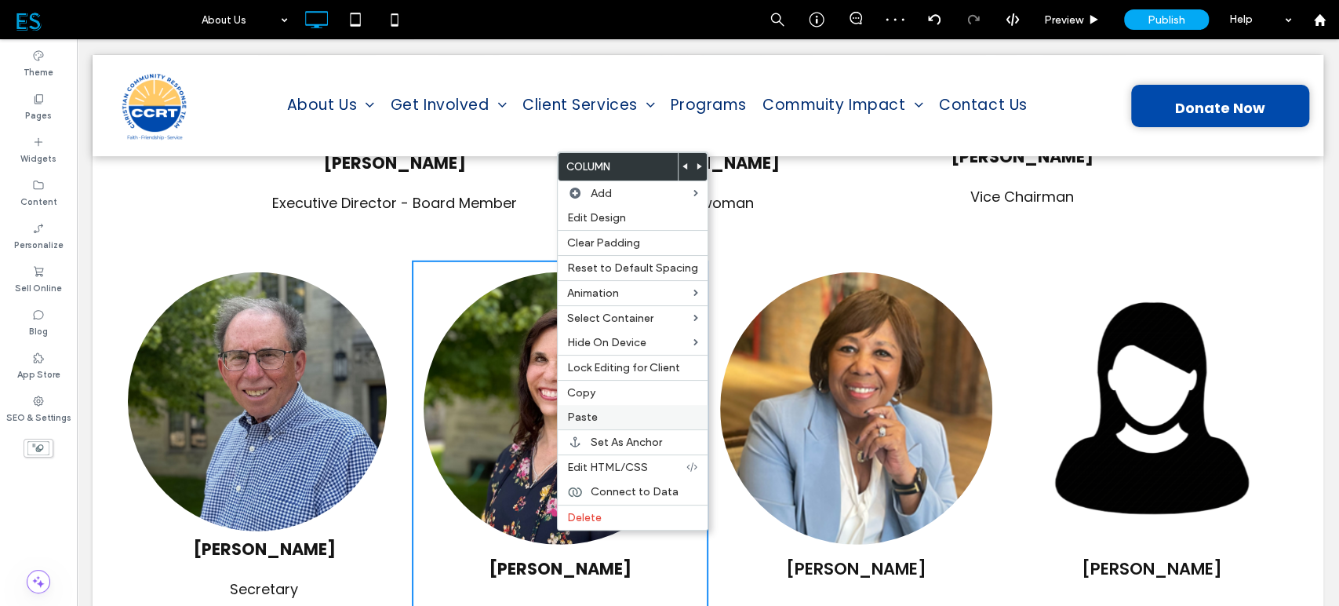
click at [590, 421] on span "Paste" at bounding box center [582, 416] width 31 height 13
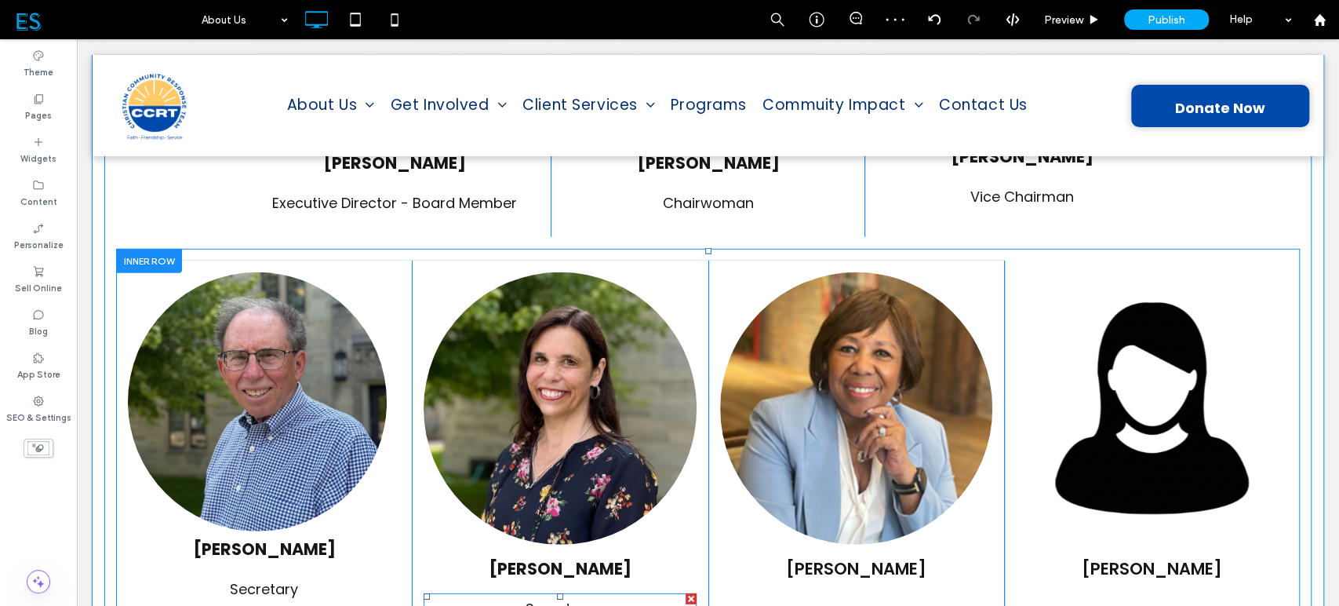
click at [534, 599] on span "Secretary" at bounding box center [560, 609] width 68 height 20
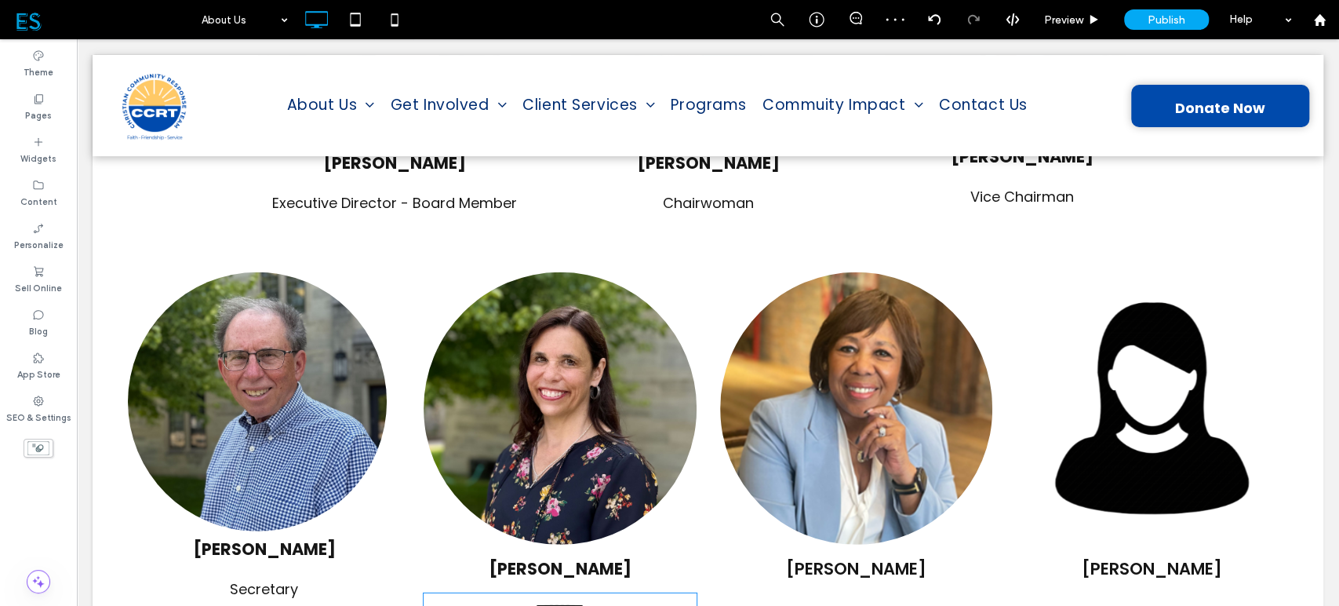
type input "*******"
type input "**"
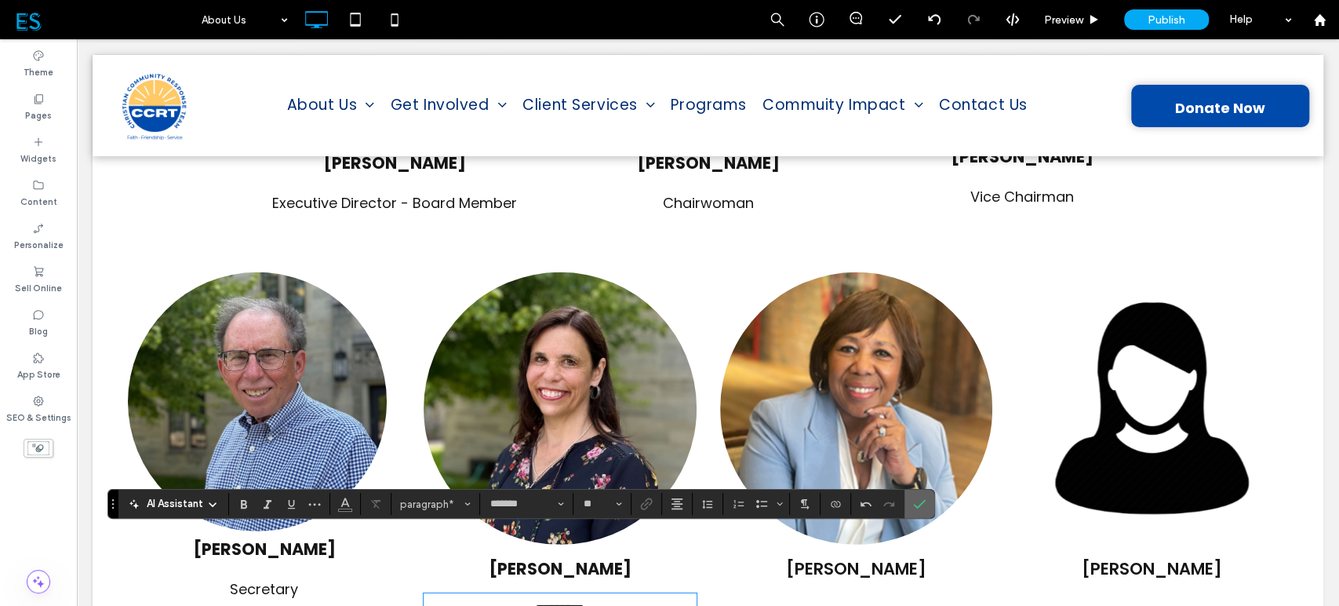
click at [913, 503] on icon "Confirm" at bounding box center [919, 503] width 13 height 13
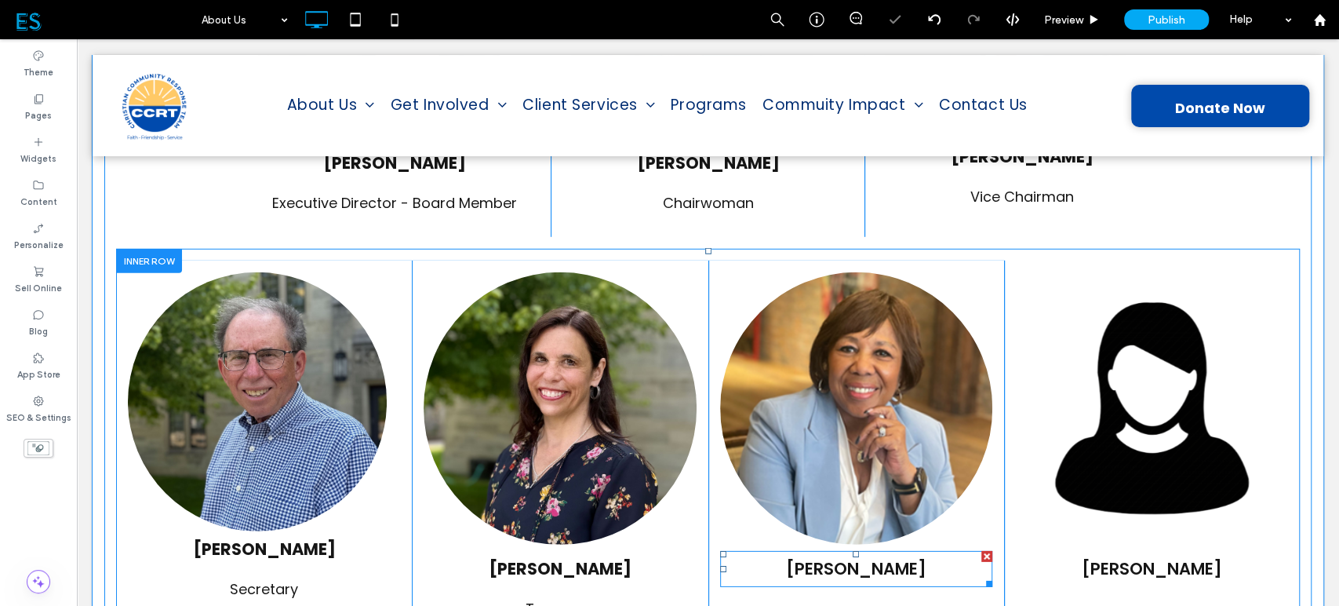
click at [822, 557] on span "[PERSON_NAME]" at bounding box center [856, 568] width 140 height 23
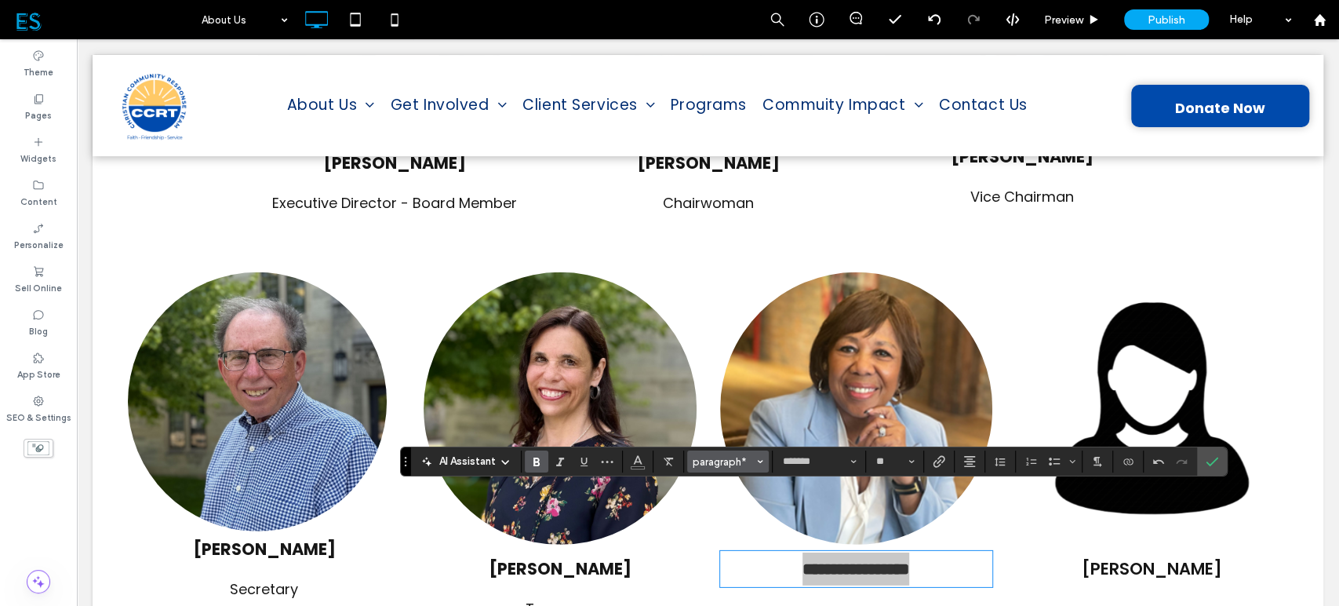
click at [736, 467] on span "paragraph*" at bounding box center [723, 462] width 61 height 12
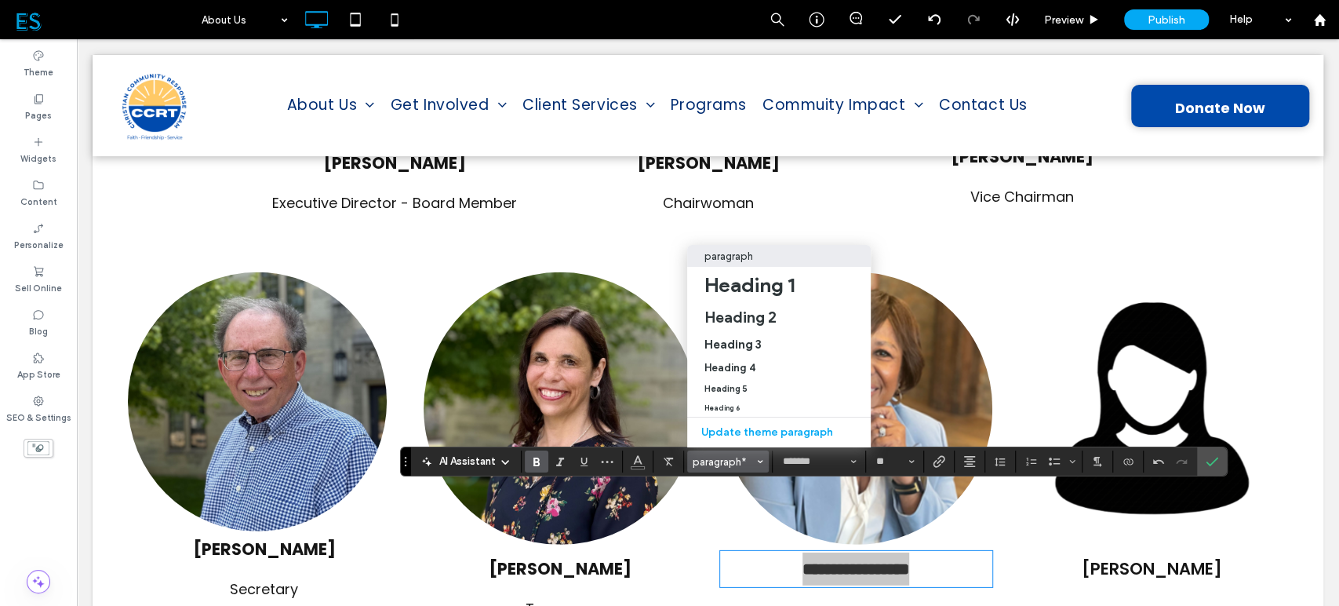
click at [727, 250] on p "paragraph" at bounding box center [729, 256] width 49 height 12
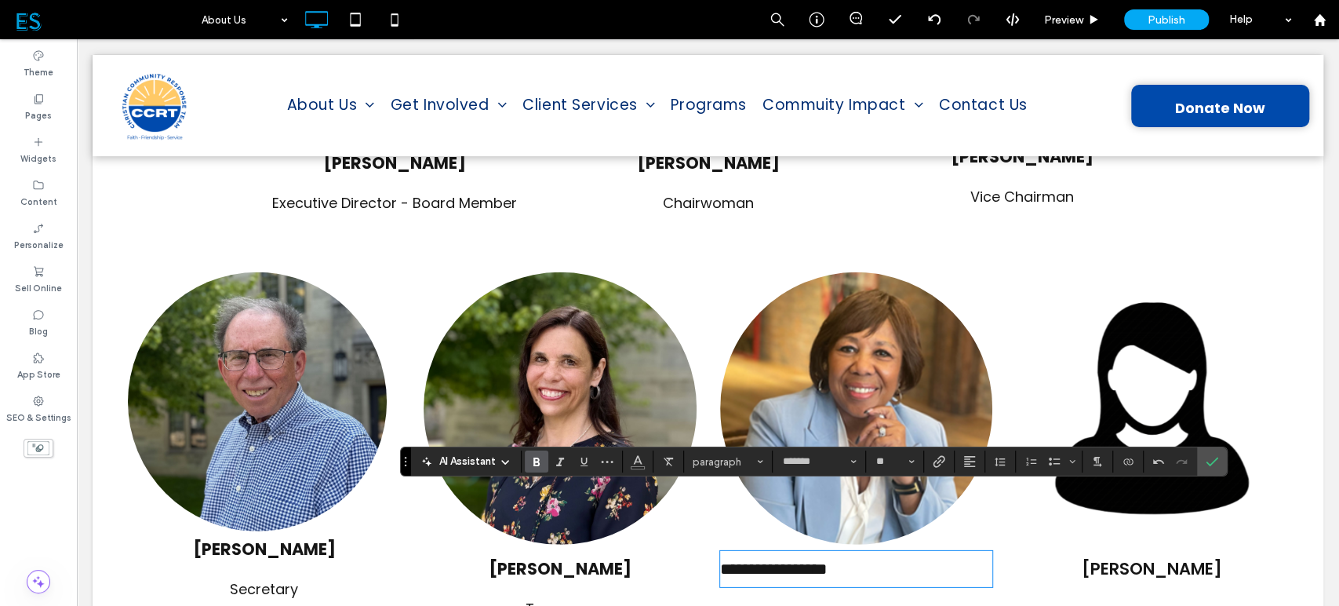
click at [538, 453] on span "Bold" at bounding box center [536, 461] width 13 height 20
click at [967, 455] on icon "Alignment" at bounding box center [970, 461] width 13 height 13
click at [979, 379] on label "ui.textEditor.alignment.center" at bounding box center [985, 390] width 55 height 23
click at [1216, 461] on icon "Confirm" at bounding box center [1212, 461] width 13 height 13
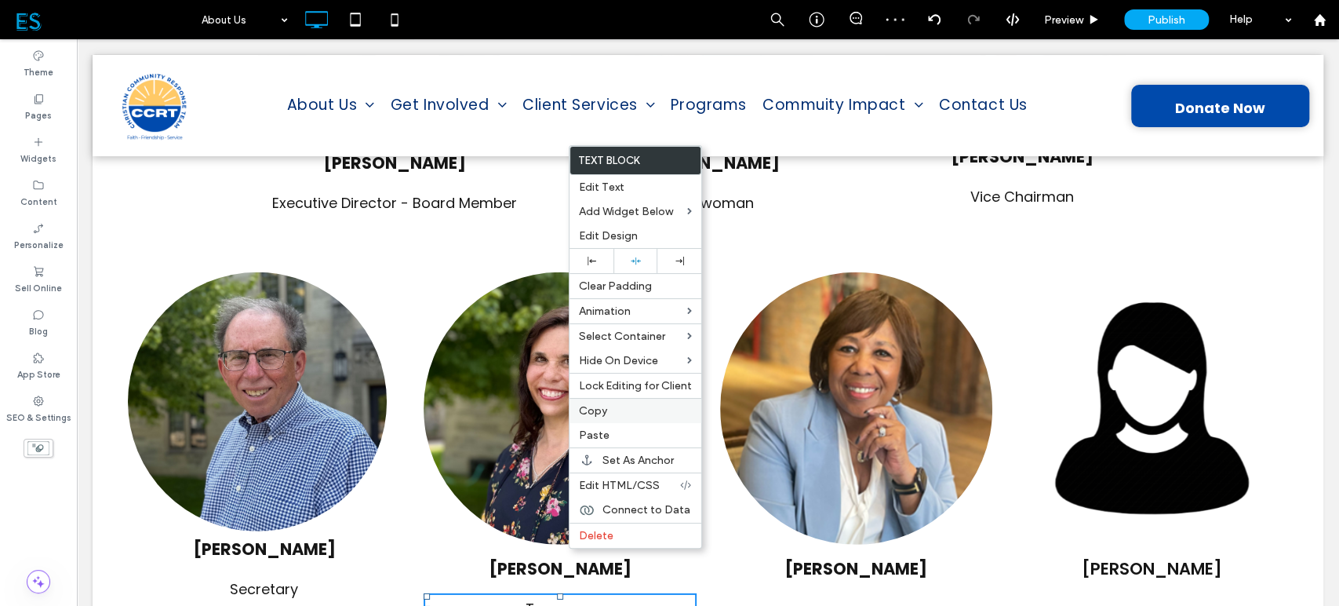
click at [628, 406] on label "Copy" at bounding box center [635, 410] width 113 height 13
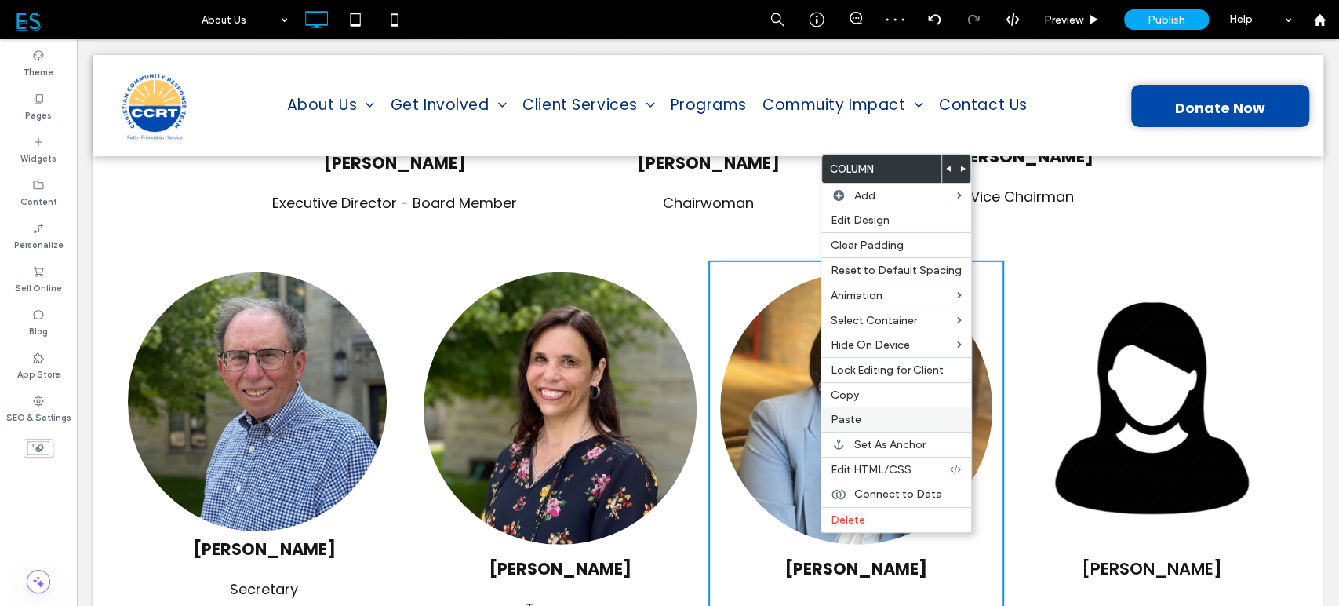
click at [860, 422] on label "Paste" at bounding box center [896, 419] width 131 height 13
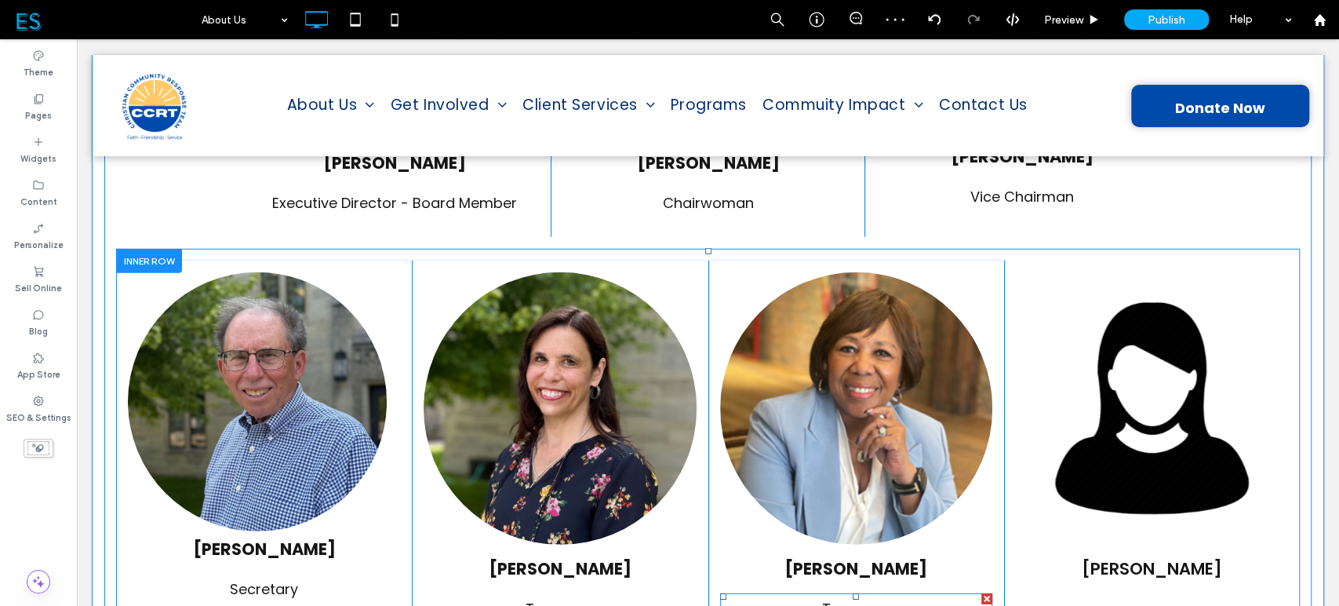
click at [860, 599] on span "Treasurer" at bounding box center [856, 609] width 68 height 20
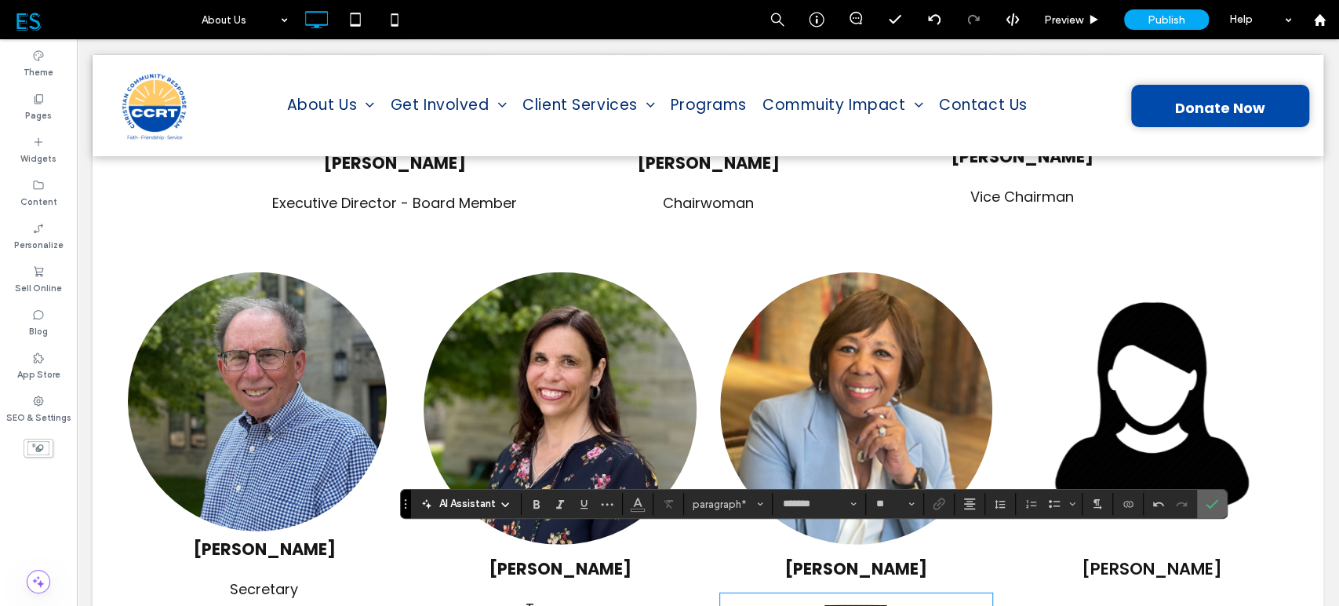
click at [1202, 503] on label "Confirm" at bounding box center [1213, 504] width 24 height 28
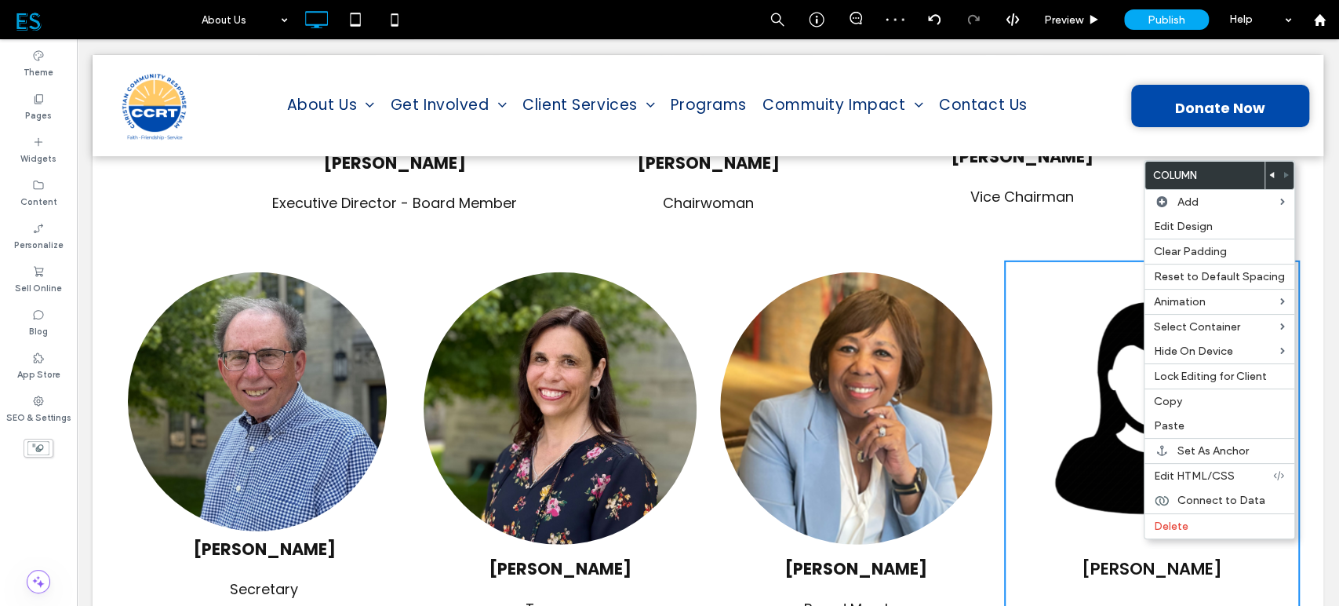
click at [936, 595] on p "Board Member" at bounding box center [856, 609] width 272 height 28
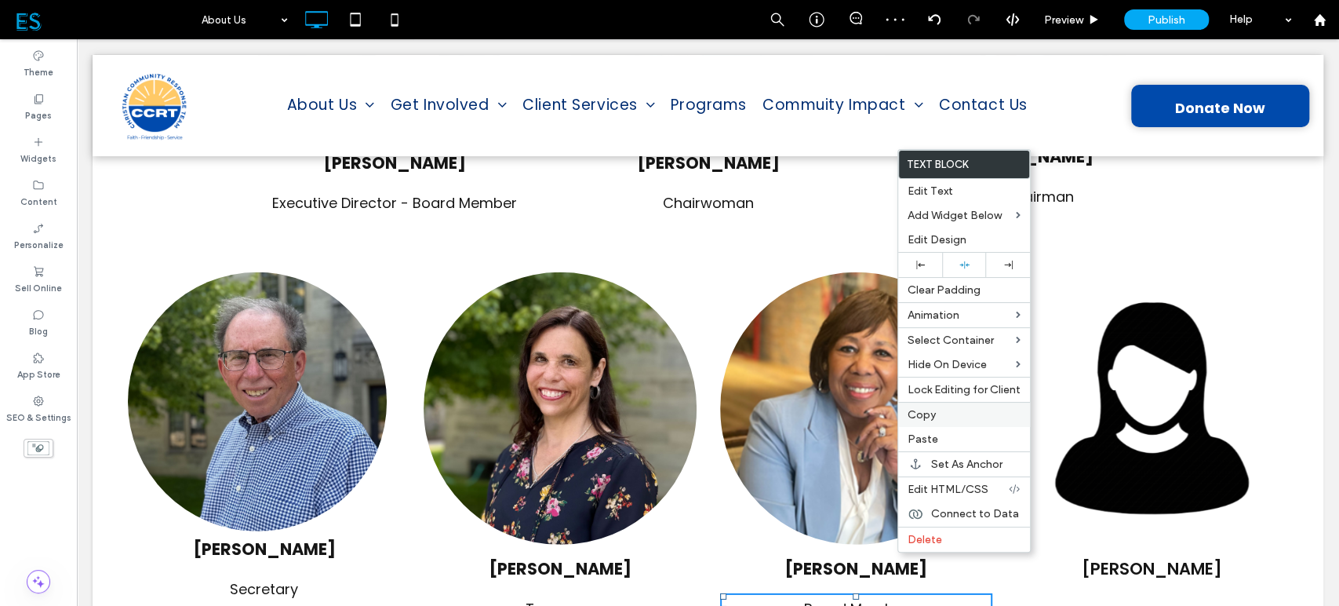
click at [935, 417] on span "Copy" at bounding box center [922, 414] width 28 height 13
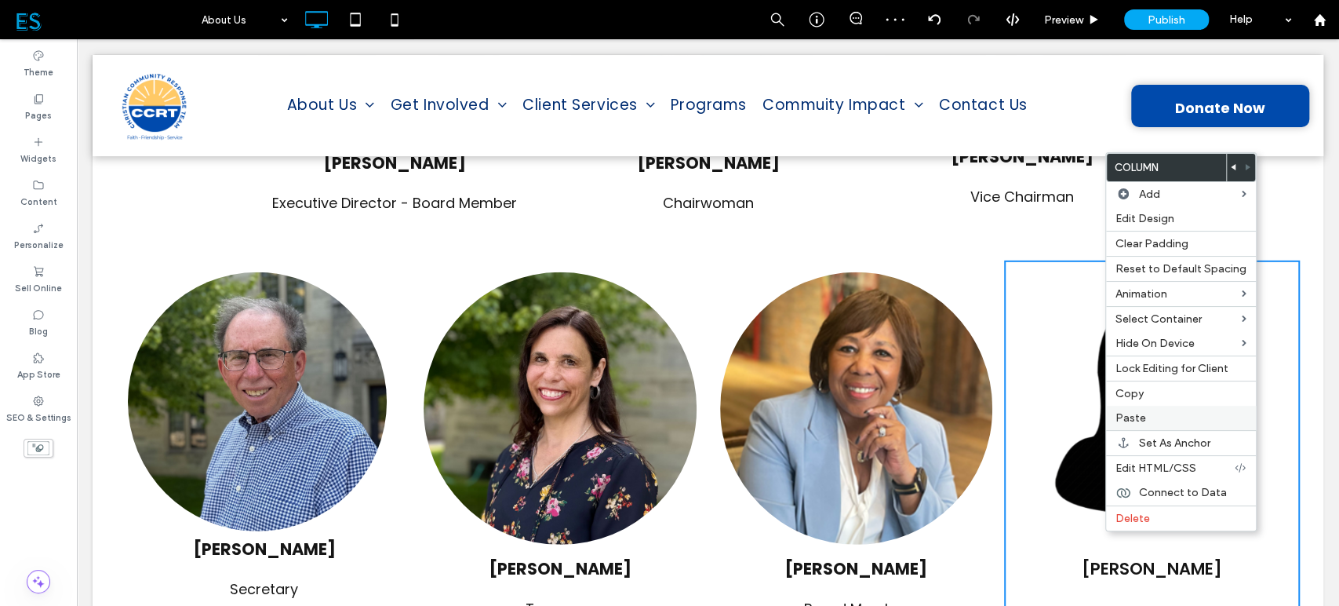
click at [1155, 416] on label "Paste" at bounding box center [1181, 417] width 131 height 13
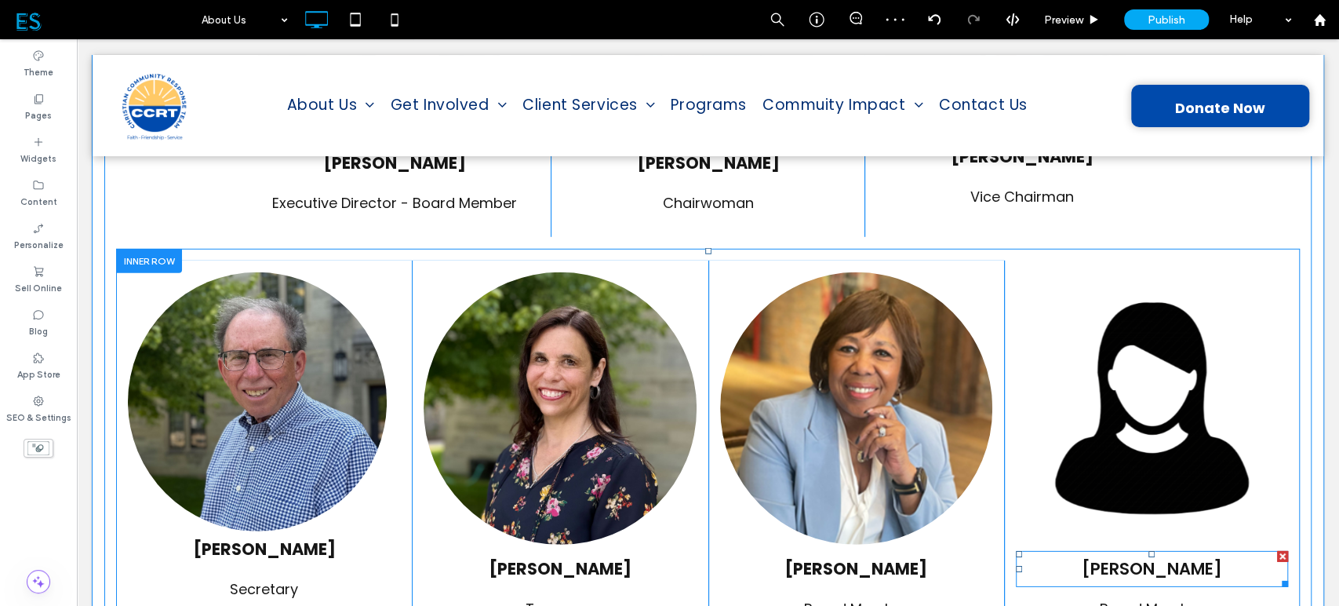
click at [1093, 557] on span "[PERSON_NAME]" at bounding box center [1152, 568] width 140 height 23
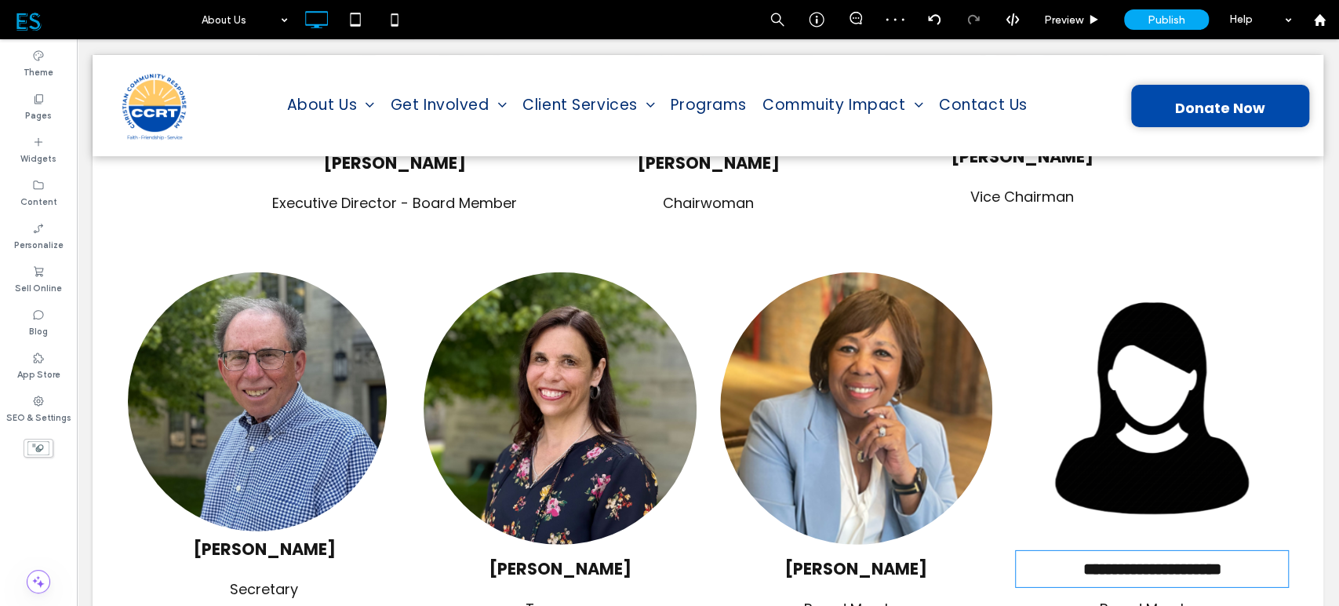
type input "*******"
type input "**"
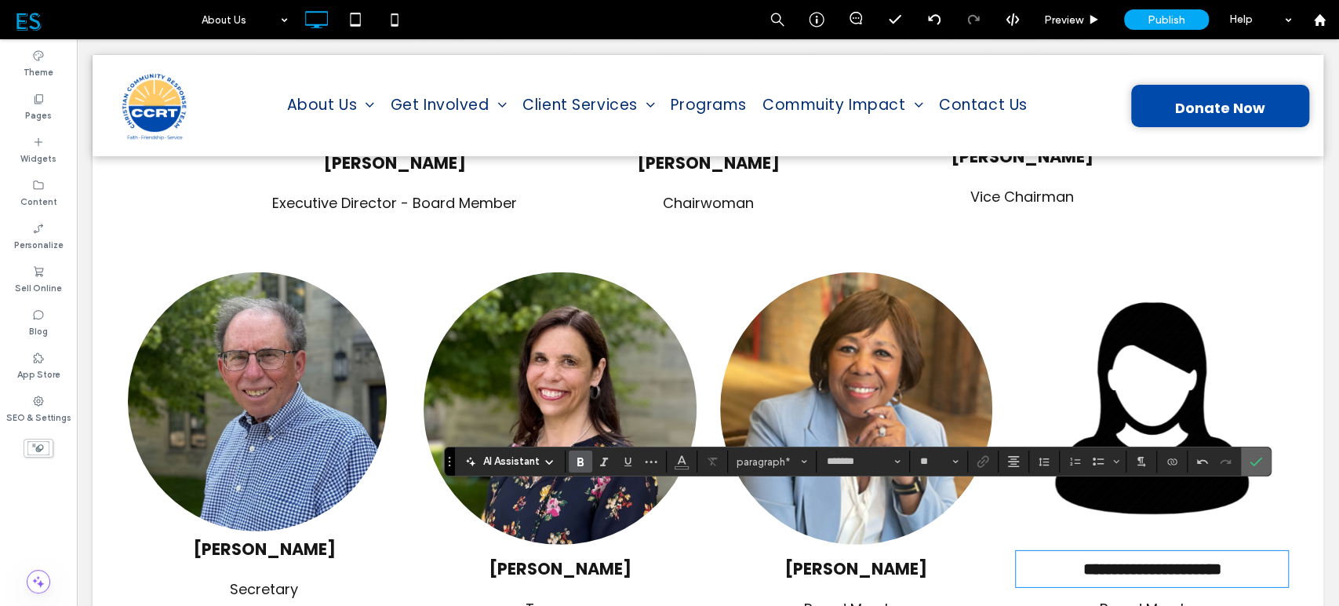
click at [1256, 462] on icon "Confirm" at bounding box center [1256, 461] width 13 height 13
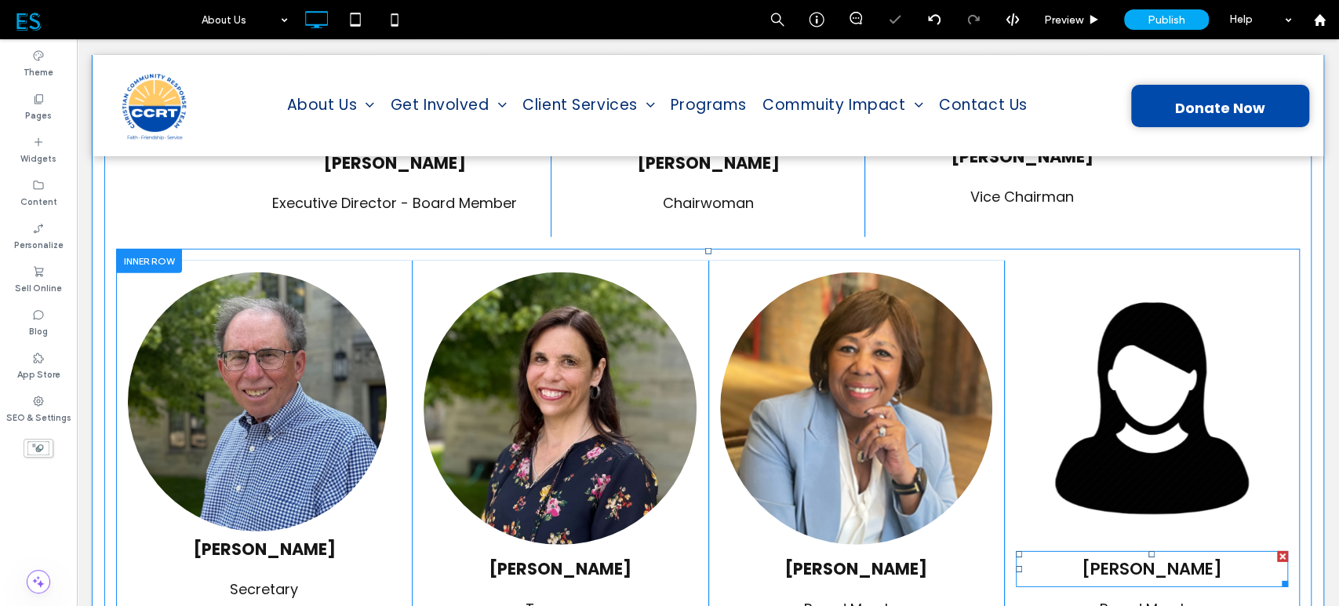
click at [1195, 557] on span "[PERSON_NAME]" at bounding box center [1152, 568] width 140 height 23
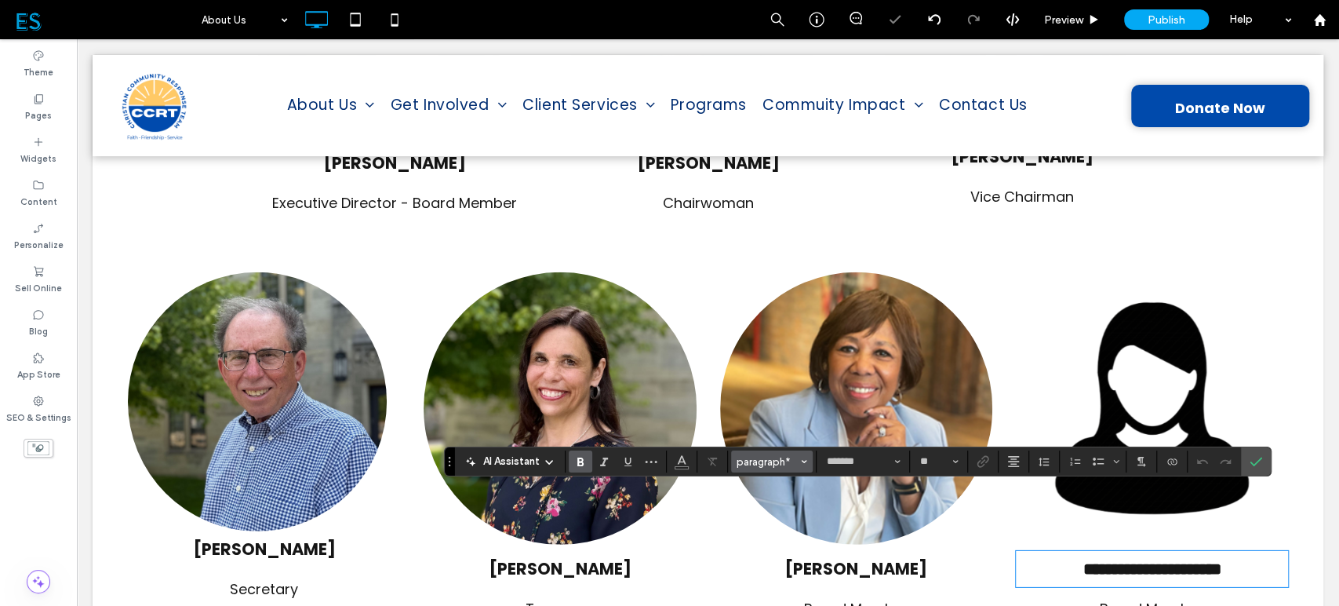
click at [784, 468] on button "paragraph*" at bounding box center [772, 461] width 82 height 22
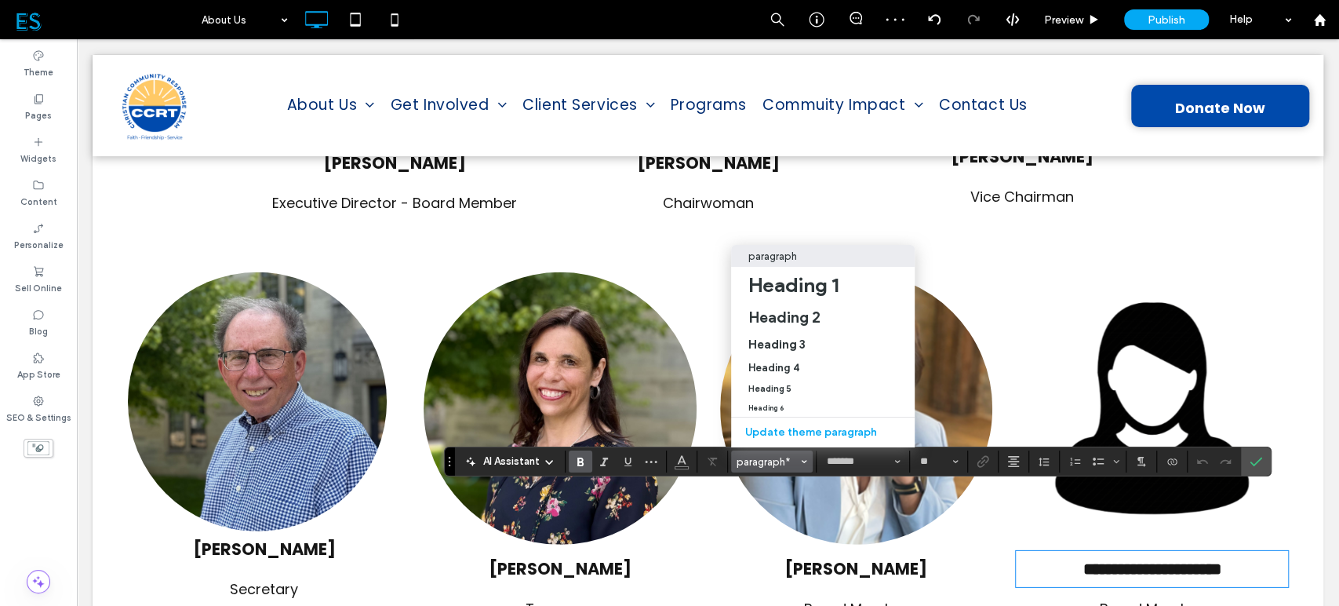
click at [1221, 561] on span "**********" at bounding box center [1152, 569] width 138 height 16
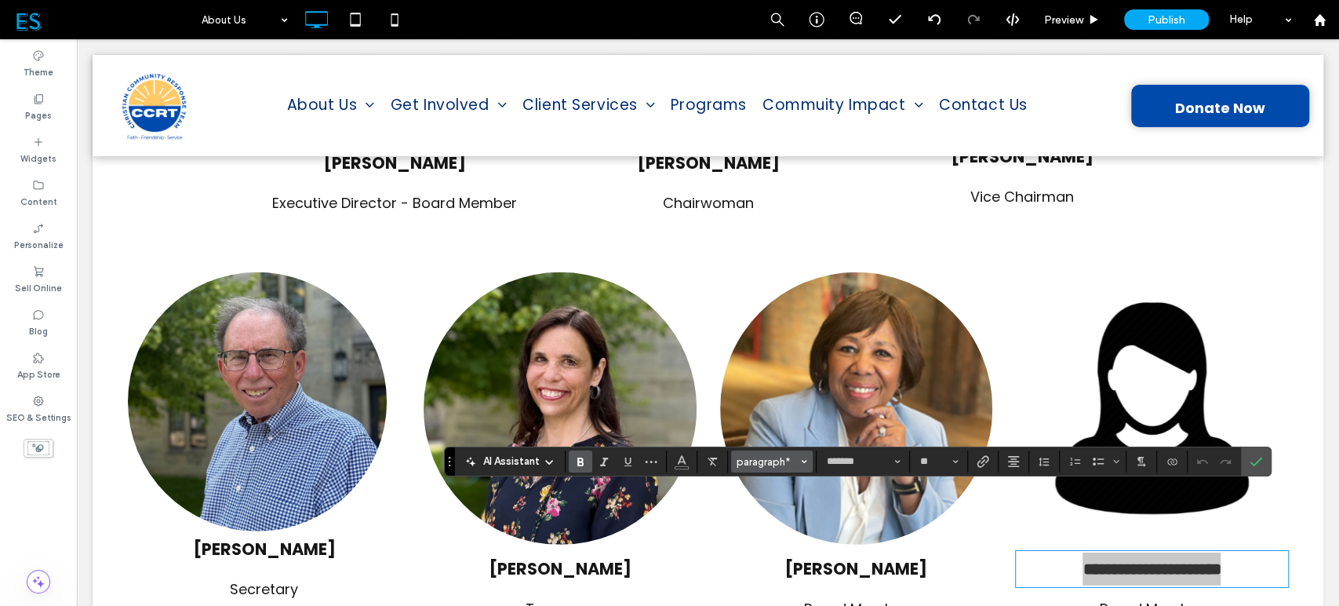
click at [776, 457] on span "paragraph*" at bounding box center [767, 462] width 61 height 12
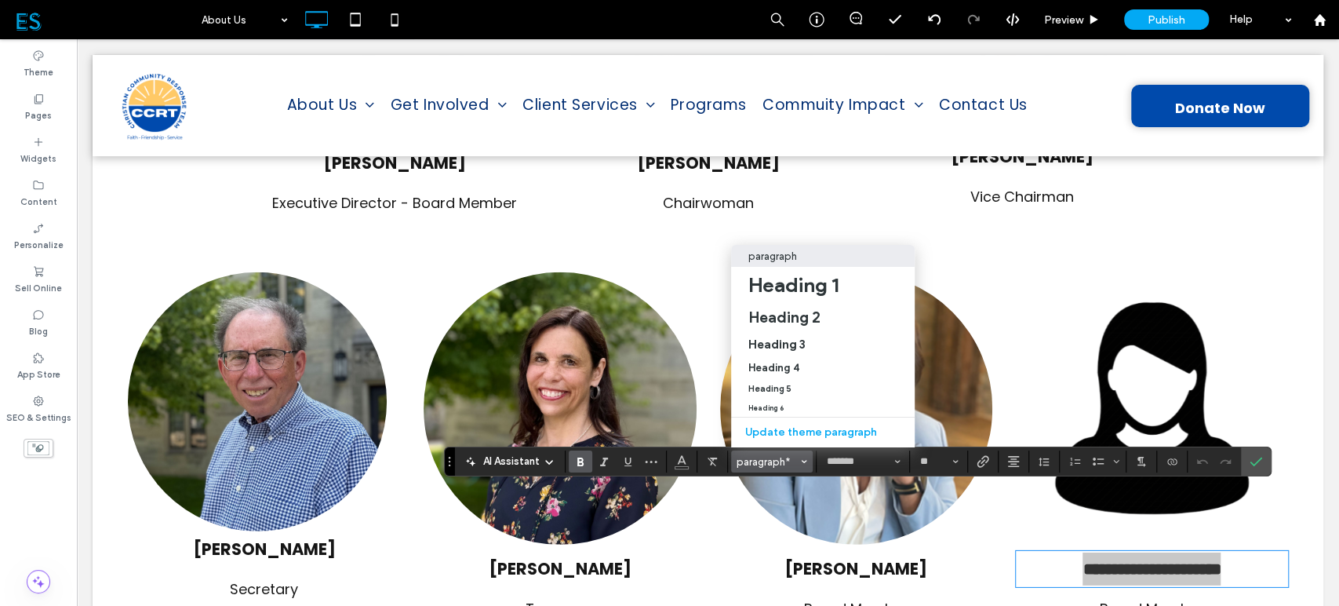
click at [777, 250] on p "paragraph" at bounding box center [773, 256] width 49 height 12
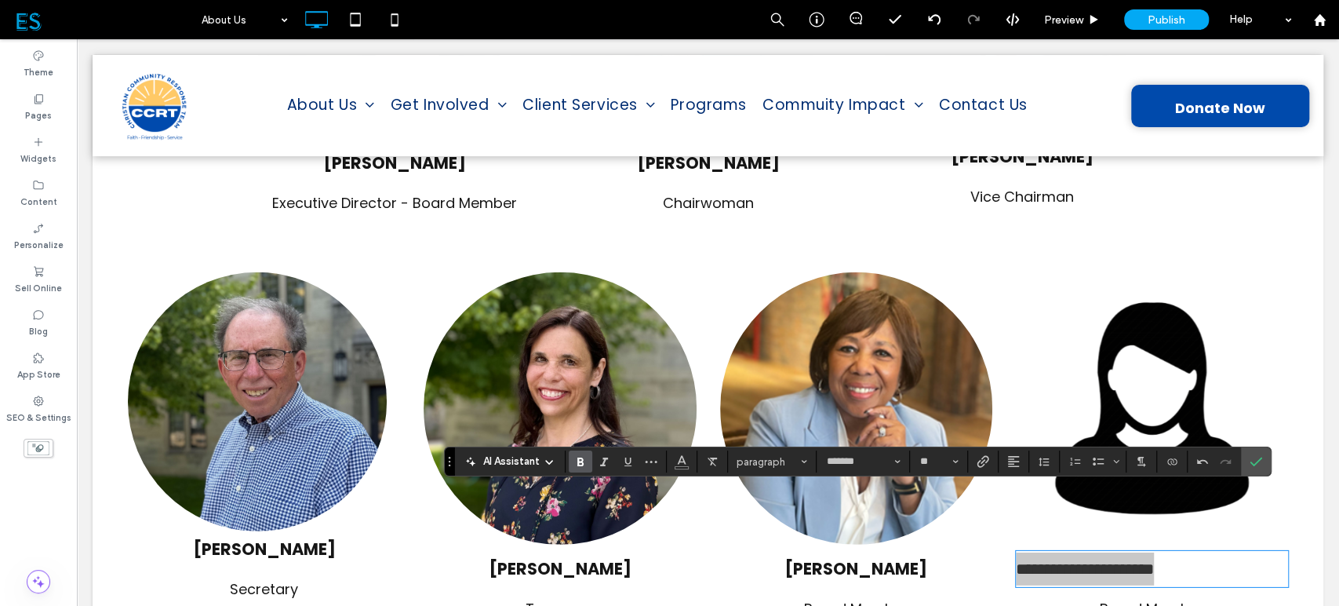
click at [578, 462] on use "Bold" at bounding box center [581, 461] width 6 height 9
click at [1008, 462] on icon "Alignment" at bounding box center [1014, 461] width 13 height 13
click at [1042, 379] on label "ui.textEditor.alignment.center" at bounding box center [1029, 390] width 55 height 23
click at [1262, 460] on label "Confirm" at bounding box center [1257, 461] width 24 height 28
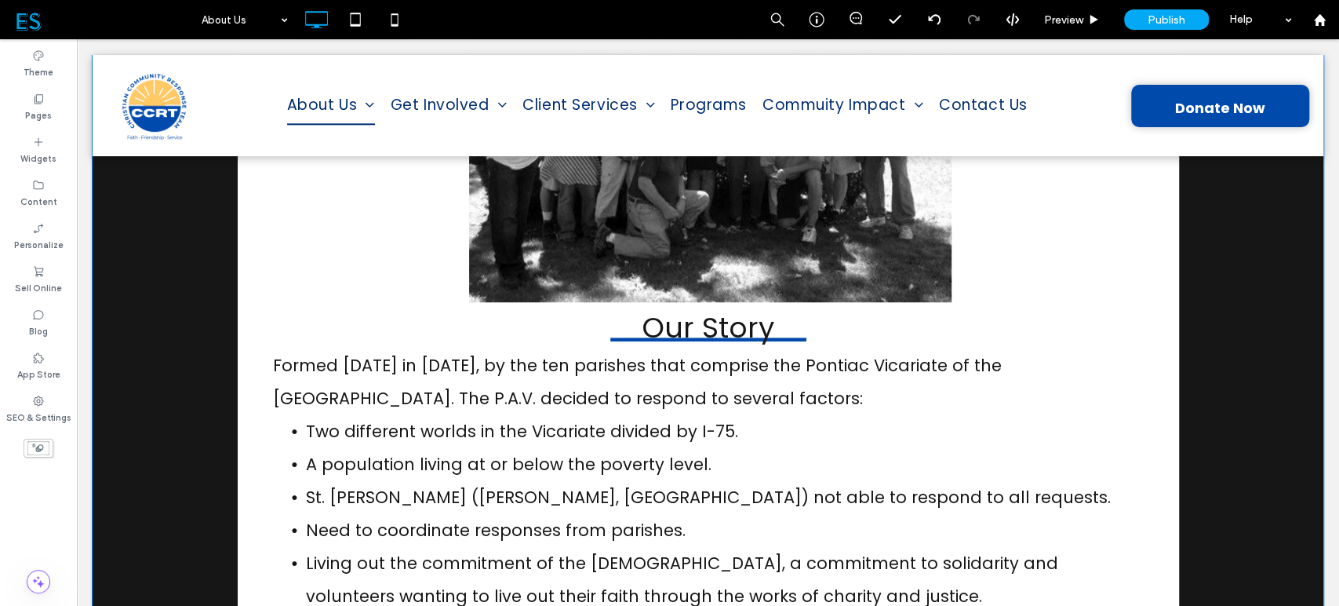
scroll to position [697, 0]
click at [710, 321] on h3 "Our Story" at bounding box center [708, 327] width 140 height 46
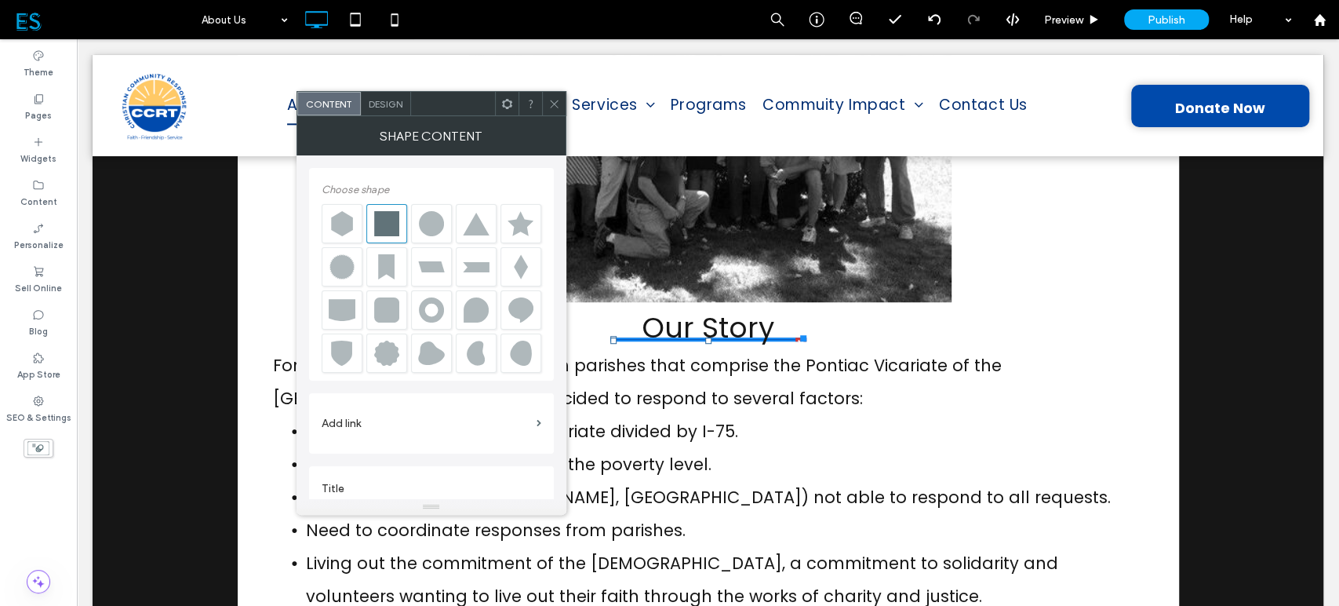
scroll to position [16, 0]
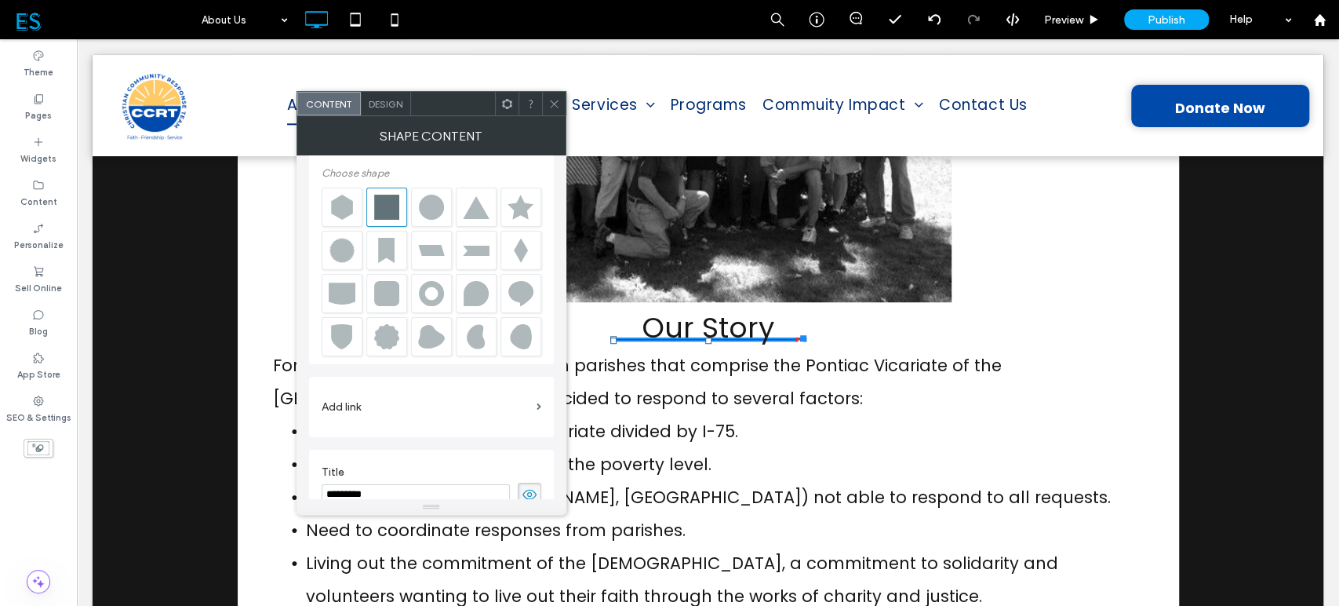
click at [386, 104] on span "Design" at bounding box center [386, 104] width 34 height 12
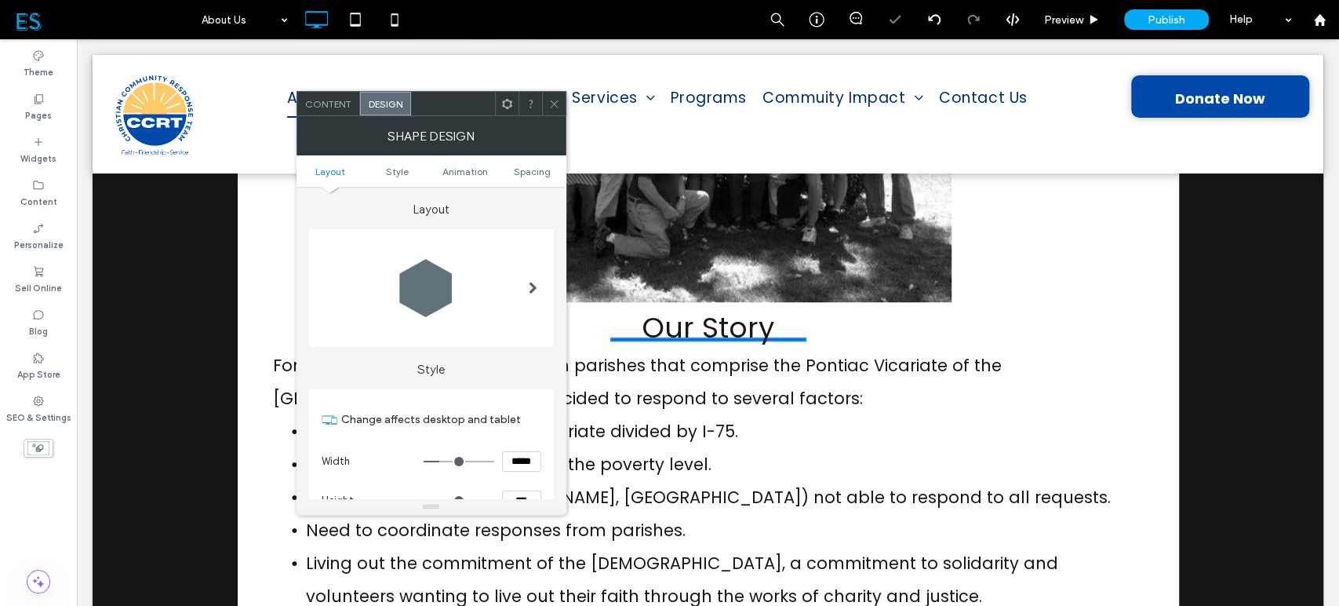
click at [553, 108] on icon at bounding box center [555, 104] width 12 height 12
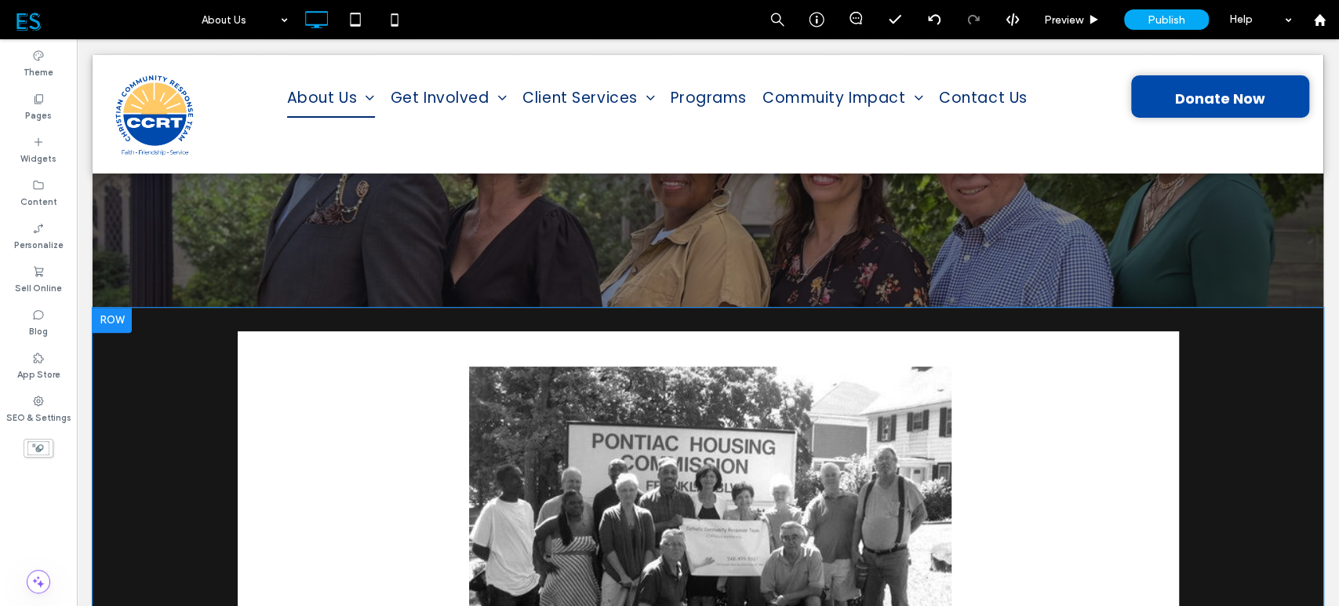
scroll to position [0, 0]
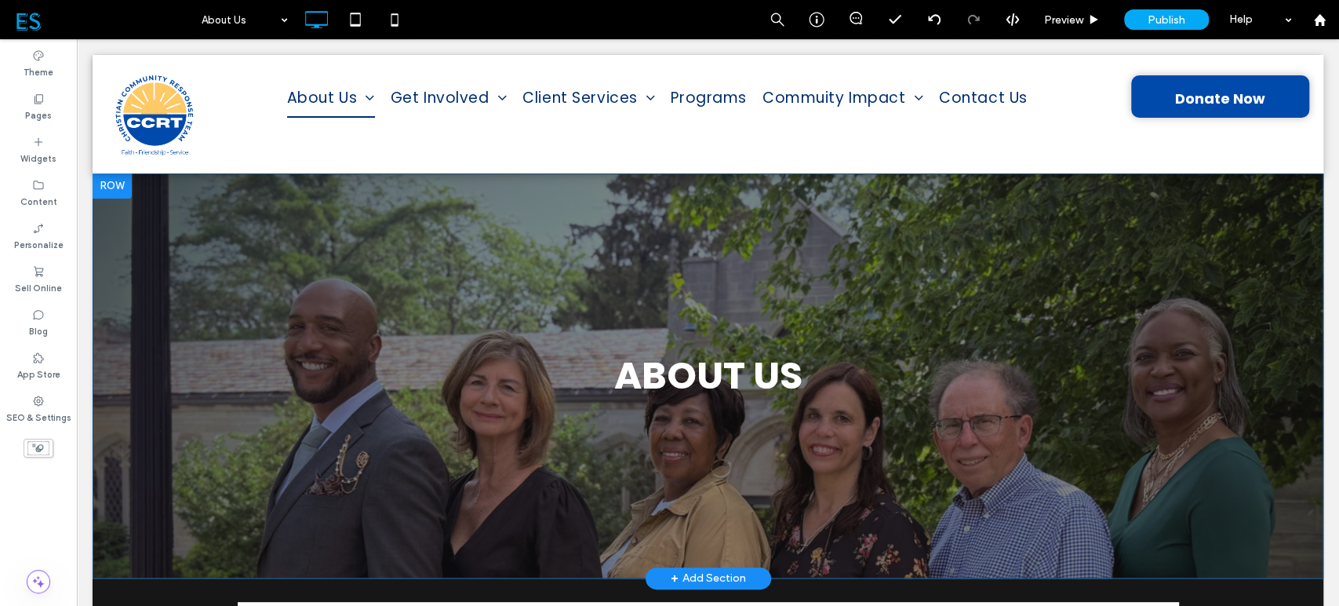
click at [167, 413] on div "ABOUT Us Click To Paste" at bounding box center [708, 376] width 1161 height 96
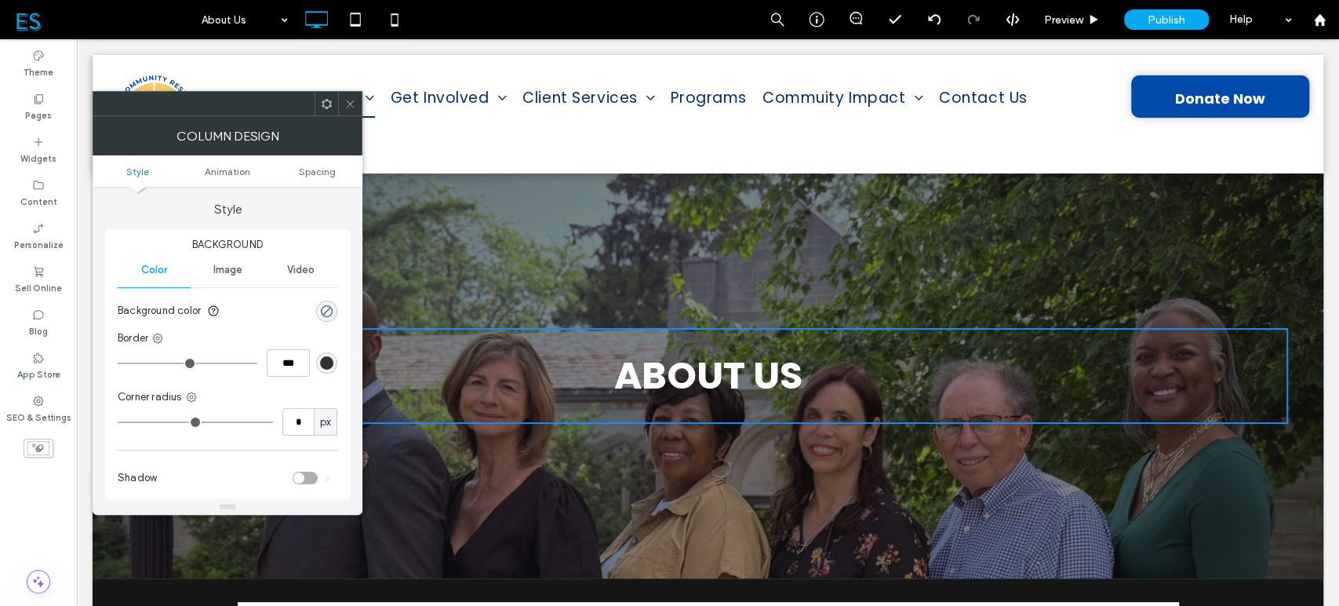
drag, startPoint x: 350, startPoint y: 103, endPoint x: 302, endPoint y: 140, distance: 60.9
click at [349, 103] on use at bounding box center [350, 104] width 8 height 8
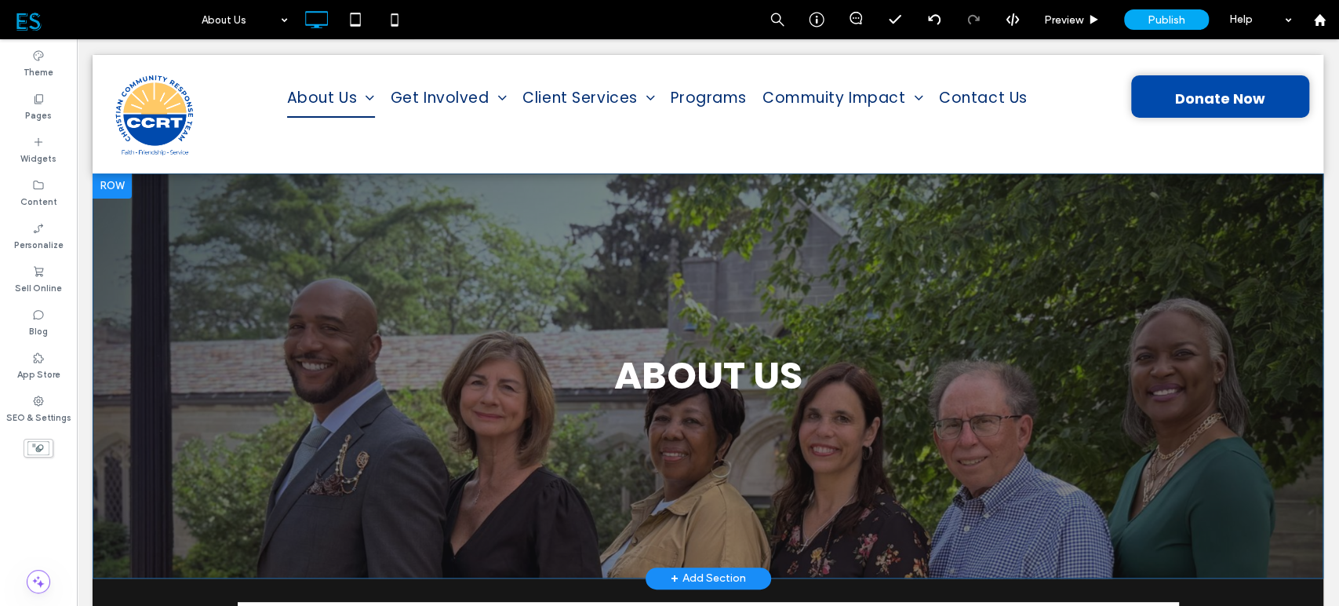
click at [113, 184] on div at bounding box center [112, 185] width 39 height 25
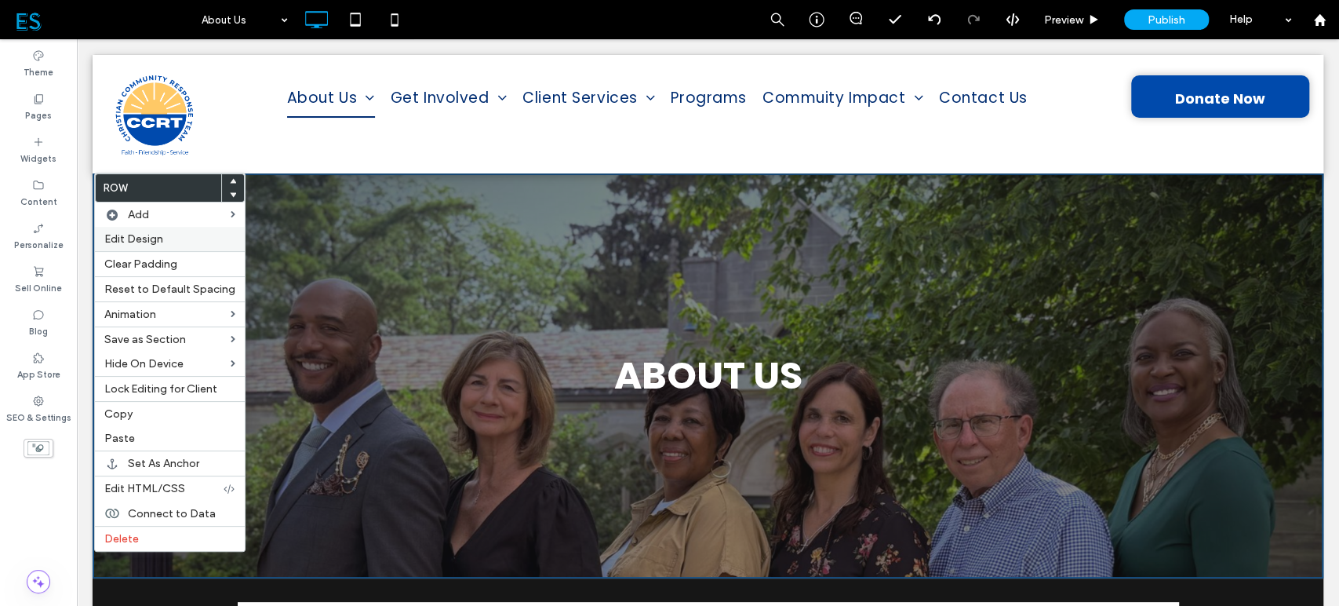
click at [170, 241] on label "Edit Design" at bounding box center [169, 238] width 131 height 13
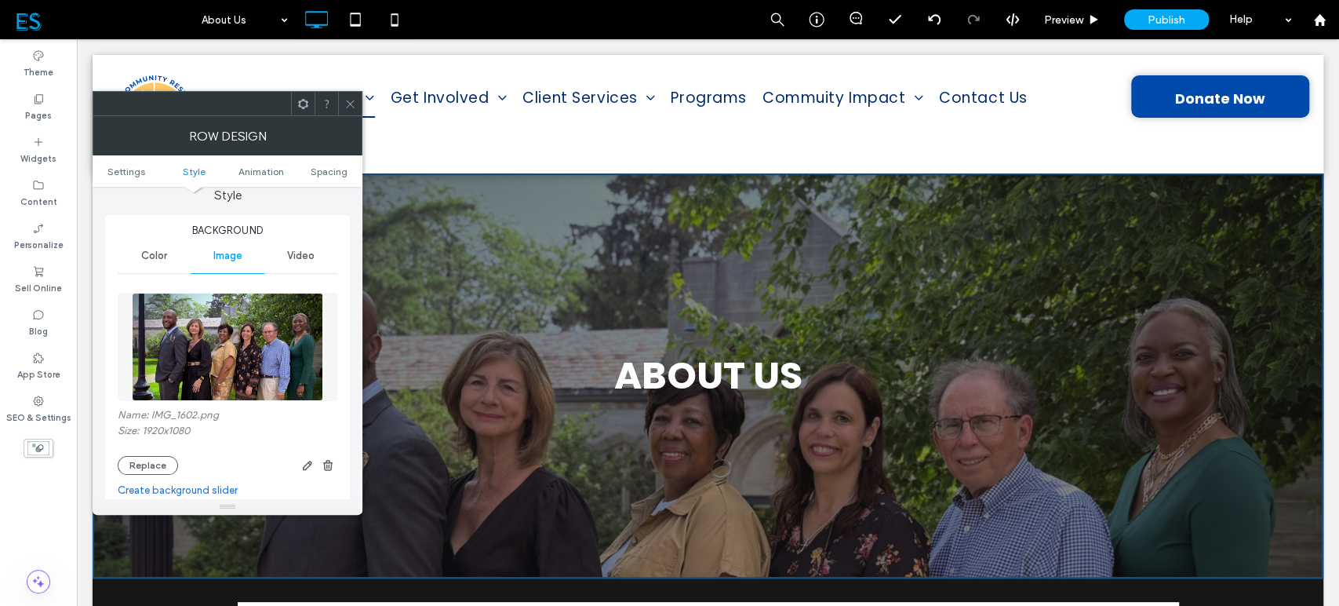
scroll to position [174, 0]
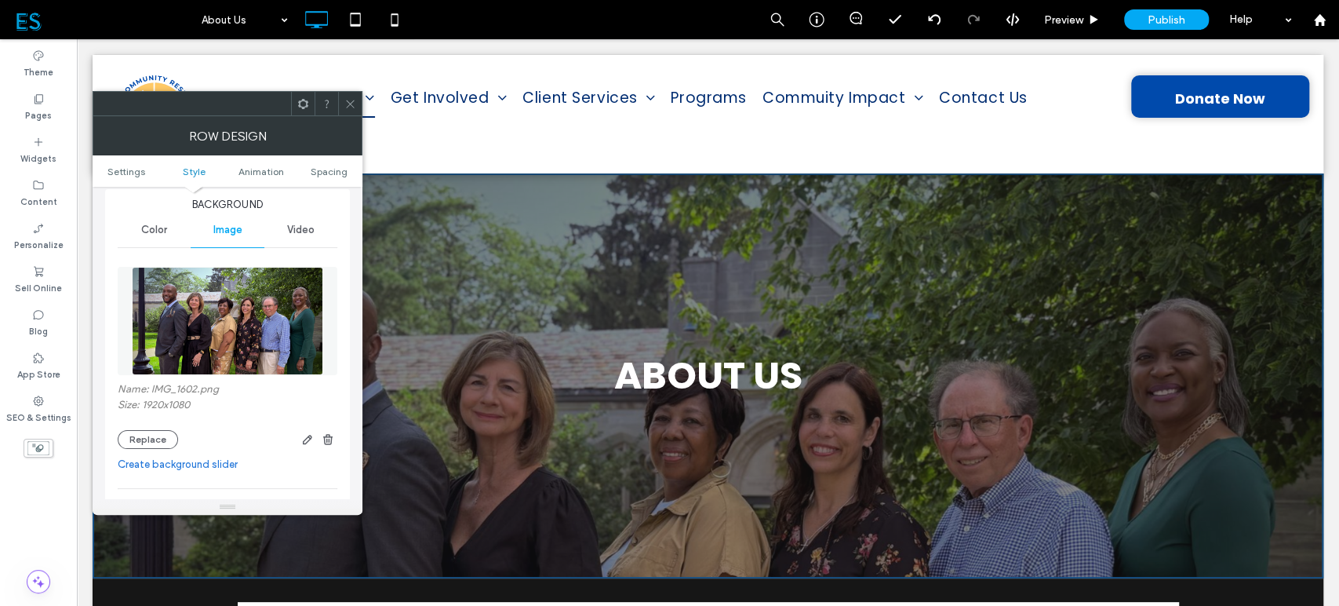
click at [264, 355] on img at bounding box center [227, 321] width 191 height 108
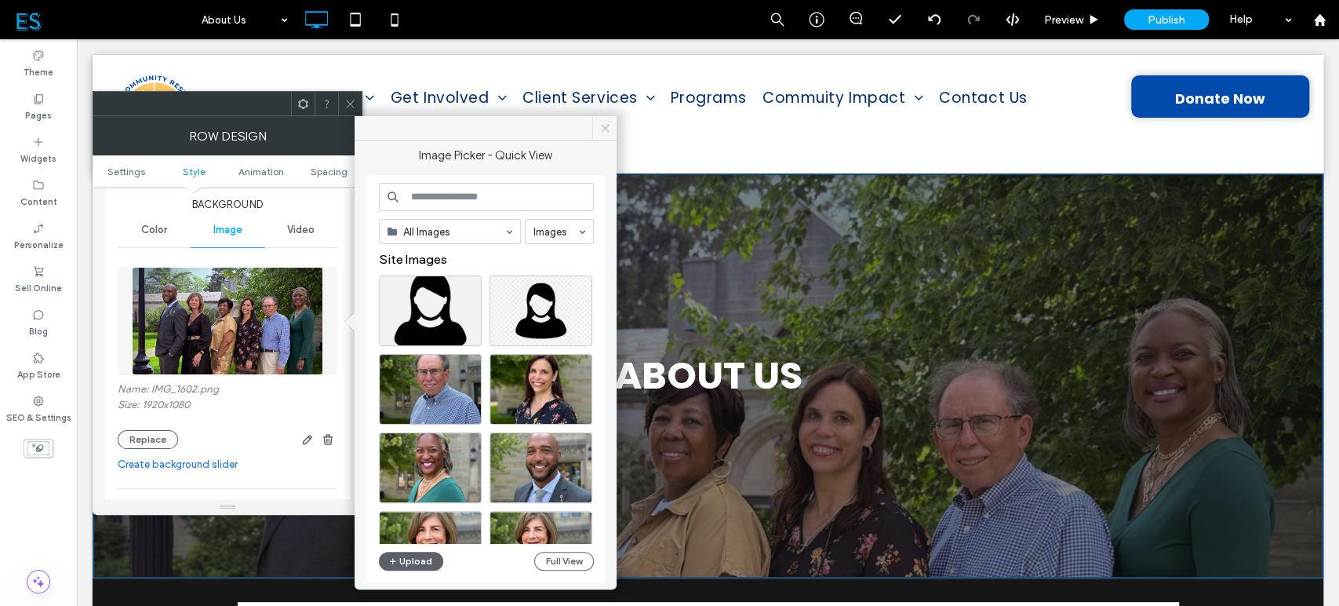
click at [600, 126] on icon at bounding box center [606, 128] width 12 height 12
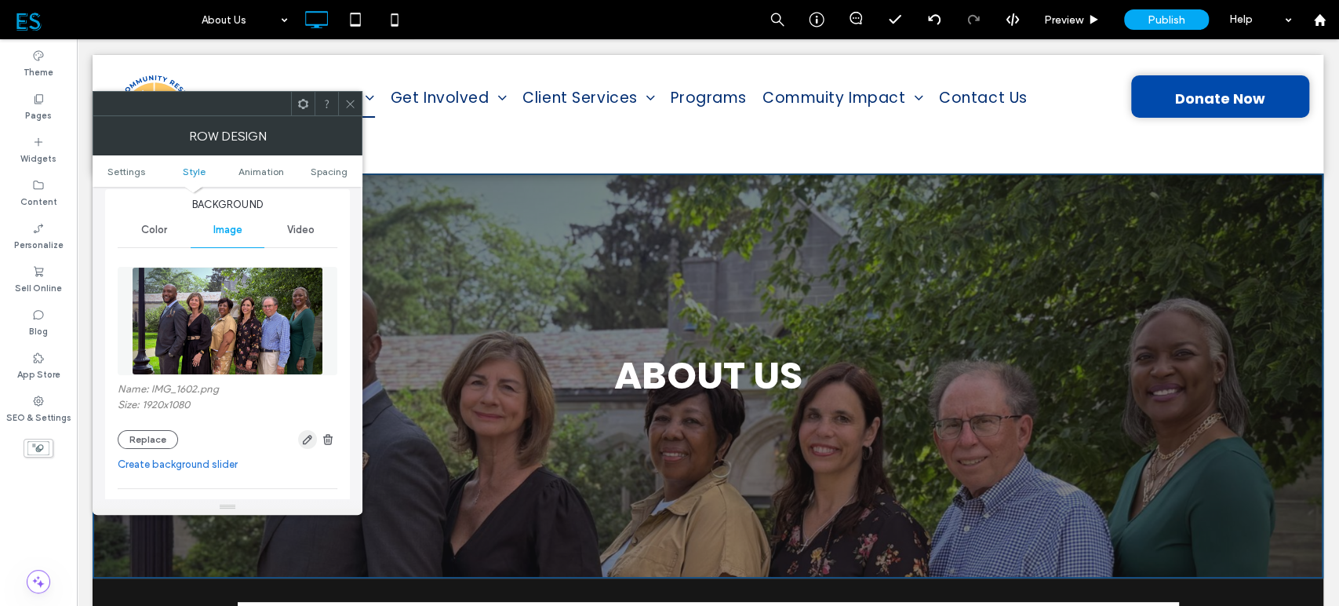
click at [309, 438] on icon "button" at bounding box center [307, 439] width 13 height 13
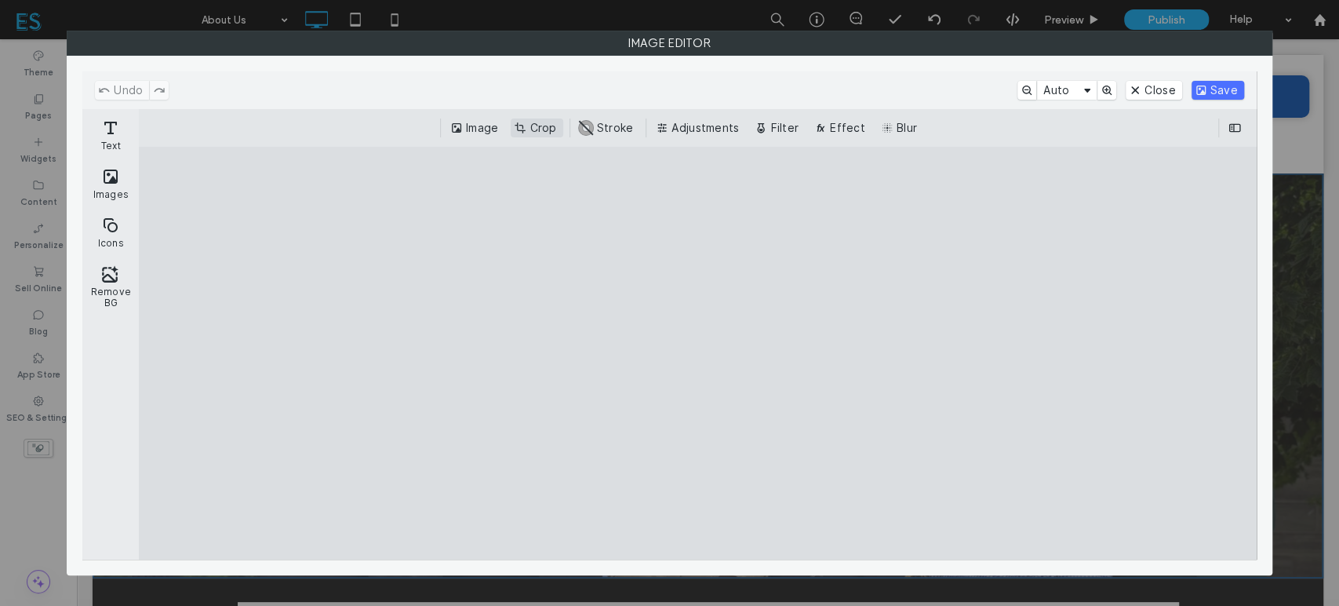
click at [549, 132] on button "Crop" at bounding box center [537, 127] width 52 height 19
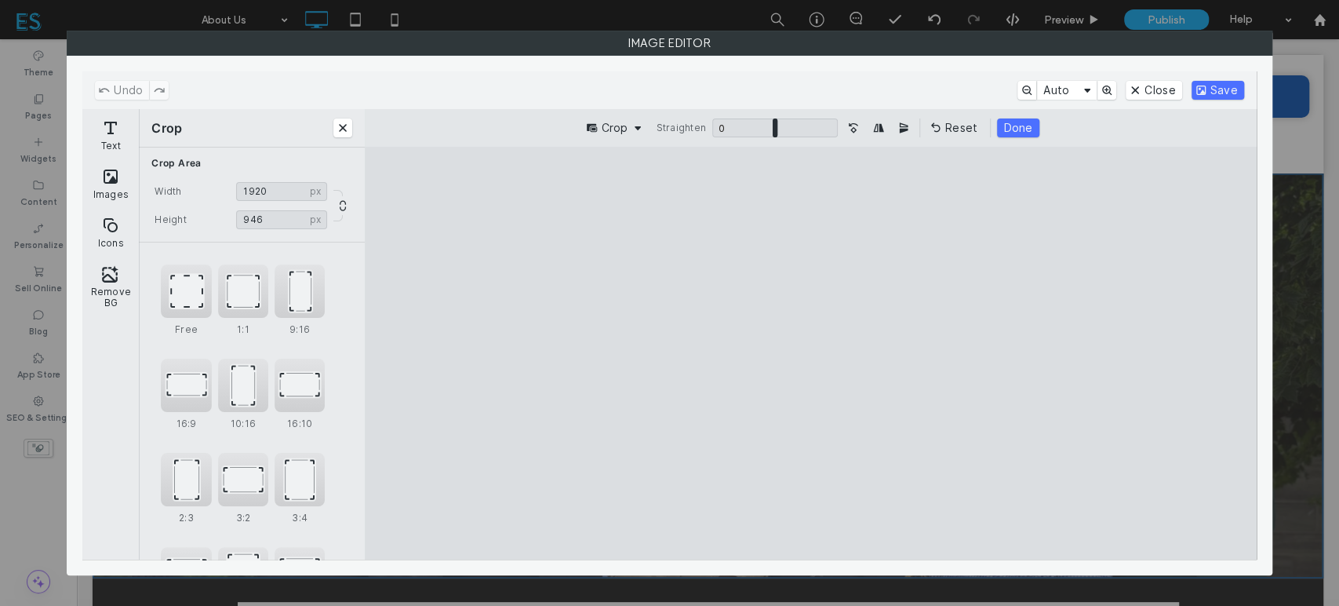
type input "***"
drag, startPoint x: 519, startPoint y: 187, endPoint x: 497, endPoint y: 230, distance: 48.1
click at [811, 353] on cesdk-canvas "Editor canvas" at bounding box center [811, 353] width 0 height 0
click at [1221, 90] on button "Save" at bounding box center [1218, 90] width 53 height 19
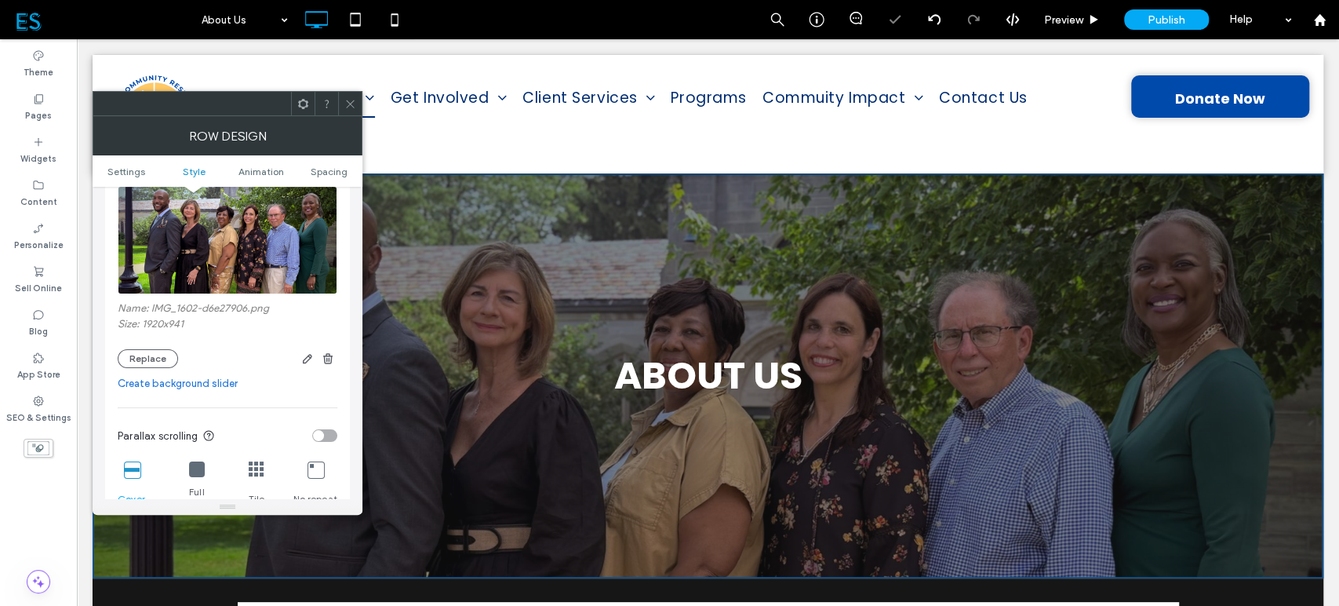
scroll to position [348, 0]
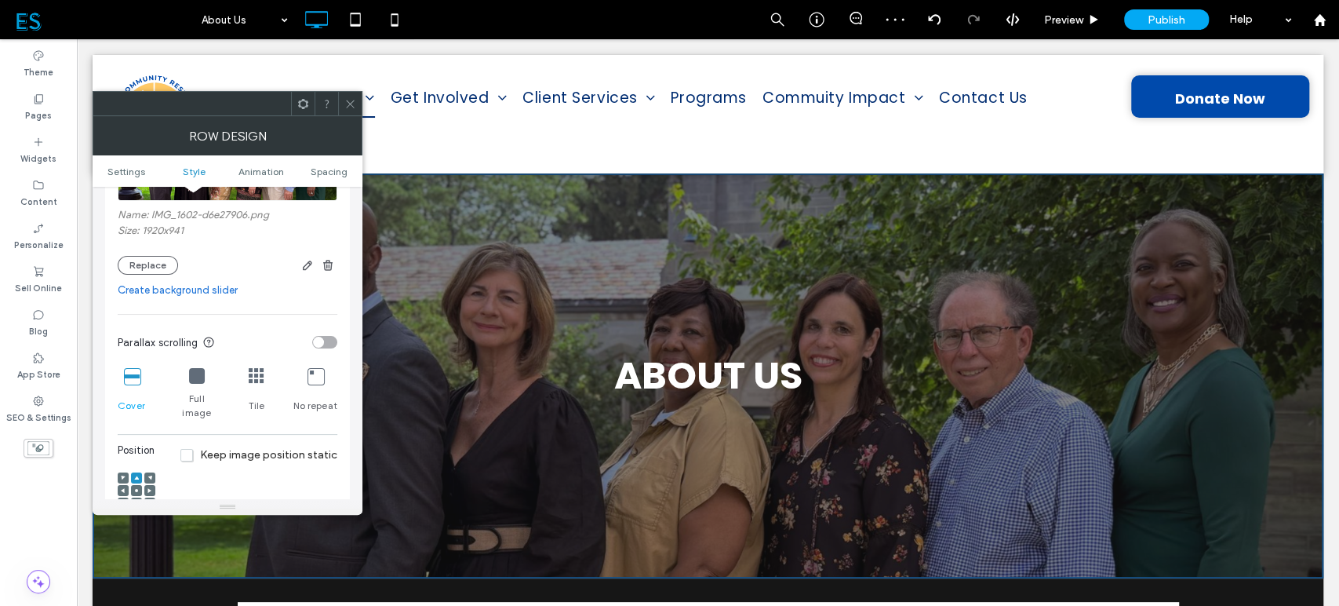
click at [136, 476] on use at bounding box center [136, 478] width 5 height 4
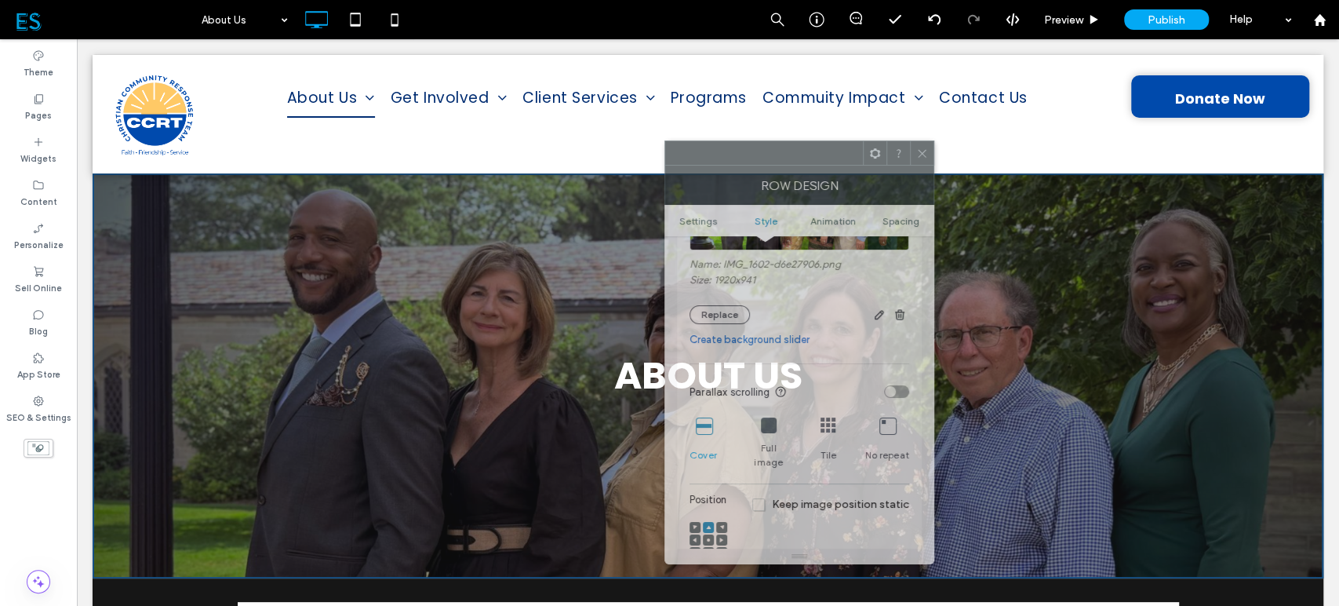
drag, startPoint x: 252, startPoint y: 102, endPoint x: 812, endPoint y: 148, distance: 562.2
click at [807, 149] on div at bounding box center [764, 153] width 198 height 24
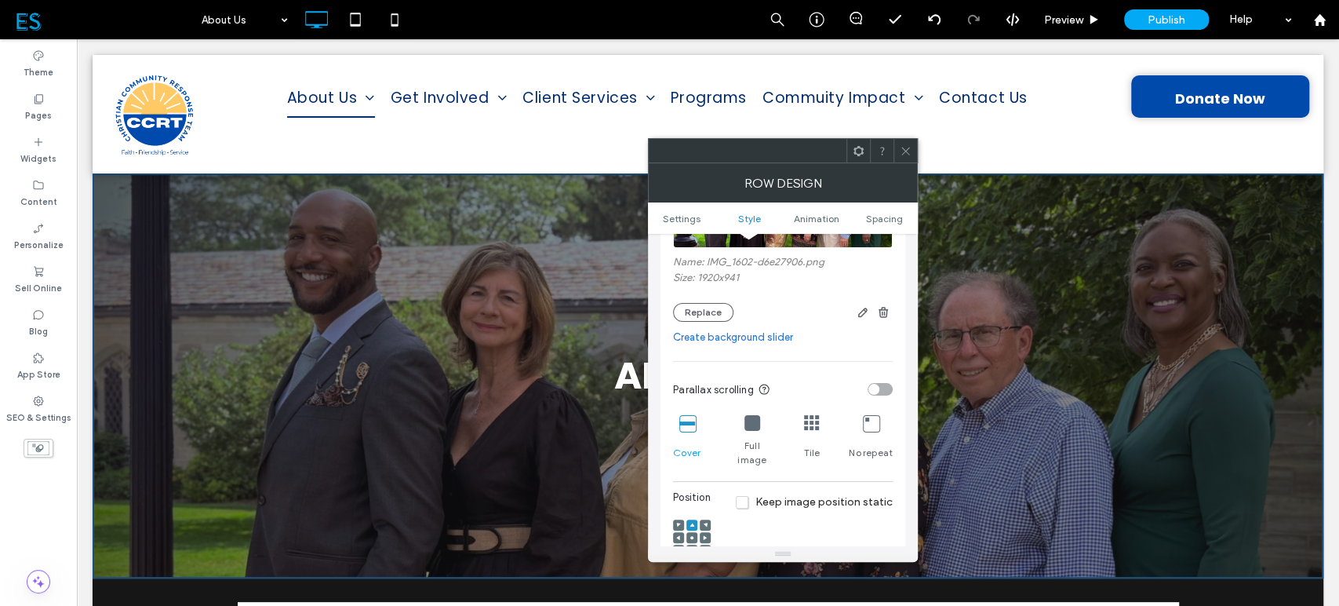
drag, startPoint x: 902, startPoint y: 155, endPoint x: 657, endPoint y: 239, distance: 259.6
click at [902, 155] on icon at bounding box center [906, 151] width 12 height 12
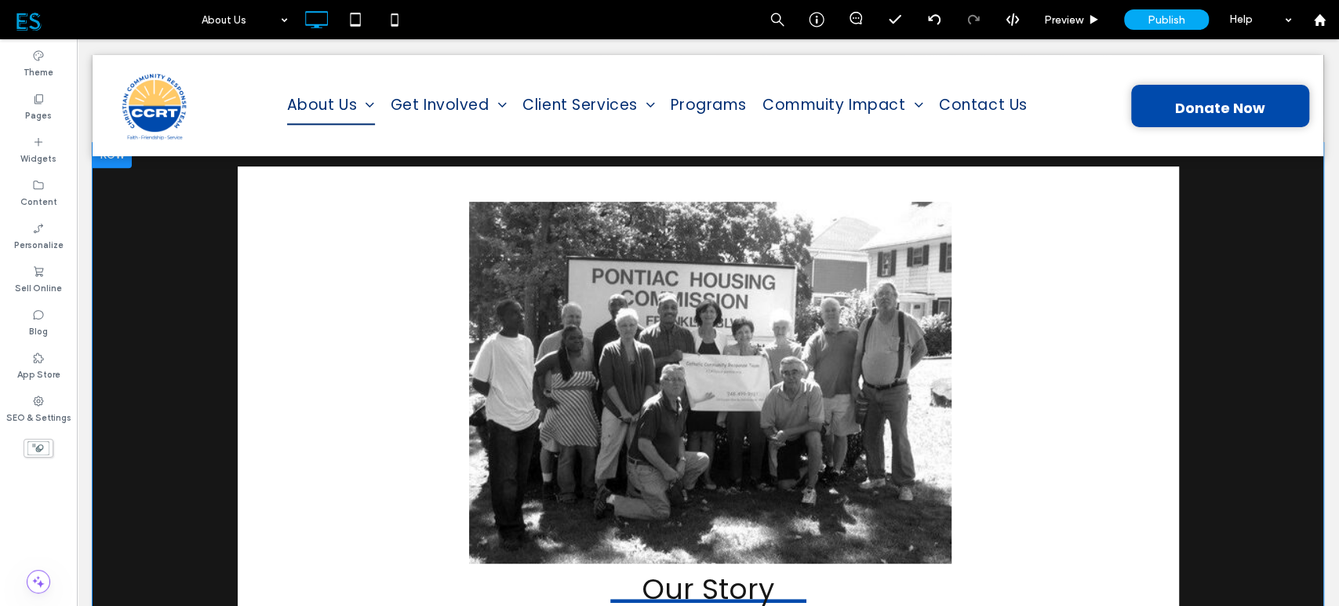
scroll to position [697, 0]
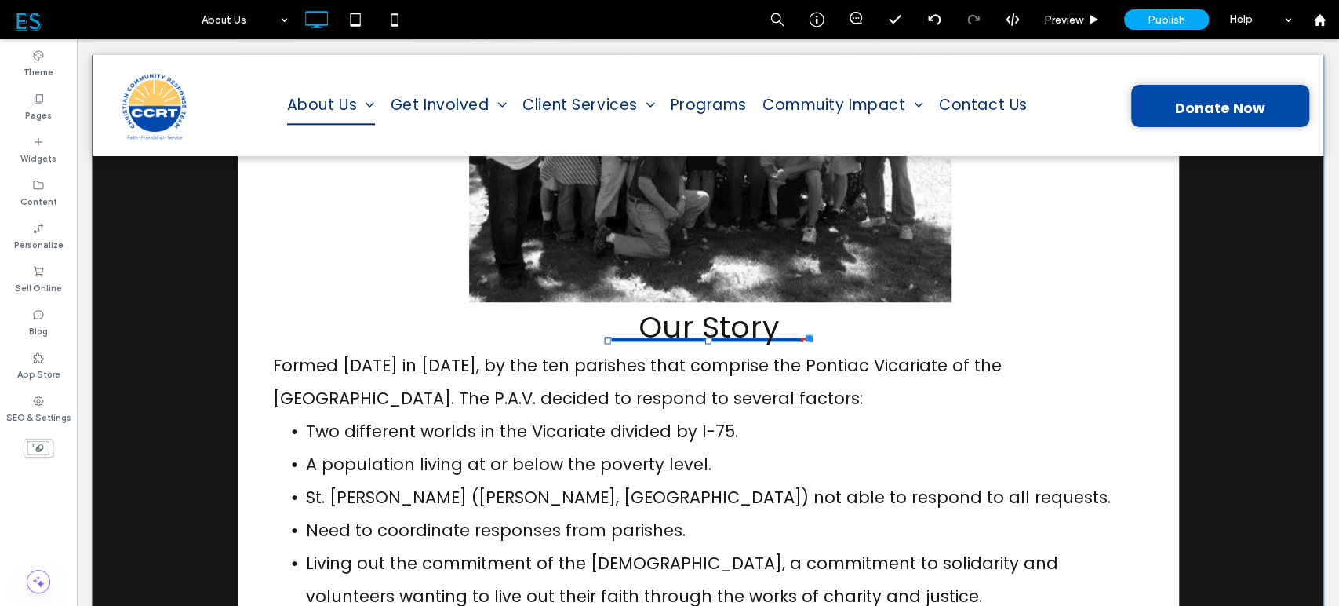
click at [738, 327] on h3 "Our Story" at bounding box center [708, 327] width 140 height 46
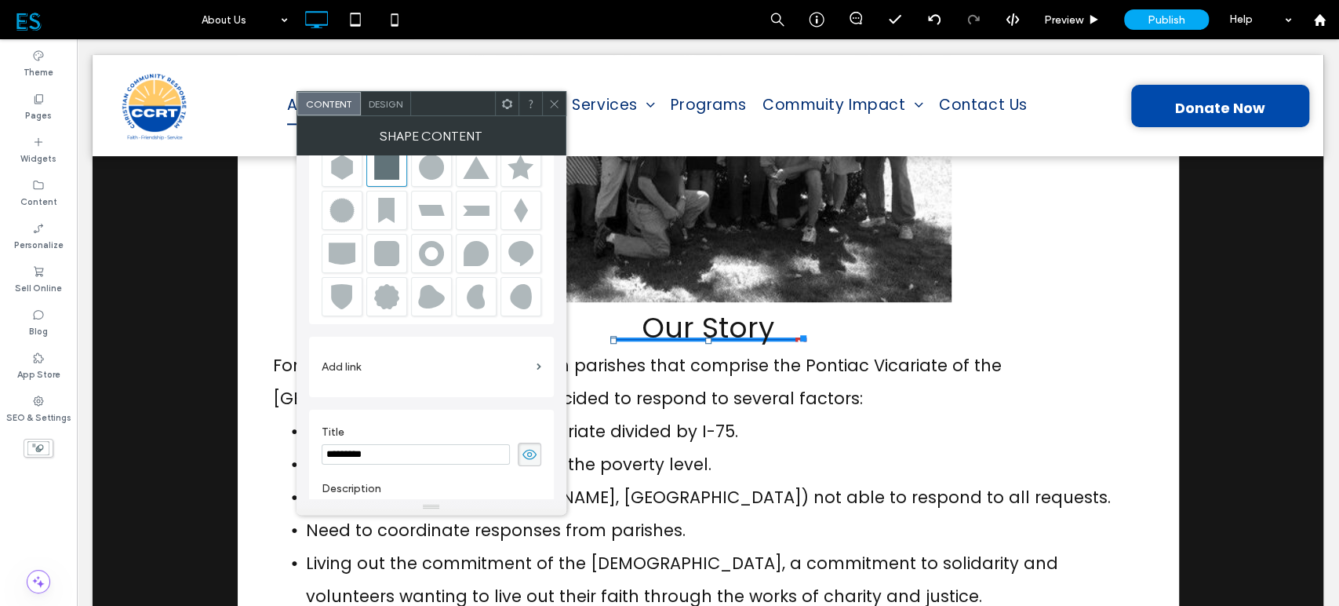
scroll to position [0, 0]
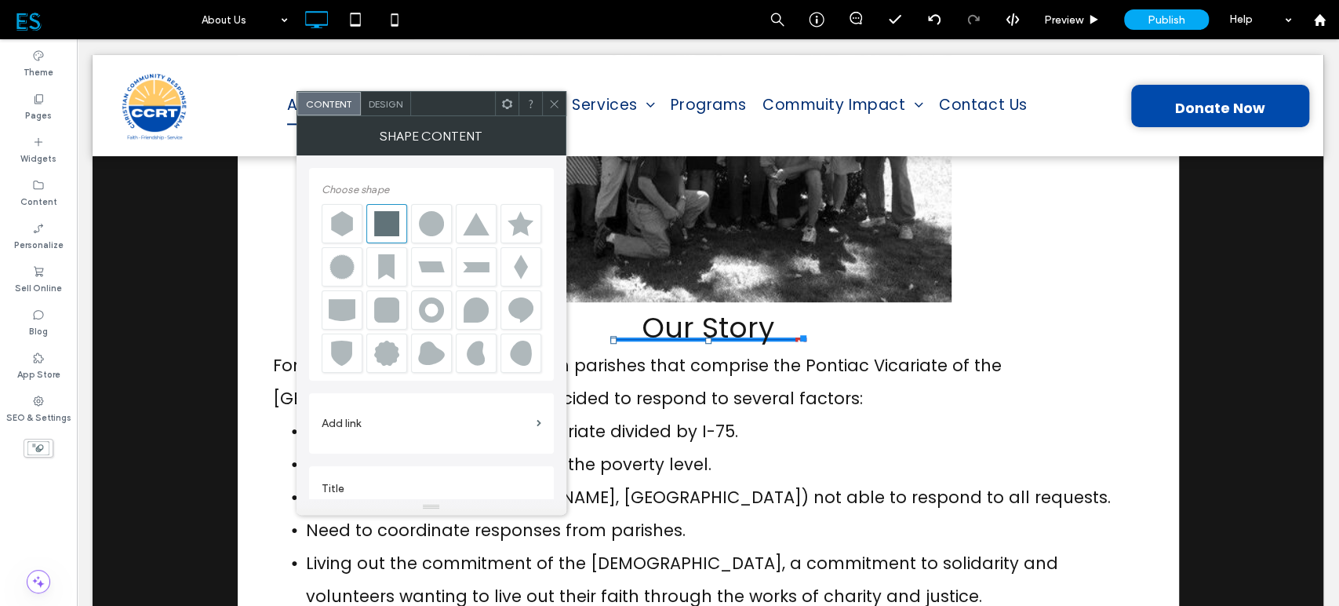
click at [388, 101] on span "Design" at bounding box center [386, 104] width 34 height 12
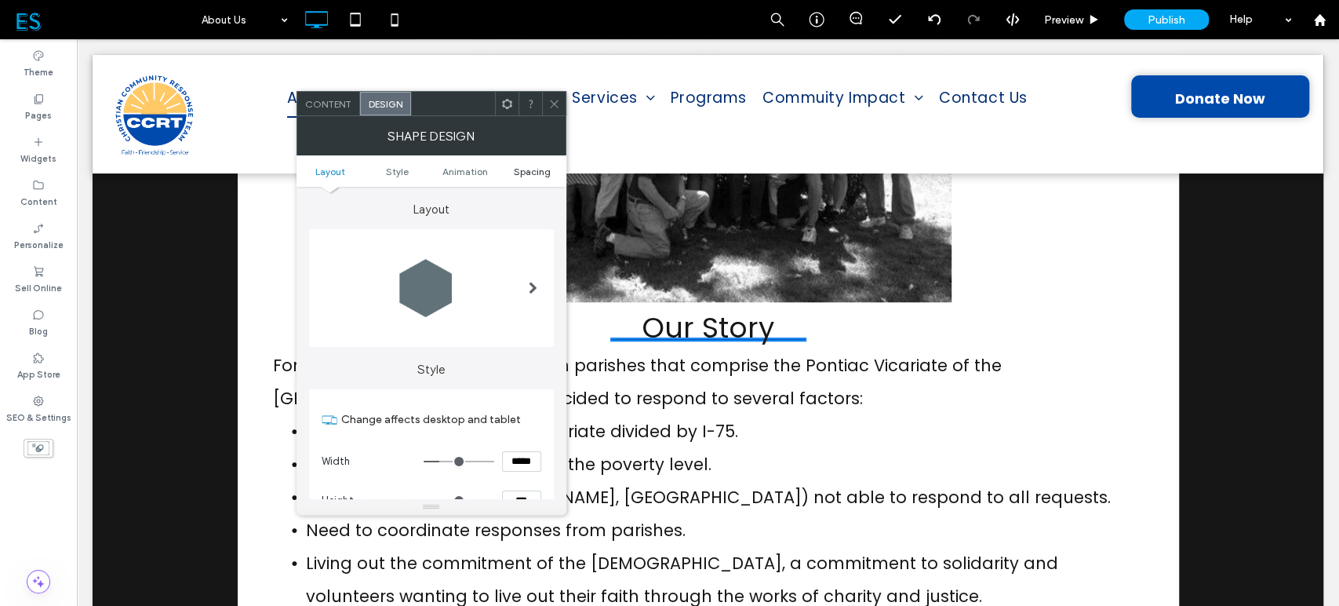
click at [522, 168] on span "Spacing" at bounding box center [532, 172] width 37 height 12
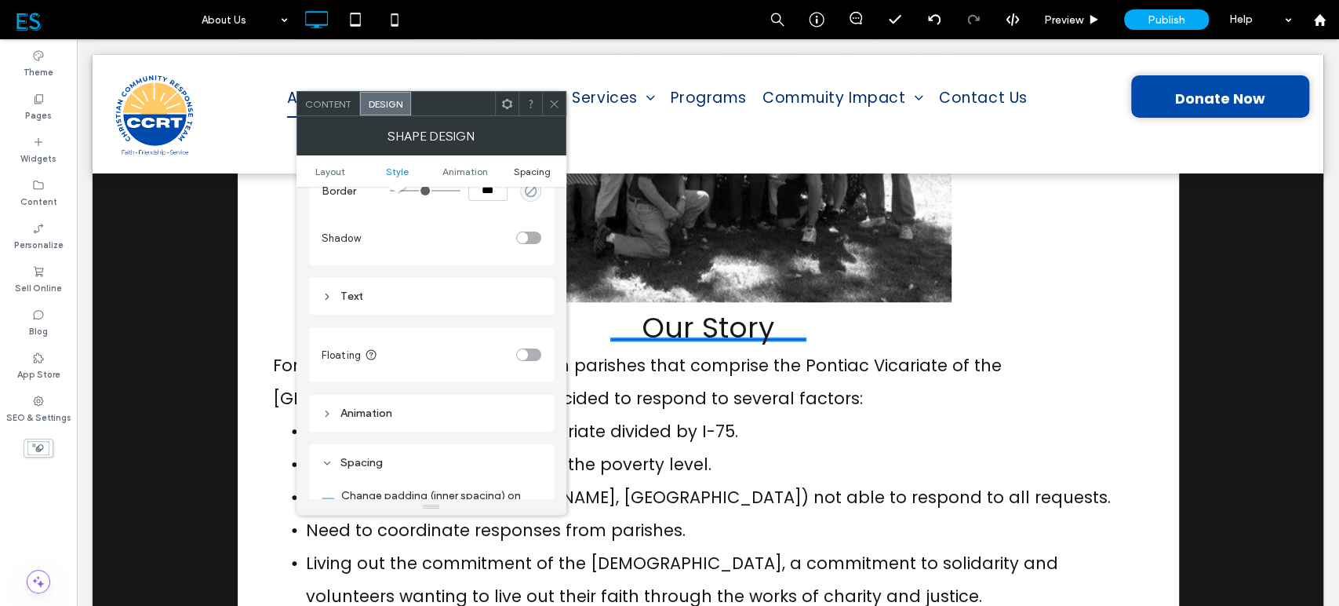
scroll to position [909, 0]
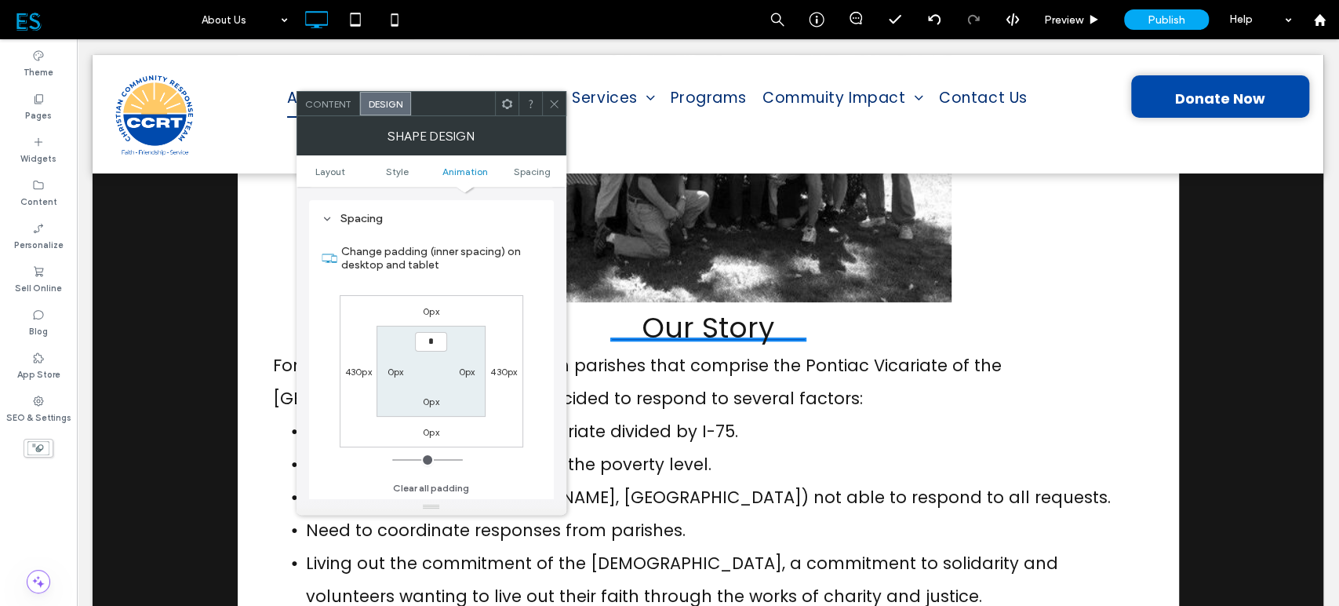
type input "**"
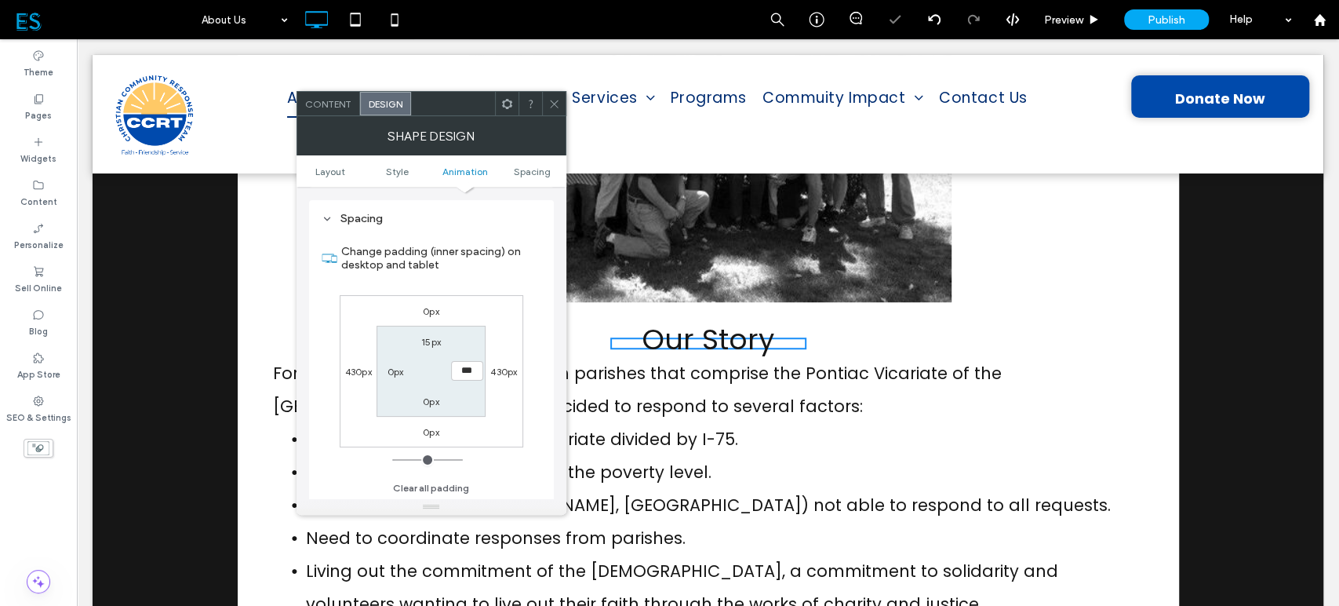
type input "**"
type input "*"
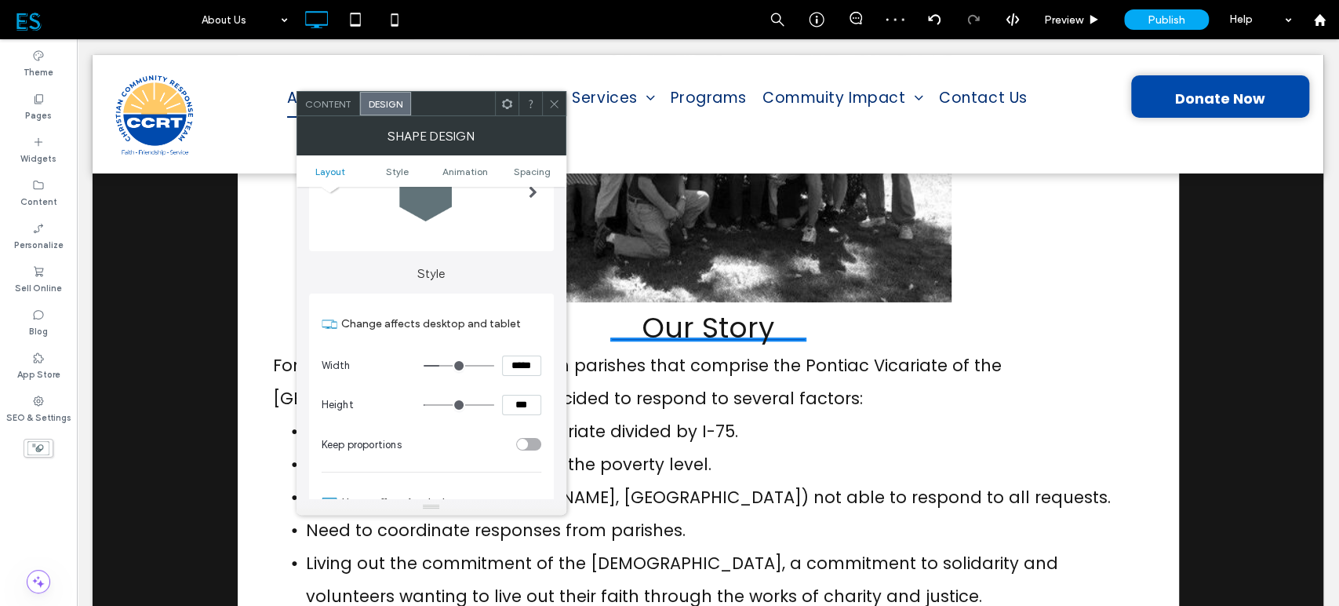
scroll to position [125, 0]
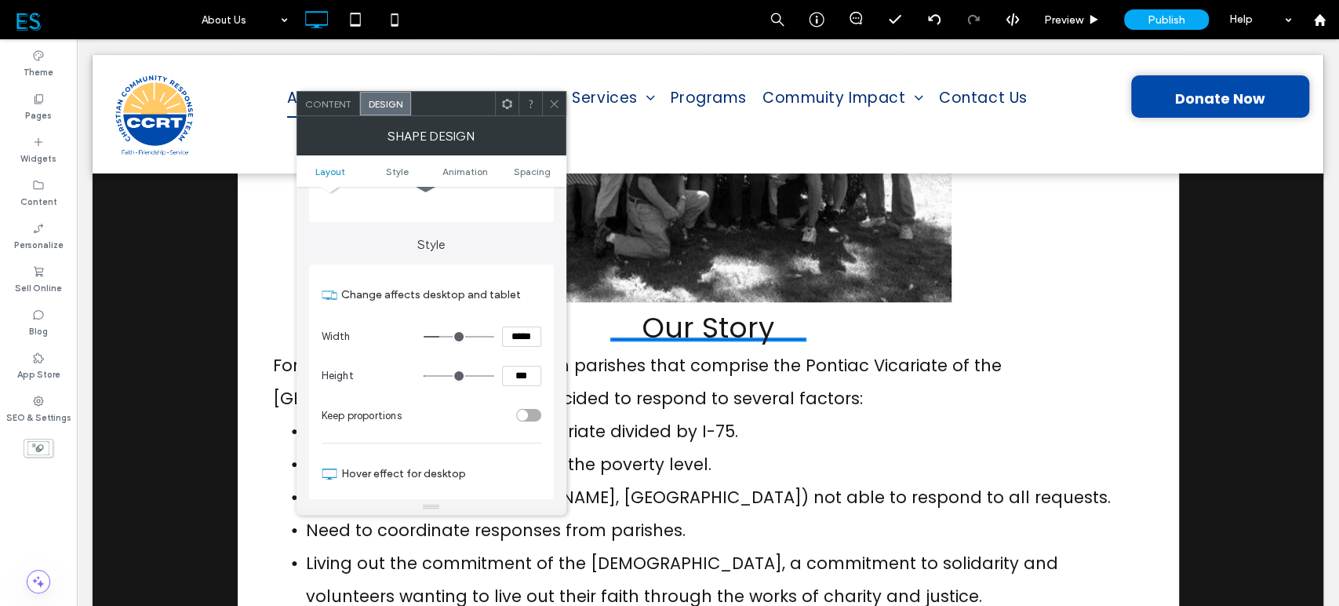
drag, startPoint x: 535, startPoint y: 373, endPoint x: 458, endPoint y: 355, distance: 78.8
click at [458, 356] on section "Height ***" at bounding box center [432, 375] width 220 height 39
type input "*"
type input "***"
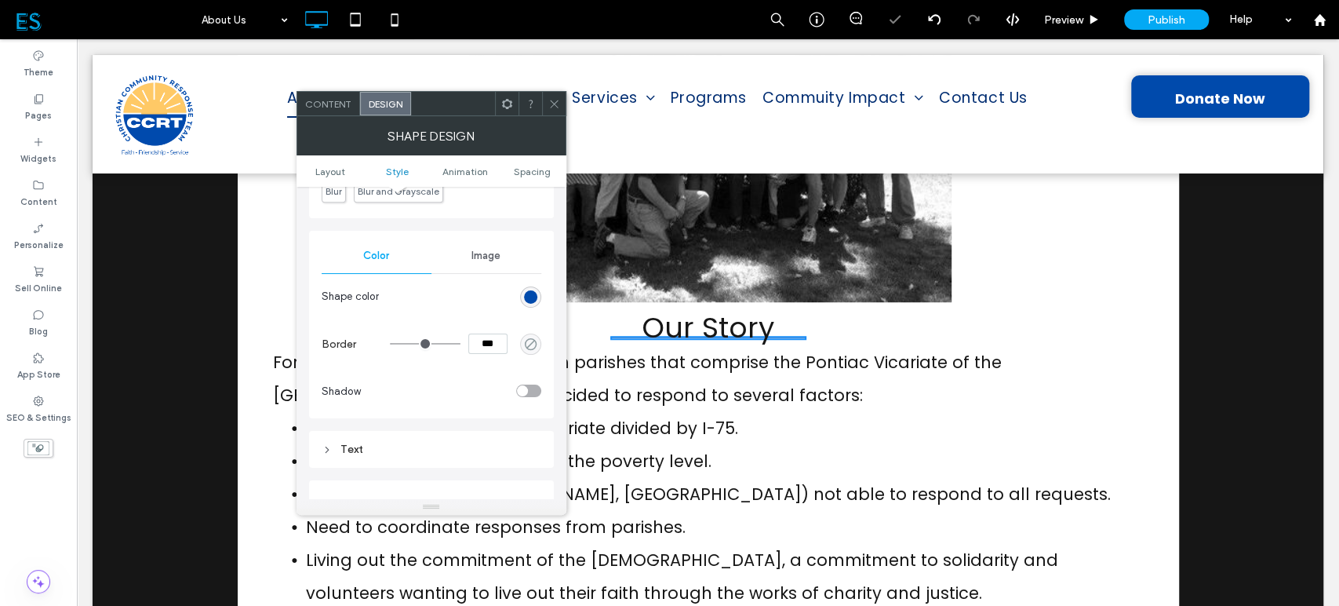
scroll to position [425, 0]
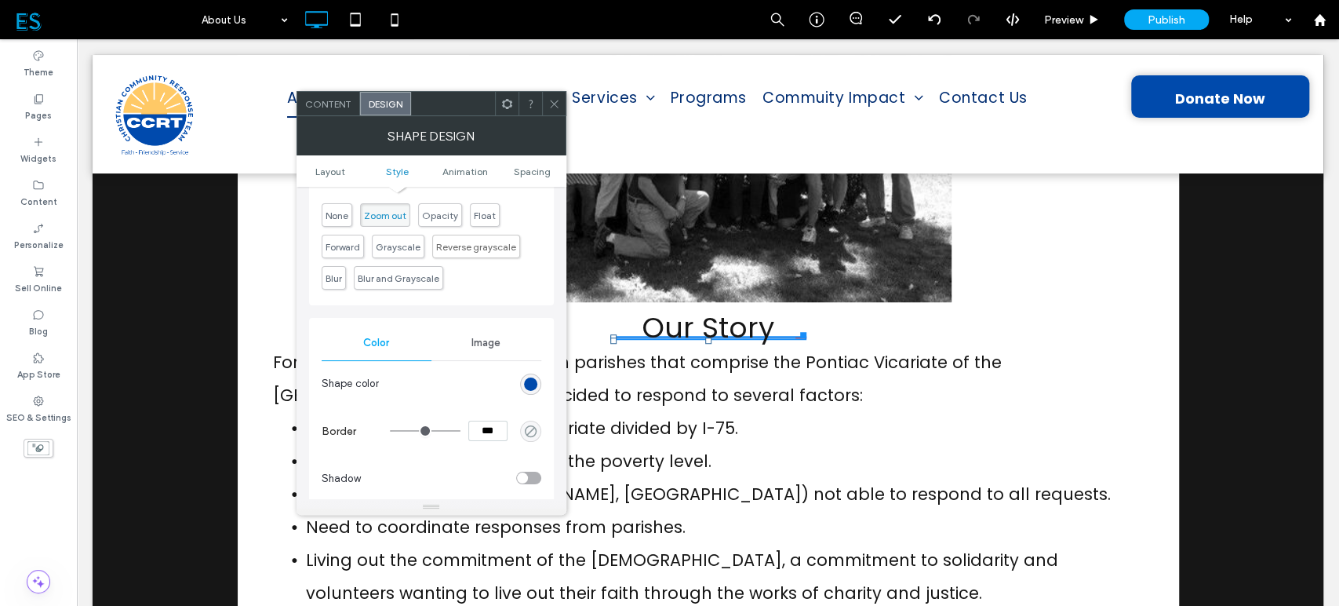
click at [552, 96] on span at bounding box center [555, 104] width 12 height 24
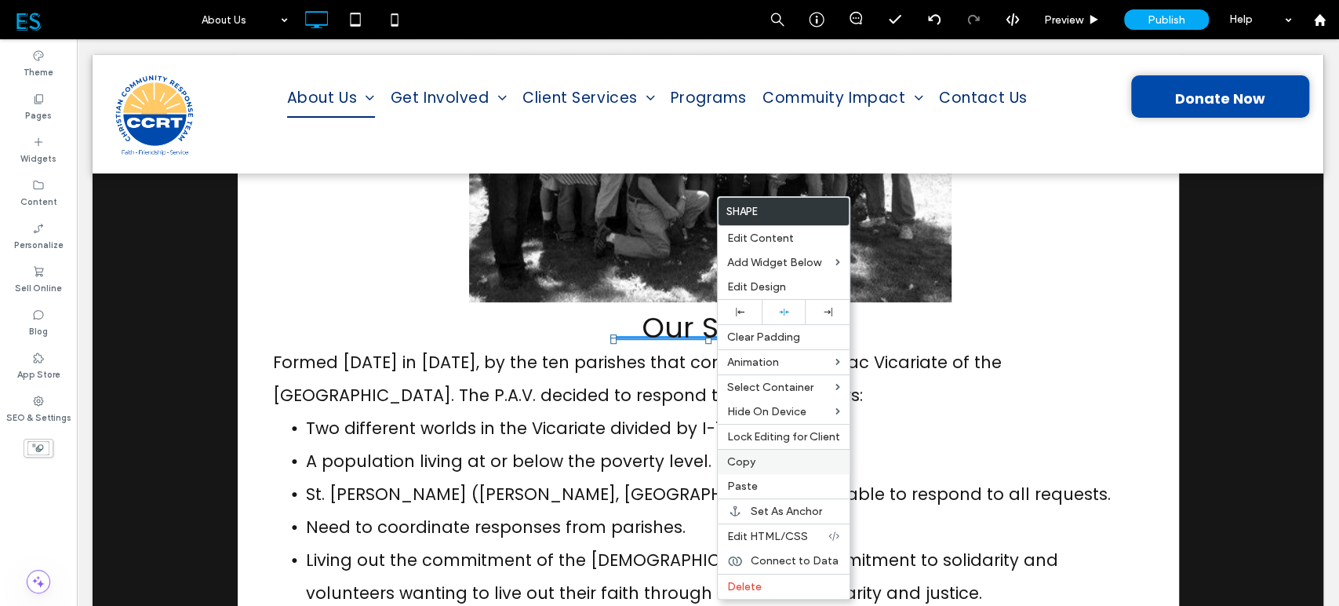
click at [760, 456] on label "Copy" at bounding box center [783, 461] width 113 height 13
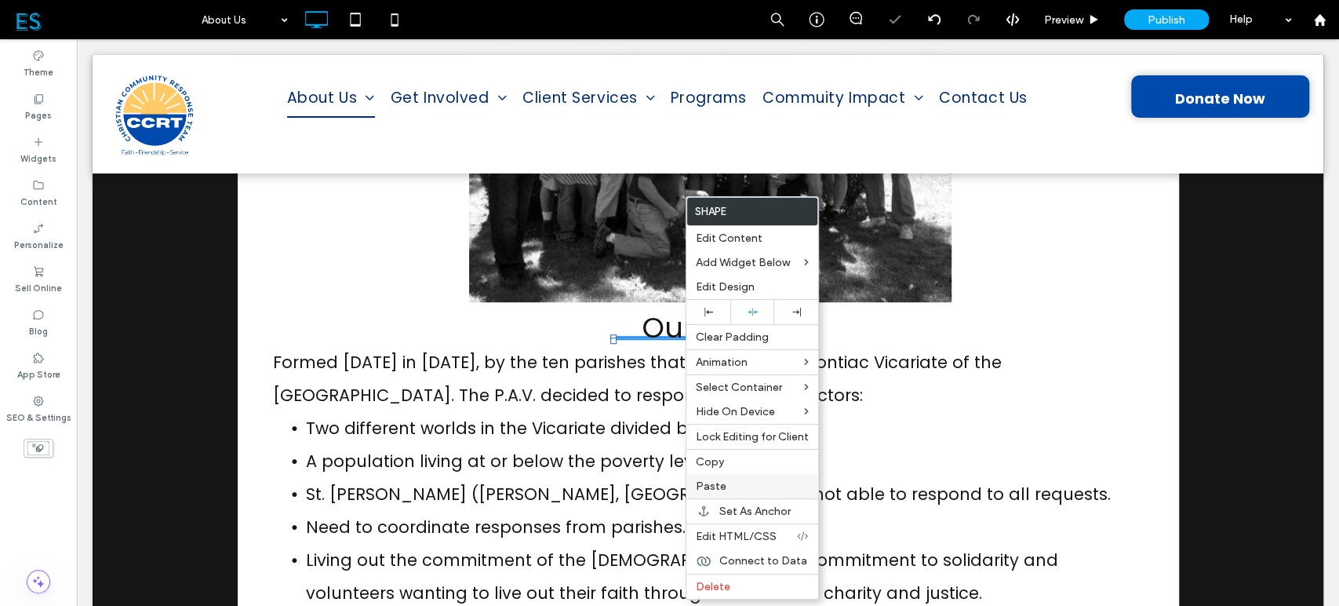
click at [722, 477] on div "Paste" at bounding box center [753, 486] width 132 height 24
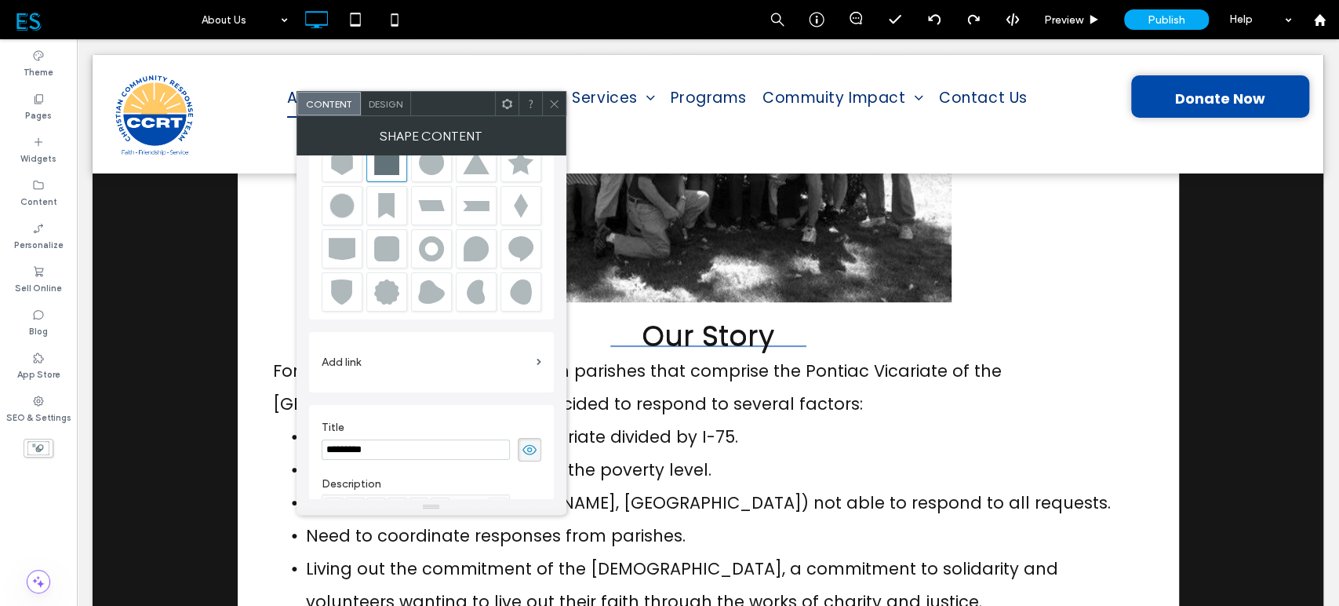
scroll to position [104, 0]
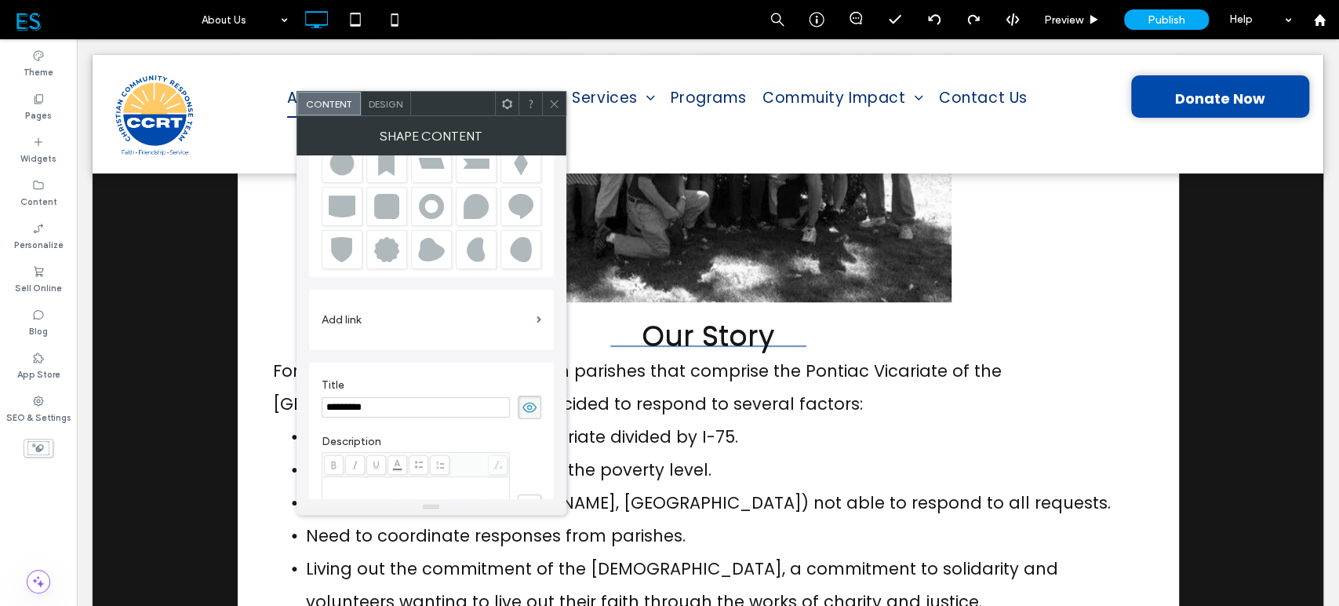
click at [555, 107] on icon at bounding box center [555, 104] width 12 height 12
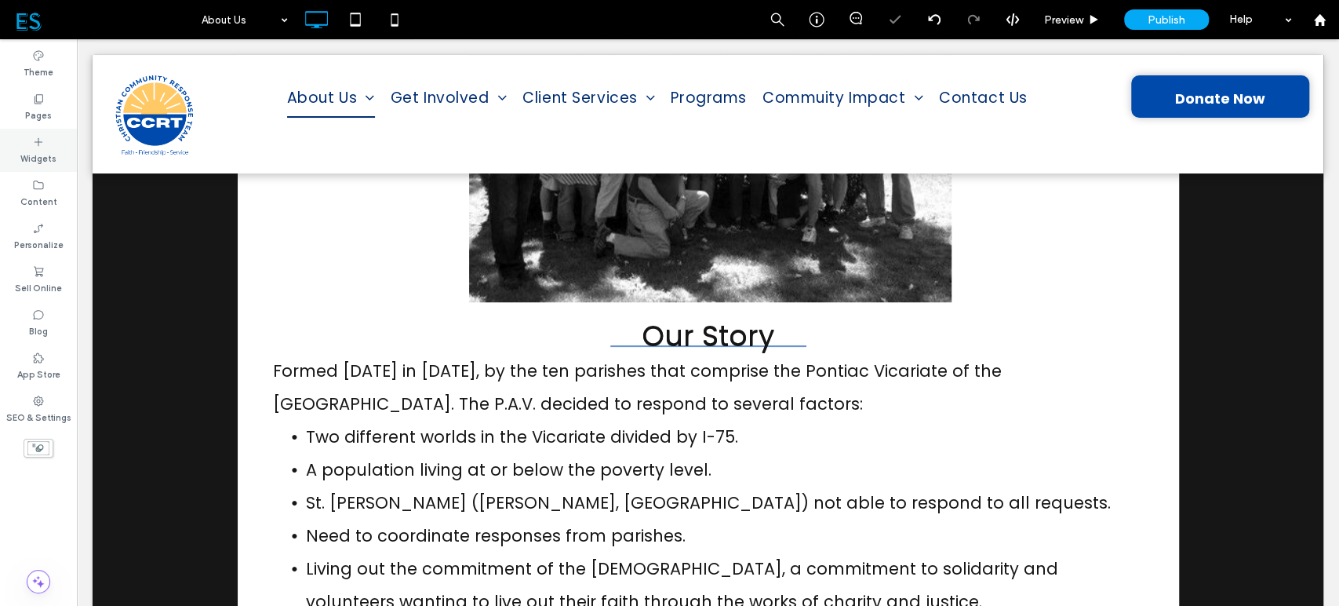
click at [22, 152] on label "Widgets" at bounding box center [38, 156] width 36 height 17
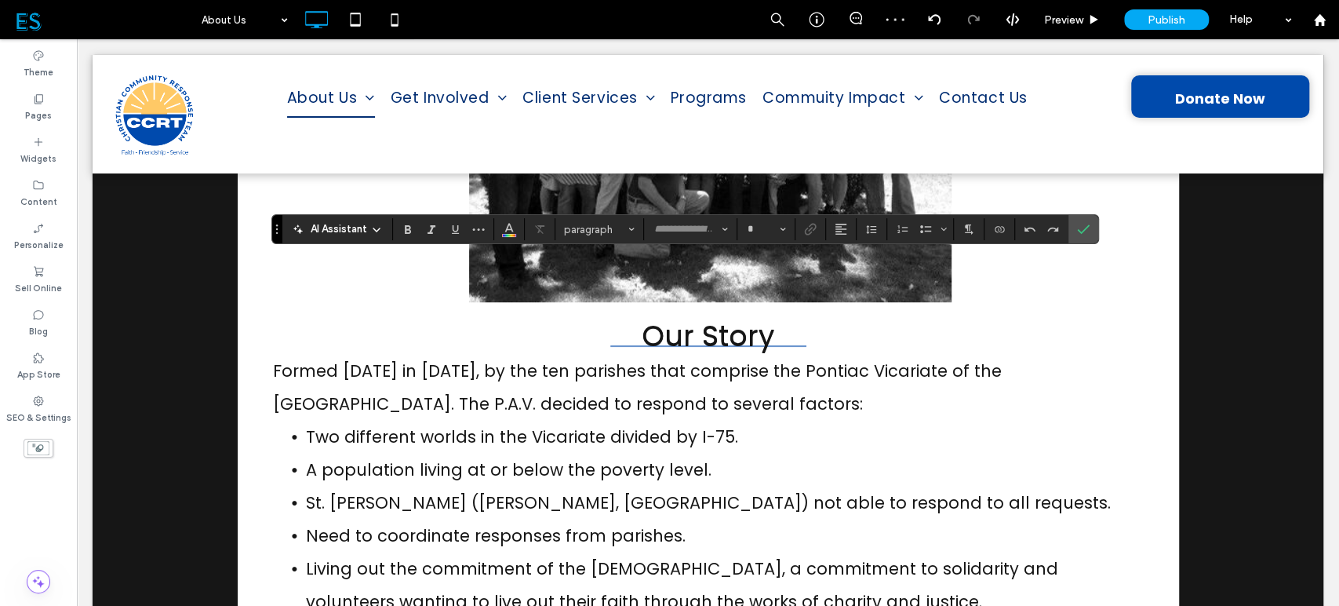
type input "*******"
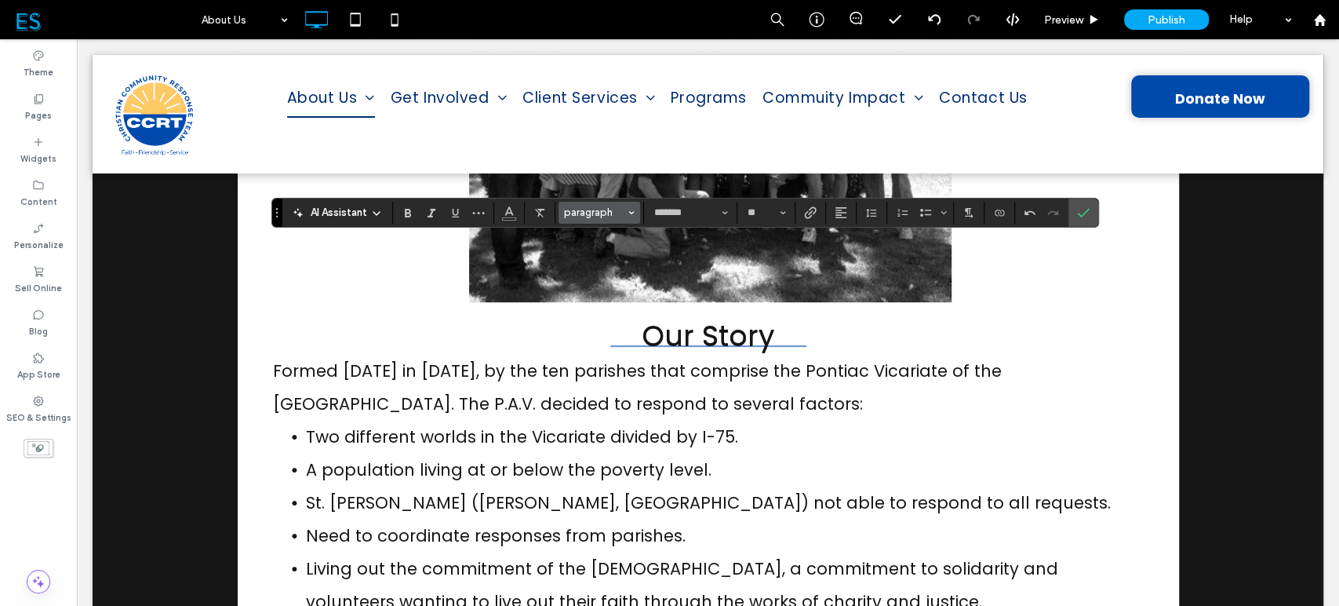
click at [629, 218] on span "Styles" at bounding box center [632, 212] width 6 height 20
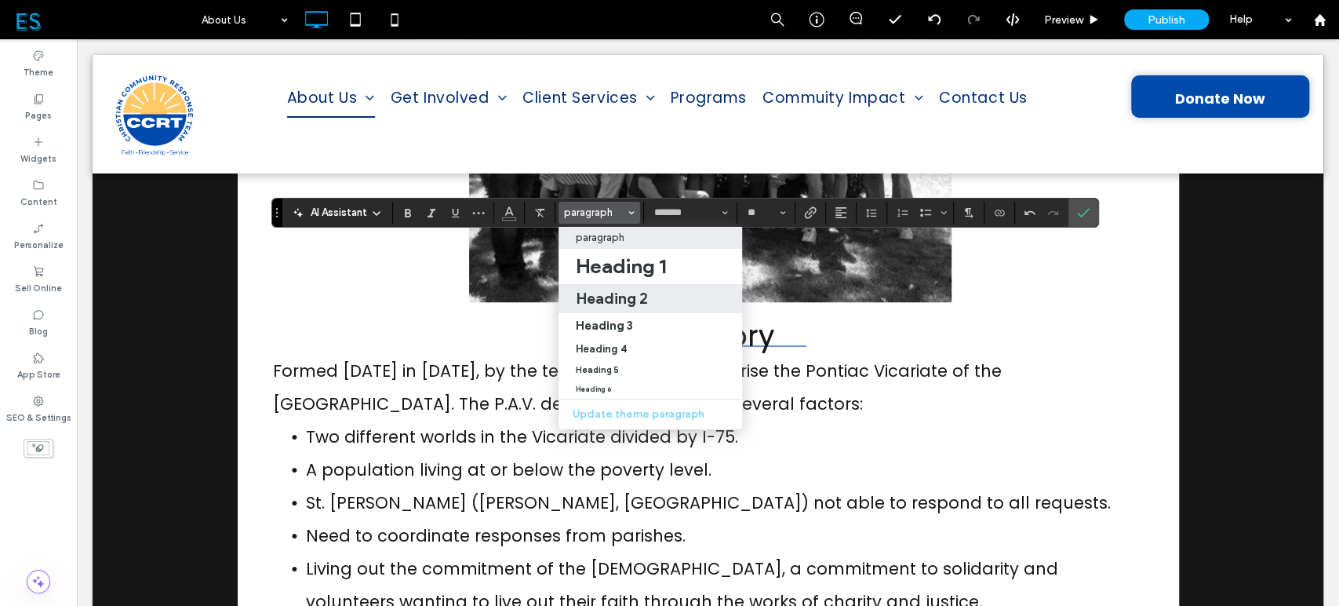
click at [579, 293] on h2 "Heading 2" at bounding box center [612, 298] width 72 height 19
type input "**"
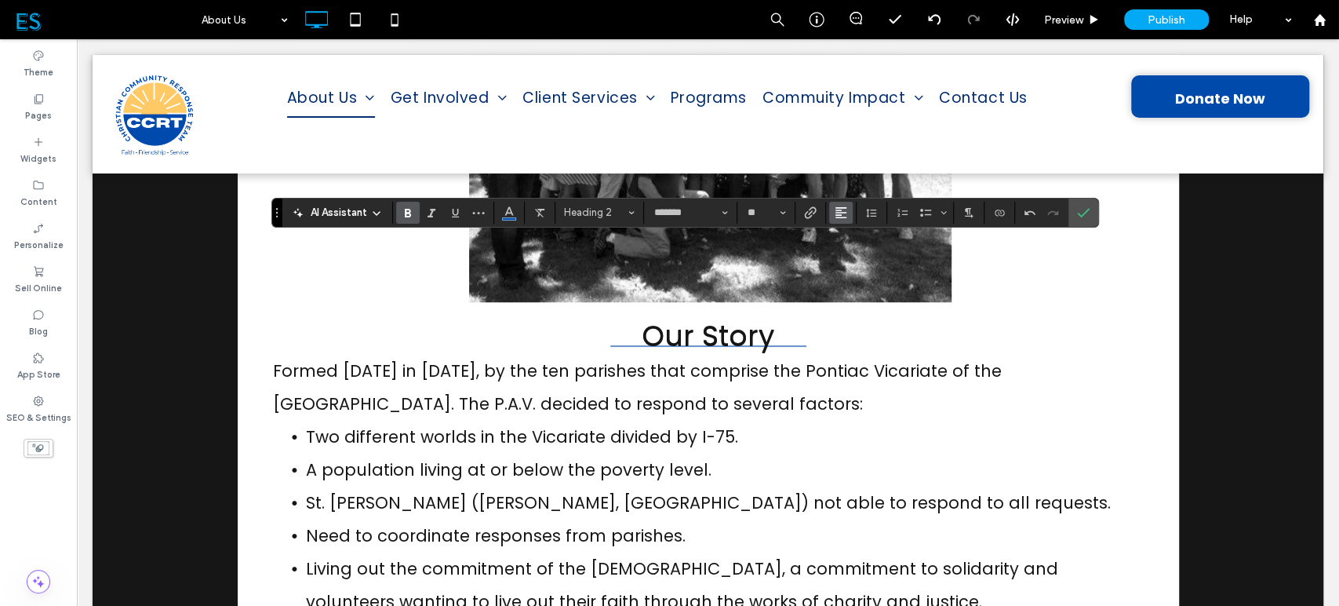
click at [835, 218] on span "Alignment" at bounding box center [841, 212] width 13 height 20
click at [847, 262] on icon "ui.textEditor.alignment.center" at bounding box center [853, 260] width 13 height 13
click at [1080, 212] on icon "Confirm" at bounding box center [1083, 212] width 13 height 13
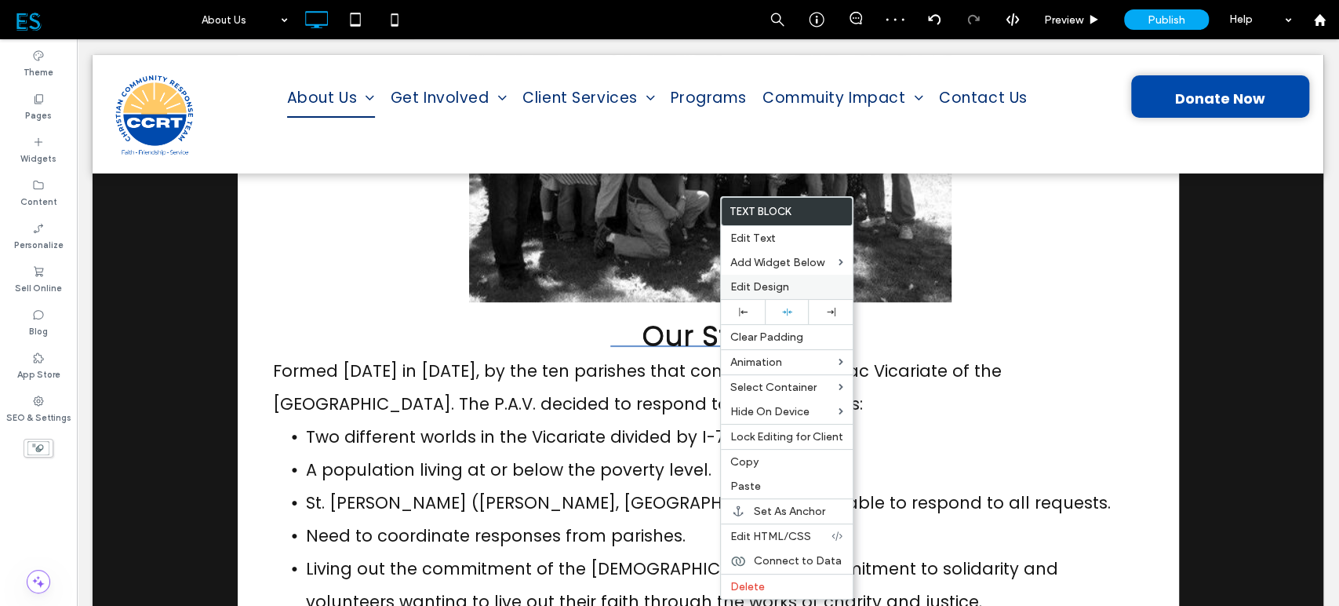
click at [766, 279] on div "Edit Design" at bounding box center [787, 287] width 132 height 24
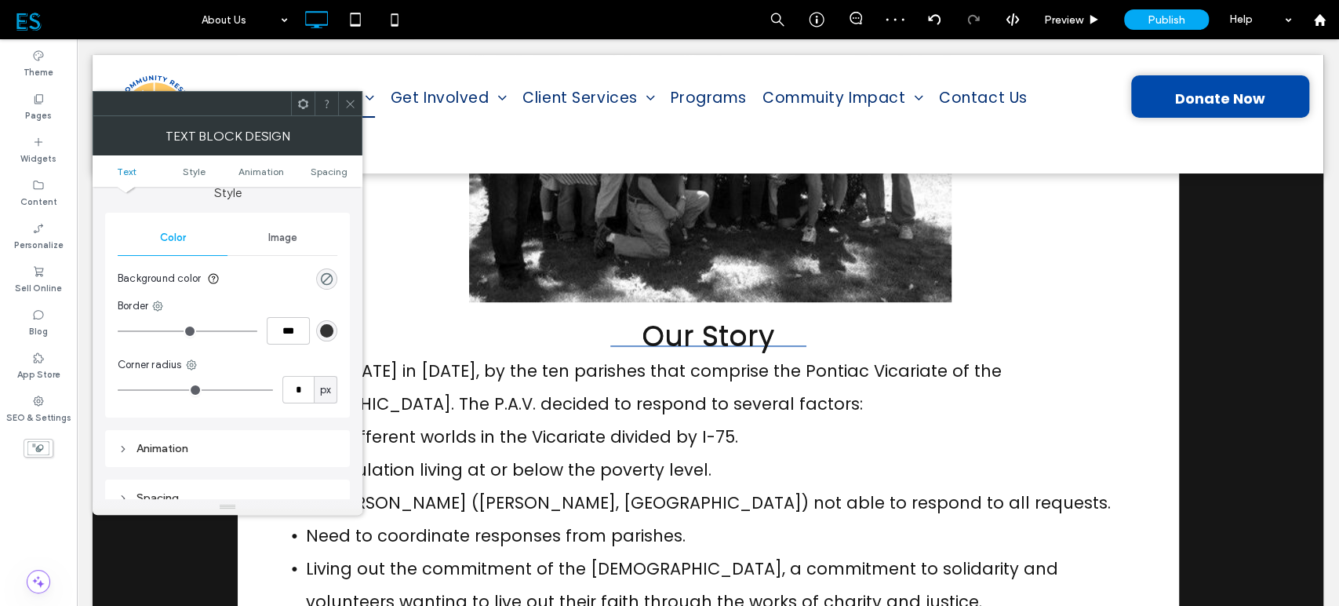
scroll to position [174, 0]
click at [157, 300] on use at bounding box center [158, 302] width 10 height 10
click at [222, 399] on span "Bottom border" at bounding box center [220, 395] width 70 height 16
drag, startPoint x: 304, startPoint y: 333, endPoint x: 264, endPoint y: 325, distance: 40.2
click at [264, 325] on div "***" at bounding box center [228, 325] width 220 height 27
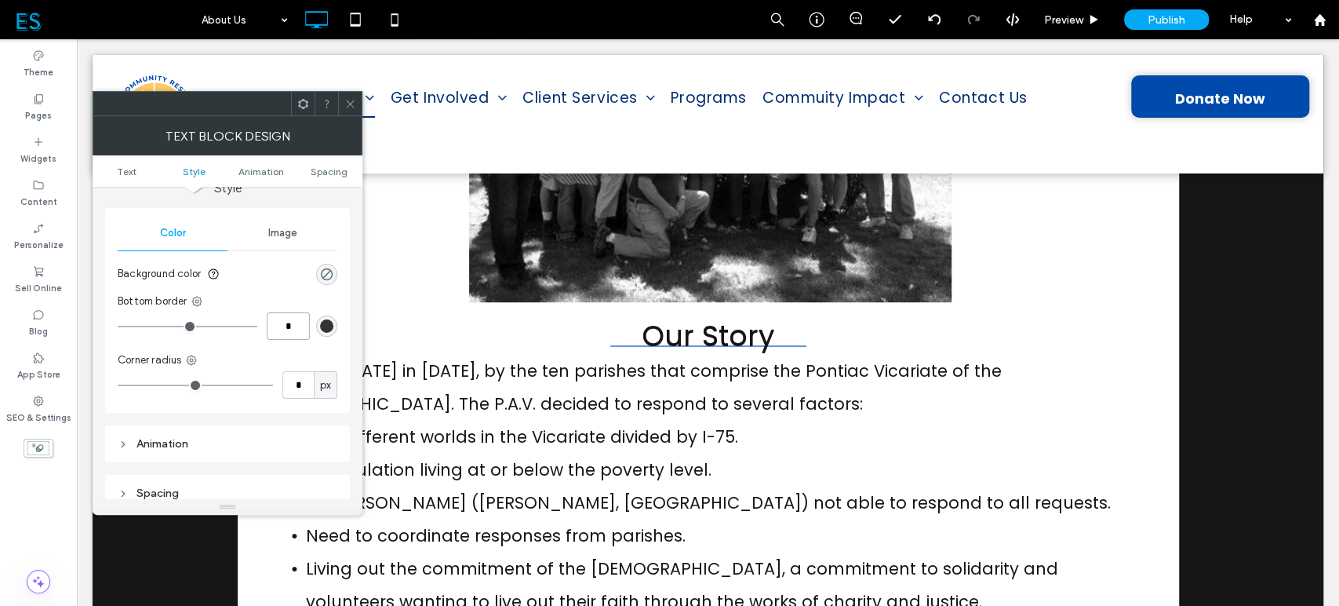
type input "*"
type input "***"
click at [327, 327] on div "rgb(51, 51, 51)" at bounding box center [326, 325] width 13 height 13
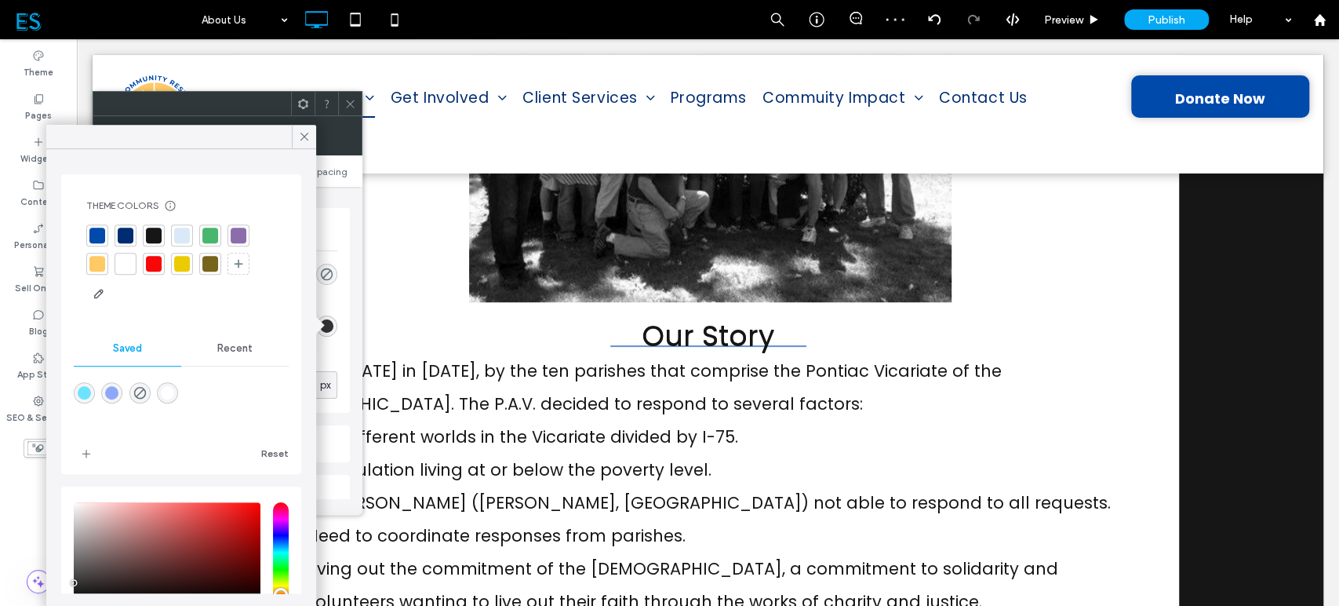
click at [91, 228] on div at bounding box center [97, 236] width 16 height 16
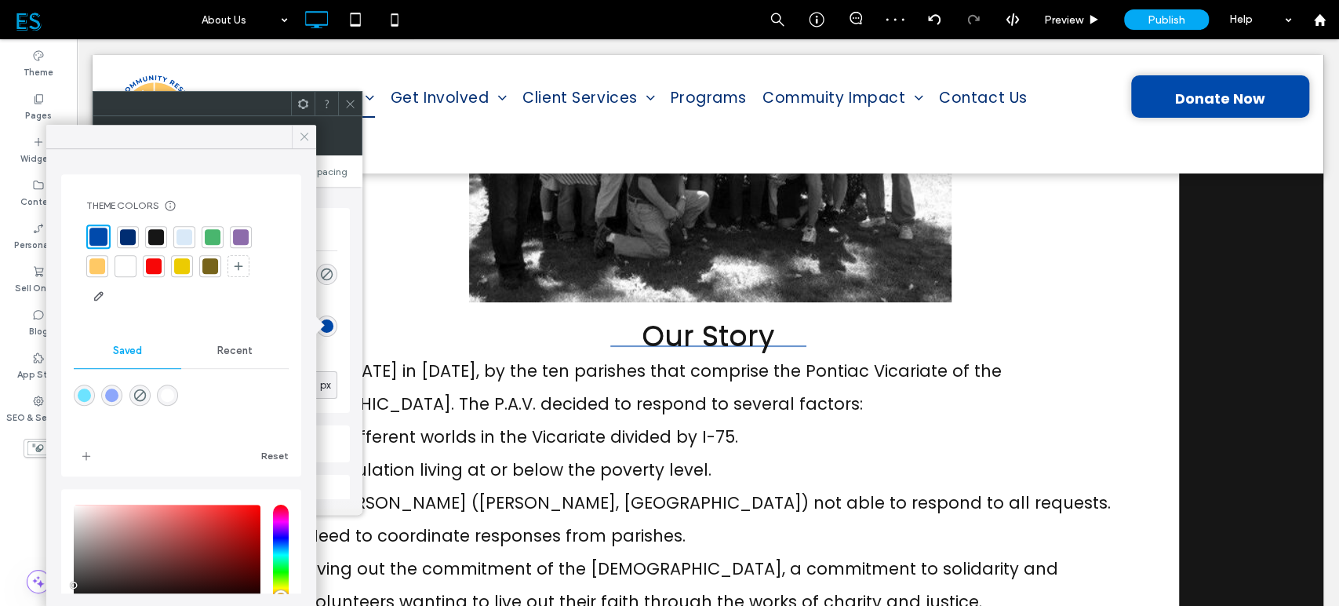
click at [300, 134] on icon at bounding box center [304, 136] width 14 height 14
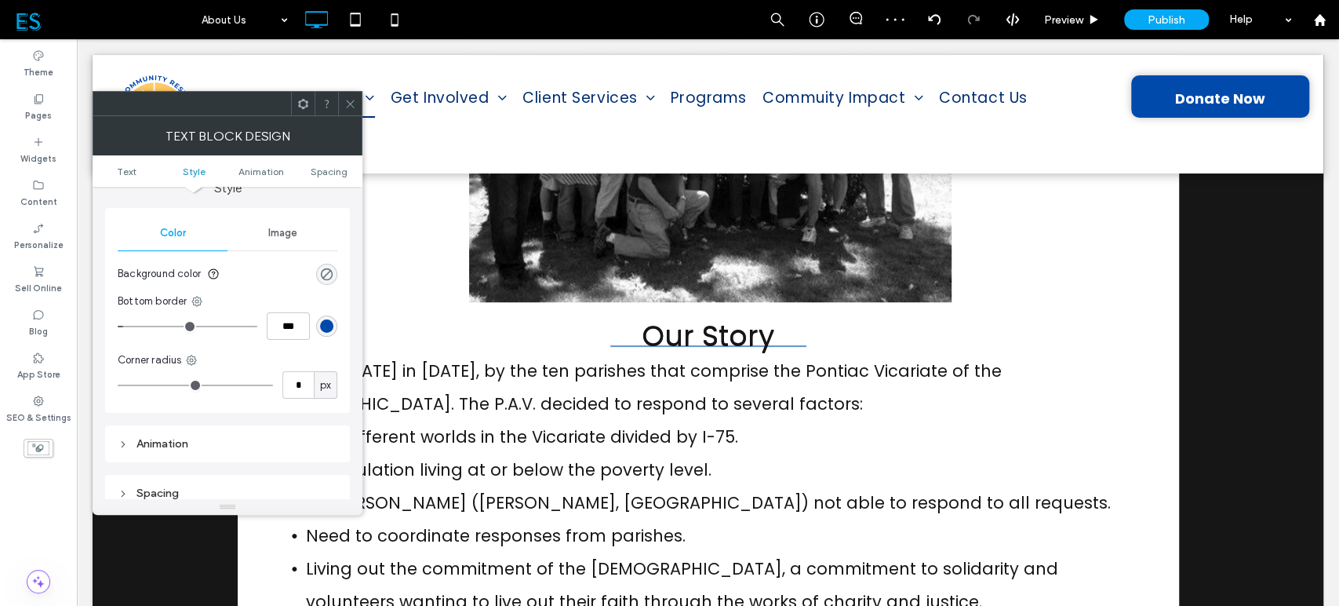
click at [320, 175] on span "Spacing" at bounding box center [329, 172] width 37 height 12
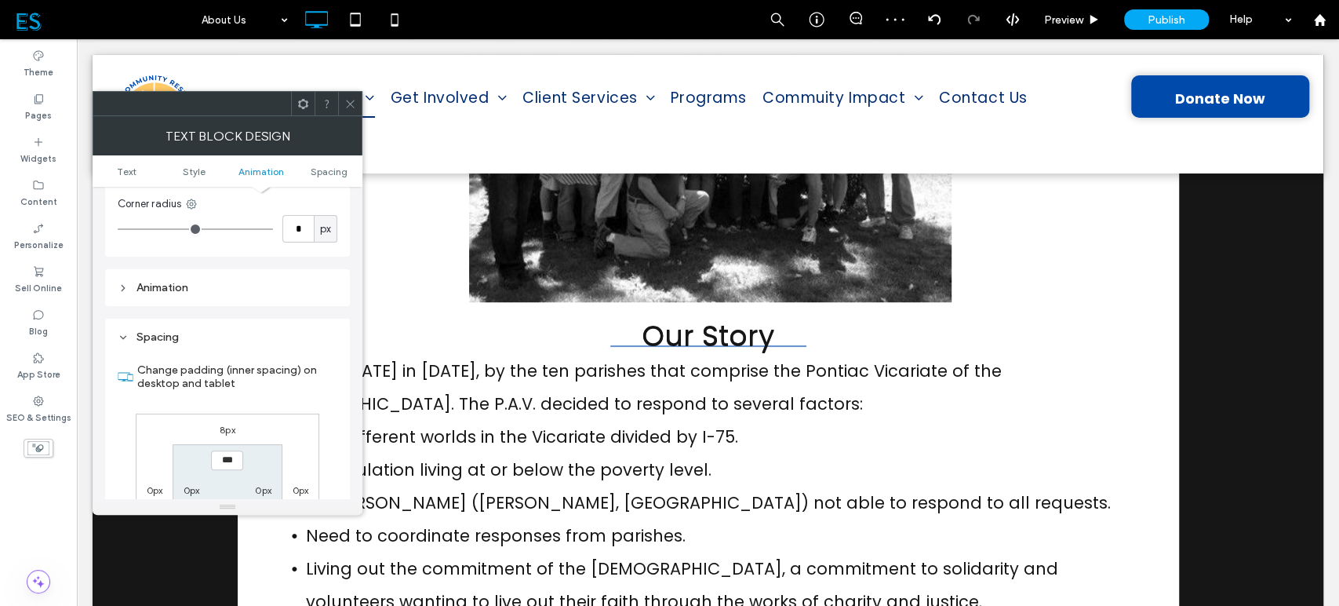
scroll to position [450, 0]
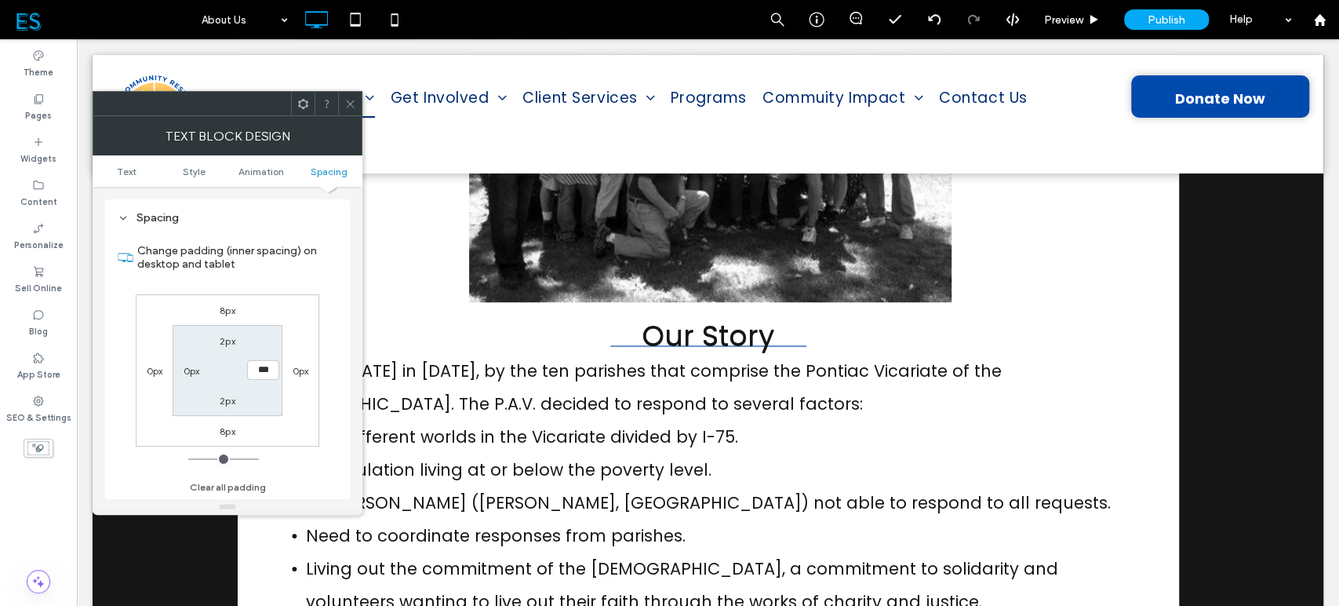
type input "*"
type input "**"
type input "*"
click at [341, 100] on div at bounding box center [350, 104] width 24 height 24
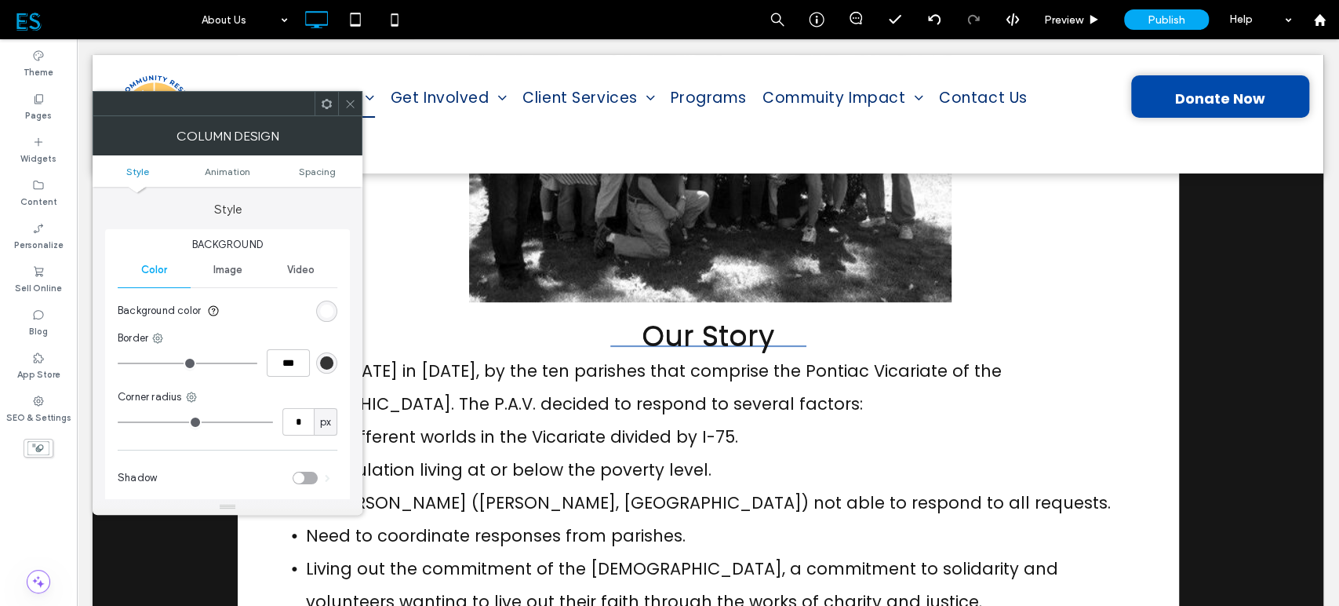
click at [351, 109] on icon at bounding box center [350, 104] width 12 height 12
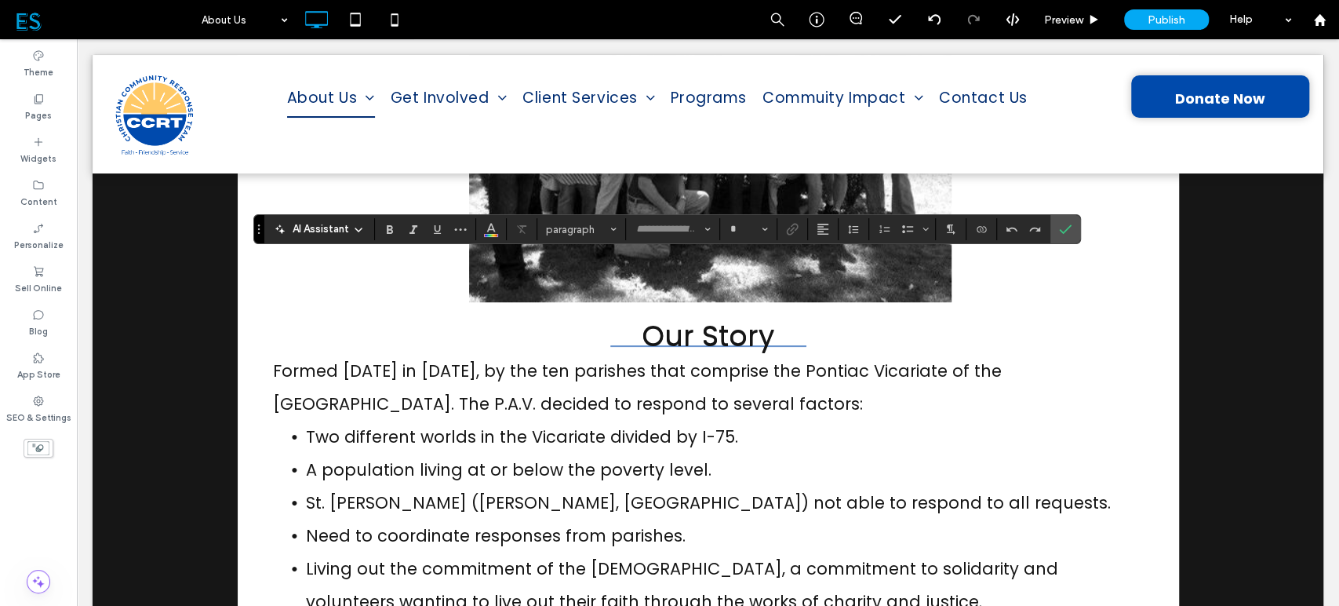
type input "*******"
type input "**"
click at [1061, 227] on icon "Confirm" at bounding box center [1065, 229] width 13 height 13
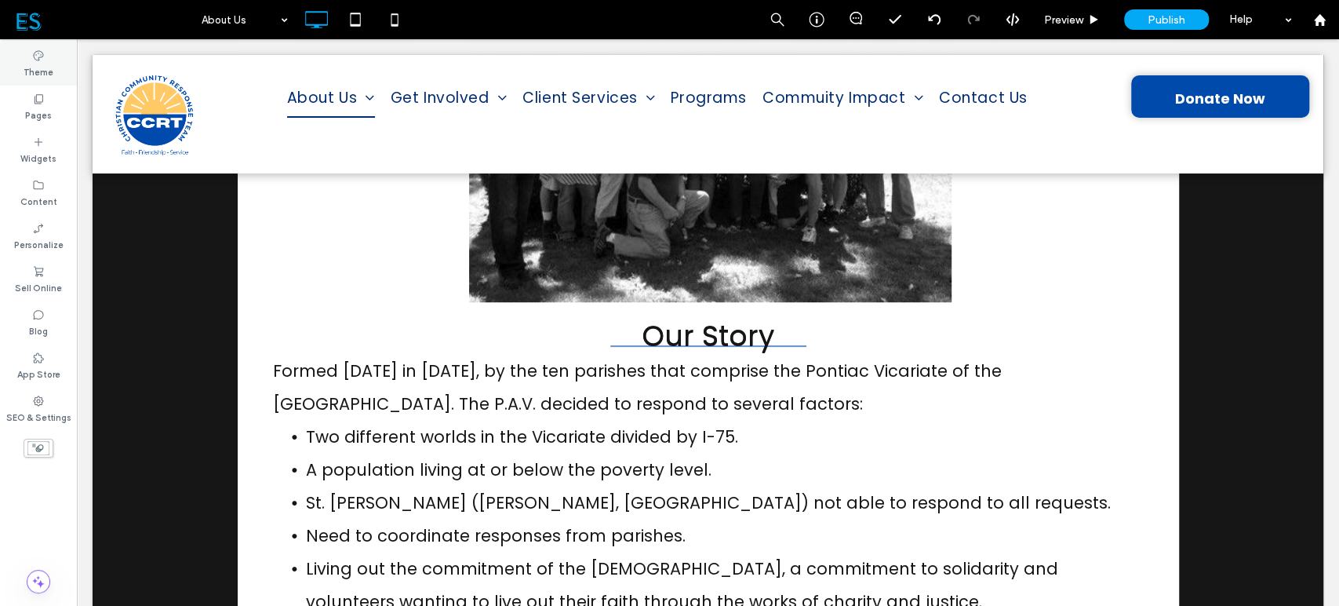
click at [35, 78] on label "Theme" at bounding box center [39, 70] width 30 height 17
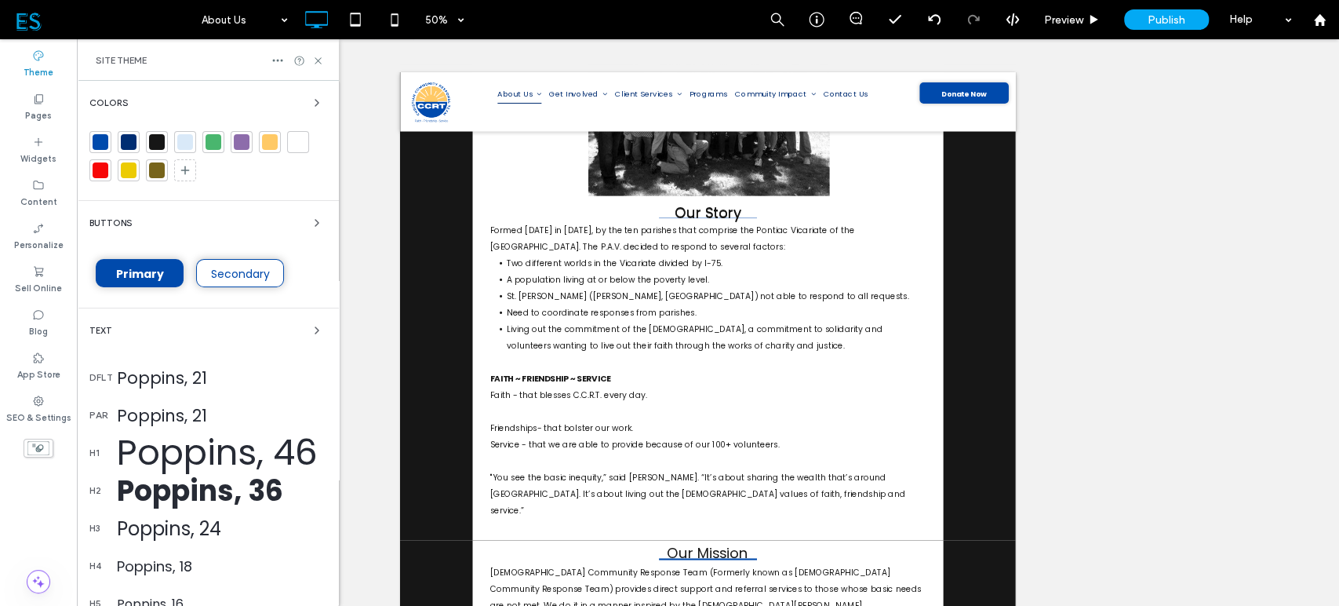
click at [157, 406] on div "Poppins, 21" at bounding box center [222, 415] width 210 height 24
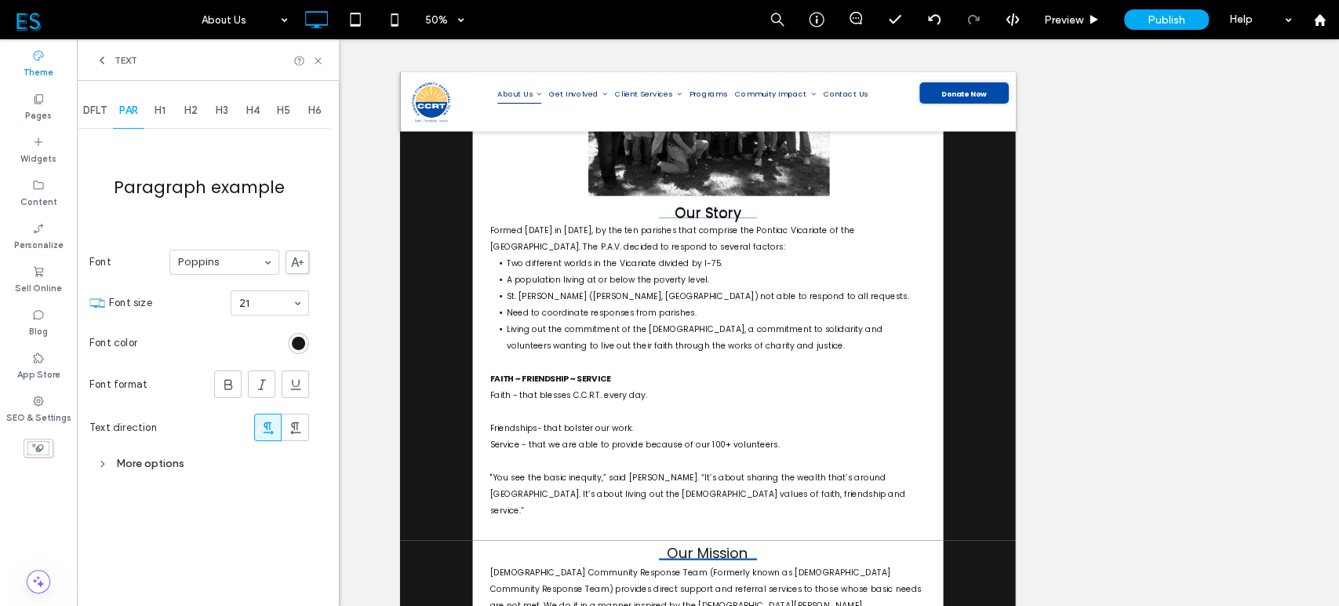
click at [190, 108] on span "H2" at bounding box center [190, 110] width 13 height 13
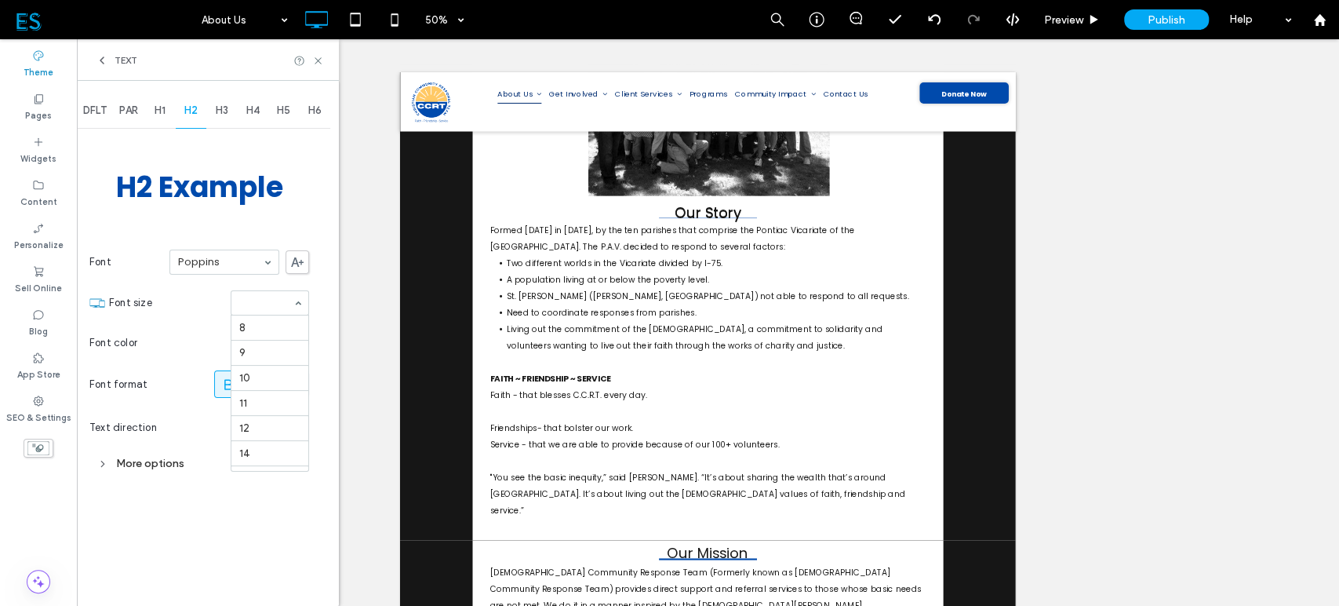
scroll to position [257, 0]
click at [178, 315] on section "Font size 36" at bounding box center [209, 302] width 200 height 41
click at [232, 388] on icon at bounding box center [229, 385] width 16 height 16
click at [228, 382] on icon at bounding box center [229, 385] width 16 height 16
click at [231, 392] on span at bounding box center [229, 384] width 16 height 26
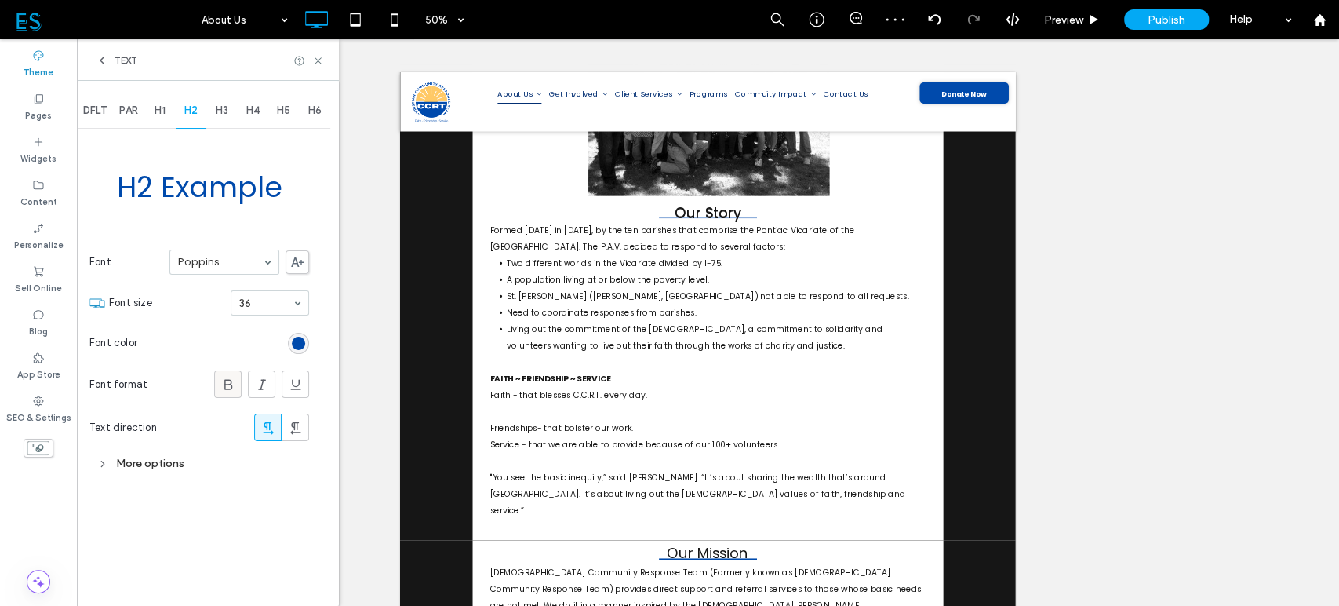
click at [231, 381] on use at bounding box center [228, 384] width 8 height 10
click at [148, 460] on div "More options" at bounding box center [199, 463] width 220 height 21
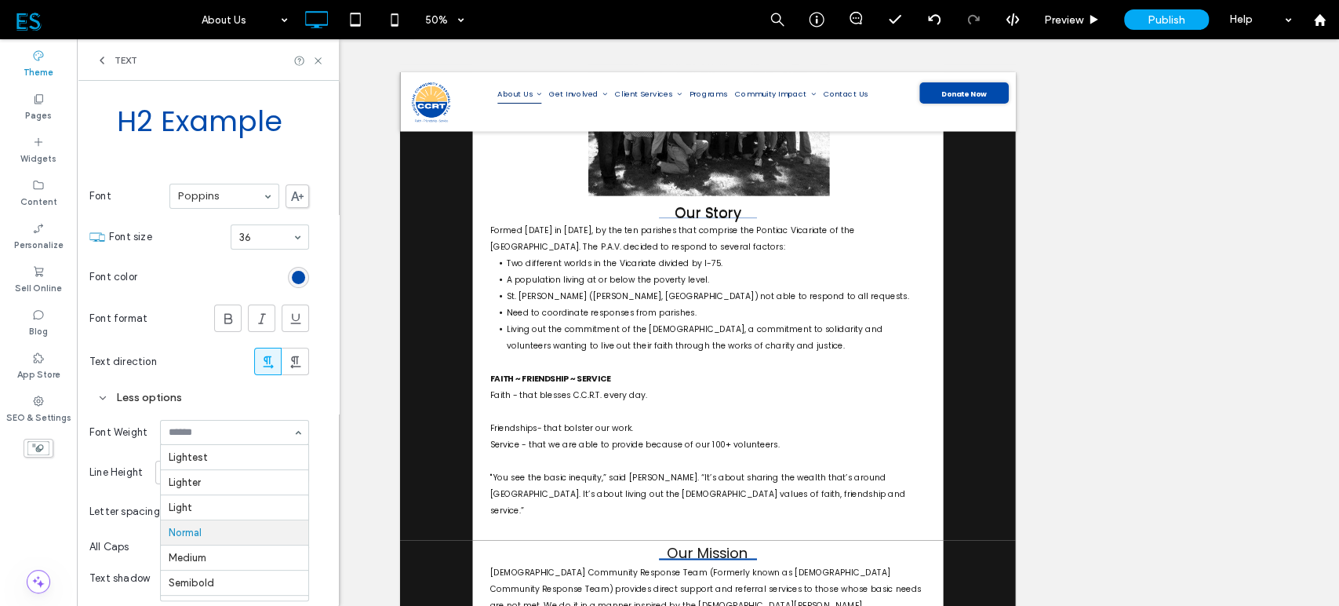
scroll to position [75, 0]
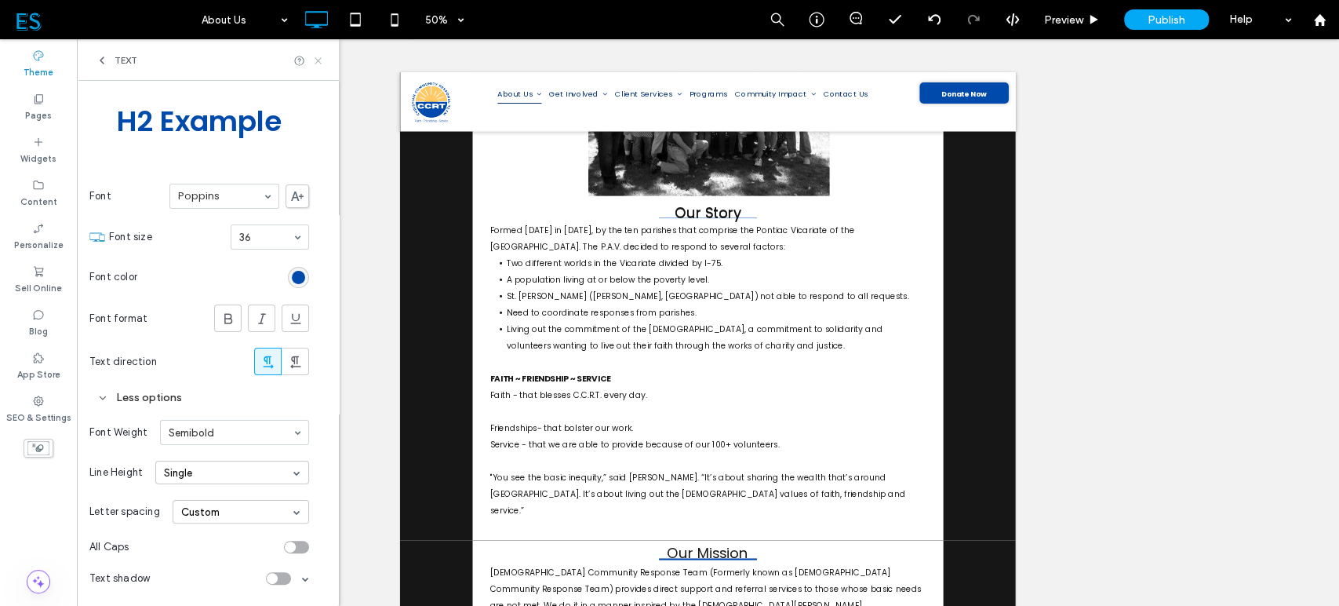
click at [319, 60] on use at bounding box center [318, 60] width 6 height 6
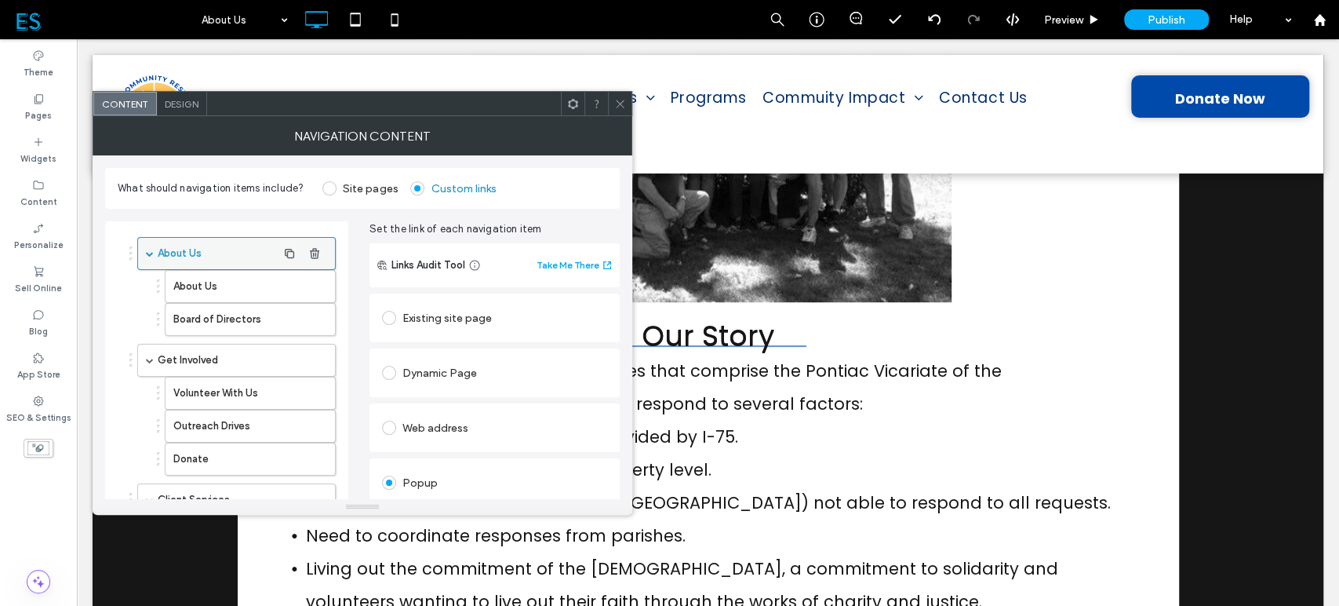
click at [211, 257] on label "About Us" at bounding box center [217, 253] width 119 height 31
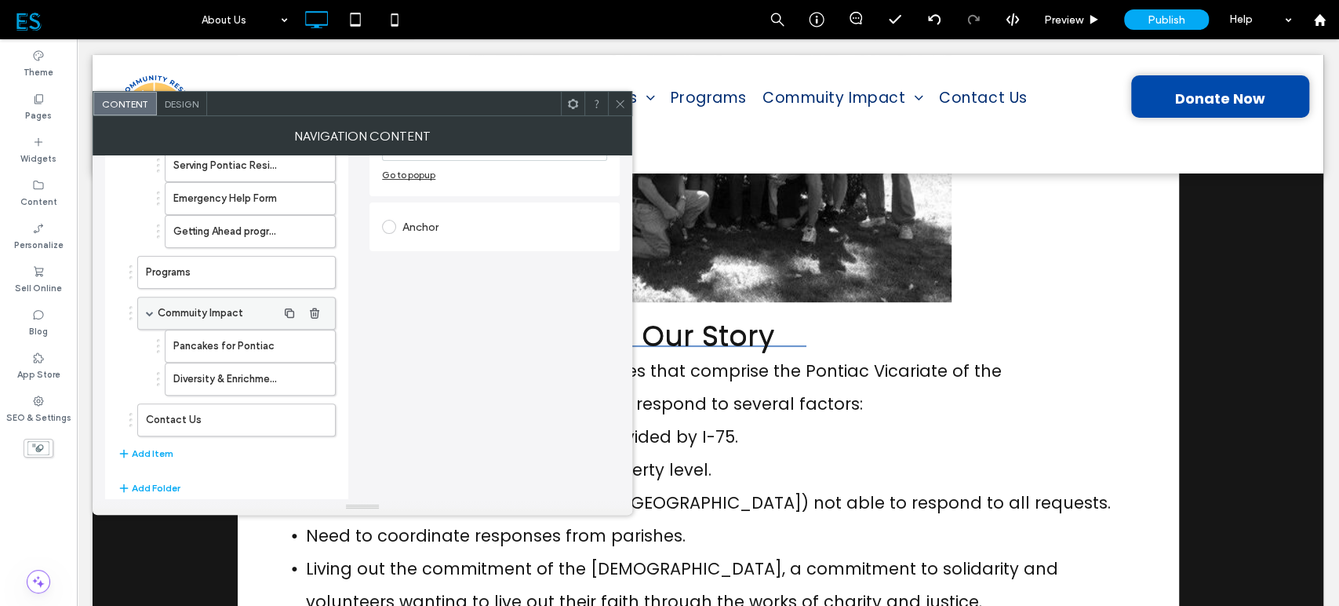
scroll to position [390, 0]
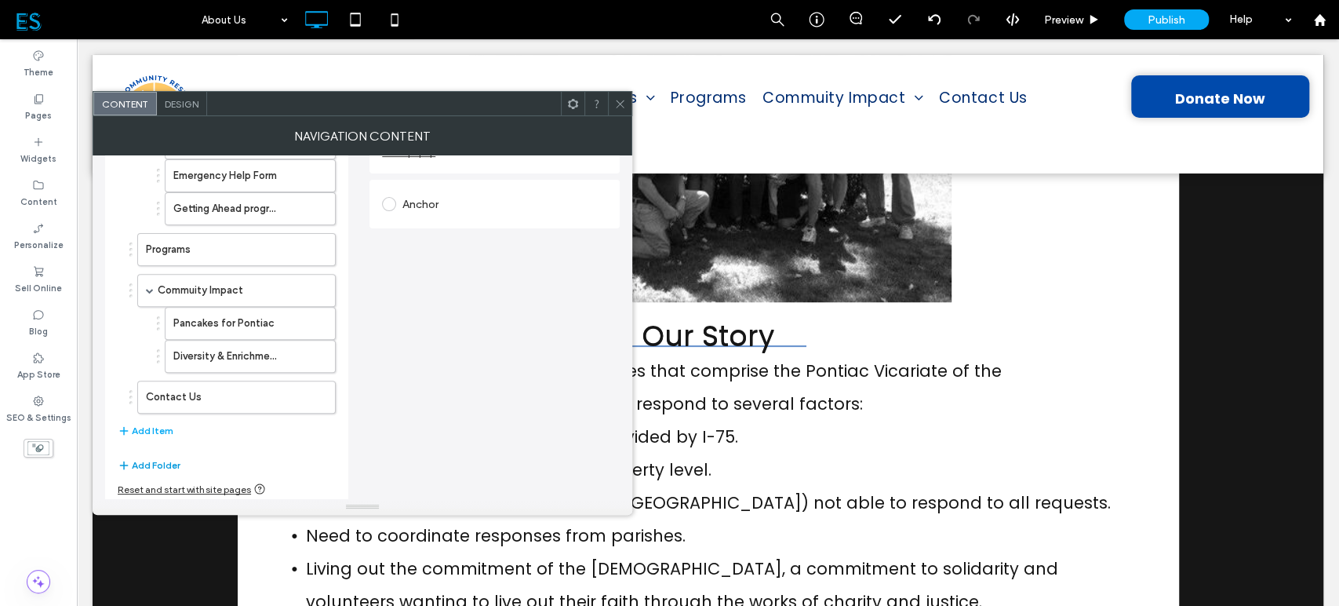
click at [161, 465] on button "Add Folder" at bounding box center [149, 465] width 63 height 19
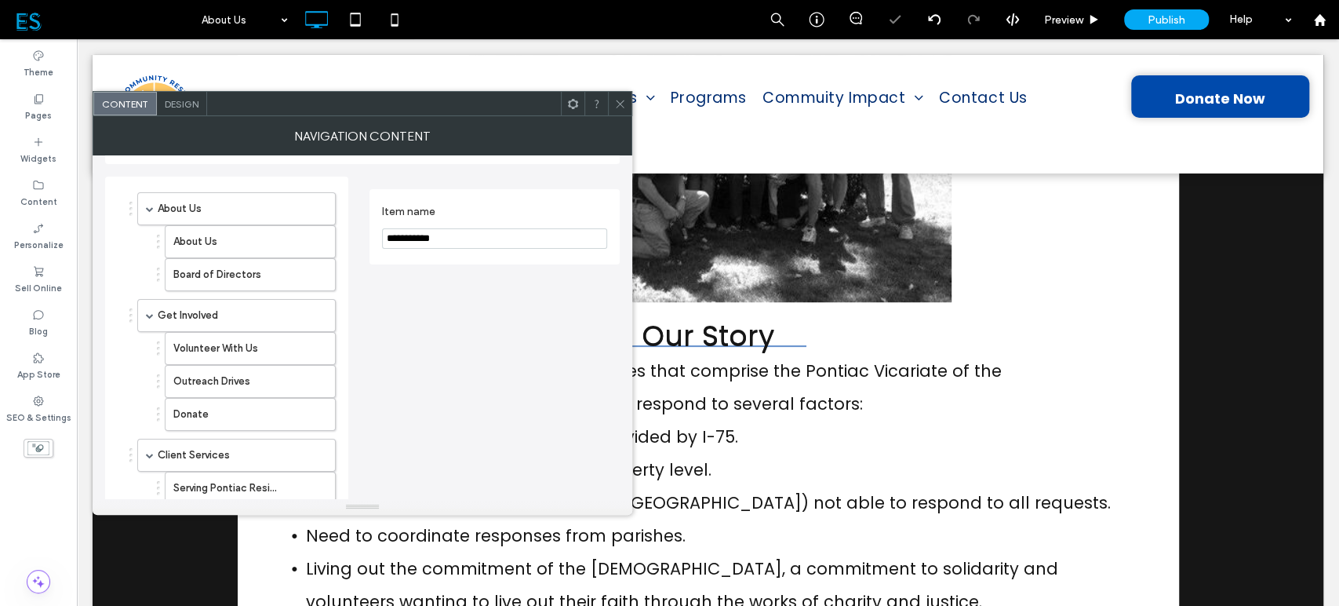
scroll to position [0, 0]
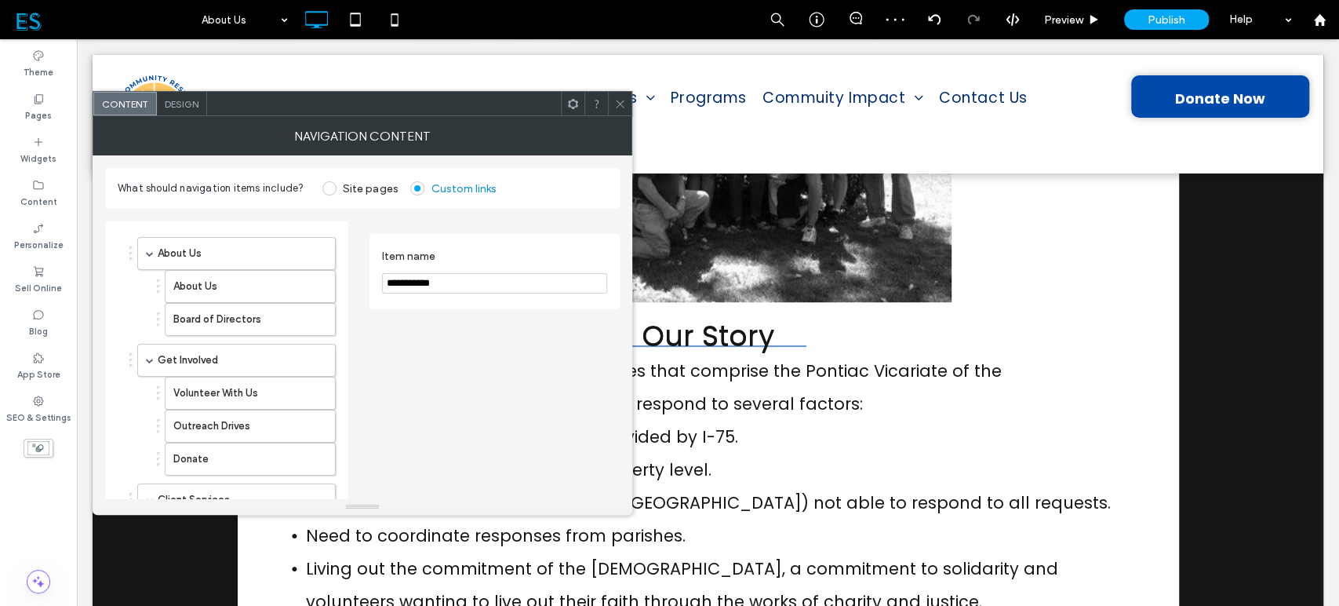
drag, startPoint x: 454, startPoint y: 287, endPoint x: 351, endPoint y: 294, distance: 103.8
click at [351, 294] on div "**********" at bounding box center [362, 571] width 515 height 725
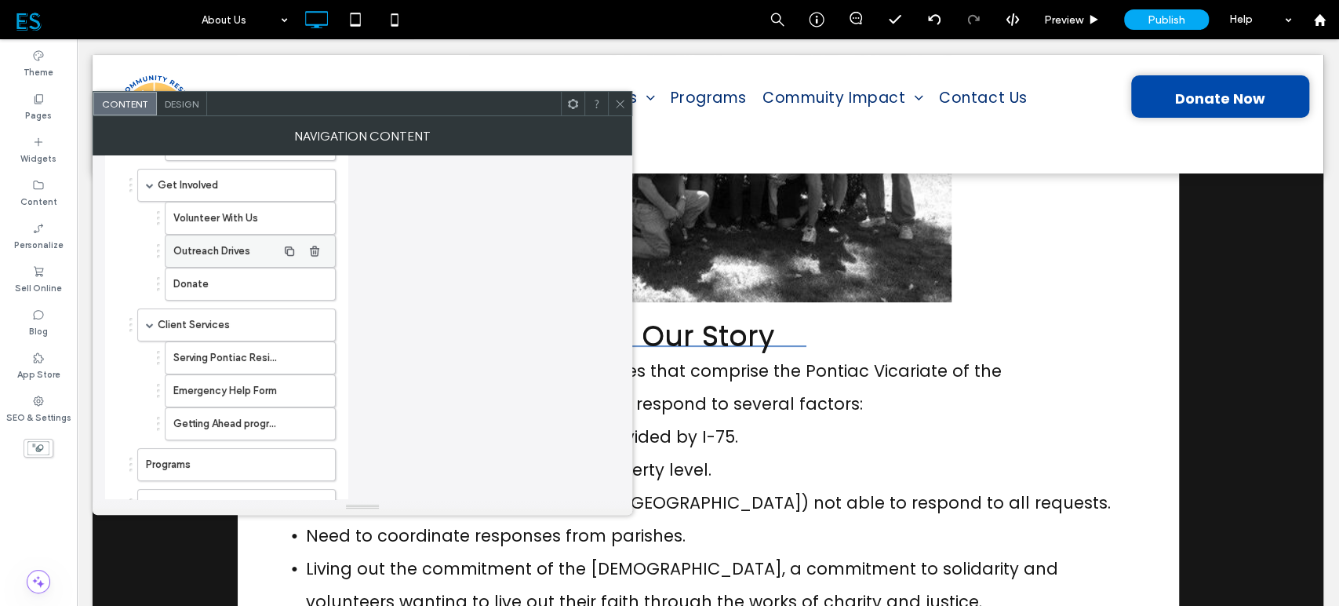
scroll to position [348, 0]
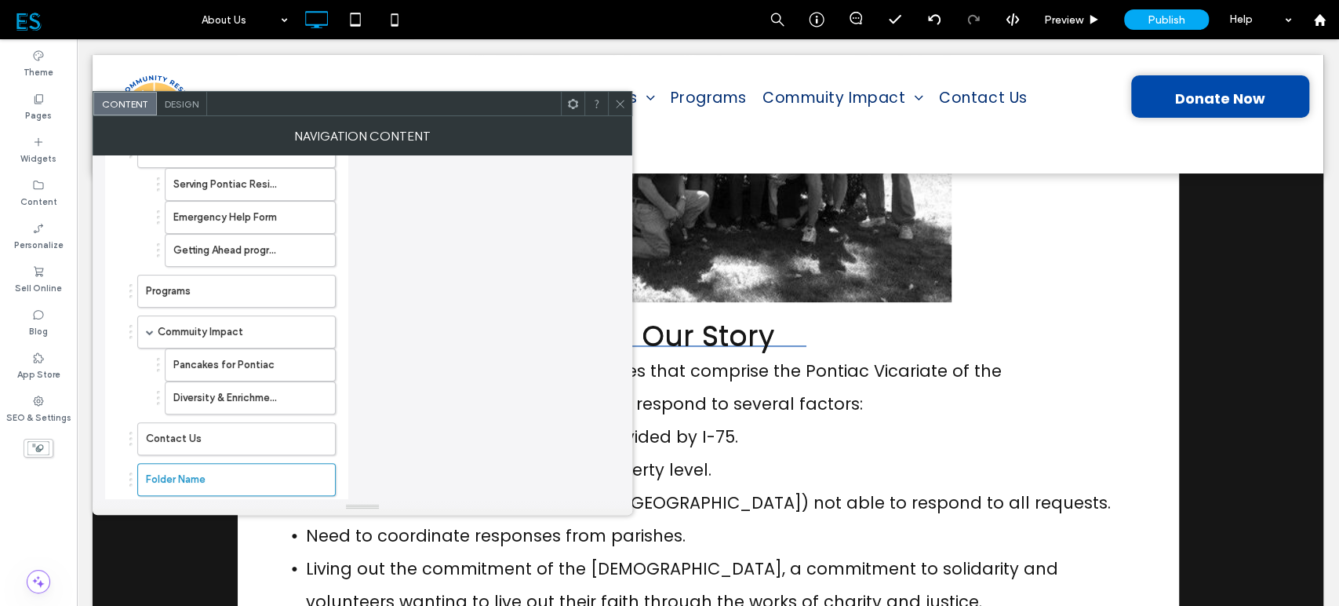
type input "********"
drag, startPoint x: 428, startPoint y: 357, endPoint x: 422, endPoint y: 363, distance: 8.3
click at [427, 360] on div "Item name ********" at bounding box center [495, 229] width 250 height 713
drag, startPoint x: 282, startPoint y: 481, endPoint x: 201, endPoint y: 481, distance: 80.8
click at [202, 481] on div "About Us" at bounding box center [236, 479] width 199 height 33
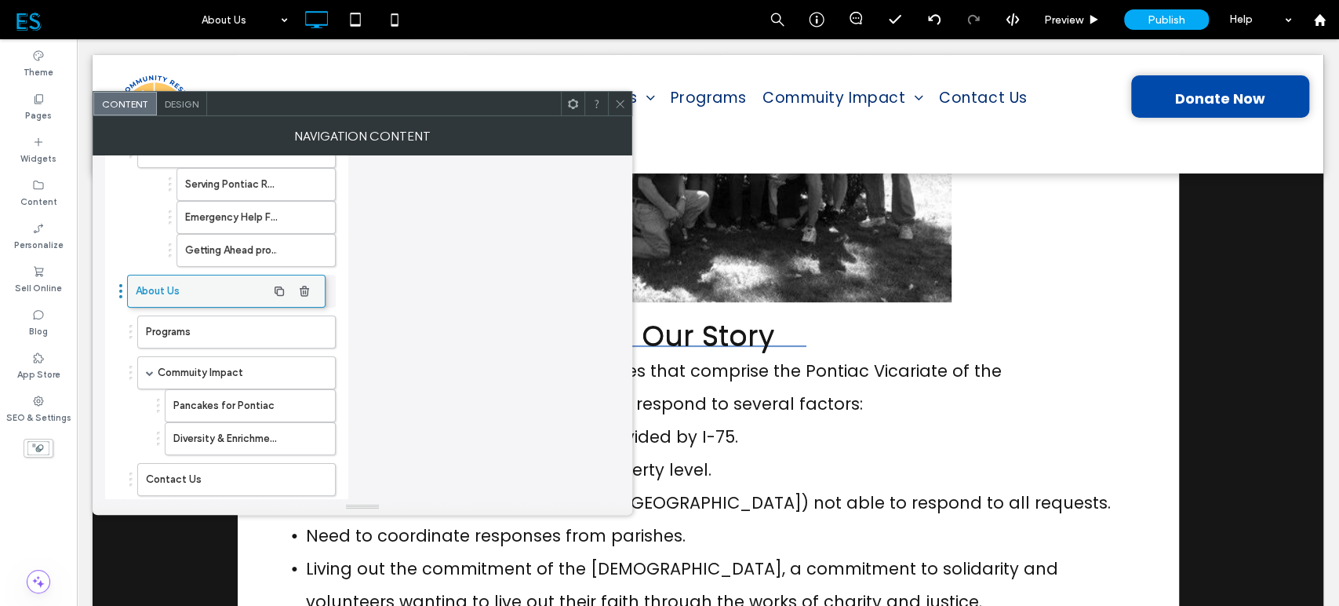
drag, startPoint x: 201, startPoint y: 481, endPoint x: 191, endPoint y: 296, distance: 185.5
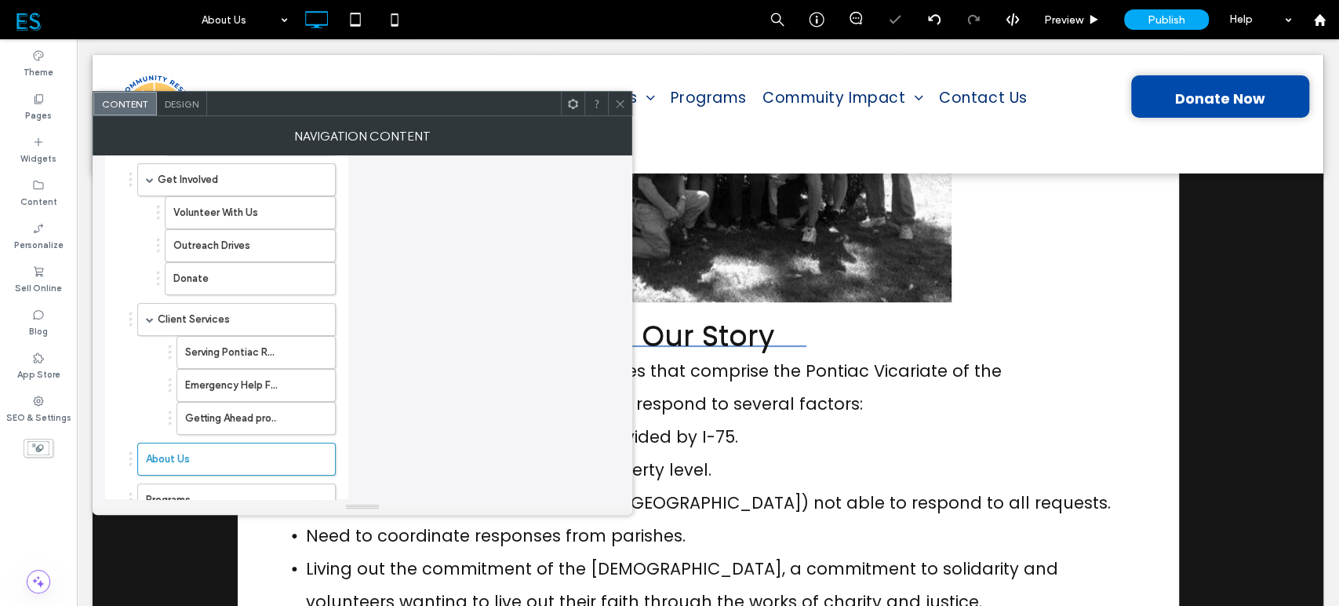
scroll to position [174, 0]
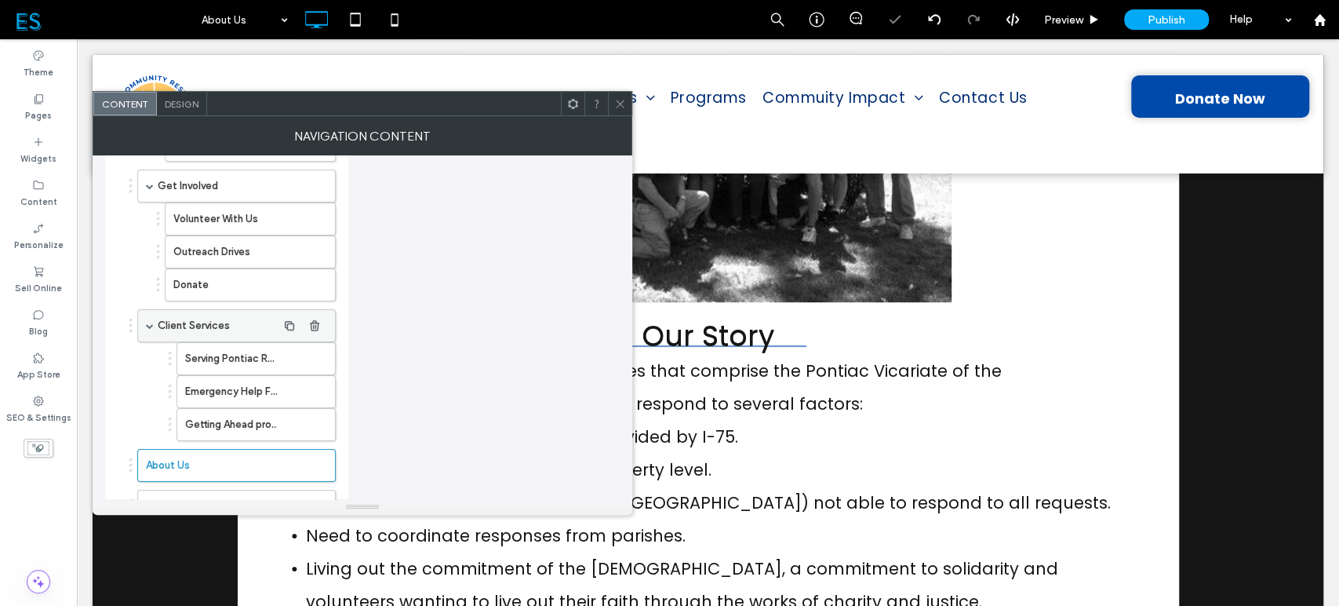
click at [147, 323] on span at bounding box center [150, 326] width 8 height 8
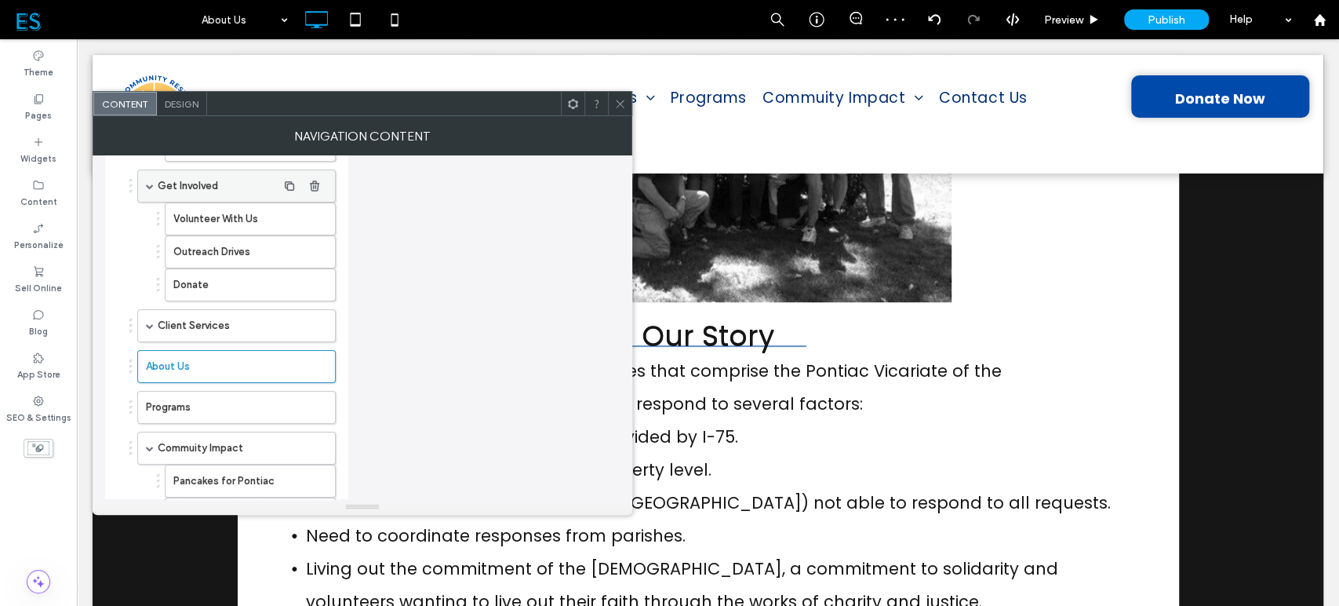
click at [148, 182] on span at bounding box center [150, 186] width 8 height 8
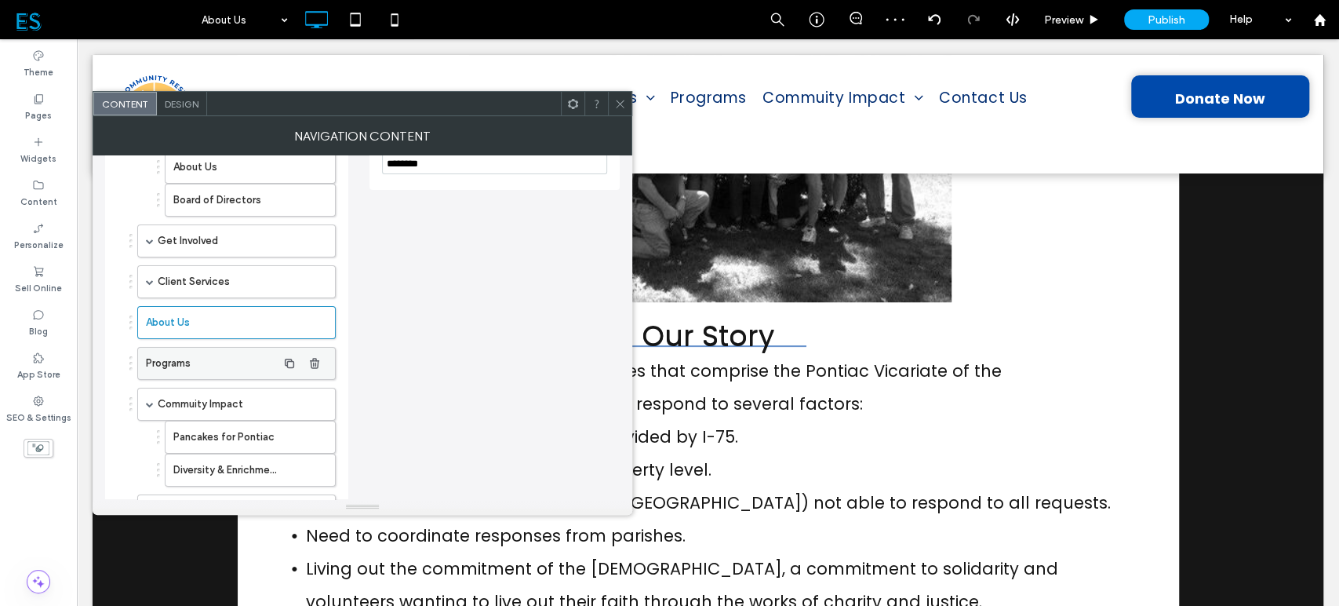
scroll to position [0, 0]
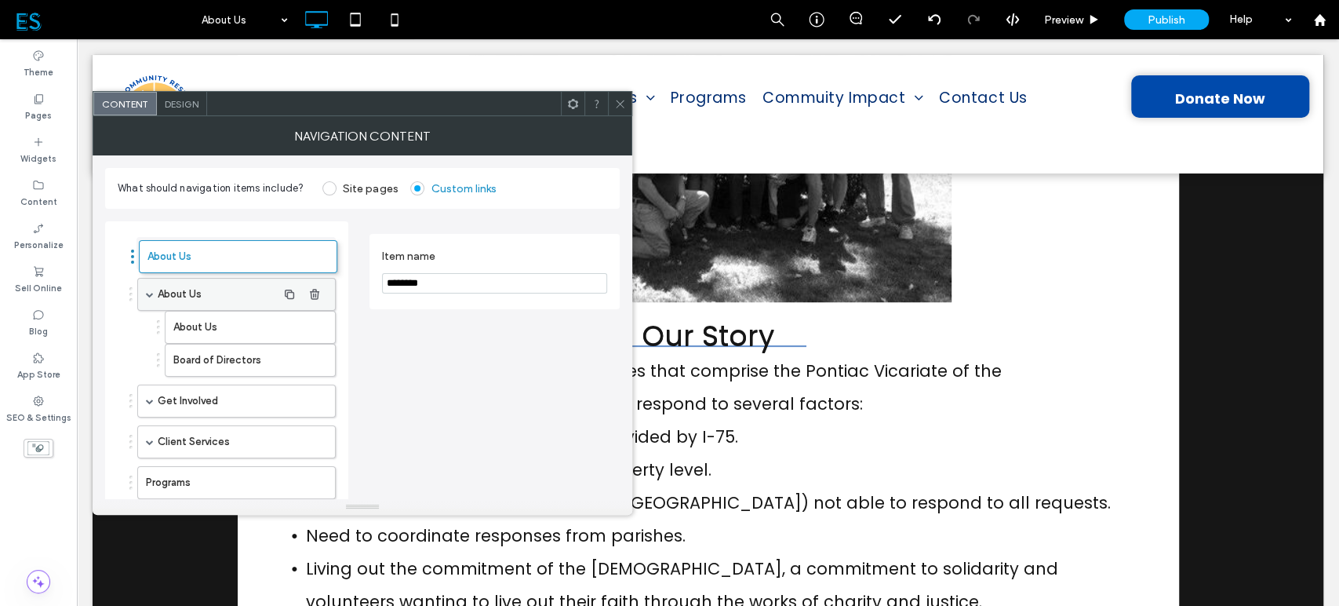
drag, startPoint x: 186, startPoint y: 445, endPoint x: 185, endPoint y: 259, distance: 186.0
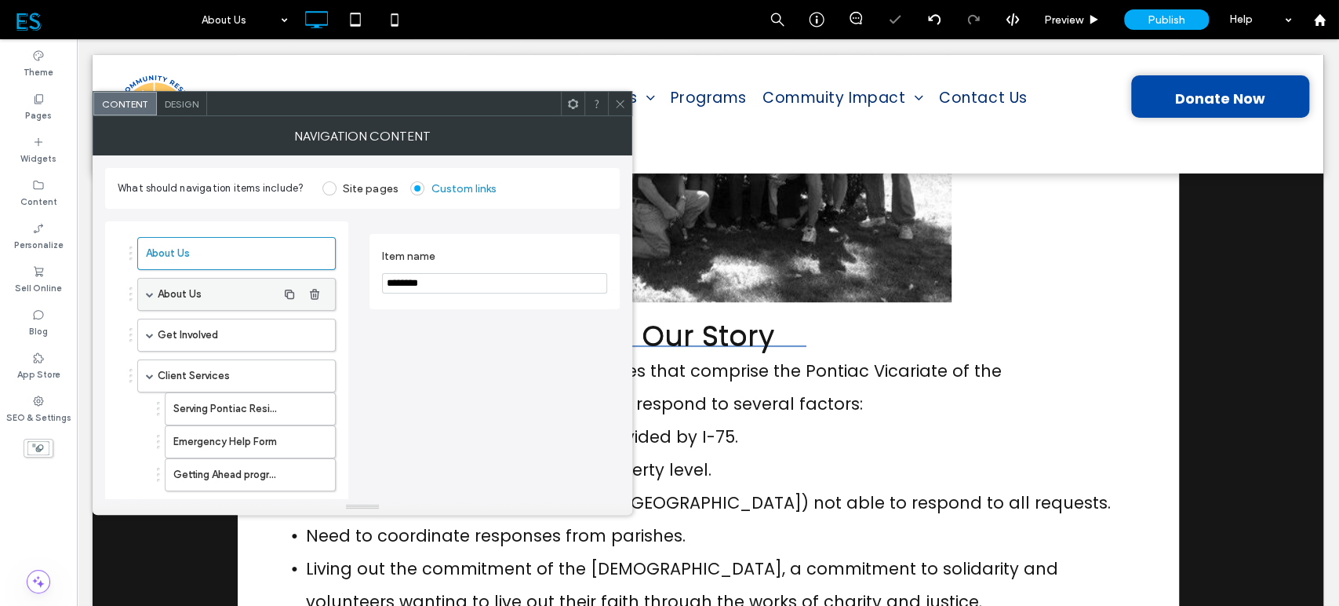
click at [150, 292] on span at bounding box center [150, 294] width 8 height 8
drag, startPoint x: 197, startPoint y: 330, endPoint x: 202, endPoint y: 274, distance: 56.8
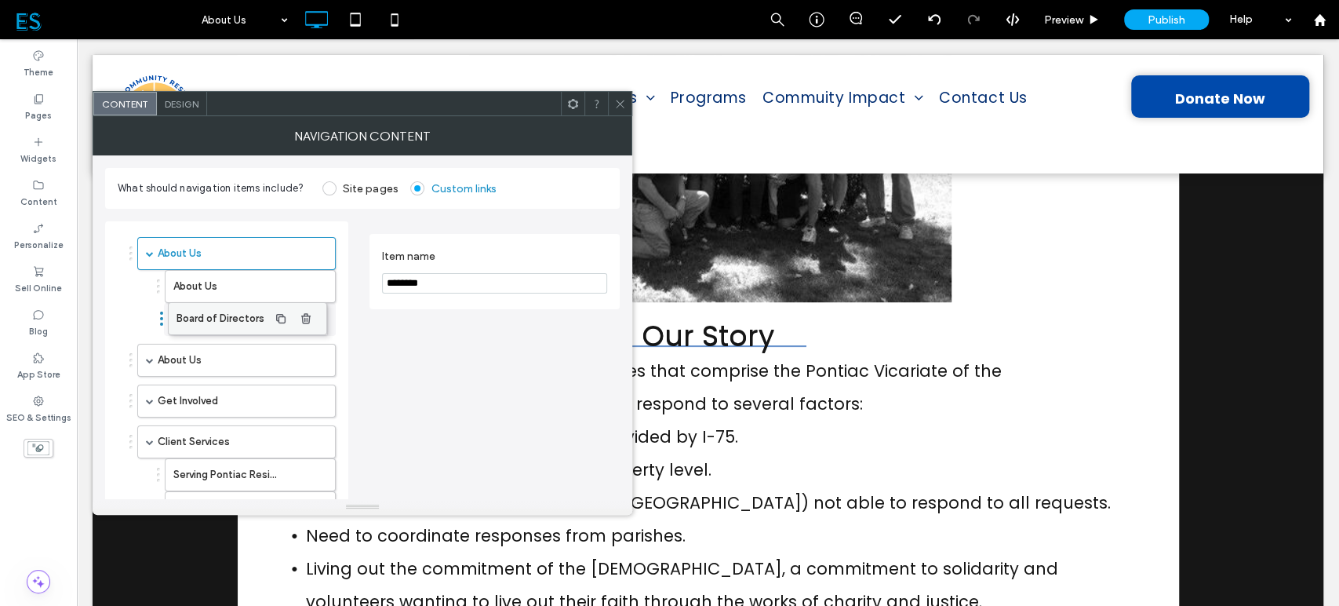
drag, startPoint x: 202, startPoint y: 358, endPoint x: 193, endPoint y: 310, distance: 48.6
click at [312, 362] on icon "button" at bounding box center [314, 360] width 13 height 13
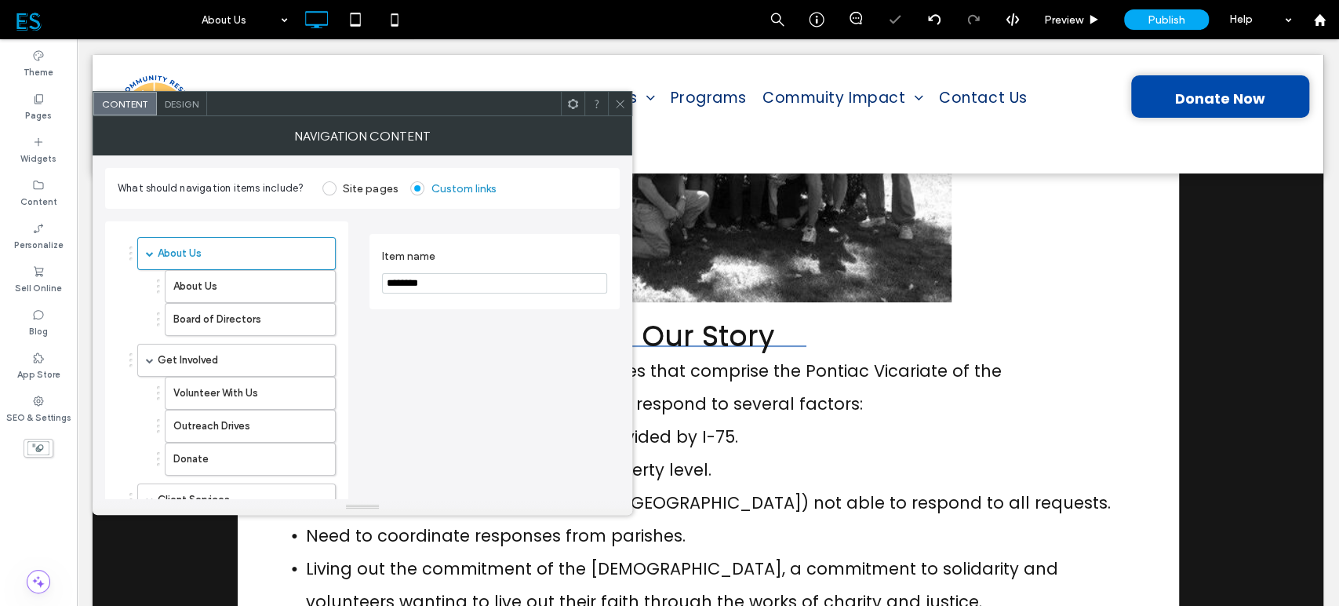
click at [621, 103] on icon at bounding box center [620, 104] width 12 height 12
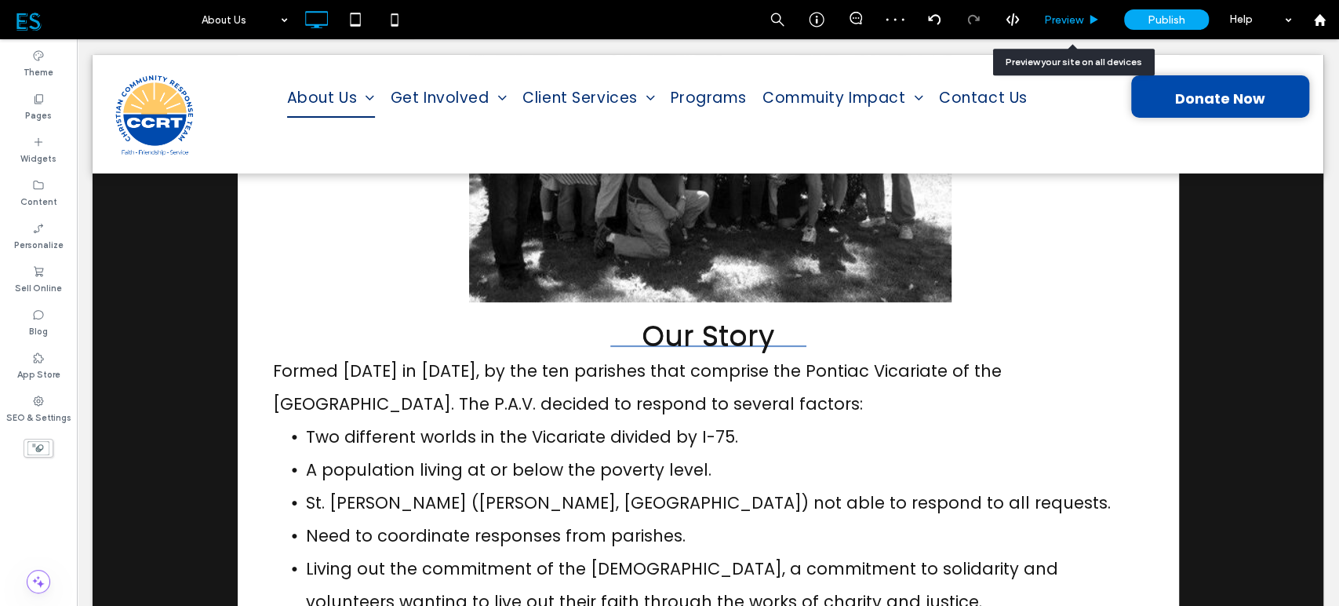
click at [1070, 21] on span "Preview" at bounding box center [1063, 19] width 39 height 13
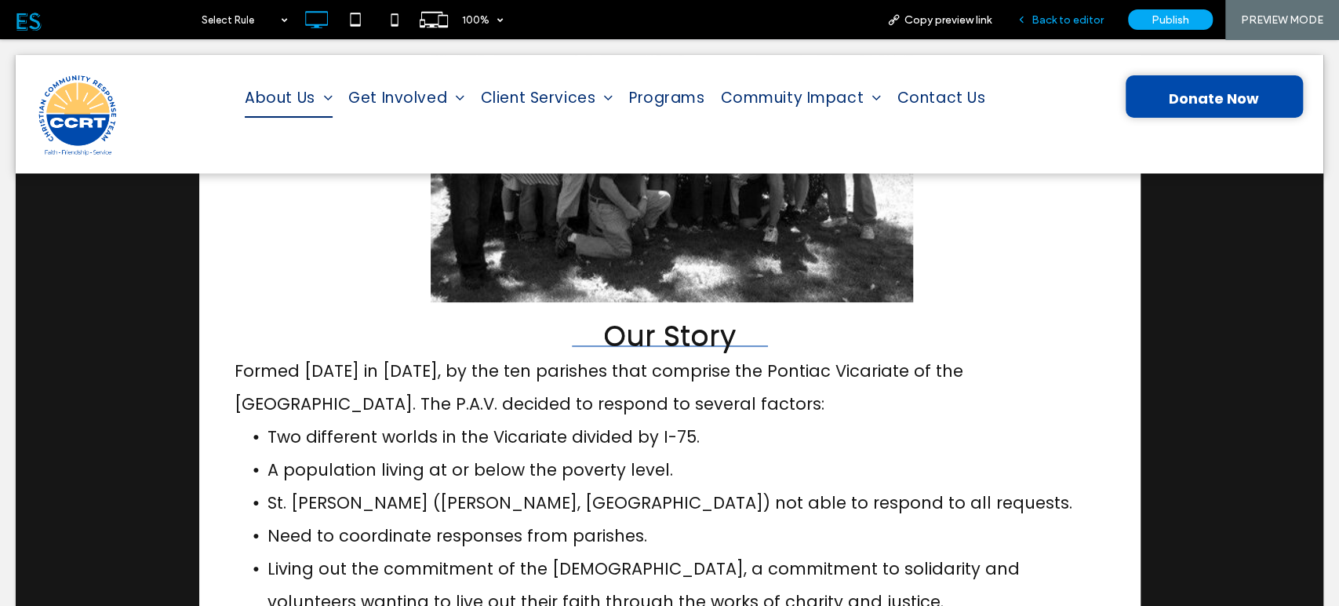
click at [1080, 17] on span "Back to editor" at bounding box center [1068, 19] width 72 height 13
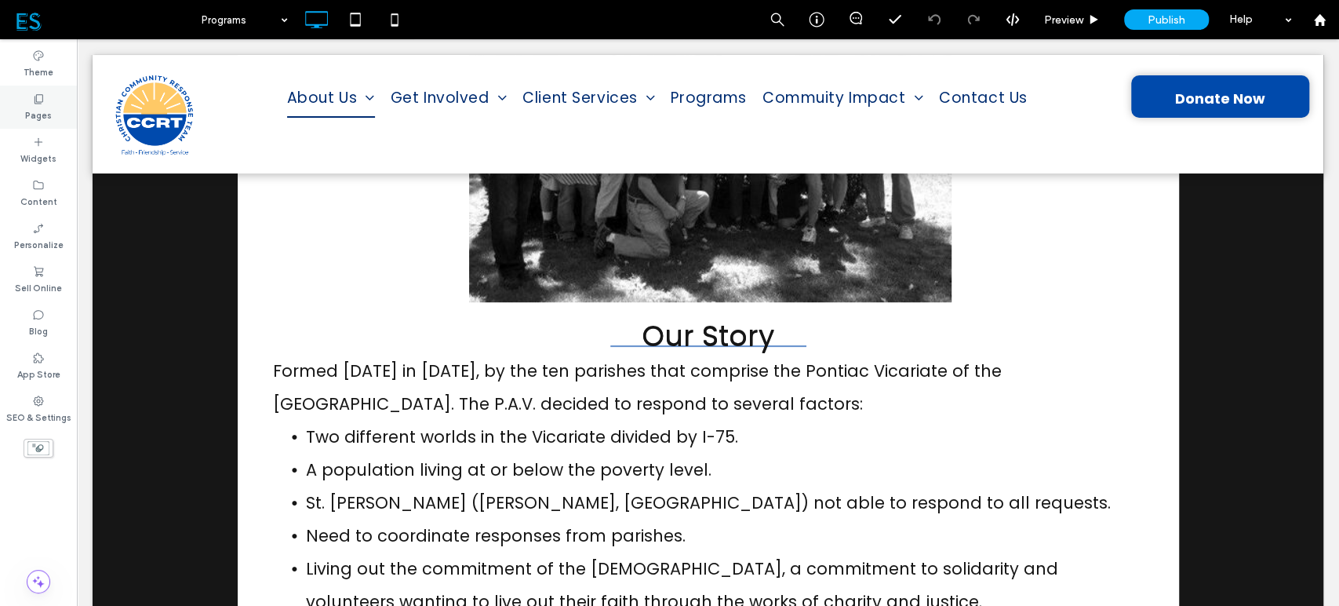
click at [42, 105] on div "Pages" at bounding box center [38, 107] width 77 height 43
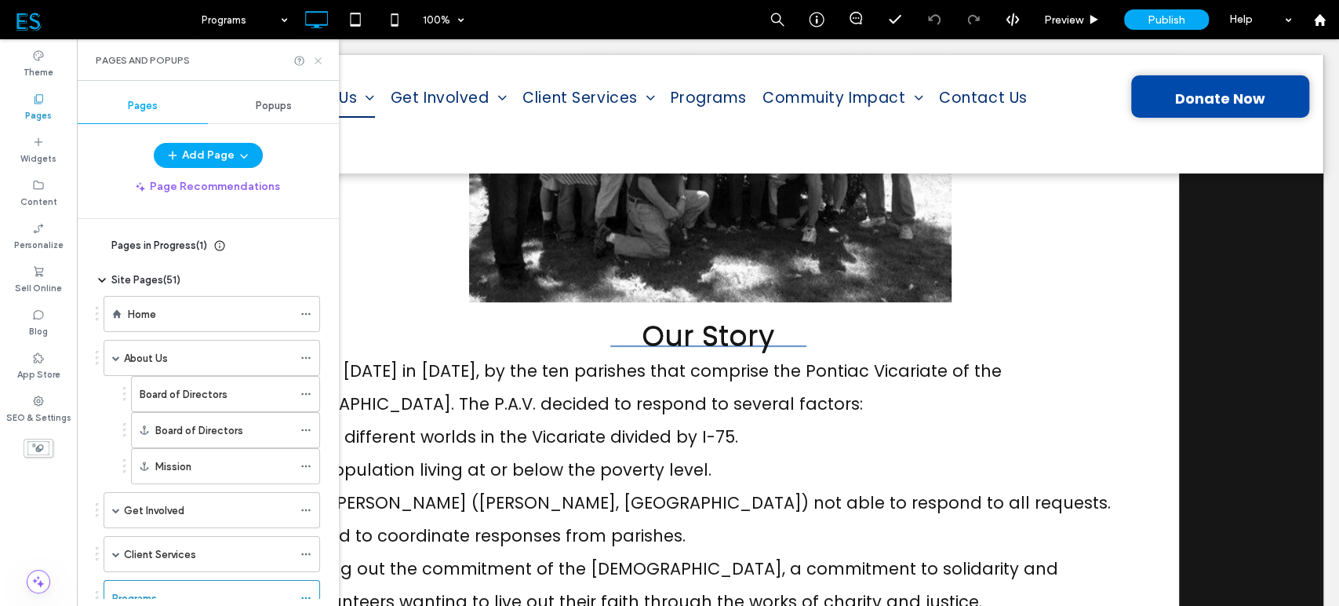
click at [316, 61] on icon at bounding box center [318, 61] width 12 height 12
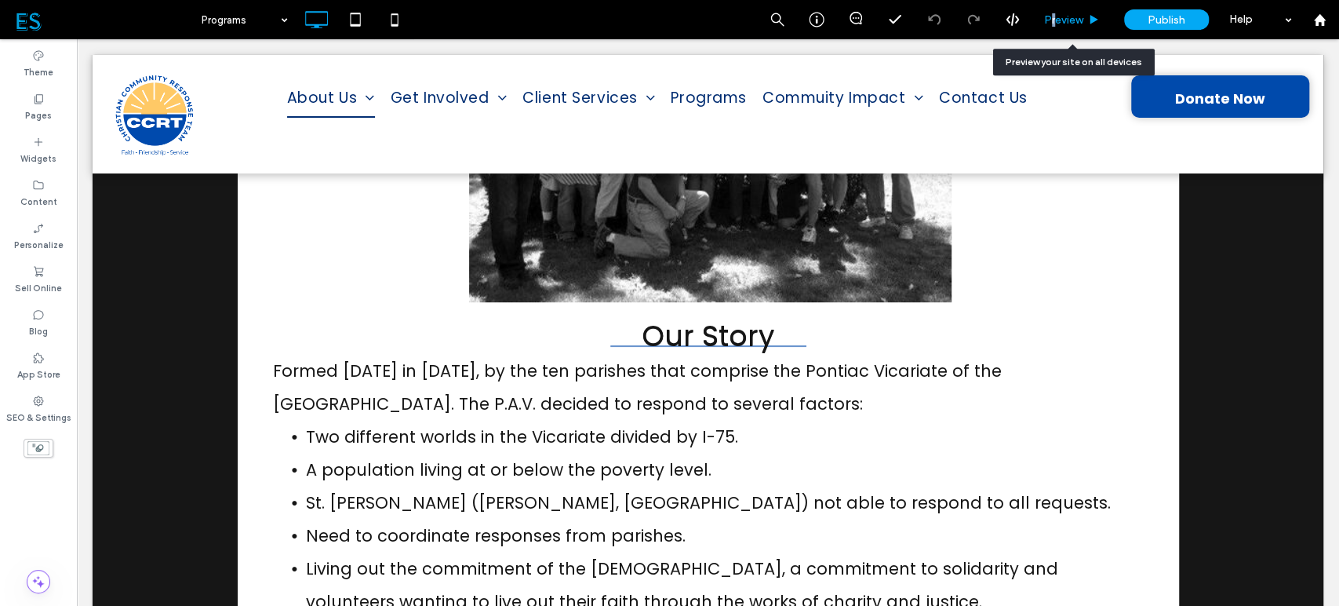
click at [1052, 20] on span "Preview" at bounding box center [1063, 19] width 39 height 13
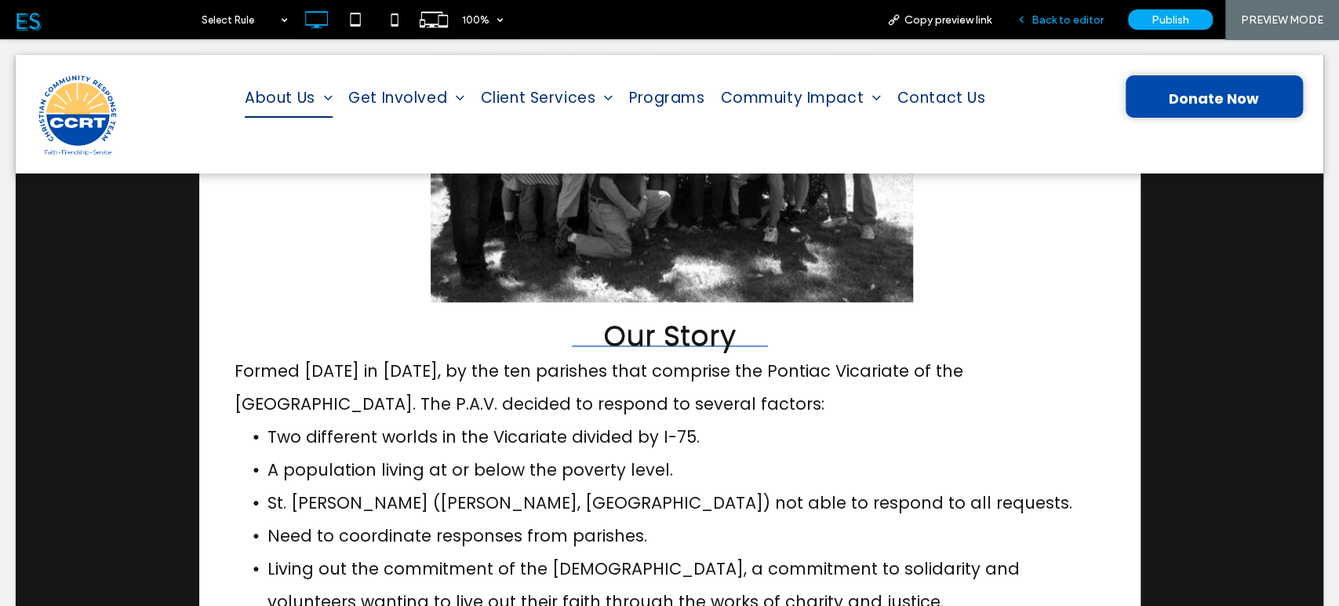
click at [1085, 14] on span "Back to editor" at bounding box center [1068, 19] width 72 height 13
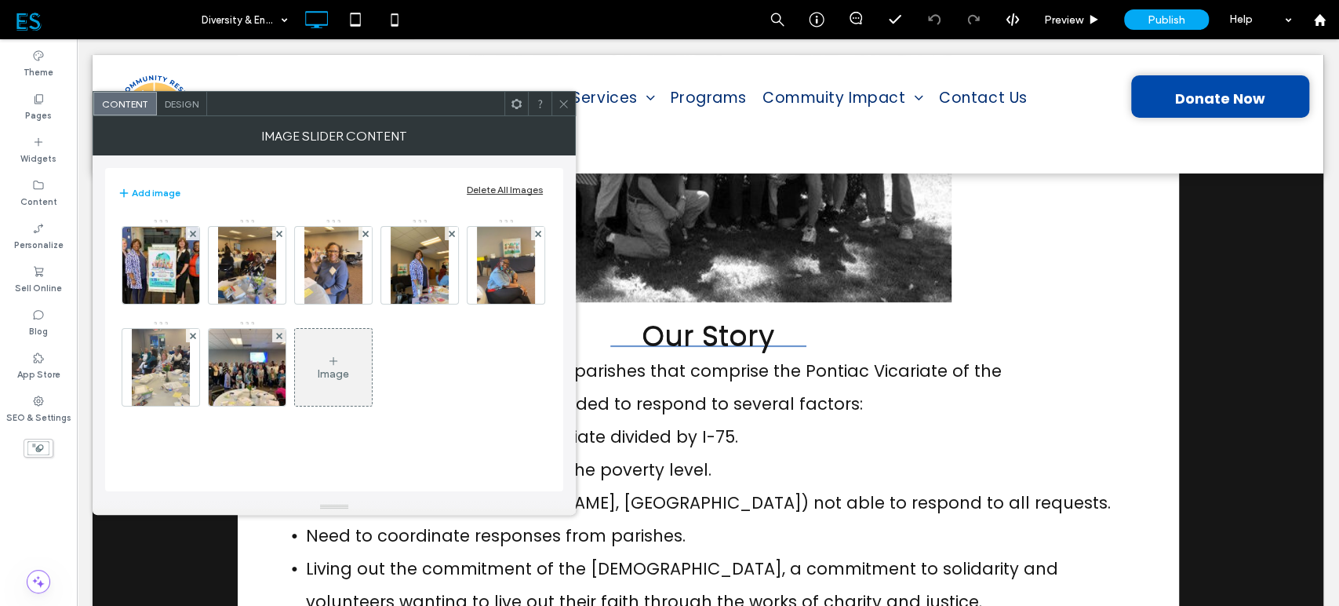
click at [167, 105] on span "Design" at bounding box center [182, 104] width 34 height 12
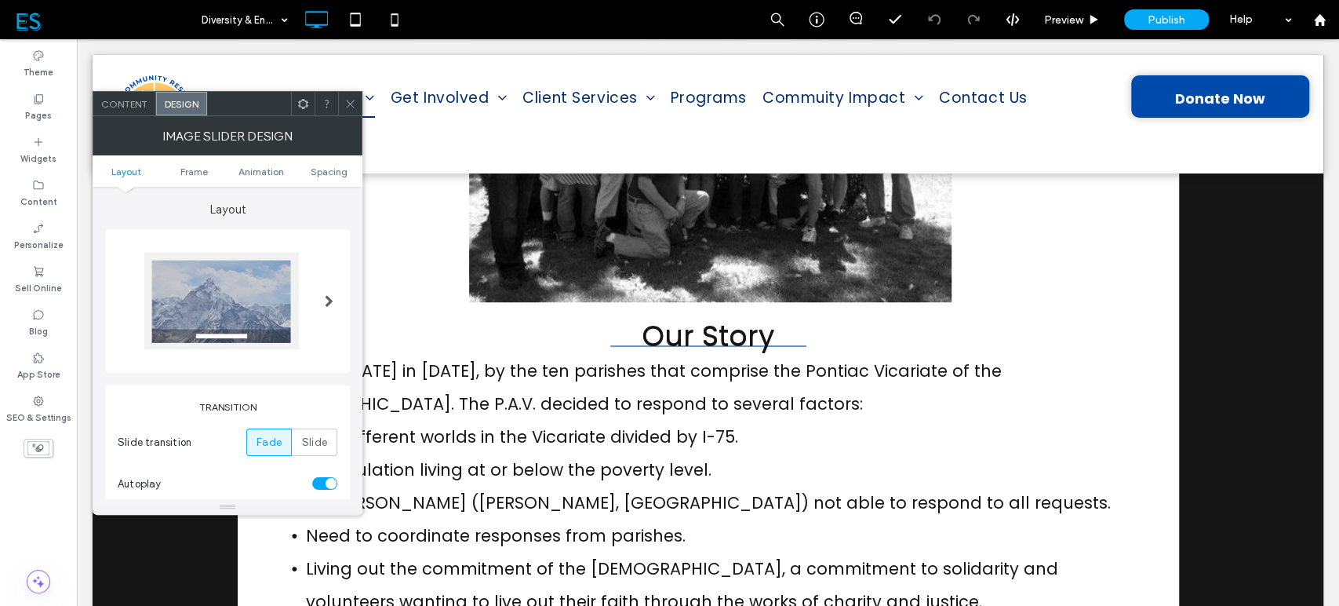
click at [122, 108] on span "Content" at bounding box center [124, 104] width 46 height 12
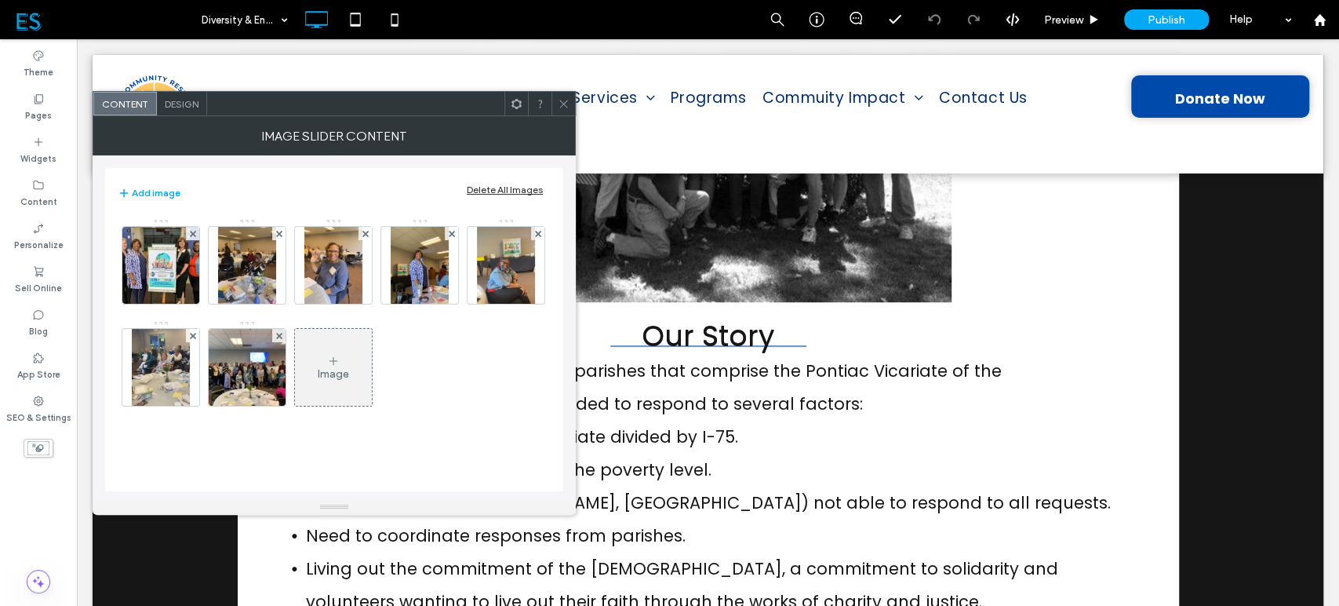
click at [182, 104] on span "Design" at bounding box center [182, 104] width 34 height 12
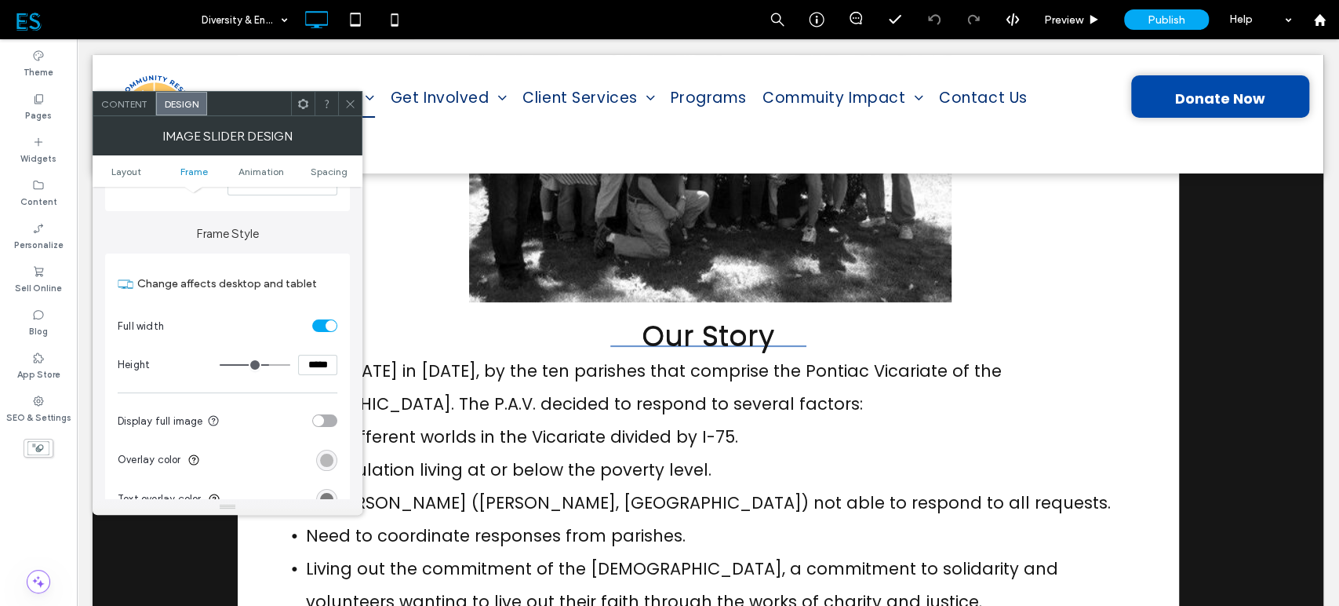
scroll to position [523, 0]
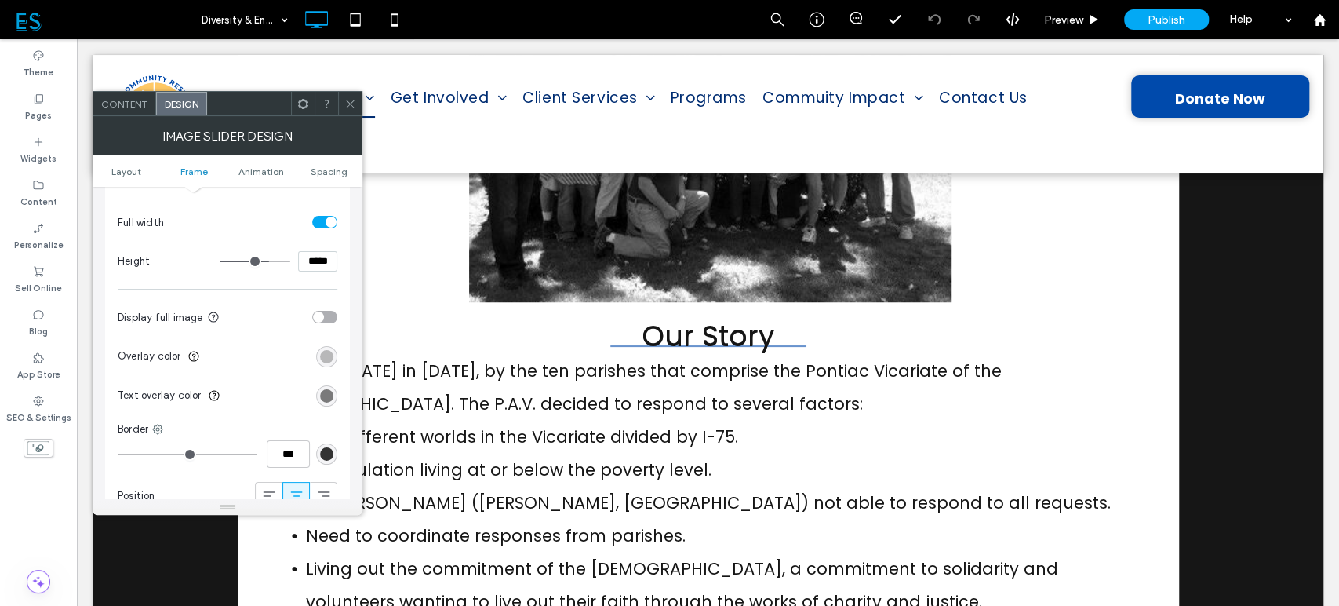
click at [325, 319] on div "toggle" at bounding box center [324, 317] width 25 height 13
click at [326, 353] on div "rgba(0, 0, 0, 0.25)" at bounding box center [326, 356] width 13 height 13
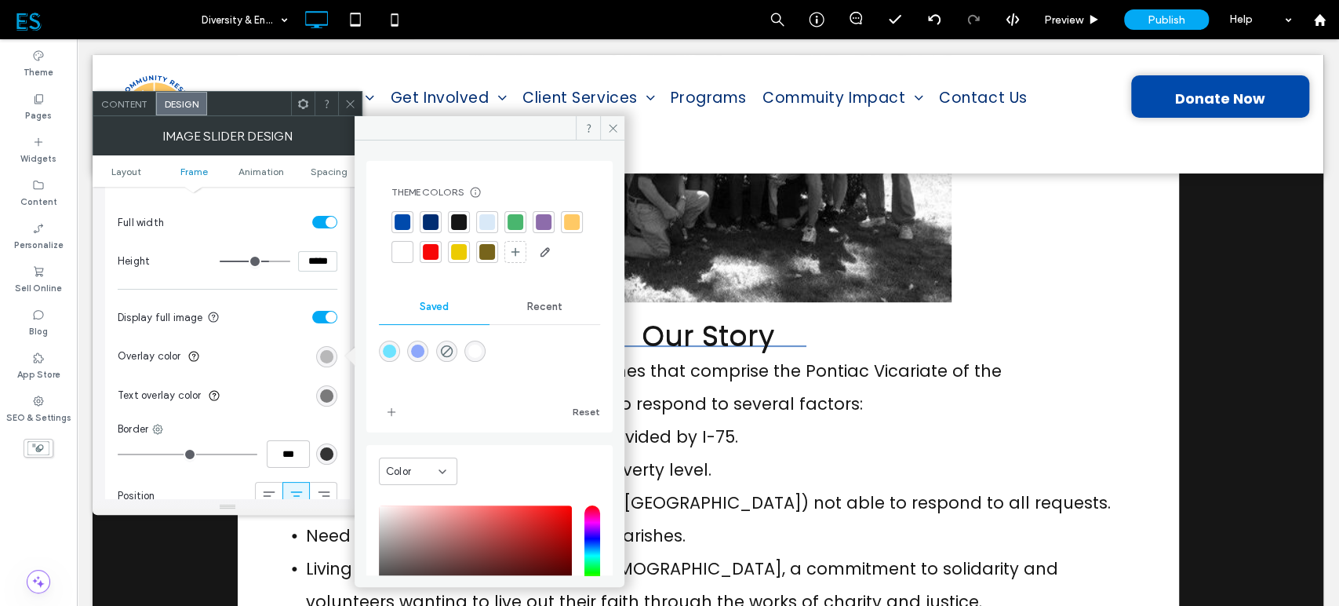
click at [115, 372] on div "Change affects desktop and tablet Full width Height ***** Display full image Ov…" at bounding box center [227, 337] width 245 height 375
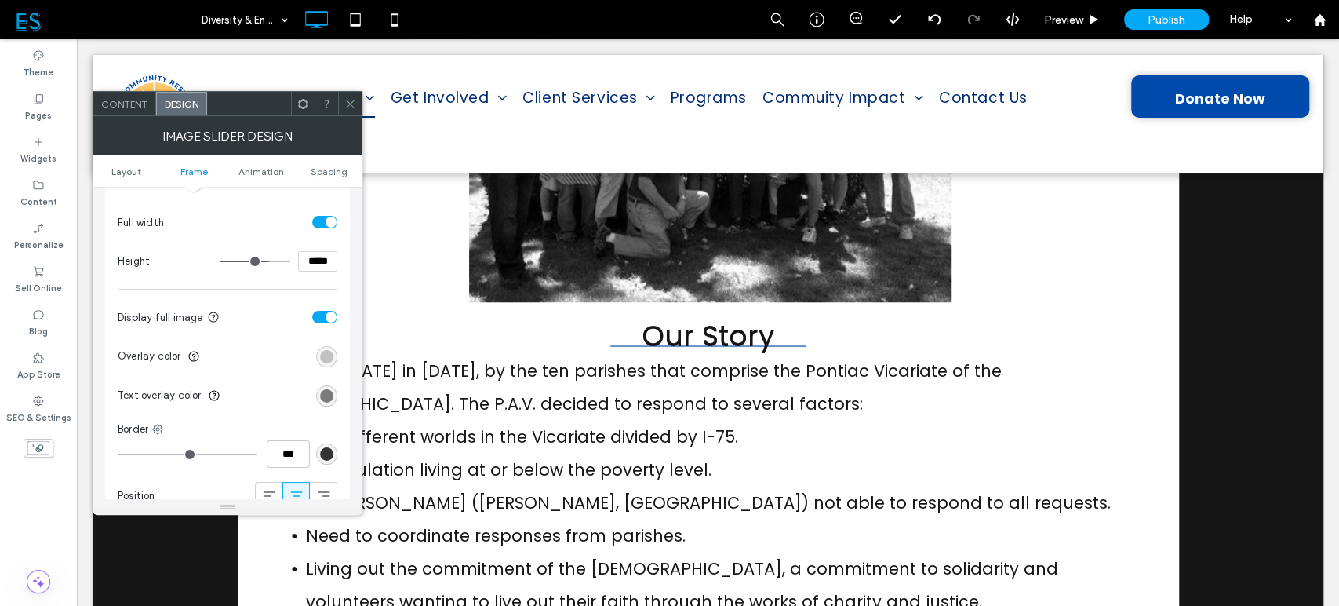
click at [328, 354] on div "rgba(0, 0, 0, 0.25)" at bounding box center [326, 356] width 13 height 13
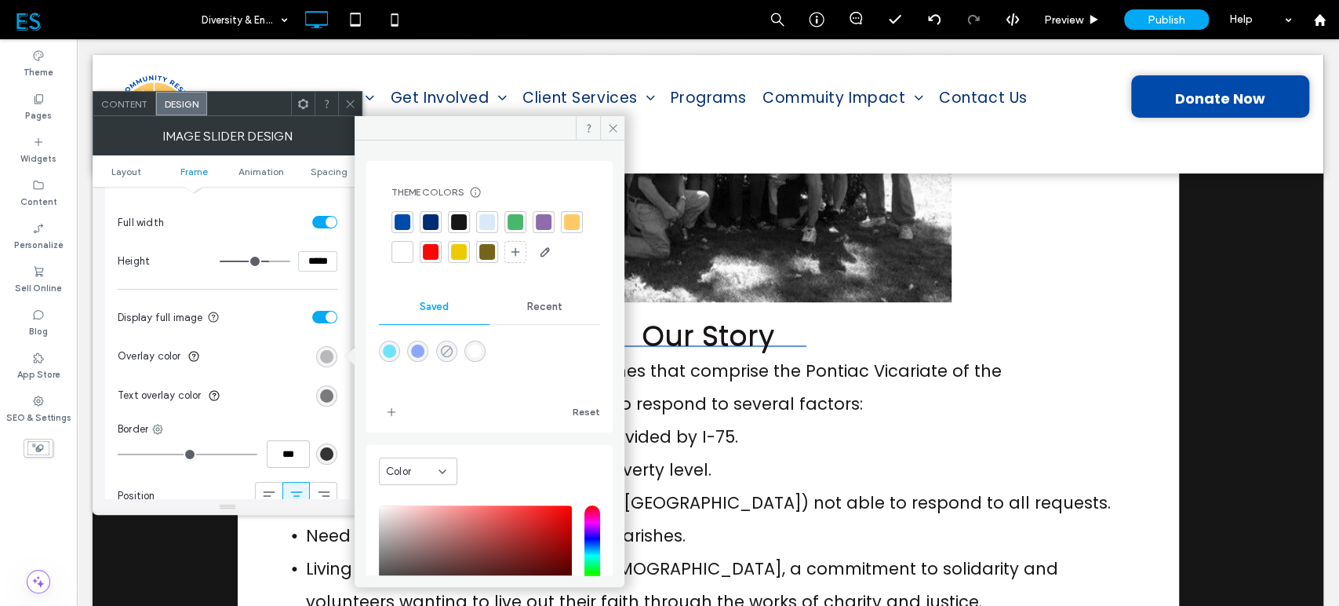
click at [452, 358] on icon "rgba(0,0,0,0)" at bounding box center [446, 350] width 13 height 13
type input "*"
type input "**"
click at [610, 127] on icon at bounding box center [613, 128] width 12 height 12
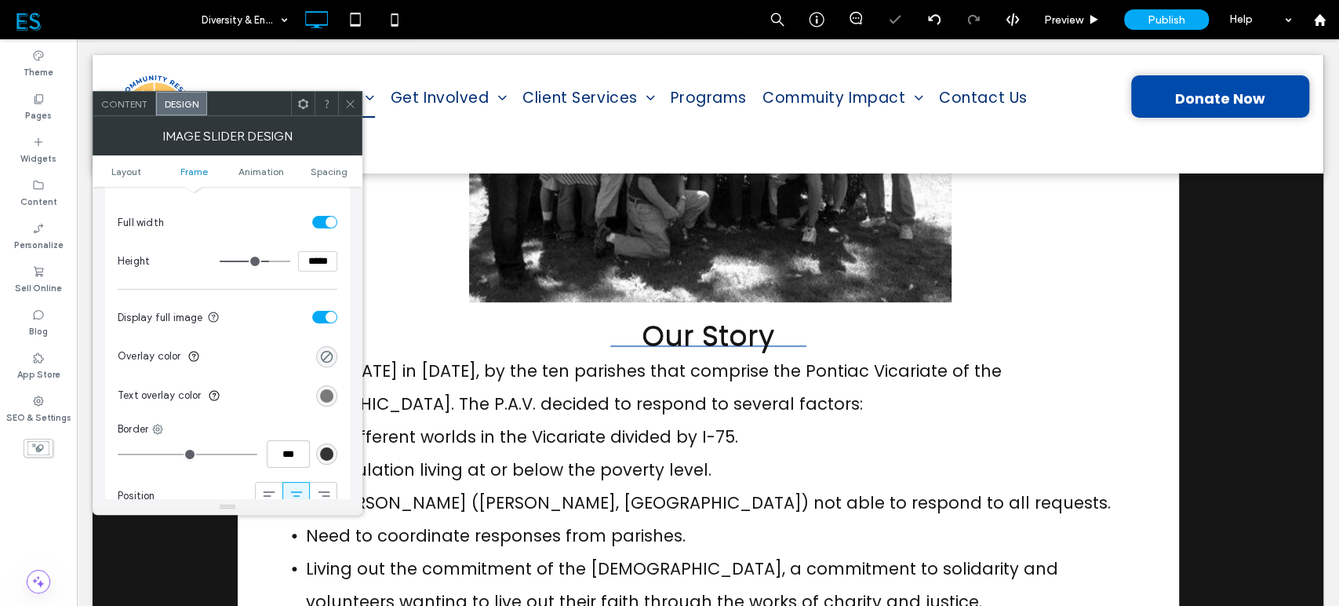
click at [345, 104] on icon at bounding box center [350, 104] width 12 height 12
